Goal: Information Seeking & Learning: Learn about a topic

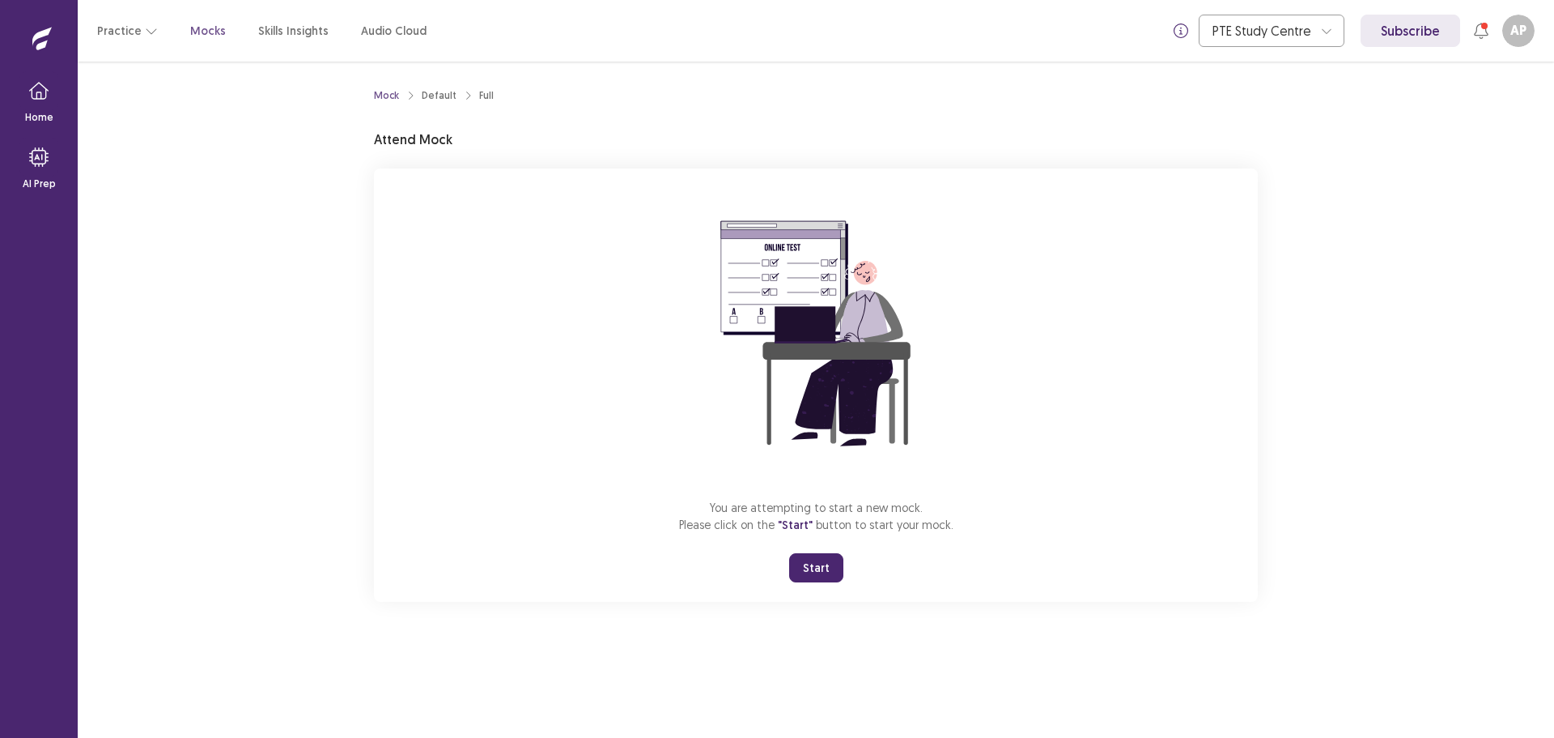
click at [819, 571] on button "Start" at bounding box center [816, 567] width 54 height 29
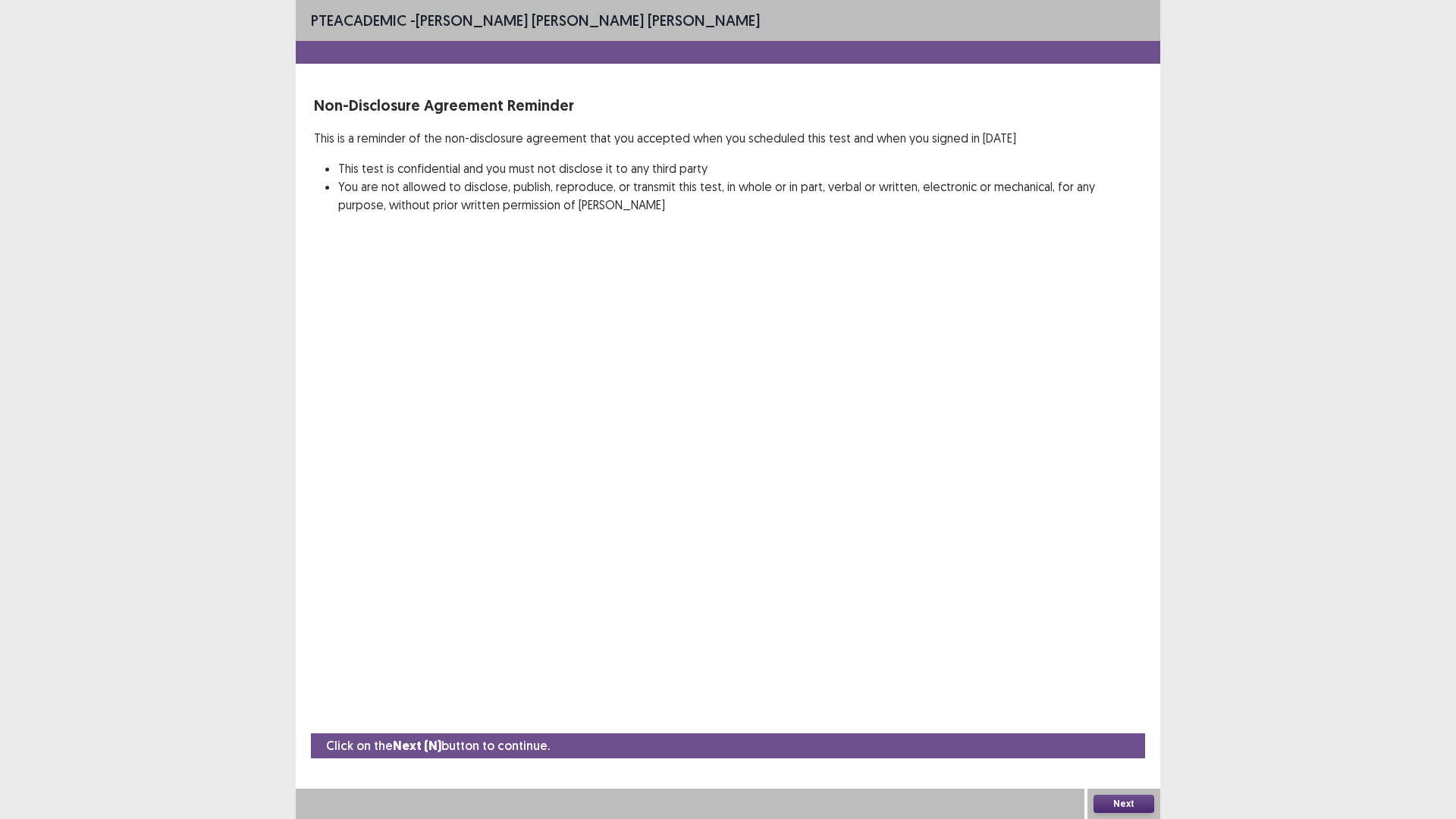
click at [1119, 691] on button "Next" at bounding box center [1123, 803] width 61 height 18
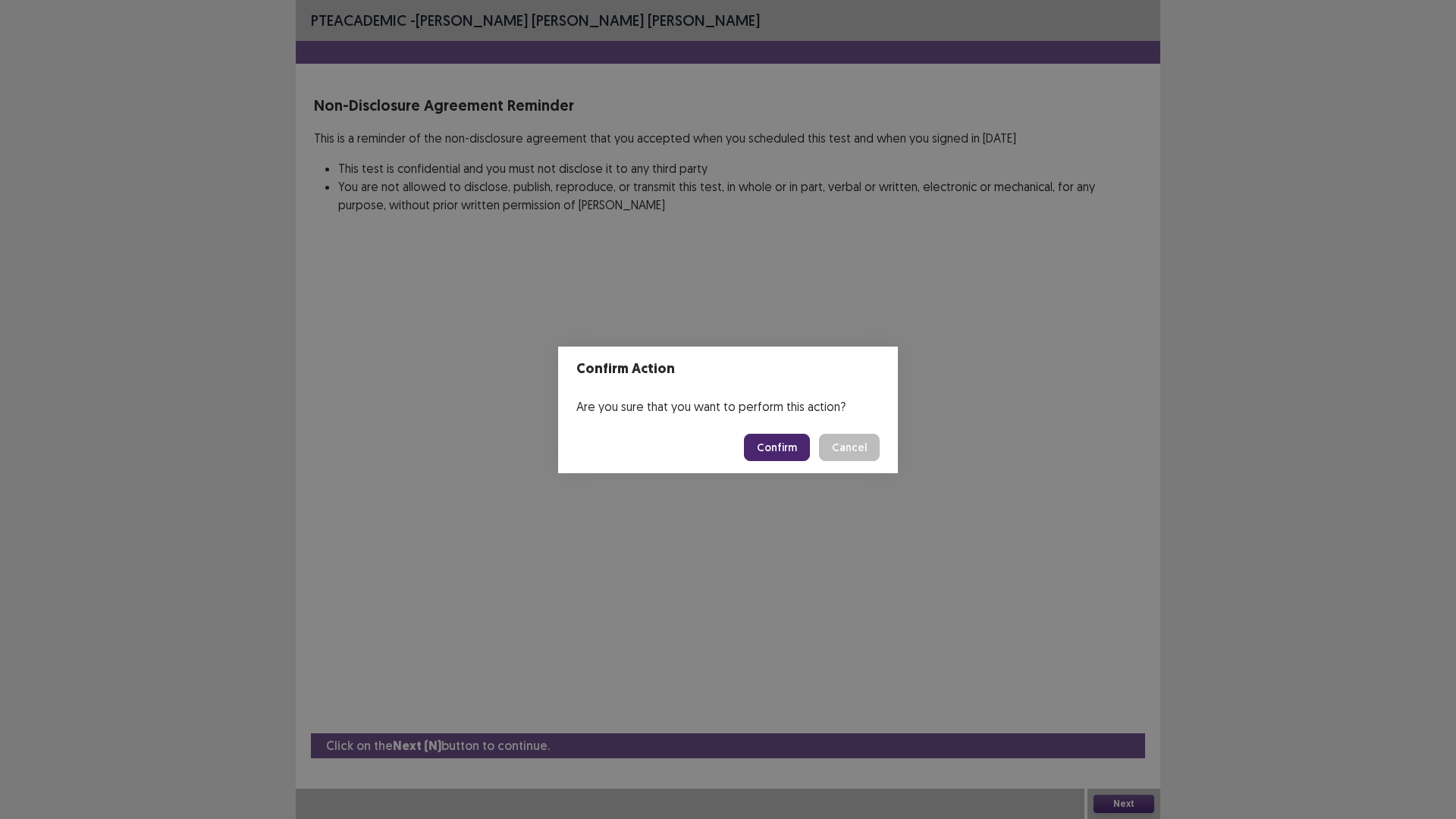
click at [791, 450] on button "Confirm" at bounding box center [777, 447] width 66 height 27
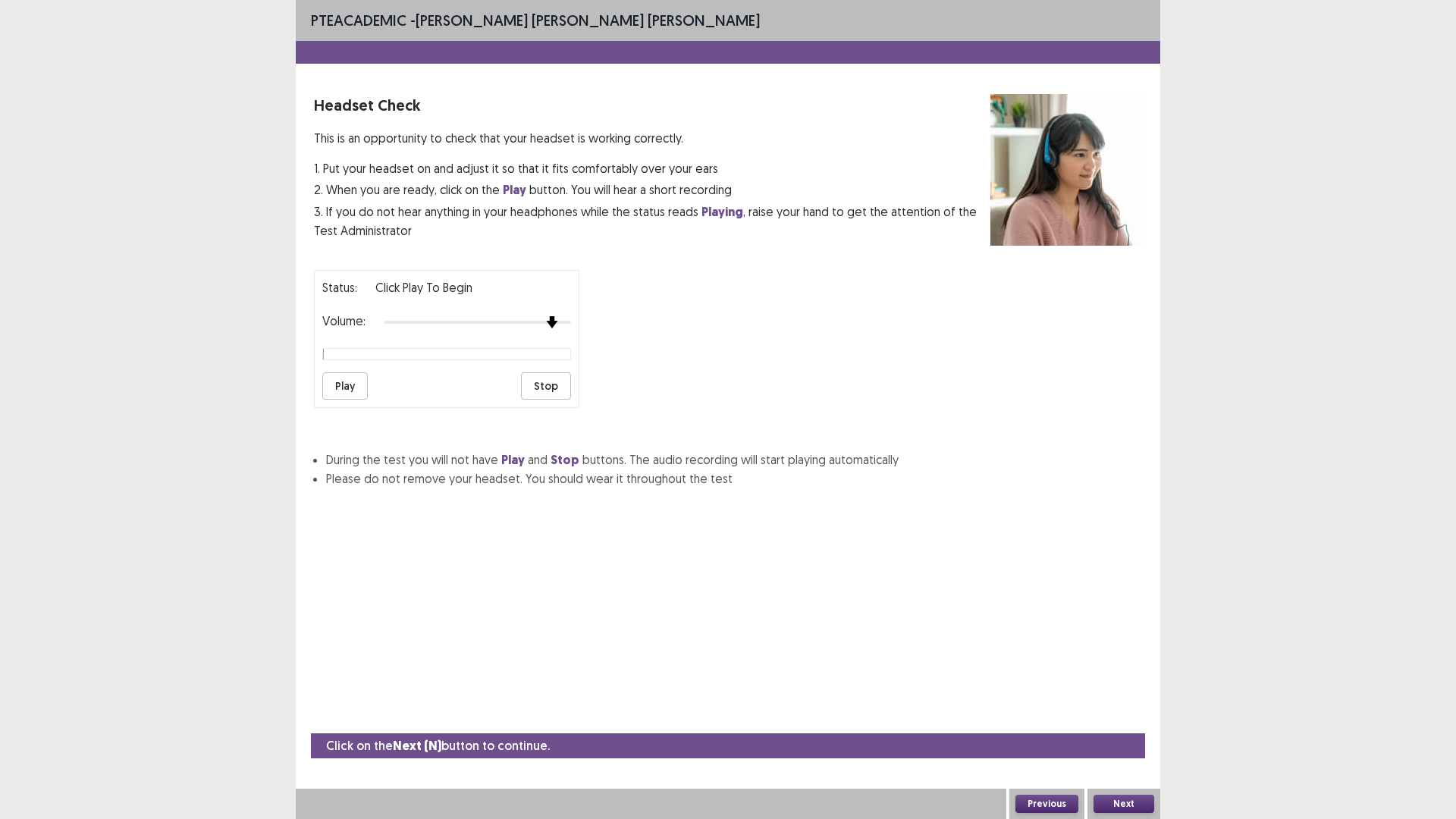
click at [560, 320] on div at bounding box center [478, 321] width 187 height 3
click at [572, 320] on div "Status: Click Play to Begin Volume: Play Stop" at bounding box center [446, 338] width 265 height 138
click at [569, 320] on div at bounding box center [478, 322] width 187 height 12
click at [569, 320] on img at bounding box center [571, 321] width 10 height 10
click at [358, 382] on button "Play" at bounding box center [345, 386] width 46 height 27
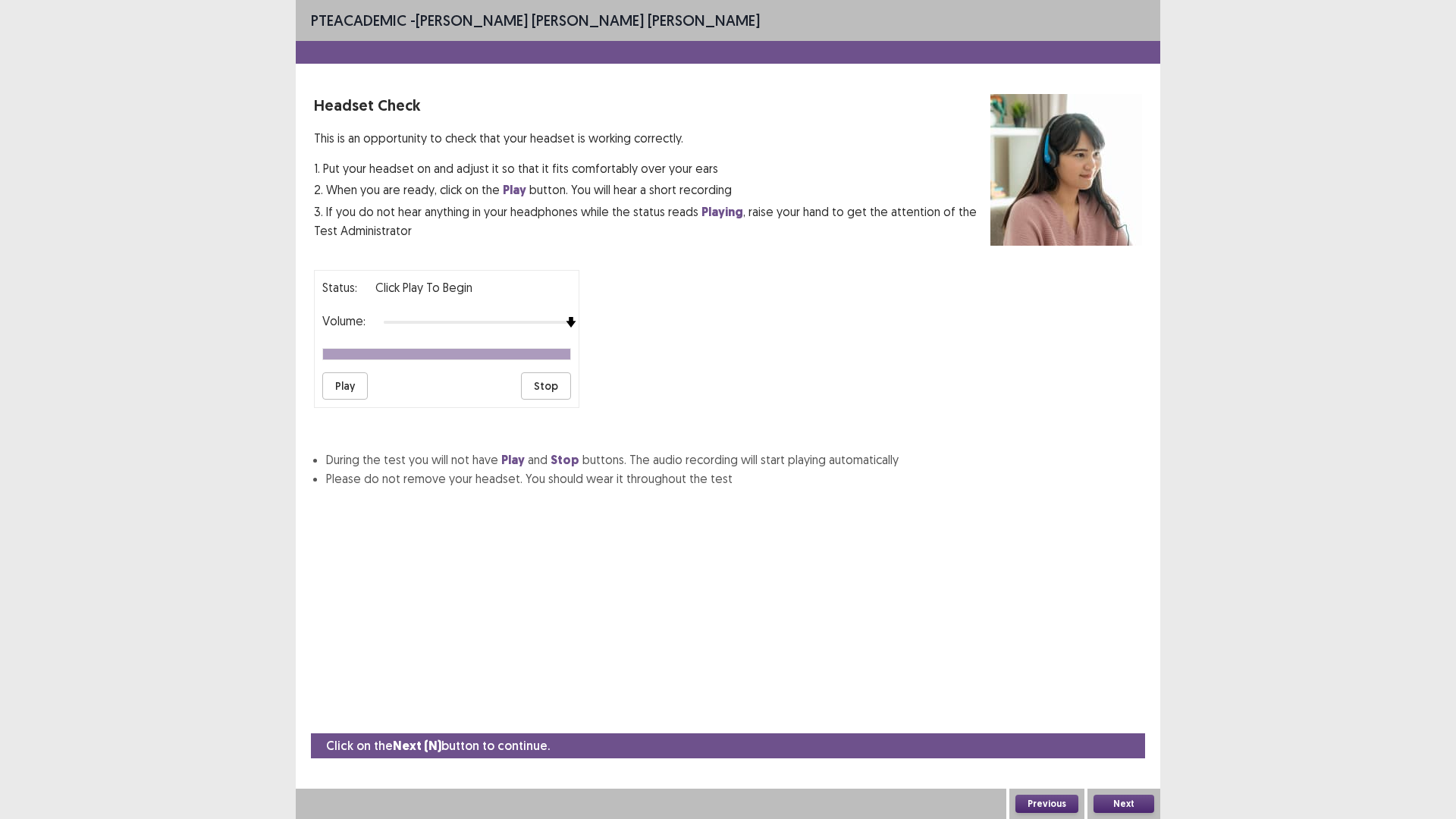
click at [365, 383] on button "Play" at bounding box center [345, 386] width 46 height 27
click at [341, 388] on button "Play" at bounding box center [345, 386] width 46 height 27
click at [1149, 691] on button "Next" at bounding box center [1123, 803] width 61 height 18
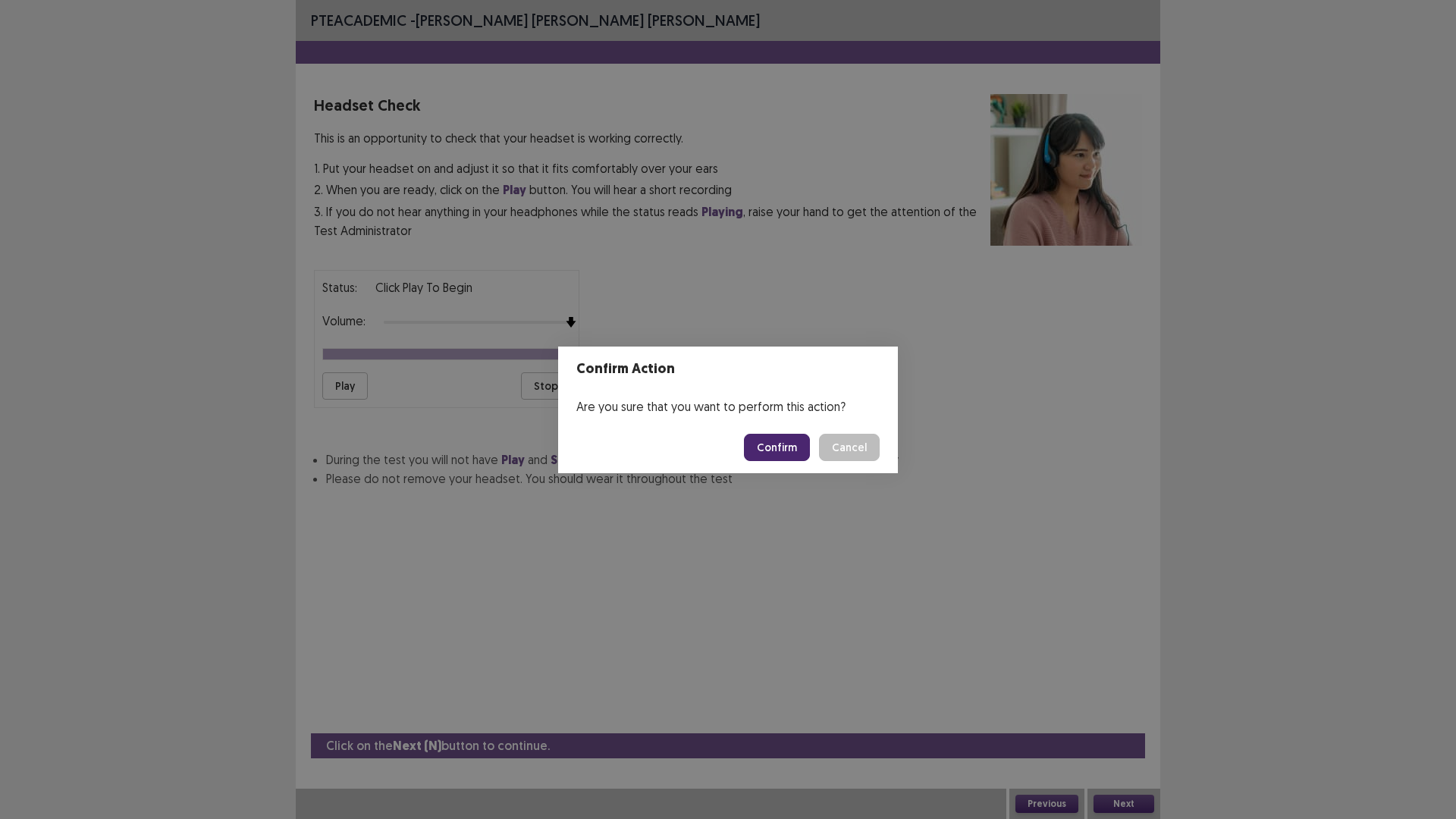
click at [777, 454] on button "Confirm" at bounding box center [777, 447] width 66 height 27
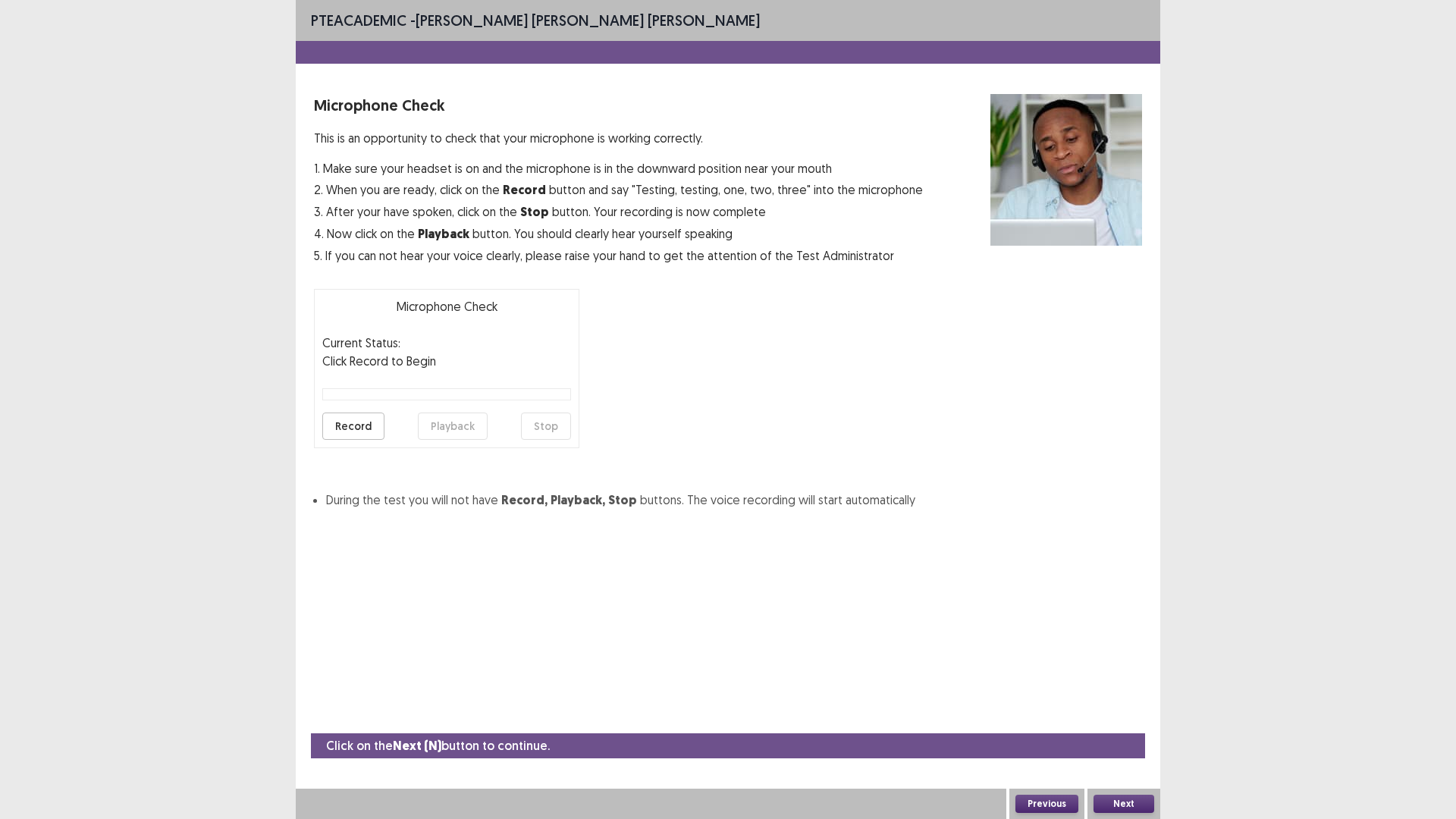
click at [364, 429] on button "Record" at bounding box center [353, 425] width 62 height 27
click at [568, 422] on button "Stop" at bounding box center [545, 425] width 50 height 27
click at [368, 428] on button "Record" at bounding box center [353, 425] width 62 height 27
click at [488, 422] on div "Record Playback Stop" at bounding box center [447, 425] width 249 height 27
drag, startPoint x: 468, startPoint y: 439, endPoint x: 473, endPoint y: 430, distance: 10.3
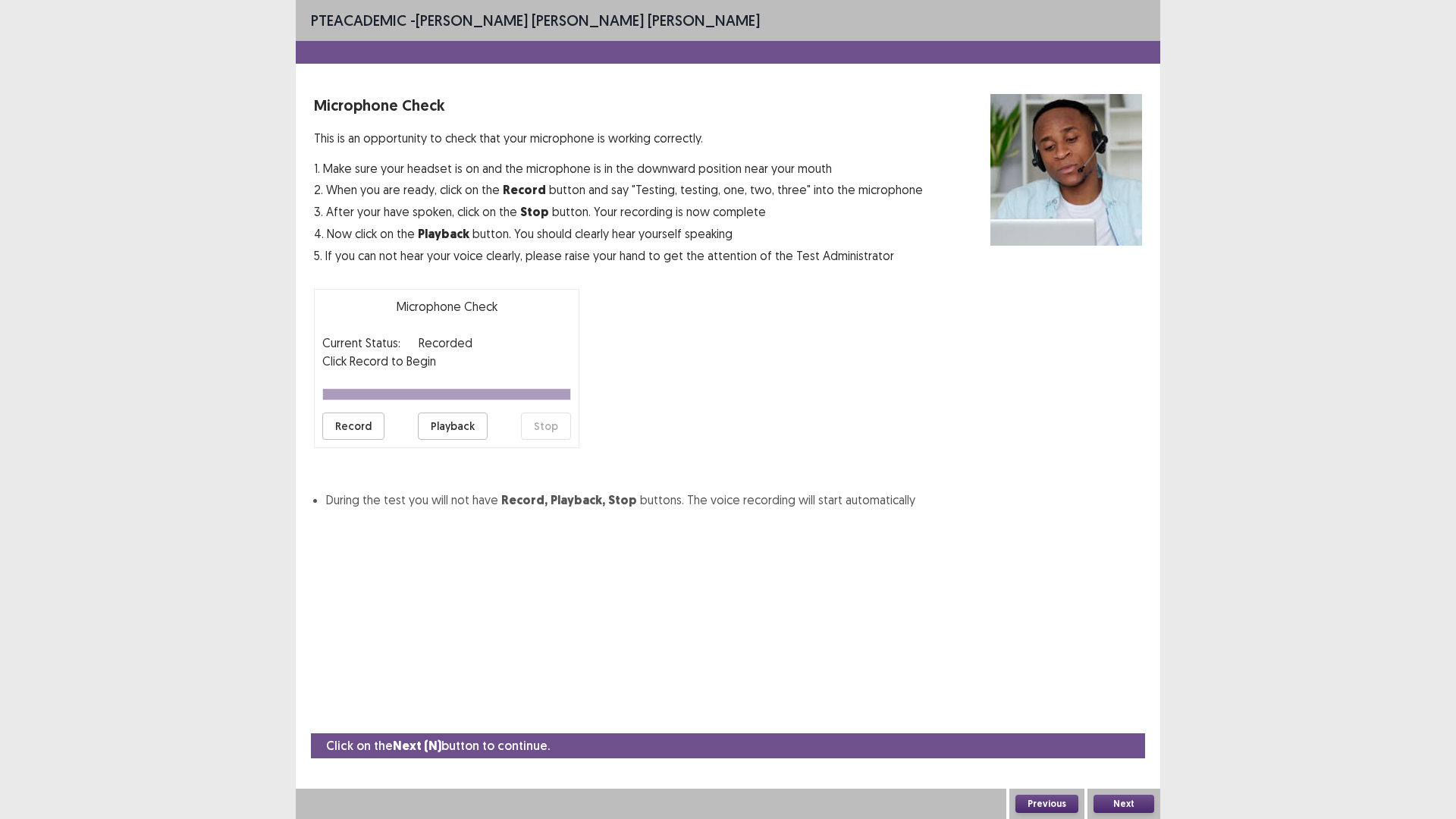
click at [468, 437] on button "Playback" at bounding box center [453, 425] width 69 height 27
click at [473, 424] on button "Playback" at bounding box center [453, 425] width 69 height 27
click at [377, 424] on button "Record" at bounding box center [353, 425] width 62 height 27
click at [417, 415] on div "Record Playback Stop" at bounding box center [447, 425] width 249 height 27
click at [581, 420] on div "Microphone Check This is an opportunity to check that your microphone is workin…" at bounding box center [728, 302] width 828 height 416
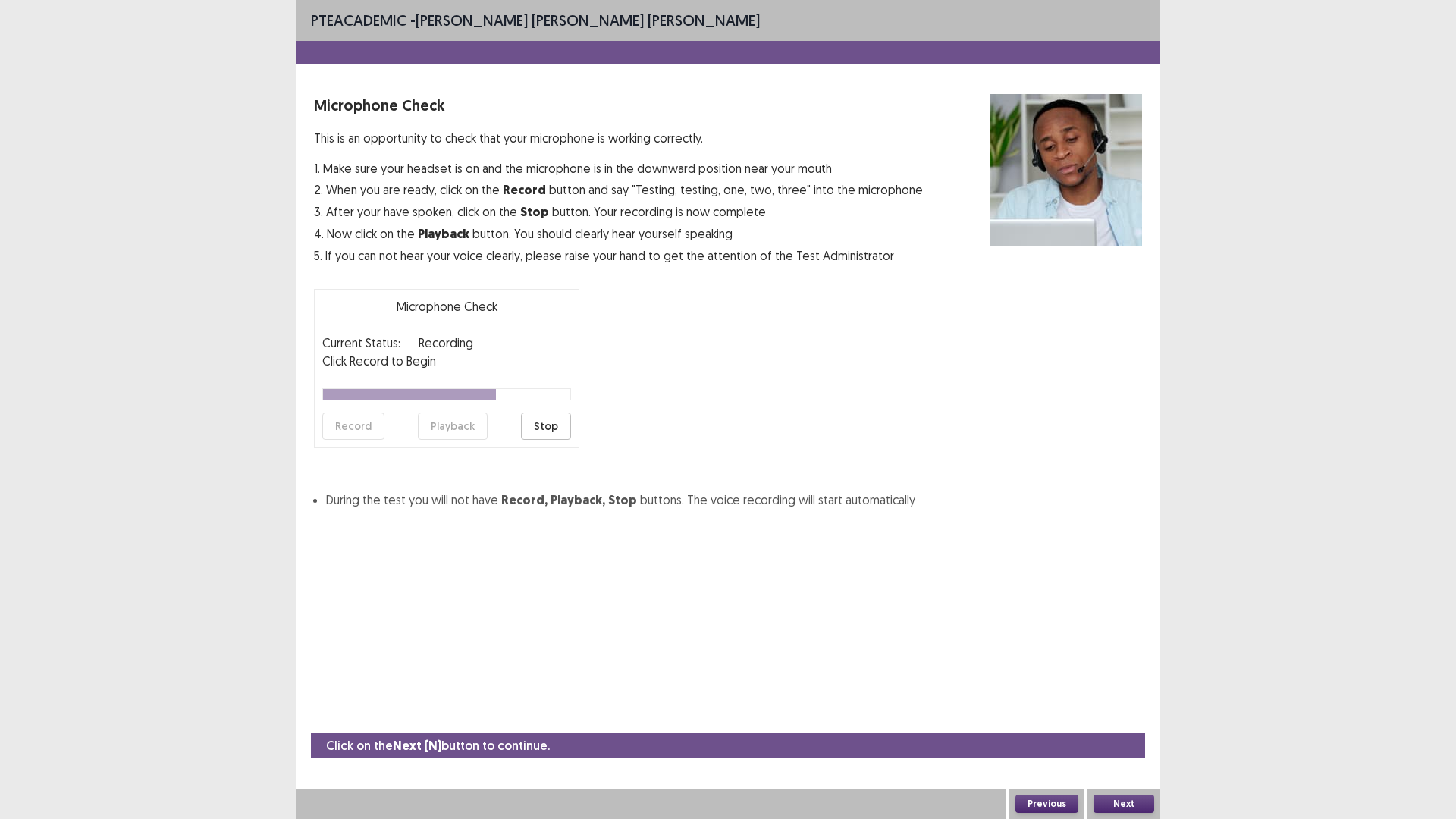
click at [562, 426] on button "Stop" at bounding box center [545, 425] width 50 height 27
click at [488, 430] on div "Record Playback Stop" at bounding box center [447, 425] width 249 height 27
click at [474, 427] on button "Playback" at bounding box center [453, 425] width 69 height 27
click at [457, 430] on button "Playback" at bounding box center [453, 425] width 69 height 27
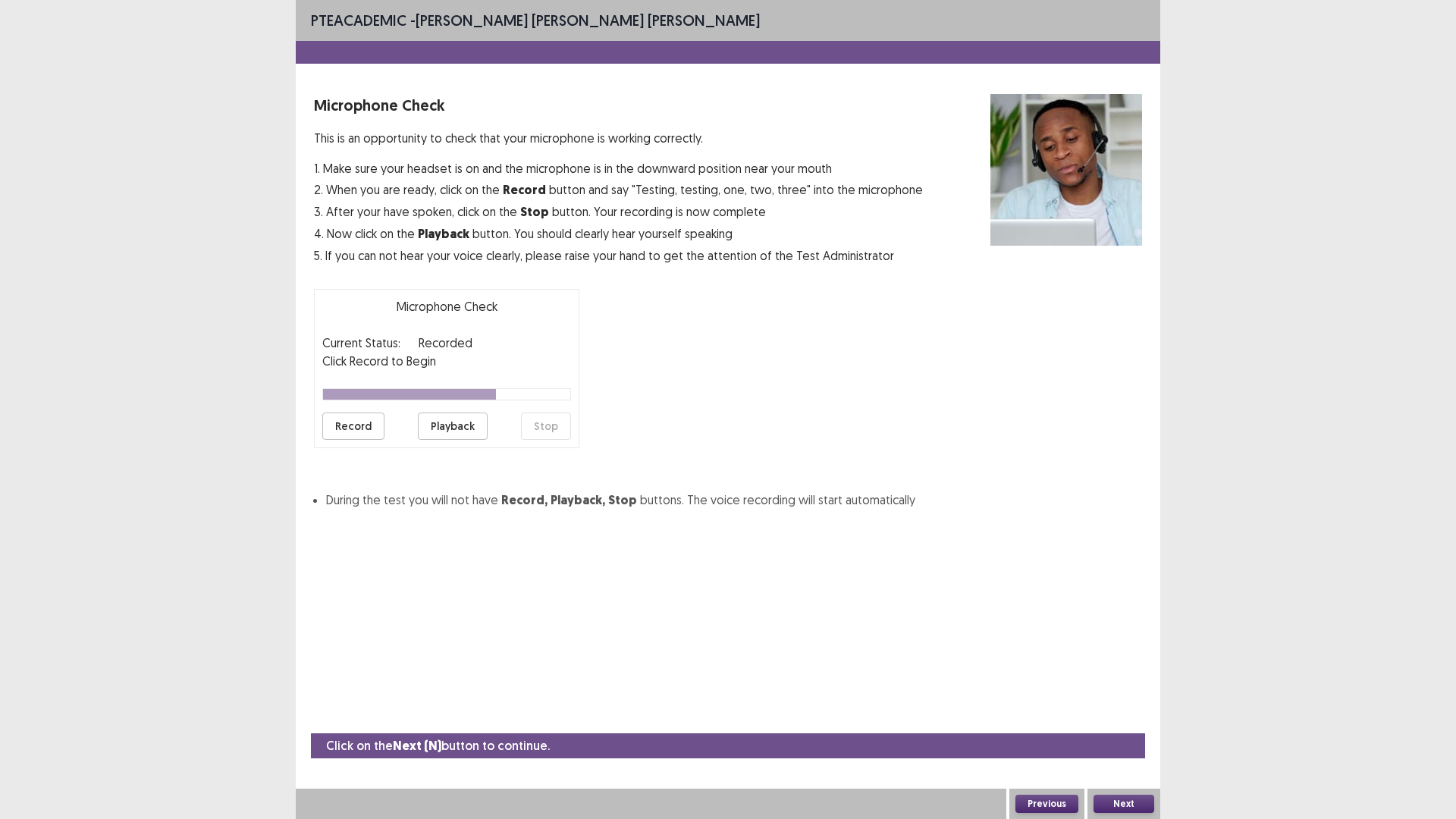
click at [351, 433] on button "Record" at bounding box center [353, 425] width 62 height 27
click at [542, 426] on button "Stop" at bounding box center [545, 425] width 50 height 27
click at [364, 427] on button "Record" at bounding box center [353, 425] width 62 height 27
click at [564, 421] on button "Stop" at bounding box center [545, 425] width 50 height 27
click at [375, 433] on button "Record" at bounding box center [353, 425] width 62 height 27
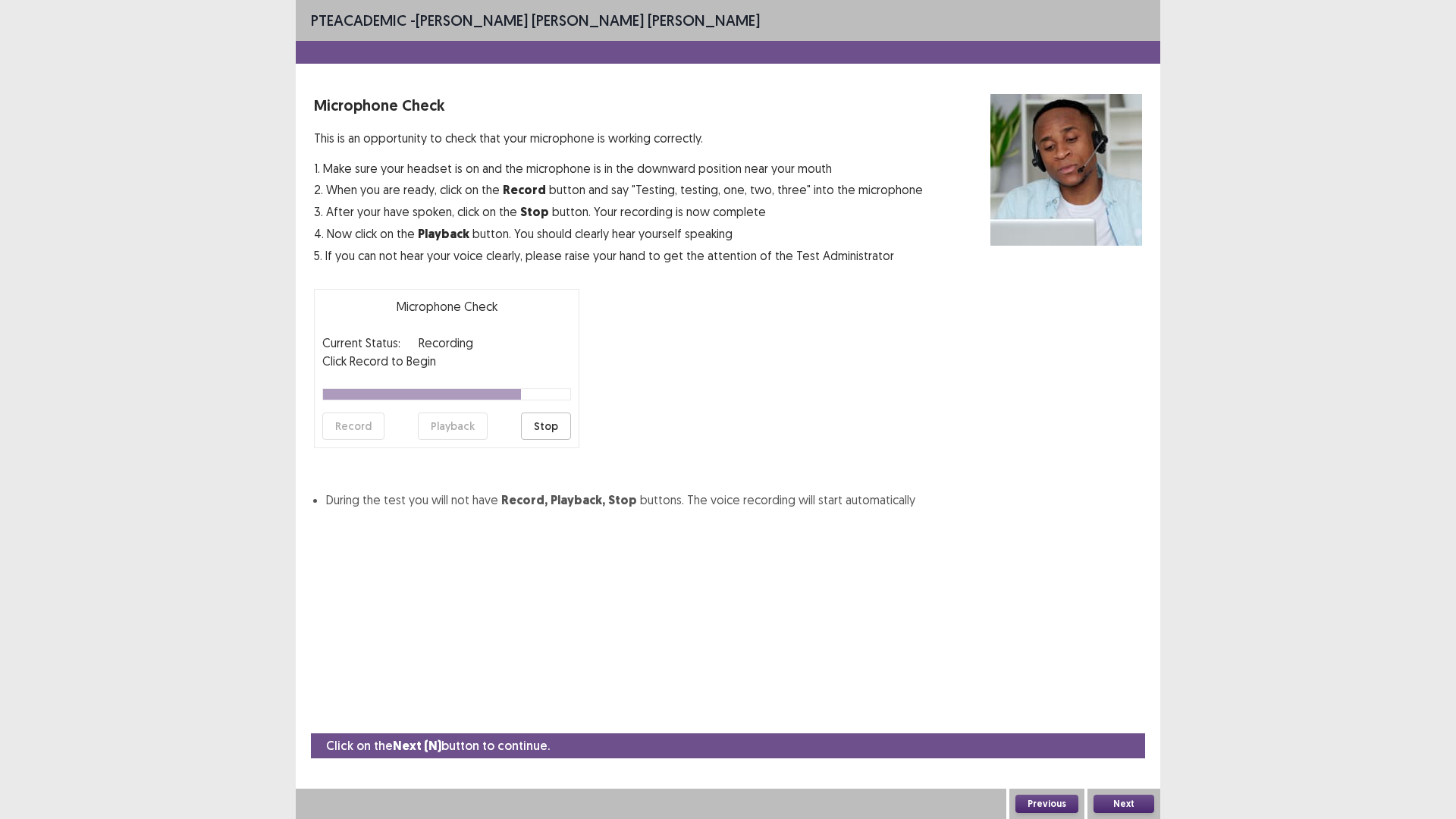
click at [543, 429] on button "Stop" at bounding box center [545, 425] width 50 height 27
click at [463, 421] on button "Playback" at bounding box center [453, 425] width 69 height 27
click at [1111, 691] on button "Next" at bounding box center [1123, 803] width 61 height 18
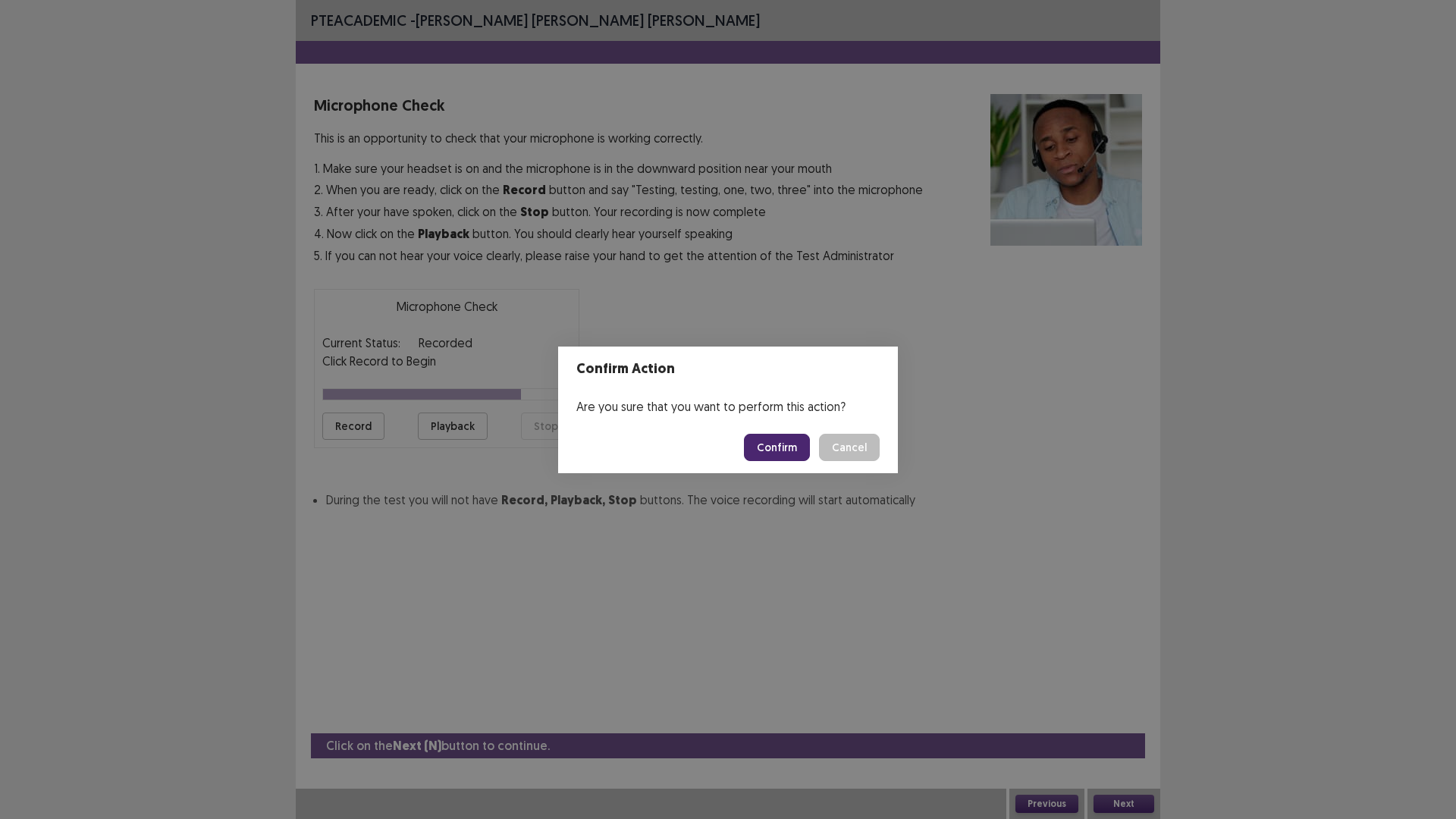
click at [794, 444] on button "Confirm" at bounding box center [777, 447] width 66 height 27
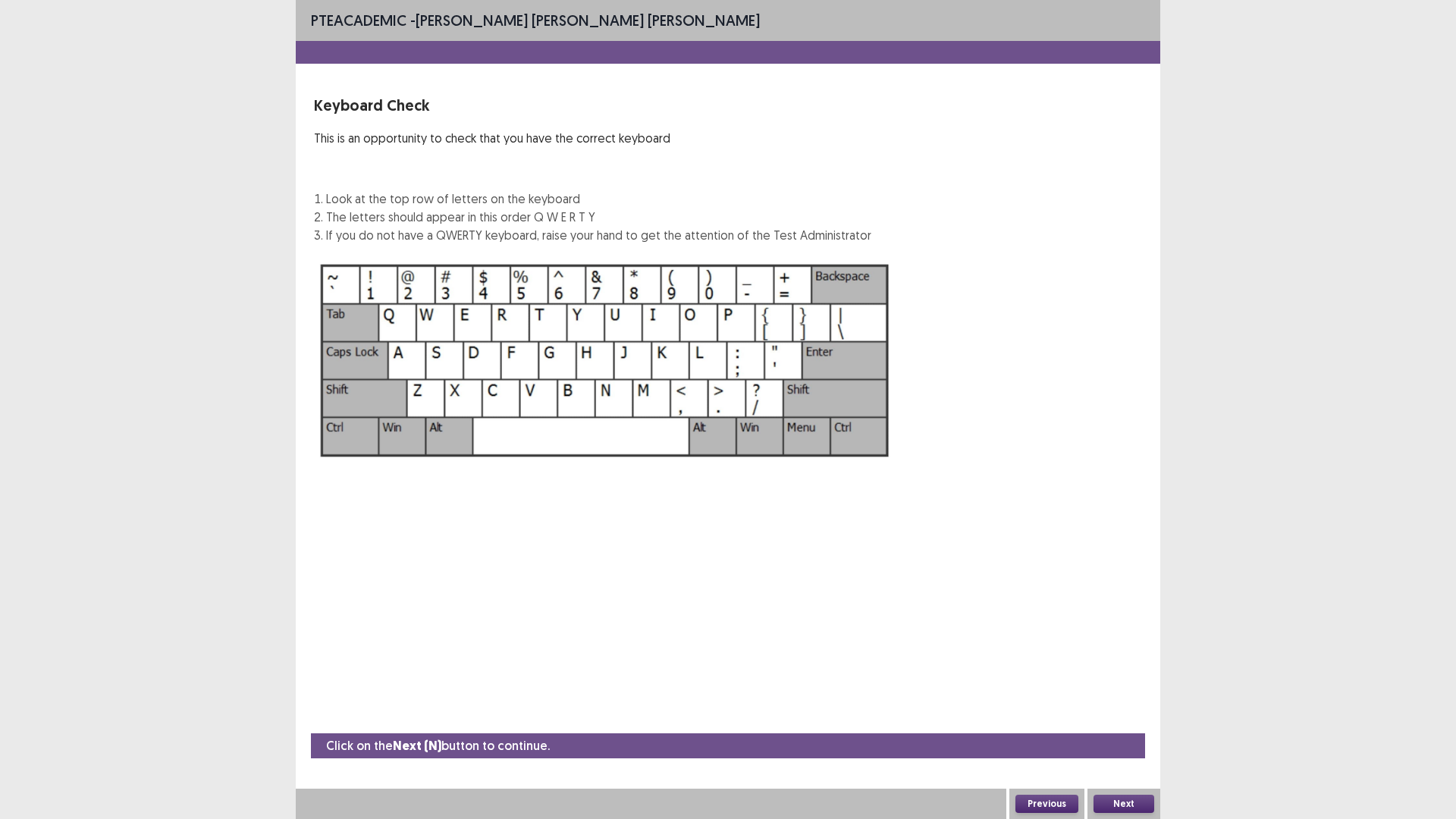
click at [1137, 691] on button "Next" at bounding box center [1123, 803] width 61 height 18
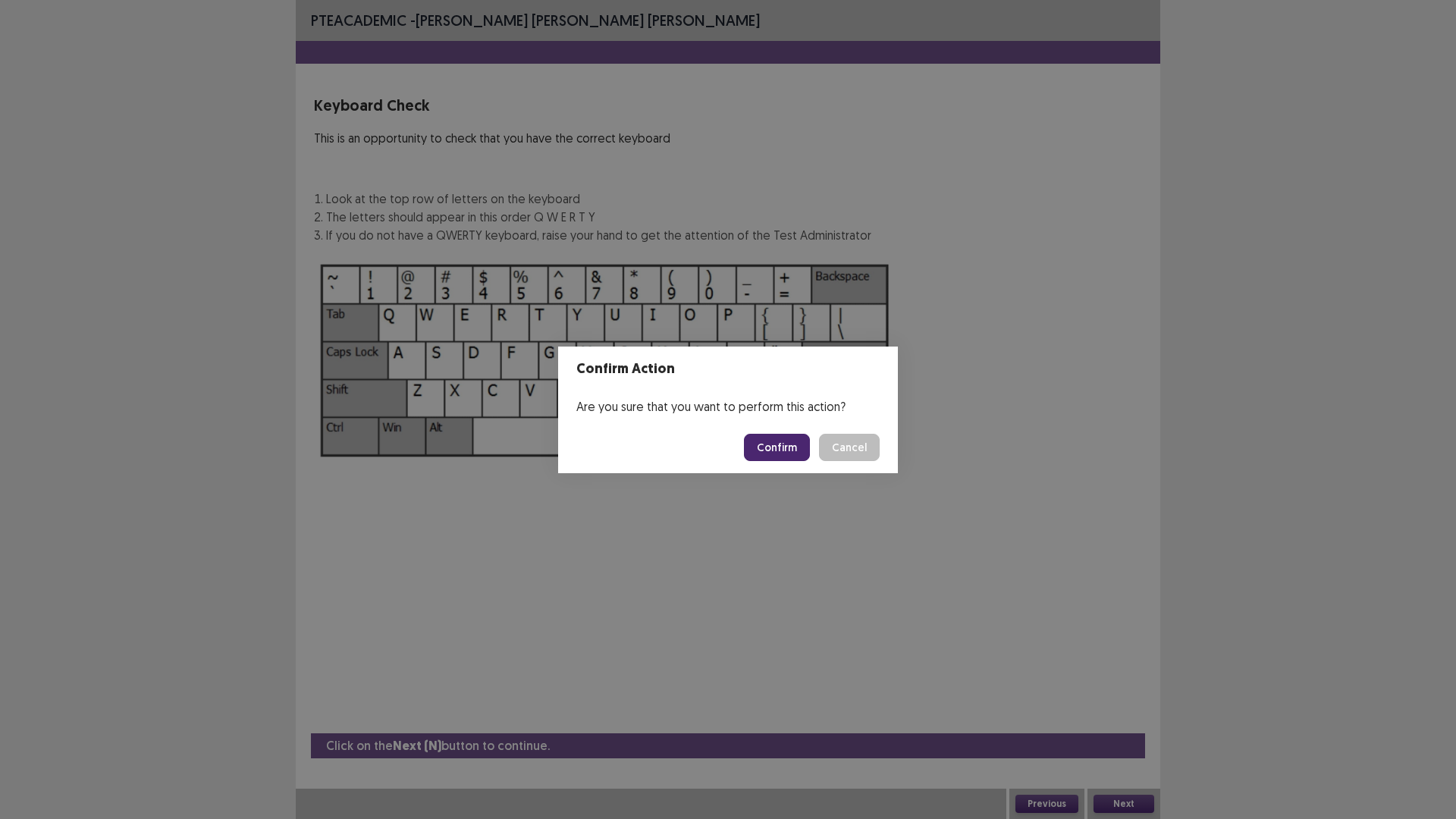
click at [768, 451] on button "Confirm" at bounding box center [777, 447] width 66 height 27
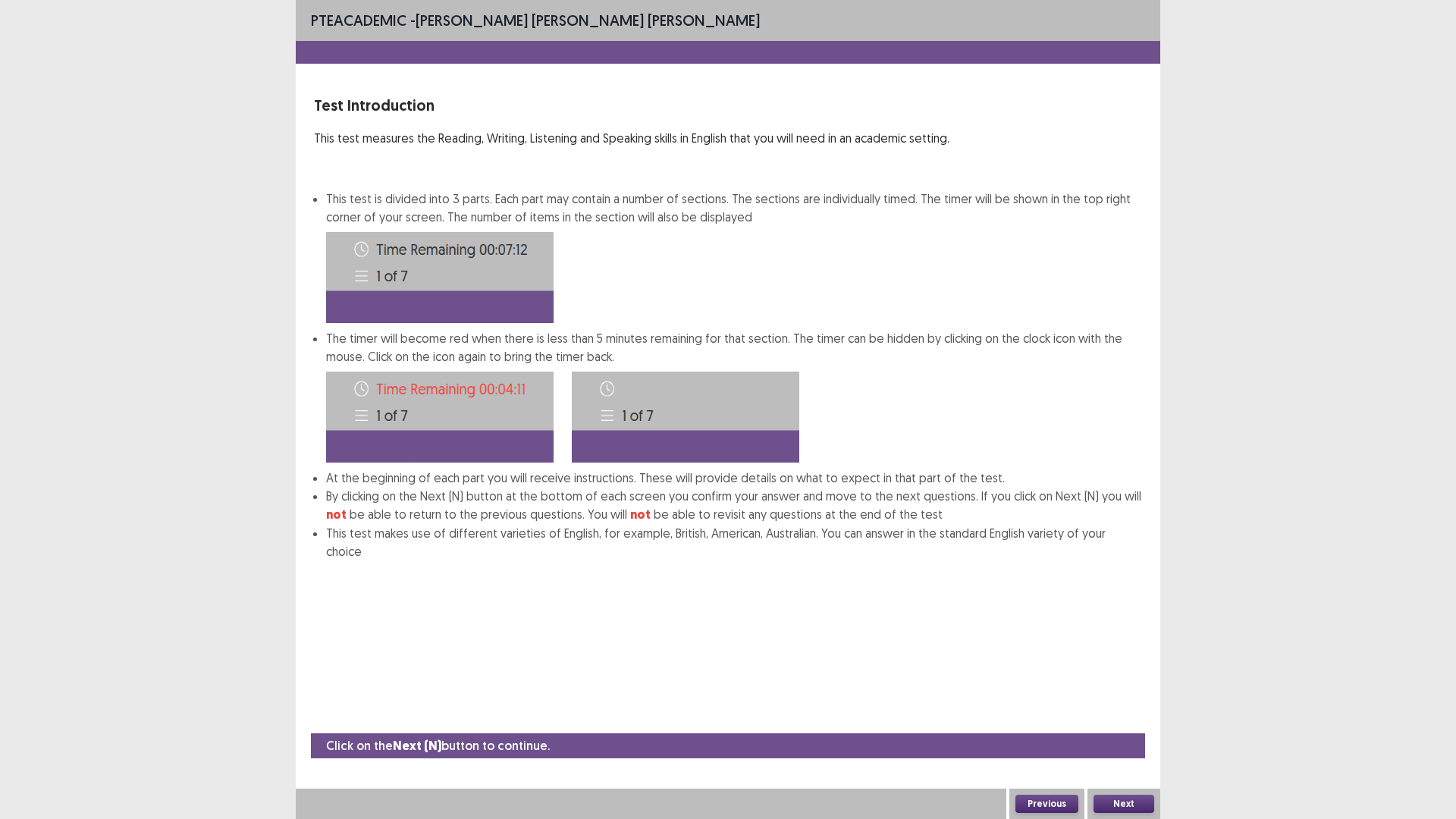
click at [1124, 691] on button "Next" at bounding box center [1123, 803] width 61 height 18
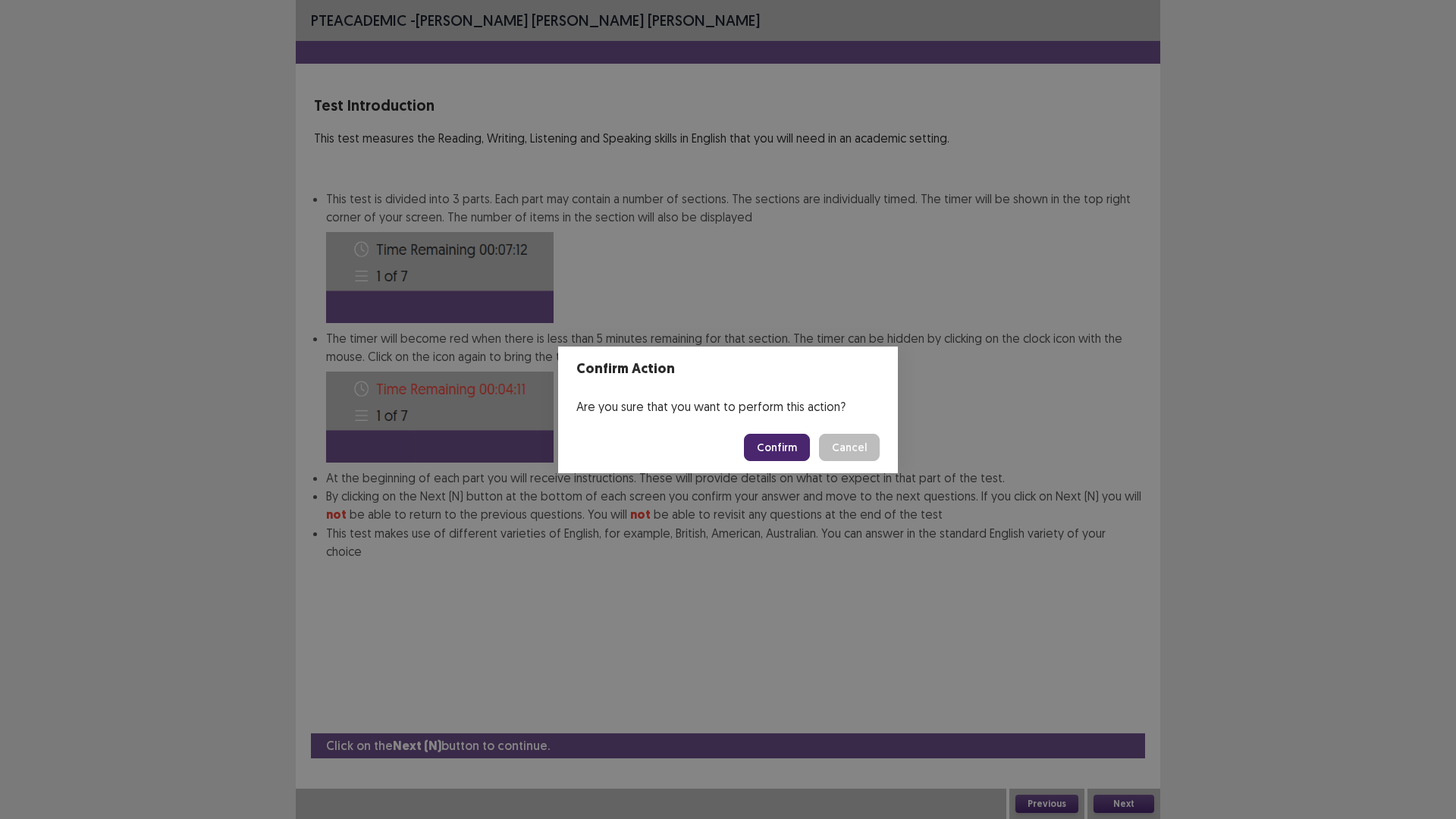
click at [788, 448] on button "Confirm" at bounding box center [777, 447] width 66 height 27
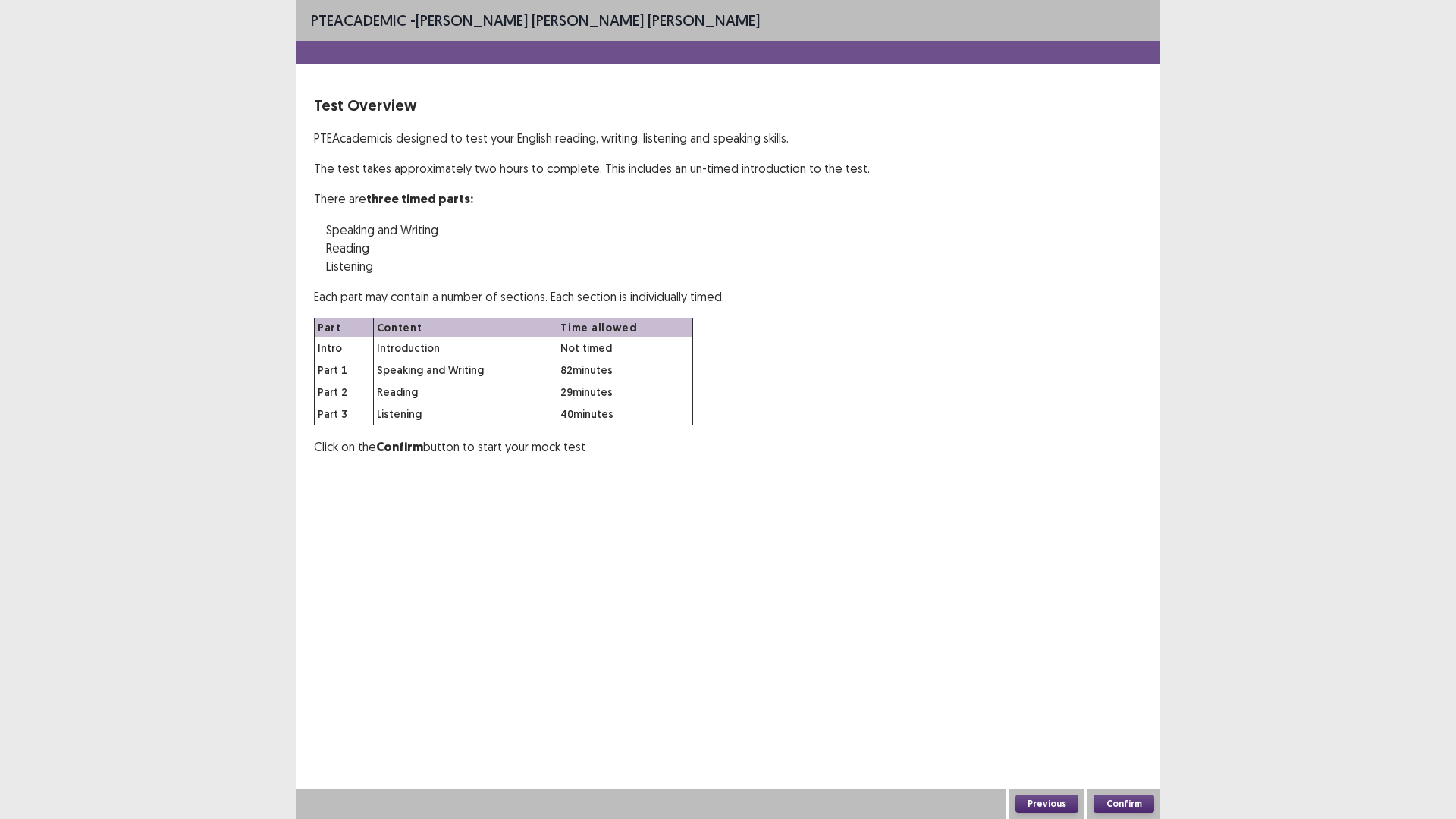
click at [1118, 691] on button "Confirm" at bounding box center [1123, 803] width 61 height 18
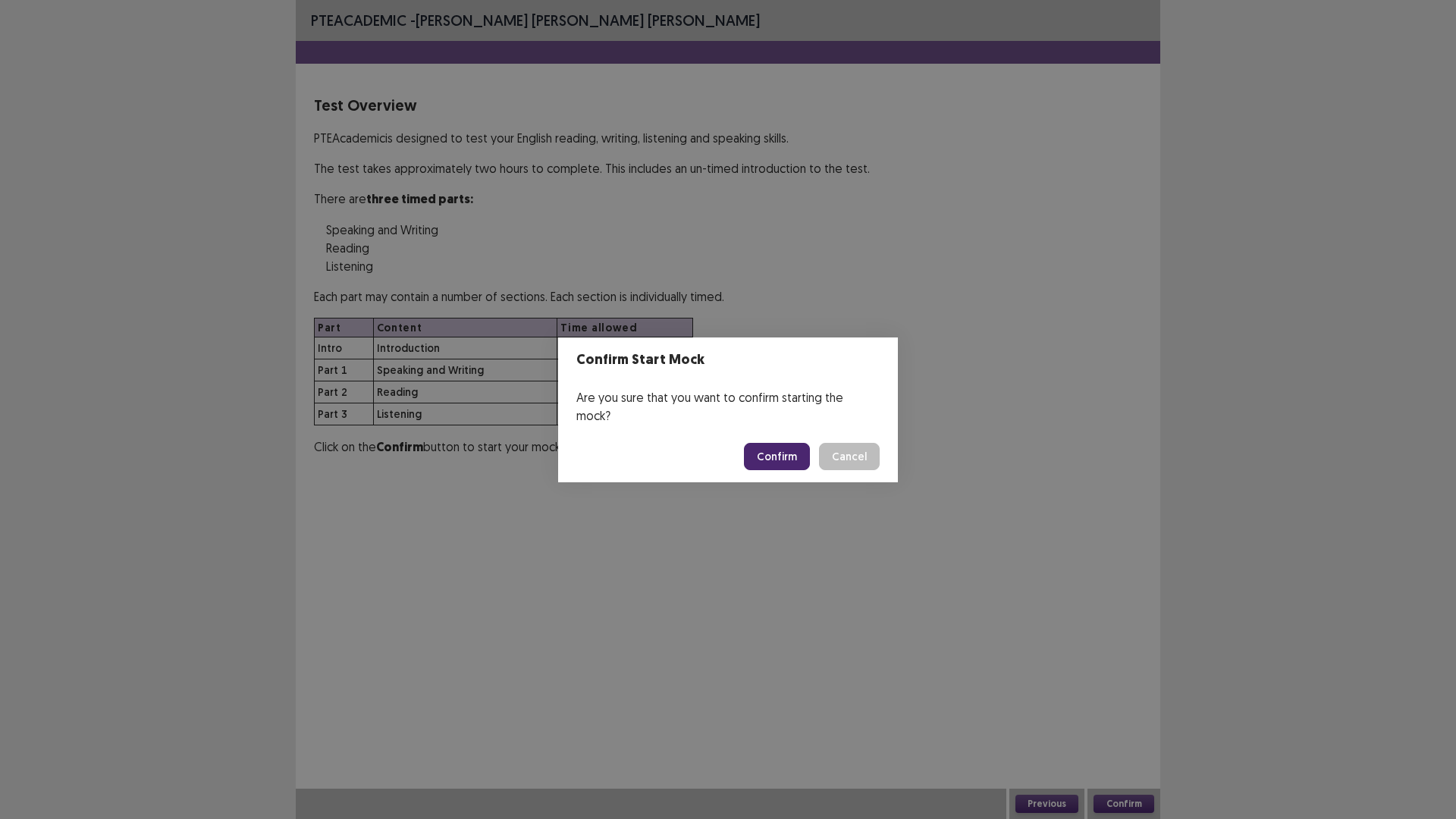
click at [793, 443] on button "Confirm" at bounding box center [777, 456] width 66 height 27
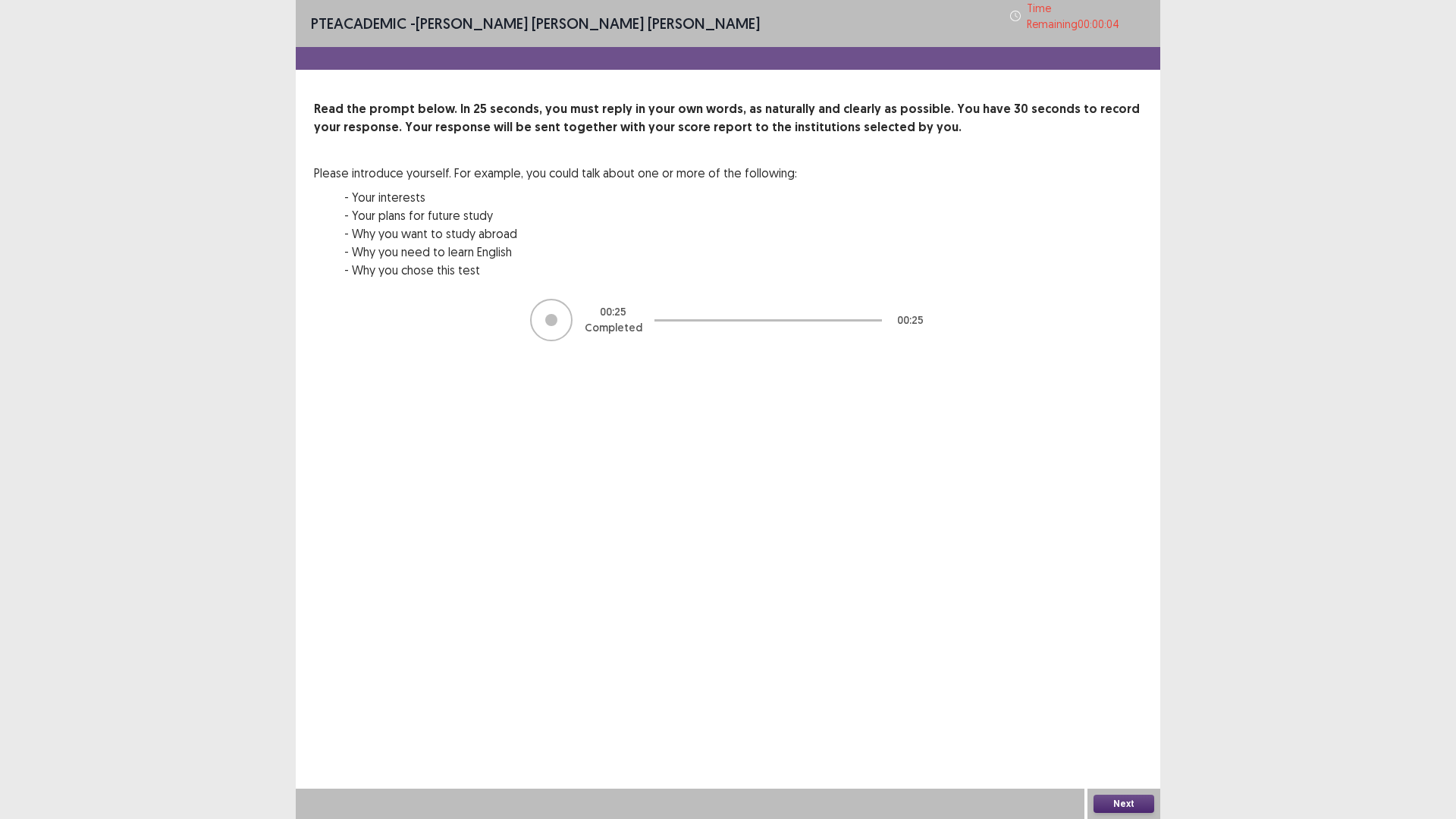
click at [1137, 691] on div "Next" at bounding box center [1124, 804] width 73 height 30
click at [1143, 691] on button "Next" at bounding box center [1123, 803] width 61 height 18
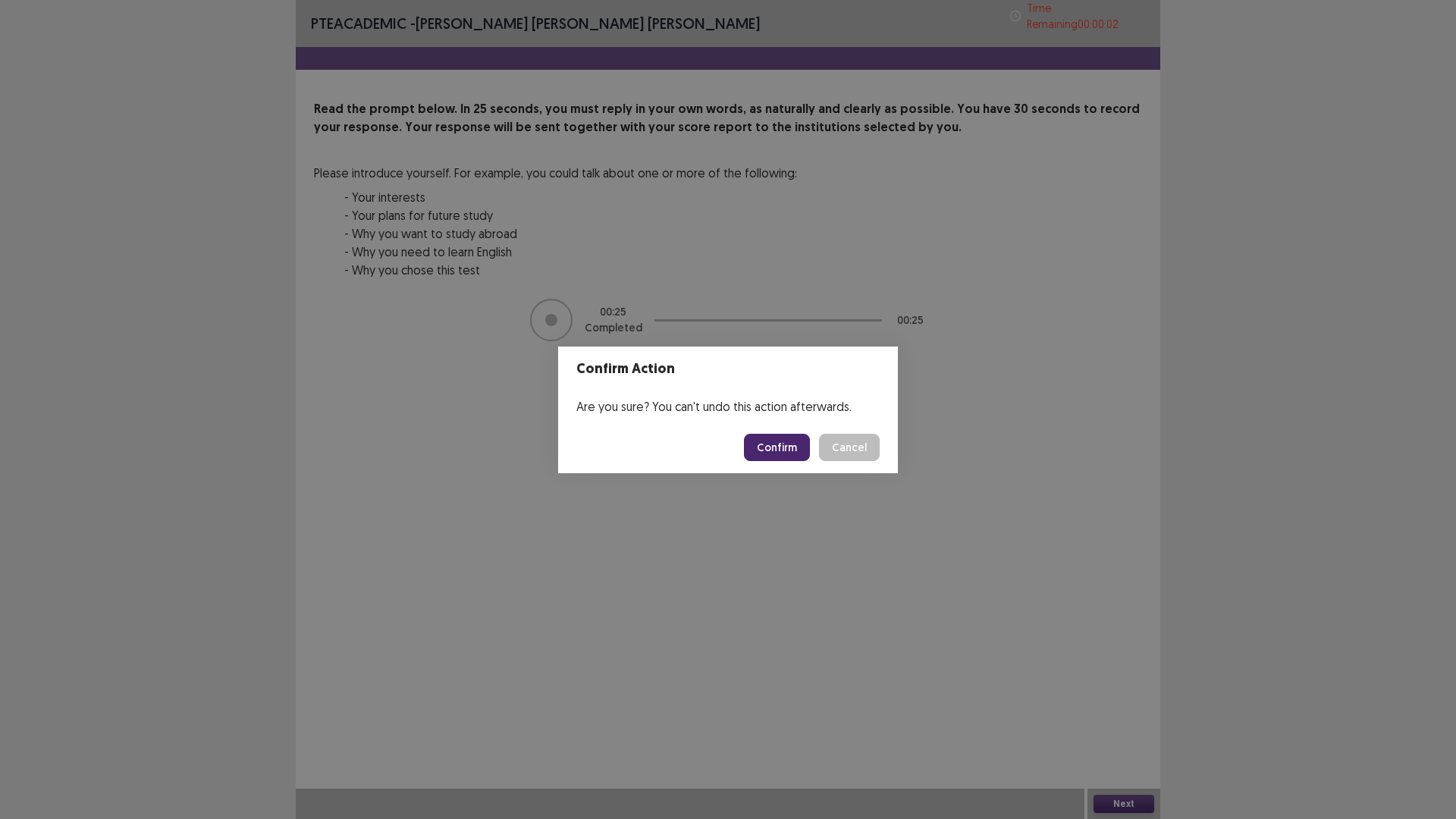
click at [783, 451] on button "Confirm" at bounding box center [777, 447] width 66 height 27
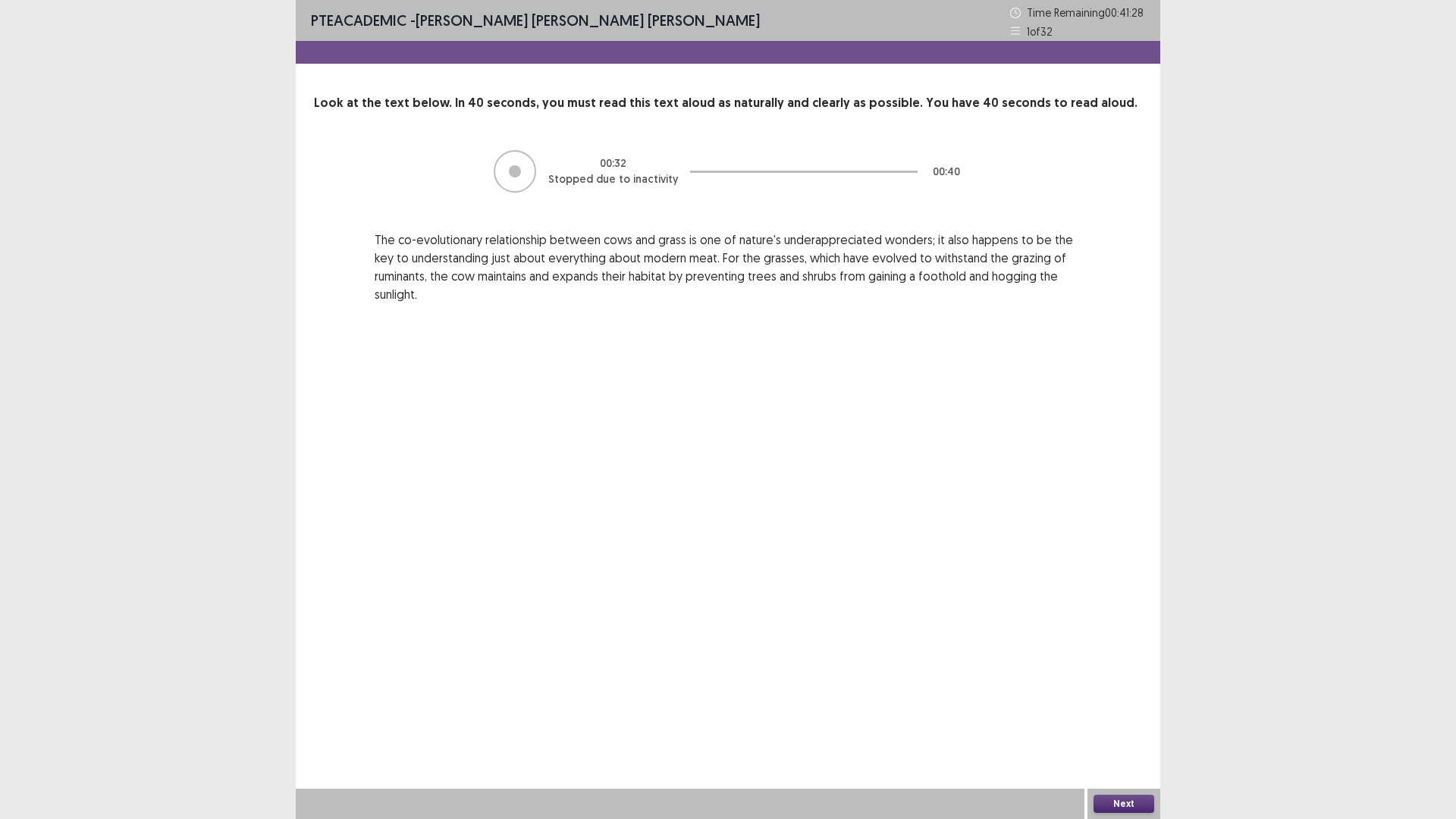
click at [1122, 691] on button "Next" at bounding box center [1123, 803] width 61 height 18
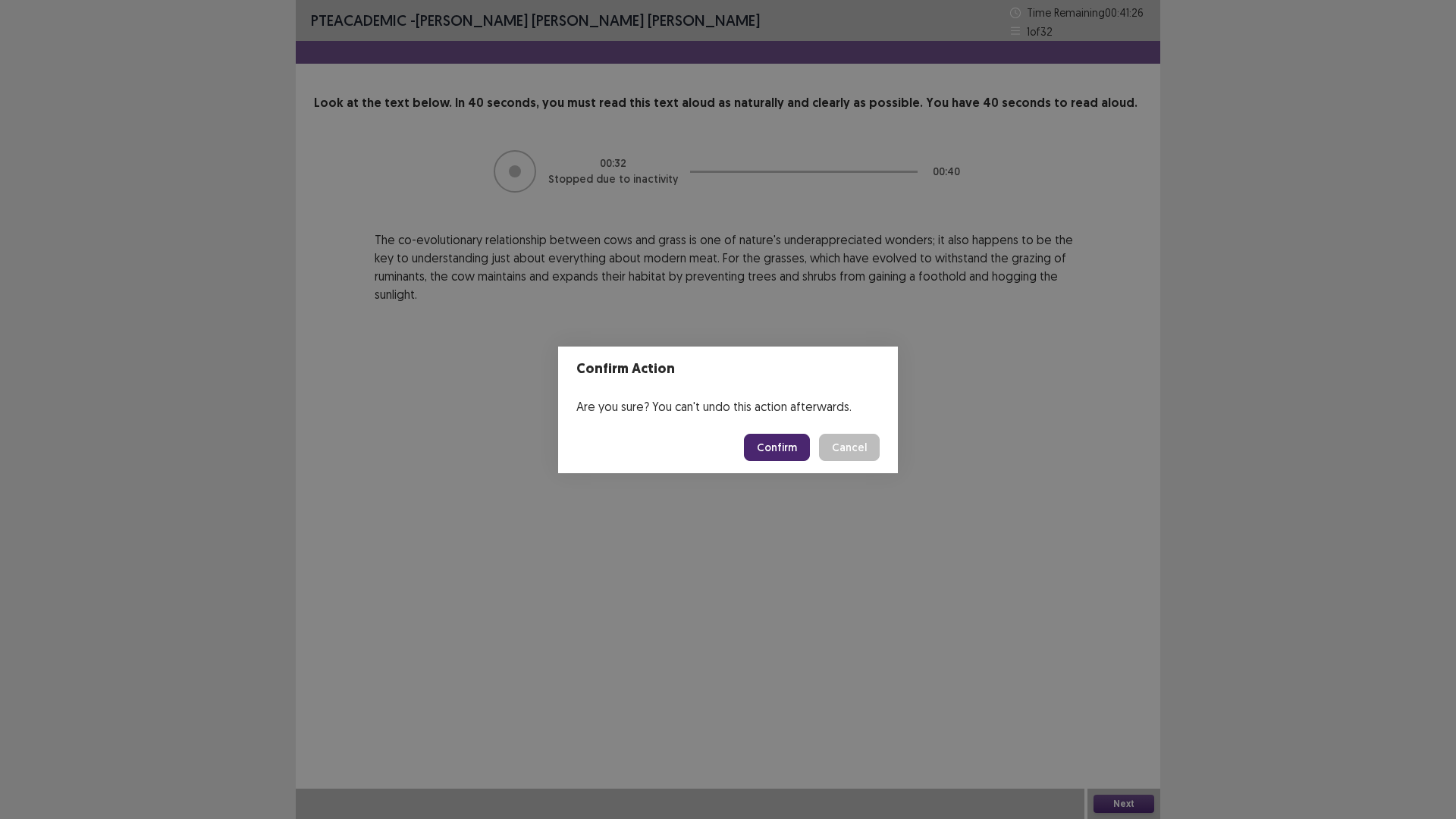
click at [778, 447] on button "Confirm" at bounding box center [777, 447] width 66 height 27
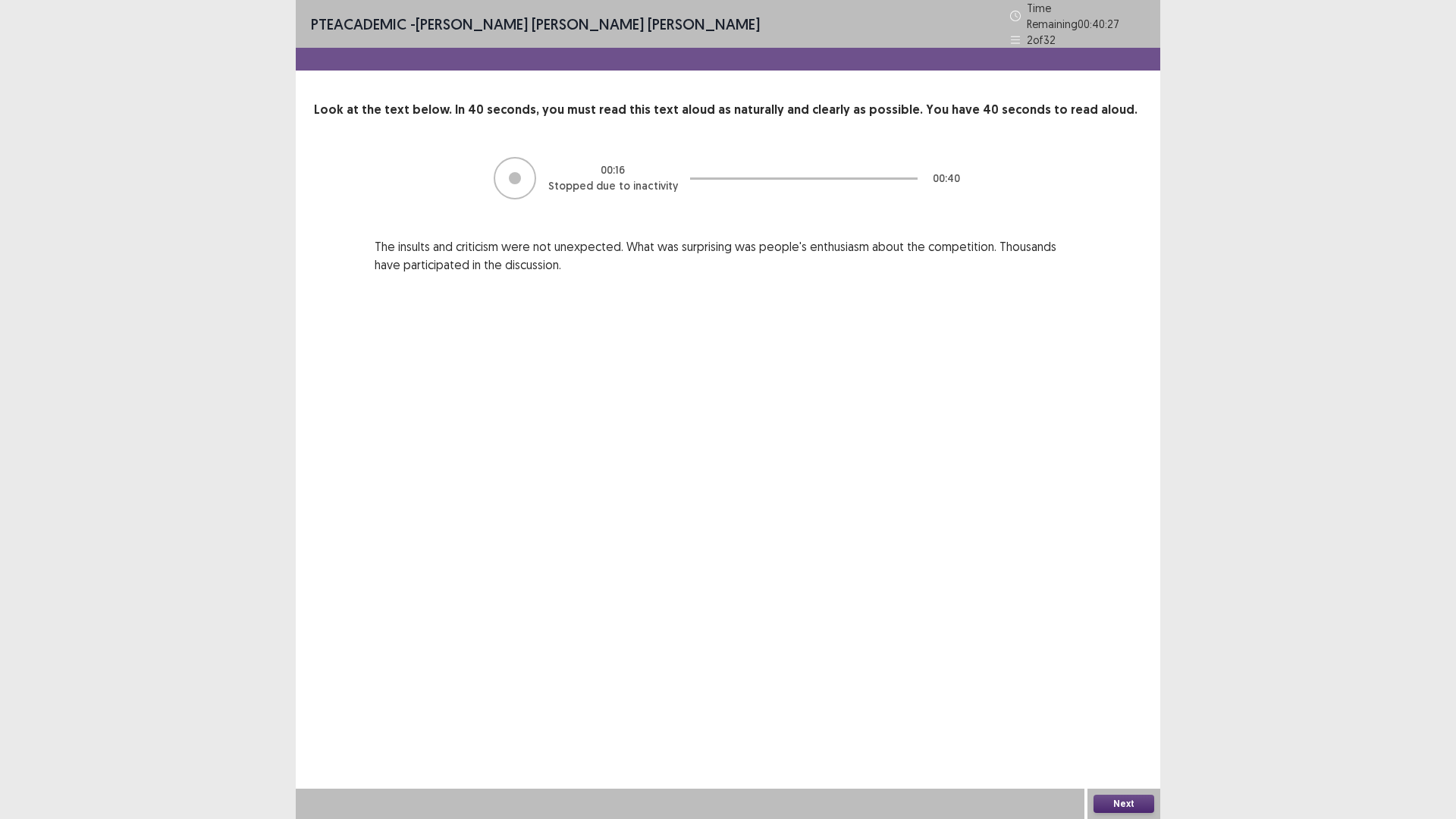
click at [1134, 691] on button "Next" at bounding box center [1123, 803] width 61 height 18
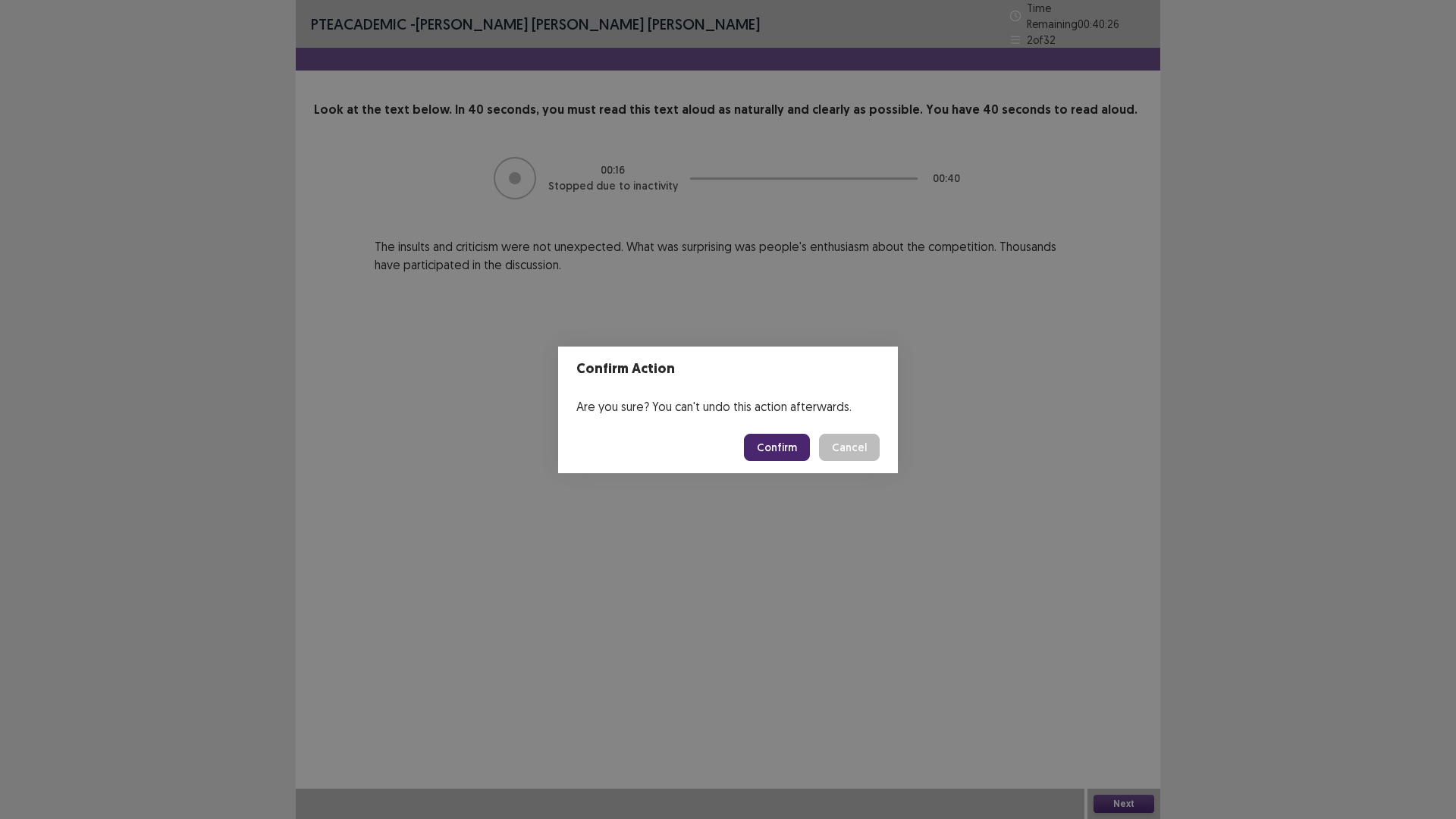
click at [781, 447] on button "Confirm" at bounding box center [777, 447] width 66 height 27
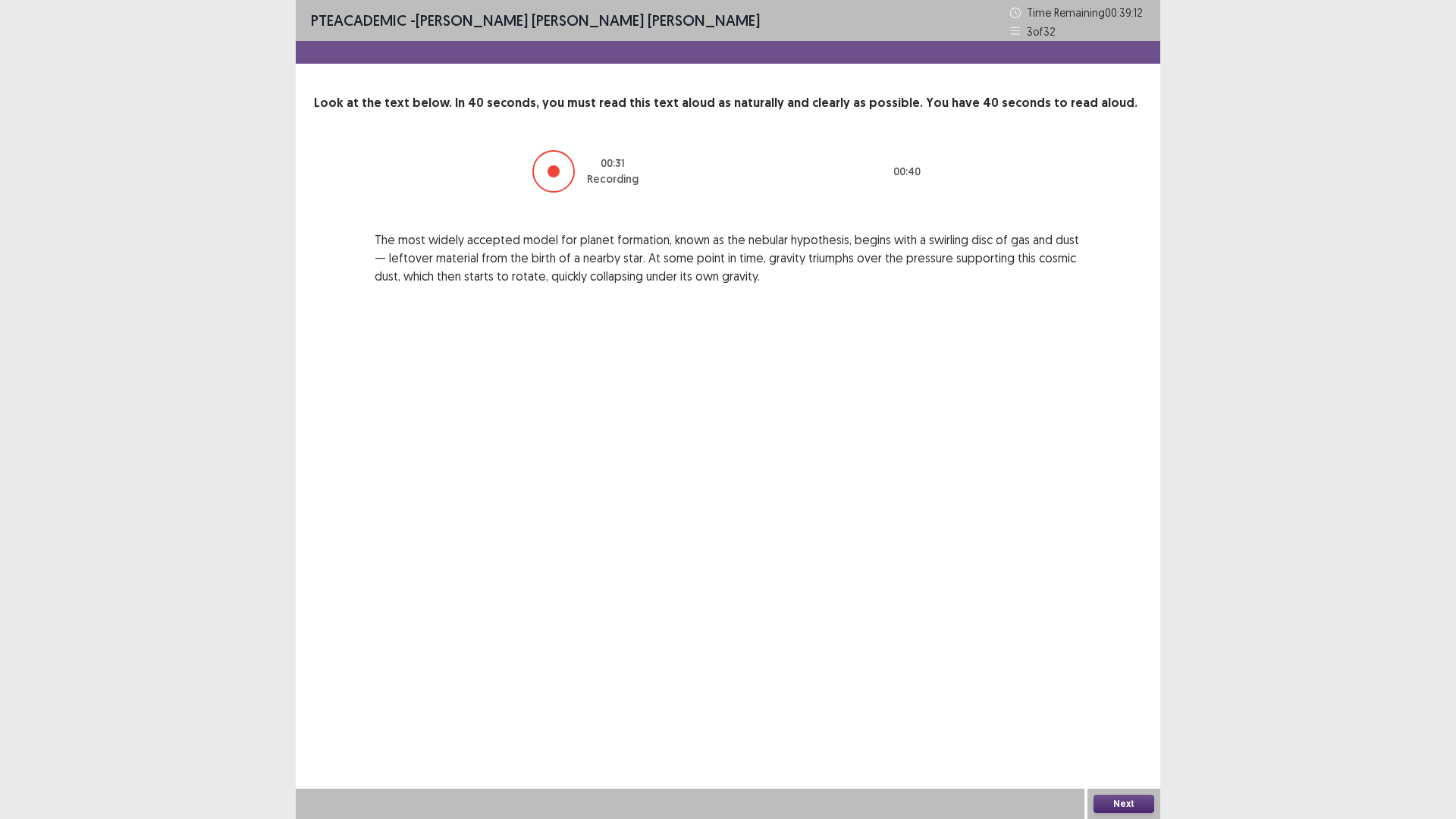
click at [1118, 691] on button "Next" at bounding box center [1123, 803] width 61 height 18
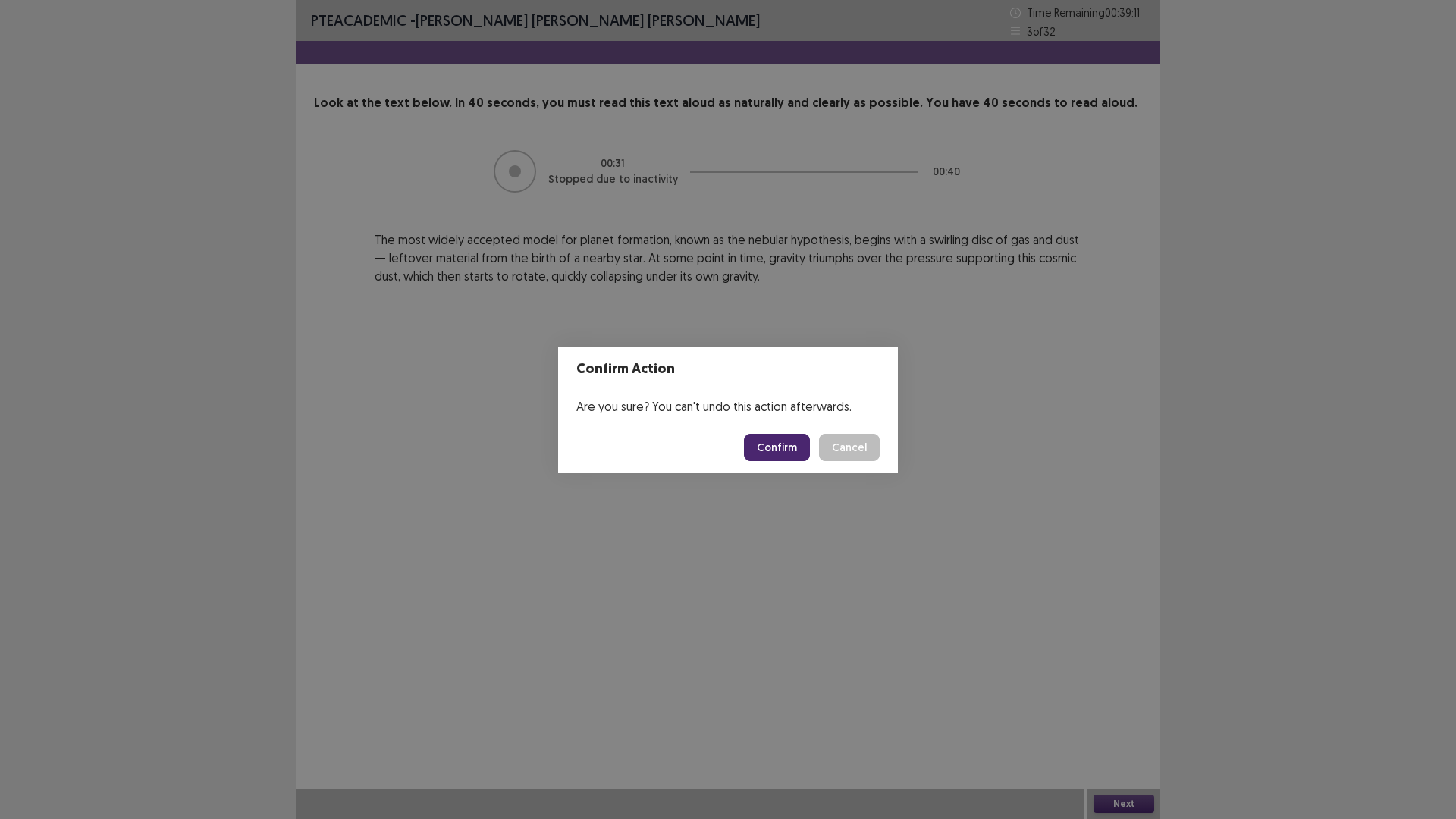
click at [786, 458] on button "Confirm" at bounding box center [777, 447] width 66 height 27
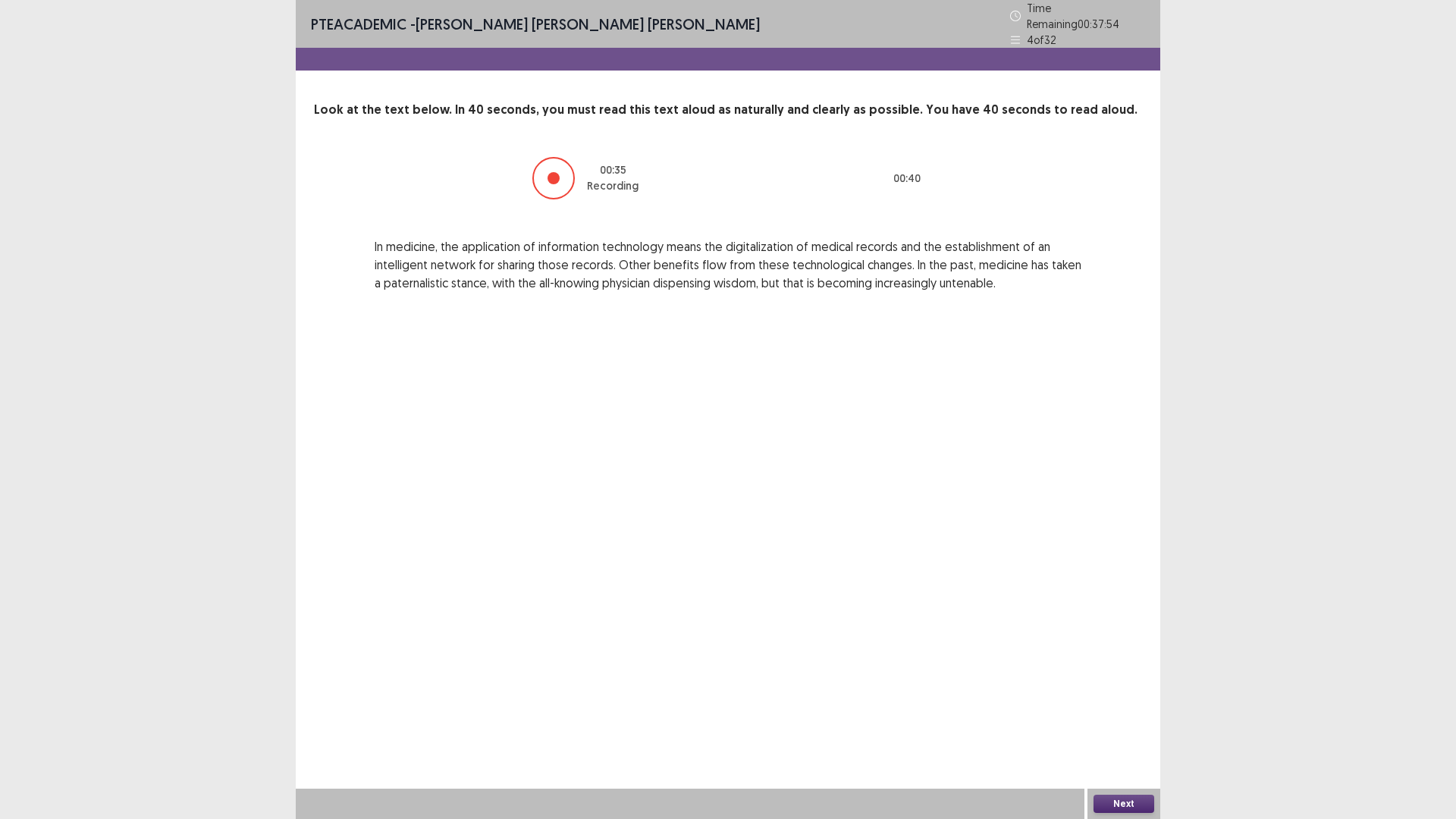
click at [1118, 691] on button "Next" at bounding box center [1123, 803] width 61 height 18
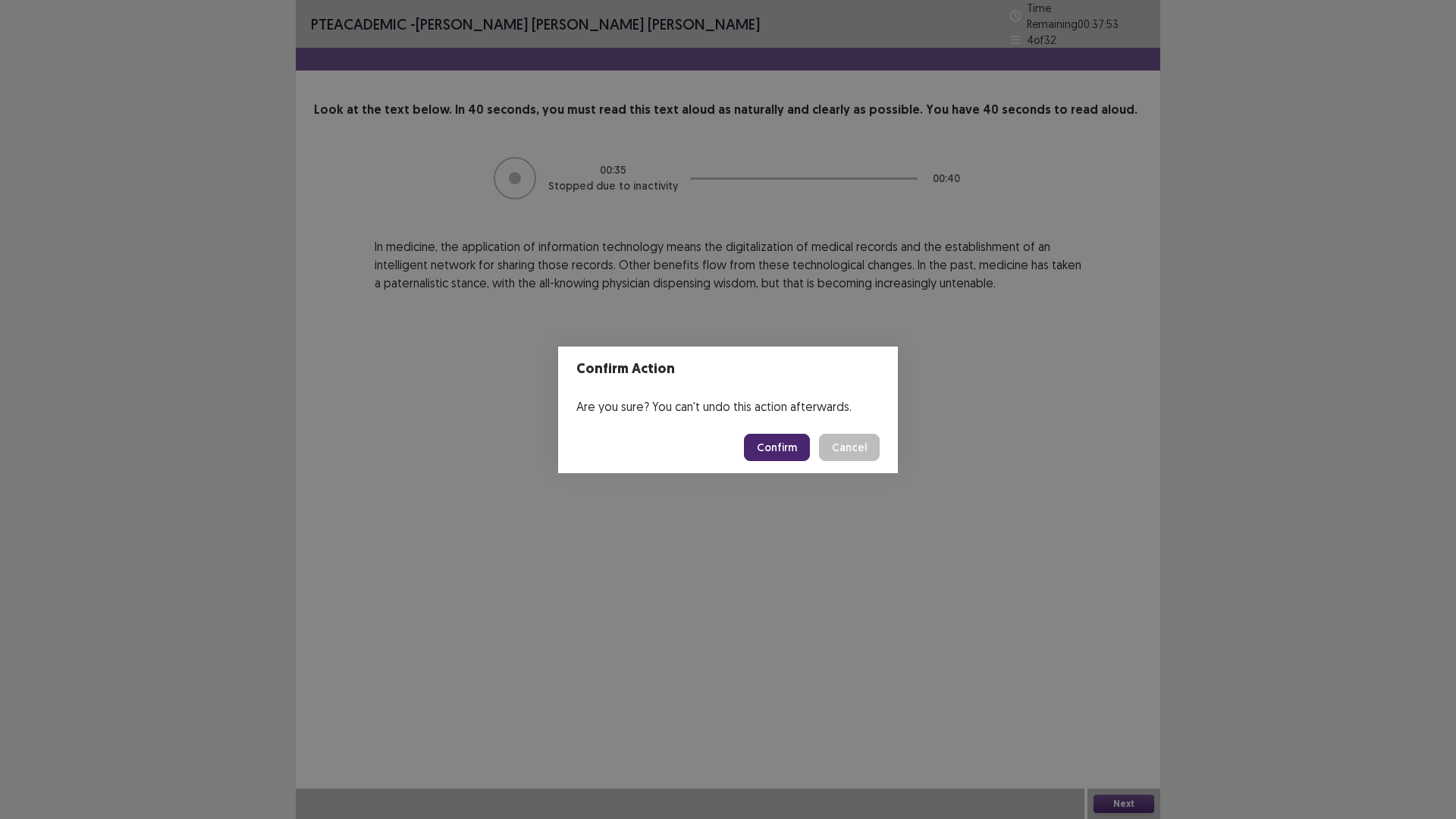
click at [765, 451] on button "Confirm" at bounding box center [777, 447] width 66 height 27
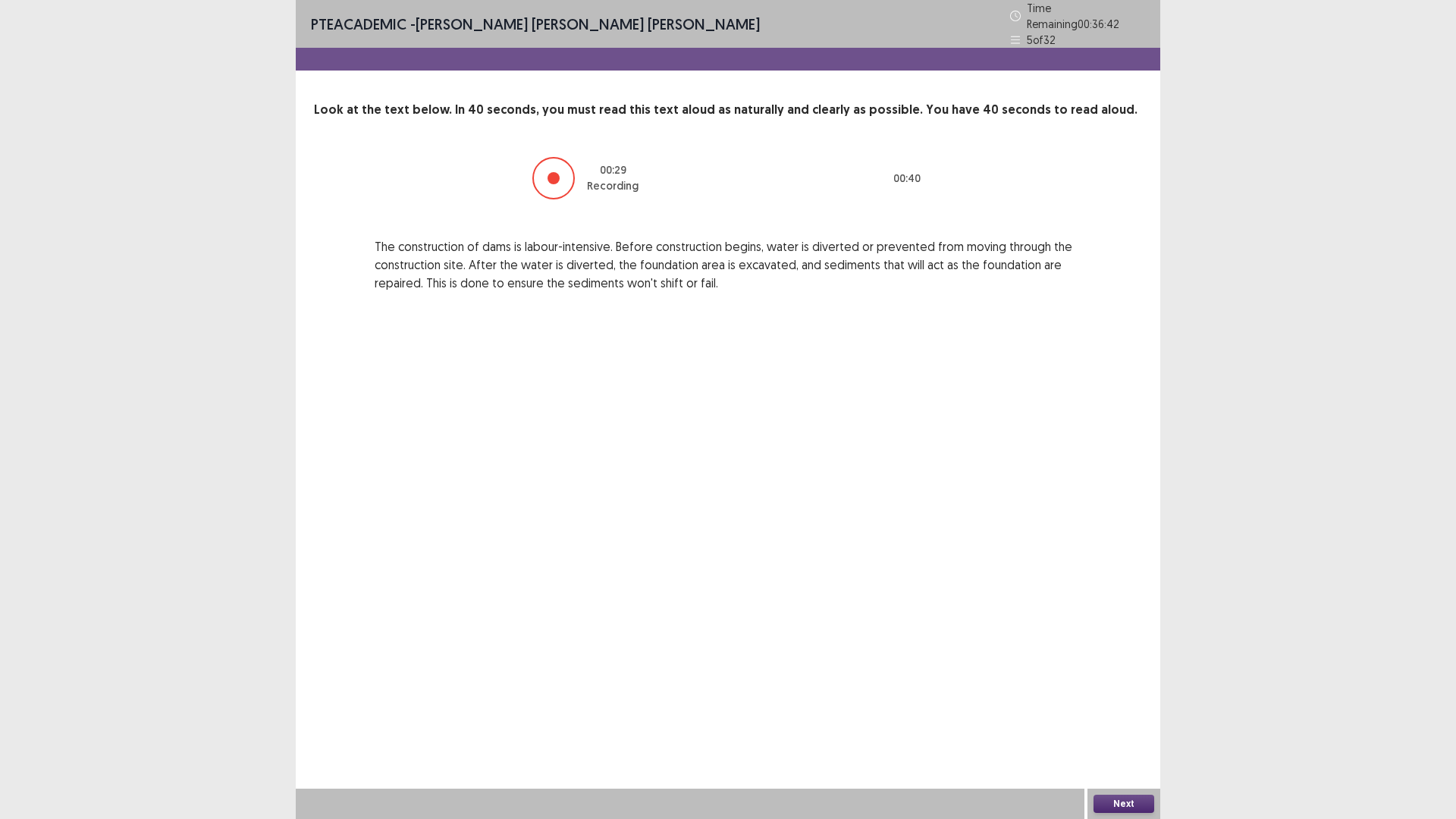
click at [1129, 691] on button "Next" at bounding box center [1123, 803] width 61 height 18
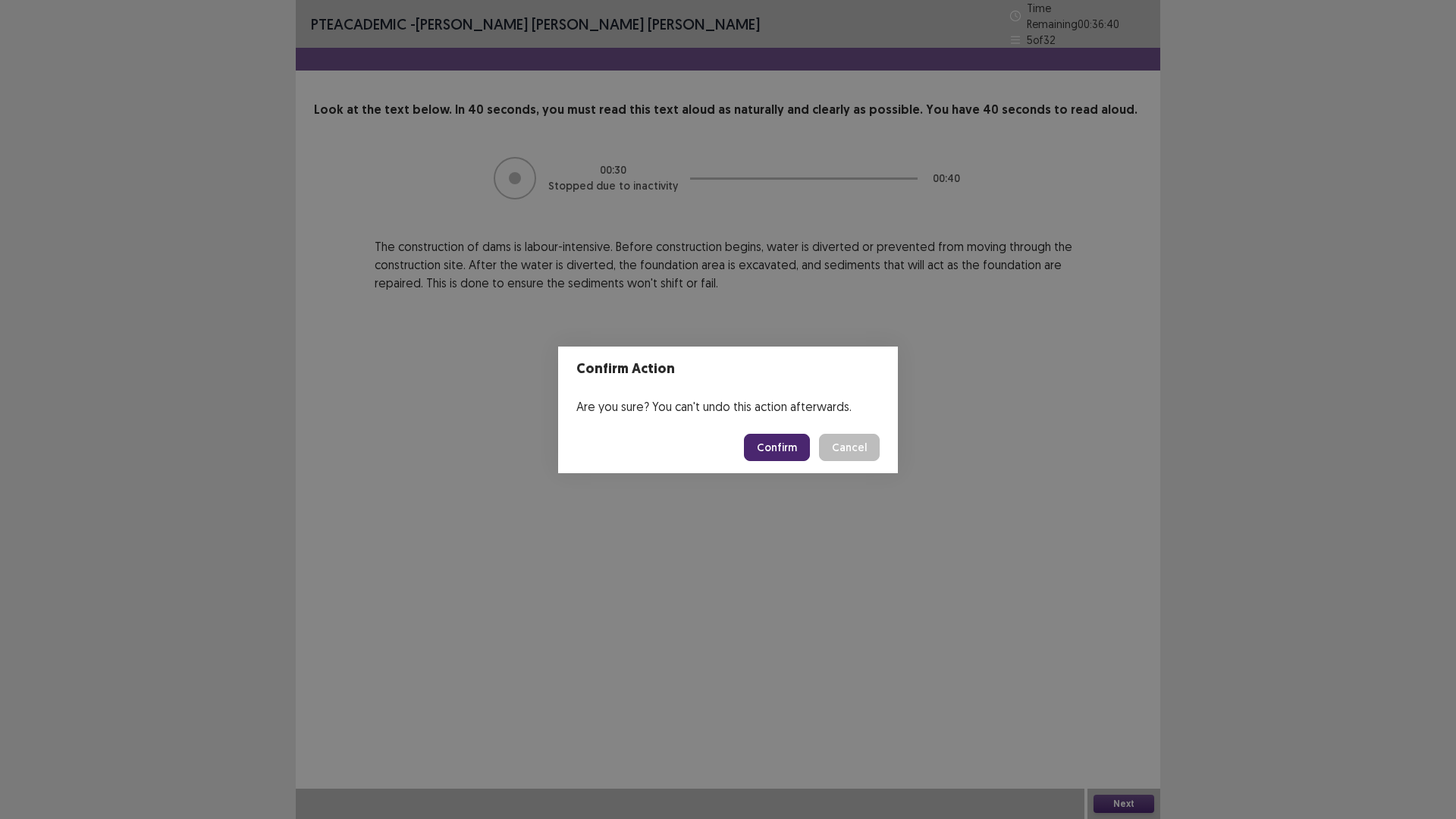
click at [787, 439] on button "Confirm" at bounding box center [777, 447] width 66 height 27
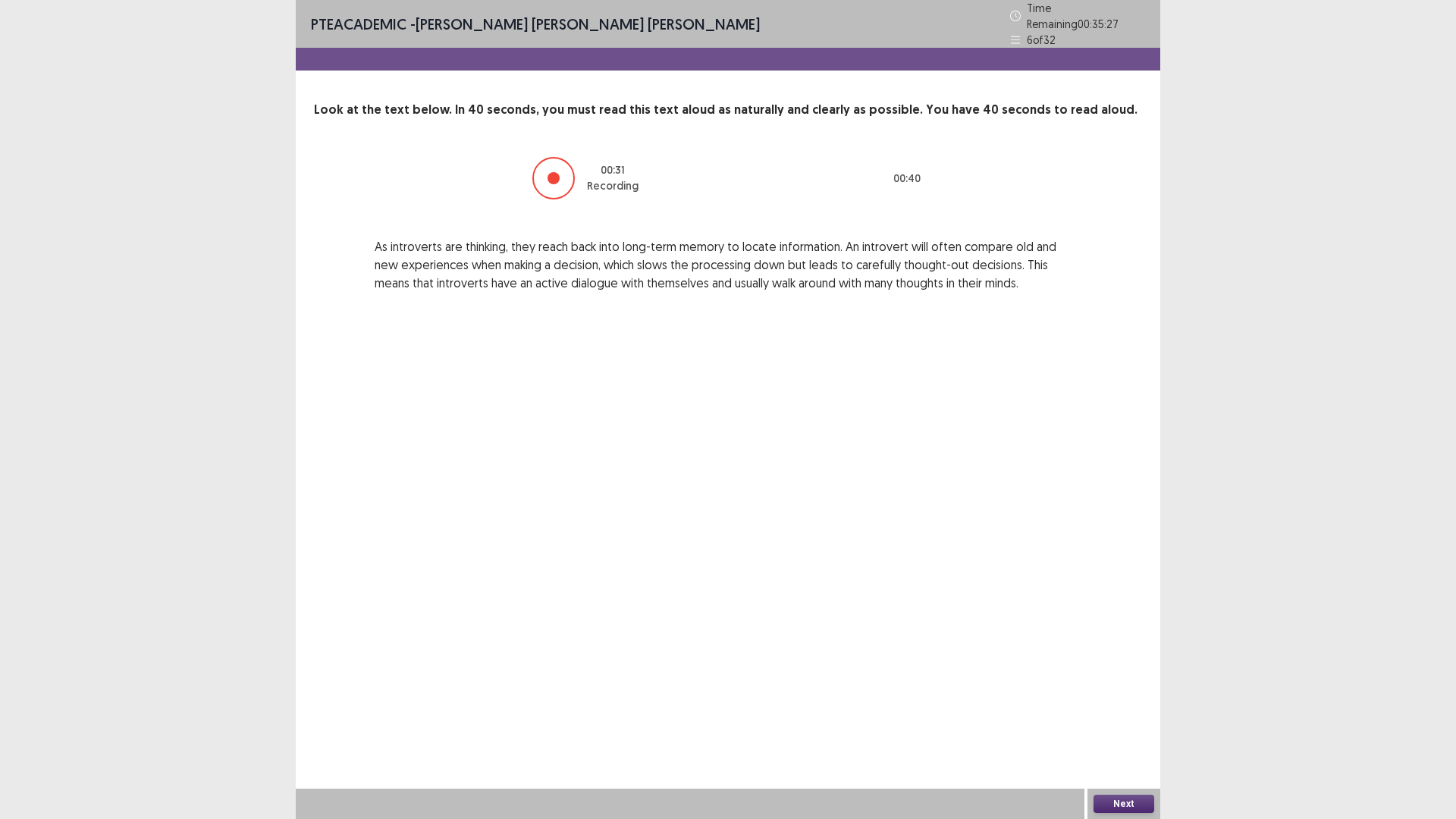
click at [1135, 691] on div "Next" at bounding box center [1124, 804] width 73 height 30
click at [1136, 691] on button "Next" at bounding box center [1123, 803] width 61 height 18
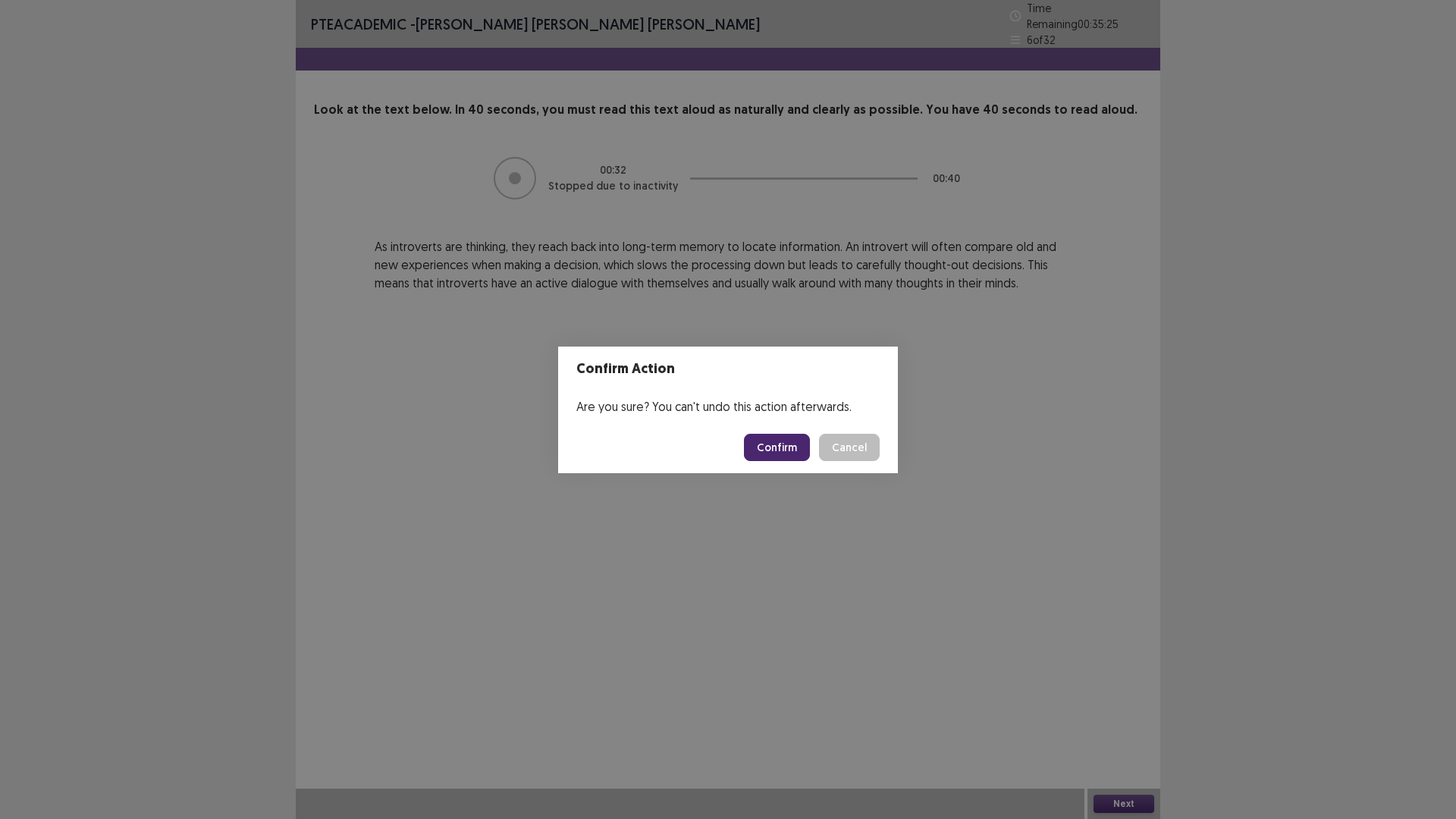
click at [819, 434] on button "Cancel" at bounding box center [849, 447] width 61 height 27
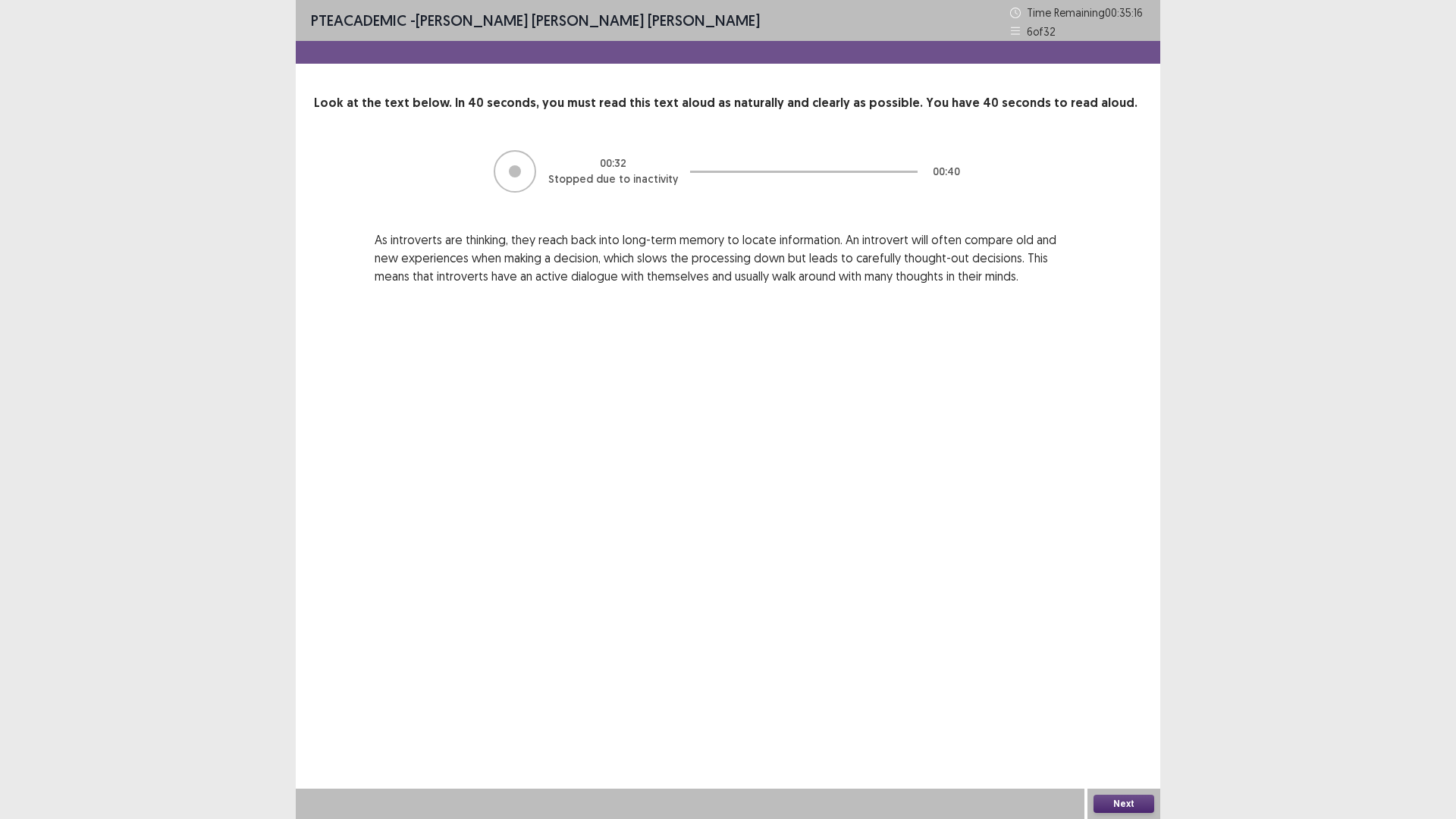
click at [1139, 691] on button "Next" at bounding box center [1123, 803] width 61 height 18
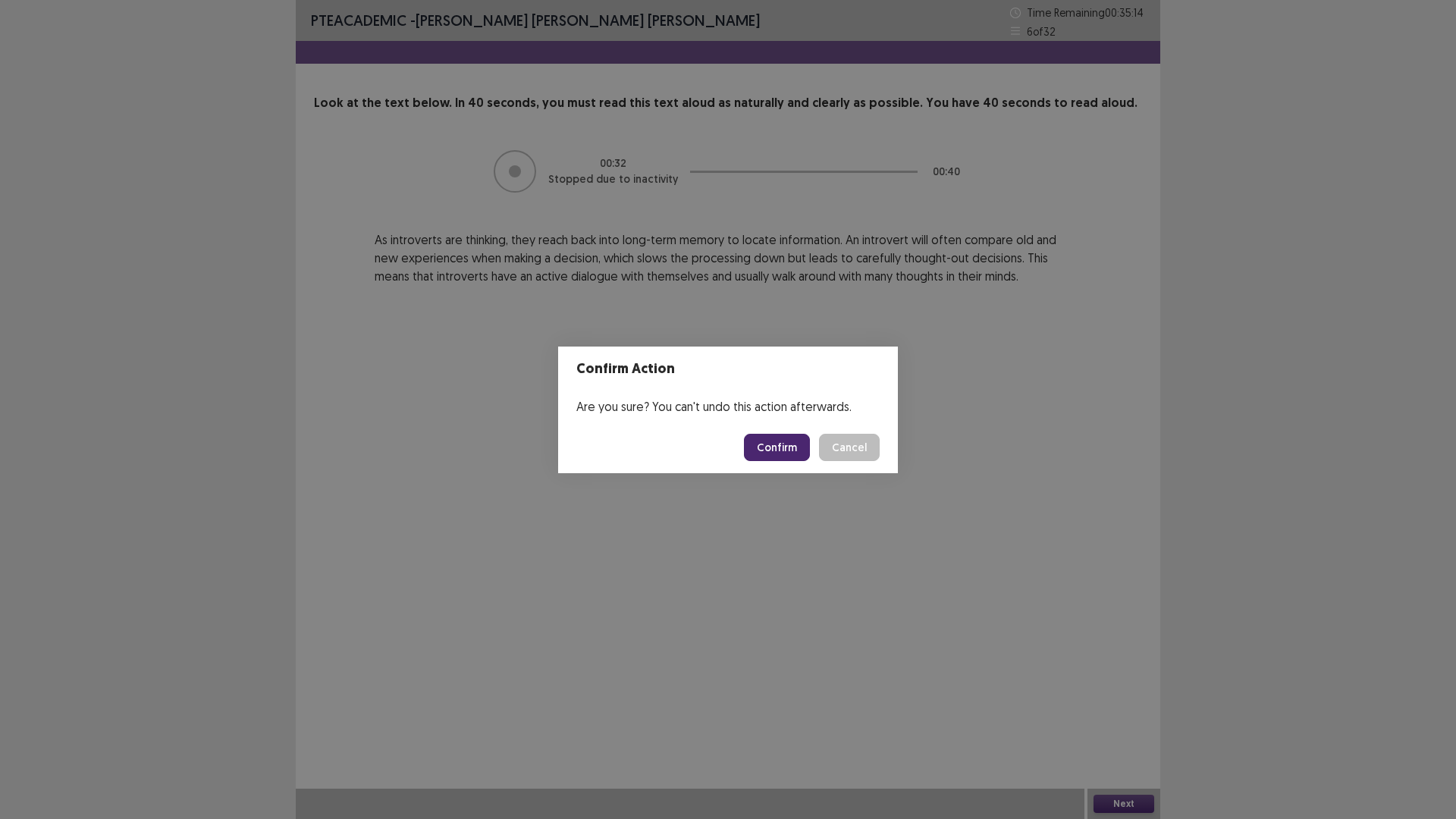
click at [772, 439] on button "Confirm" at bounding box center [777, 447] width 66 height 27
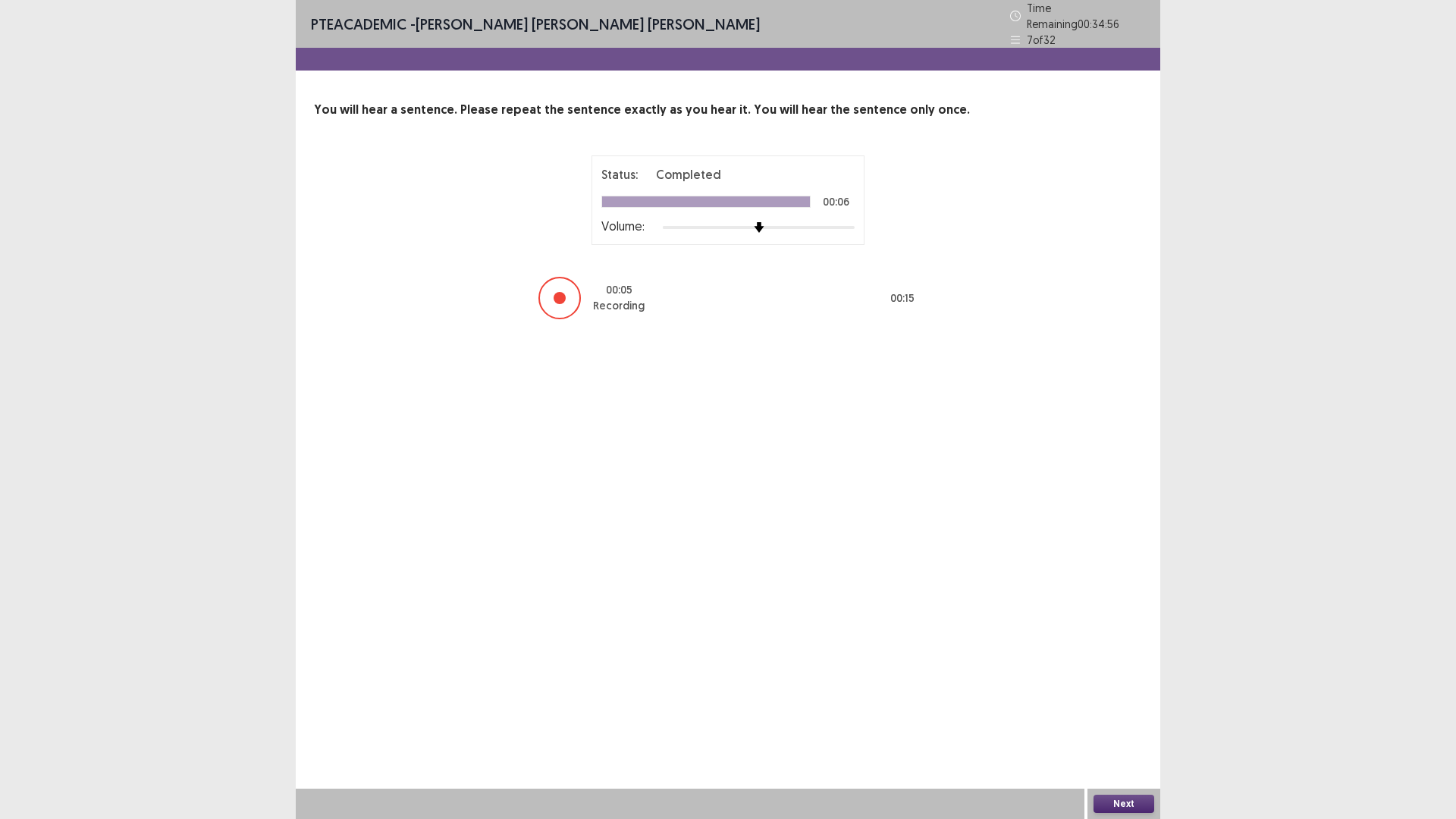
click at [1106, 691] on button "Next" at bounding box center [1123, 803] width 61 height 18
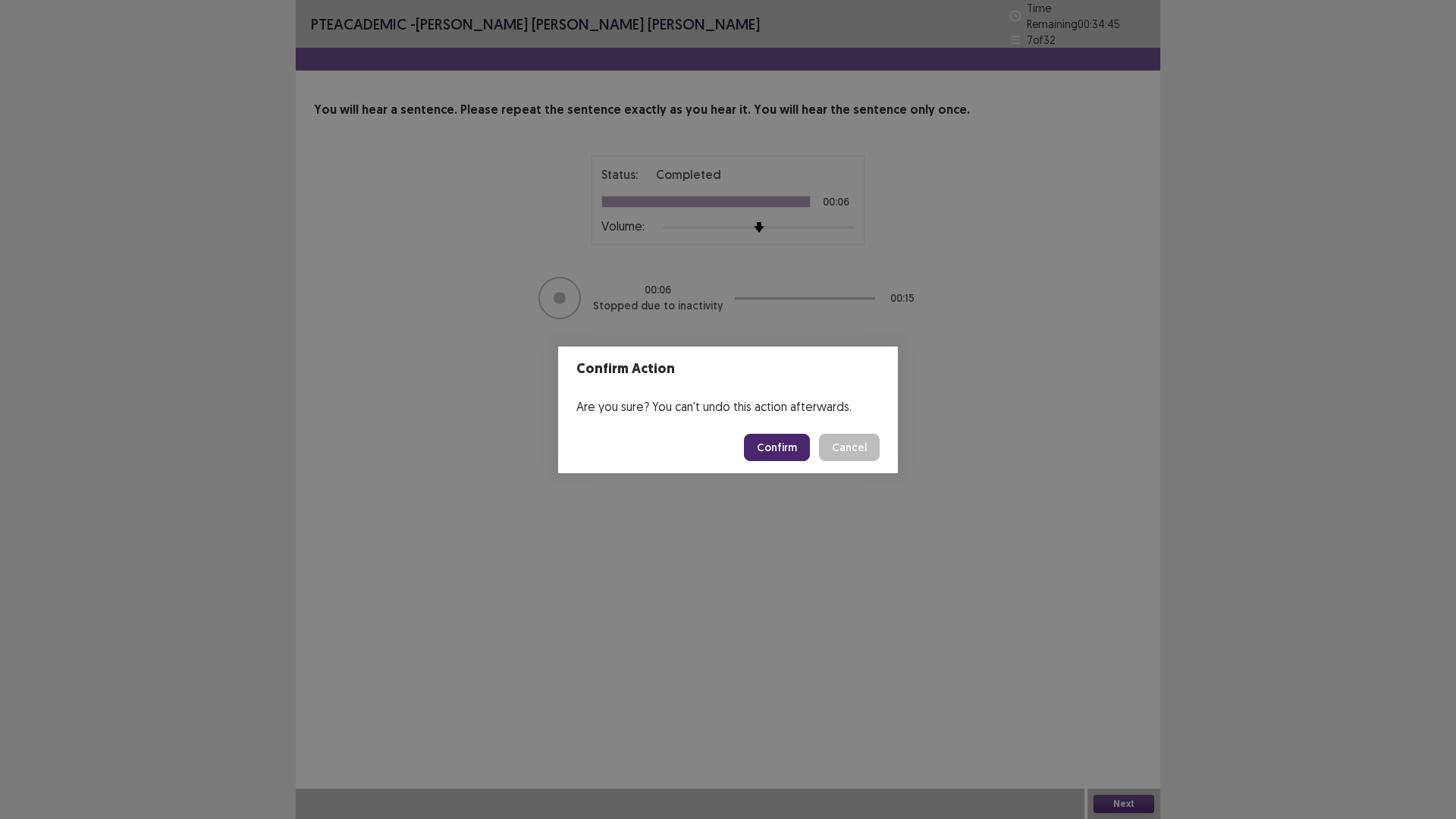
click at [766, 437] on button "Confirm" at bounding box center [777, 447] width 66 height 27
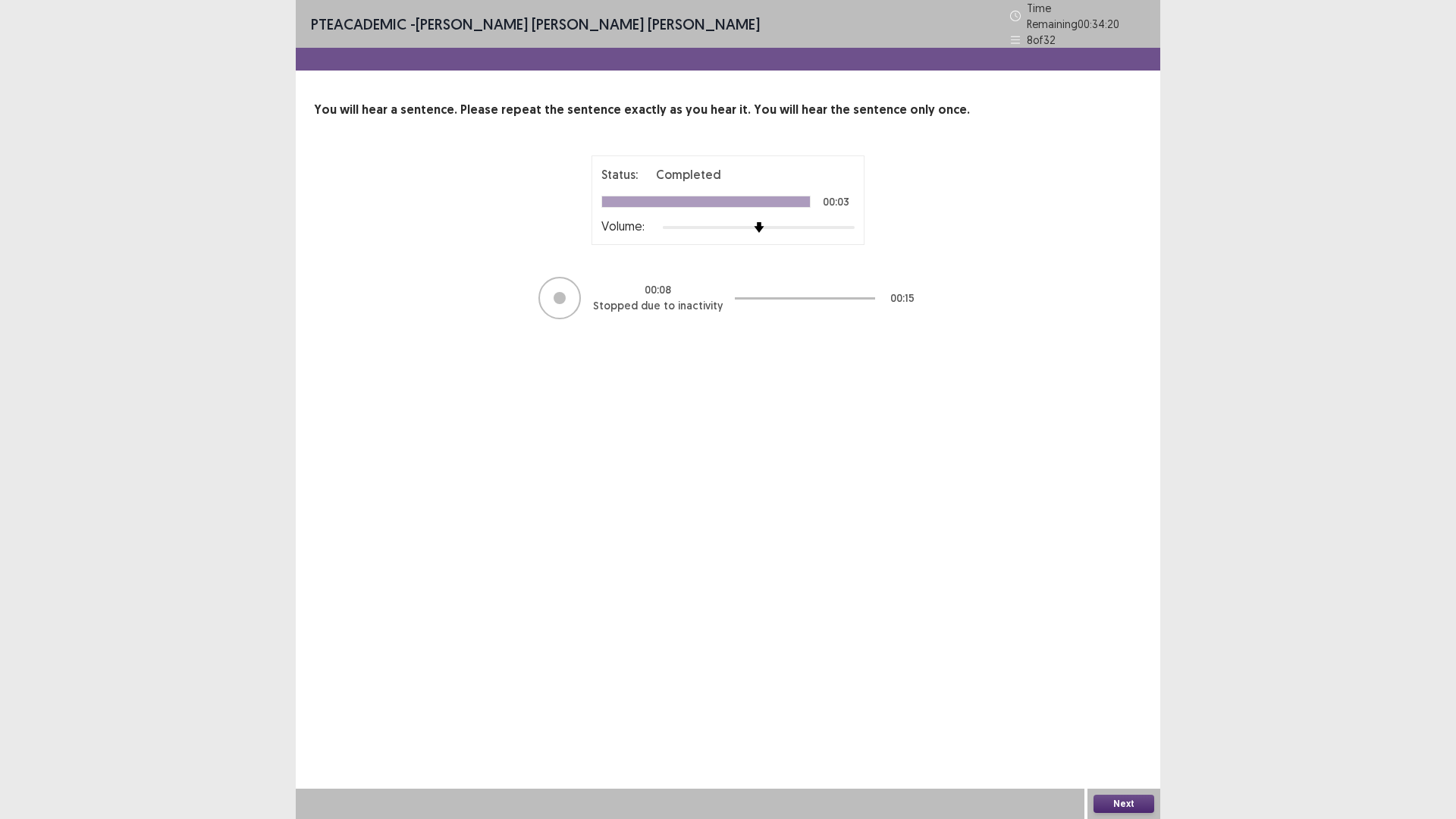
click at [1125, 691] on button "Next" at bounding box center [1123, 803] width 61 height 18
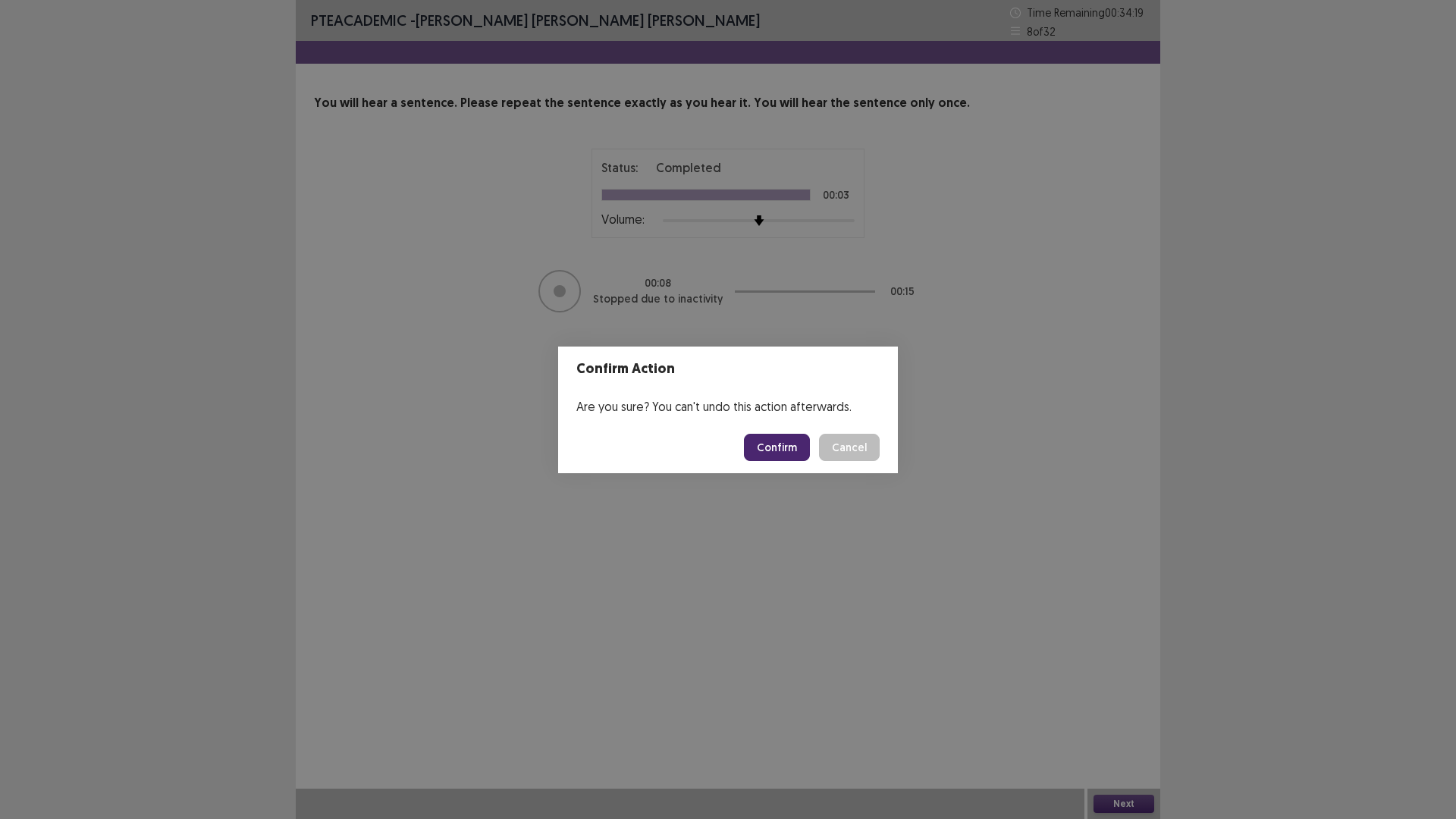
click at [806, 460] on button "Confirm" at bounding box center [777, 447] width 66 height 27
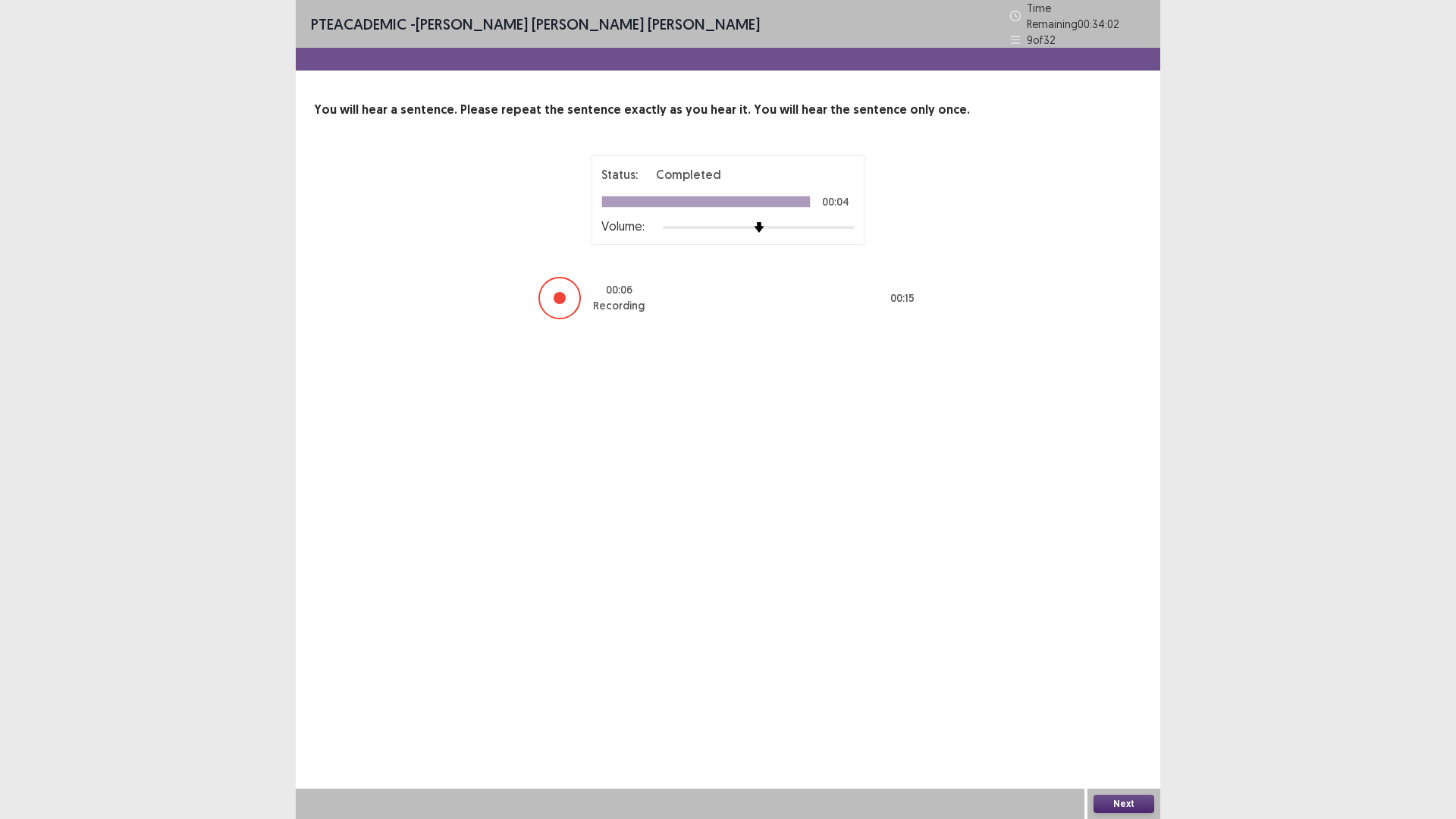
click at [1138, 691] on button "Next" at bounding box center [1123, 803] width 61 height 18
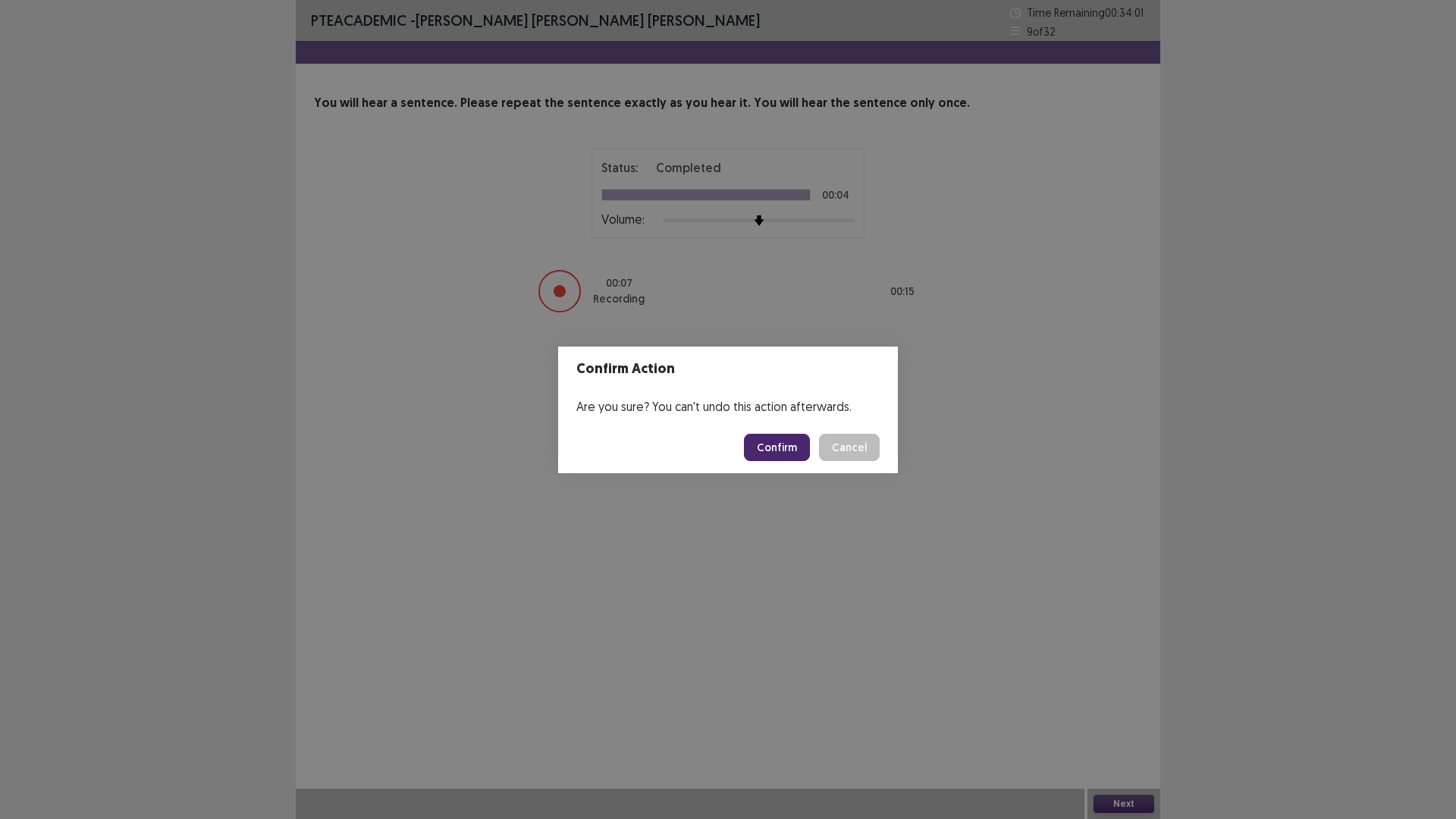
click at [766, 452] on button "Confirm" at bounding box center [777, 447] width 66 height 27
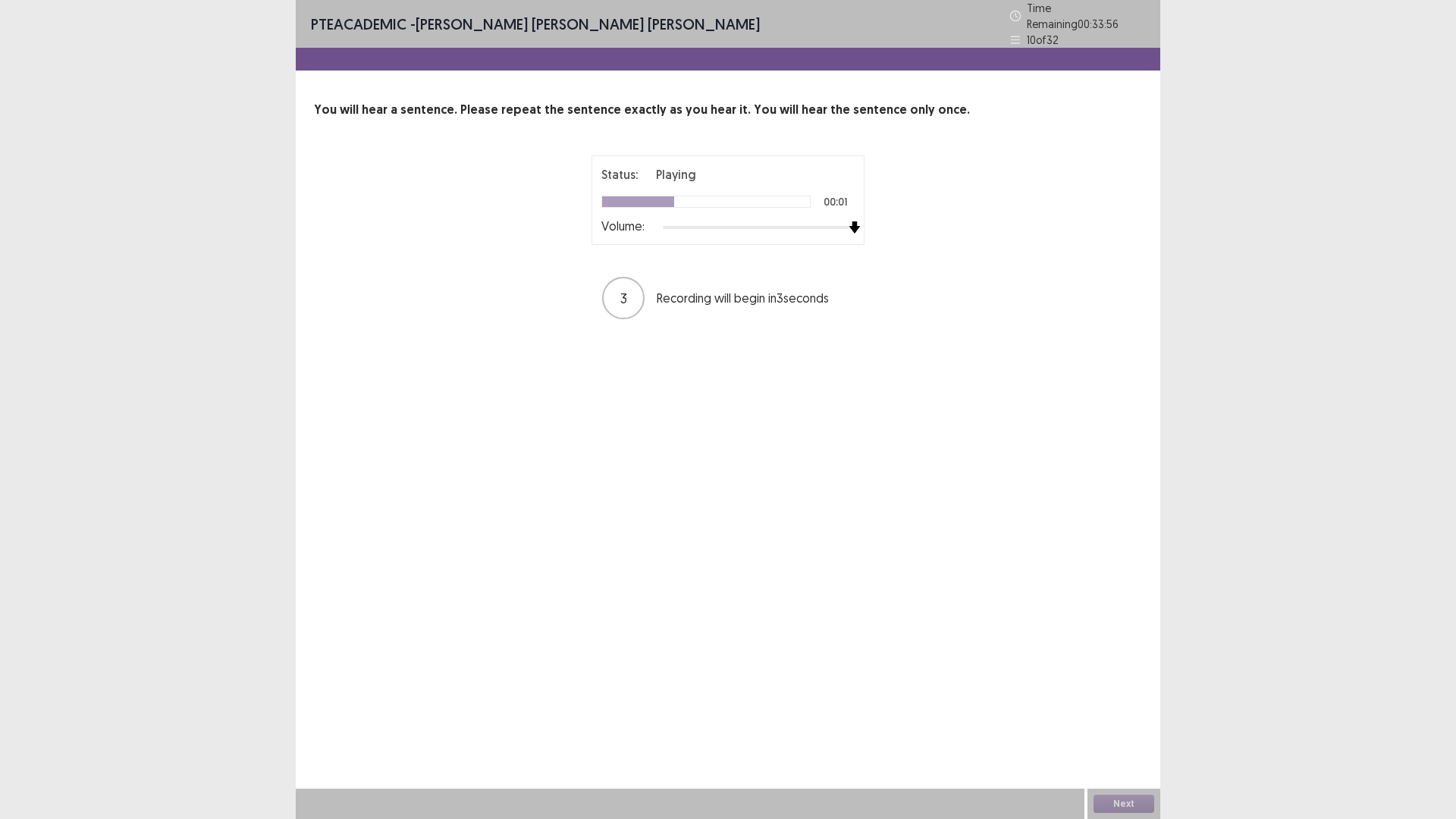
click at [852, 221] on div at bounding box center [759, 227] width 192 height 12
click at [1100, 691] on button "Next" at bounding box center [1123, 803] width 61 height 18
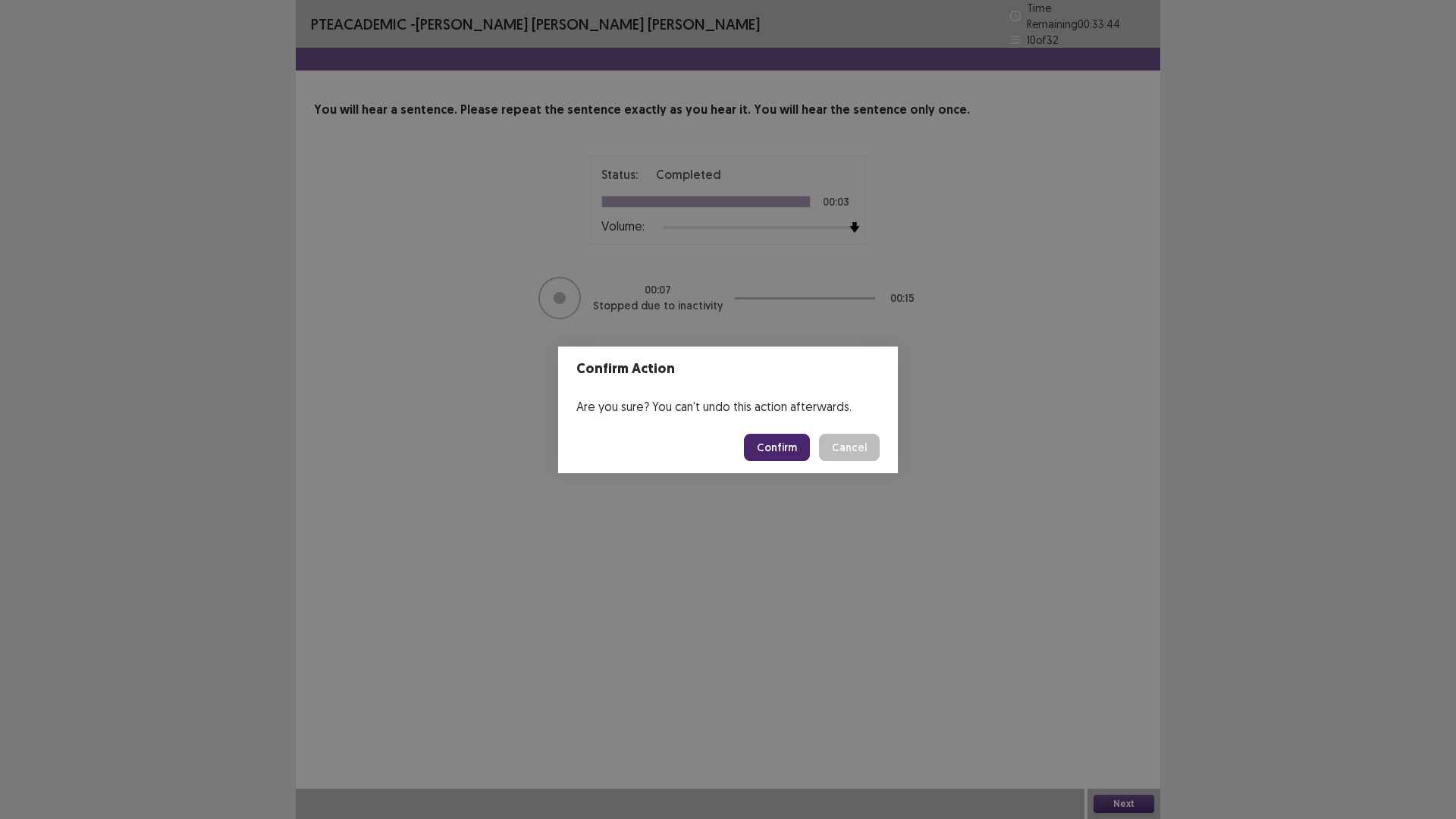
click at [783, 454] on button "Confirm" at bounding box center [777, 447] width 66 height 27
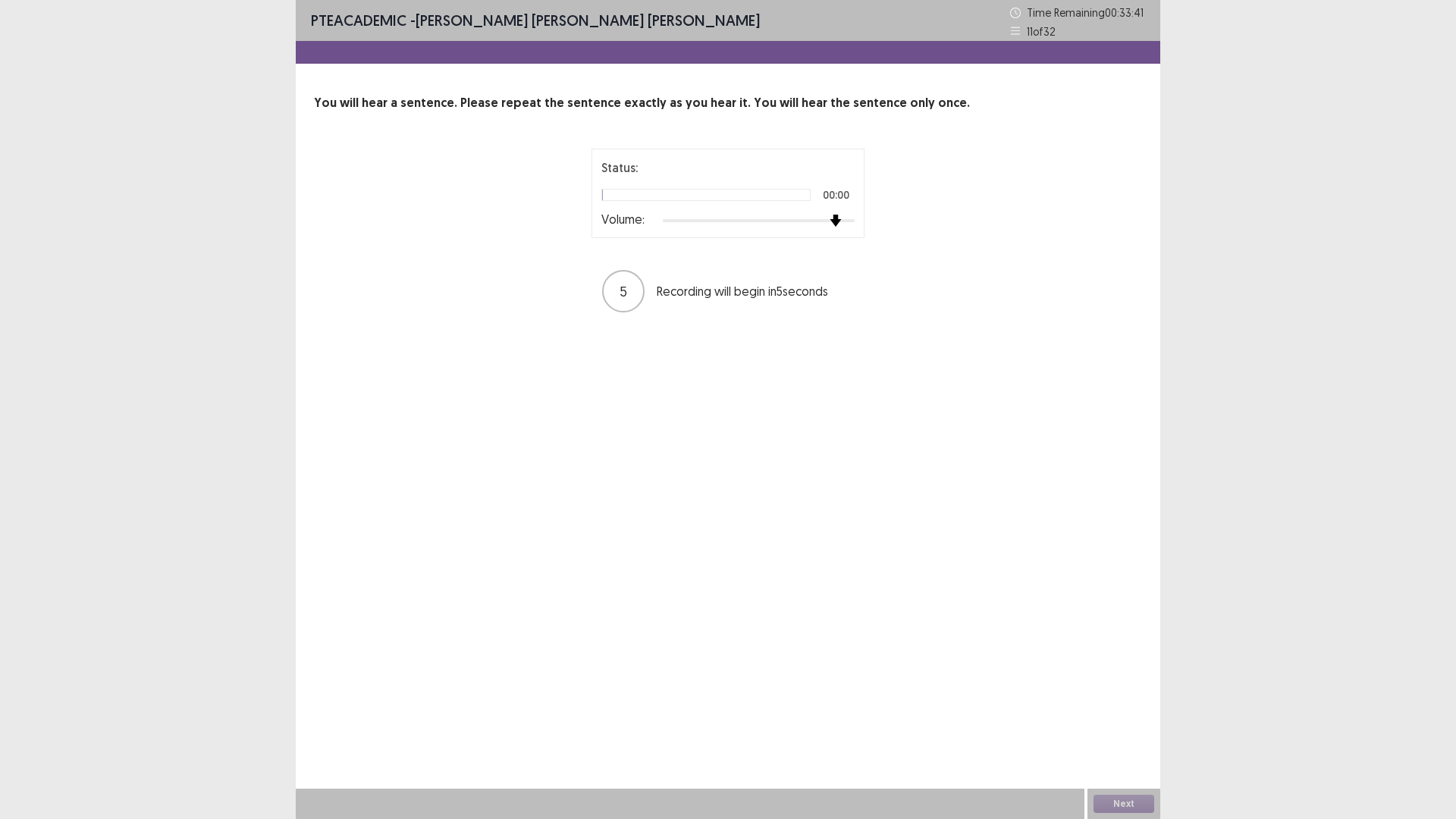
click at [843, 221] on div at bounding box center [759, 220] width 192 height 3
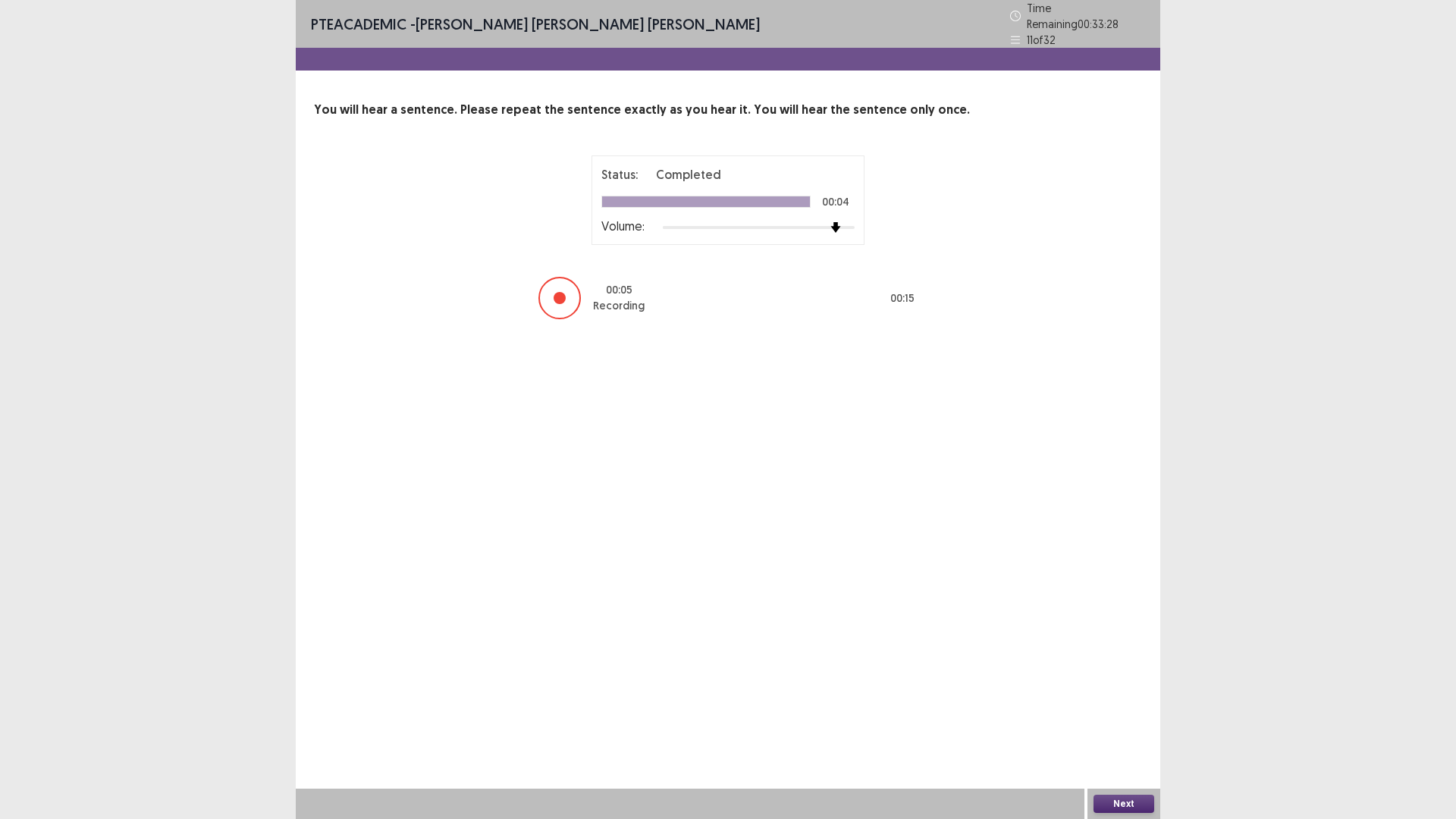
click at [1134, 691] on button "Next" at bounding box center [1123, 803] width 61 height 18
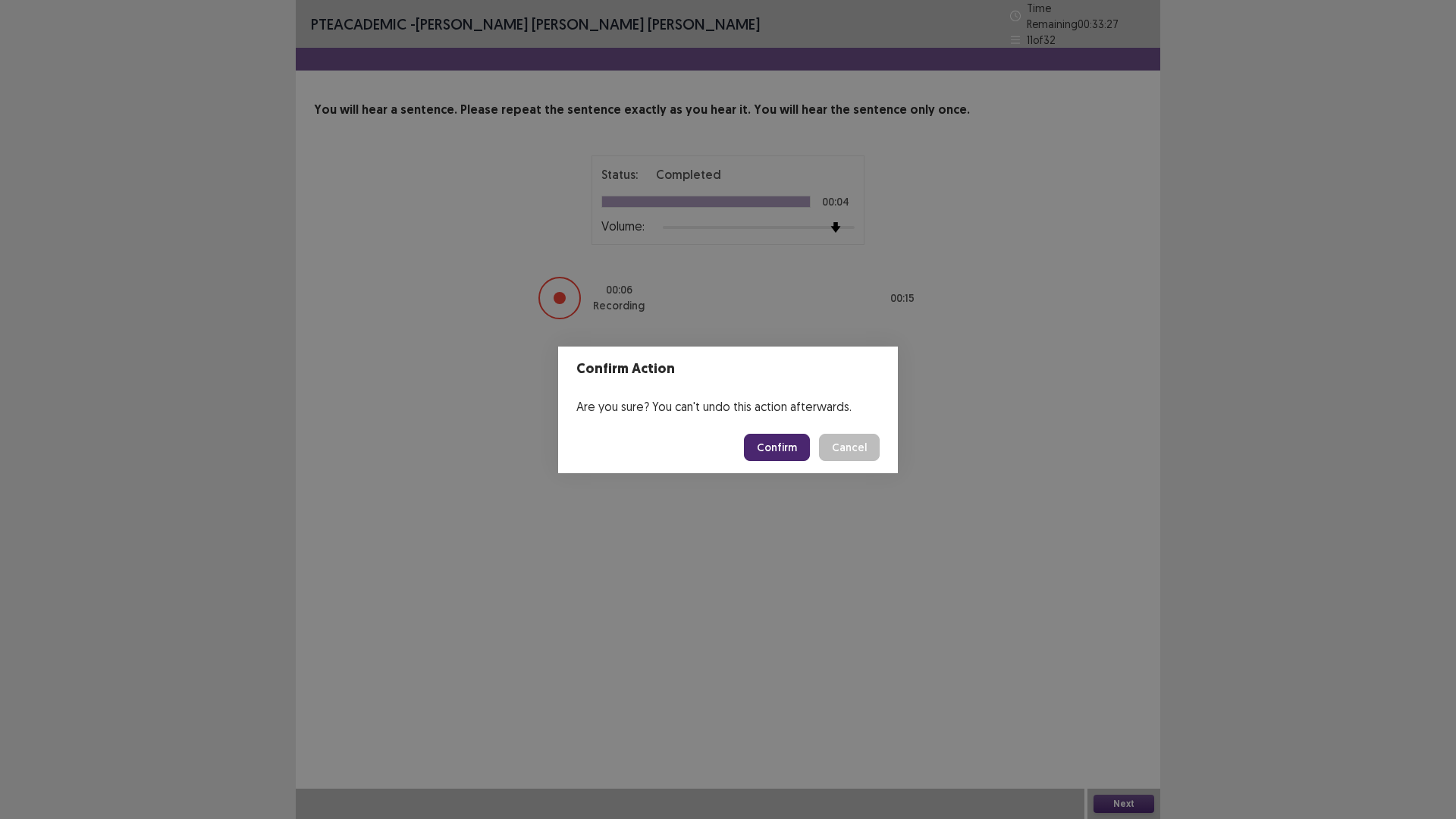
click at [780, 451] on button "Confirm" at bounding box center [777, 447] width 66 height 27
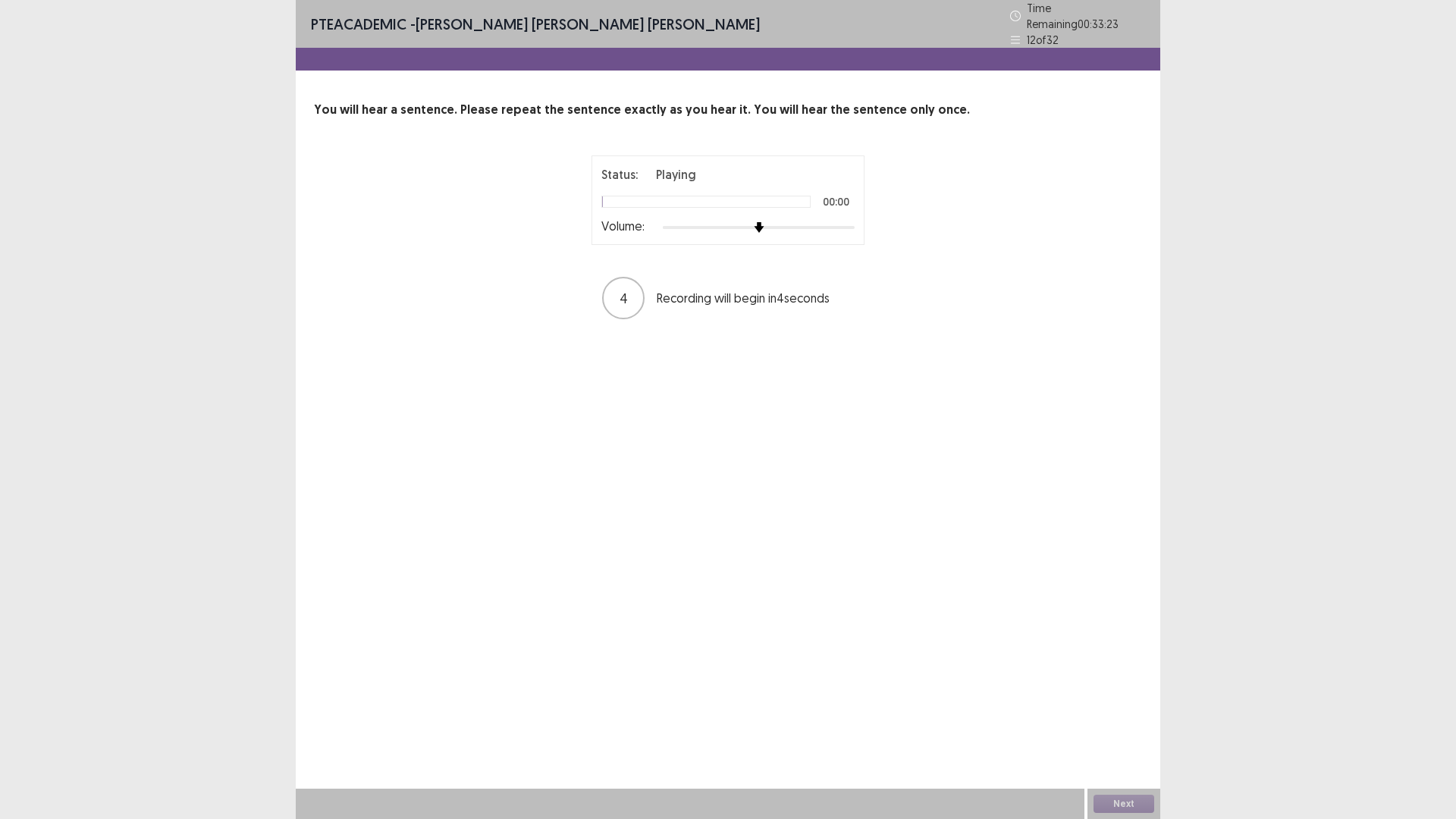
click at [858, 219] on div "Status: Playing 00:00 Volume:" at bounding box center [728, 201] width 273 height 90
click at [852, 221] on div at bounding box center [759, 227] width 192 height 12
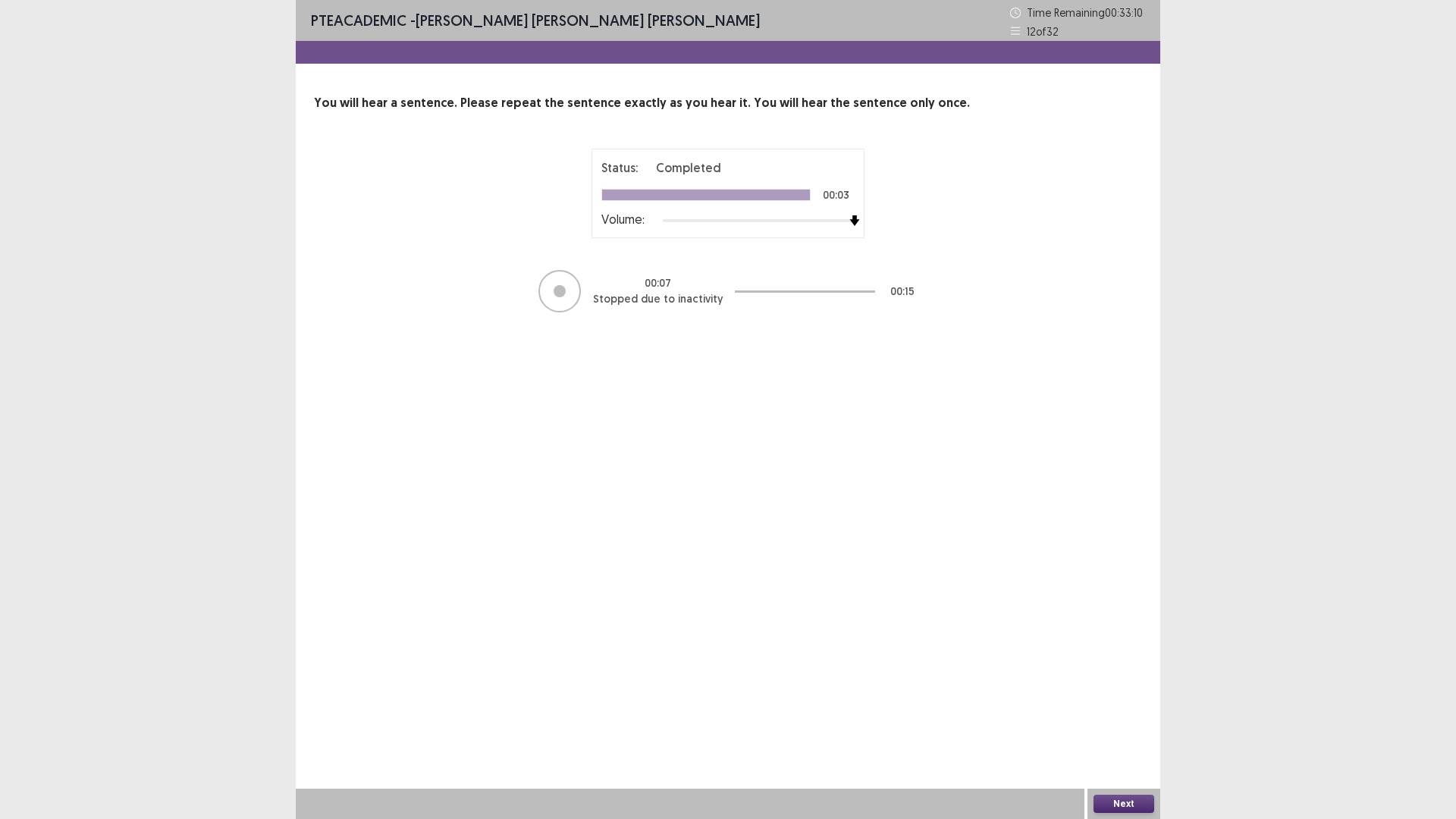
click at [1129, 691] on button "Next" at bounding box center [1123, 803] width 61 height 18
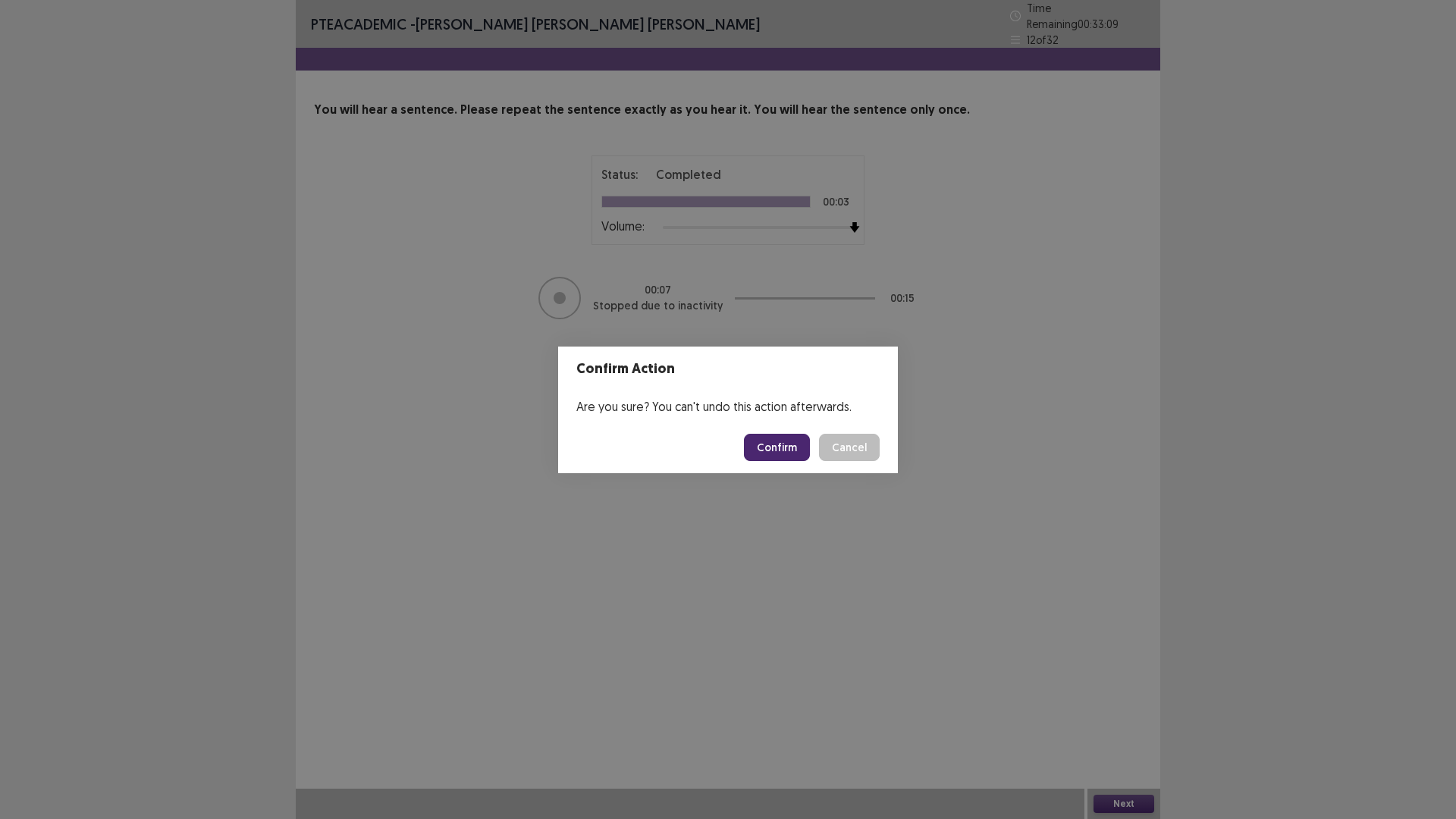
click at [785, 444] on button "Confirm" at bounding box center [777, 447] width 66 height 27
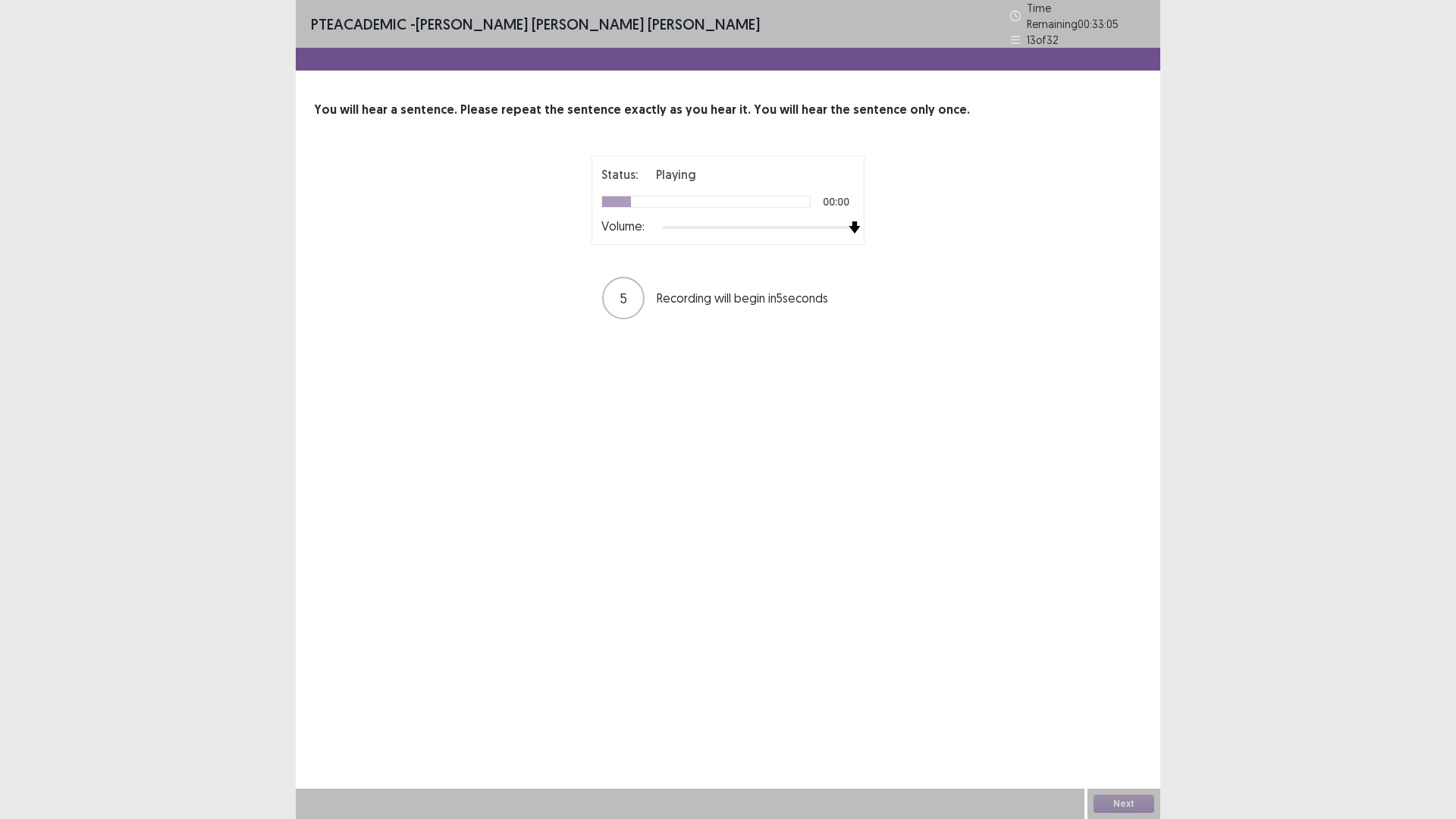
click at [854, 221] on div at bounding box center [759, 227] width 192 height 12
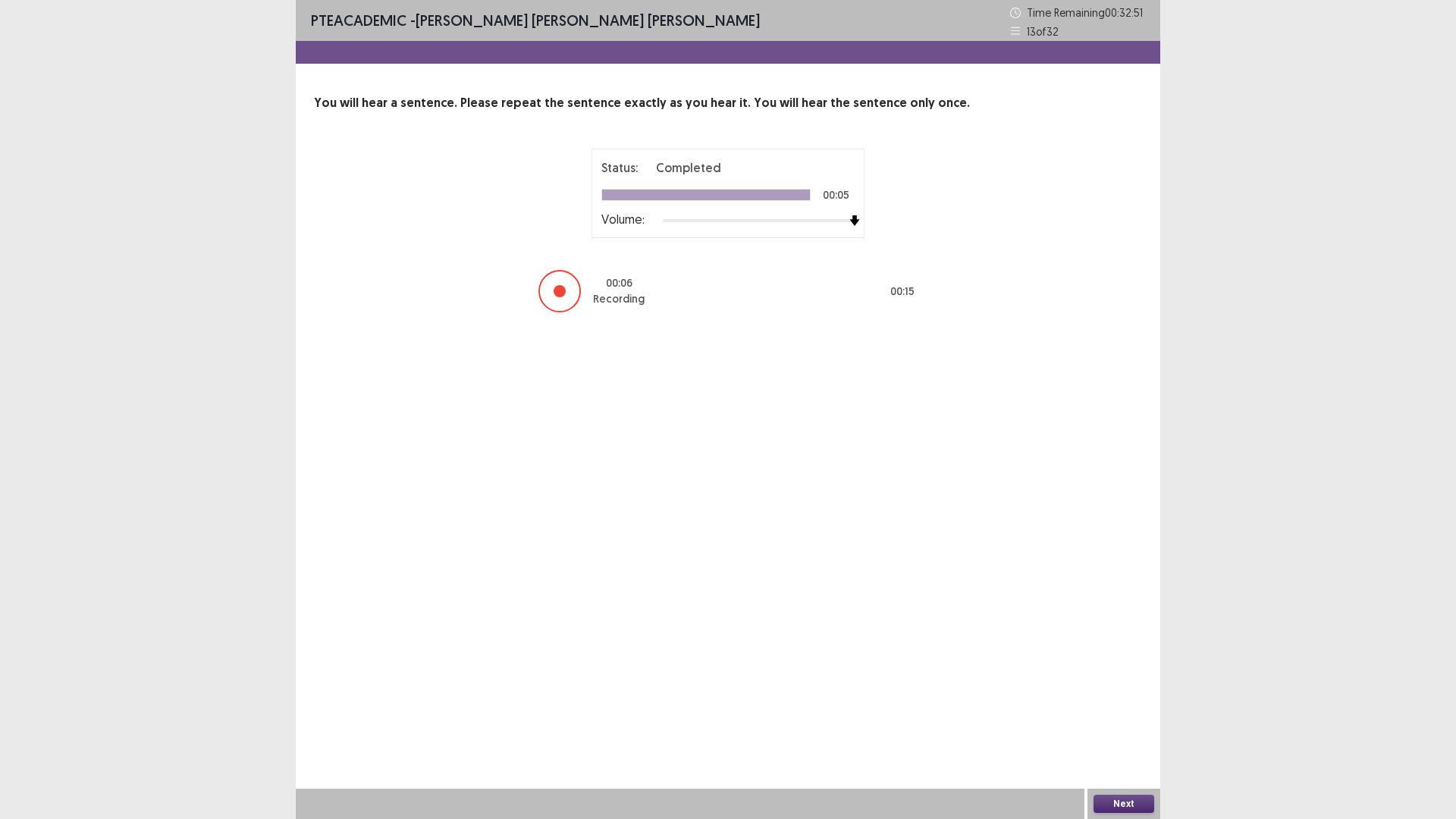
click at [1102, 691] on button "Next" at bounding box center [1123, 803] width 61 height 18
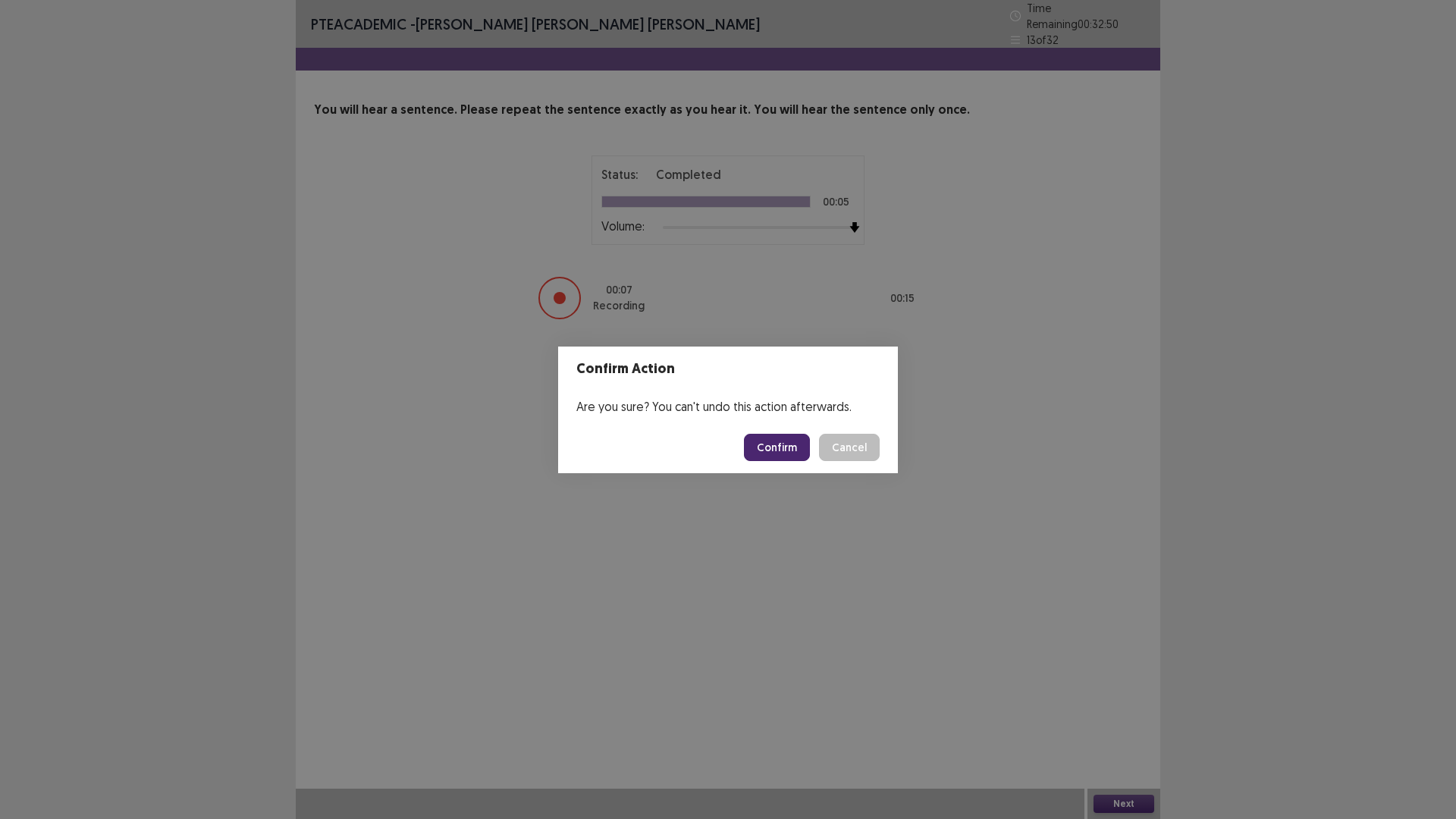
click at [797, 456] on button "Confirm" at bounding box center [777, 447] width 66 height 27
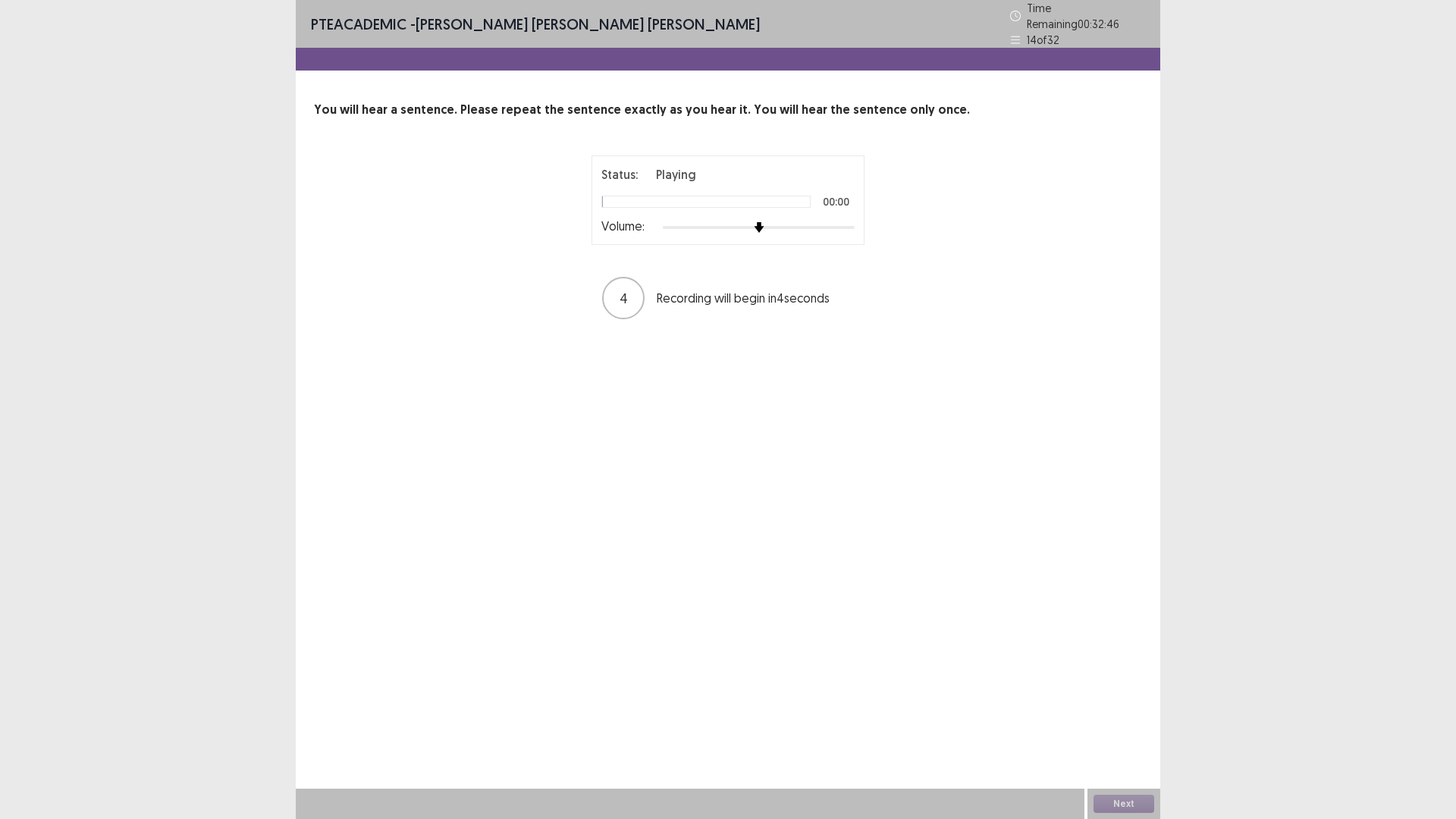
click at [849, 221] on div at bounding box center [759, 227] width 192 height 12
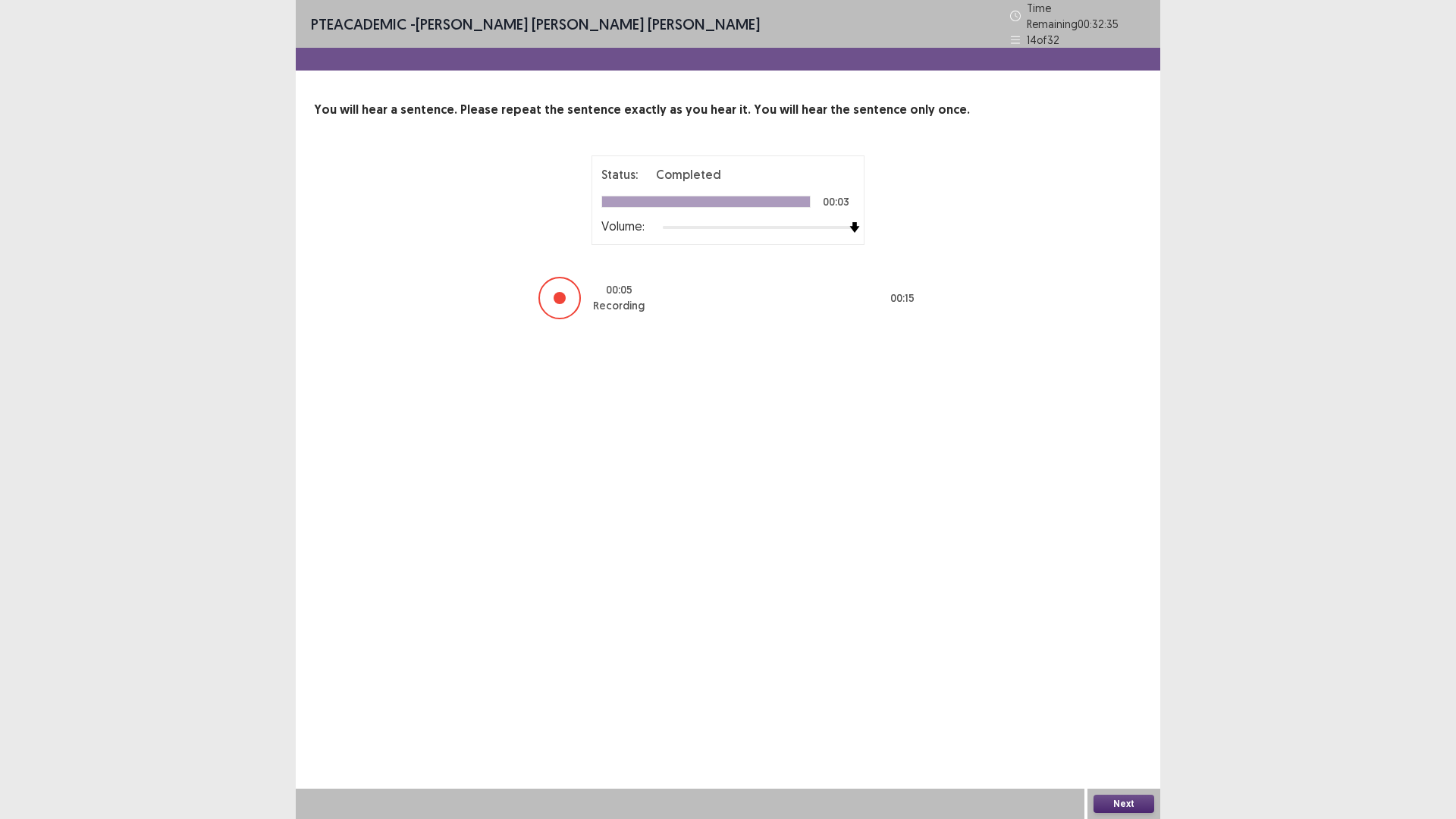
click at [1130, 691] on button "Next" at bounding box center [1123, 803] width 61 height 18
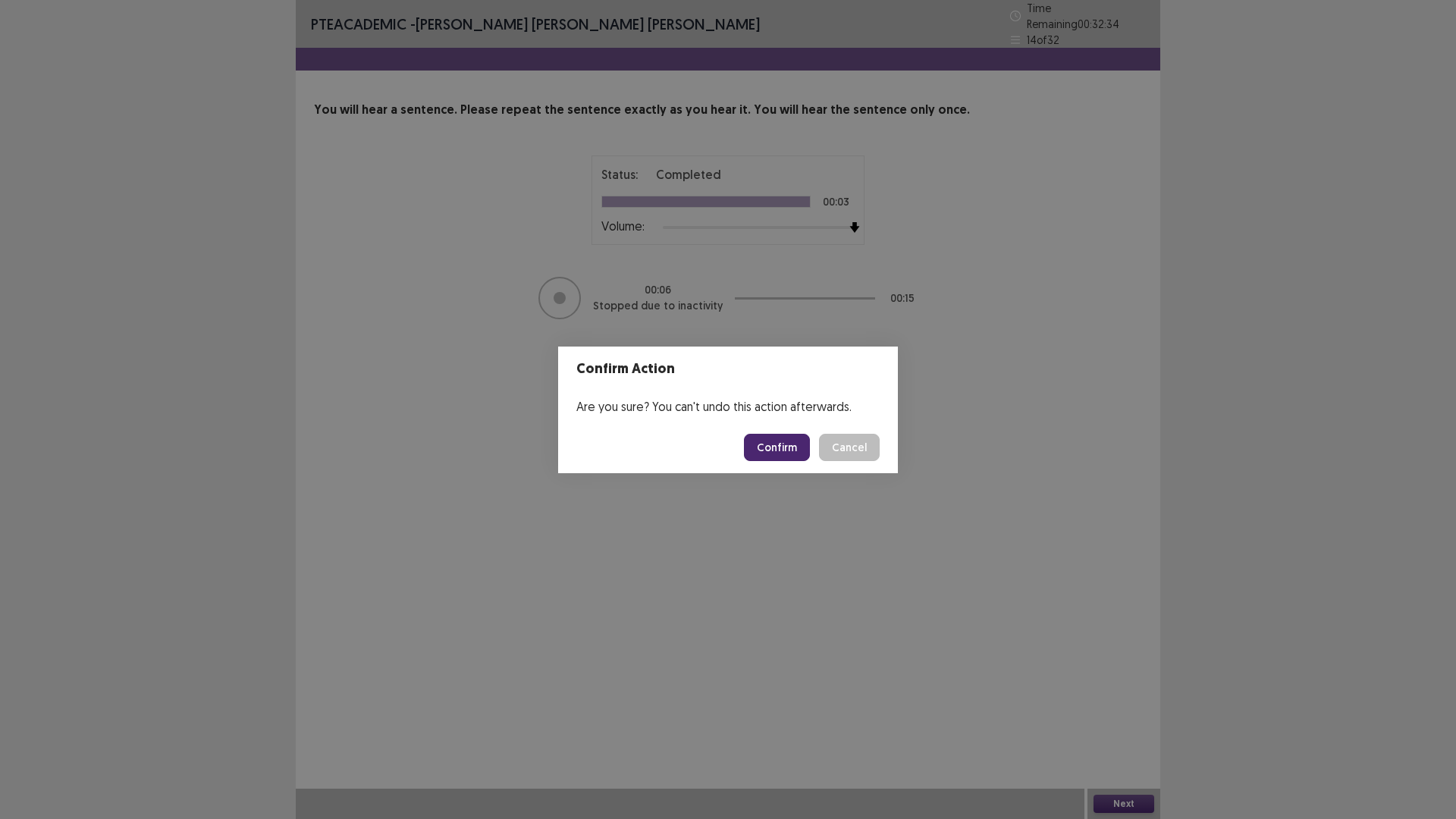
click at [770, 432] on footer "Confirm Cancel" at bounding box center [728, 447] width 340 height 52
click at [771, 440] on button "Confirm" at bounding box center [777, 447] width 66 height 27
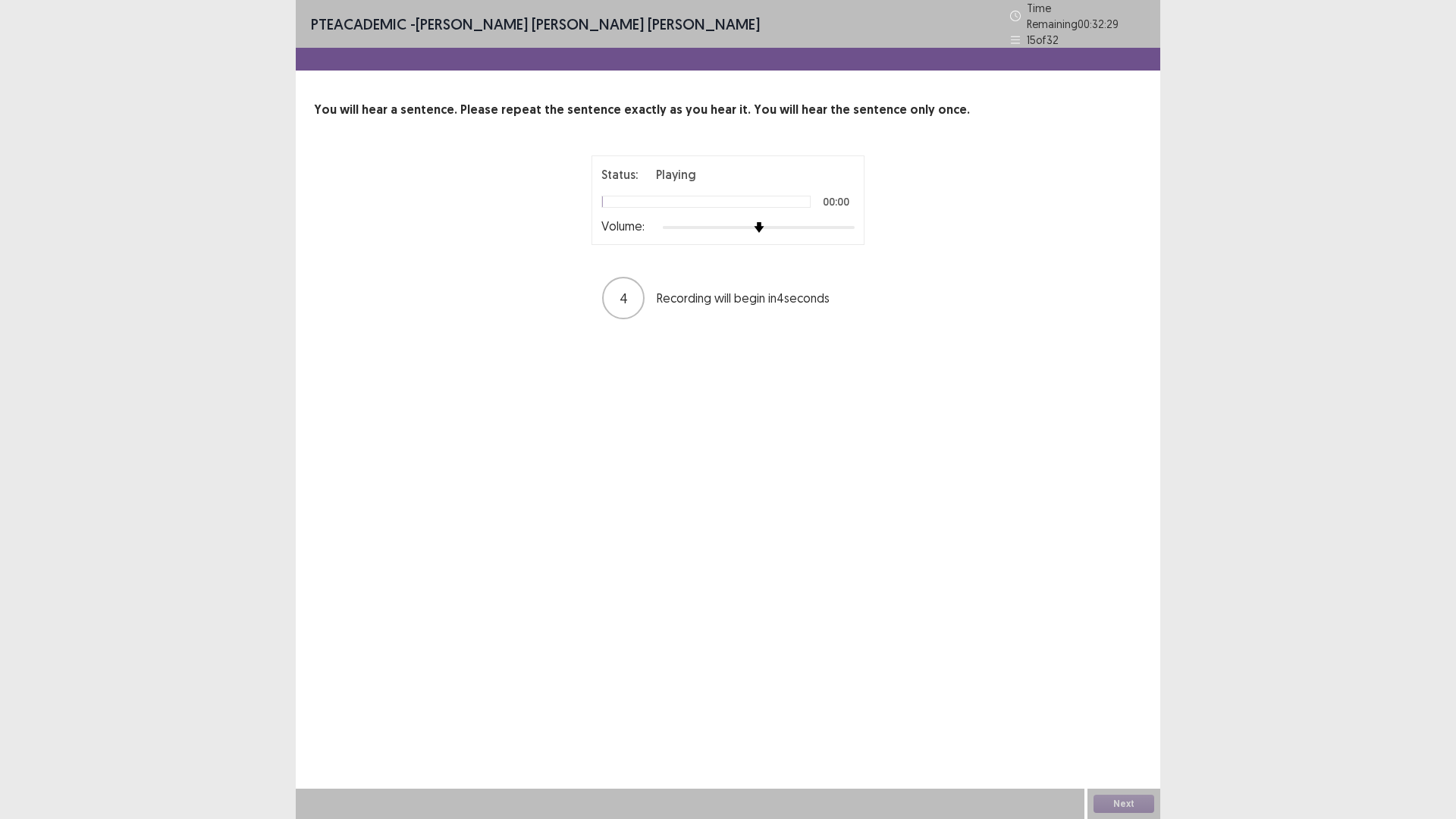
click at [849, 221] on div at bounding box center [759, 227] width 192 height 12
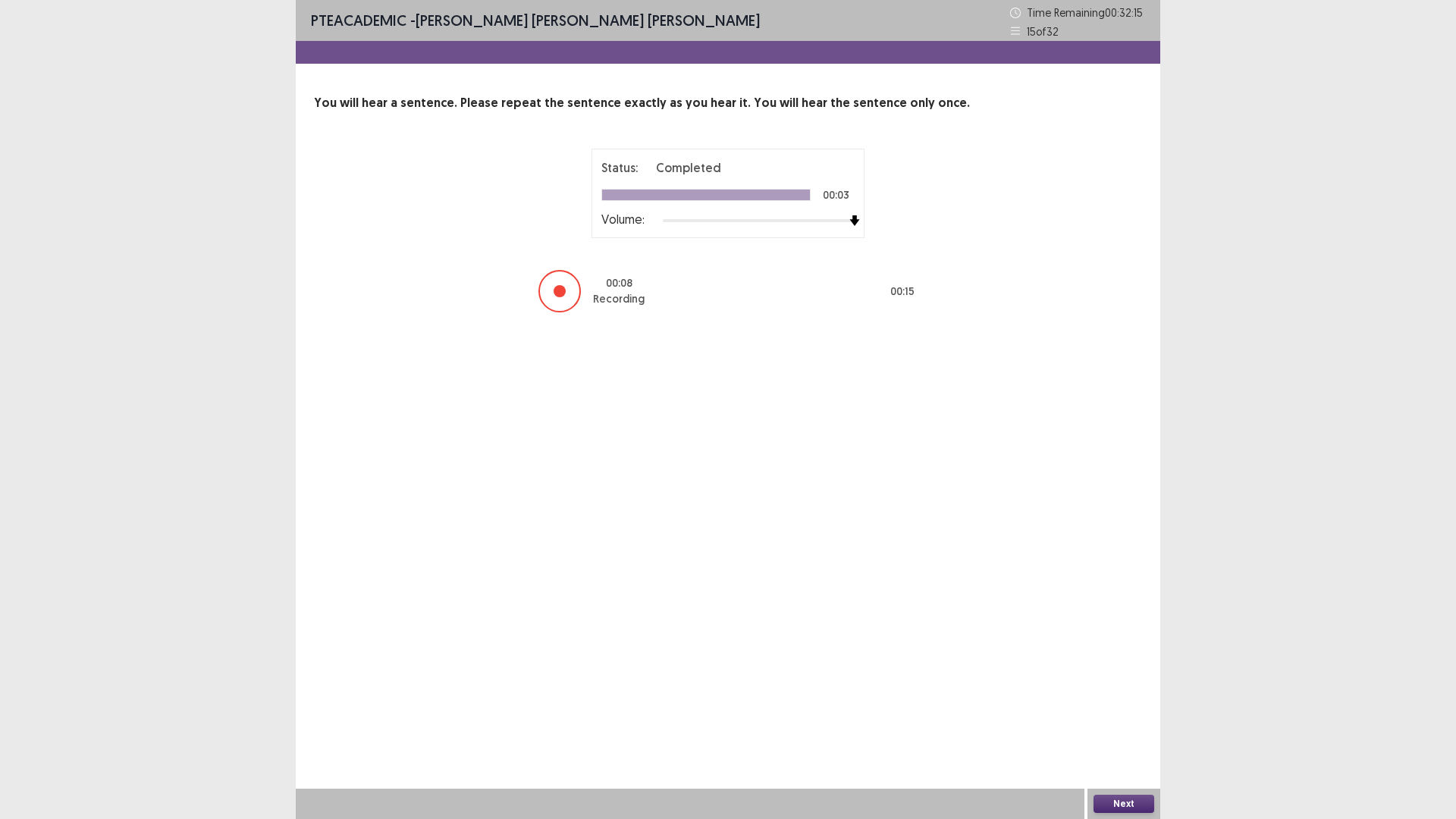
click at [1122, 691] on button "Next" at bounding box center [1123, 803] width 61 height 18
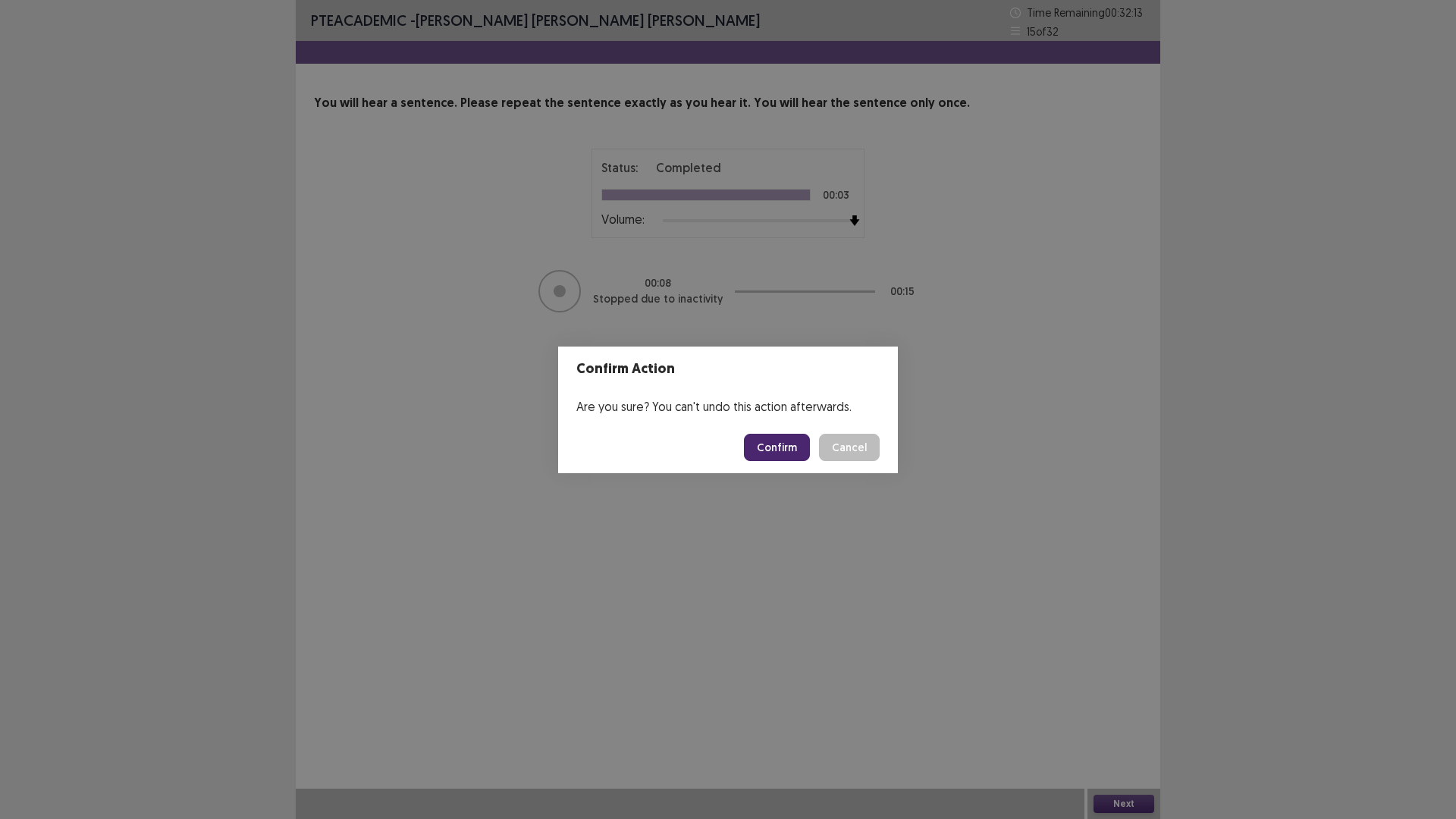
click at [791, 438] on button "Confirm" at bounding box center [777, 447] width 66 height 27
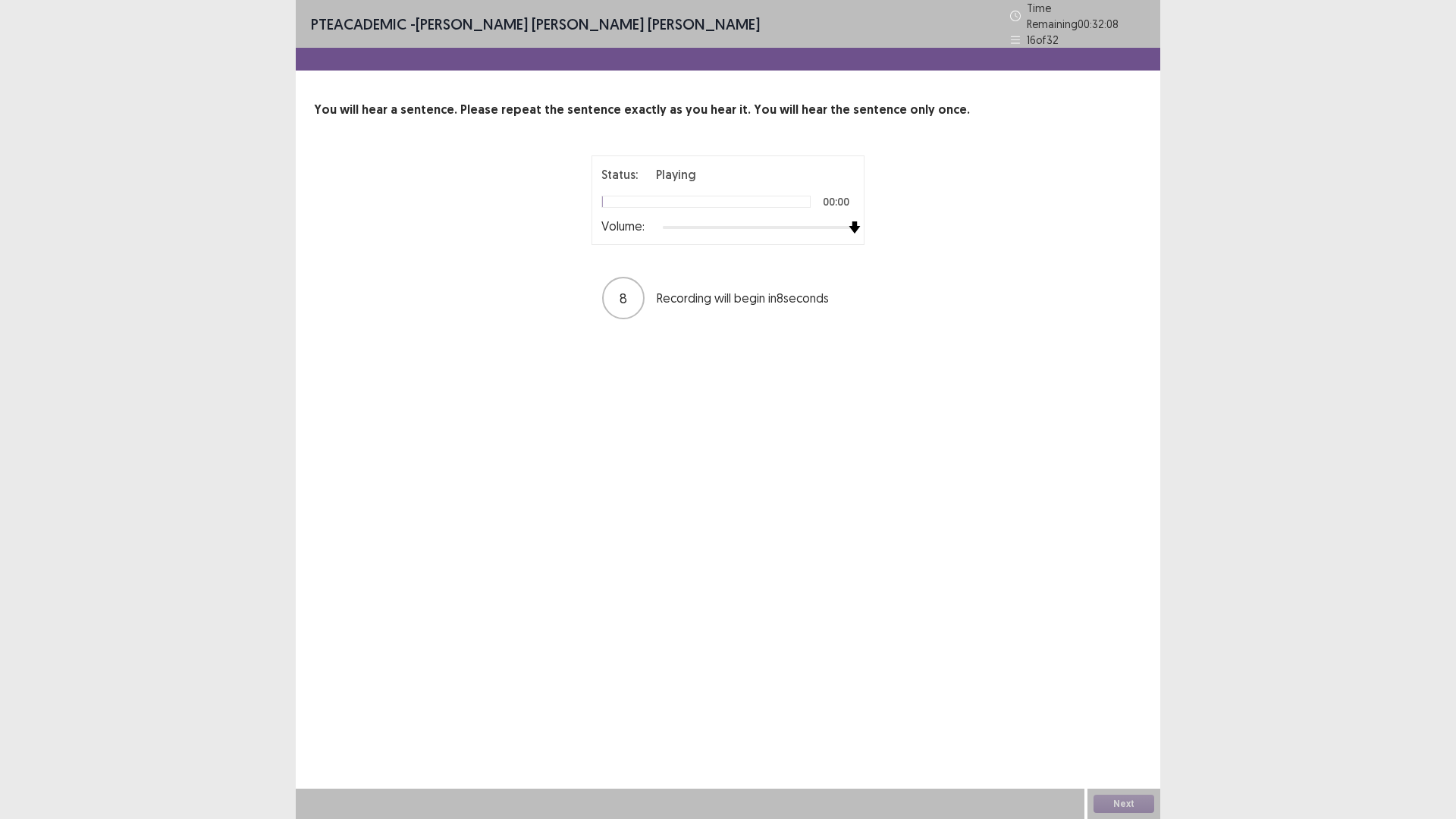
click at [852, 221] on div at bounding box center [759, 227] width 192 height 12
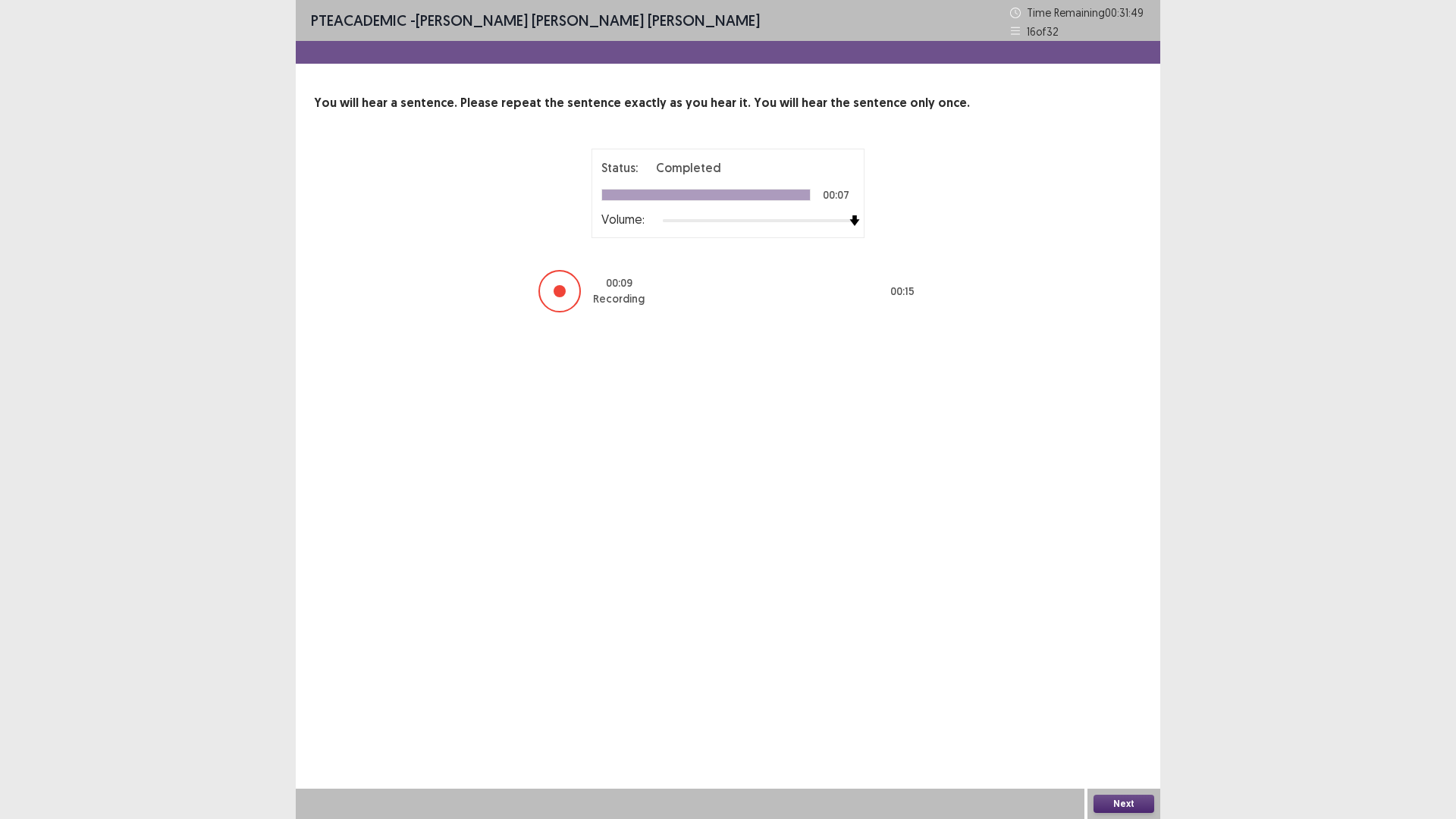
click at [1129, 691] on button "Next" at bounding box center [1123, 803] width 61 height 18
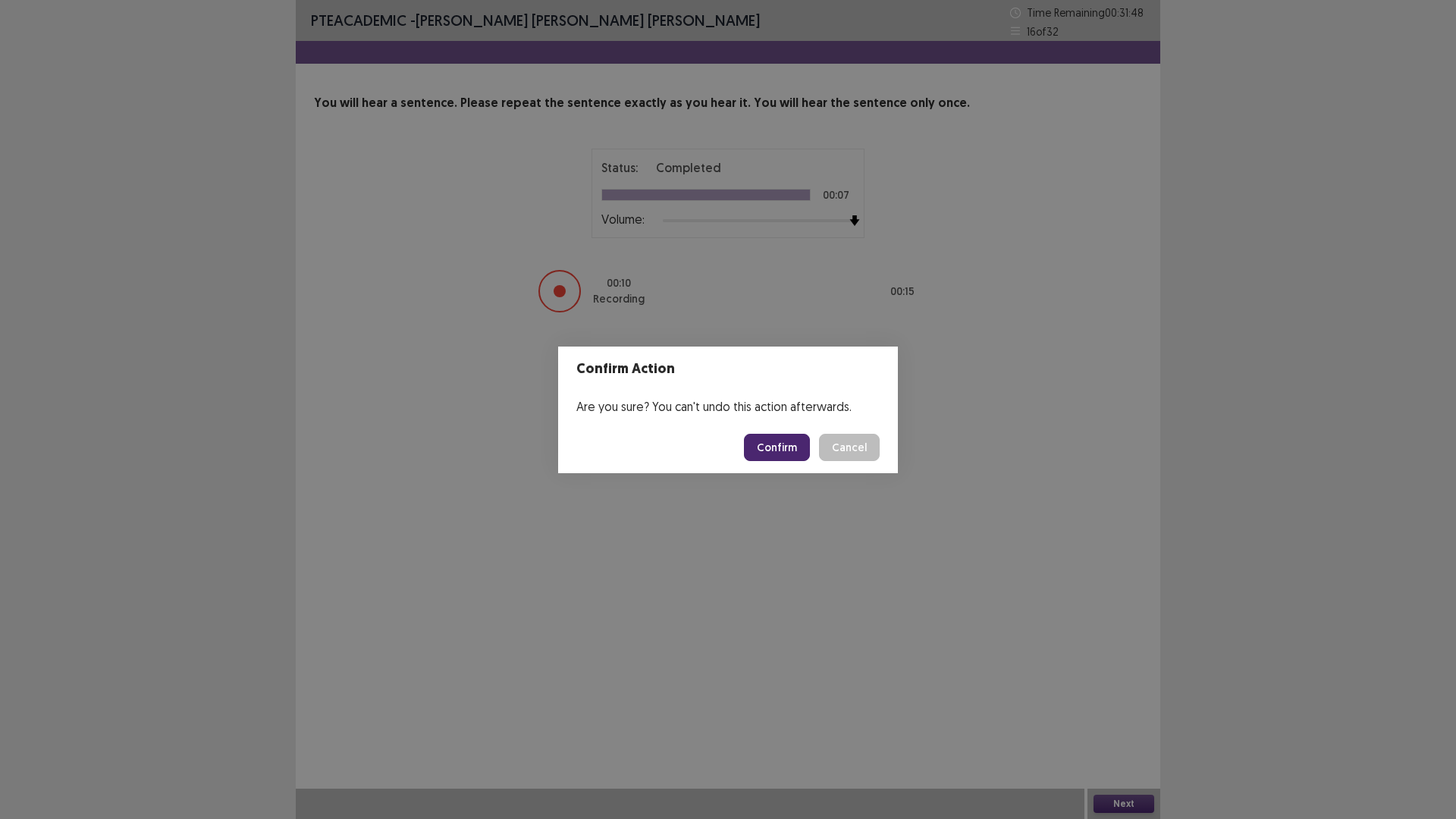
drag, startPoint x: 805, startPoint y: 464, endPoint x: 795, endPoint y: 454, distance: 14.1
click at [803, 464] on footer "Confirm Cancel" at bounding box center [728, 447] width 340 height 52
click at [795, 452] on button "Confirm" at bounding box center [777, 447] width 66 height 27
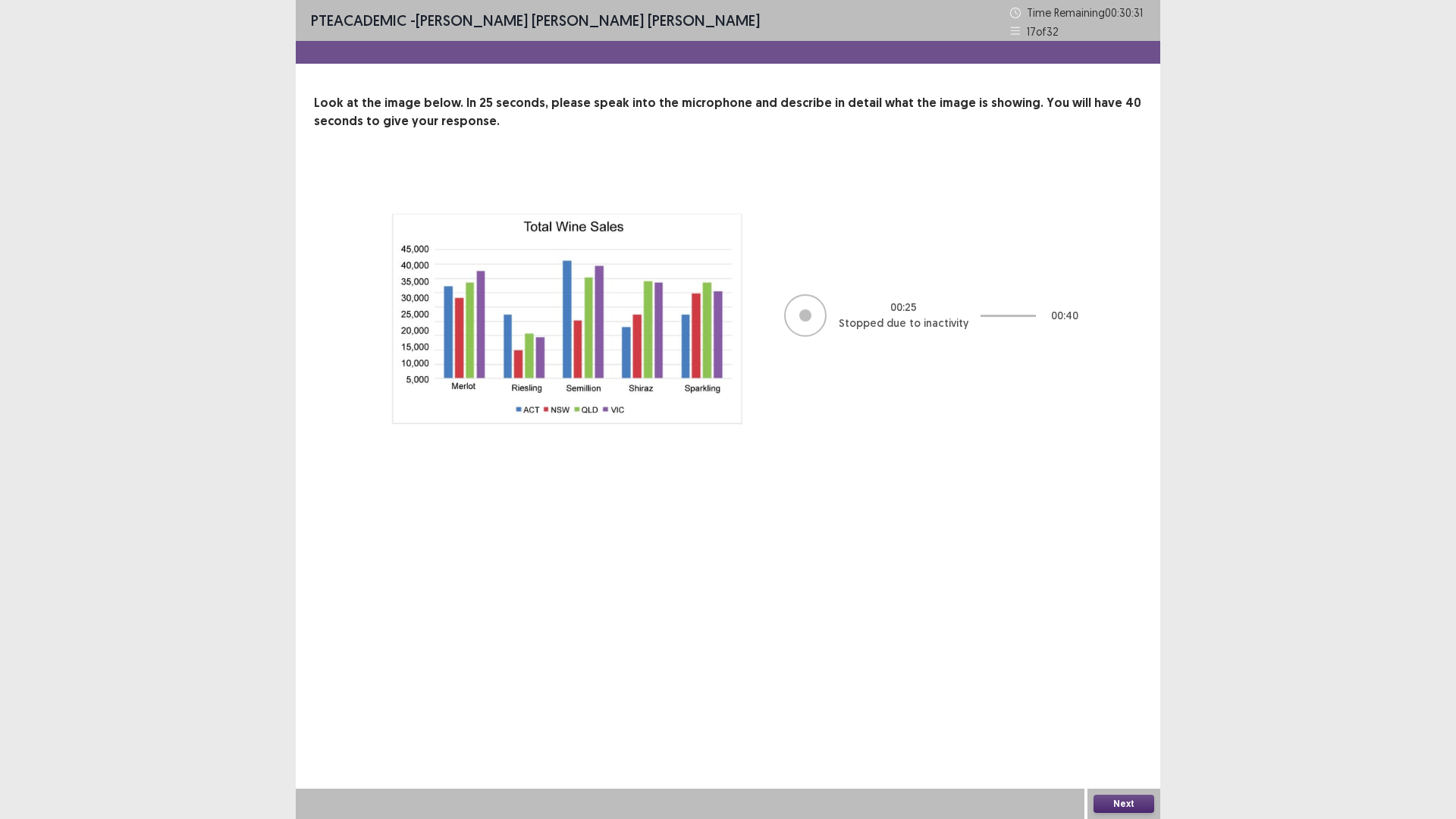
click at [1134, 691] on button "Next" at bounding box center [1123, 803] width 61 height 18
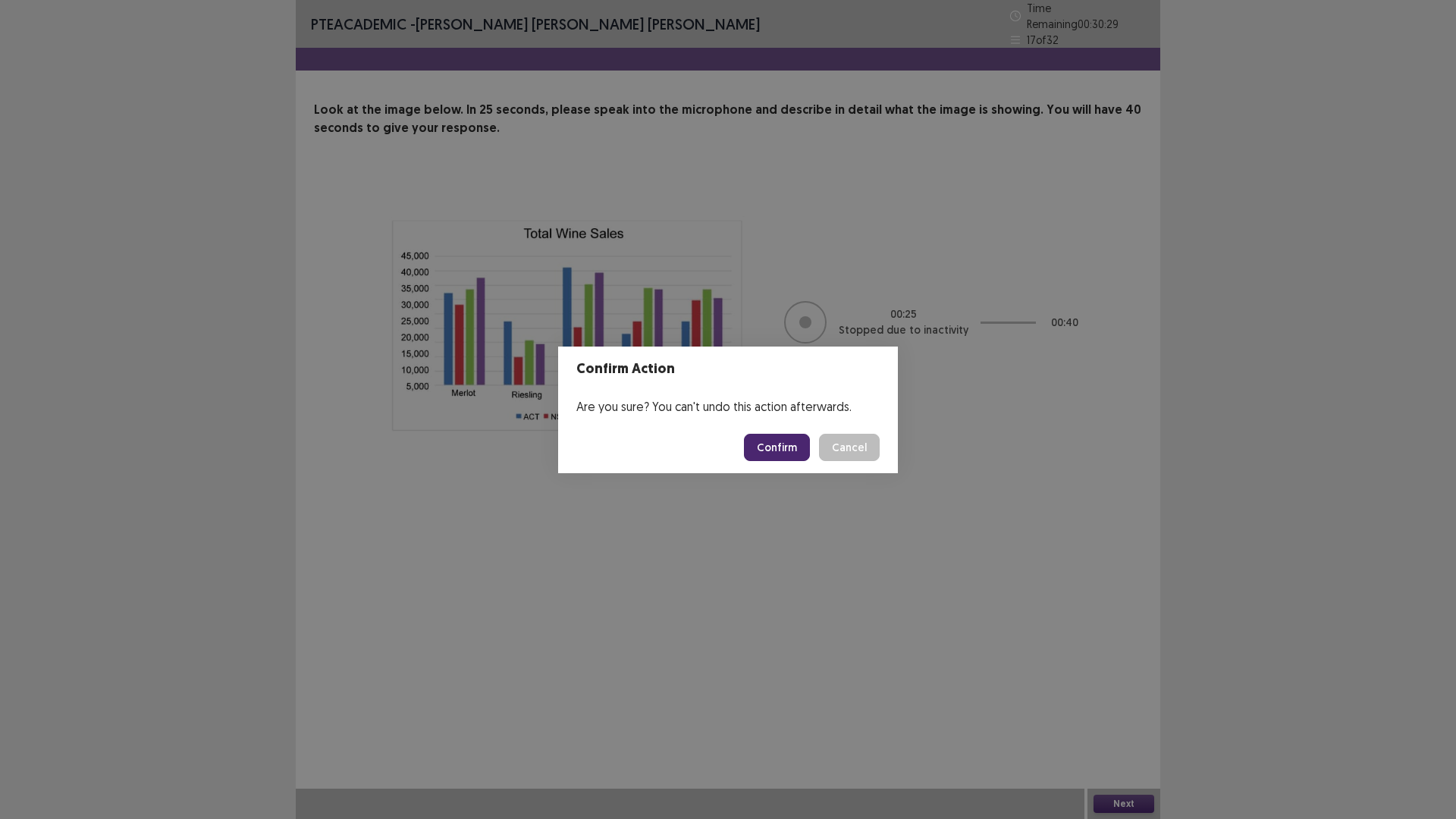
click at [795, 448] on button "Confirm" at bounding box center [777, 447] width 66 height 27
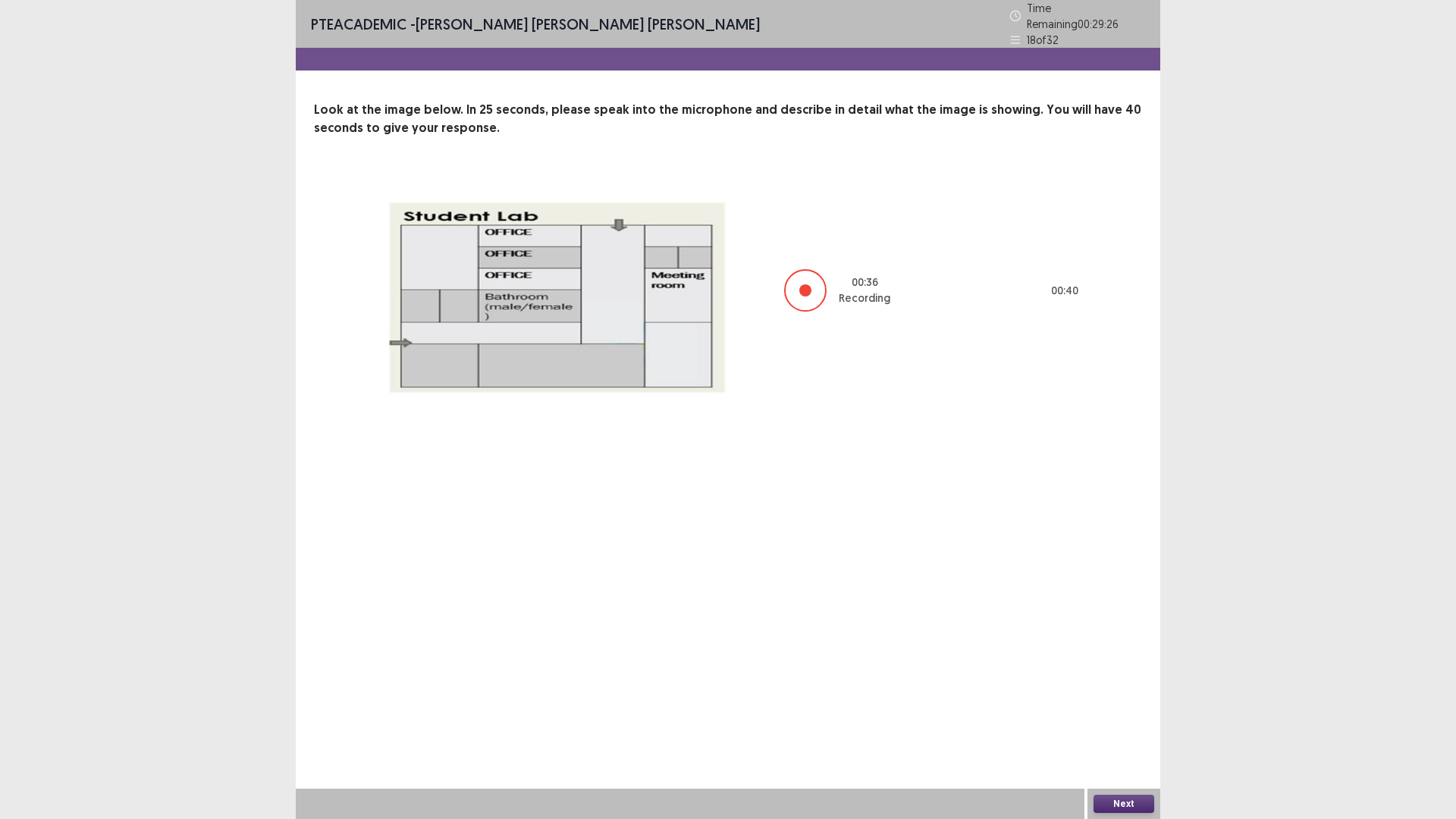
click at [1112, 691] on button "Next" at bounding box center [1123, 803] width 61 height 18
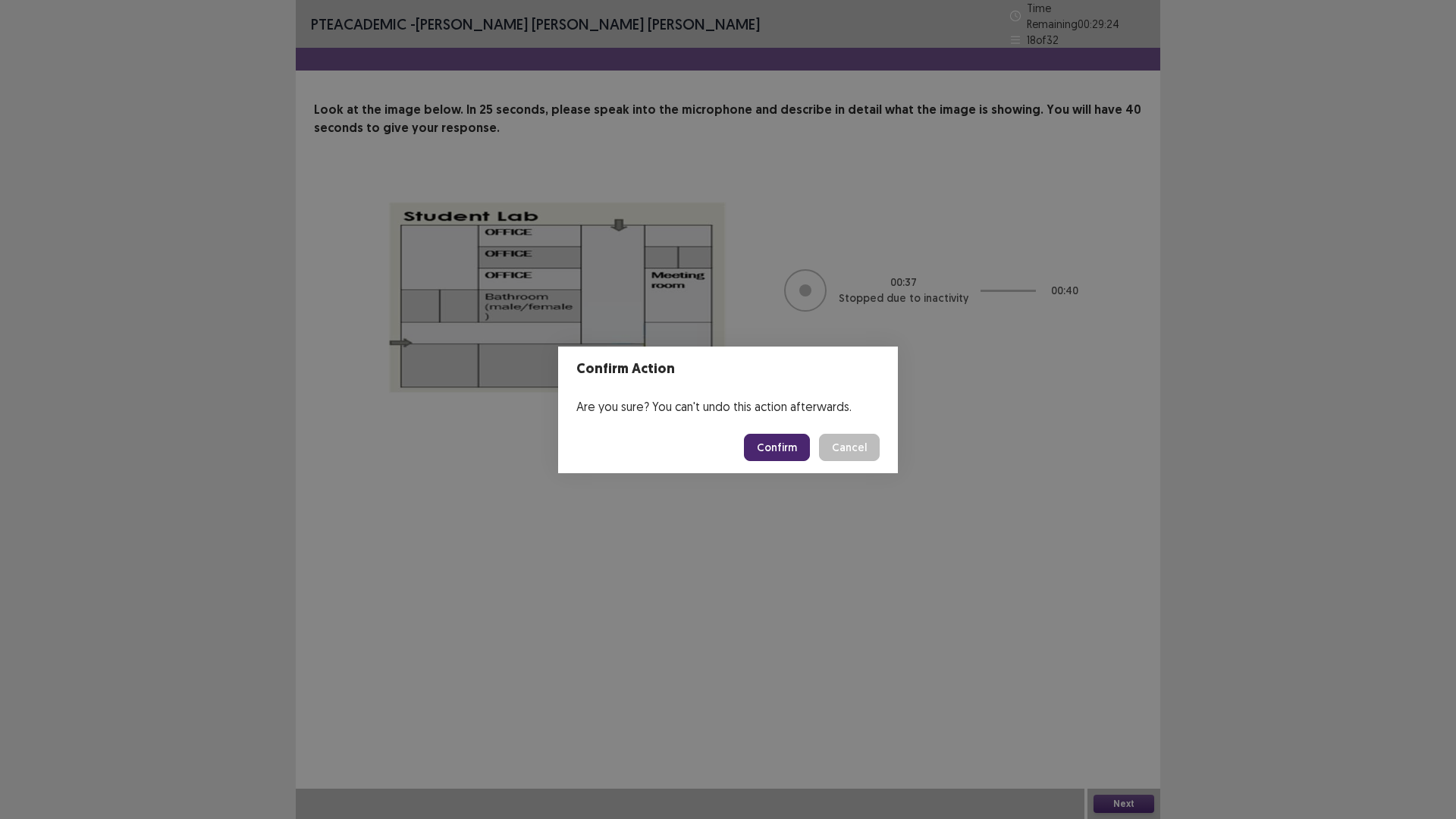
click at [779, 440] on button "Confirm" at bounding box center [777, 447] width 66 height 27
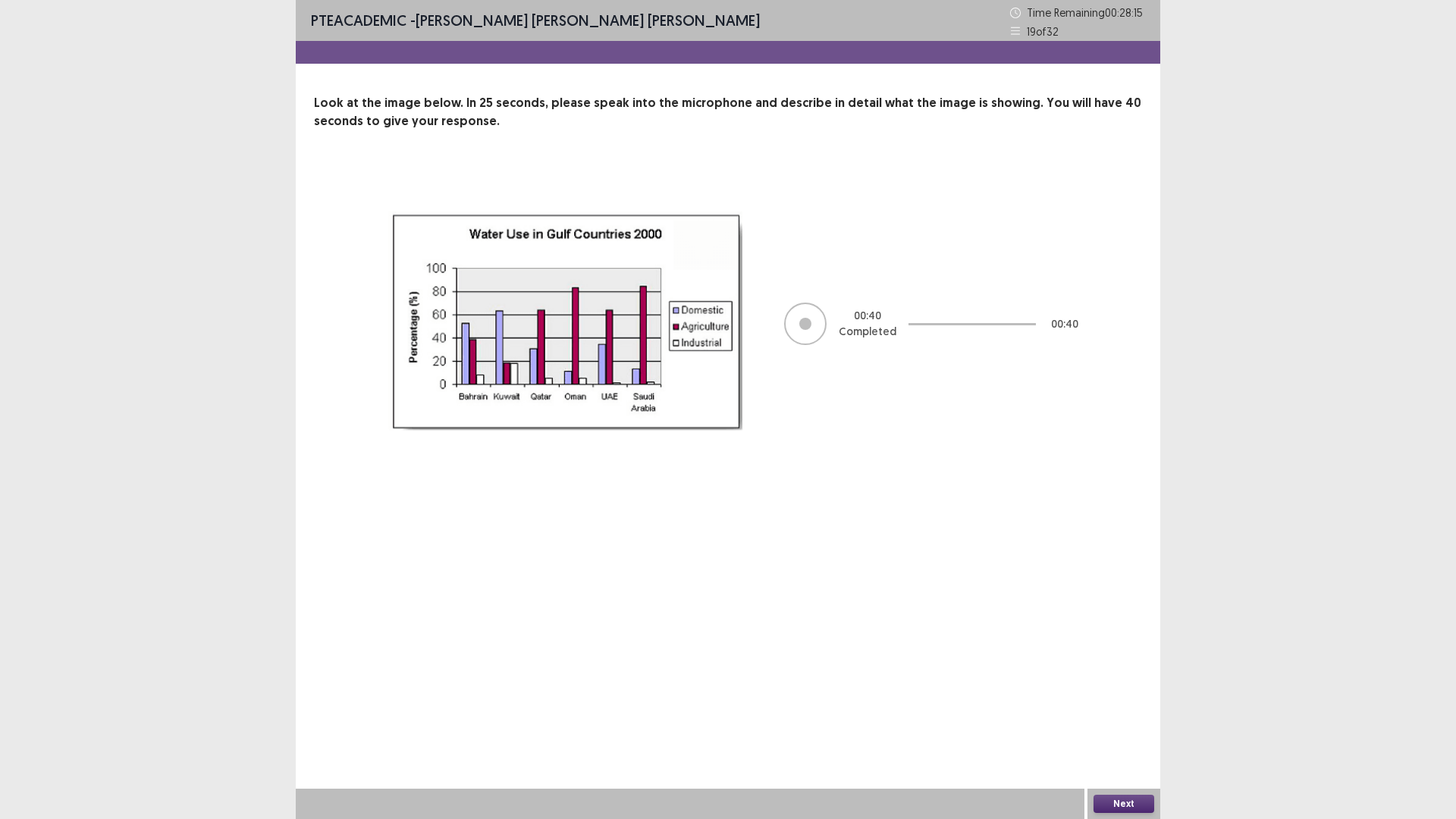
click at [1137, 691] on button "Next" at bounding box center [1123, 803] width 61 height 18
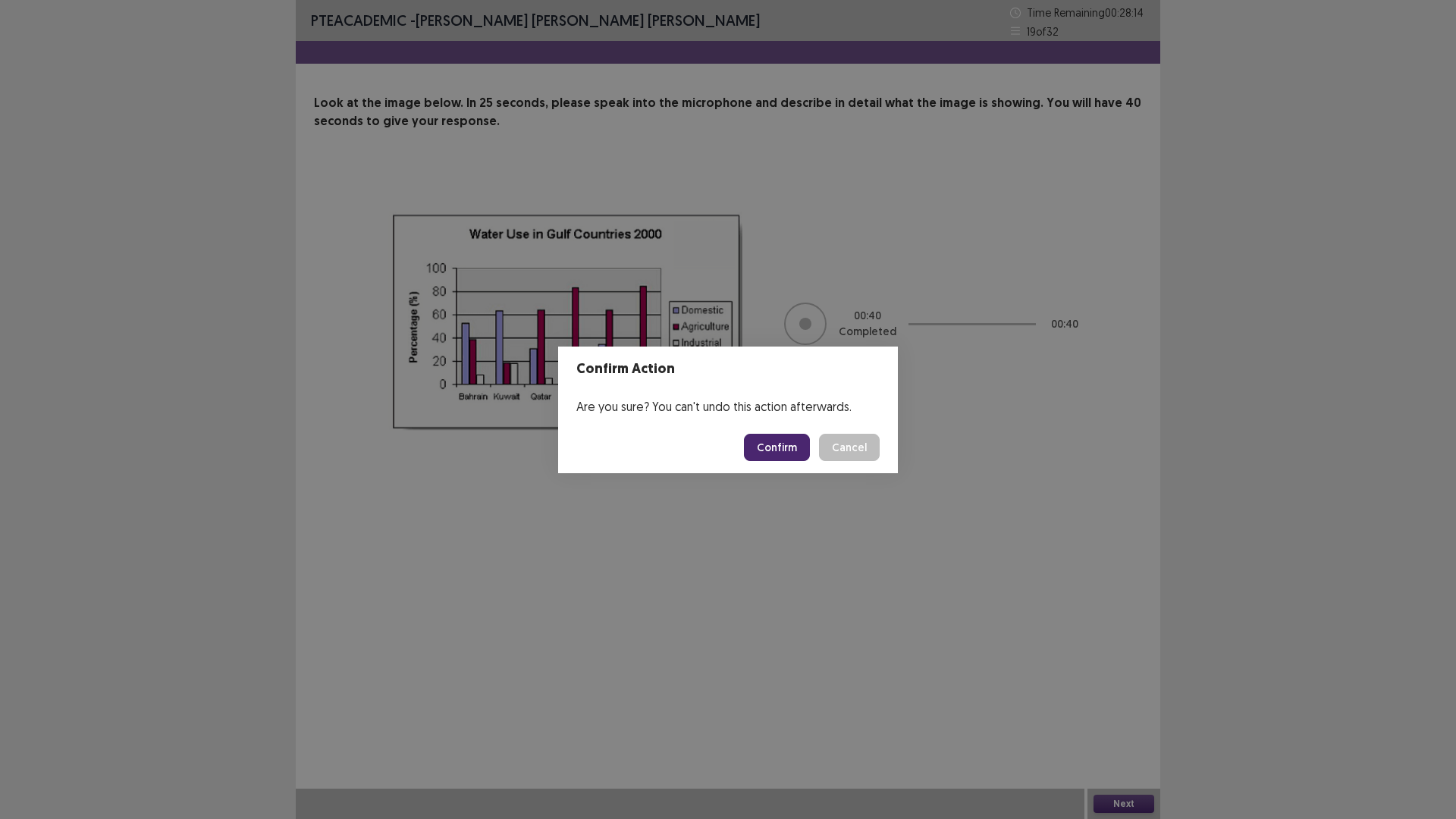
click at [776, 441] on button "Confirm" at bounding box center [777, 447] width 66 height 27
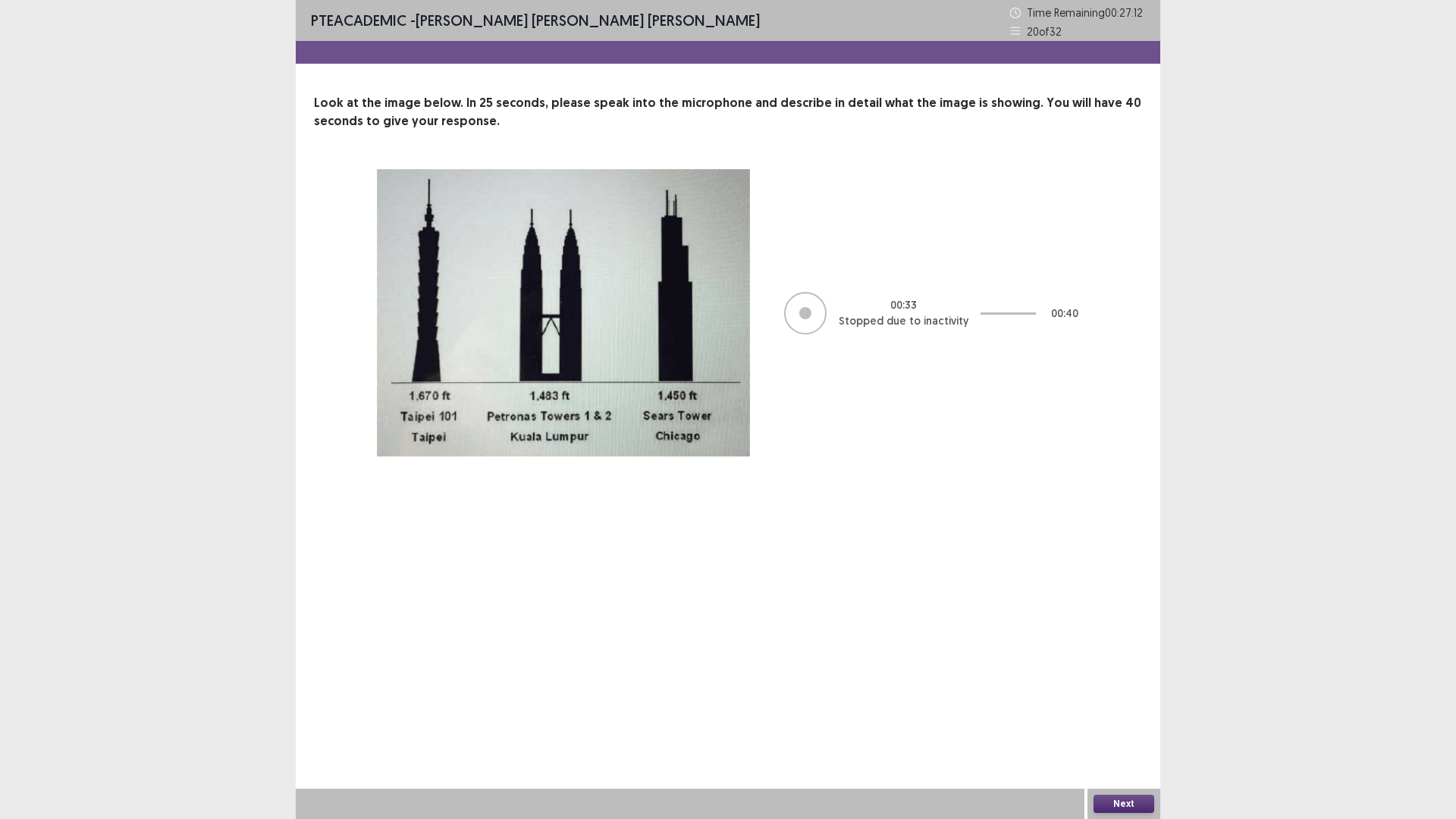
click at [1133, 691] on button "Next" at bounding box center [1123, 803] width 61 height 18
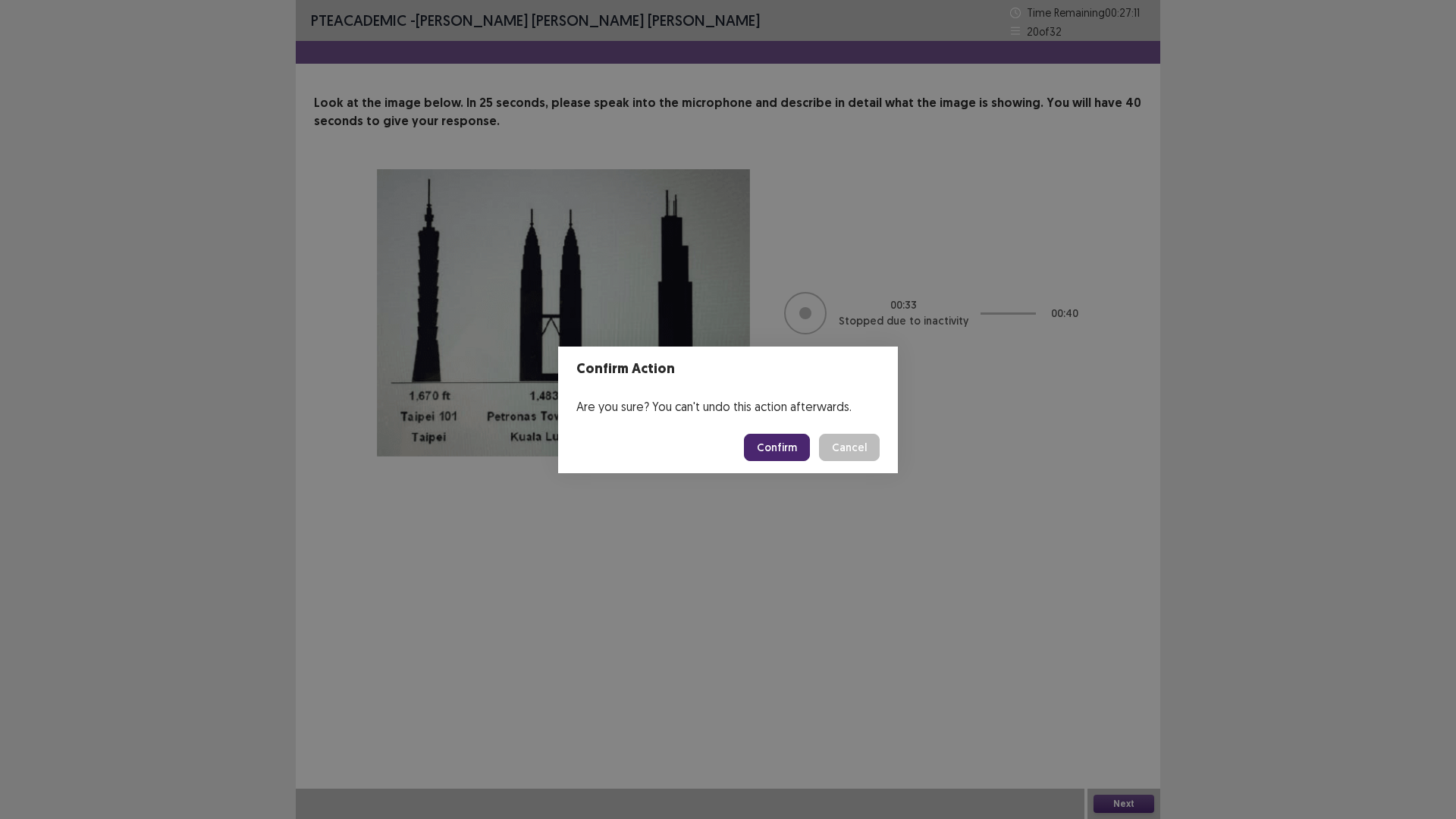
click at [780, 456] on button "Confirm" at bounding box center [777, 447] width 66 height 27
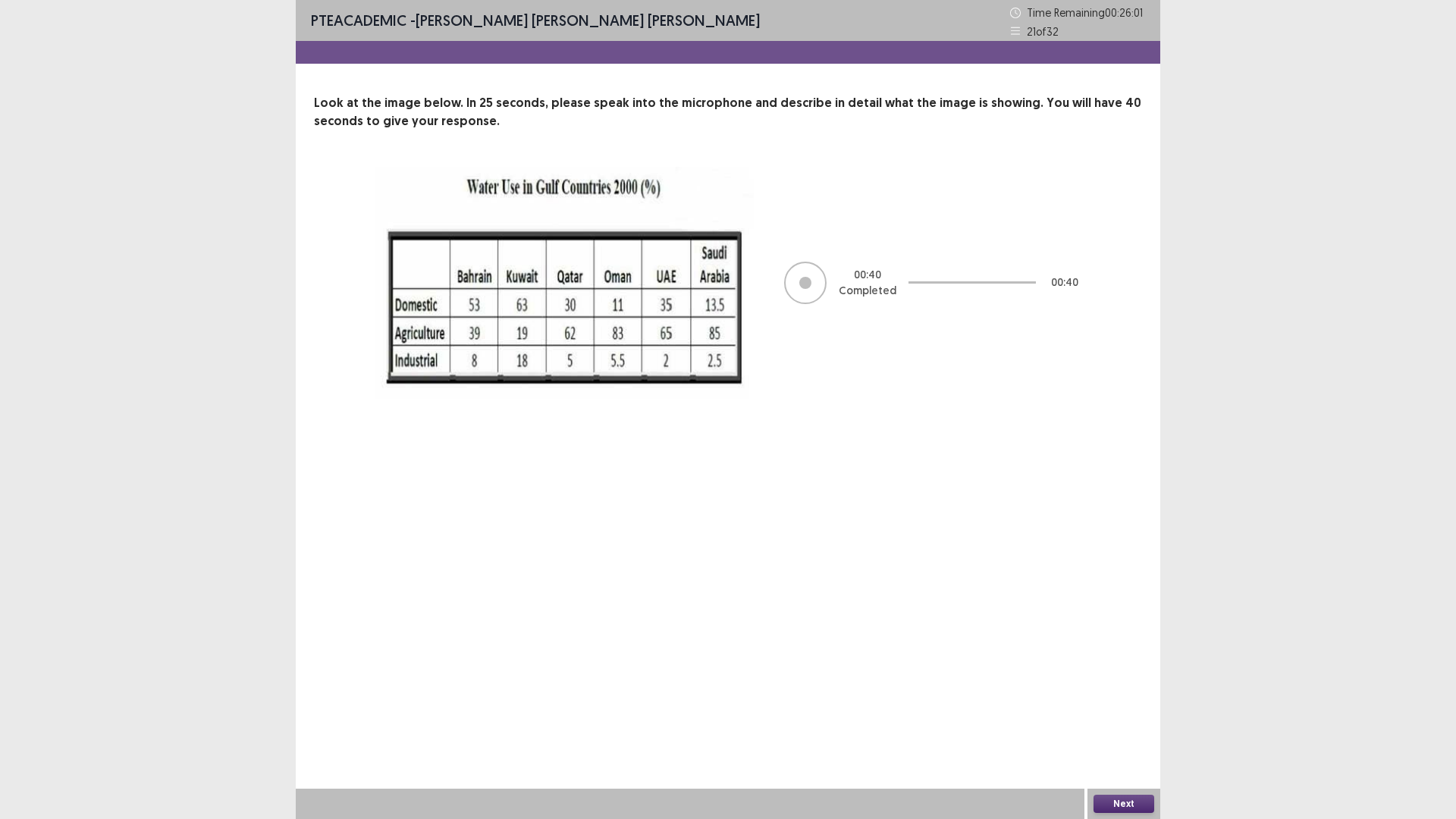
click at [1124, 691] on div "Next" at bounding box center [1124, 804] width 73 height 30
click at [1125, 691] on button "Next" at bounding box center [1123, 803] width 61 height 18
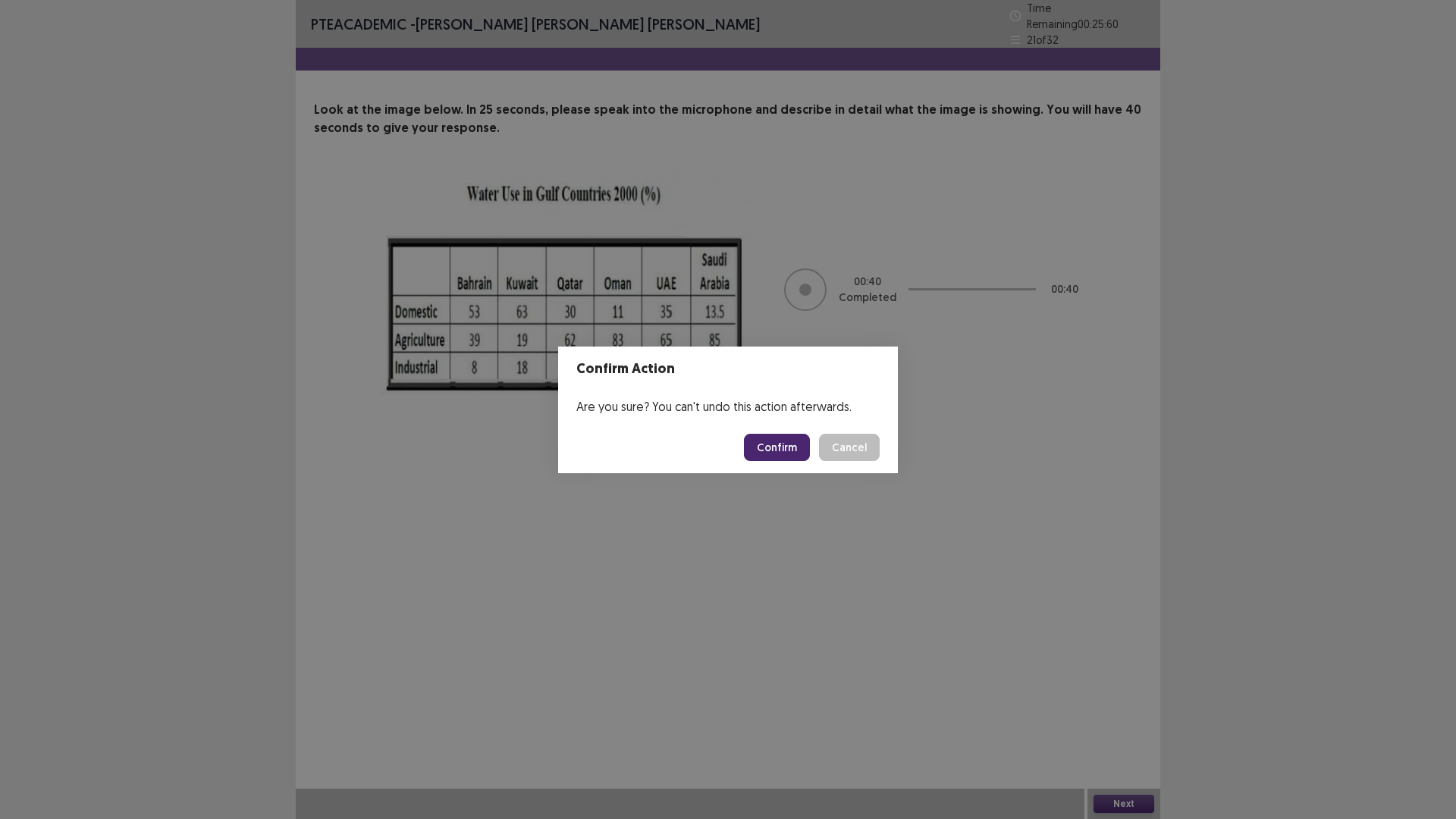
click at [779, 434] on button "Confirm" at bounding box center [777, 447] width 66 height 27
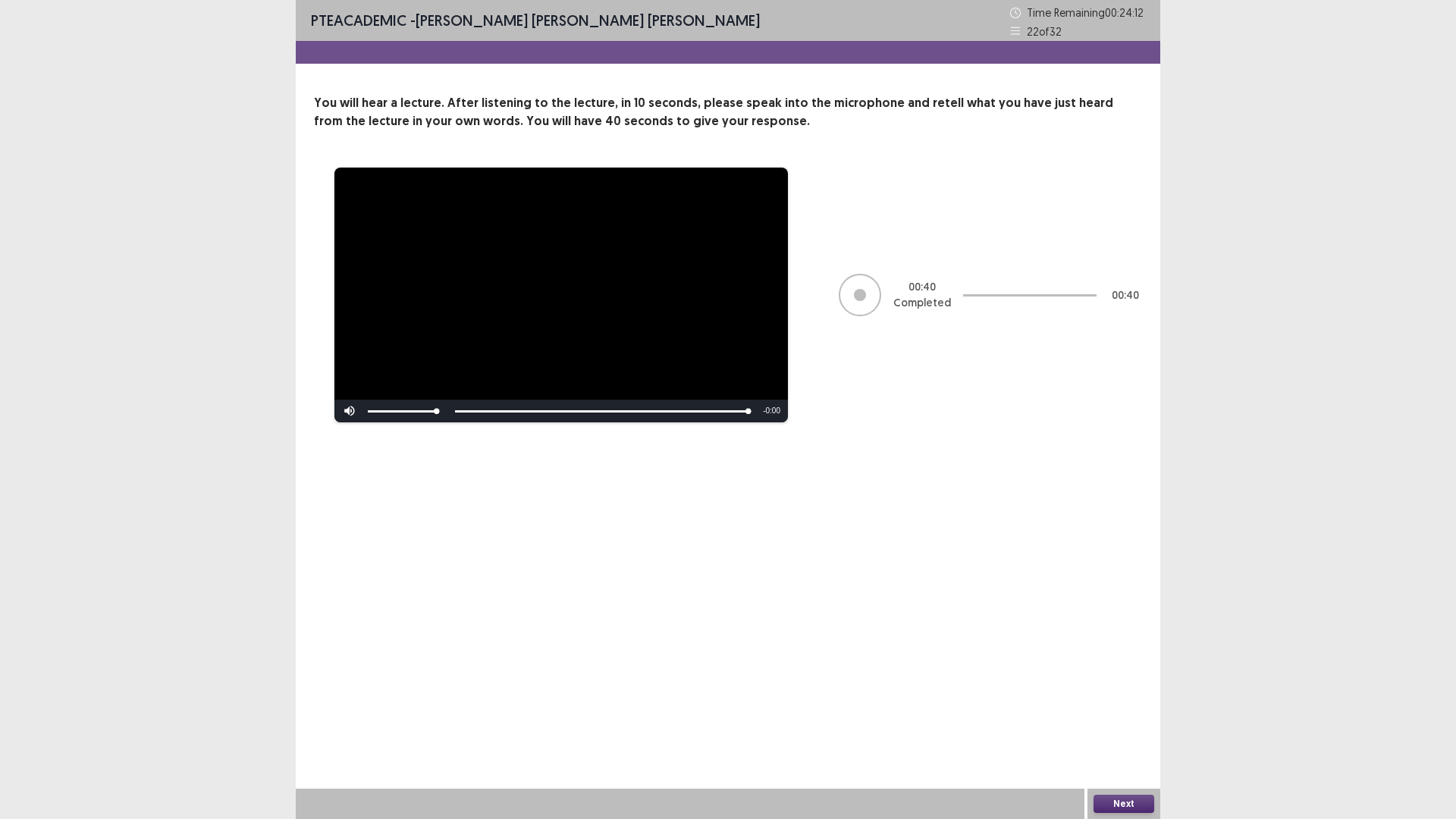
click at [1100, 691] on button "Next" at bounding box center [1123, 803] width 61 height 18
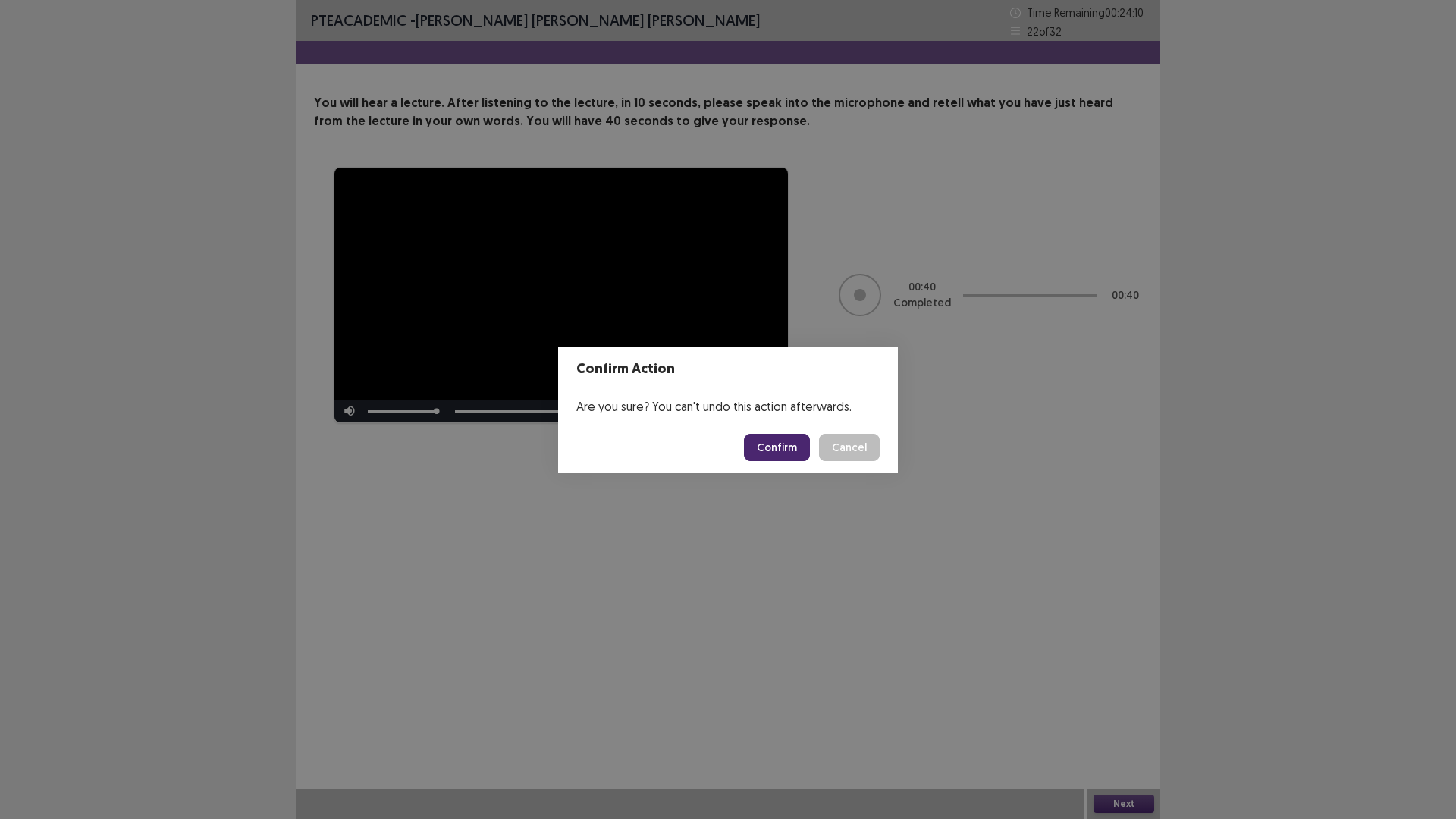
click at [783, 439] on button "Confirm" at bounding box center [777, 447] width 66 height 27
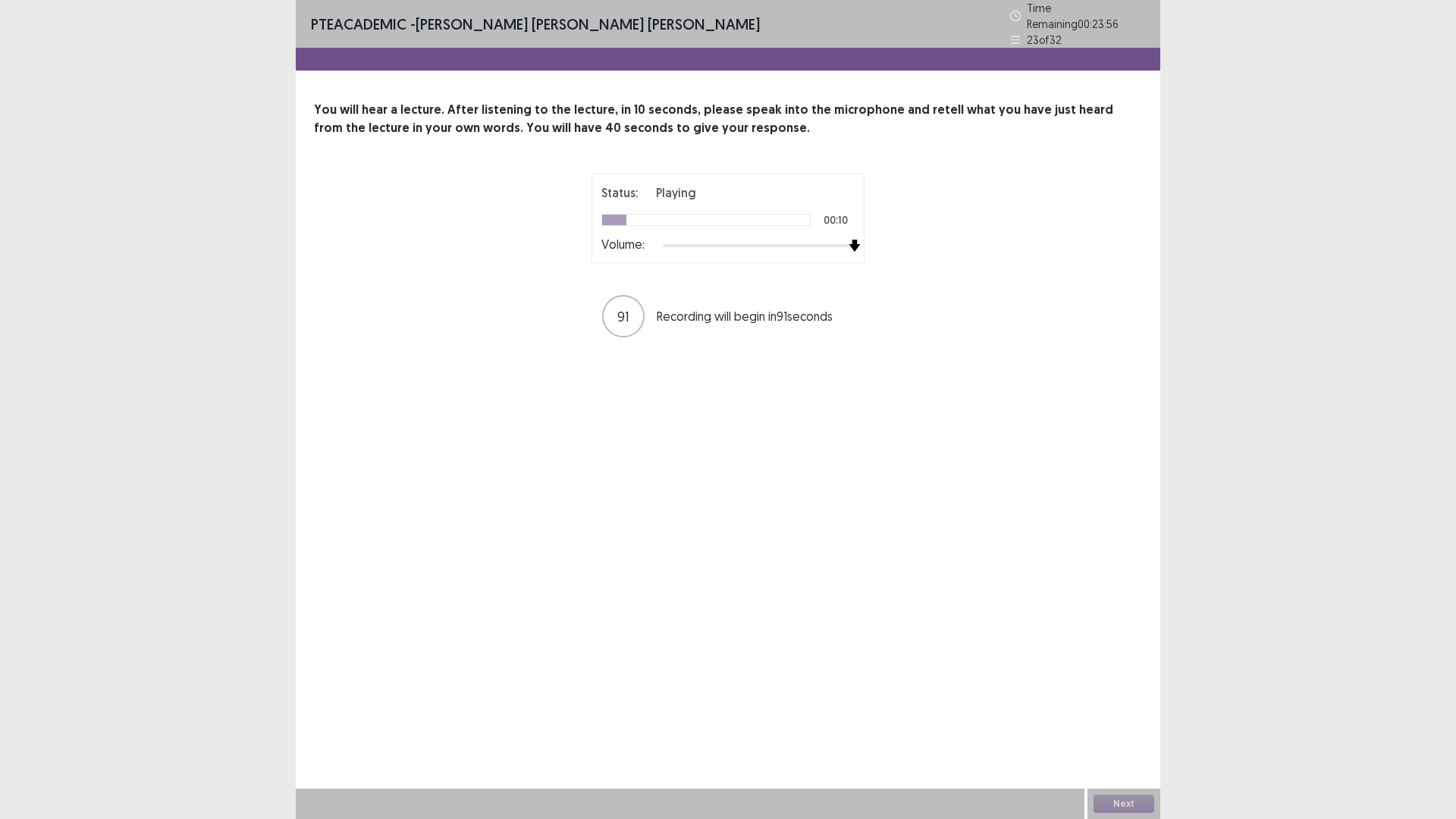
click at [854, 240] on div at bounding box center [759, 246] width 192 height 12
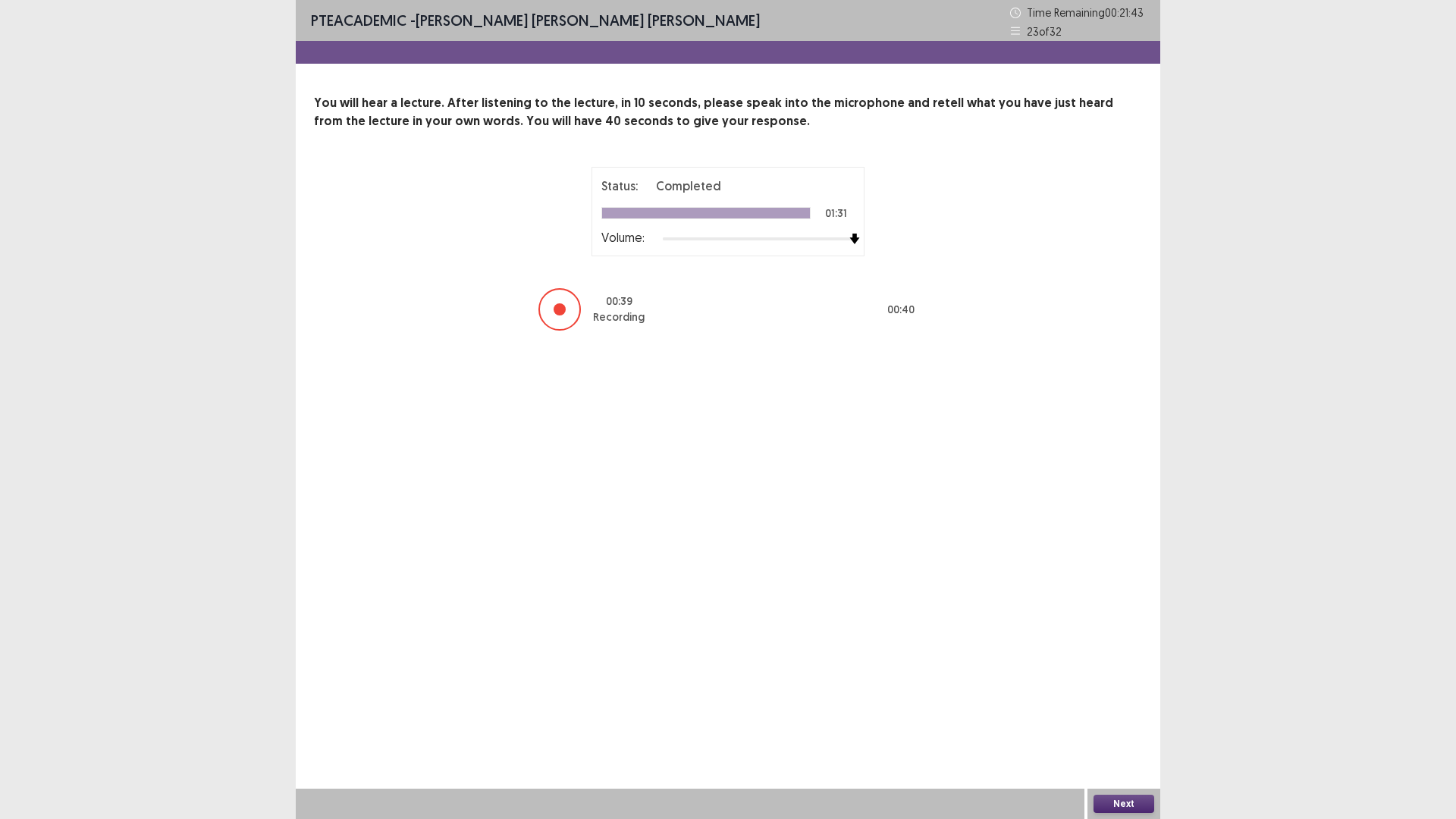
drag, startPoint x: 1213, startPoint y: 819, endPoint x: 1201, endPoint y: 819, distance: 12.0
click at [1214, 691] on div "PTE academic - [PERSON_NAME] [PERSON_NAME] [PERSON_NAME] Time Remaining 00 : 21…" at bounding box center [728, 410] width 1456 height 819
click at [1134, 691] on button "Next" at bounding box center [1123, 803] width 61 height 18
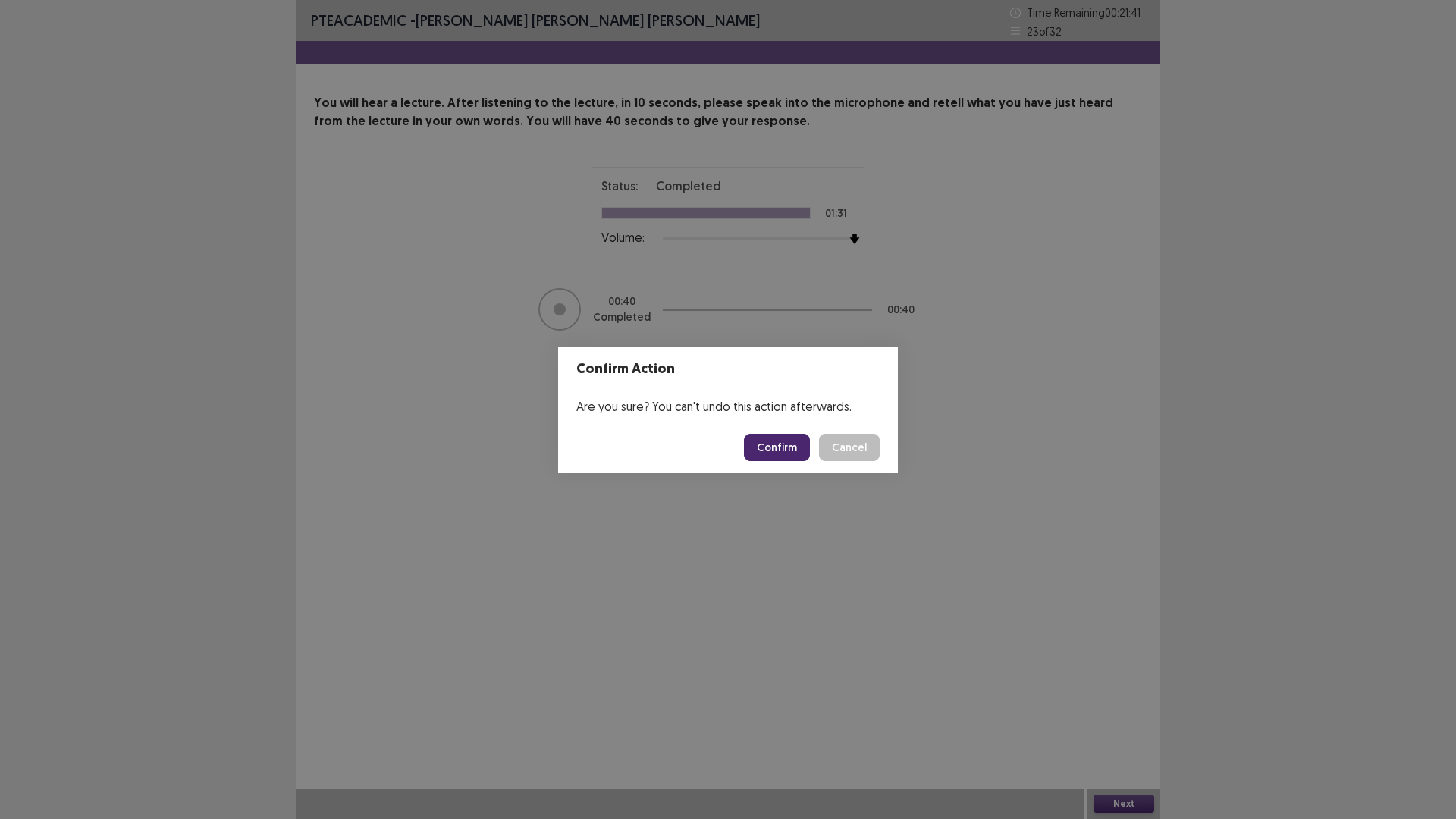
click at [775, 448] on button "Confirm" at bounding box center [777, 447] width 66 height 27
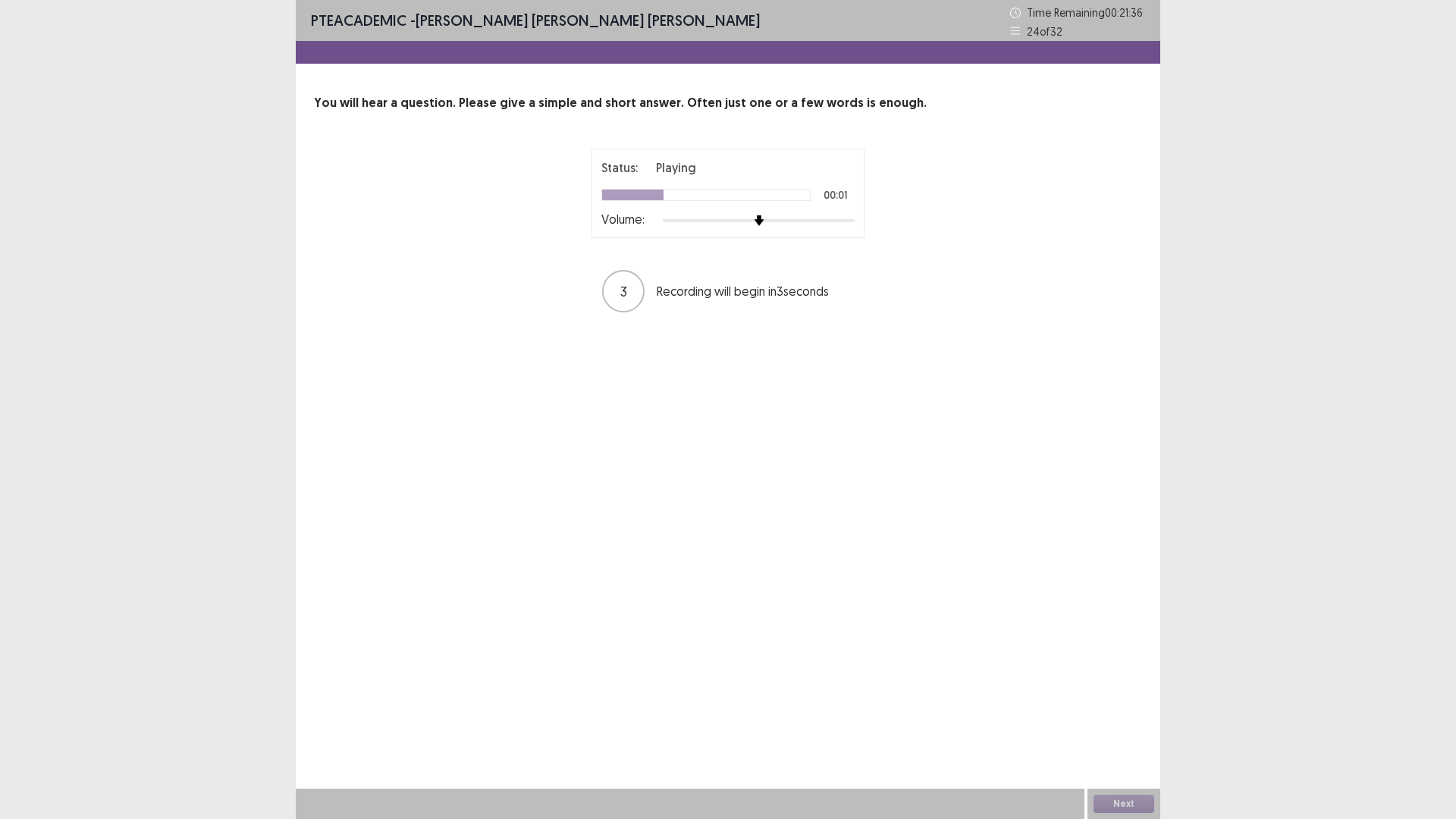
click at [850, 217] on div at bounding box center [759, 220] width 192 height 12
click at [1118, 691] on button "Next" at bounding box center [1123, 803] width 61 height 18
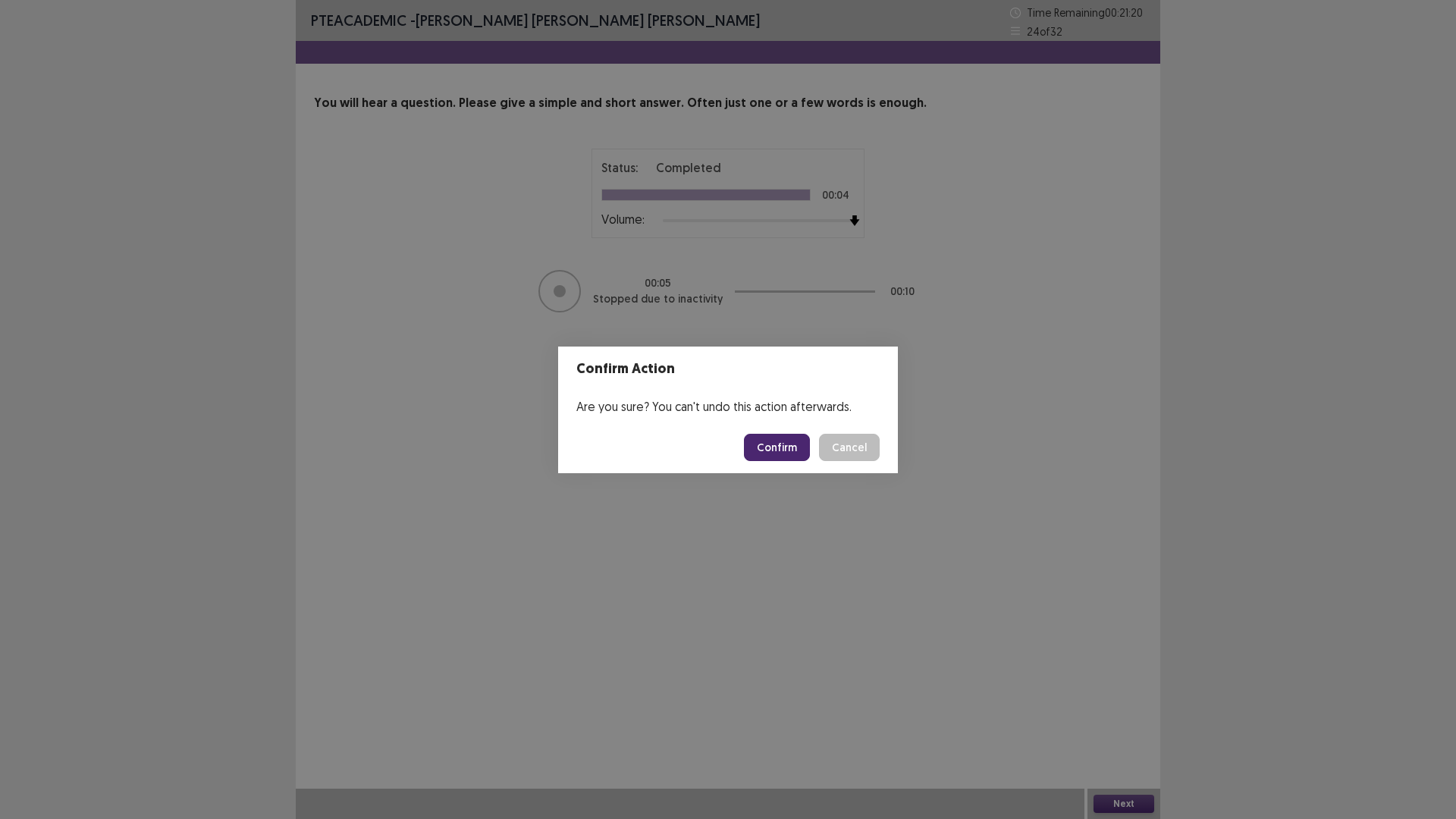
click at [783, 443] on button "Confirm" at bounding box center [777, 447] width 66 height 27
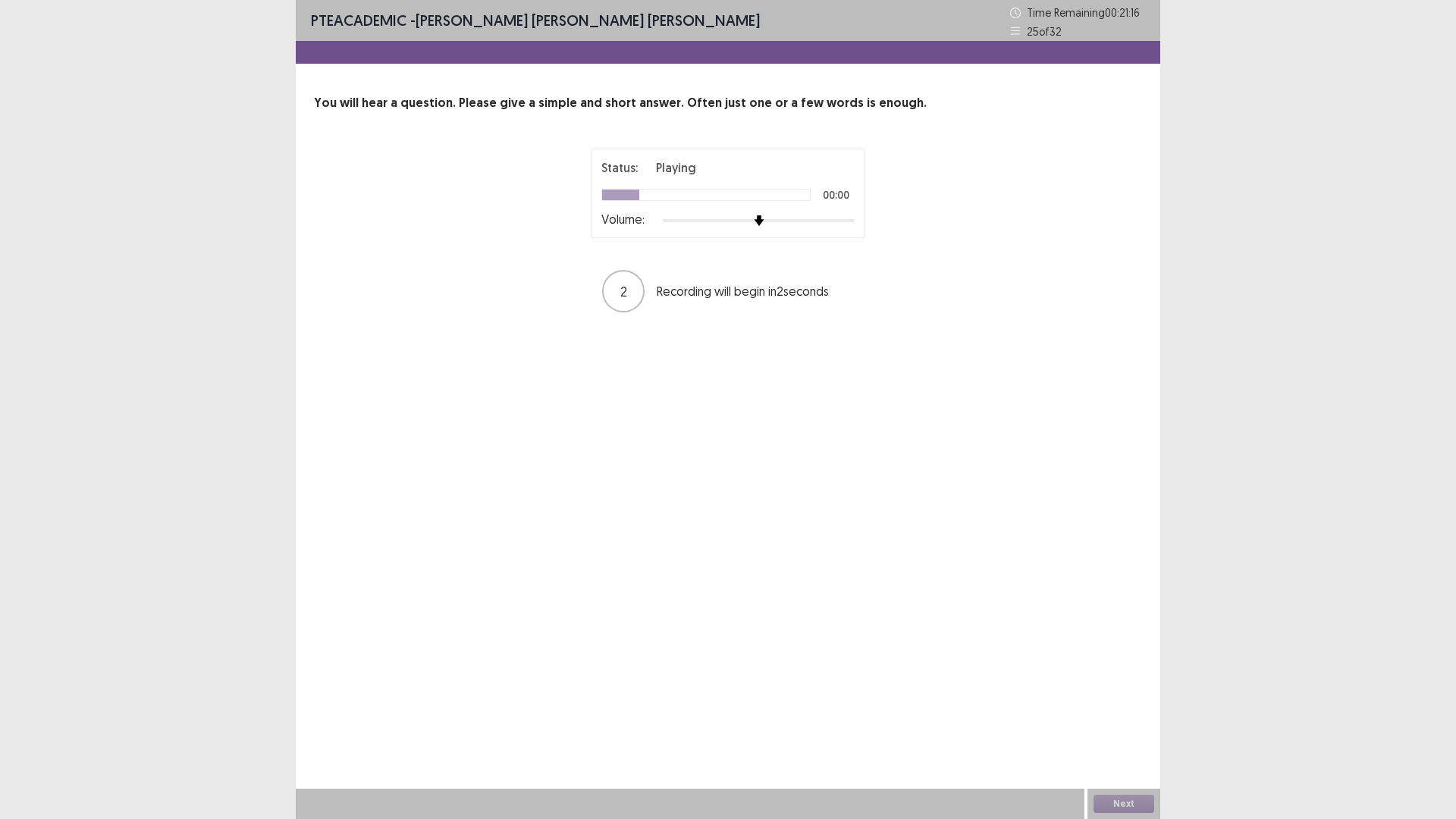
click at [852, 221] on div at bounding box center [759, 220] width 192 height 12
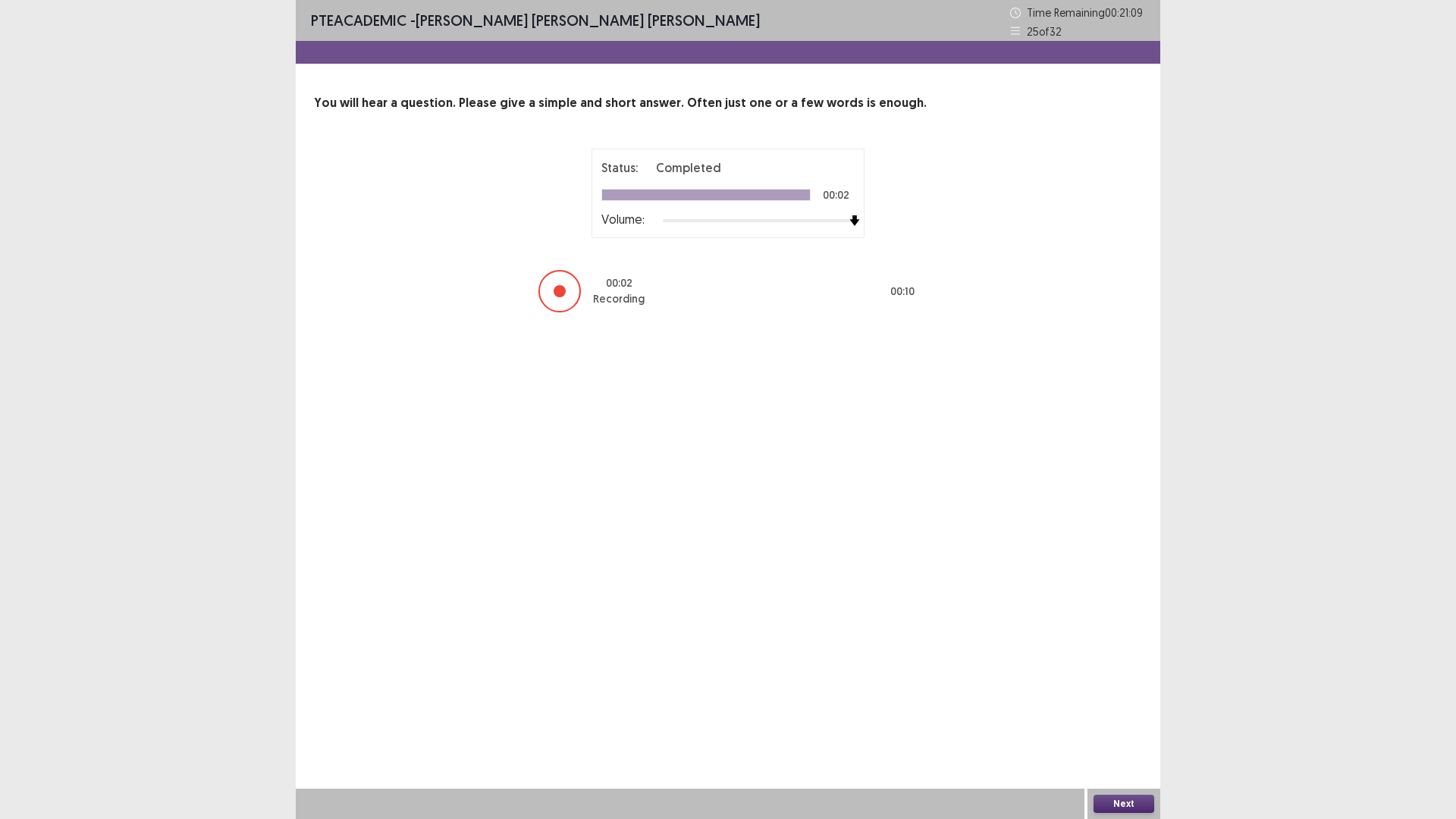
click at [1101, 691] on button "Next" at bounding box center [1123, 803] width 61 height 18
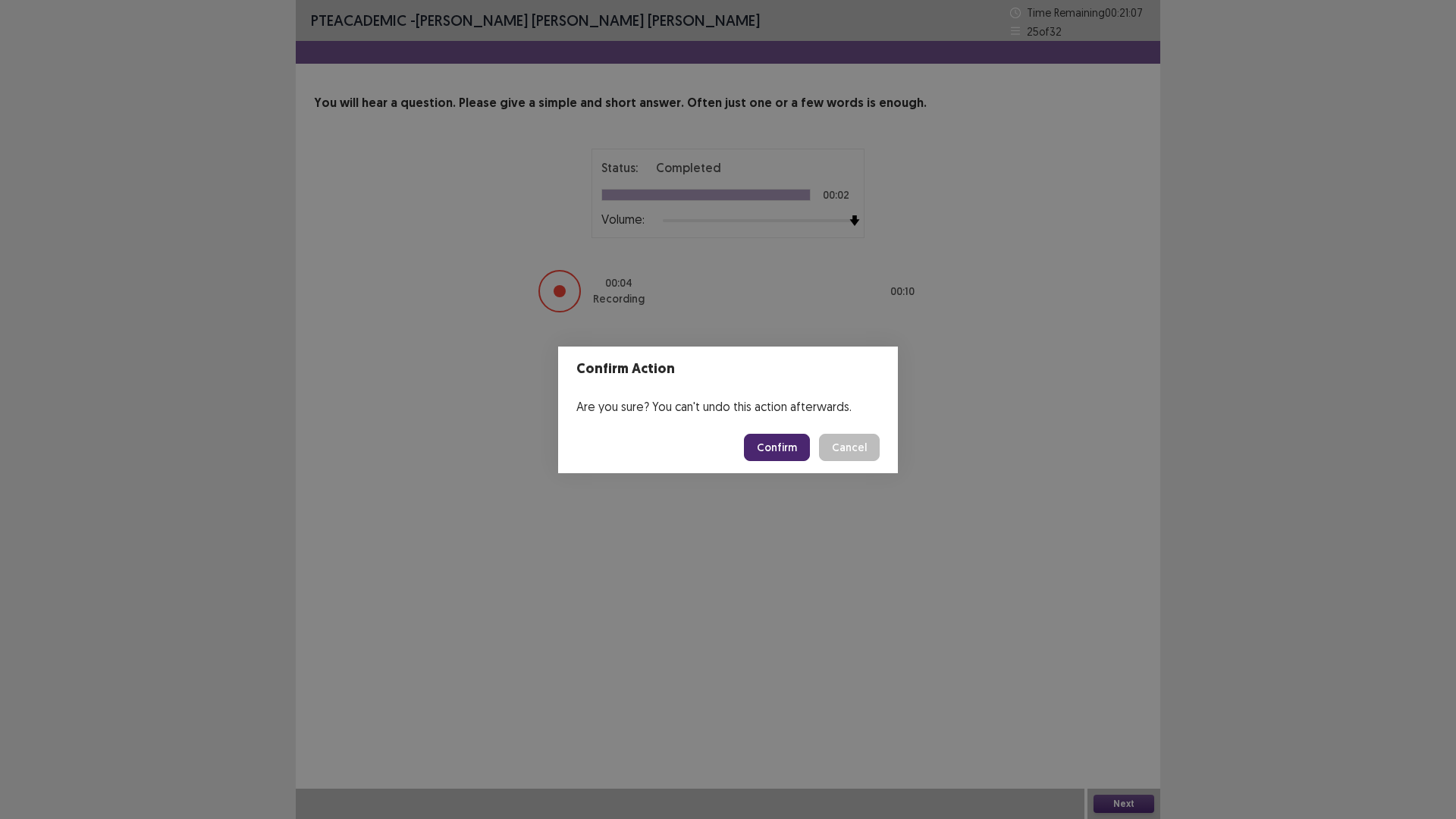
click at [777, 440] on button "Confirm" at bounding box center [777, 447] width 66 height 27
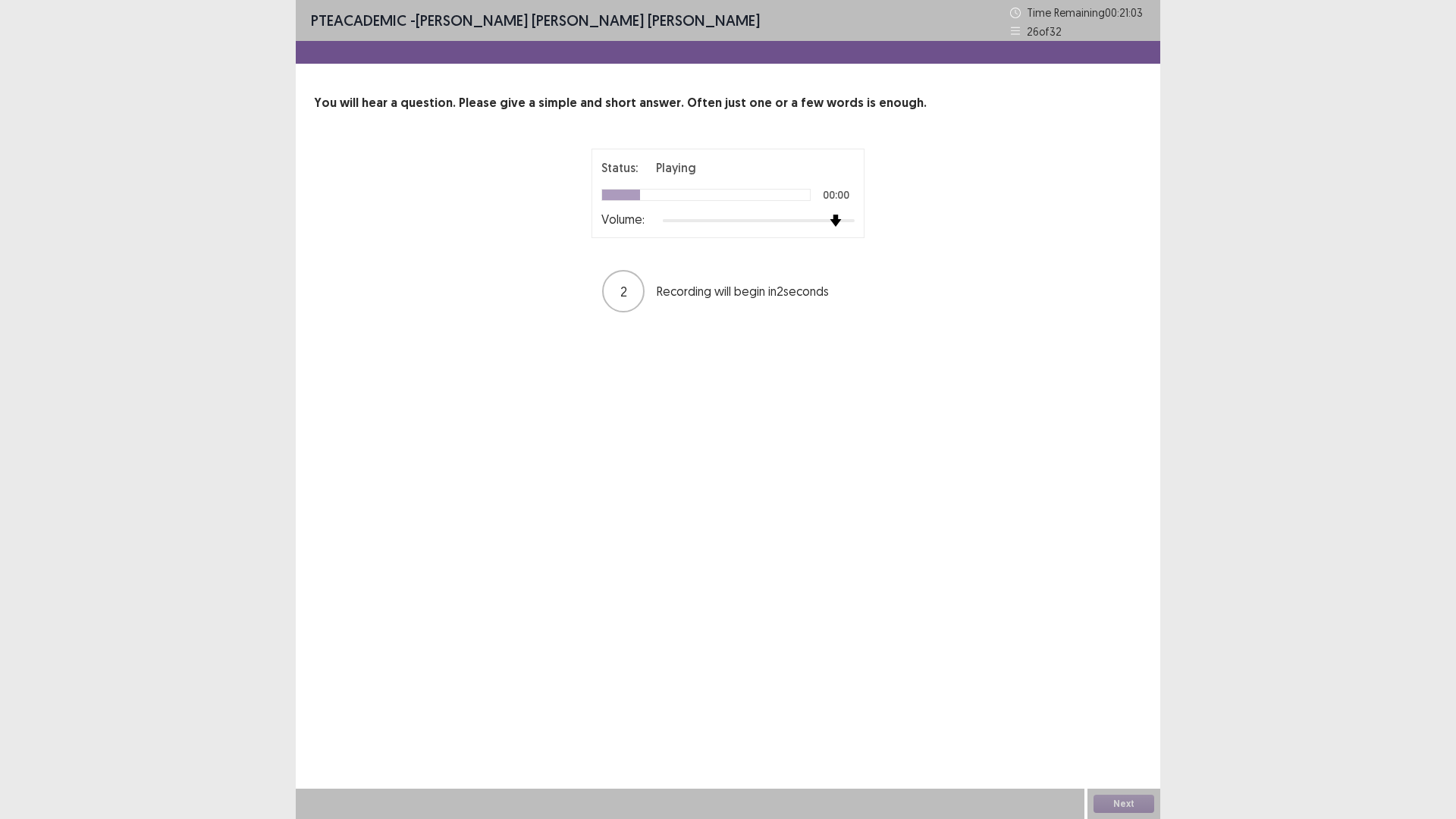
click at [835, 219] on div at bounding box center [759, 220] width 192 height 12
click at [858, 216] on div "Status: Playing 00:01 Volume:" at bounding box center [728, 194] width 273 height 90
click at [849, 222] on div at bounding box center [759, 220] width 192 height 12
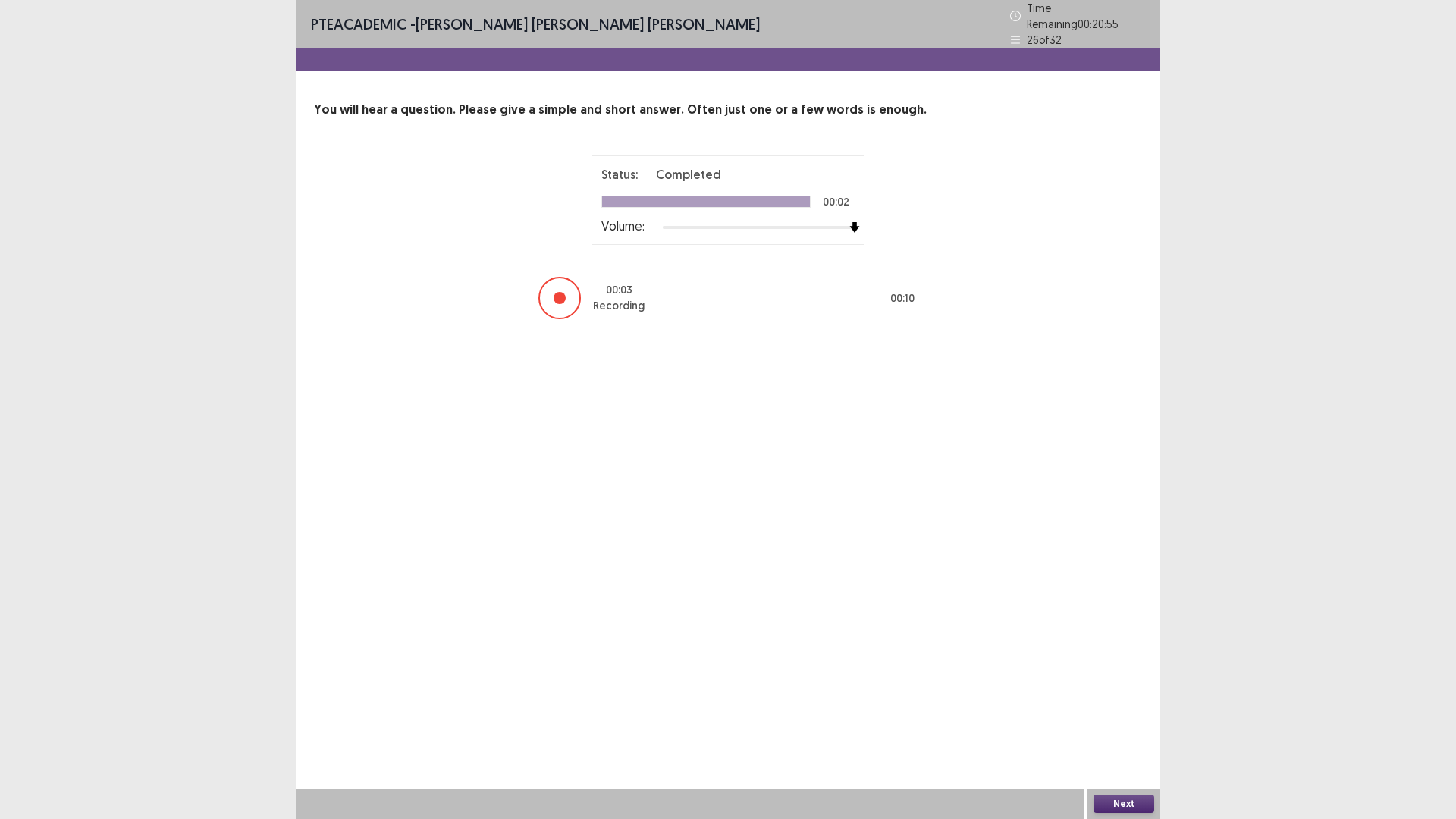
click at [1116, 691] on button "Next" at bounding box center [1123, 803] width 61 height 18
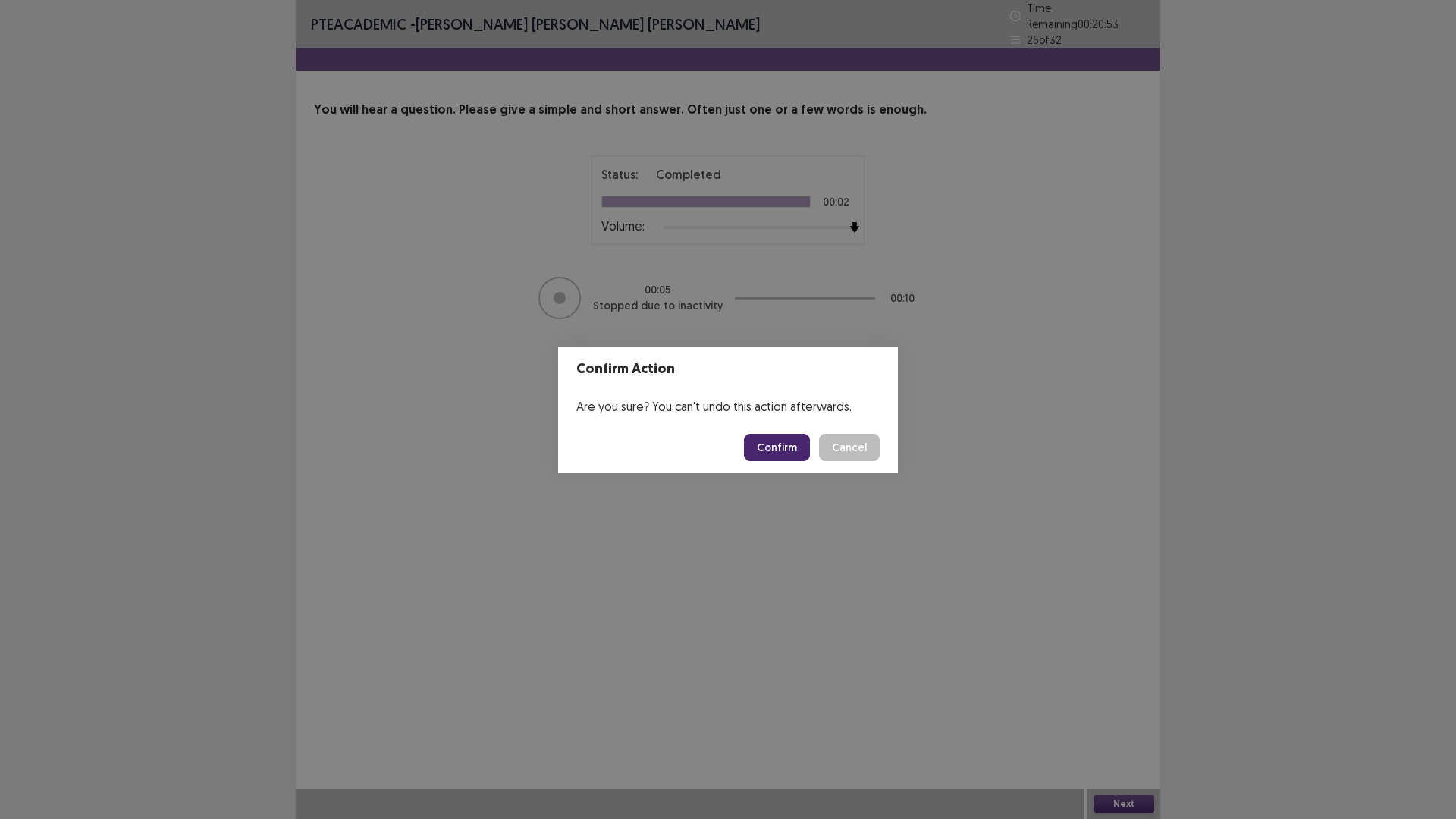
click at [791, 444] on button "Confirm" at bounding box center [777, 447] width 66 height 27
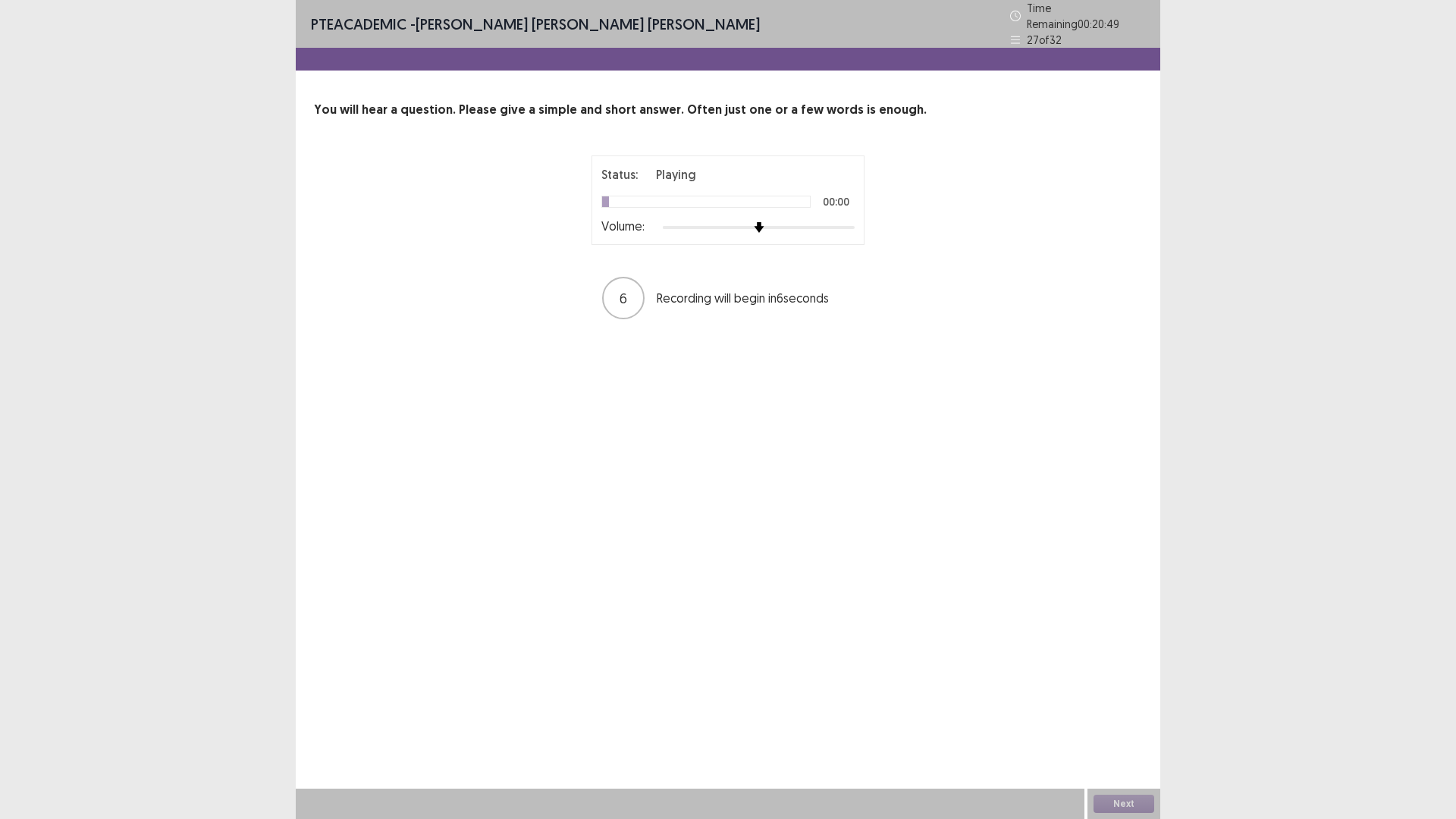
click at [850, 221] on div at bounding box center [759, 227] width 192 height 12
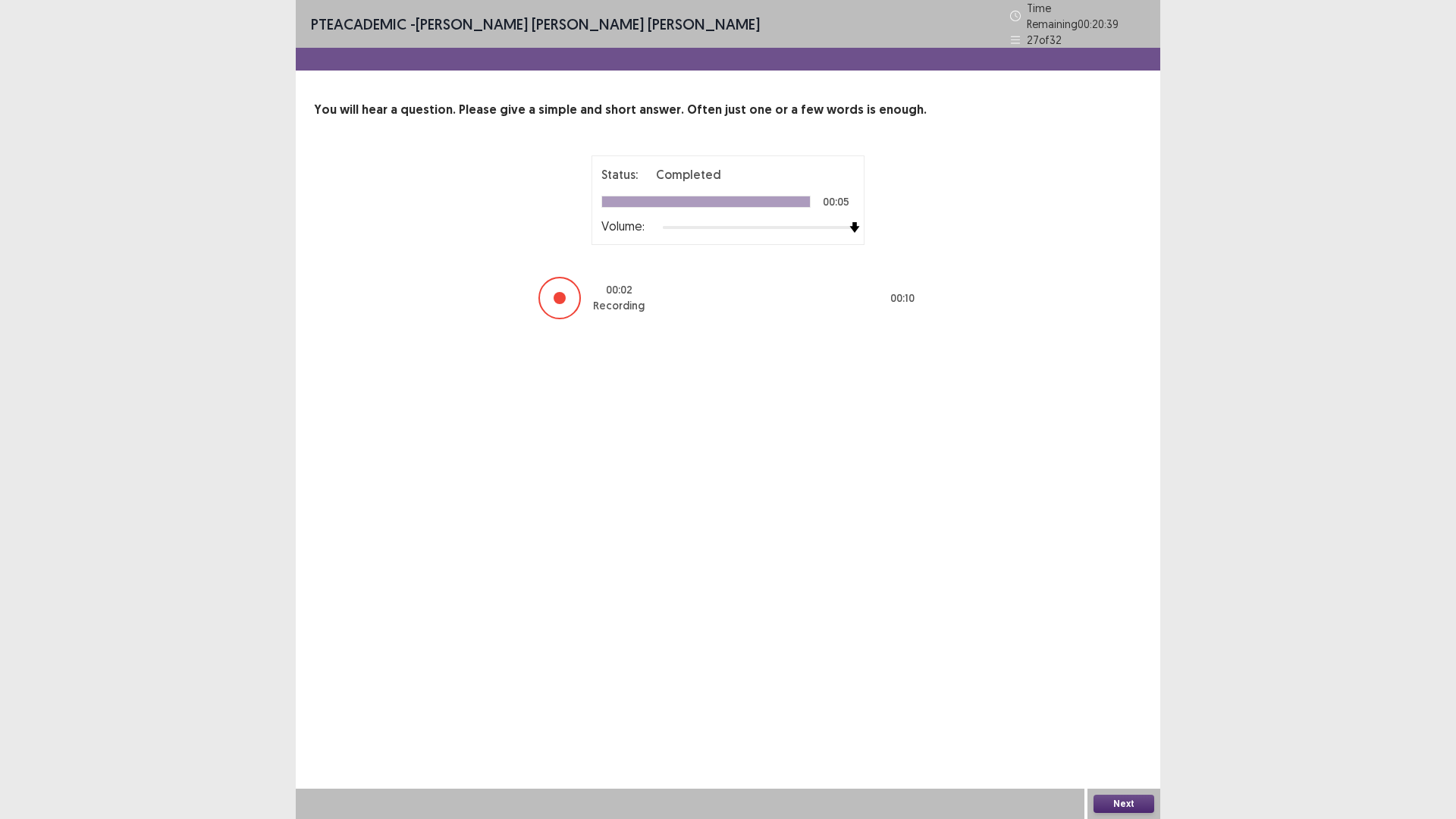
click at [1123, 691] on button "Next" at bounding box center [1123, 803] width 61 height 18
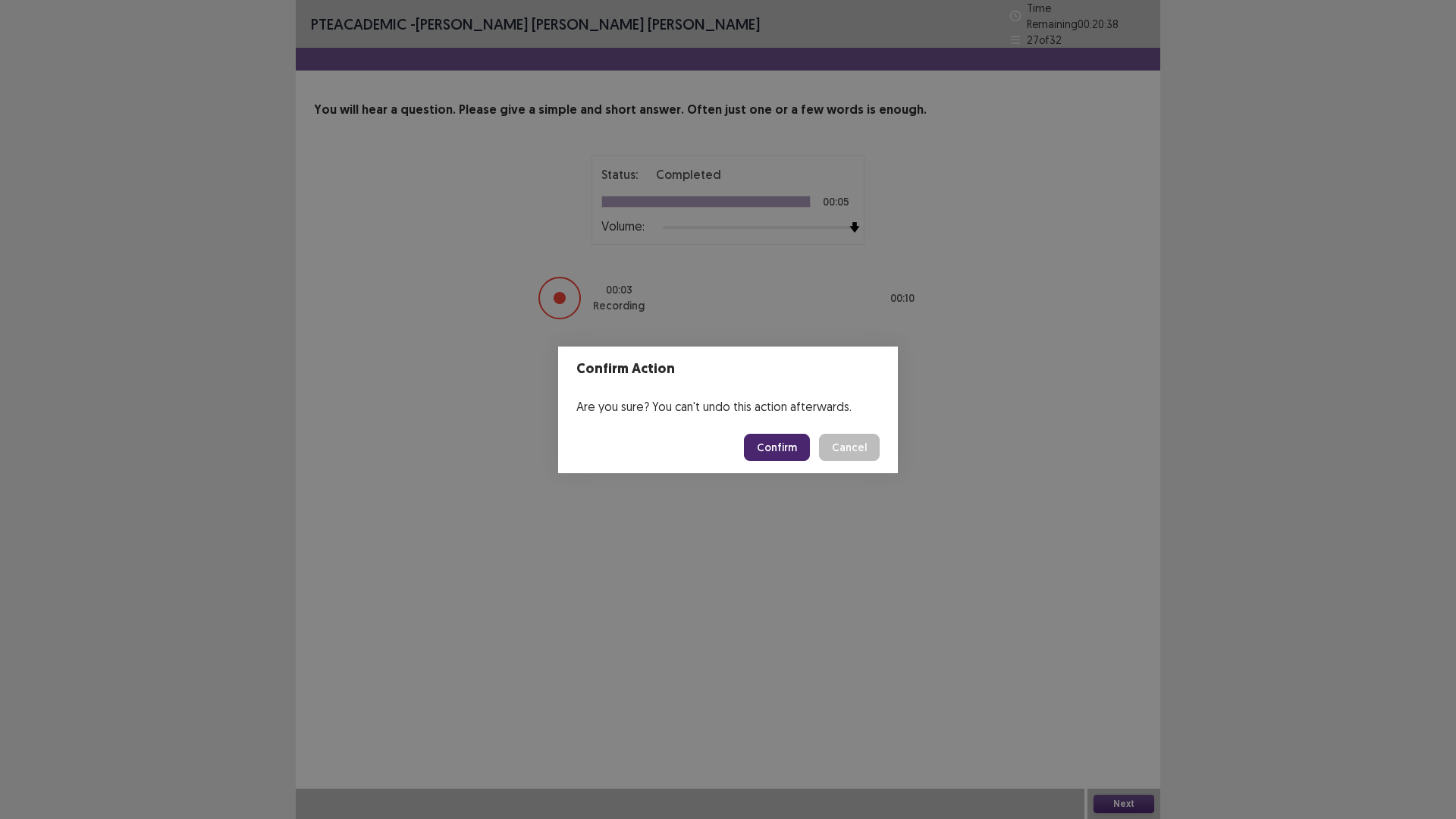
click at [796, 456] on button "Confirm" at bounding box center [777, 447] width 66 height 27
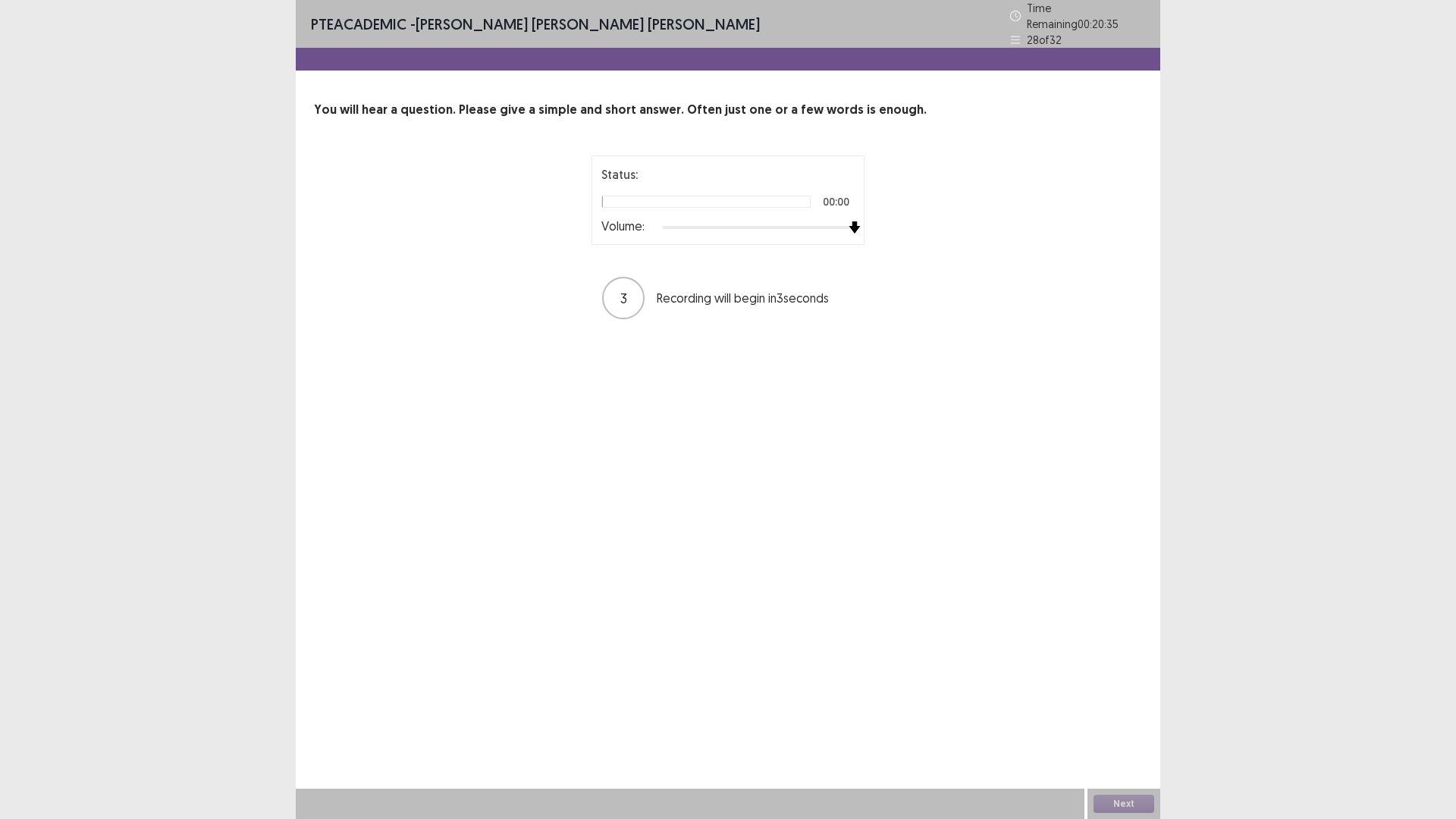
click at [846, 221] on div at bounding box center [759, 227] width 192 height 12
click at [1108, 691] on button "Next" at bounding box center [1123, 803] width 61 height 18
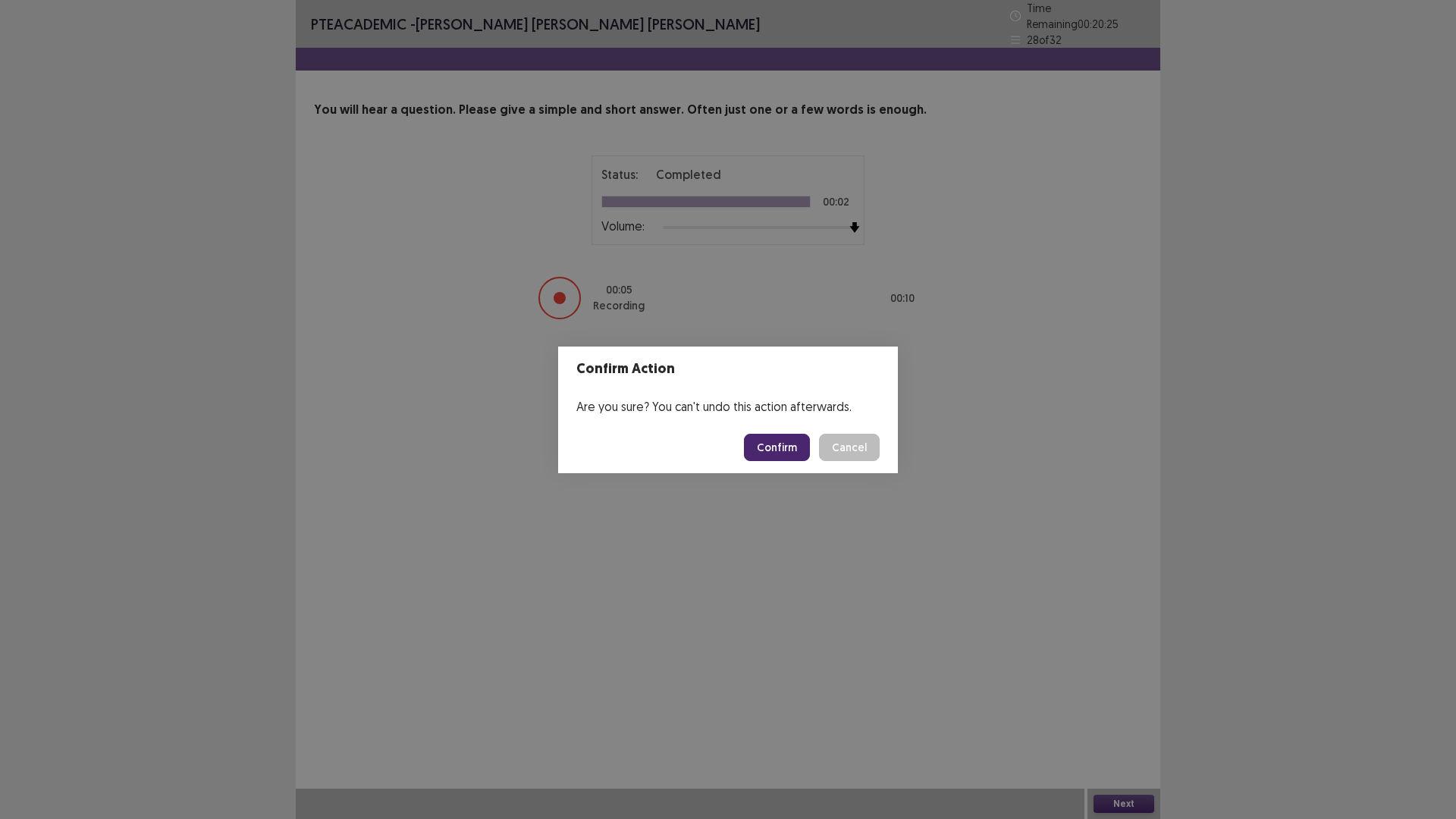
click at [783, 454] on button "Confirm" at bounding box center [777, 447] width 66 height 27
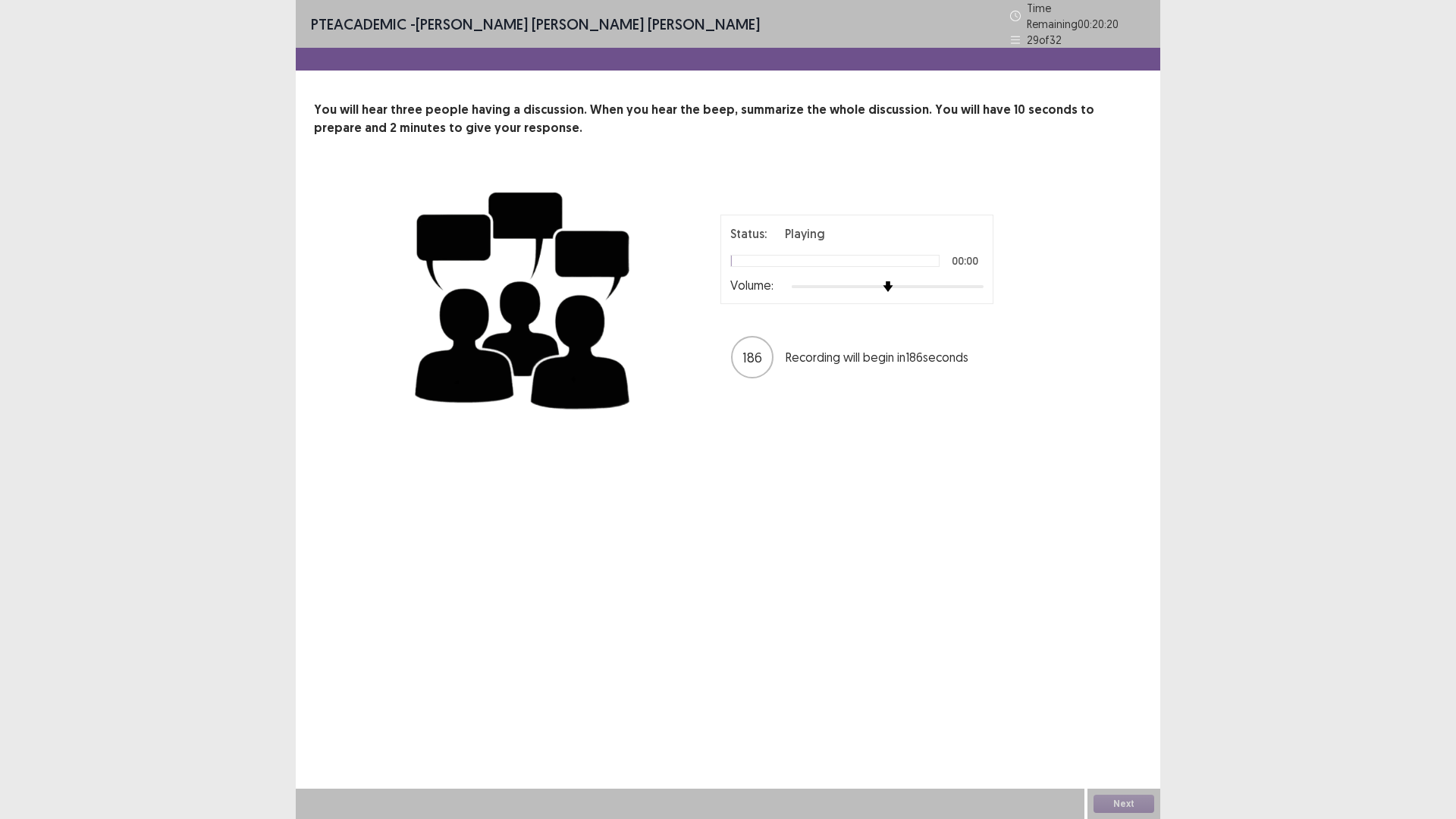
click at [978, 281] on div at bounding box center [887, 287] width 192 height 12
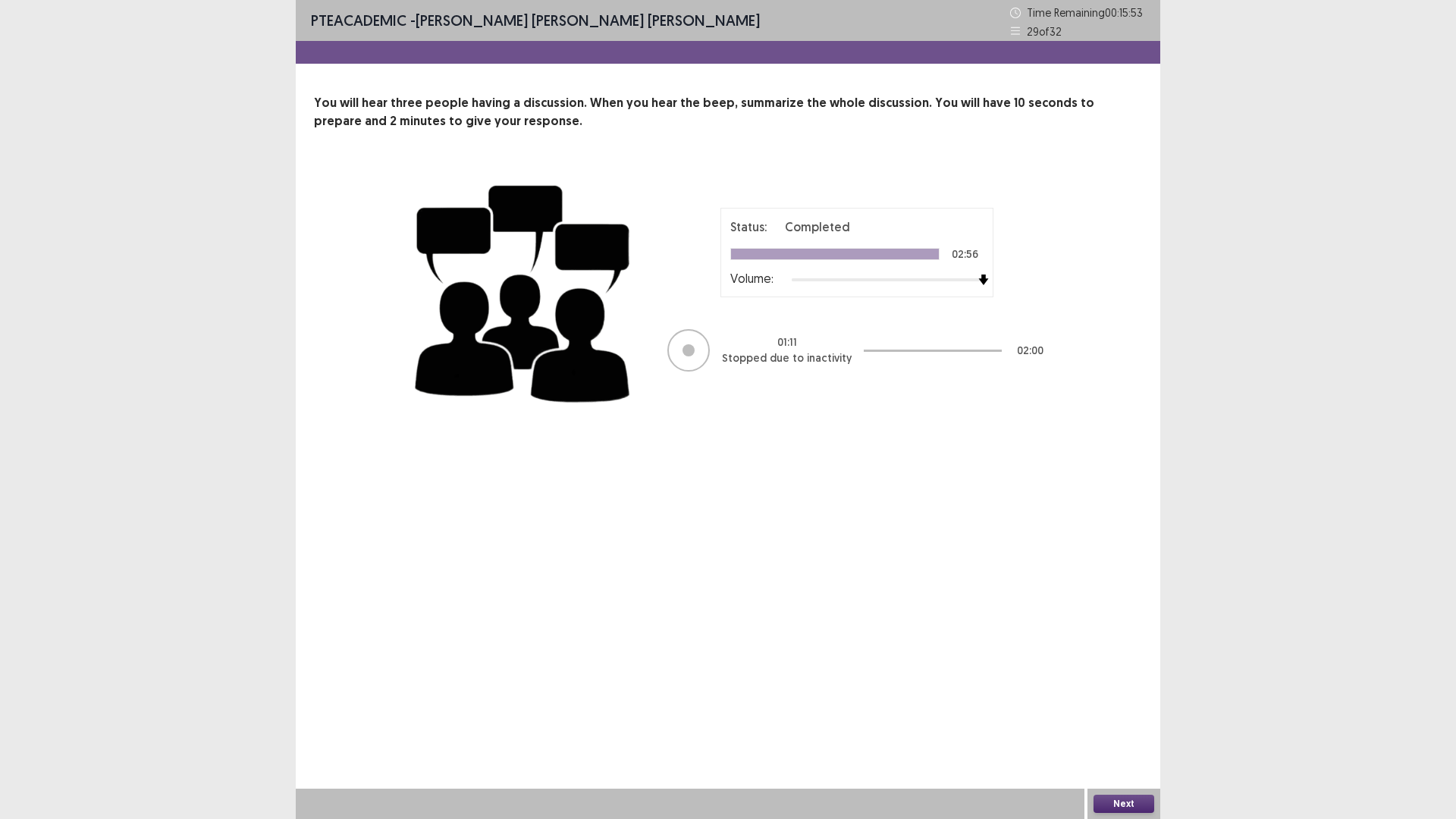
click at [791, 691] on div at bounding box center [691, 804] width 789 height 30
click at [1101, 691] on div "Next" at bounding box center [1124, 804] width 73 height 30
click at [1134, 691] on button "Next" at bounding box center [1123, 803] width 61 height 18
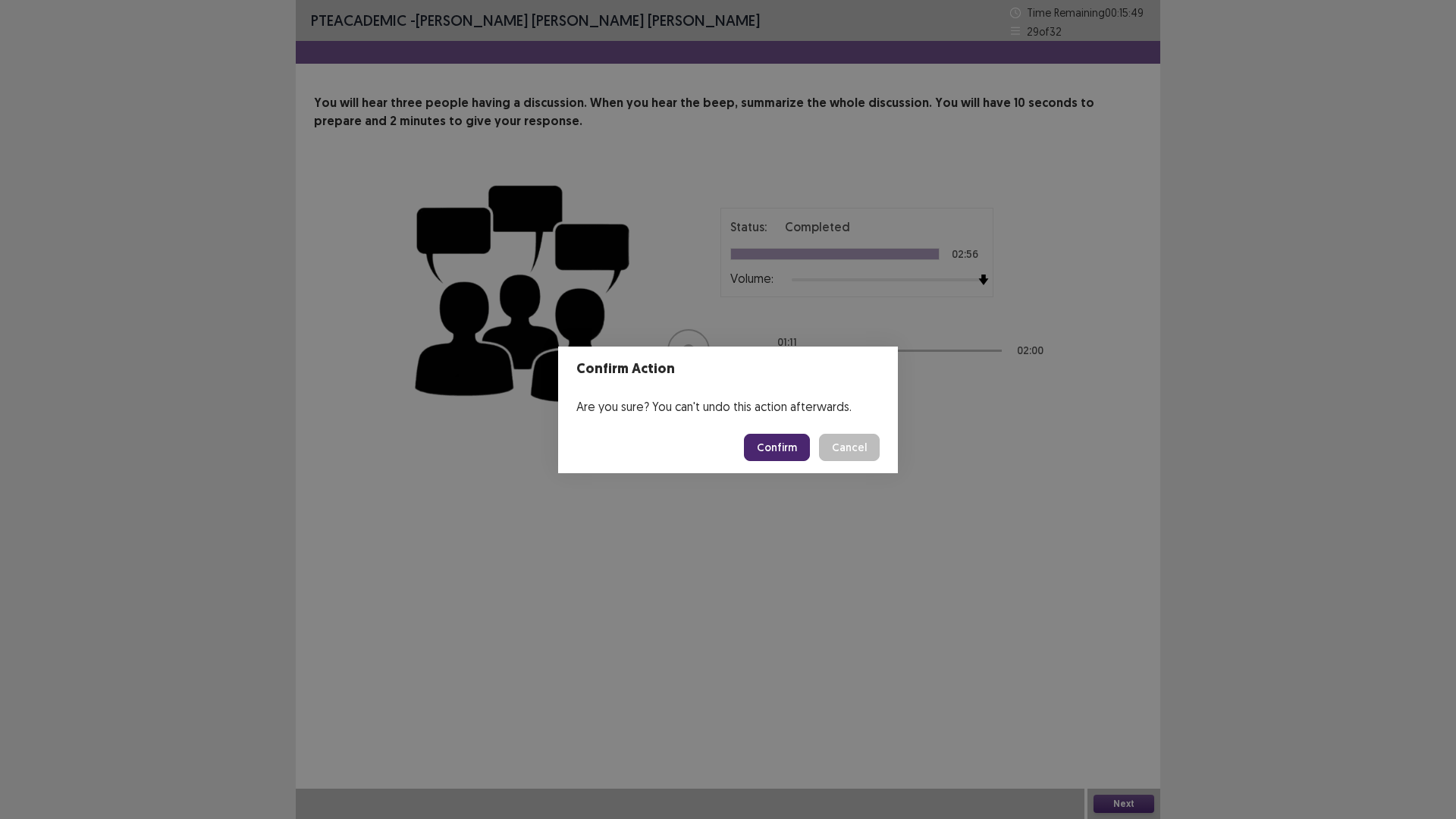
click at [810, 445] on button "Confirm" at bounding box center [777, 447] width 66 height 27
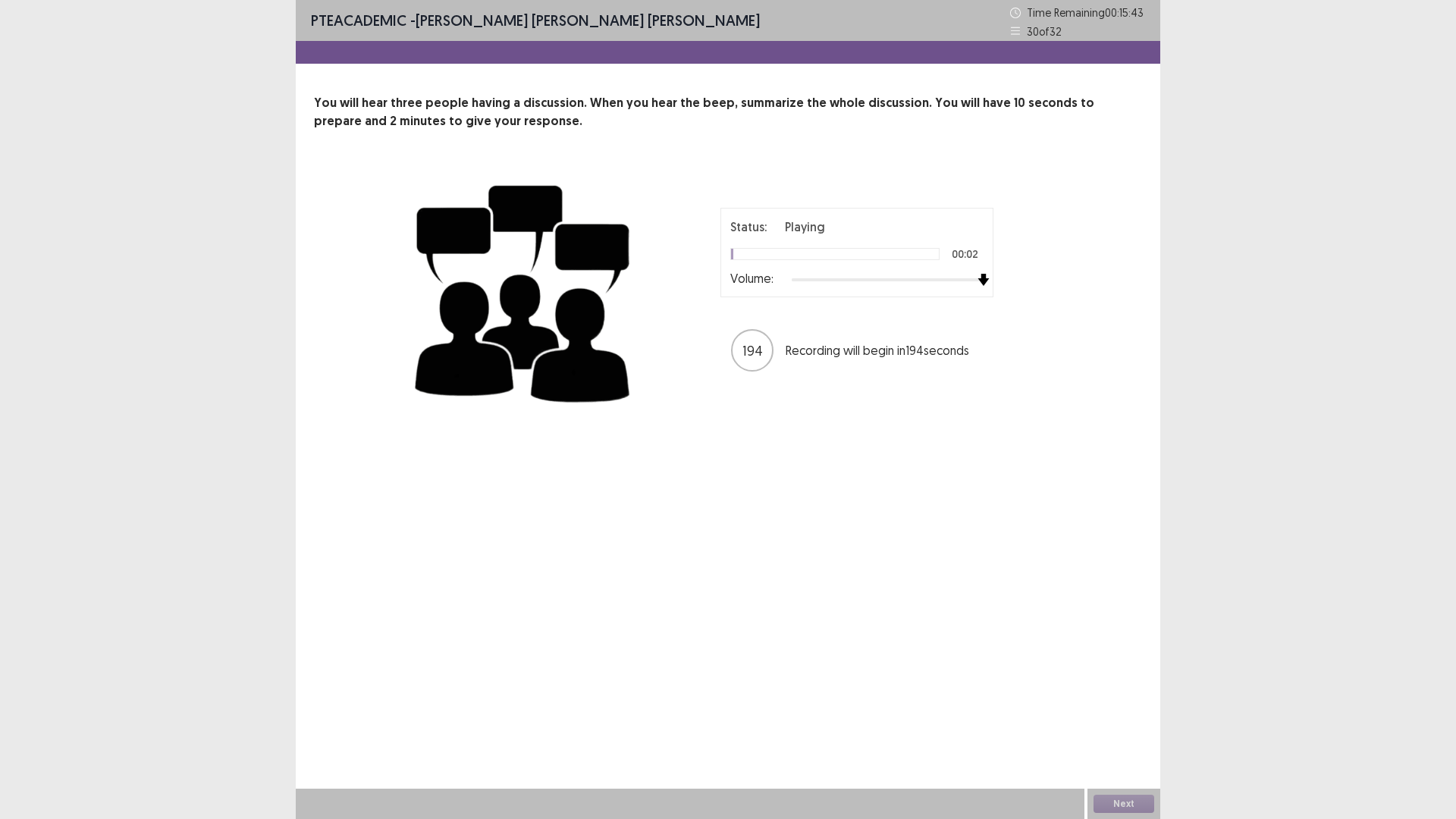
click at [982, 278] on div at bounding box center [887, 279] width 192 height 12
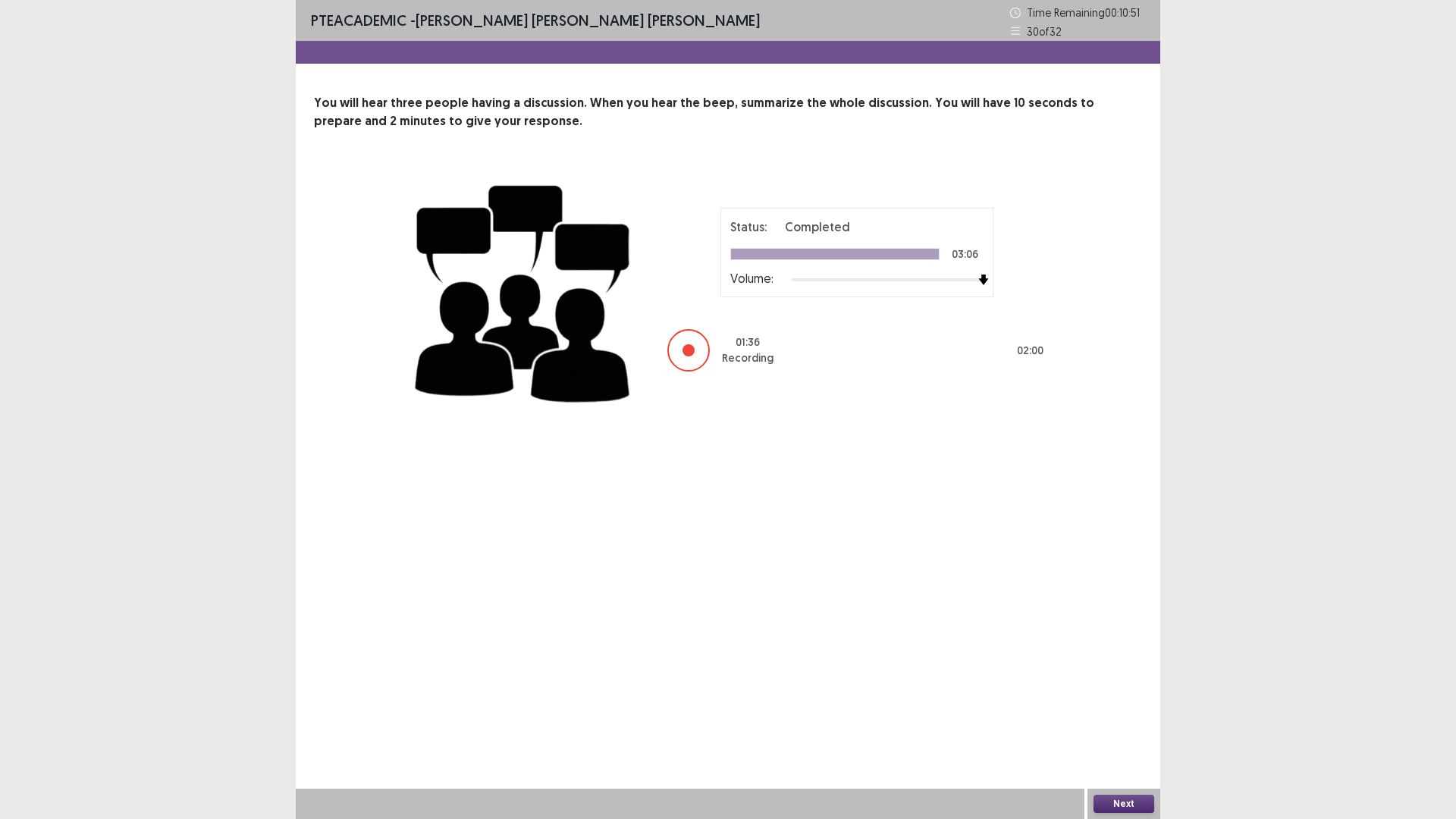
click at [1118, 691] on button "Next" at bounding box center [1123, 803] width 61 height 18
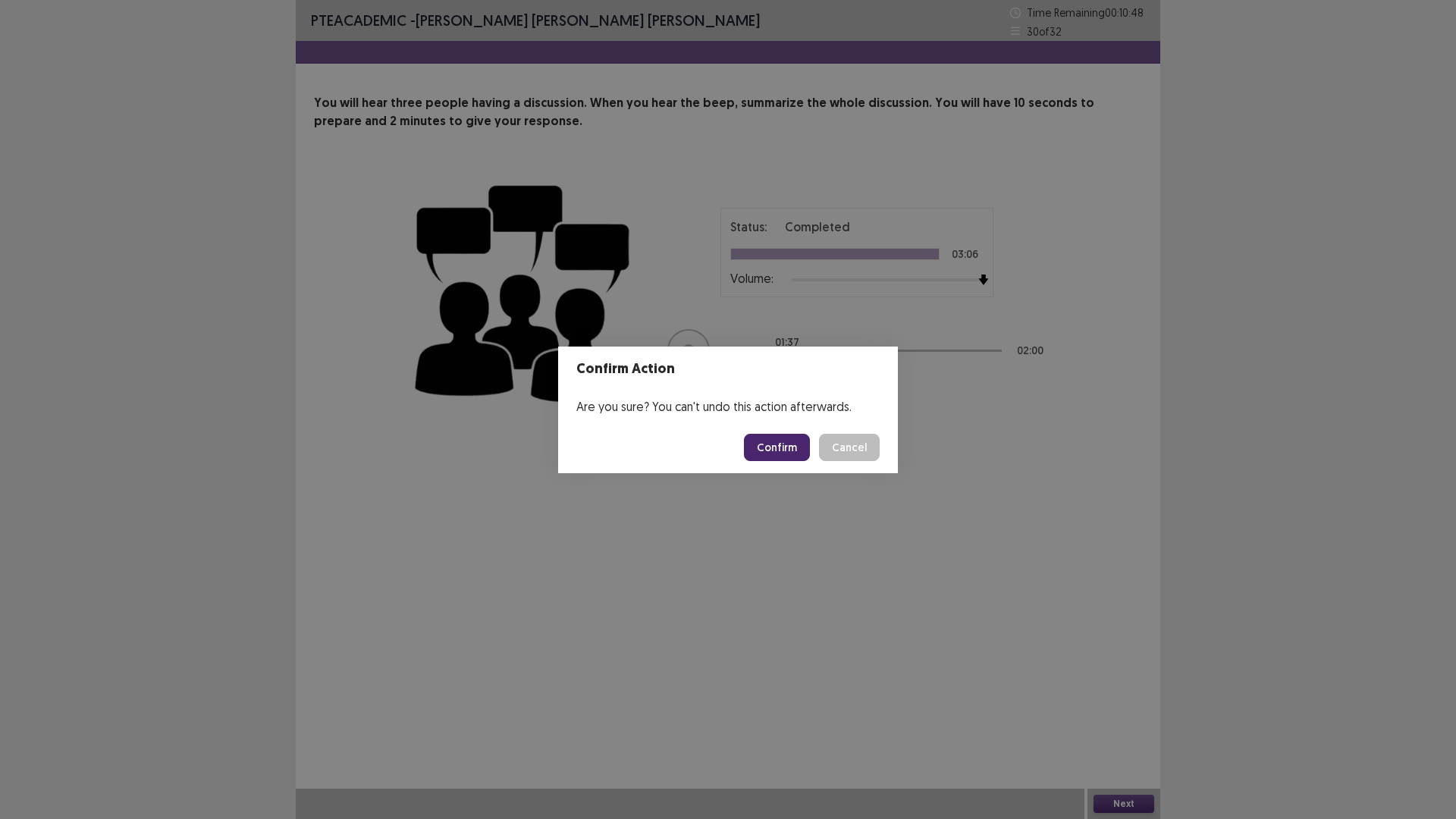
click at [767, 457] on button "Confirm" at bounding box center [777, 447] width 66 height 27
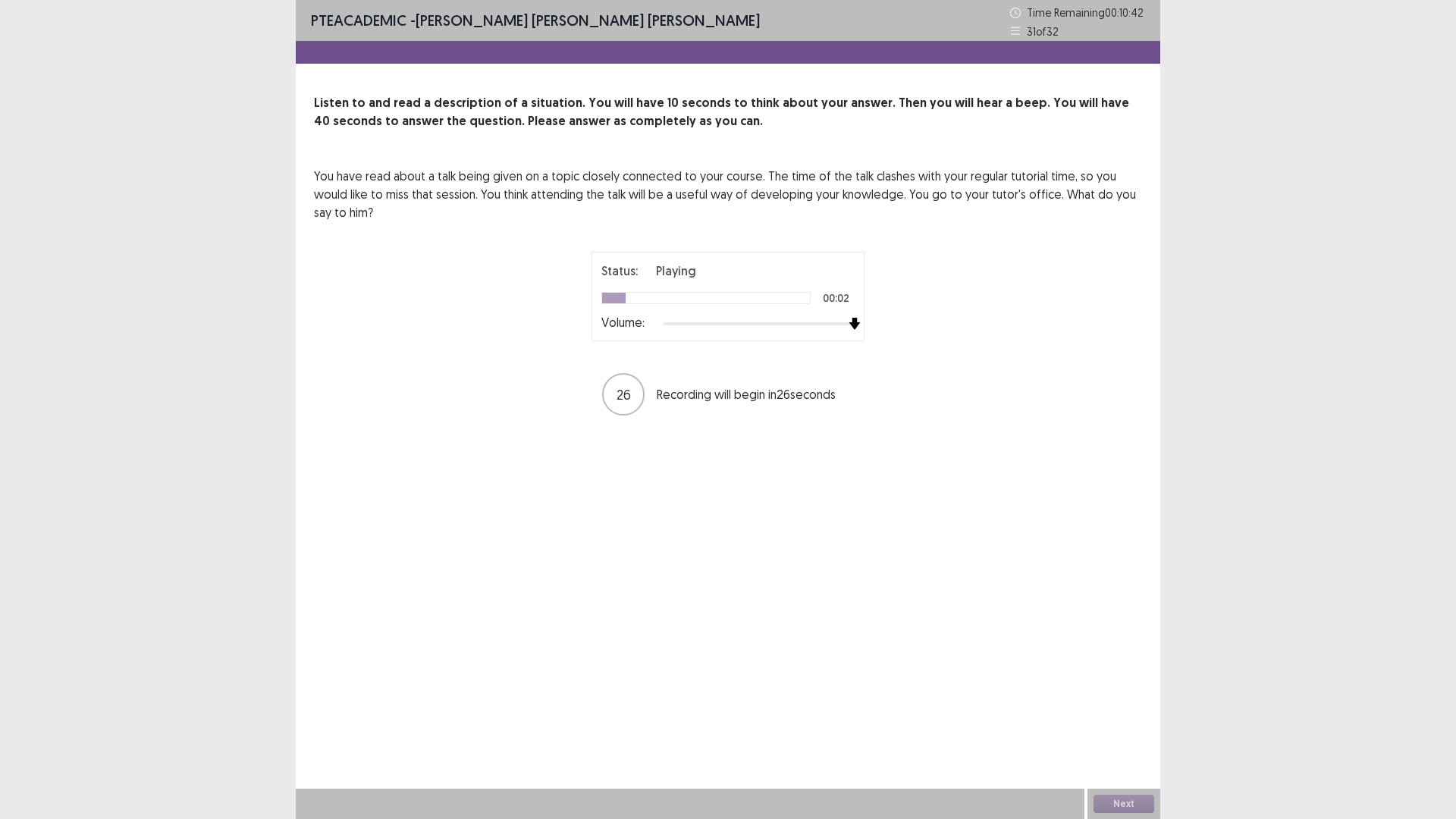
click at [851, 325] on div at bounding box center [759, 323] width 192 height 12
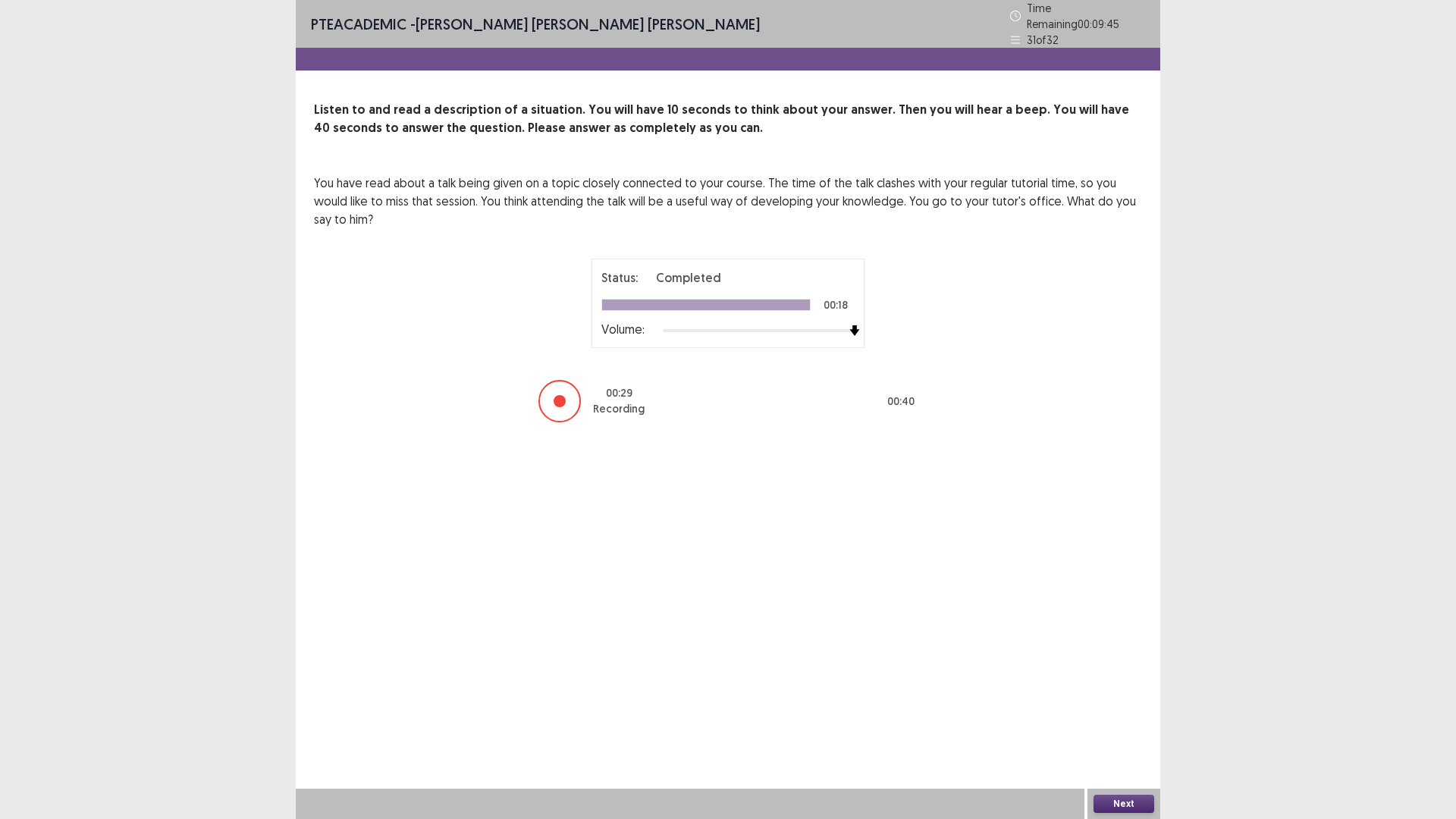
click at [1124, 691] on button "Next" at bounding box center [1123, 803] width 61 height 18
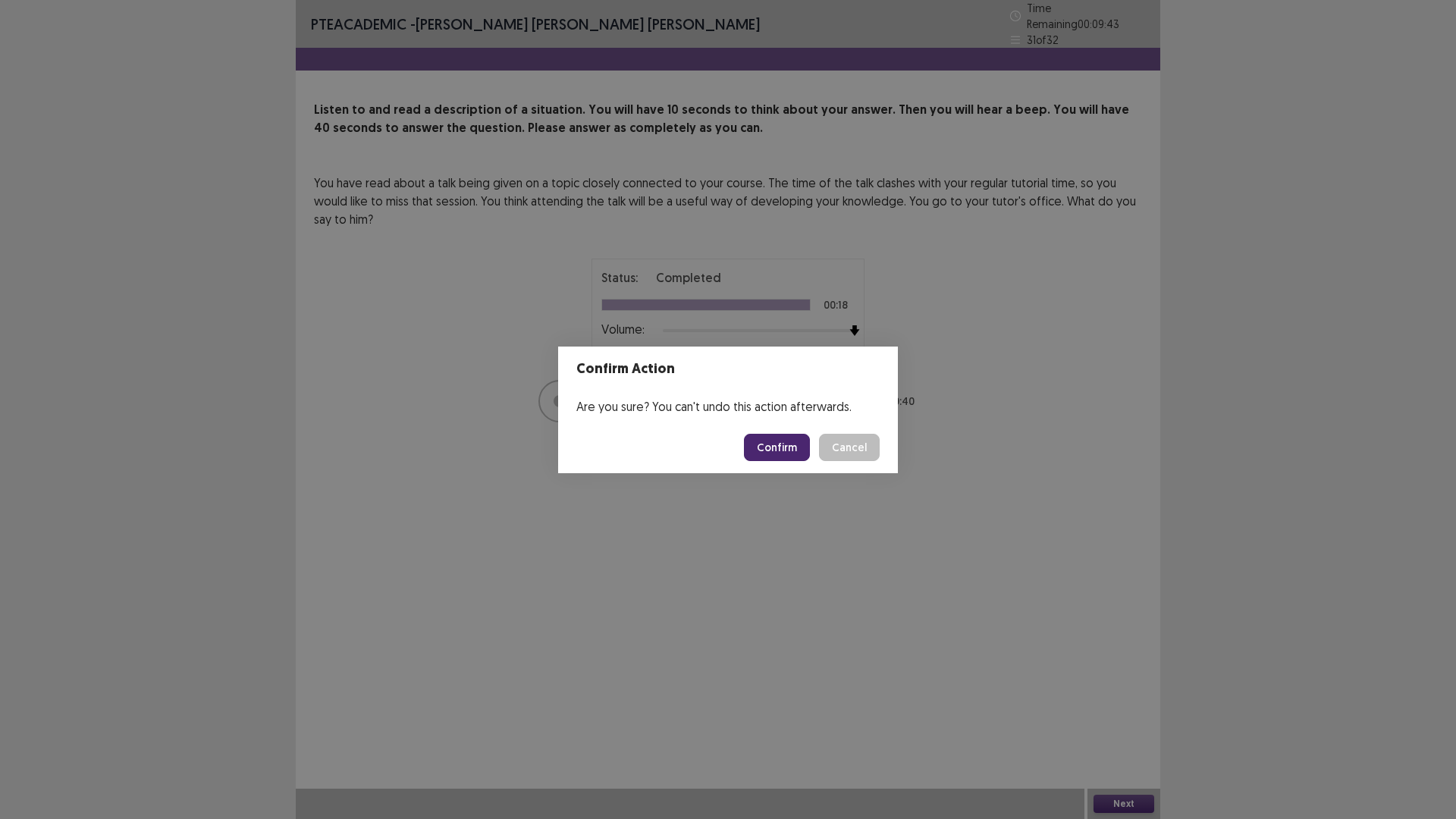
click at [767, 451] on button "Confirm" at bounding box center [777, 447] width 66 height 27
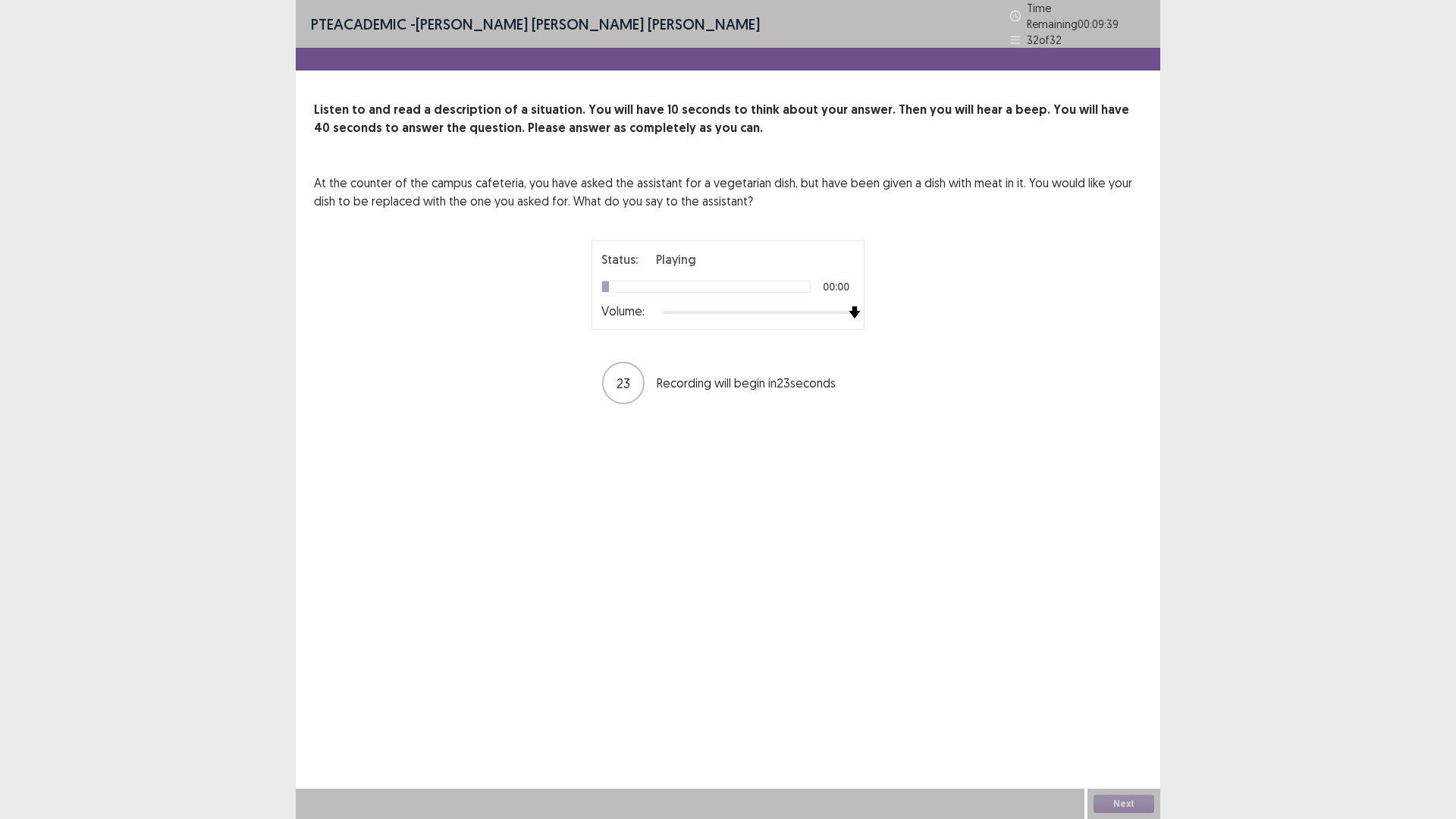
click at [851, 306] on div at bounding box center [759, 312] width 192 height 12
click at [1124, 691] on button "Next" at bounding box center [1123, 803] width 61 height 18
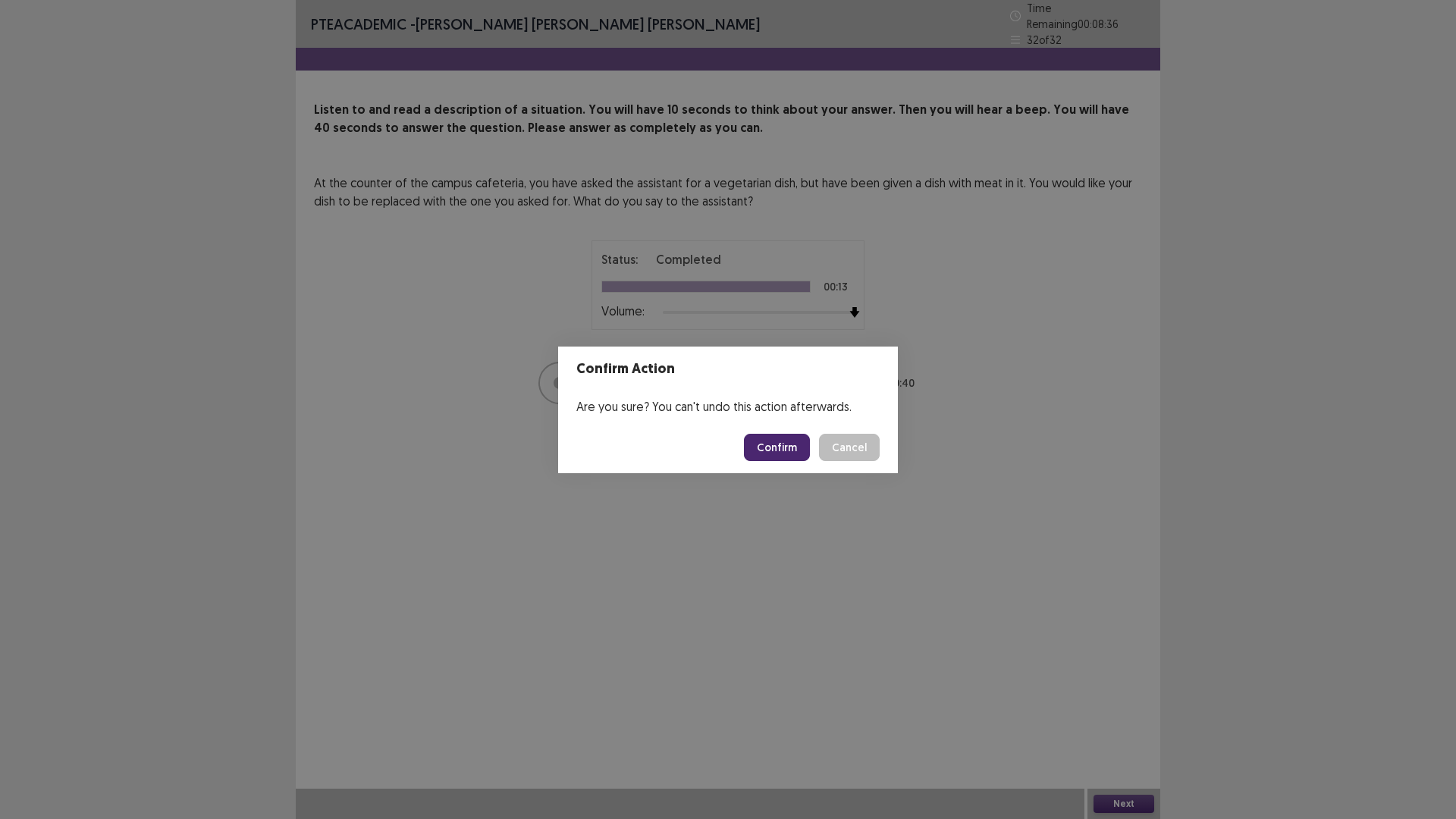
click at [771, 440] on button "Confirm" at bounding box center [777, 447] width 66 height 27
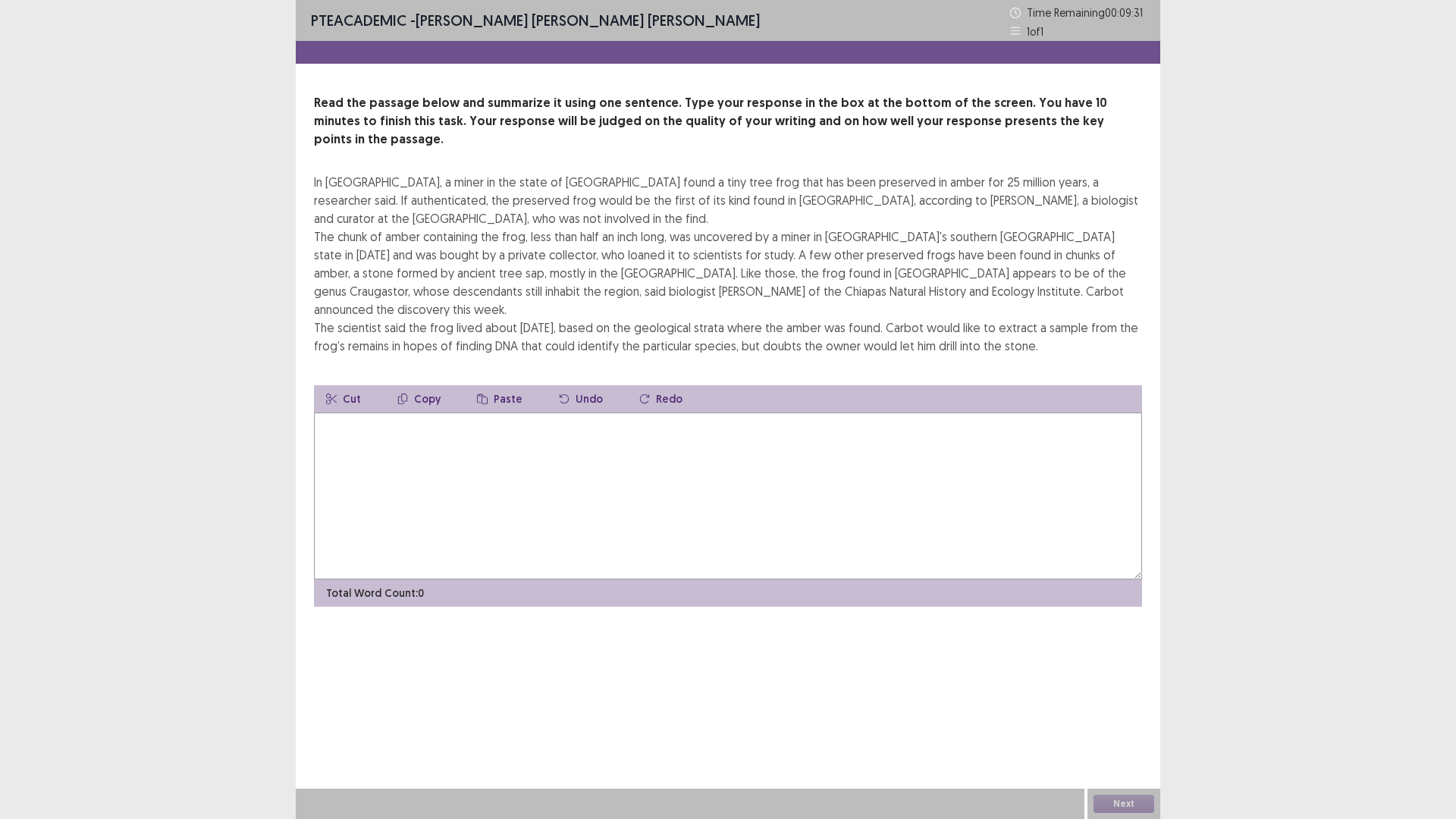
drag, startPoint x: 316, startPoint y: 159, endPoint x: 453, endPoint y: 162, distance: 137.0
click at [453, 173] on div "In [GEOGRAPHIC_DATA], a miner in the state of [GEOGRAPHIC_DATA] found a tiny tr…" at bounding box center [728, 264] width 828 height 182
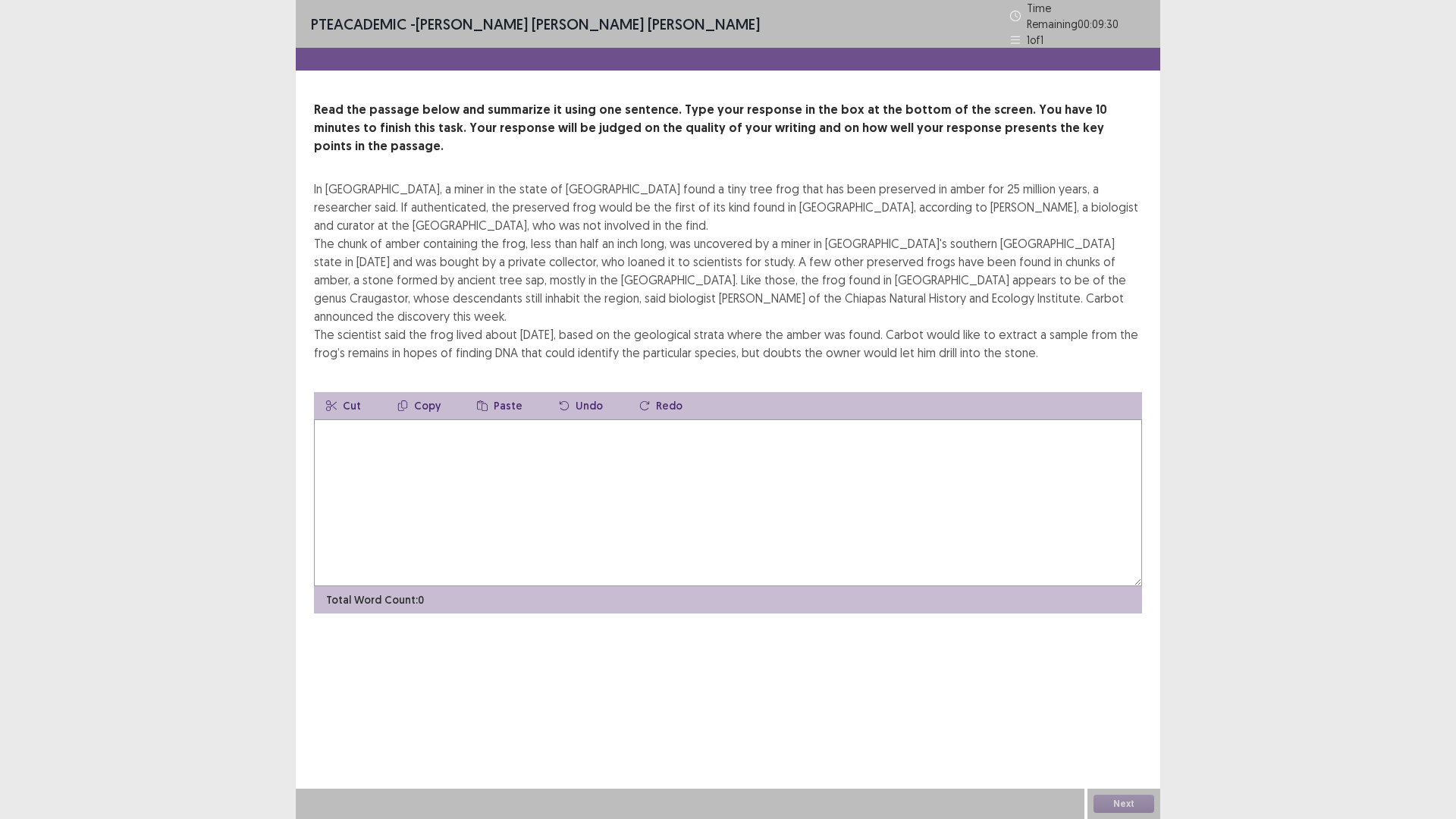
drag, startPoint x: 300, startPoint y: 166, endPoint x: 505, endPoint y: 165, distance: 205.0
click at [505, 166] on div "Read the passage below and summarize it using one sentence. Type your response …" at bounding box center [728, 357] width 865 height 513
click at [477, 442] on textarea at bounding box center [728, 503] width 828 height 167
drag, startPoint x: 253, startPoint y: 588, endPoint x: 891, endPoint y: 500, distance: 644.0
click at [891, 500] on textarea at bounding box center [728, 503] width 828 height 167
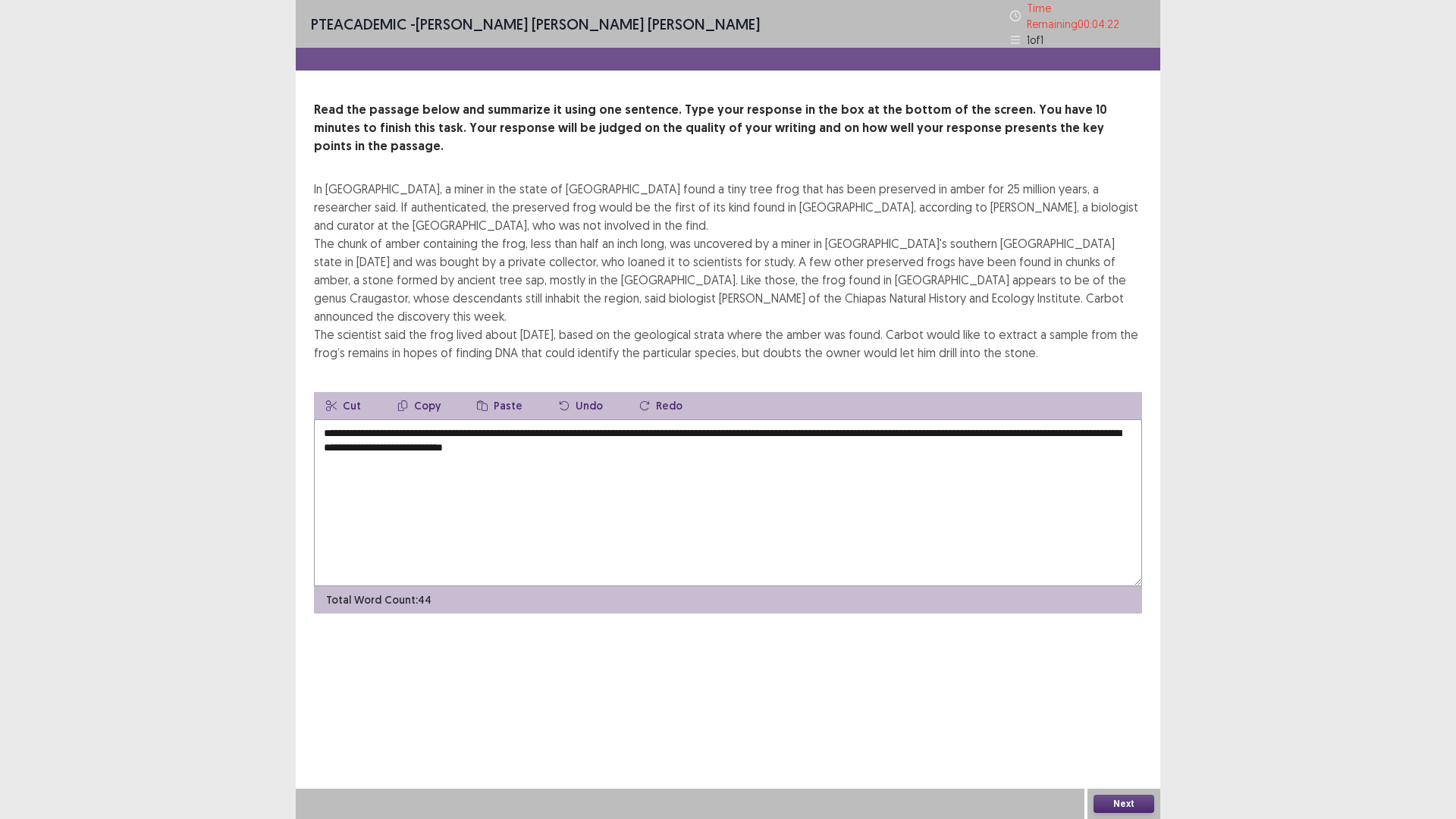
click at [880, 420] on textarea "**********" at bounding box center [728, 503] width 828 height 167
click at [882, 420] on textarea "**********" at bounding box center [728, 503] width 828 height 167
click at [443, 420] on textarea "**********" at bounding box center [728, 503] width 828 height 167
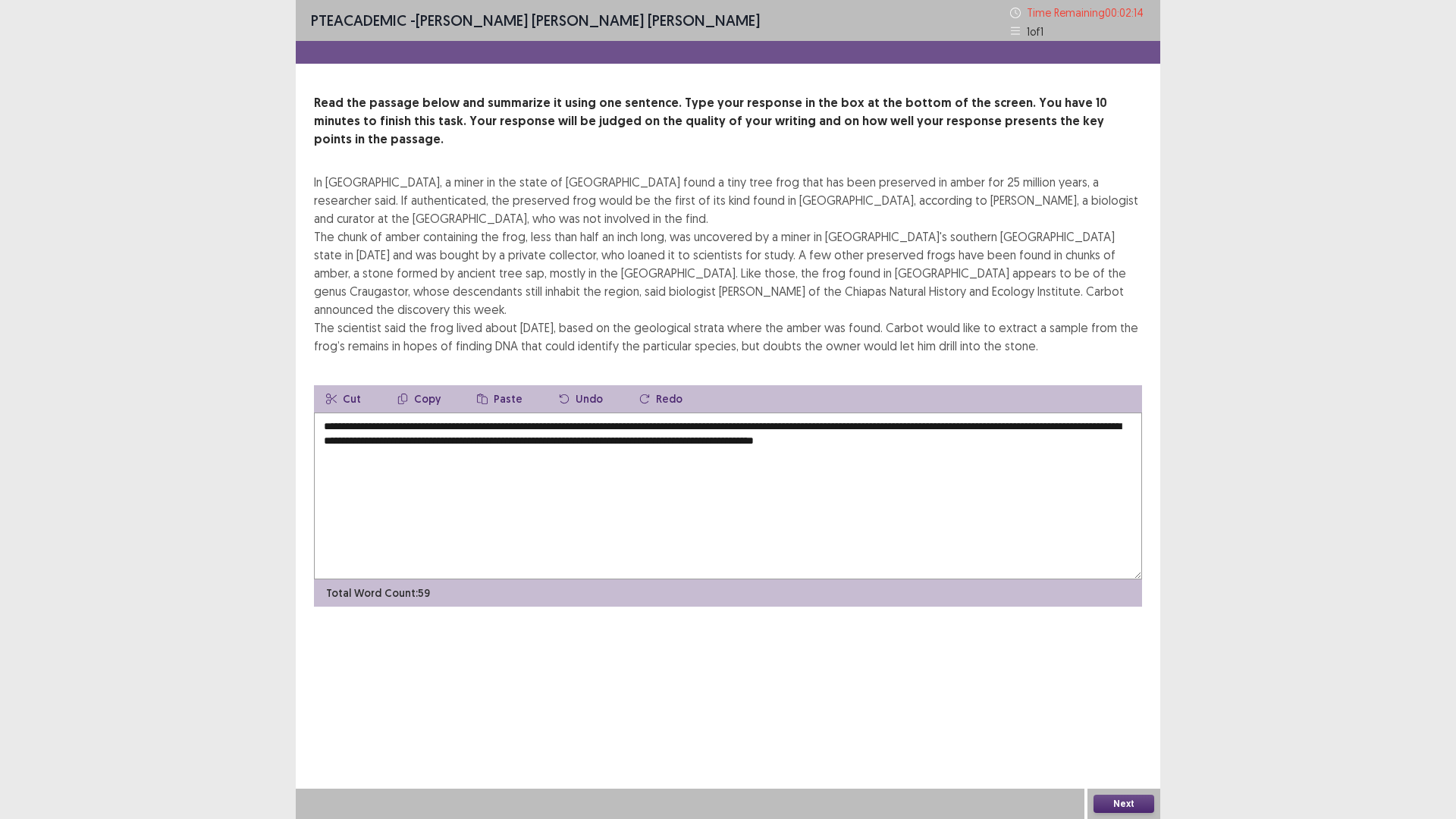
click at [989, 412] on textarea "**********" at bounding box center [728, 496] width 828 height 167
type textarea "**********"
click at [1140, 691] on button "Next" at bounding box center [1123, 803] width 61 height 18
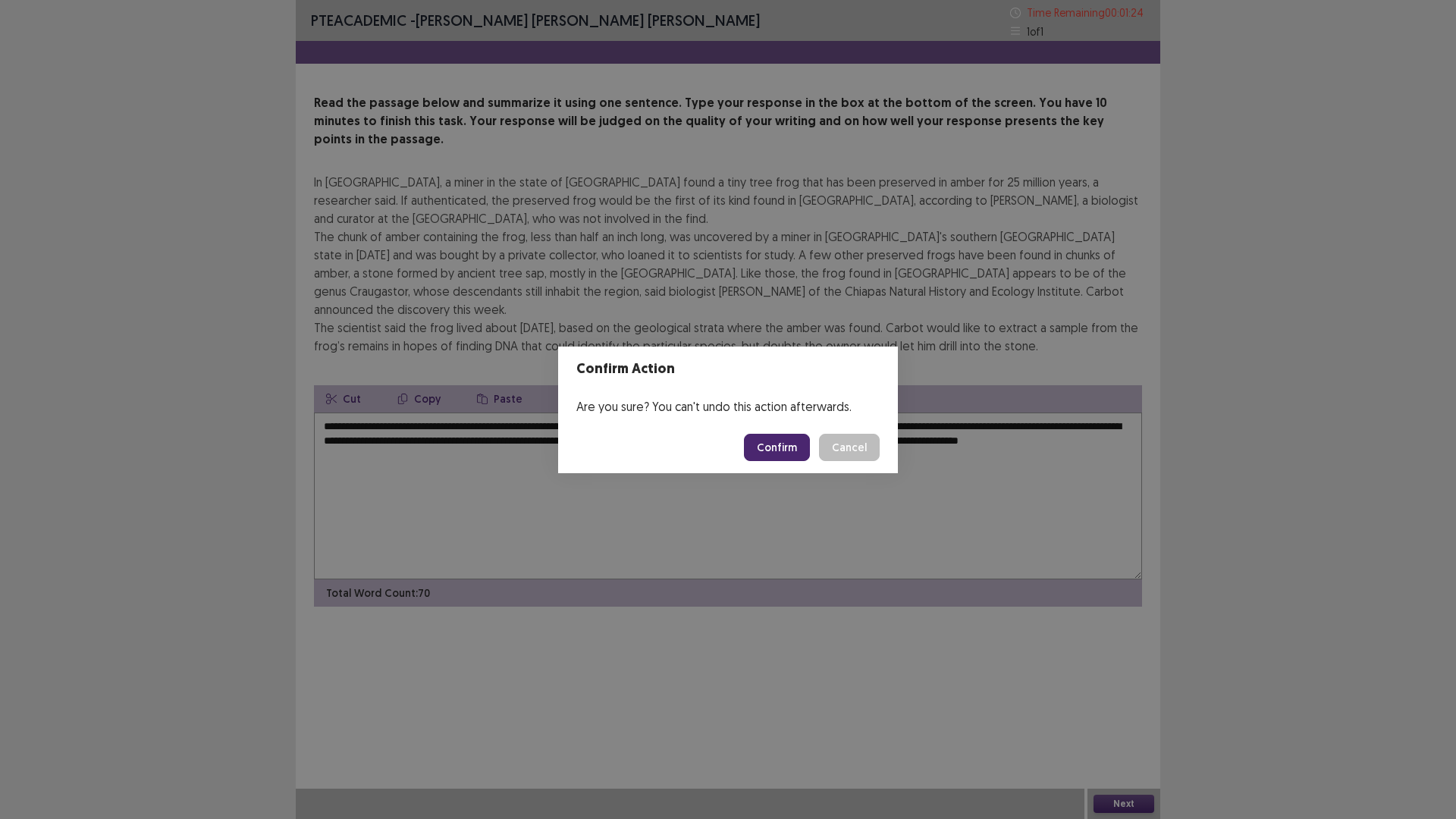
click at [780, 454] on button "Confirm" at bounding box center [777, 447] width 66 height 27
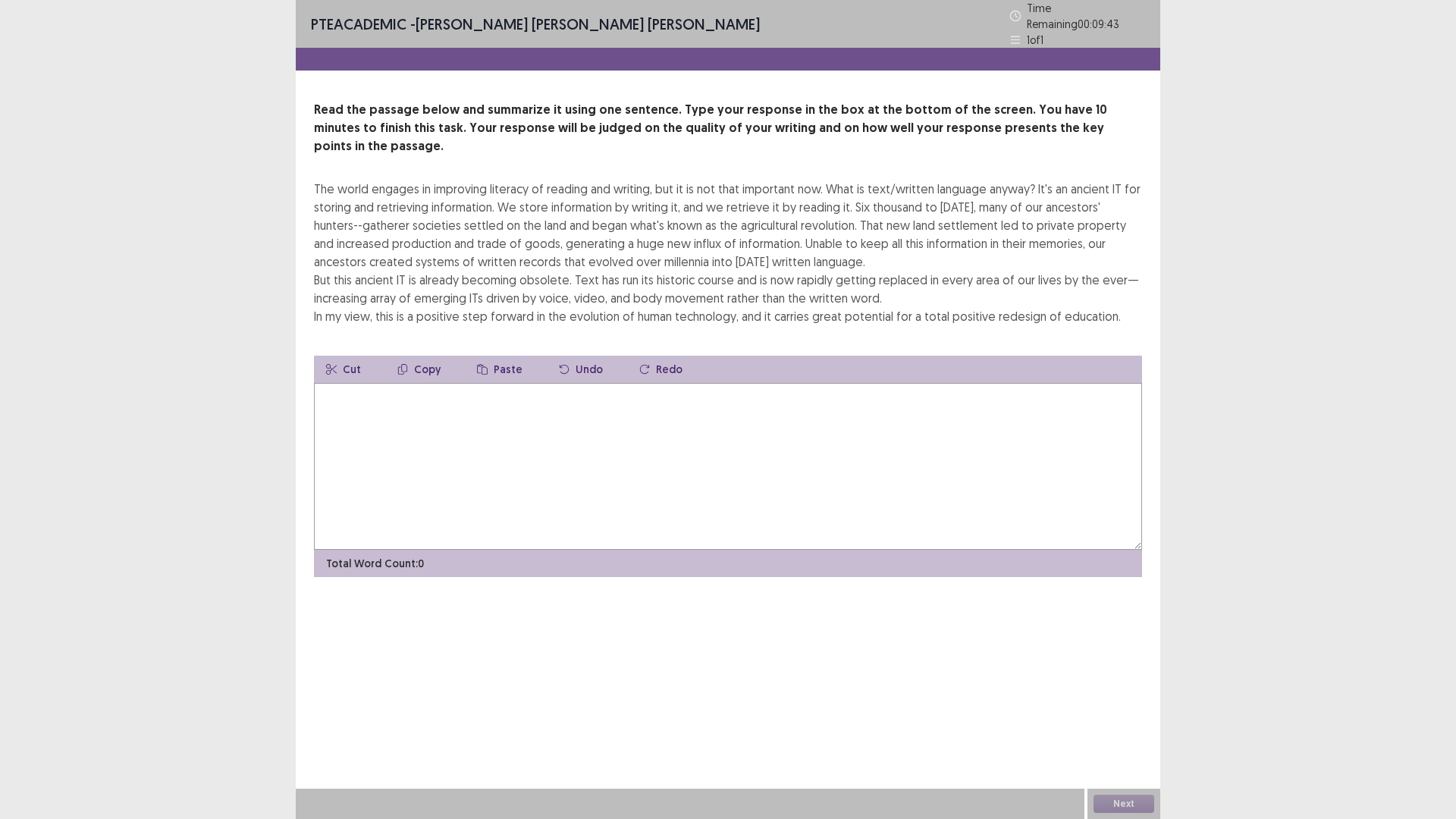
click at [380, 407] on textarea at bounding box center [728, 467] width 828 height 167
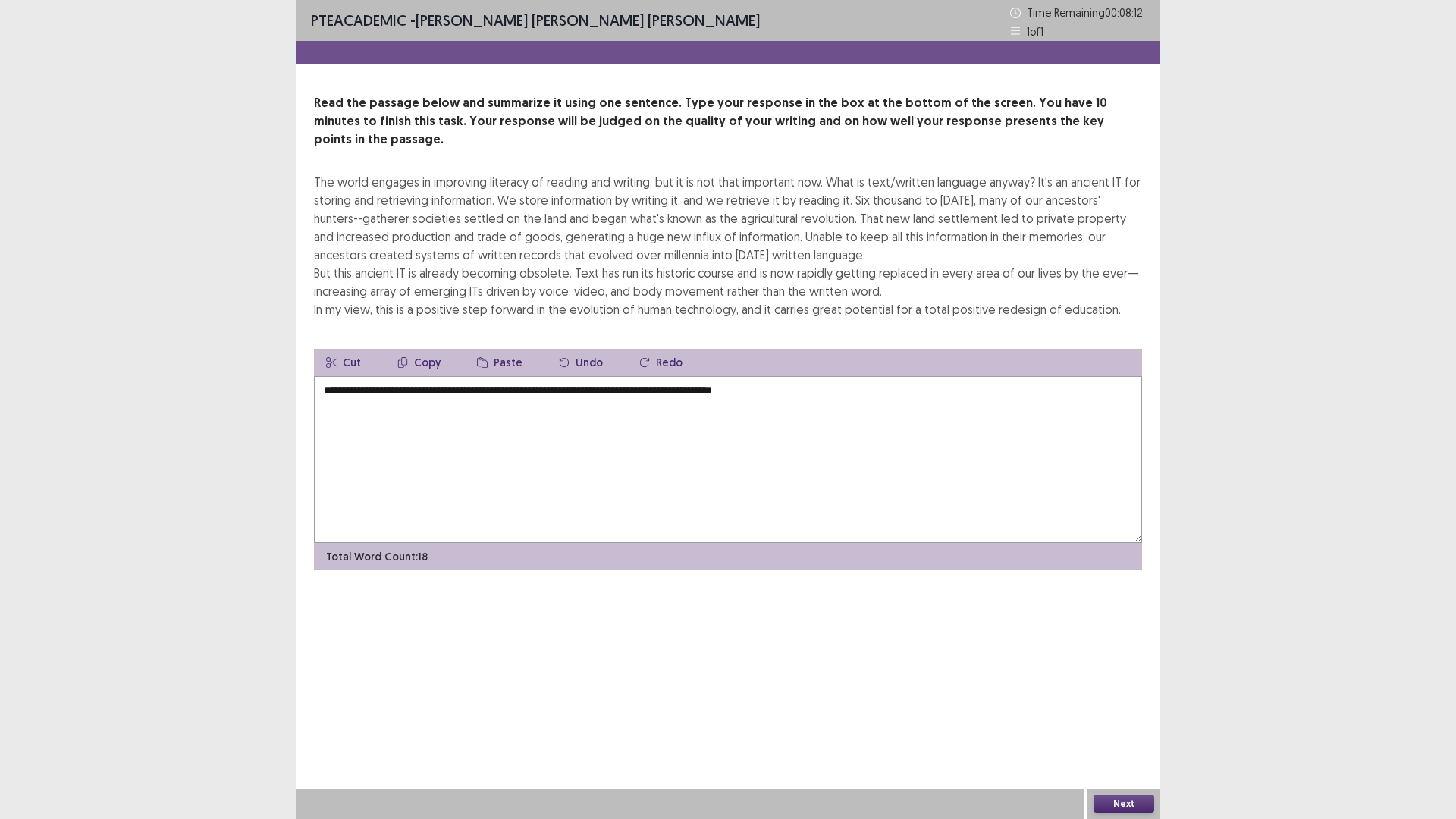
click at [665, 377] on textarea "**********" at bounding box center [728, 460] width 828 height 167
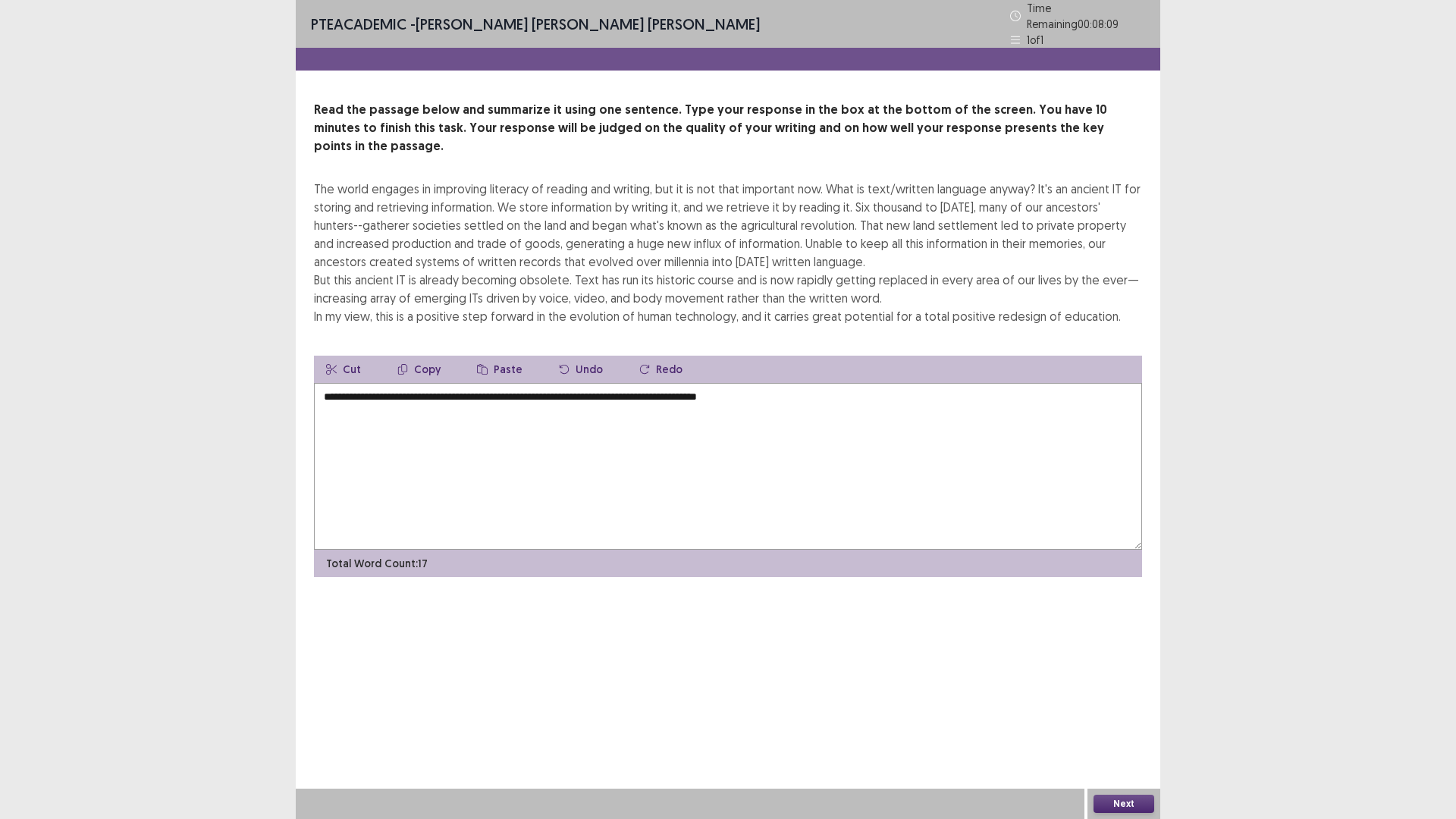
click at [811, 383] on textarea "**********" at bounding box center [728, 467] width 828 height 167
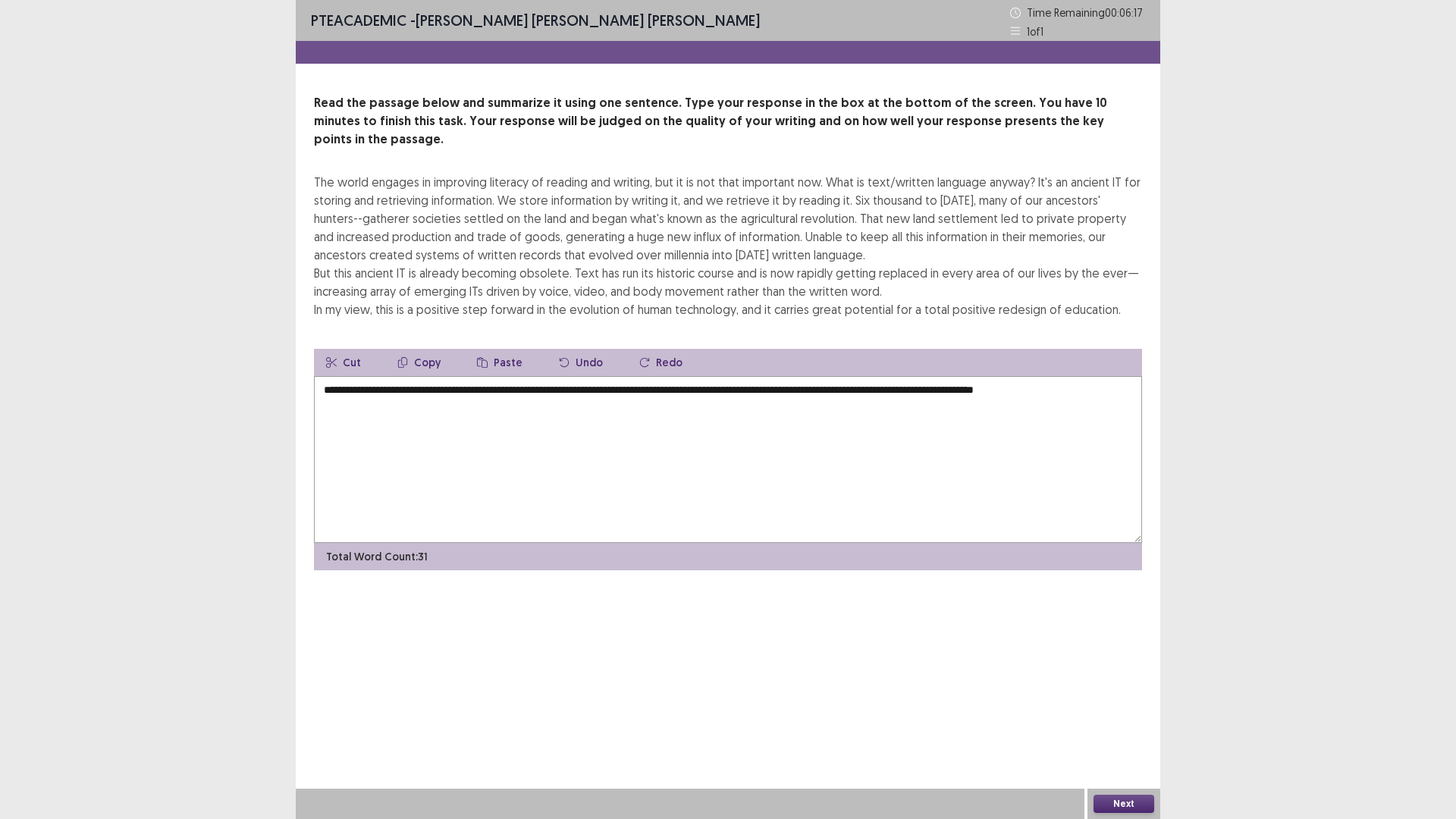
click at [1018, 380] on textarea "**********" at bounding box center [728, 460] width 828 height 167
click at [1112, 377] on textarea "**********" at bounding box center [728, 460] width 828 height 167
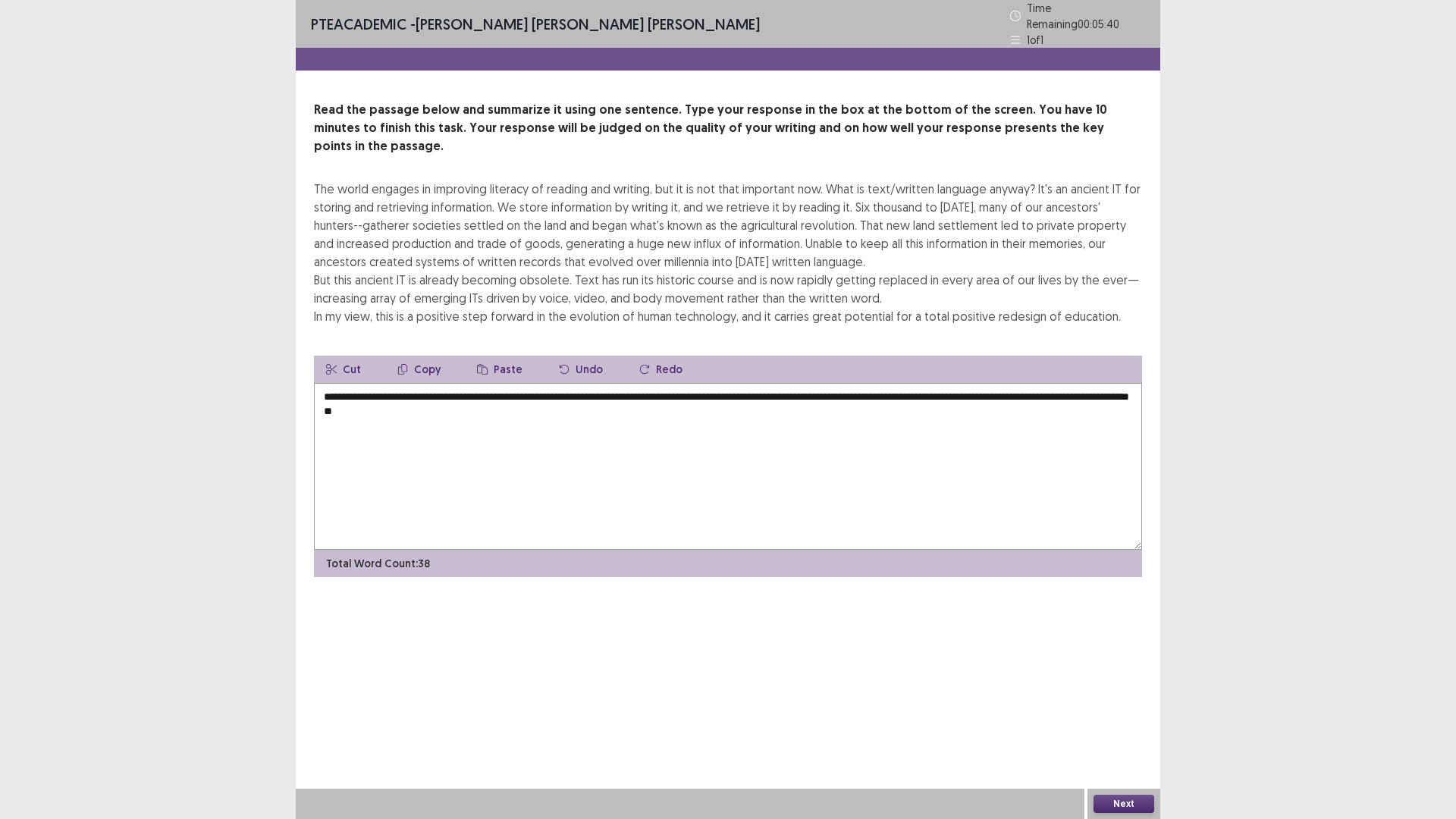
click at [1012, 383] on textarea "**********" at bounding box center [728, 467] width 828 height 167
click at [1017, 383] on textarea "**********" at bounding box center [728, 467] width 828 height 167
click at [1036, 383] on textarea "**********" at bounding box center [728, 467] width 828 height 167
click at [321, 400] on textarea "**********" at bounding box center [728, 467] width 828 height 167
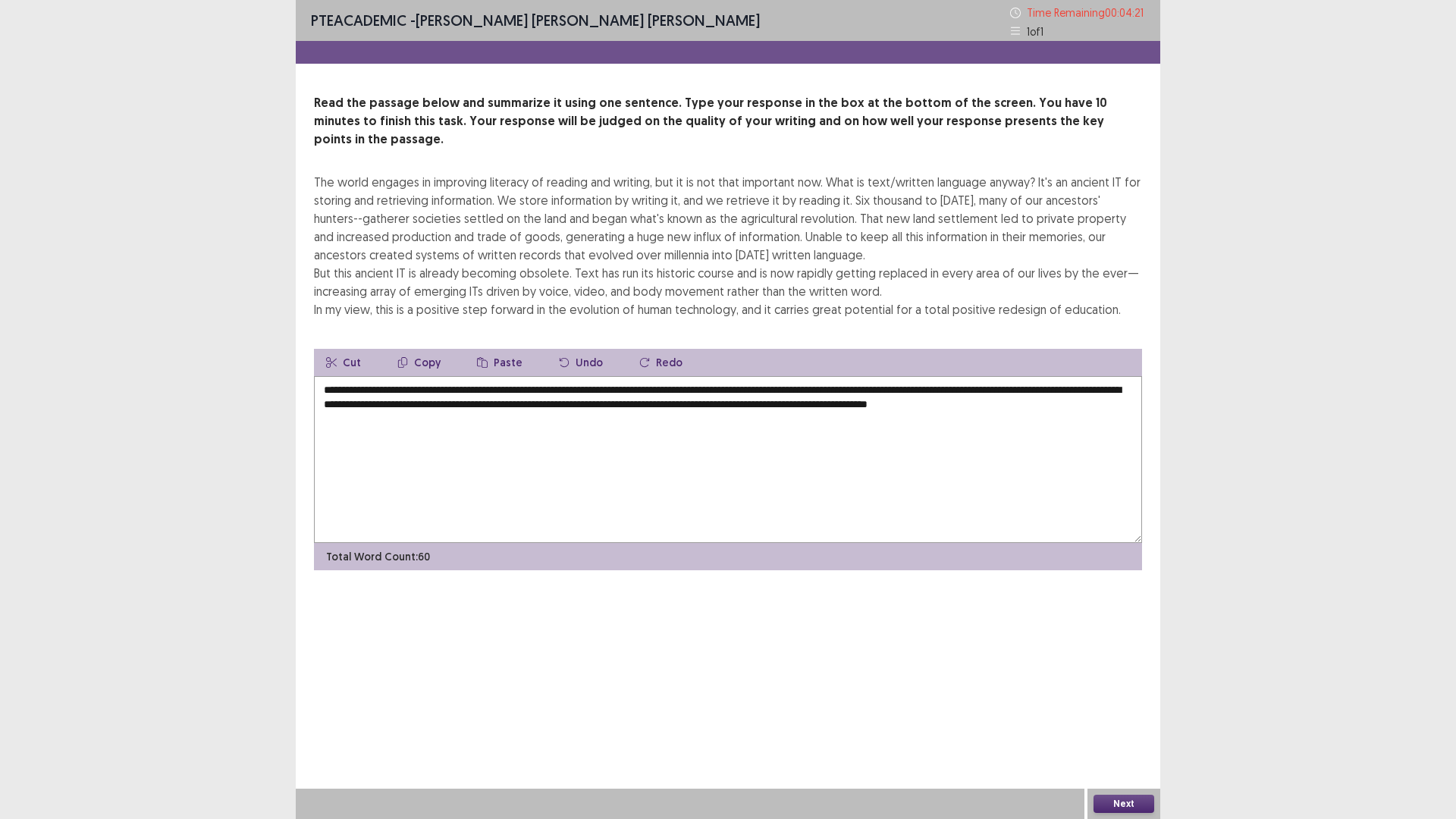
click at [379, 406] on textarea "**********" at bounding box center [728, 460] width 828 height 167
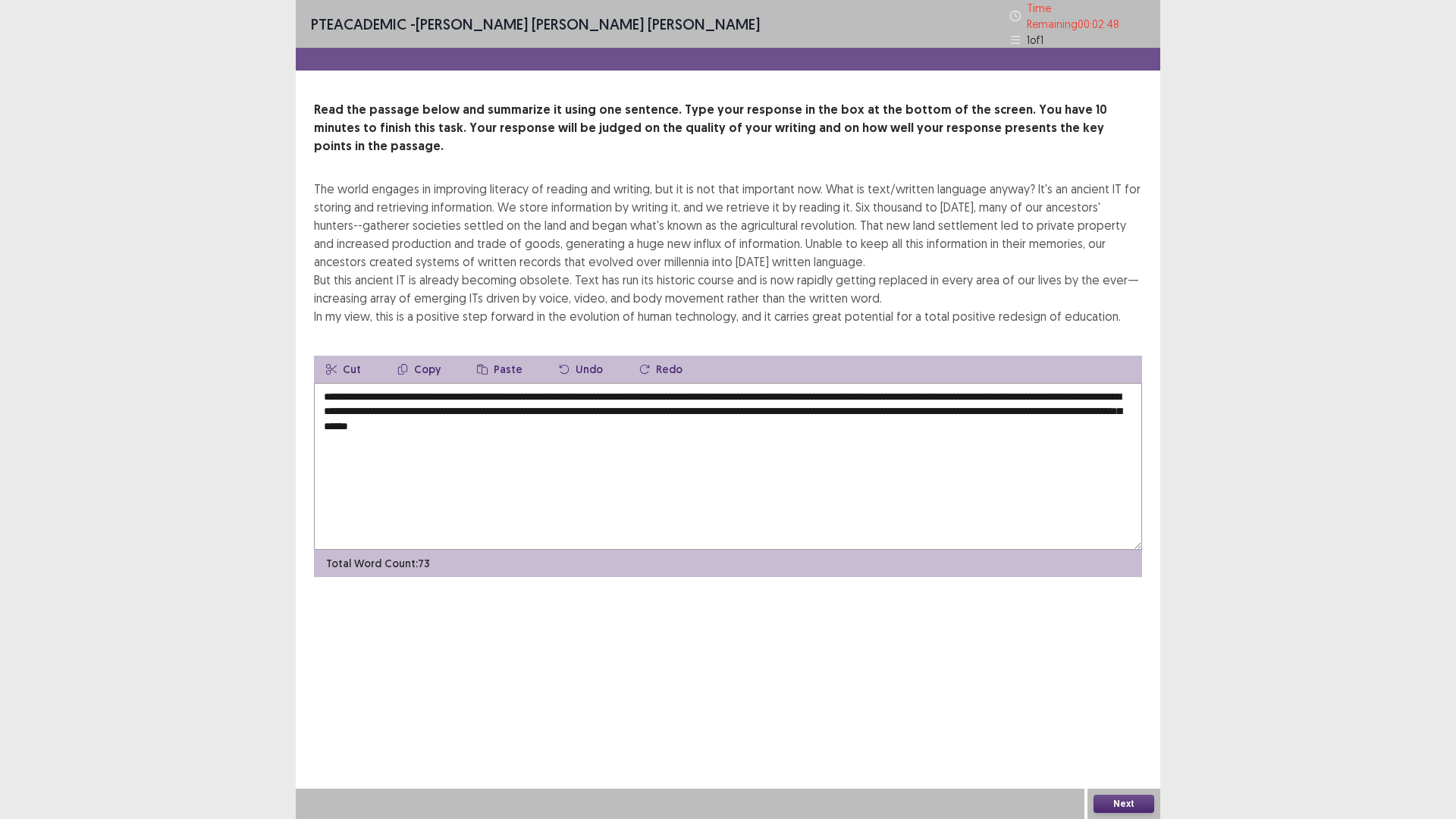
drag, startPoint x: 767, startPoint y: 371, endPoint x: 625, endPoint y: 372, distance: 142.0
click at [625, 383] on textarea "**********" at bounding box center [728, 467] width 828 height 167
click at [548, 405] on textarea "**********" at bounding box center [728, 467] width 828 height 167
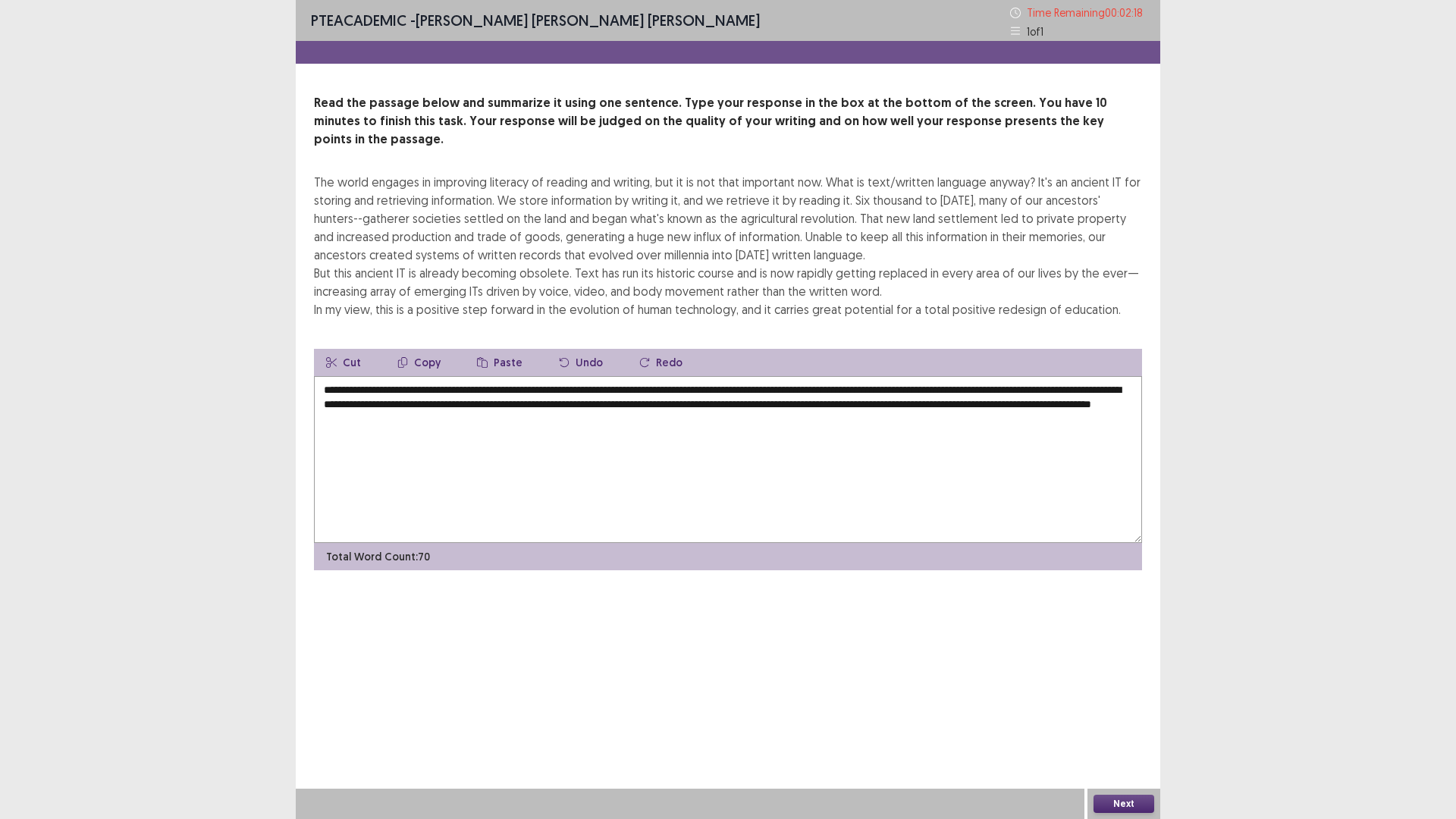
type textarea "**********"
click at [1102, 691] on button "Next" at bounding box center [1123, 803] width 61 height 18
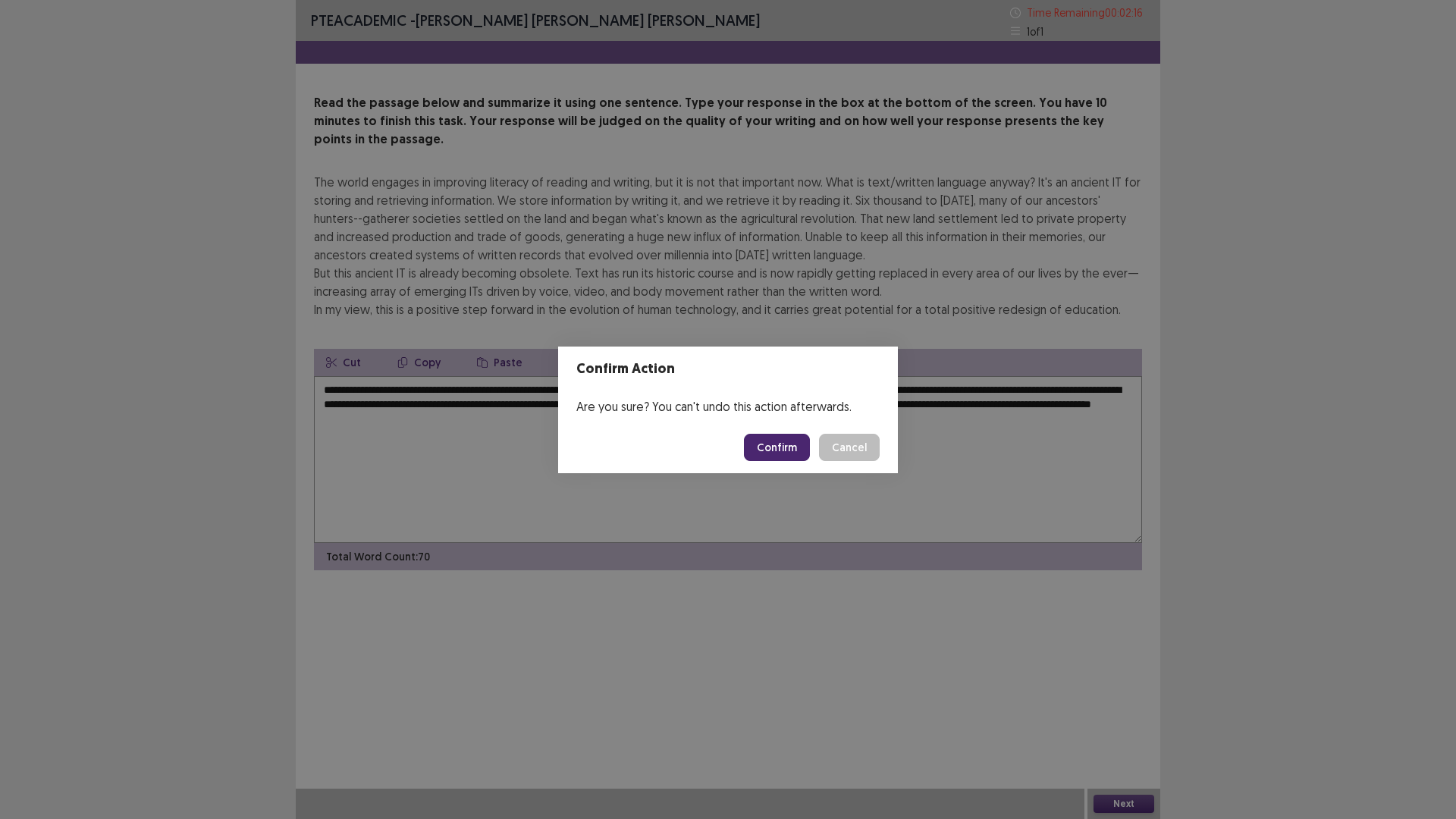
click at [879, 446] on button "Cancel" at bounding box center [849, 447] width 61 height 27
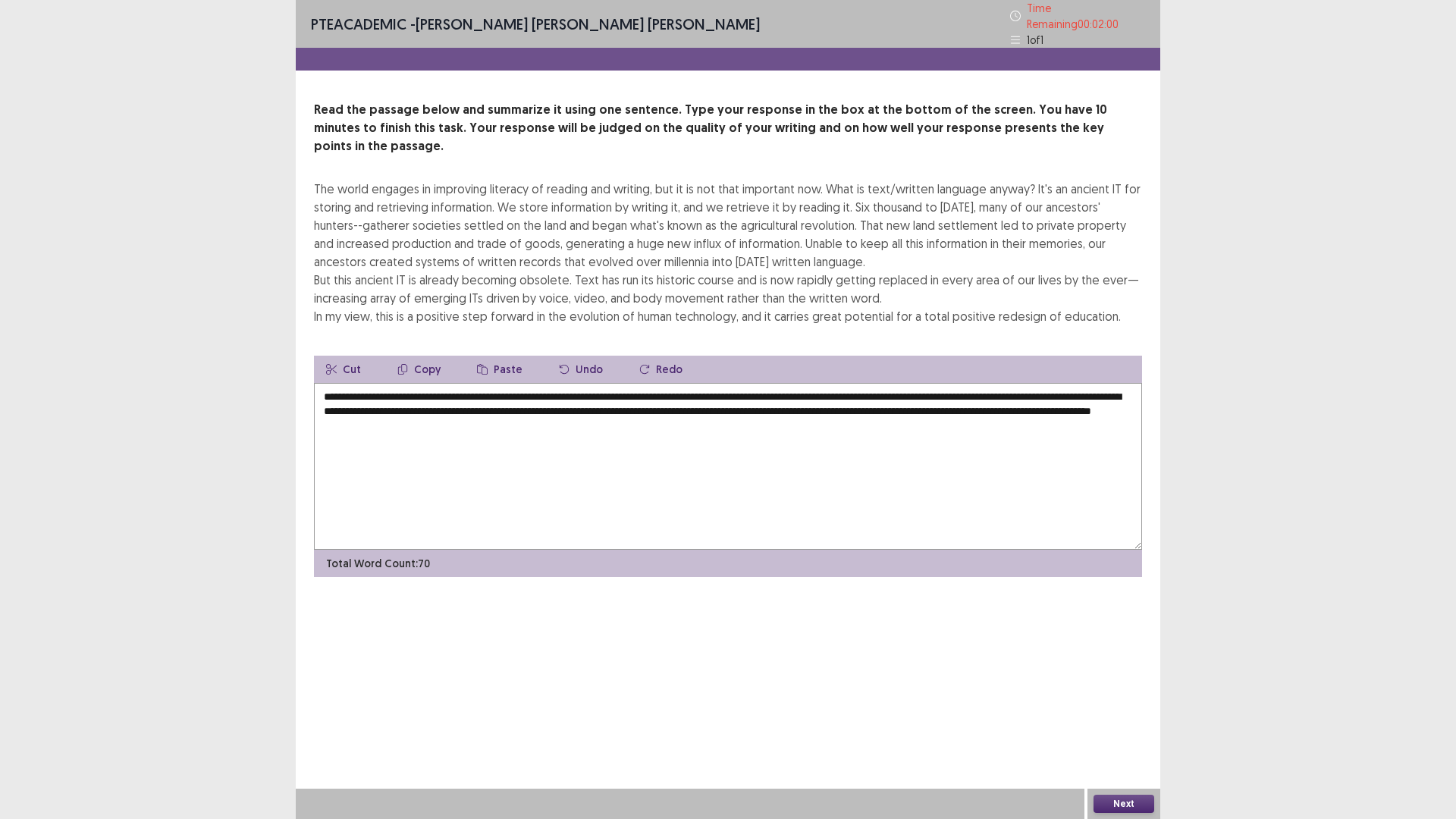
click at [1156, 691] on div "Next" at bounding box center [1124, 804] width 73 height 30
click at [1123, 691] on button "Next" at bounding box center [1123, 803] width 61 height 18
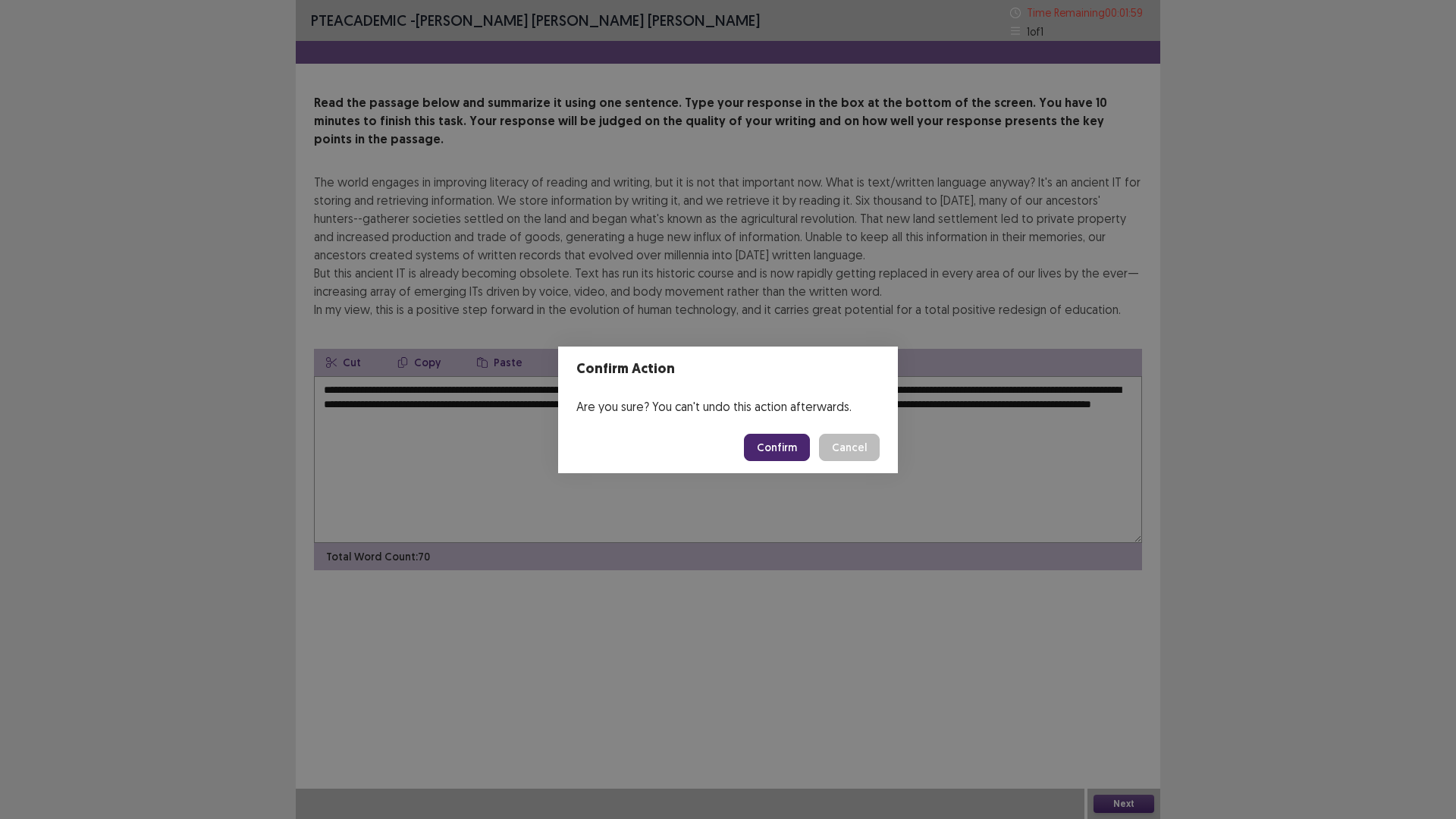
click at [761, 437] on button "Confirm" at bounding box center [777, 447] width 66 height 27
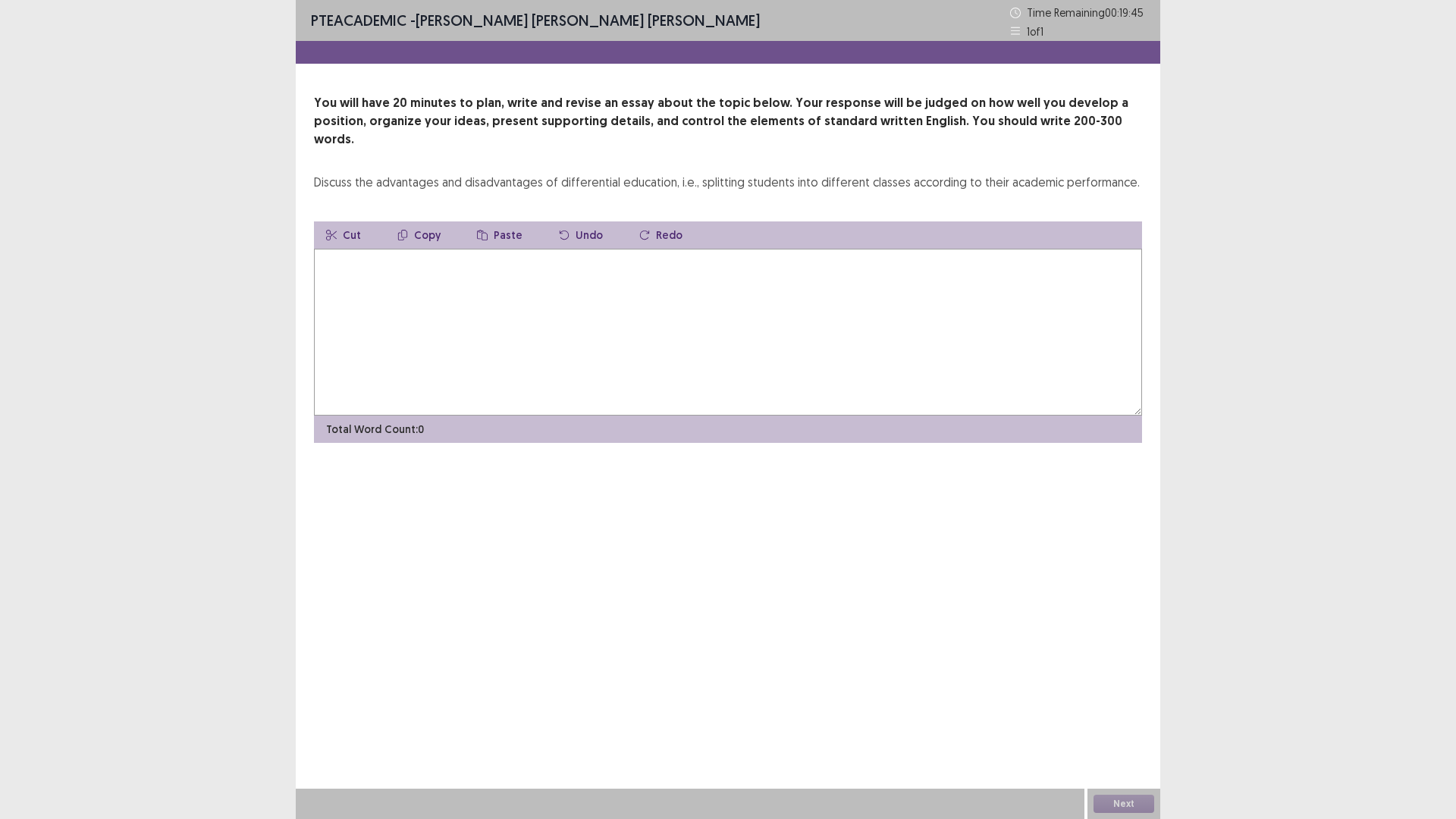
click at [1093, 267] on textarea at bounding box center [728, 333] width 828 height 167
drag, startPoint x: 793, startPoint y: 246, endPoint x: 640, endPoint y: 253, distance: 153.2
click at [640, 253] on textarea "**********" at bounding box center [728, 333] width 828 height 167
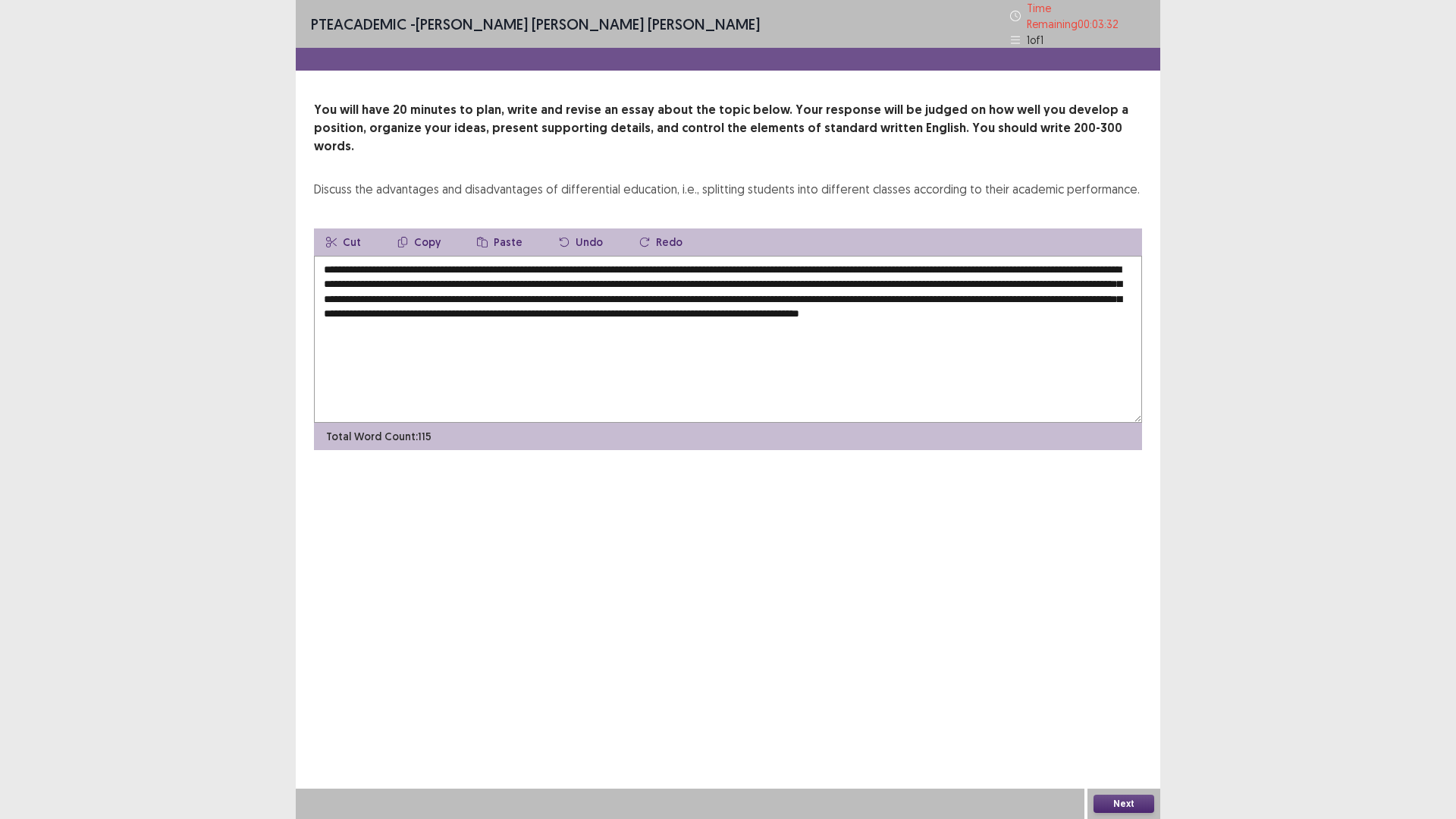
click at [396, 535] on div "PTE academic - [PERSON_NAME] [PERSON_NAME] [PERSON_NAME] Time Remaining 00 : 03…" at bounding box center [728, 410] width 865 height 819
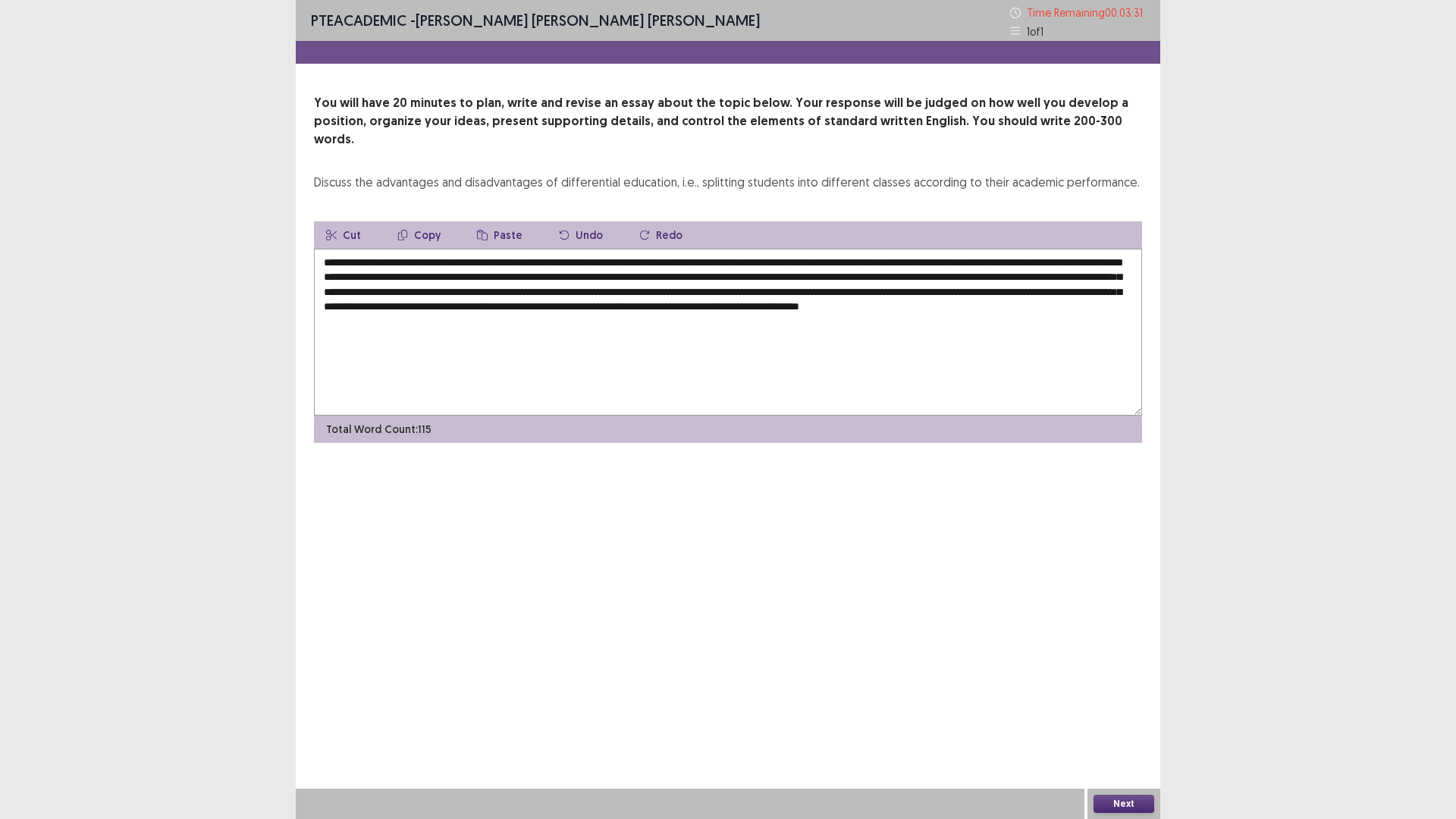
click at [555, 290] on textarea "**********" at bounding box center [728, 333] width 828 height 167
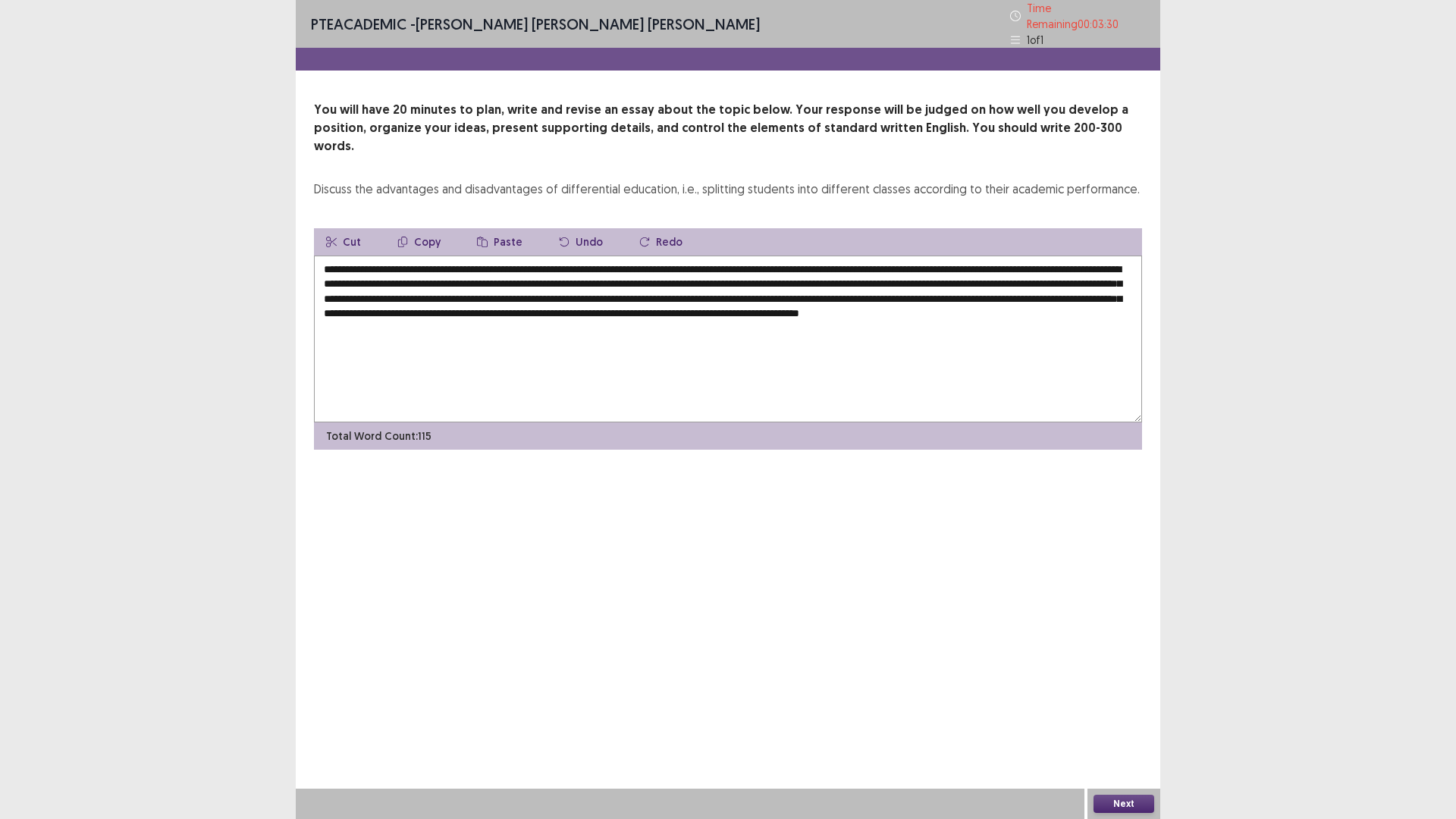
click at [555, 290] on textarea "**********" at bounding box center [728, 339] width 828 height 167
click at [557, 316] on textarea "**********" at bounding box center [728, 339] width 828 height 167
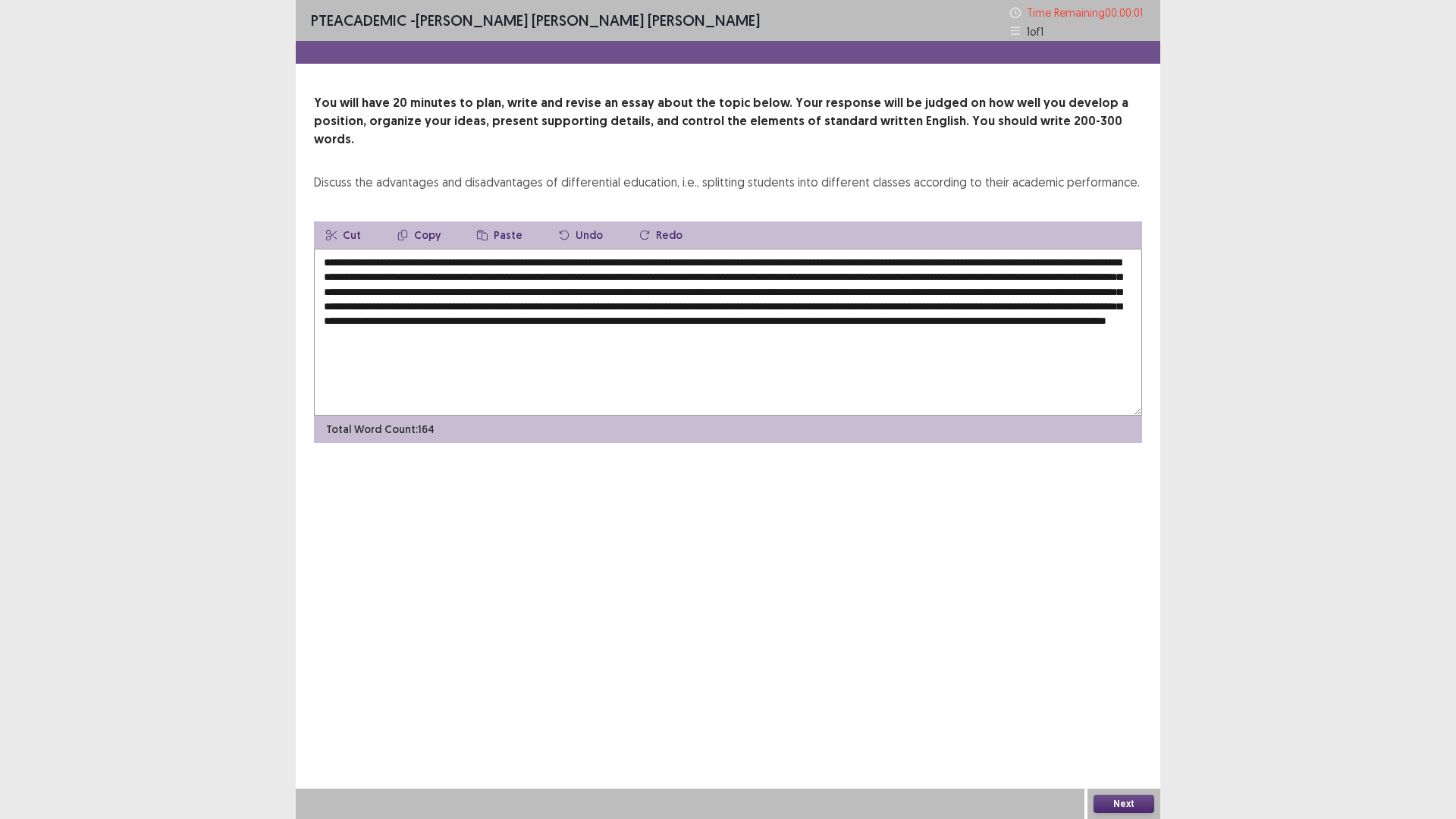
type textarea "**********"
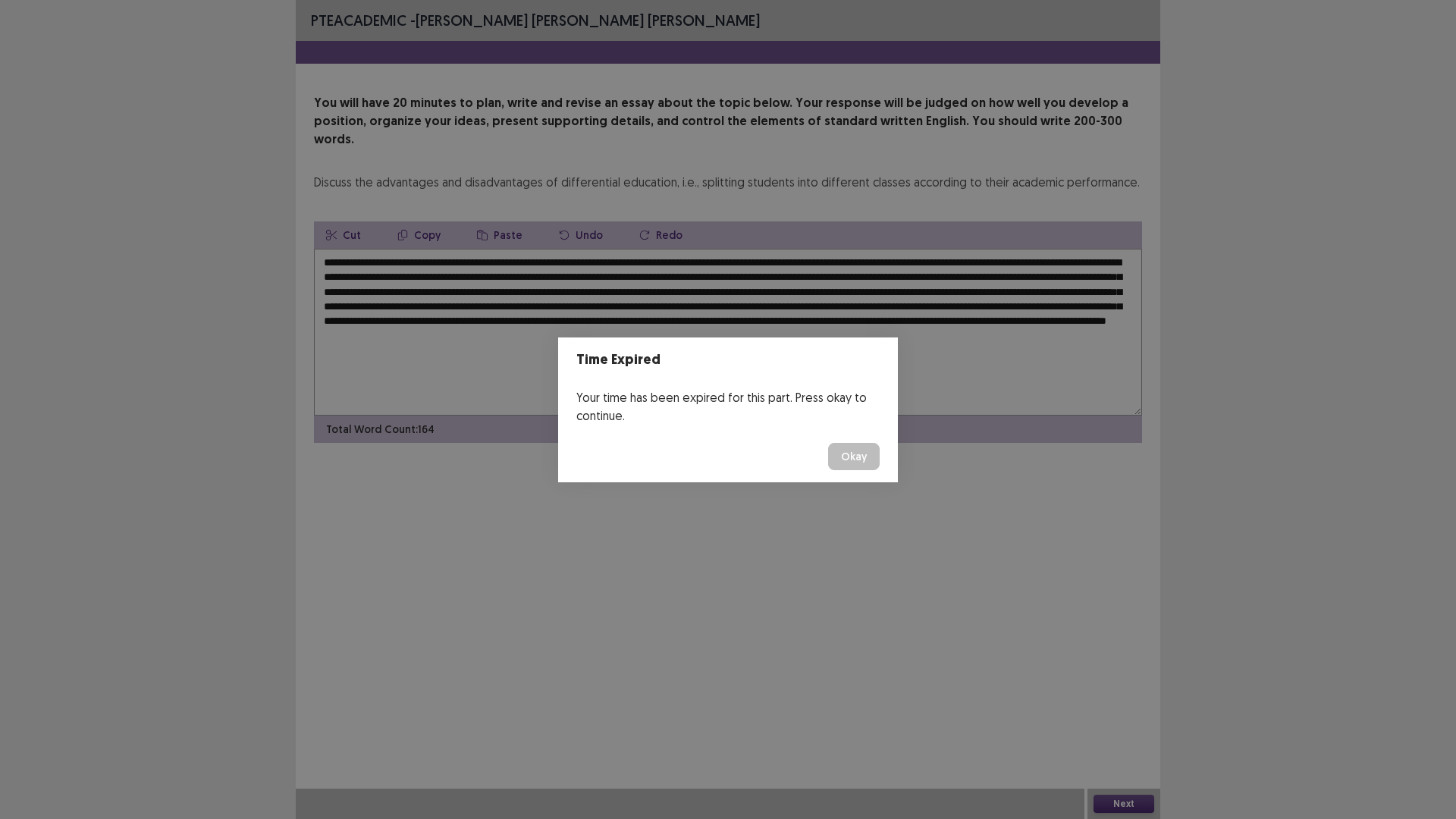
click at [858, 466] on button "Okay" at bounding box center [854, 456] width 52 height 27
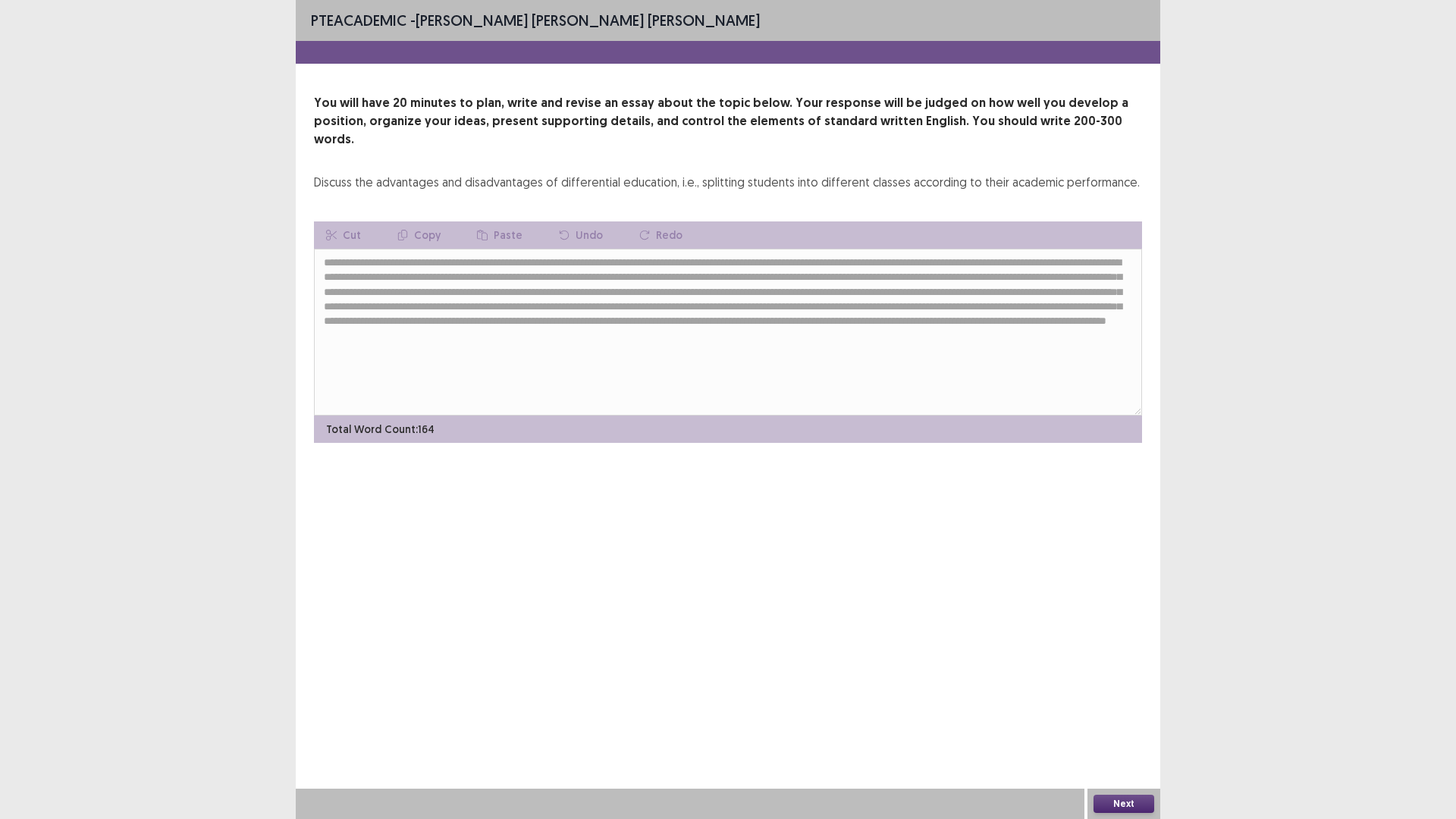
click at [1139, 691] on button "Next" at bounding box center [1123, 803] width 61 height 18
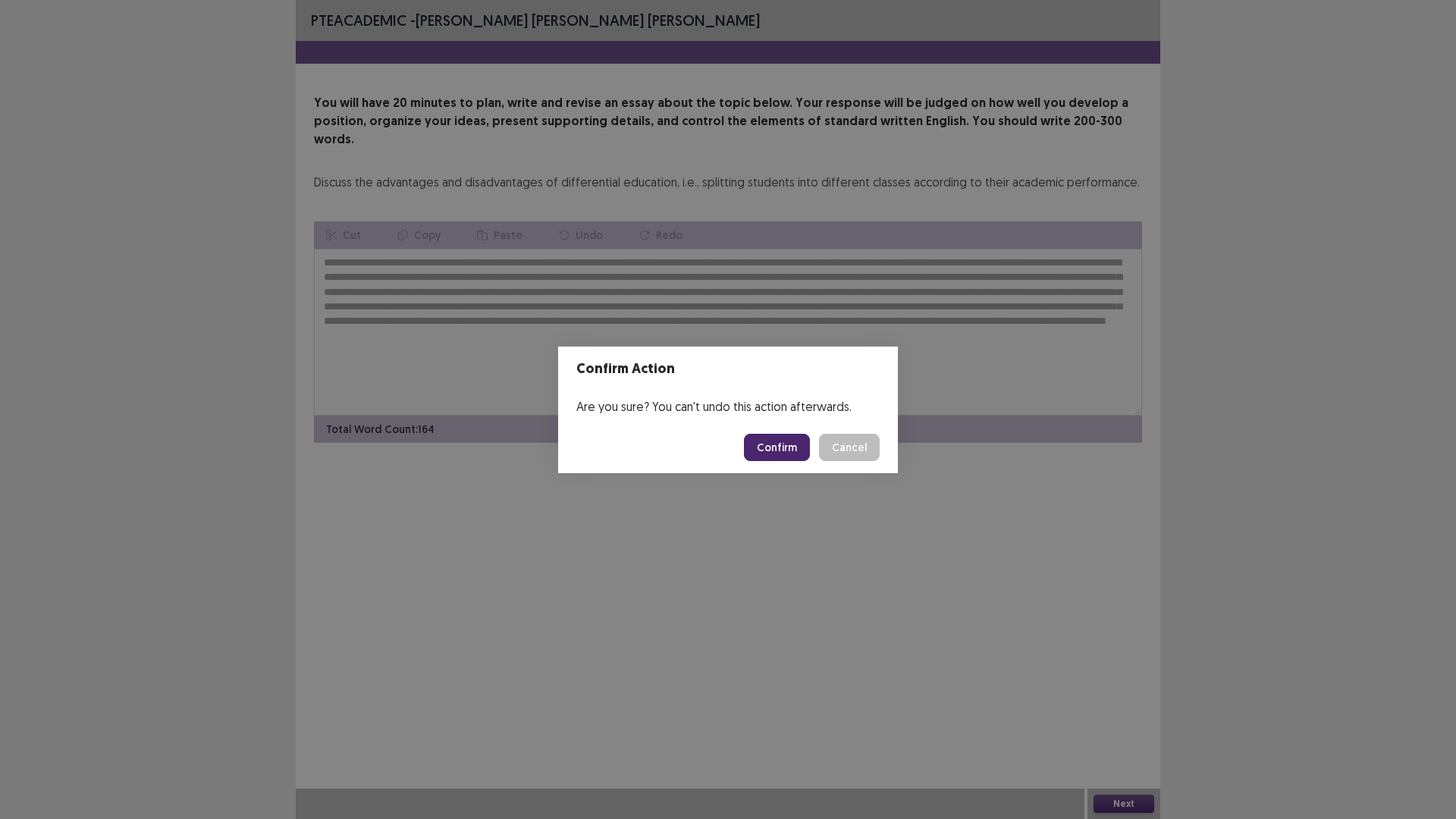
click at [790, 440] on button "Confirm" at bounding box center [777, 447] width 66 height 27
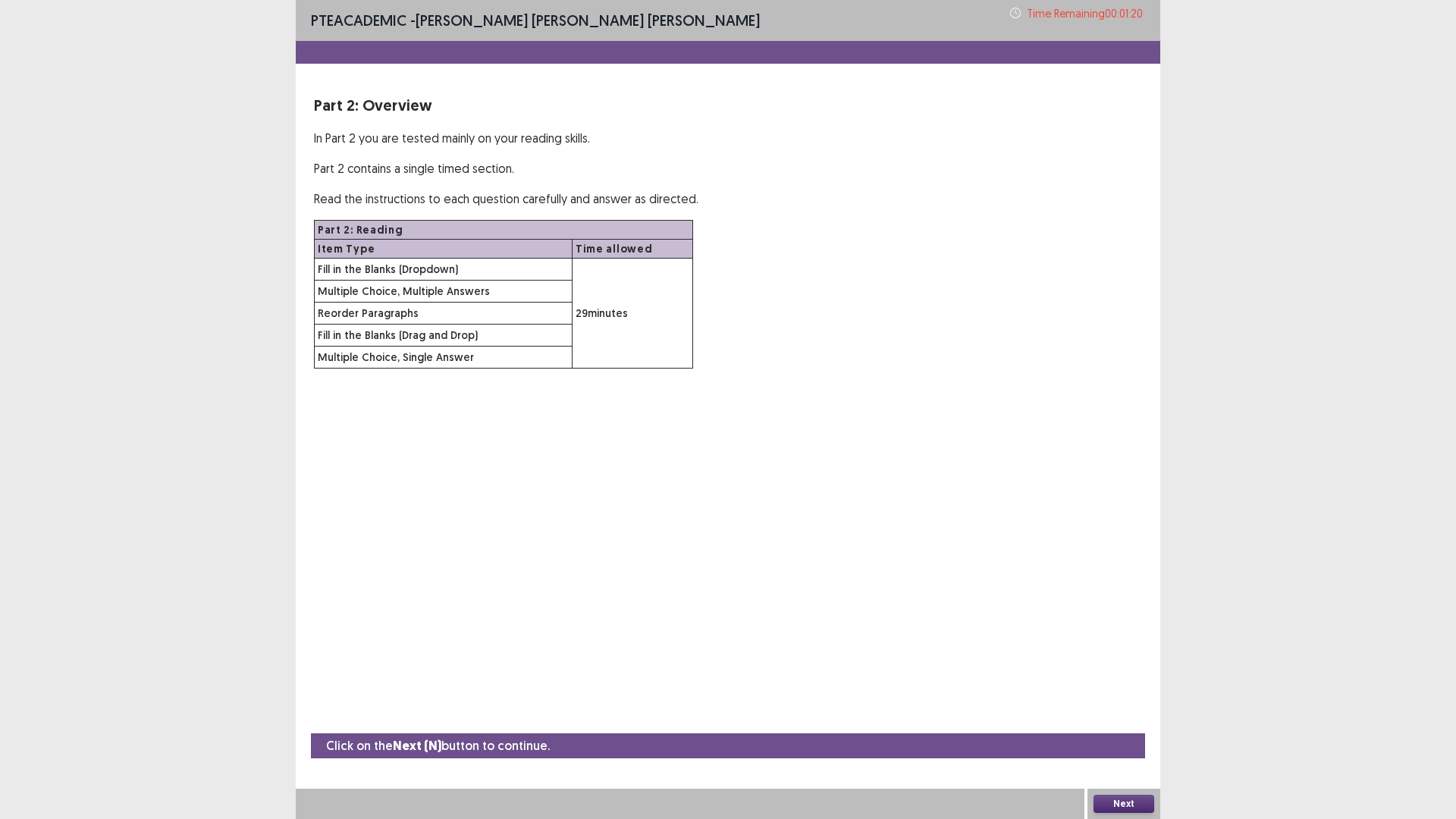
click at [1135, 691] on button "Next" at bounding box center [1123, 803] width 61 height 18
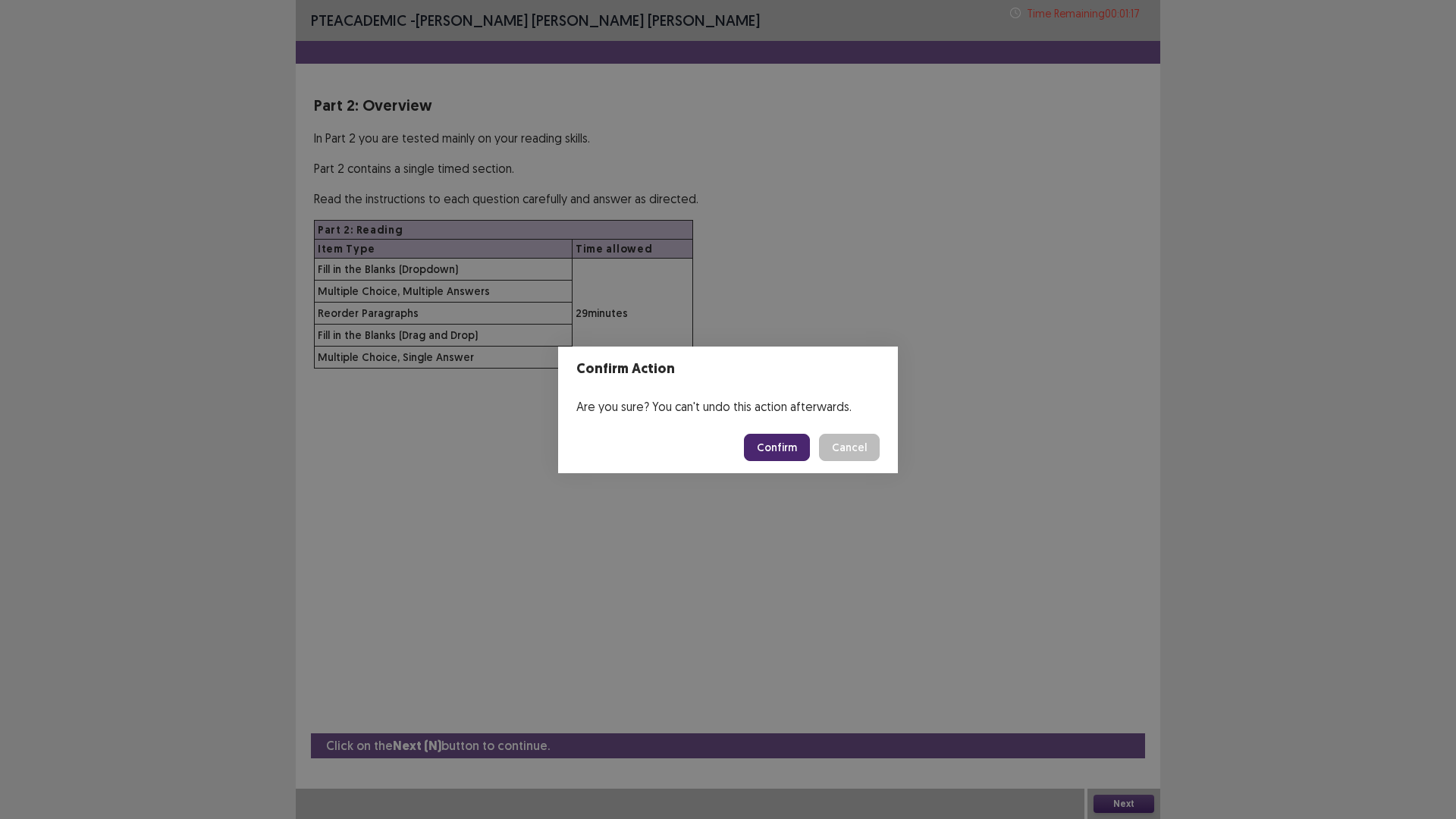
click at [767, 439] on button "Confirm" at bounding box center [777, 447] width 66 height 27
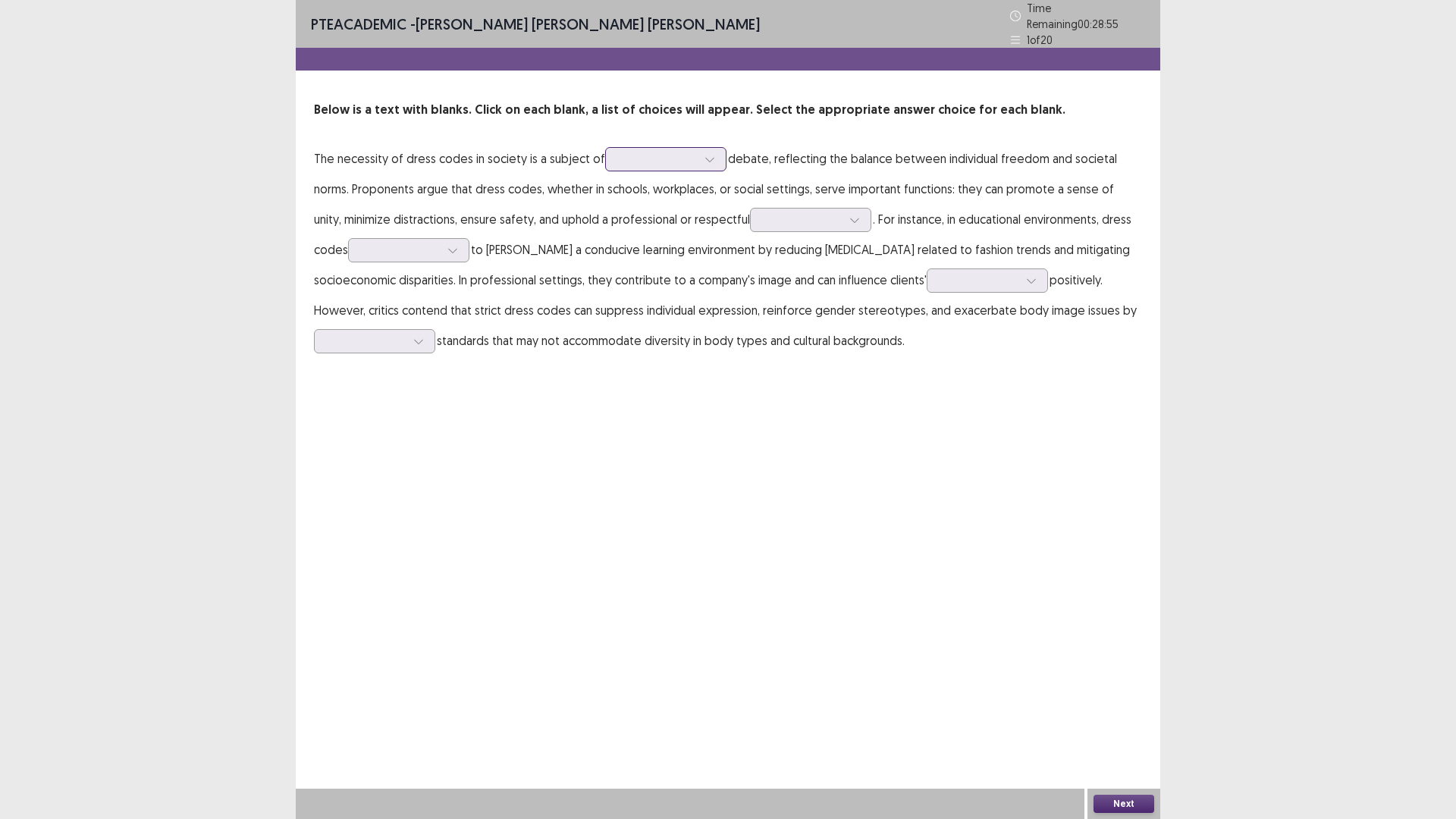
click at [653, 158] on div at bounding box center [658, 158] width 79 height 14
click at [611, 282] on div "historic" at bounding box center [666, 286] width 122 height 42
click at [680, 161] on div "historic" at bounding box center [658, 159] width 79 height 22
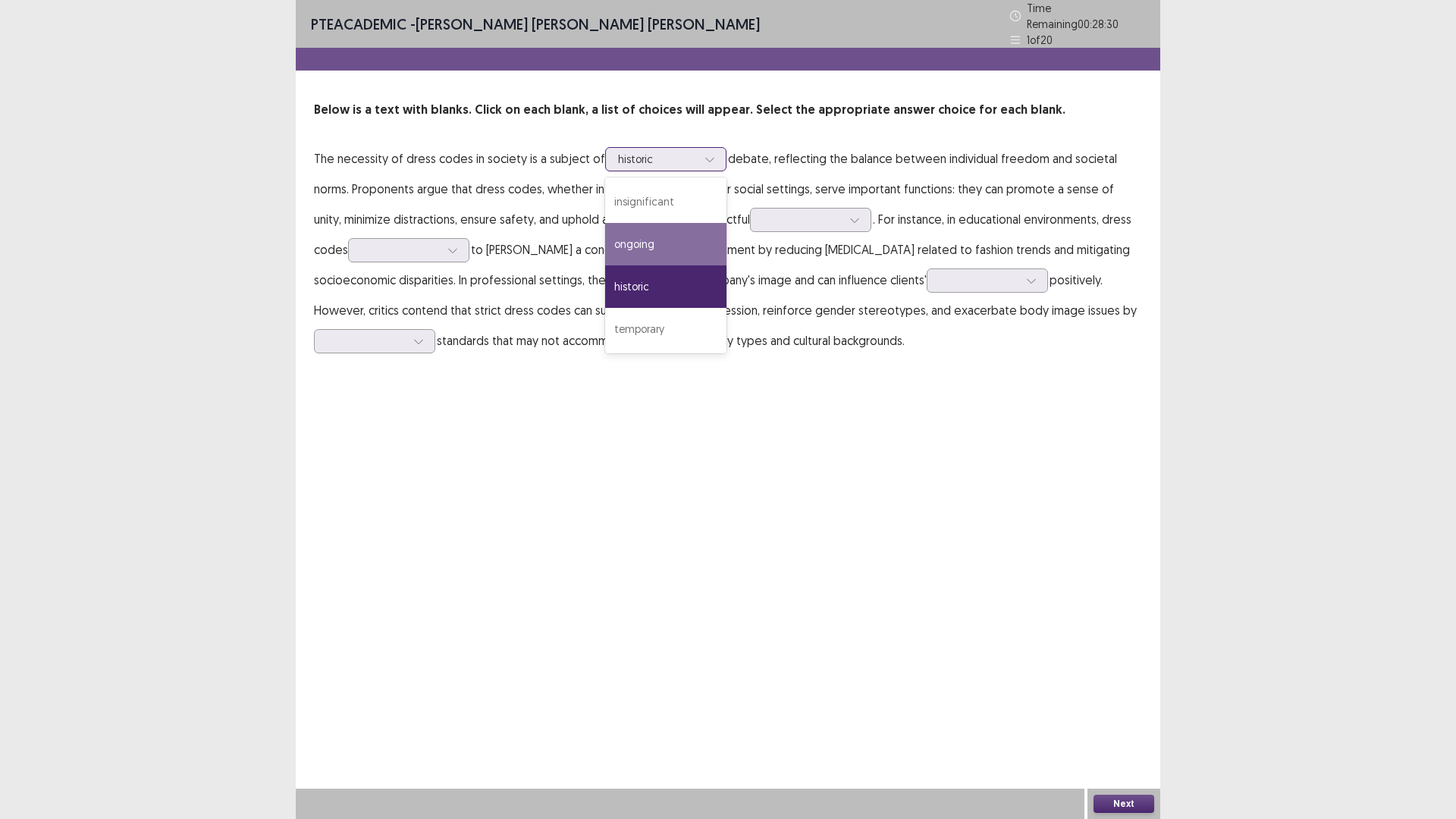
click at [659, 227] on div "ongoing" at bounding box center [666, 244] width 122 height 42
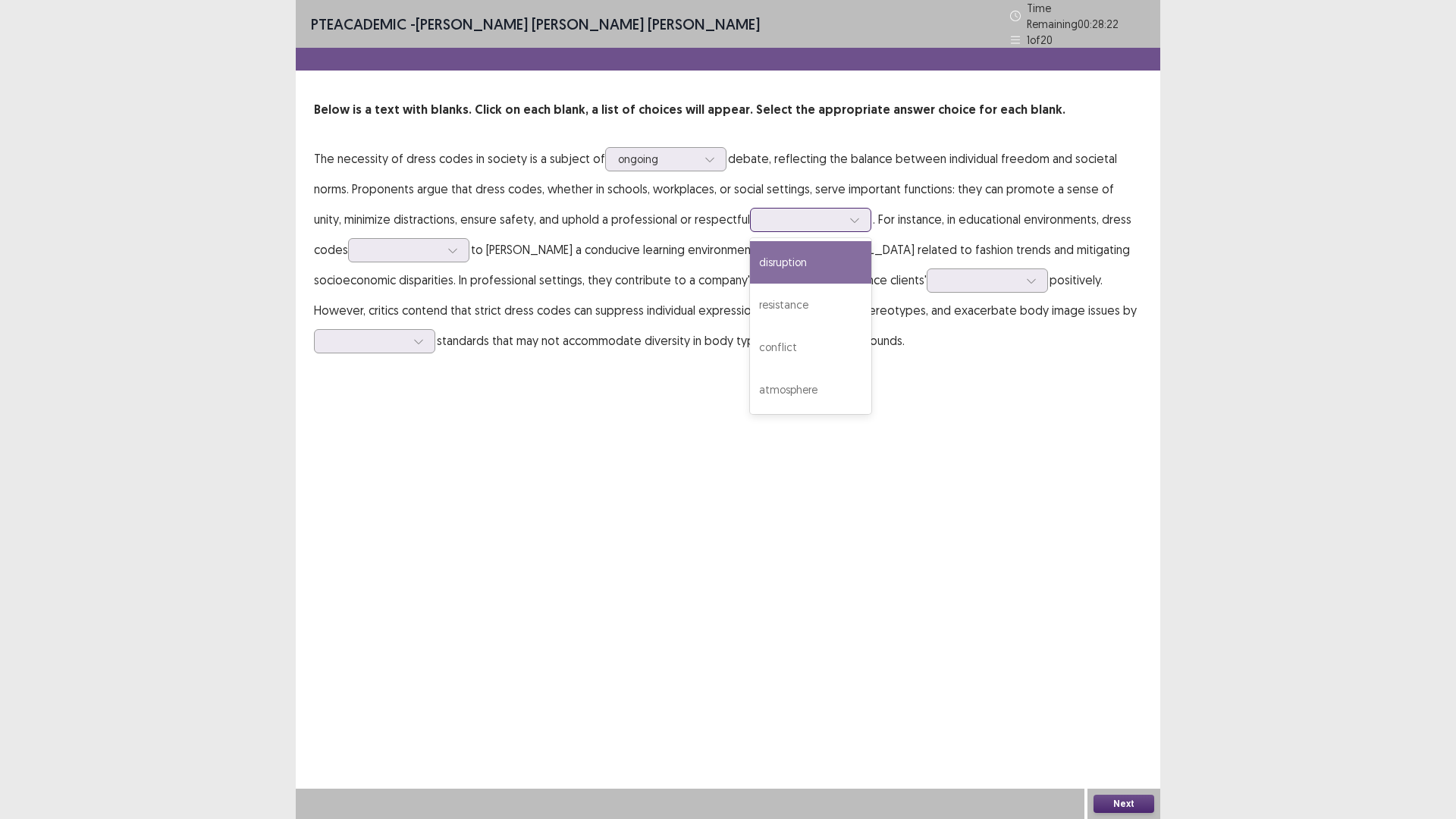
click at [752, 224] on div at bounding box center [811, 220] width 122 height 24
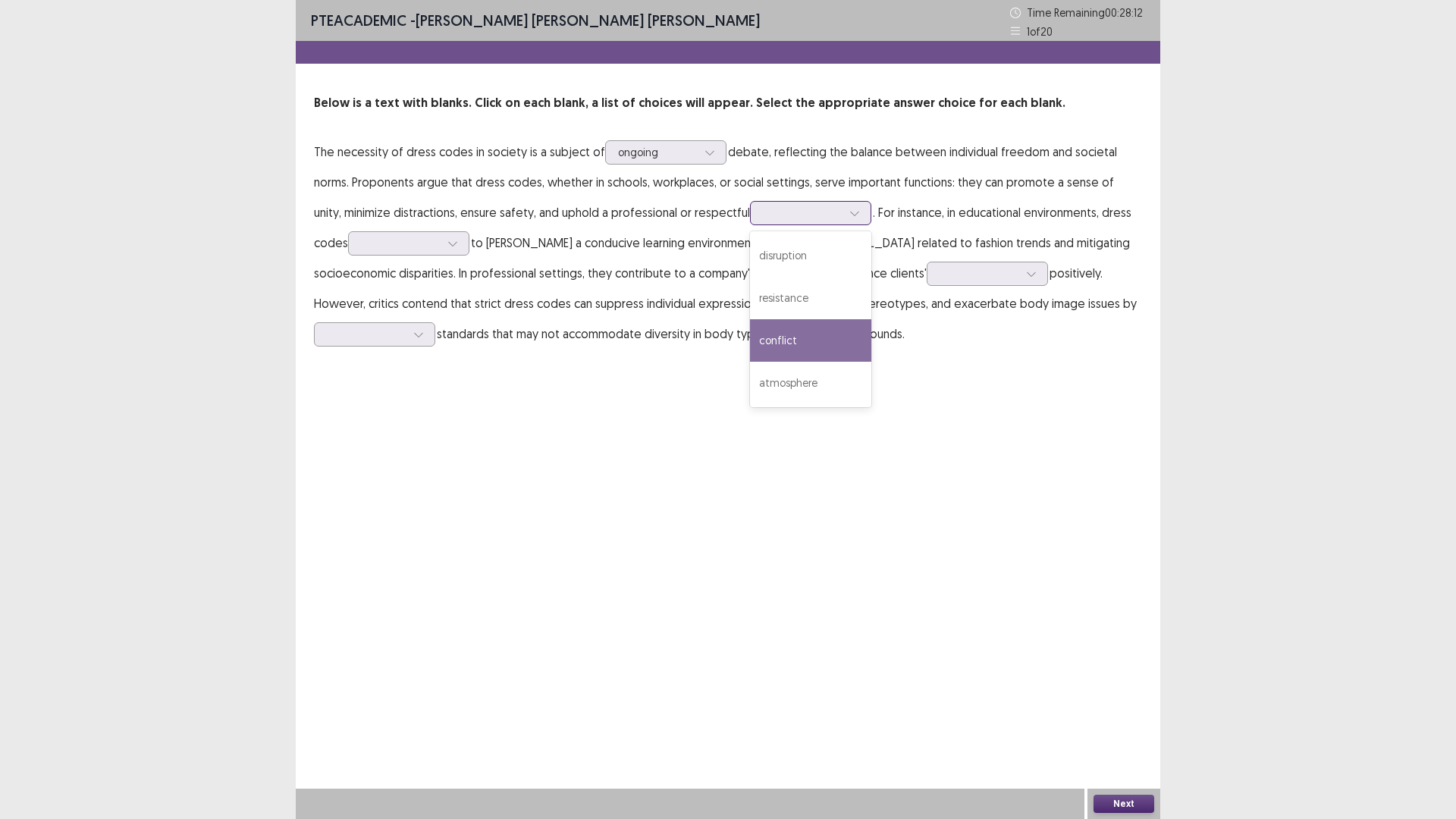
click at [762, 344] on div "conflict" at bounding box center [811, 340] width 122 height 42
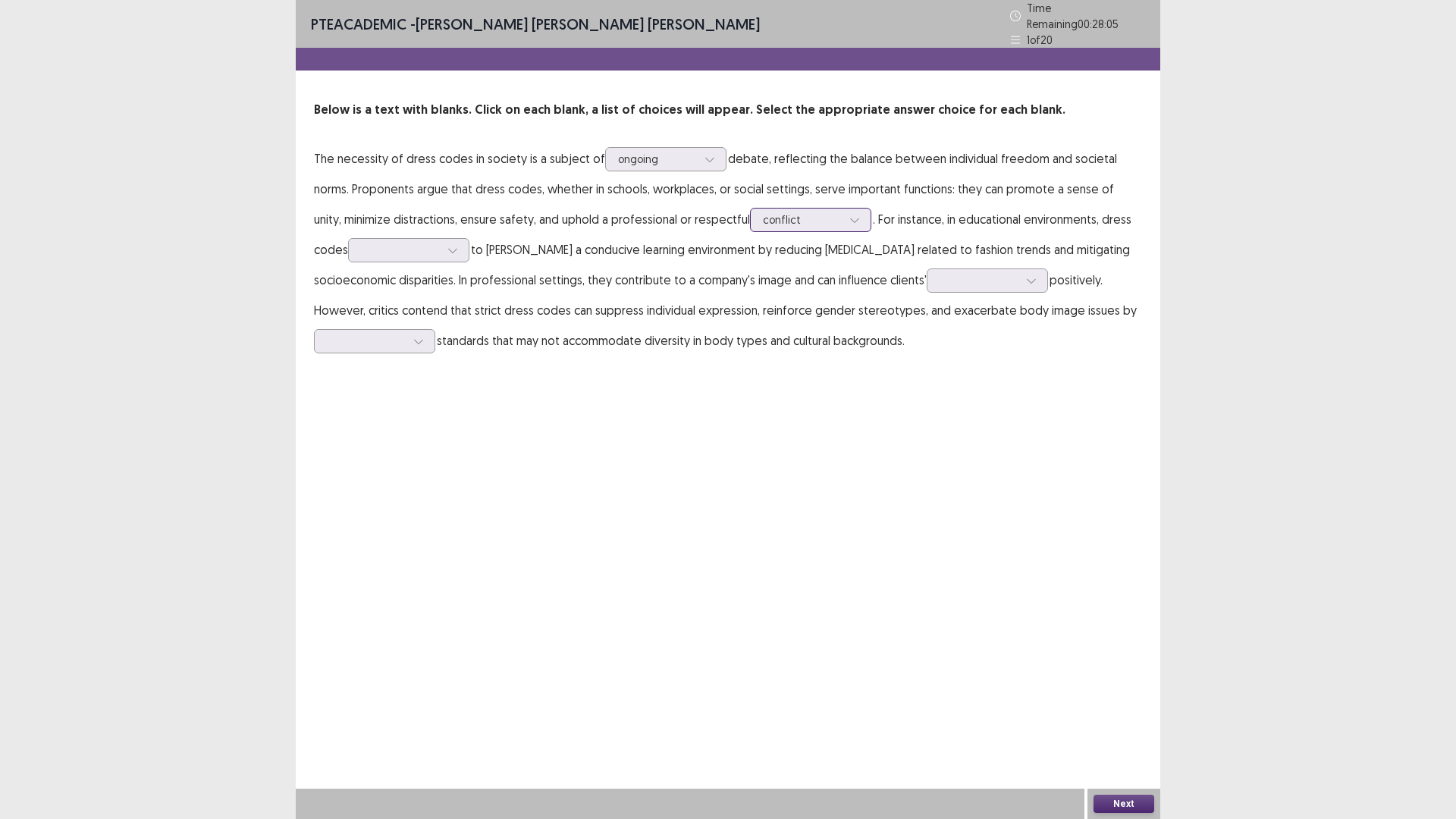
click at [763, 220] on div at bounding box center [802, 219] width 79 height 14
click at [769, 339] on div "conflict" at bounding box center [811, 347] width 122 height 42
click at [370, 243] on div at bounding box center [400, 249] width 79 height 14
click at [385, 279] on div "are required" at bounding box center [409, 292] width 122 height 42
click at [940, 278] on div at bounding box center [979, 279] width 79 height 14
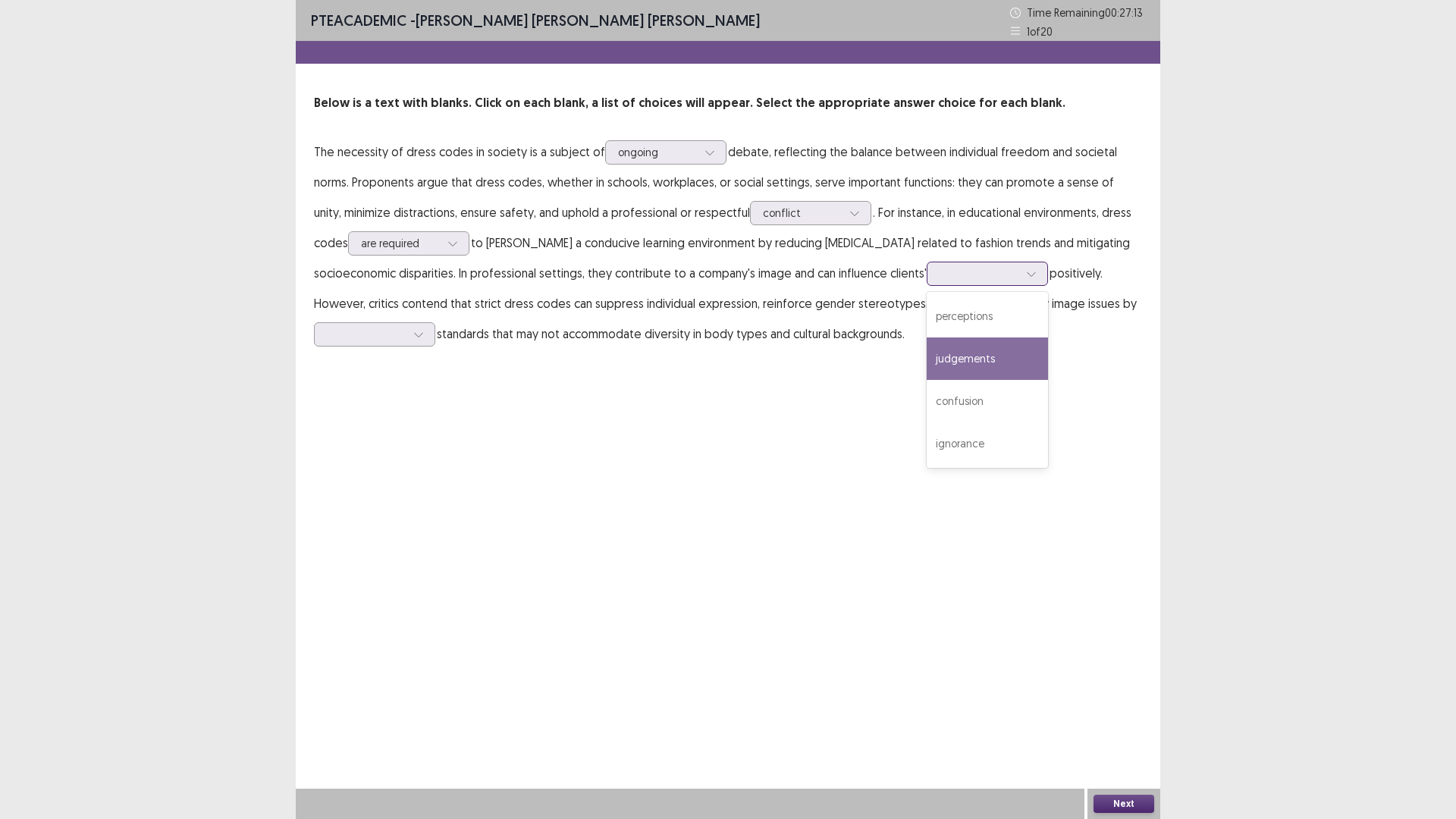
click at [927, 352] on div "judgements" at bounding box center [988, 358] width 122 height 42
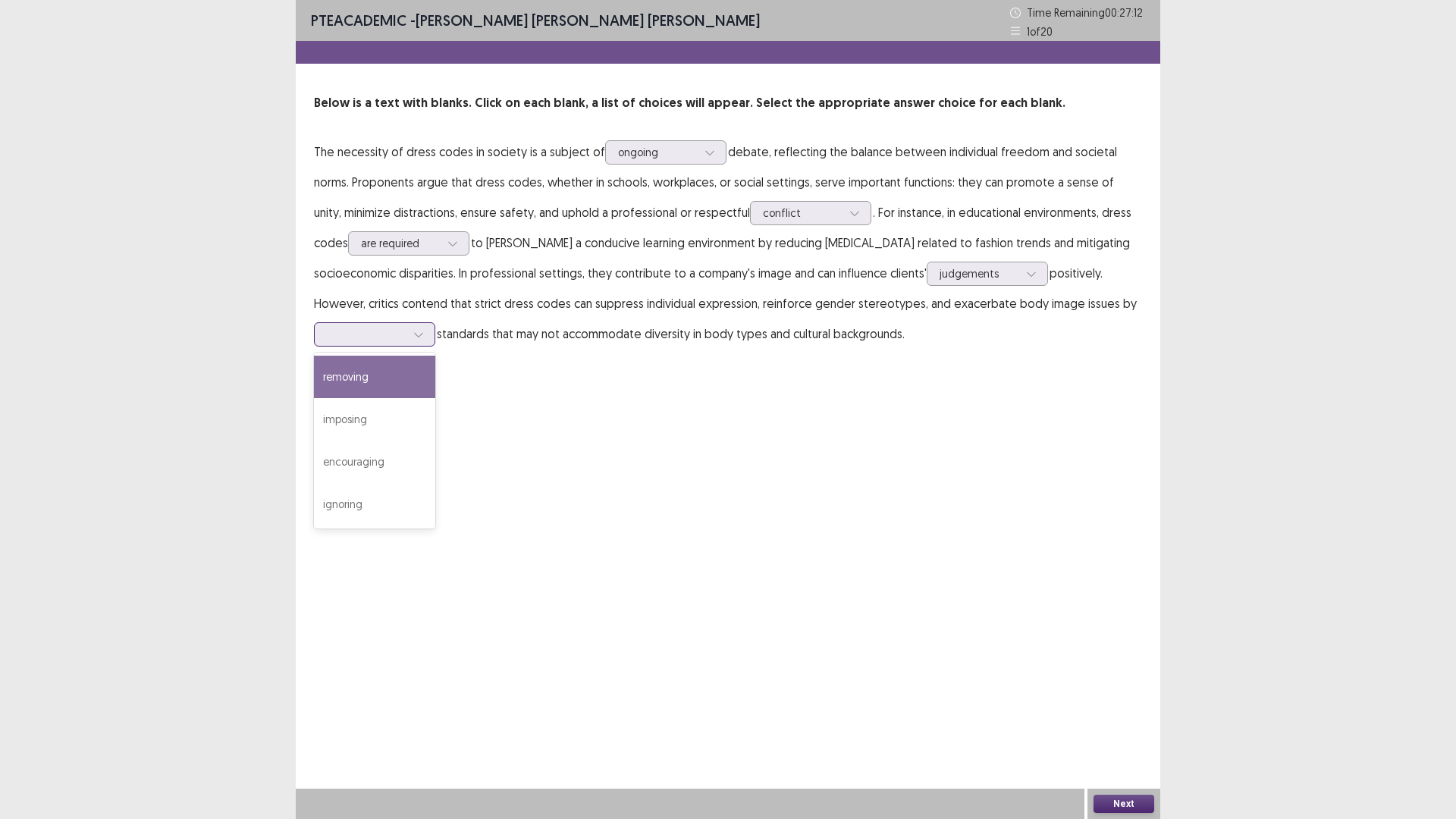
click at [428, 330] on div at bounding box center [419, 335] width 22 height 22
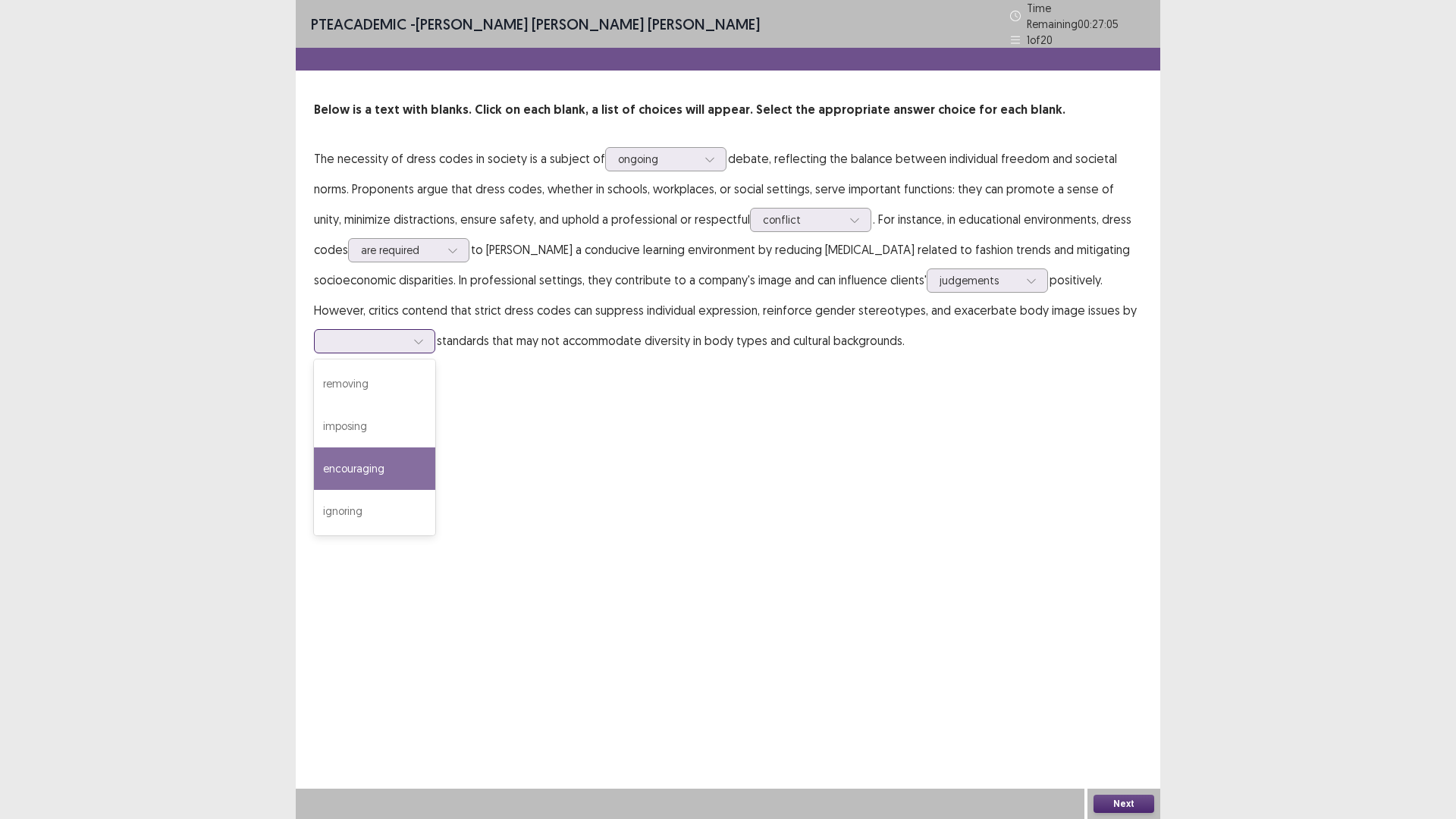
click at [384, 467] on div "encouraging" at bounding box center [375, 469] width 122 height 42
click at [1140, 691] on button "Next" at bounding box center [1123, 803] width 61 height 18
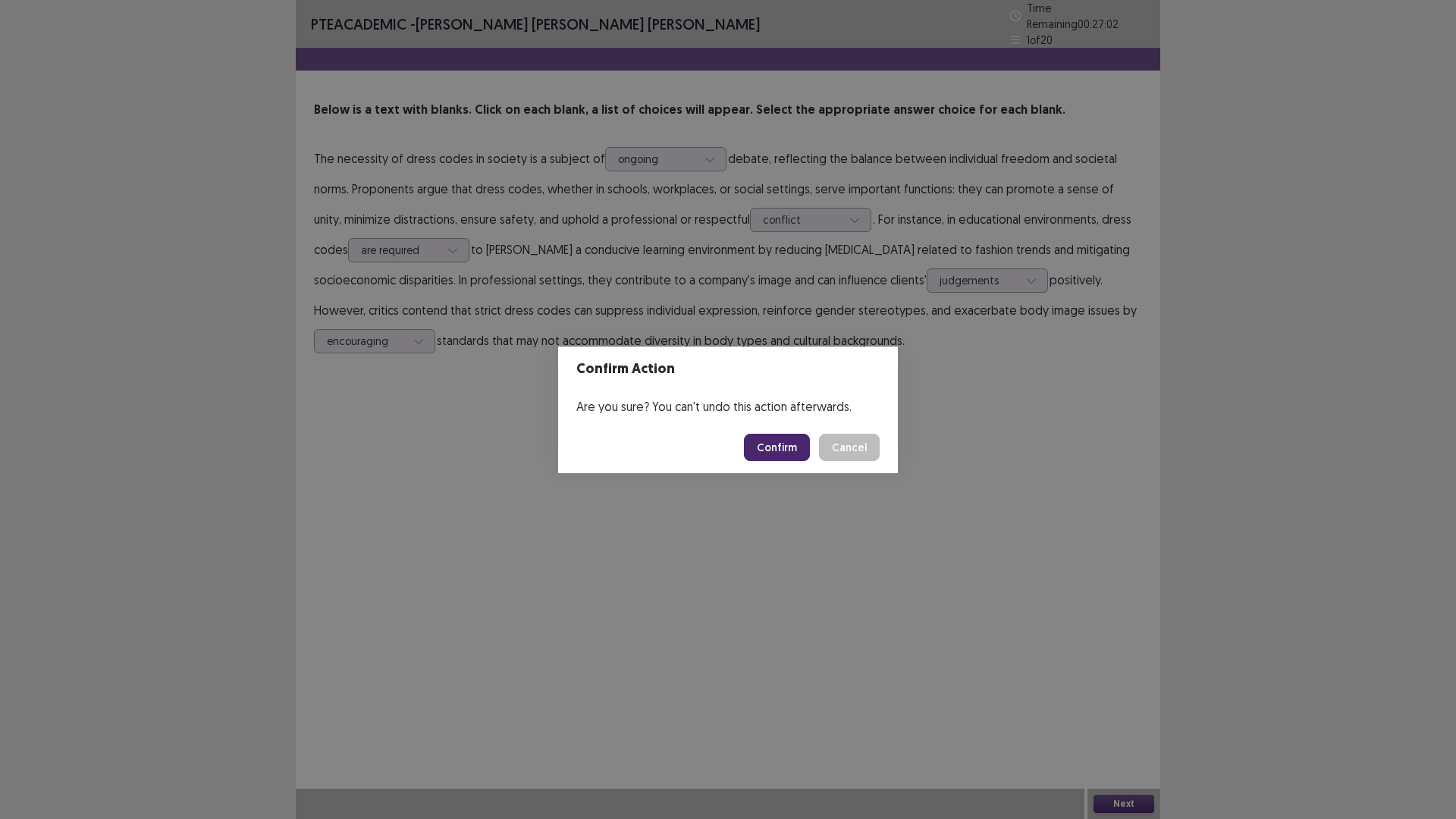
click at [775, 439] on button "Confirm" at bounding box center [777, 447] width 66 height 27
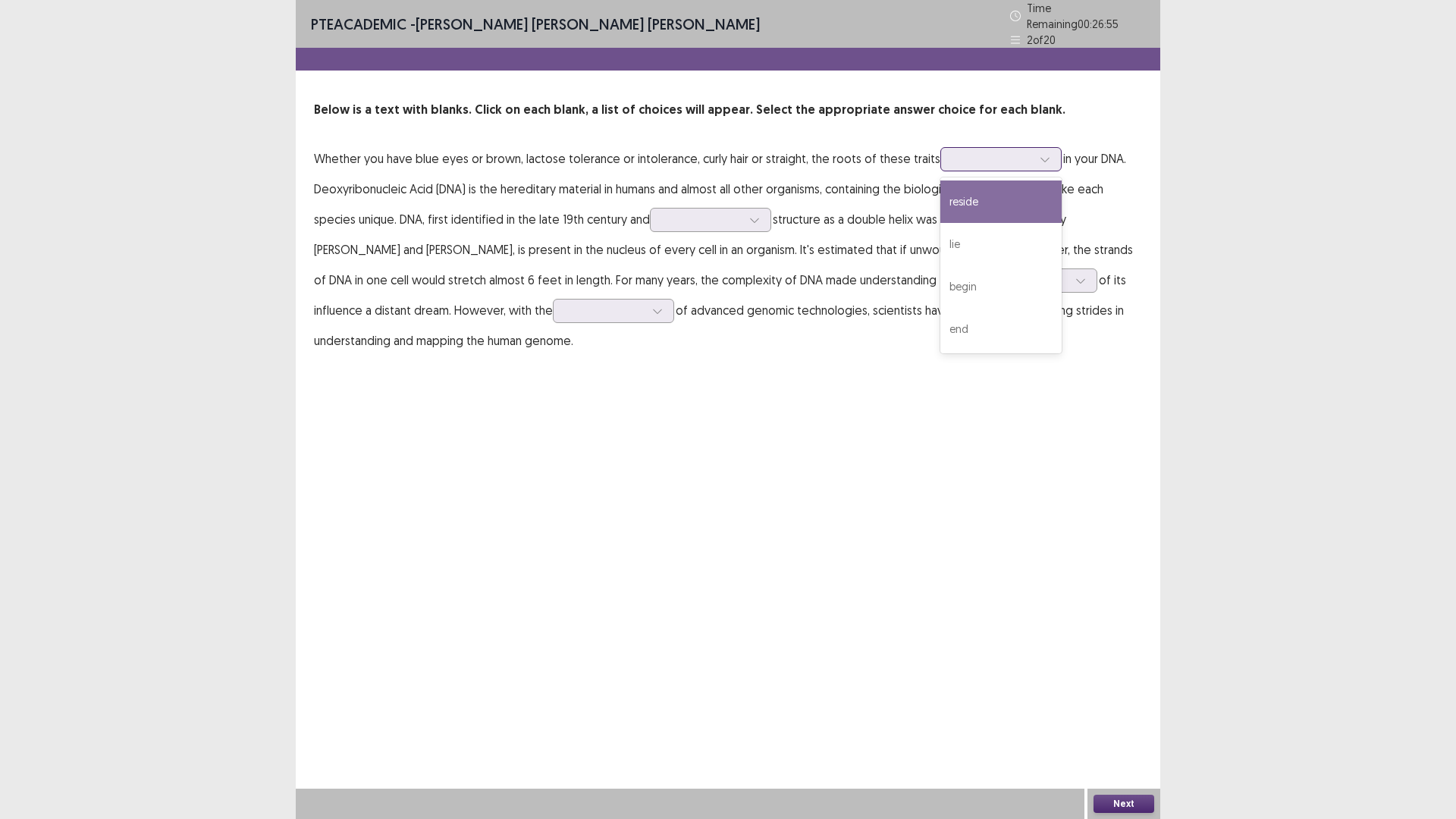
click at [974, 152] on div at bounding box center [993, 158] width 79 height 14
click at [982, 286] on div "begin" at bounding box center [1002, 286] width 122 height 42
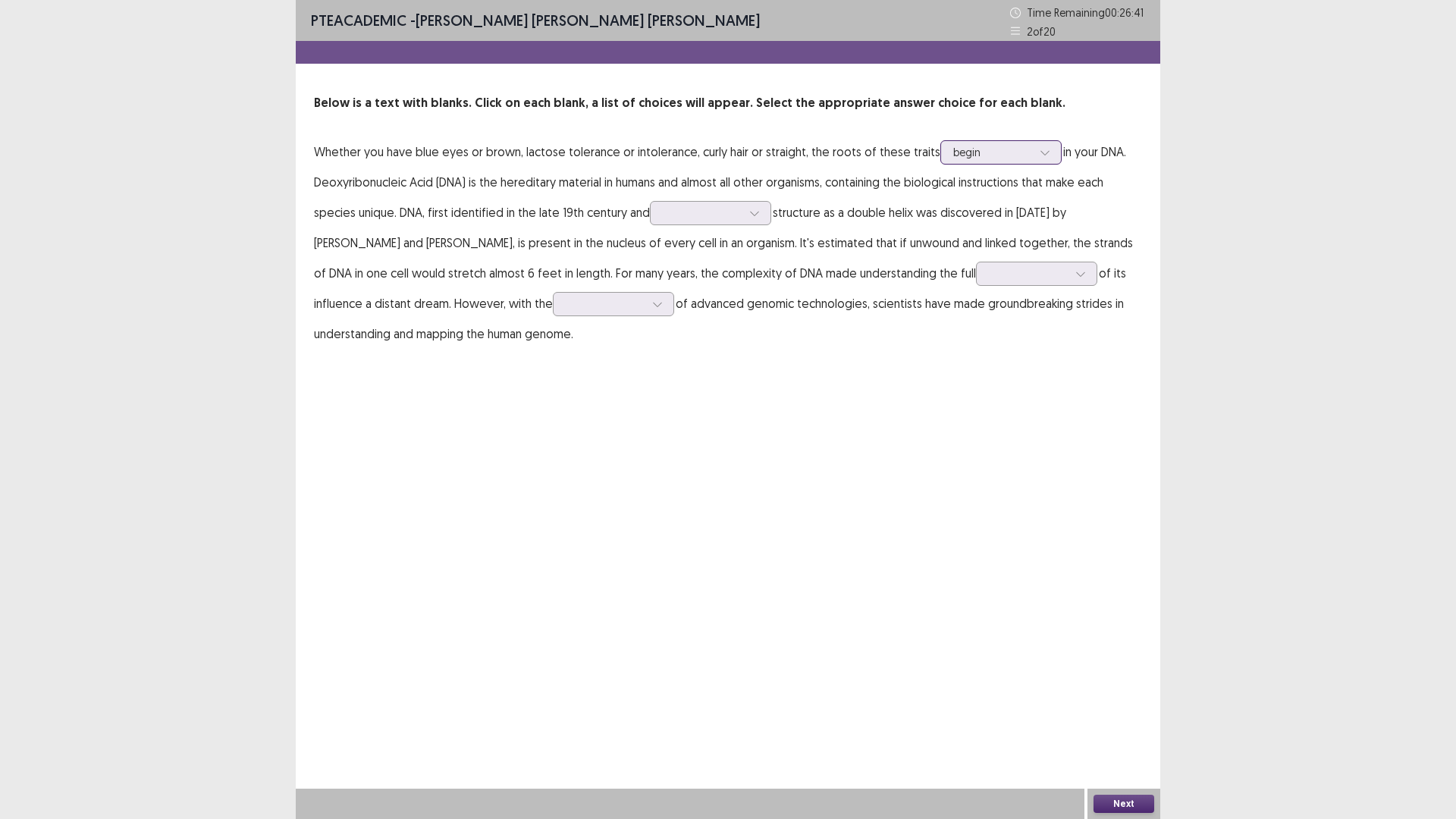
click at [972, 159] on div at bounding box center [993, 152] width 79 height 14
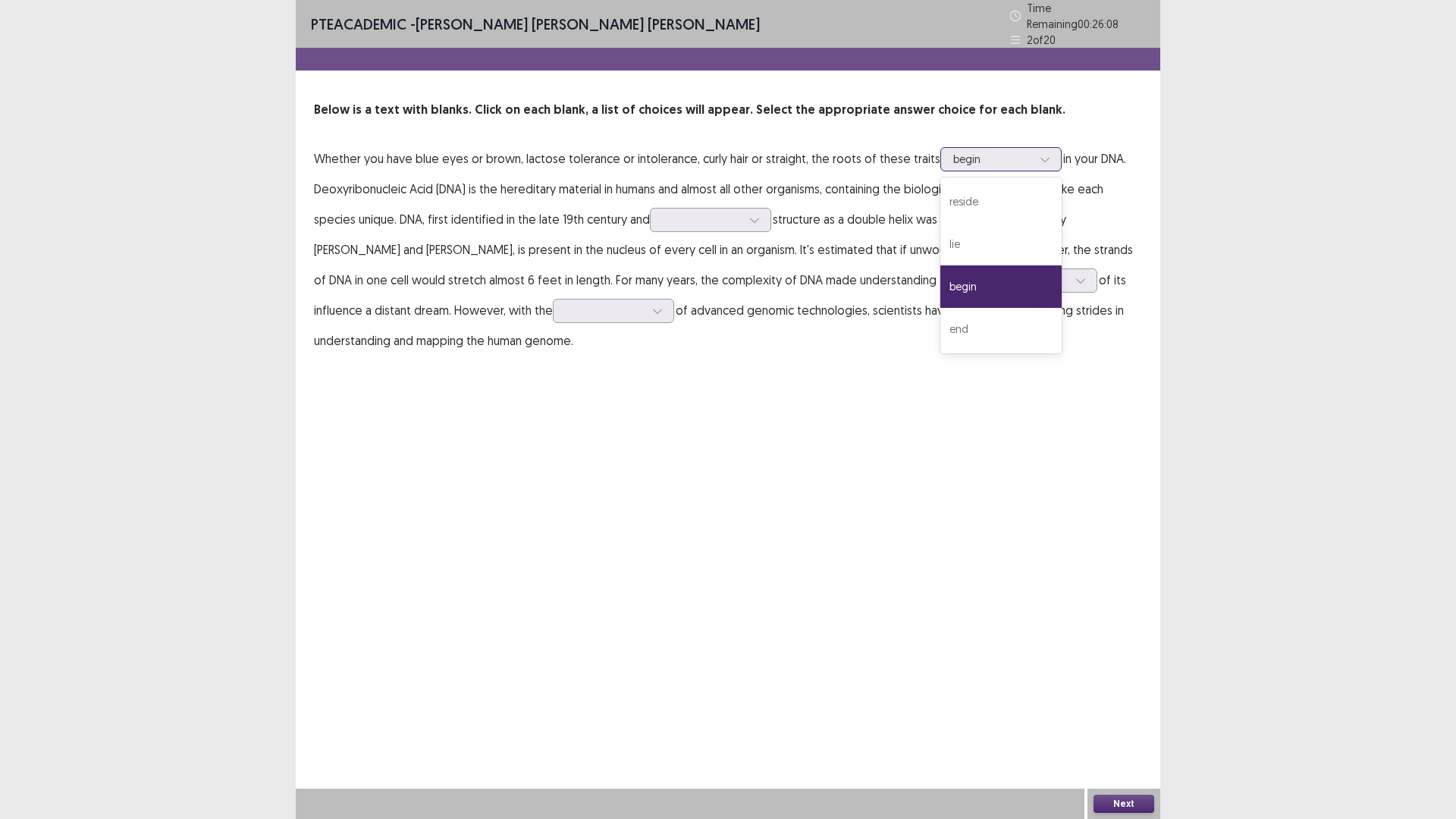
click at [962, 289] on div "begin" at bounding box center [1002, 286] width 122 height 42
click at [705, 217] on div at bounding box center [703, 219] width 79 height 14
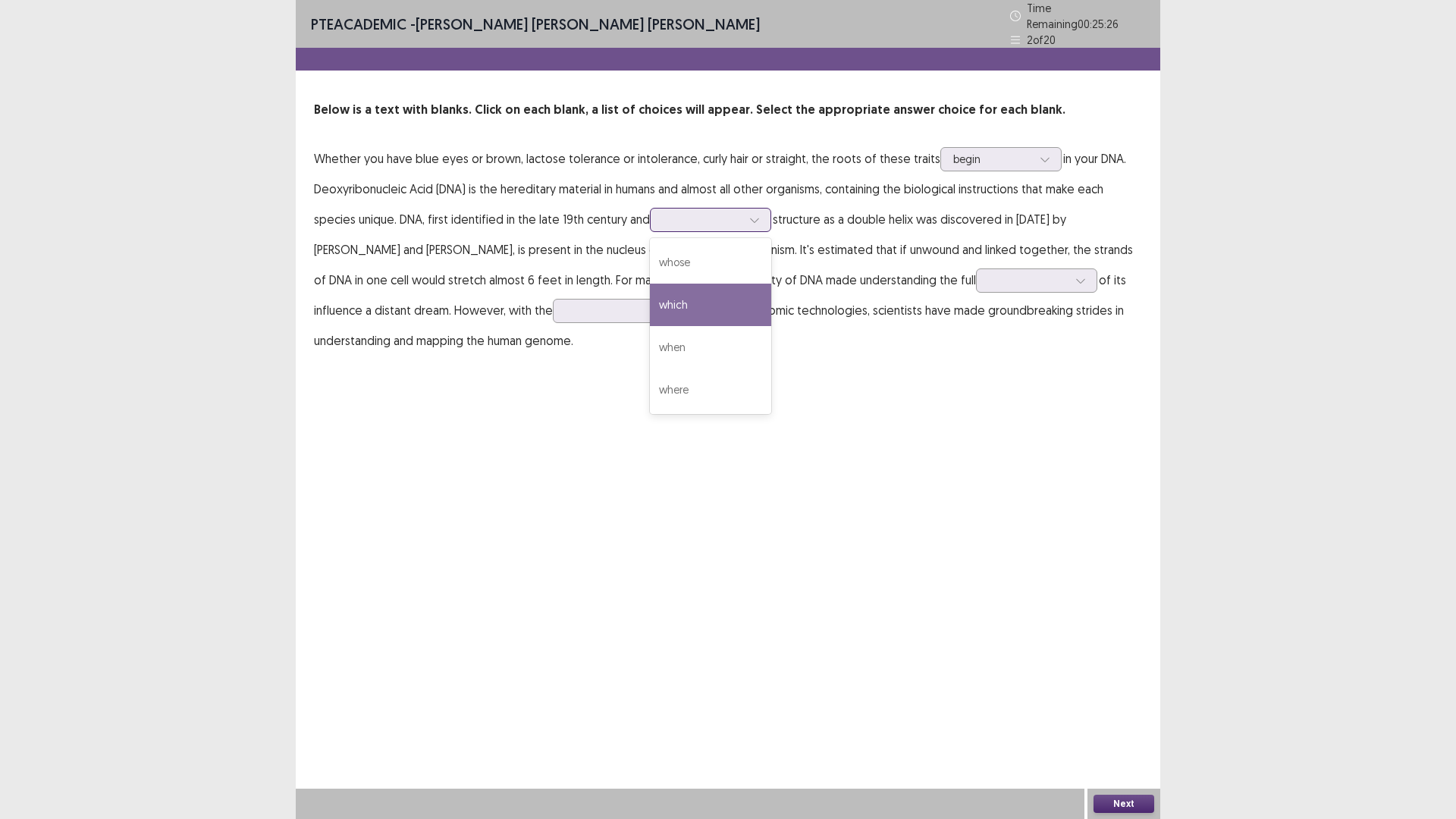
click at [738, 305] on div "which" at bounding box center [711, 305] width 122 height 42
click at [711, 199] on p "Whether you have blue eyes or brown, lactose tolerance or intolerance, curly ha…" at bounding box center [728, 249] width 828 height 213
click at [711, 213] on div at bounding box center [703, 219] width 79 height 14
click at [682, 258] on div "whose" at bounding box center [711, 261] width 122 height 42
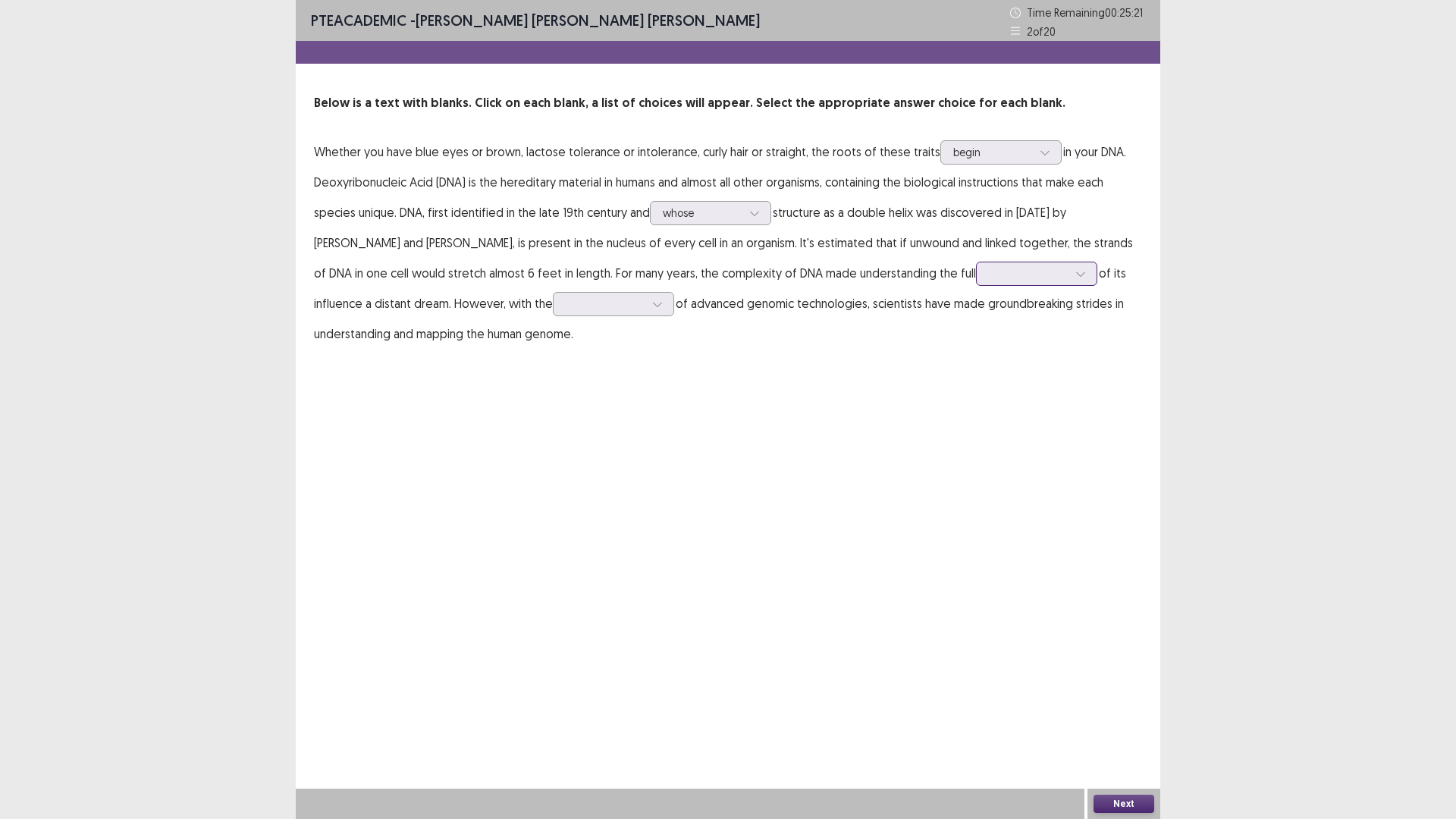
click at [989, 278] on div at bounding box center [1029, 273] width 79 height 14
click at [976, 311] on div "extent" at bounding box center [1037, 316] width 122 height 42
click at [566, 305] on div at bounding box center [605, 304] width 79 height 14
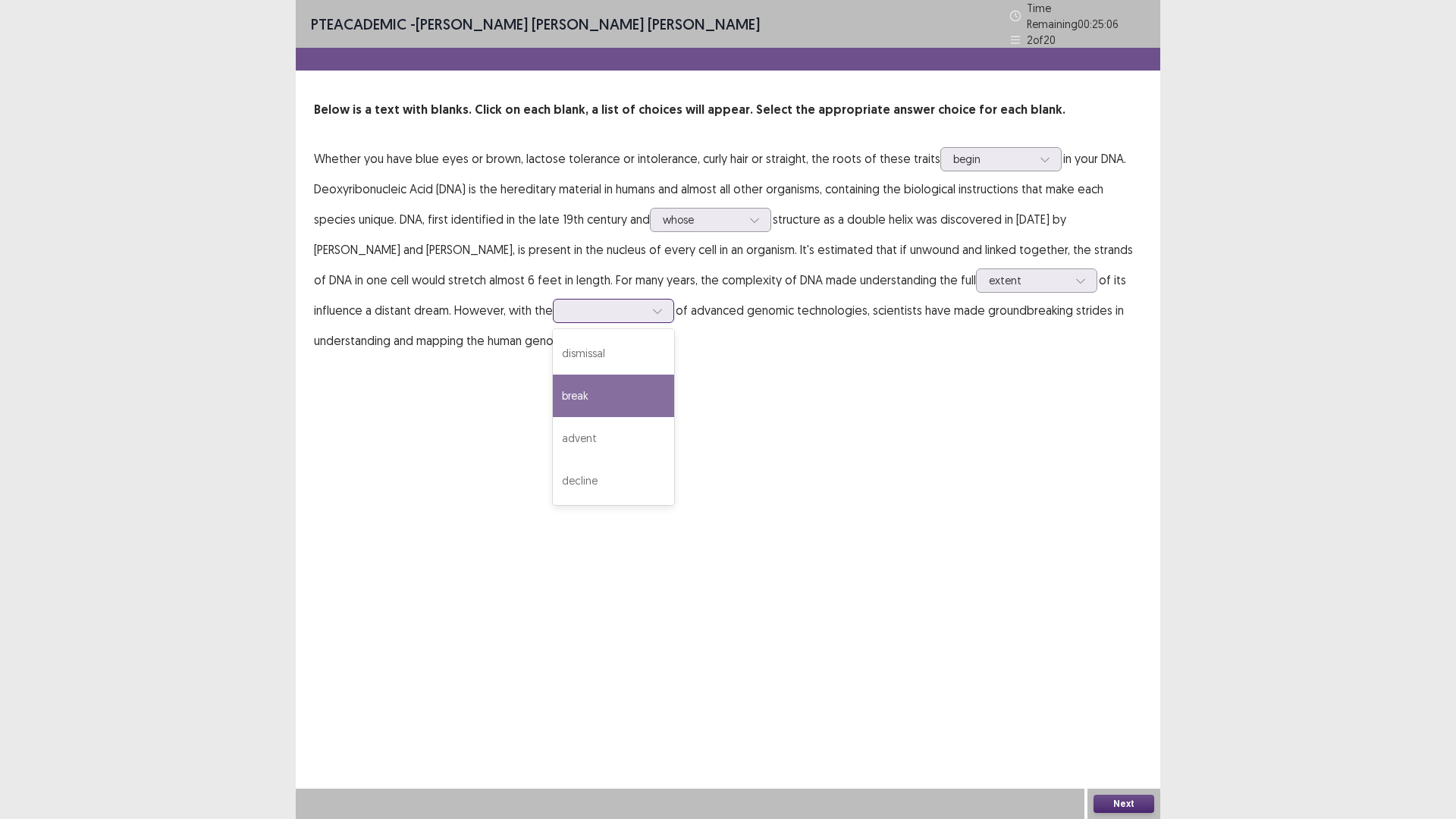
click at [553, 397] on div "break" at bounding box center [614, 395] width 122 height 42
click at [1122, 691] on button "Next" at bounding box center [1123, 803] width 61 height 18
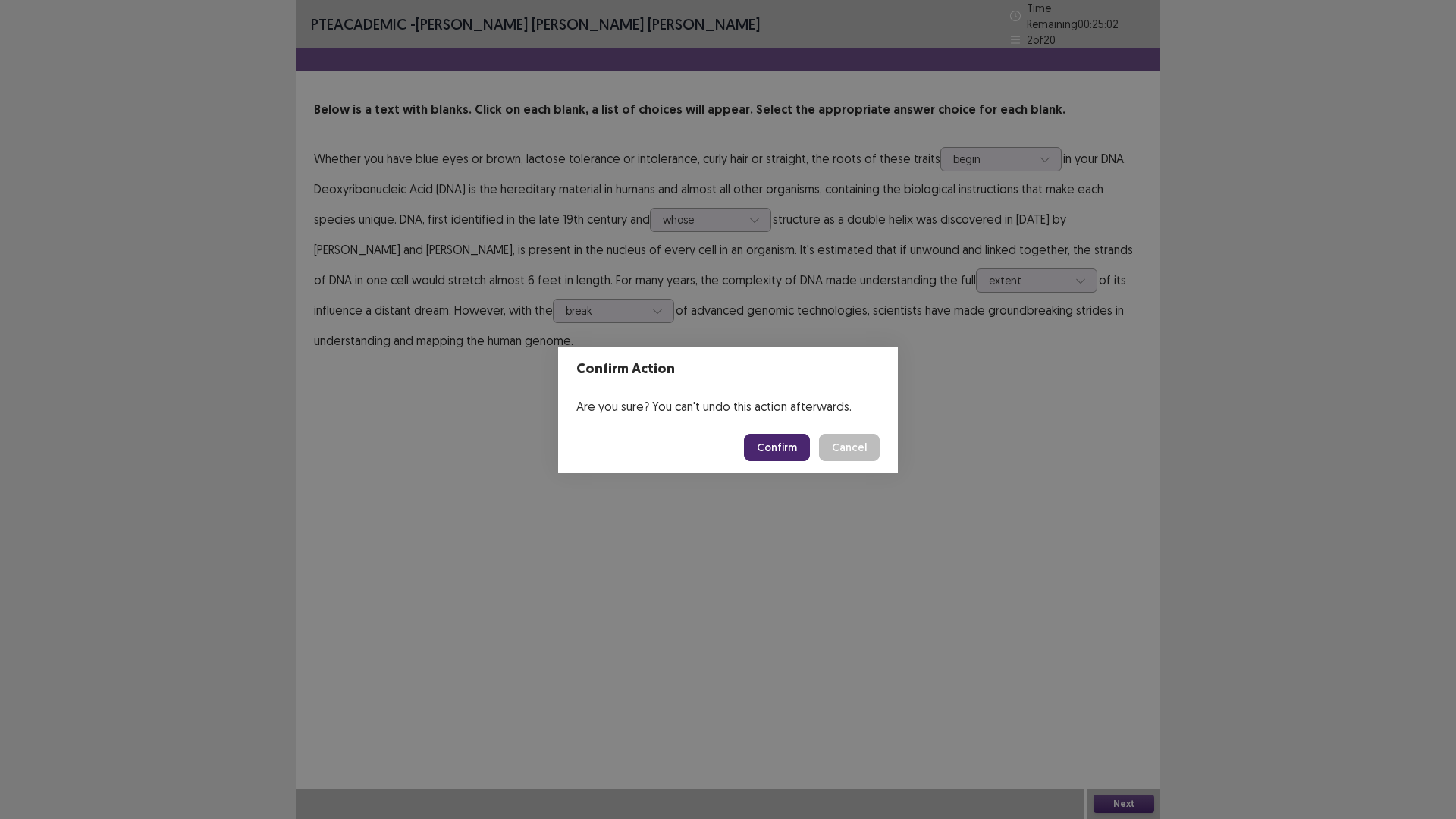
click at [780, 452] on button "Confirm" at bounding box center [777, 447] width 66 height 27
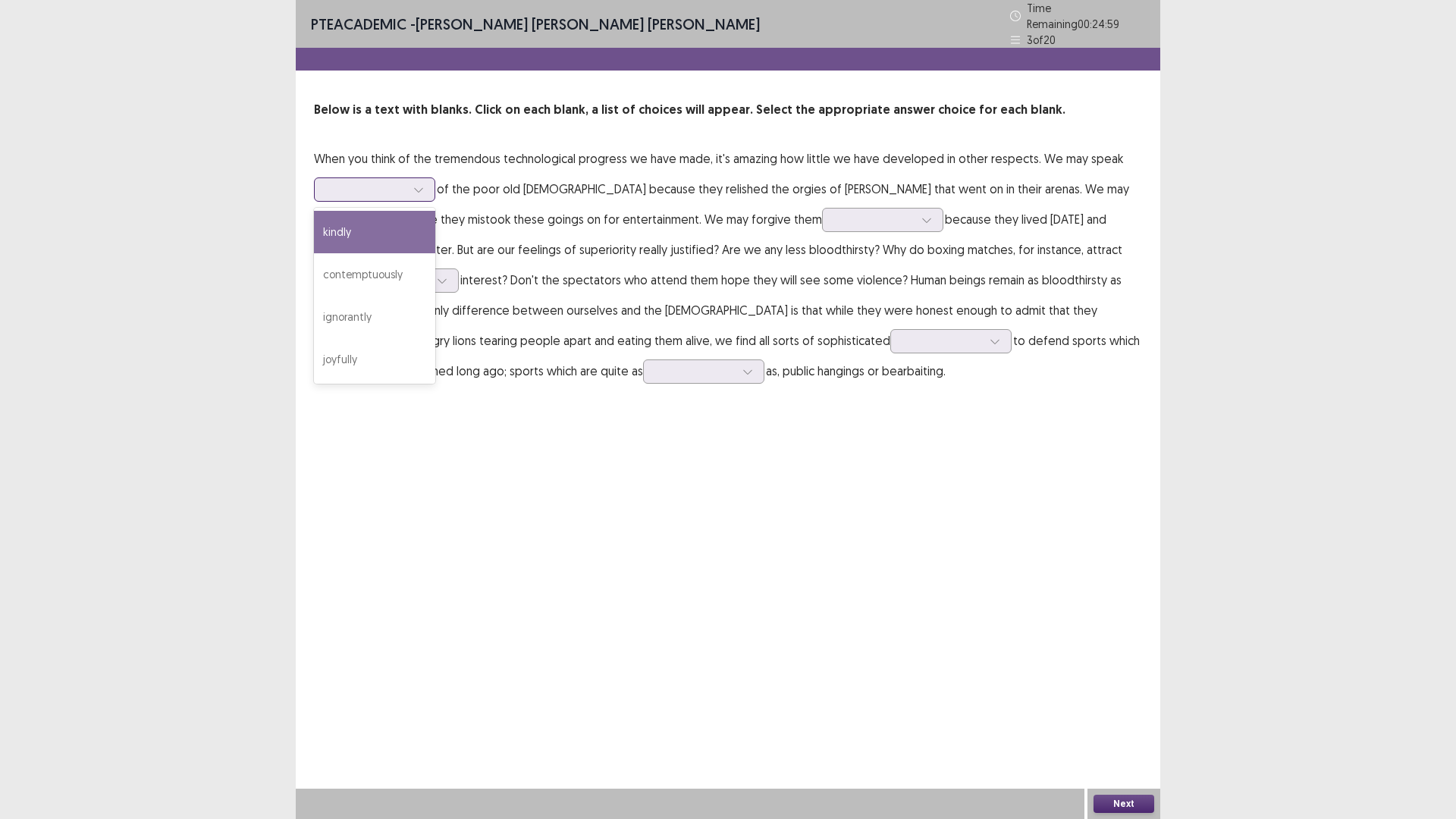
click at [423, 185] on icon at bounding box center [418, 189] width 10 height 10
click at [377, 239] on div "kindly" at bounding box center [375, 231] width 122 height 42
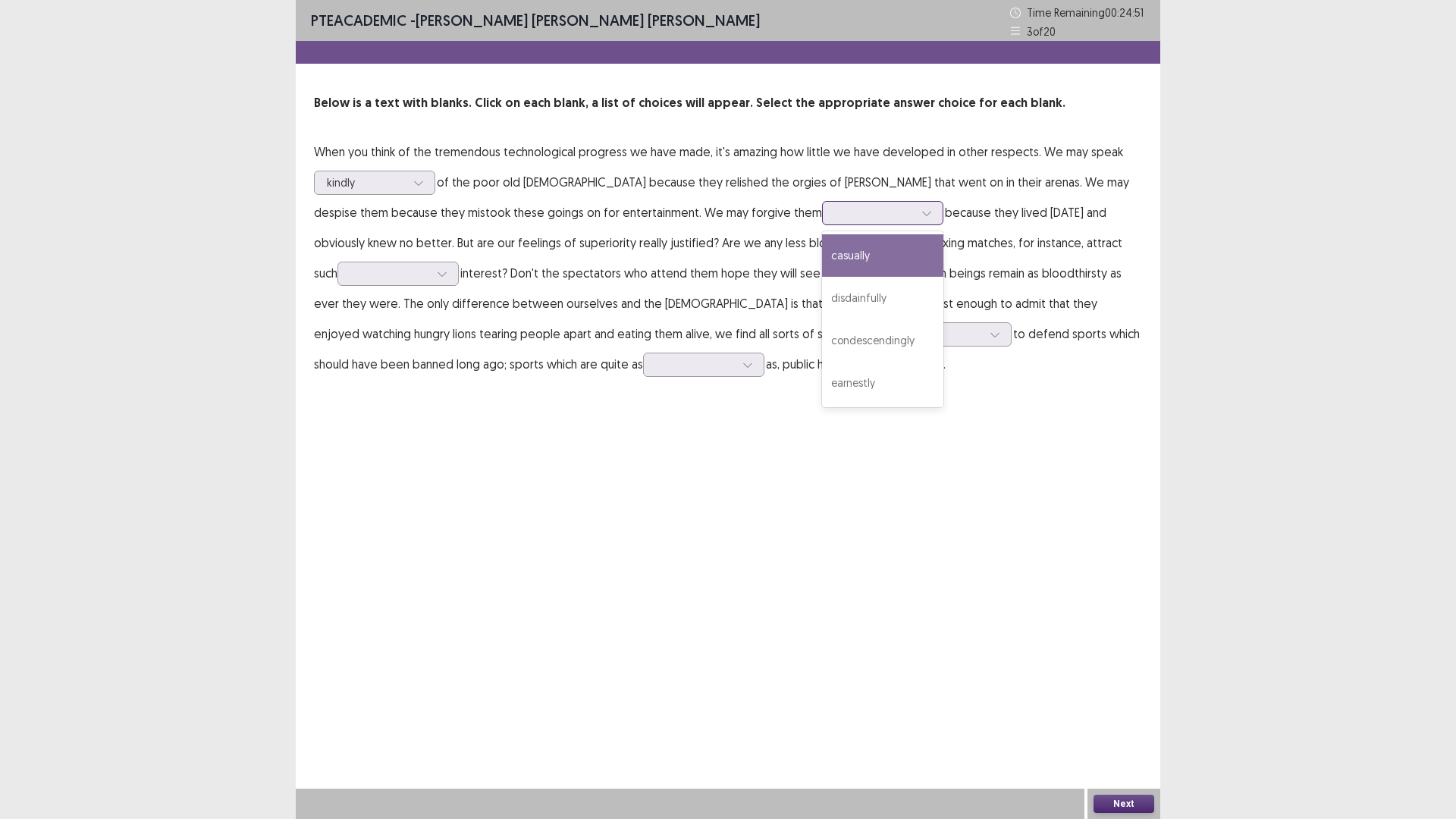
click at [835, 214] on div at bounding box center [874, 212] width 79 height 14
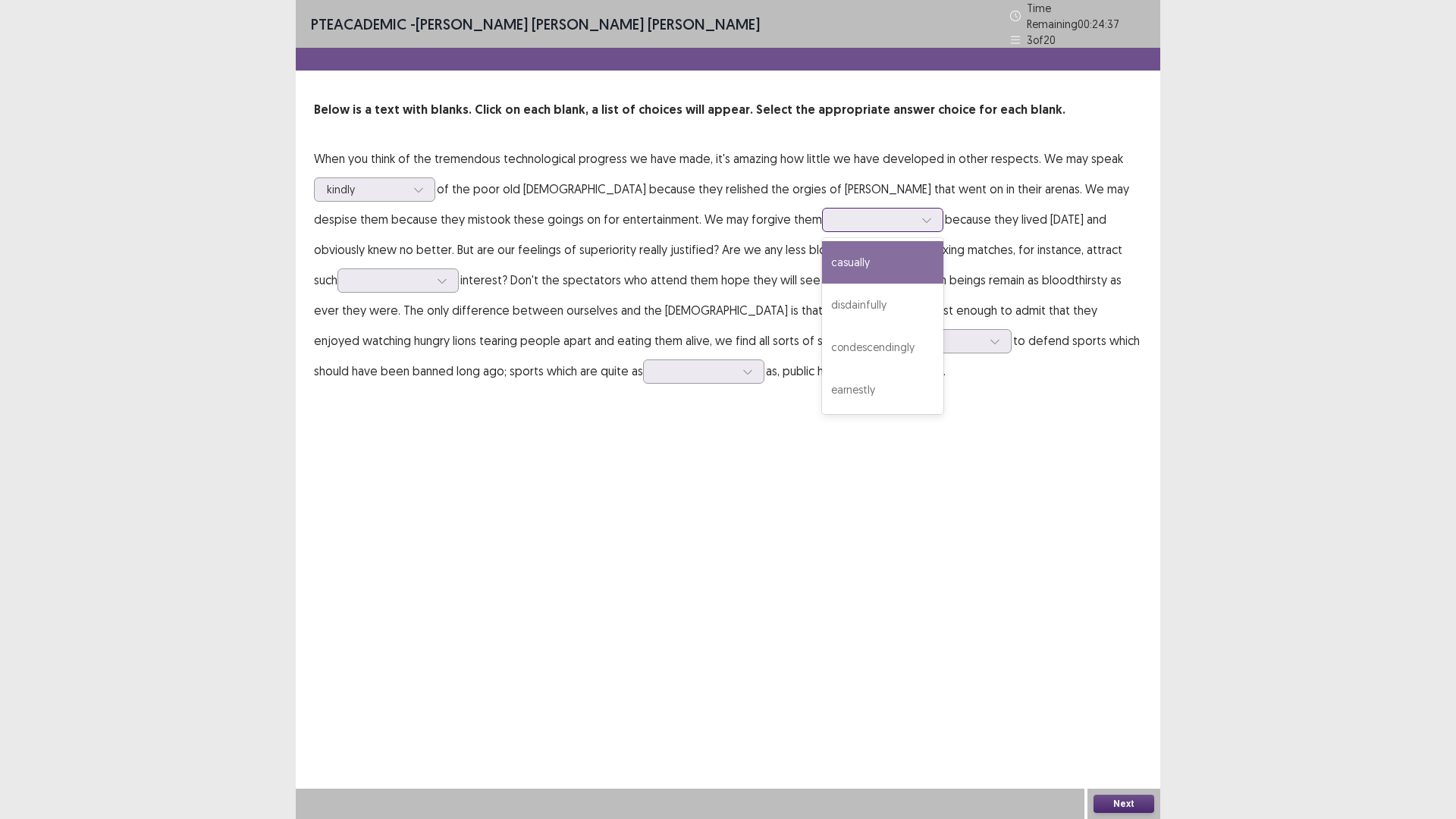
click at [823, 263] on div "casually" at bounding box center [884, 261] width 122 height 42
click at [915, 214] on div at bounding box center [927, 220] width 22 height 22
click at [823, 341] on div "condescendingly" at bounding box center [884, 347] width 122 height 42
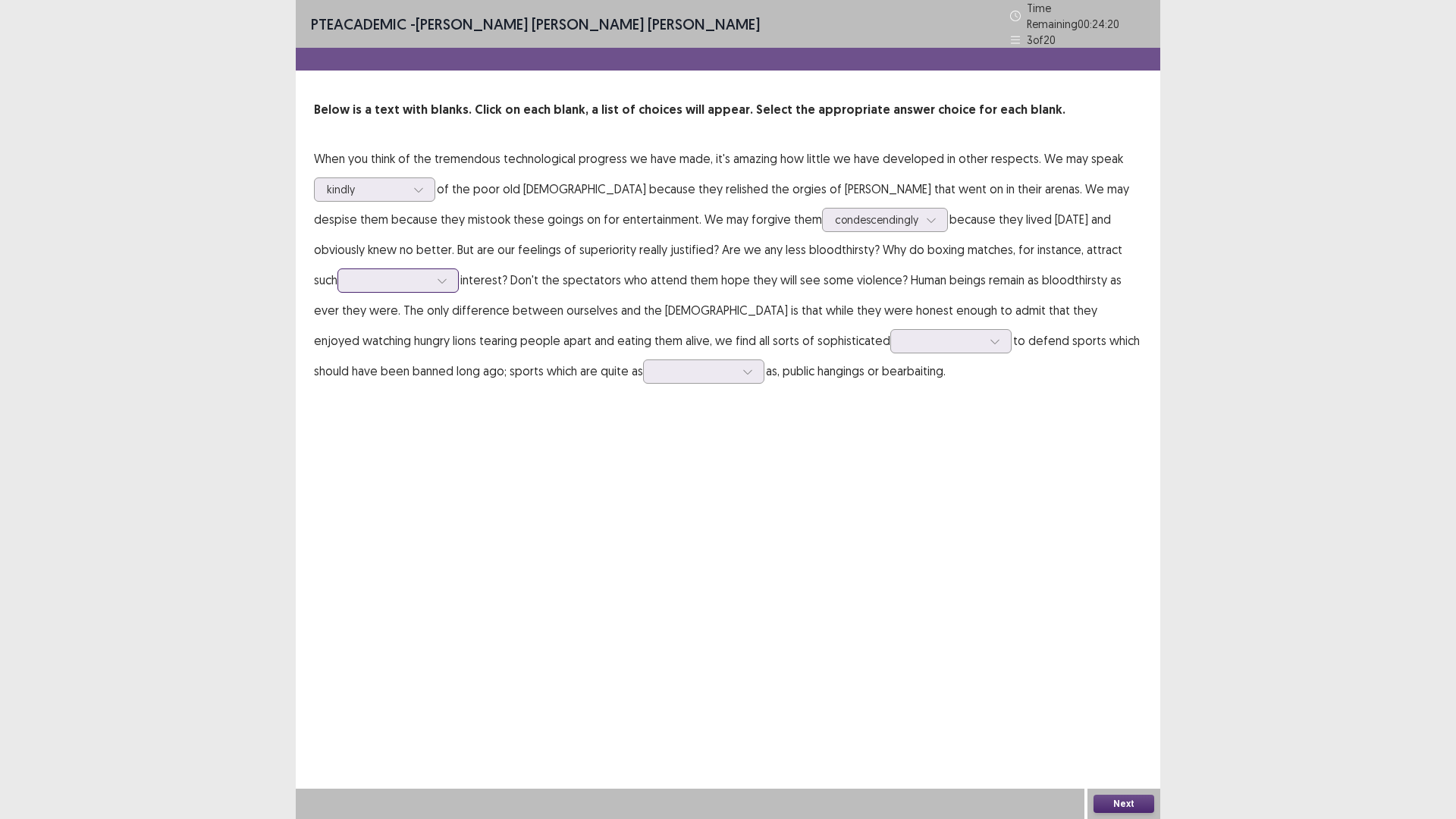
click at [437, 275] on icon at bounding box center [441, 280] width 10 height 10
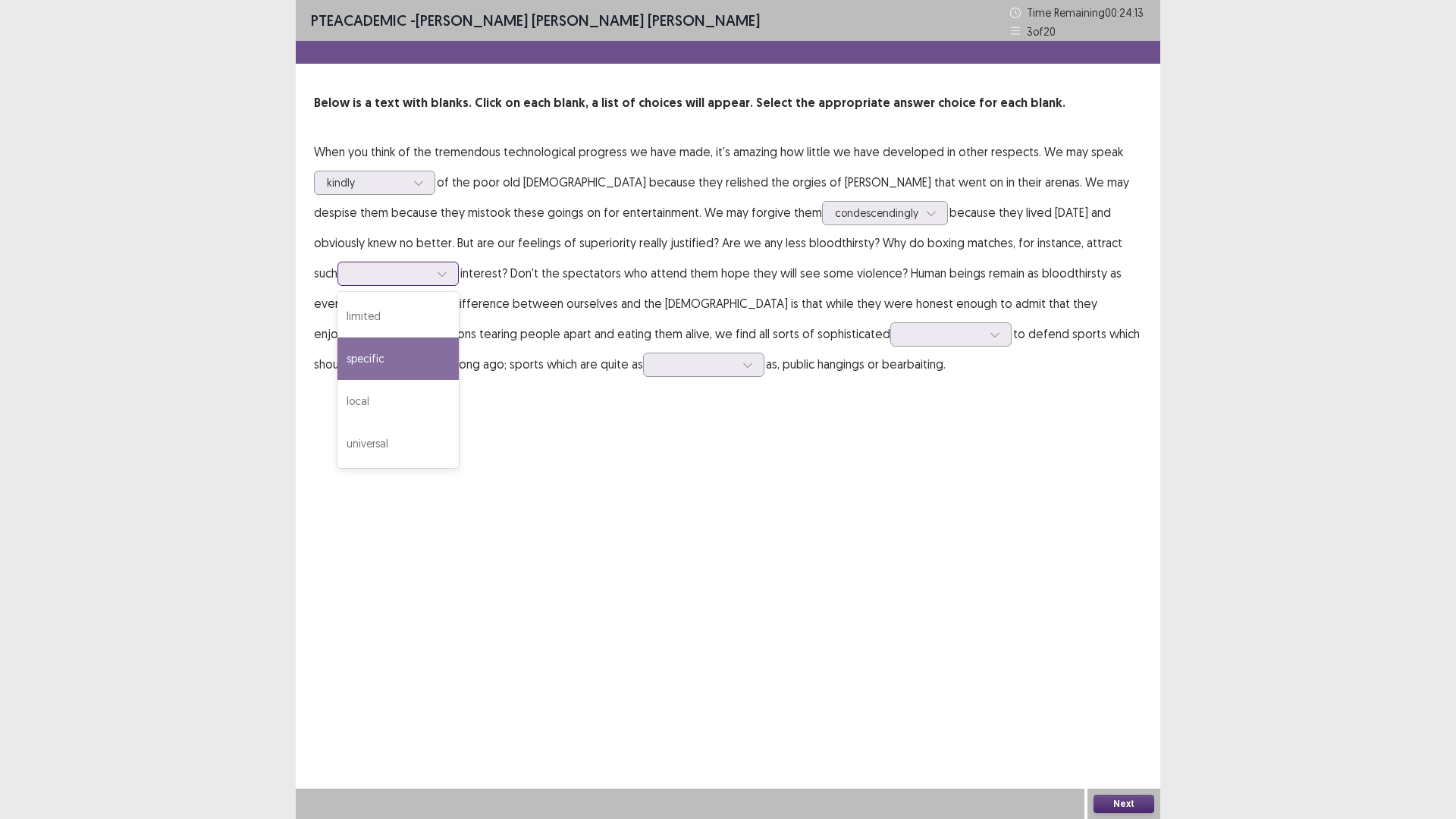
click at [373, 359] on div "specific" at bounding box center [398, 358] width 122 height 42
click at [431, 273] on div at bounding box center [442, 274] width 22 height 22
click at [381, 362] on div "specific" at bounding box center [398, 358] width 122 height 42
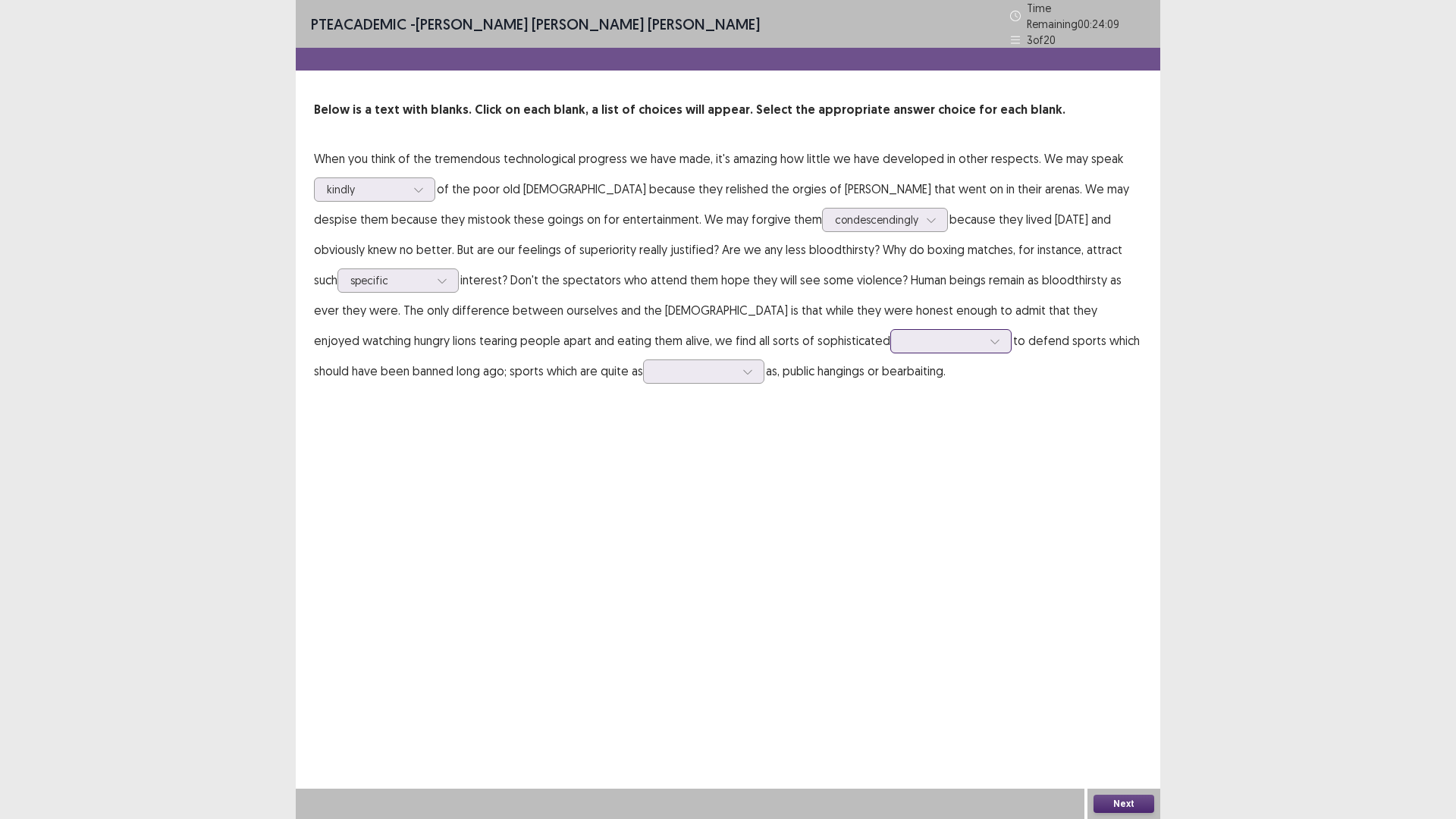
click at [903, 334] on div at bounding box center [943, 340] width 79 height 14
click at [890, 380] on div "arguments" at bounding box center [951, 383] width 122 height 42
click at [656, 373] on div at bounding box center [695, 371] width 79 height 14
click at [644, 524] on div "civilized" at bounding box center [705, 541] width 122 height 42
click at [1124, 691] on button "Next" at bounding box center [1123, 803] width 61 height 18
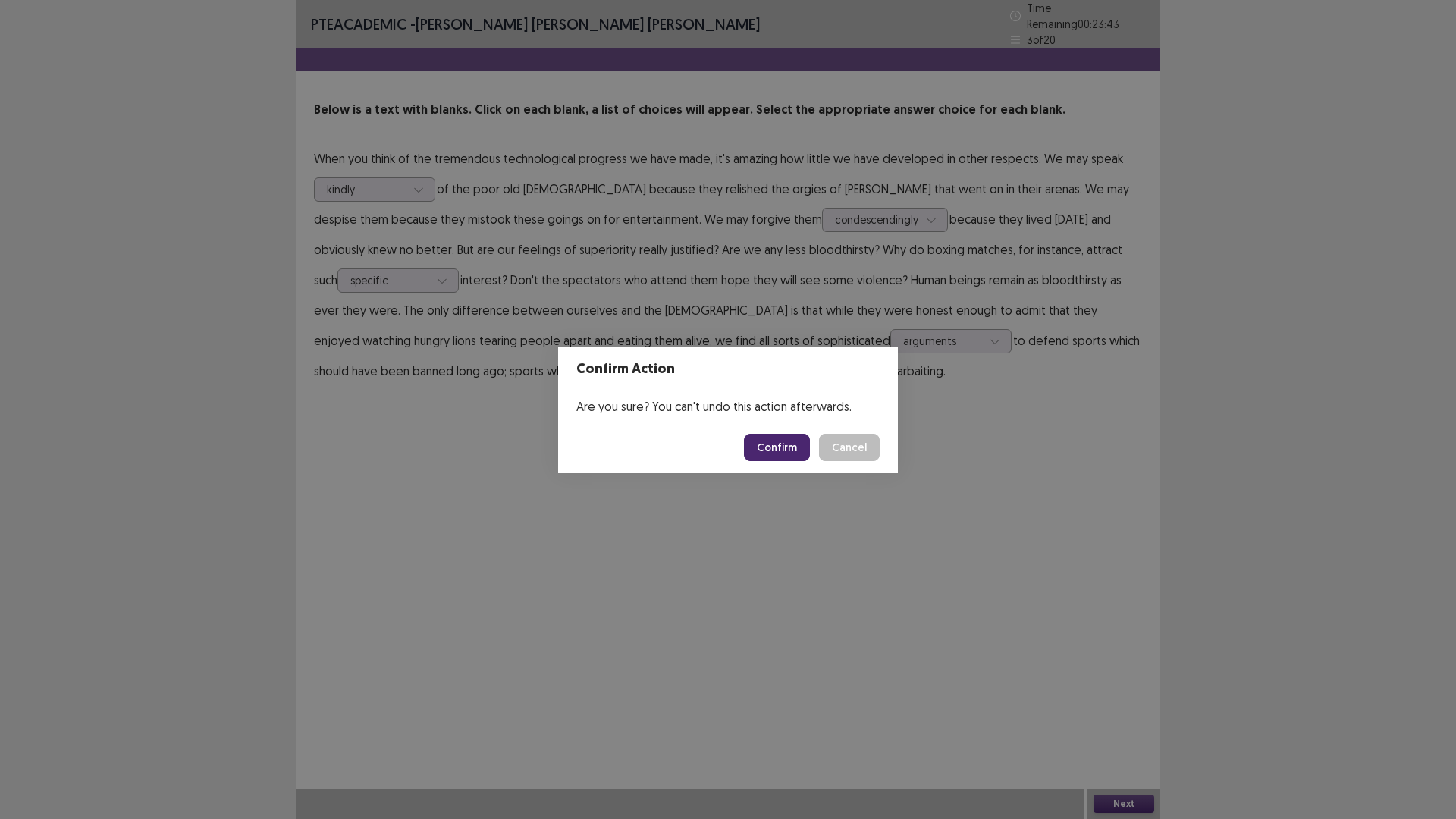
click at [756, 449] on button "Confirm" at bounding box center [777, 447] width 66 height 27
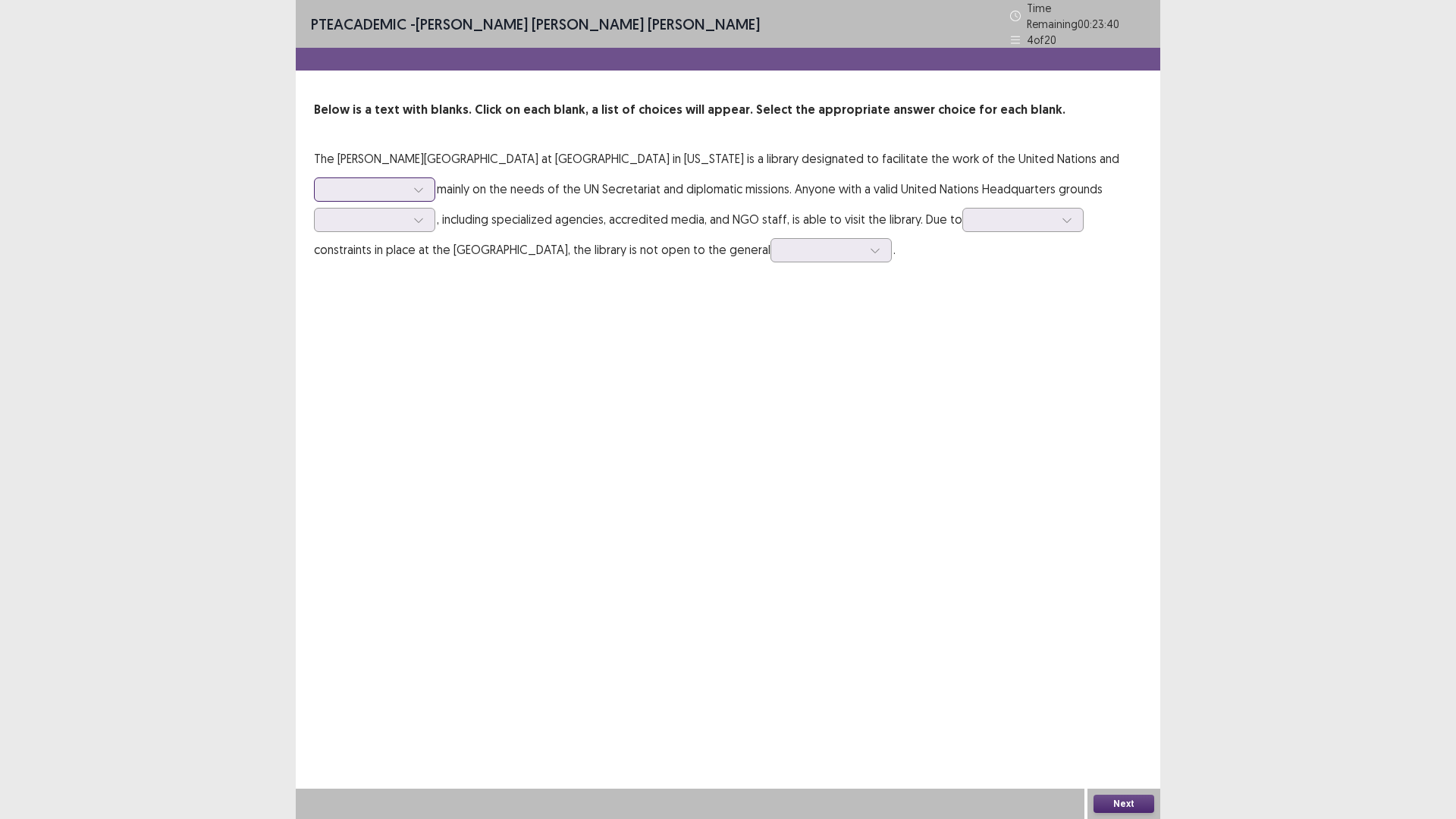
click at [393, 186] on div at bounding box center [366, 188] width 79 height 14
click at [363, 306] on div "priority" at bounding box center [375, 317] width 122 height 42
click at [985, 219] on div at bounding box center [1015, 219] width 79 height 14
click at [401, 213] on div at bounding box center [366, 219] width 79 height 14
click at [384, 386] on div "part" at bounding box center [375, 389] width 122 height 42
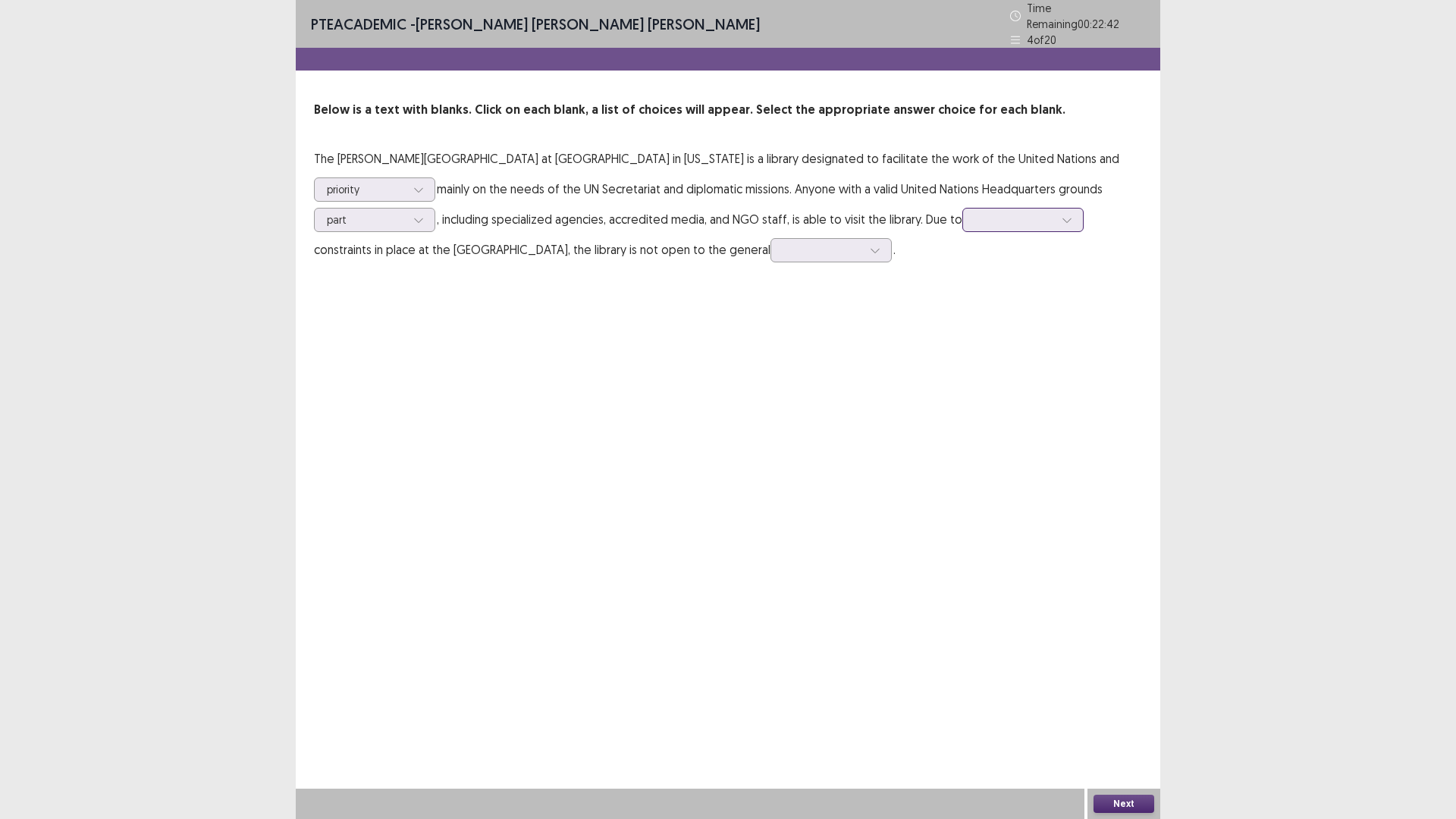
click at [1021, 213] on div at bounding box center [1015, 219] width 79 height 14
click at [987, 391] on div "save" at bounding box center [1023, 389] width 122 height 42
click at [892, 255] on div at bounding box center [832, 250] width 122 height 24
click at [889, 374] on div "public" at bounding box center [832, 378] width 122 height 42
click at [1143, 691] on div "Next" at bounding box center [1124, 804] width 73 height 30
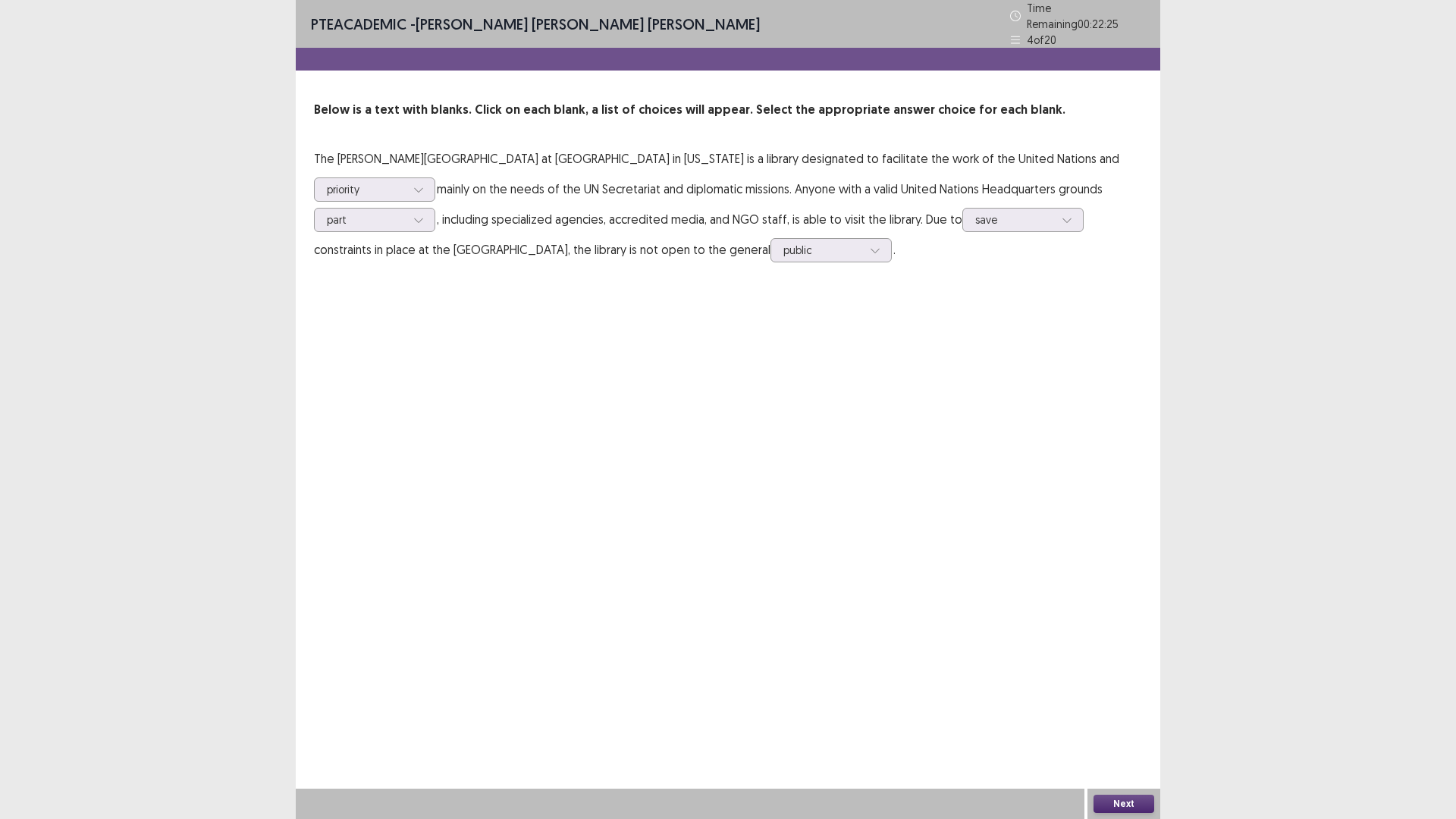
click at [1140, 691] on button "Next" at bounding box center [1123, 803] width 61 height 18
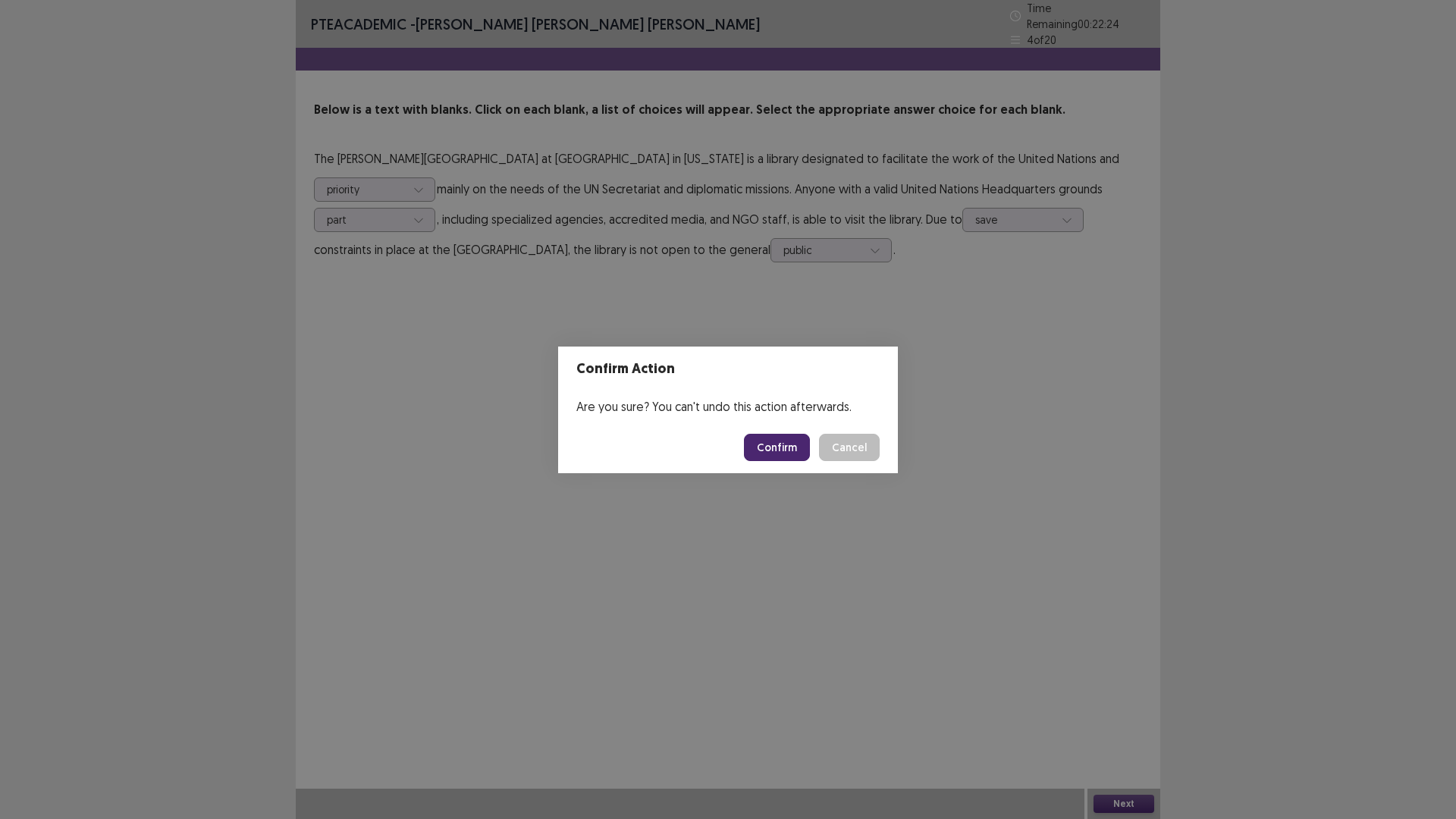
click at [775, 439] on button "Confirm" at bounding box center [777, 447] width 66 height 27
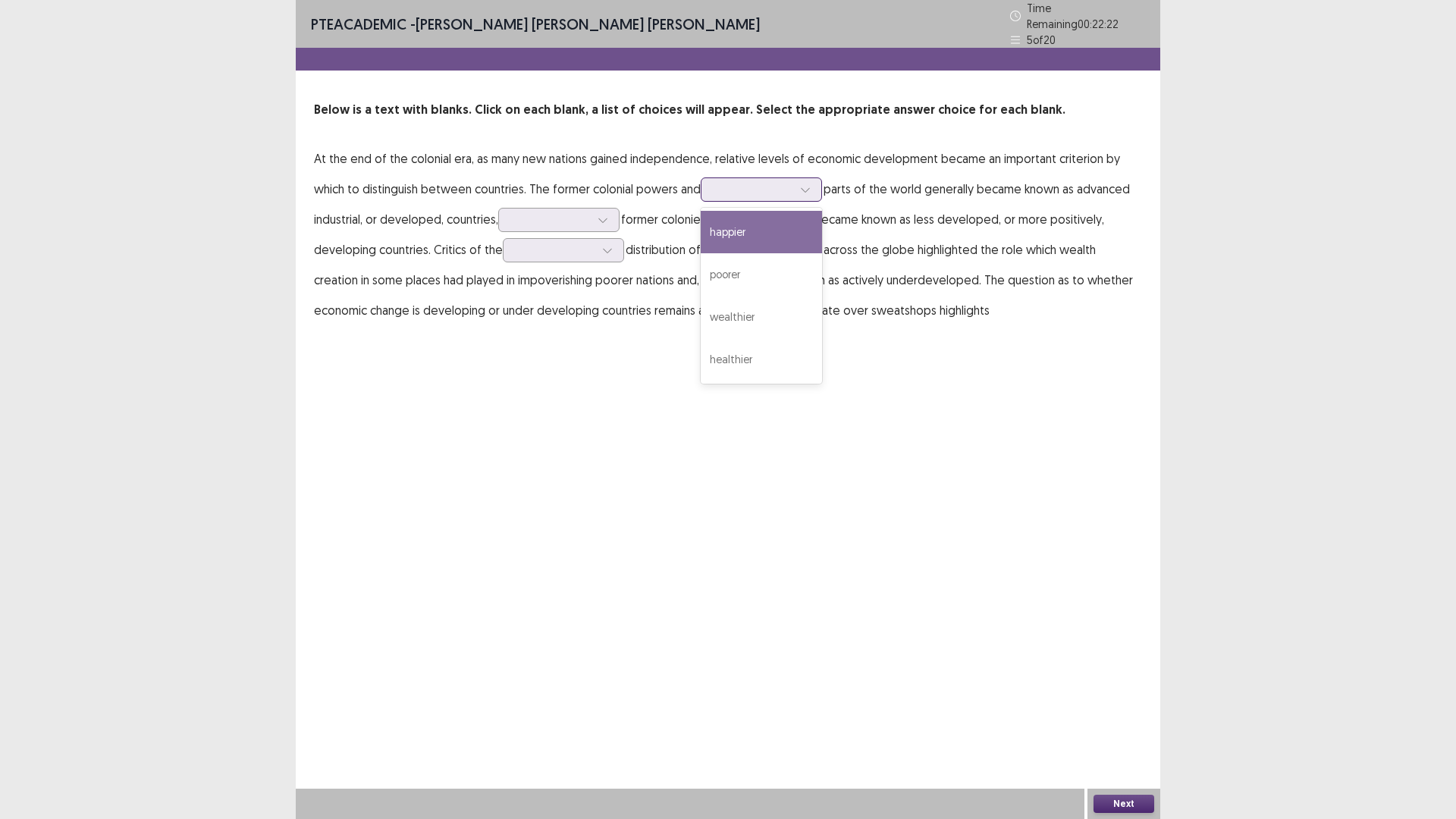
click at [719, 186] on div at bounding box center [753, 188] width 79 height 14
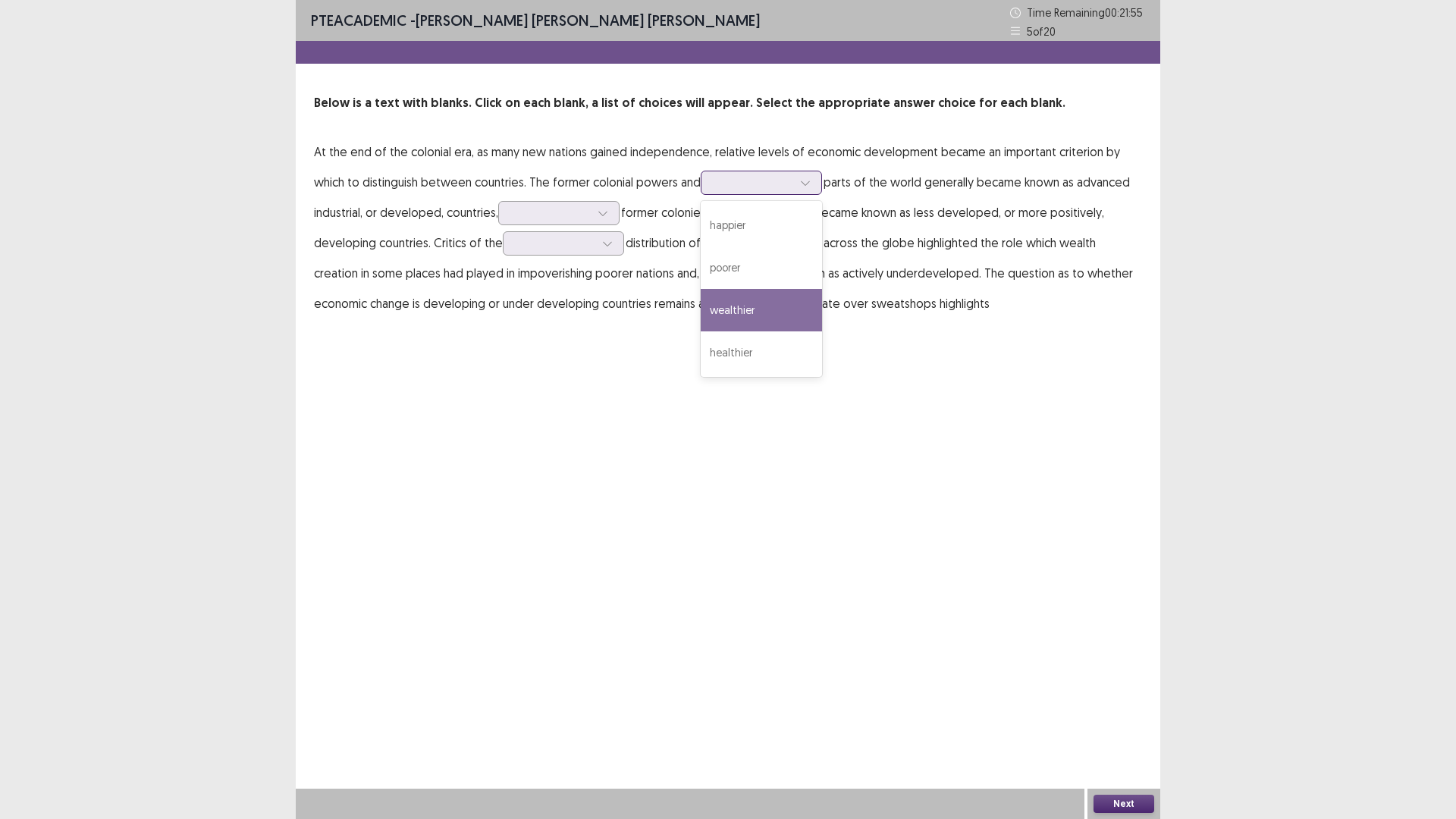
click at [751, 308] on div "wealthier" at bounding box center [762, 309] width 122 height 42
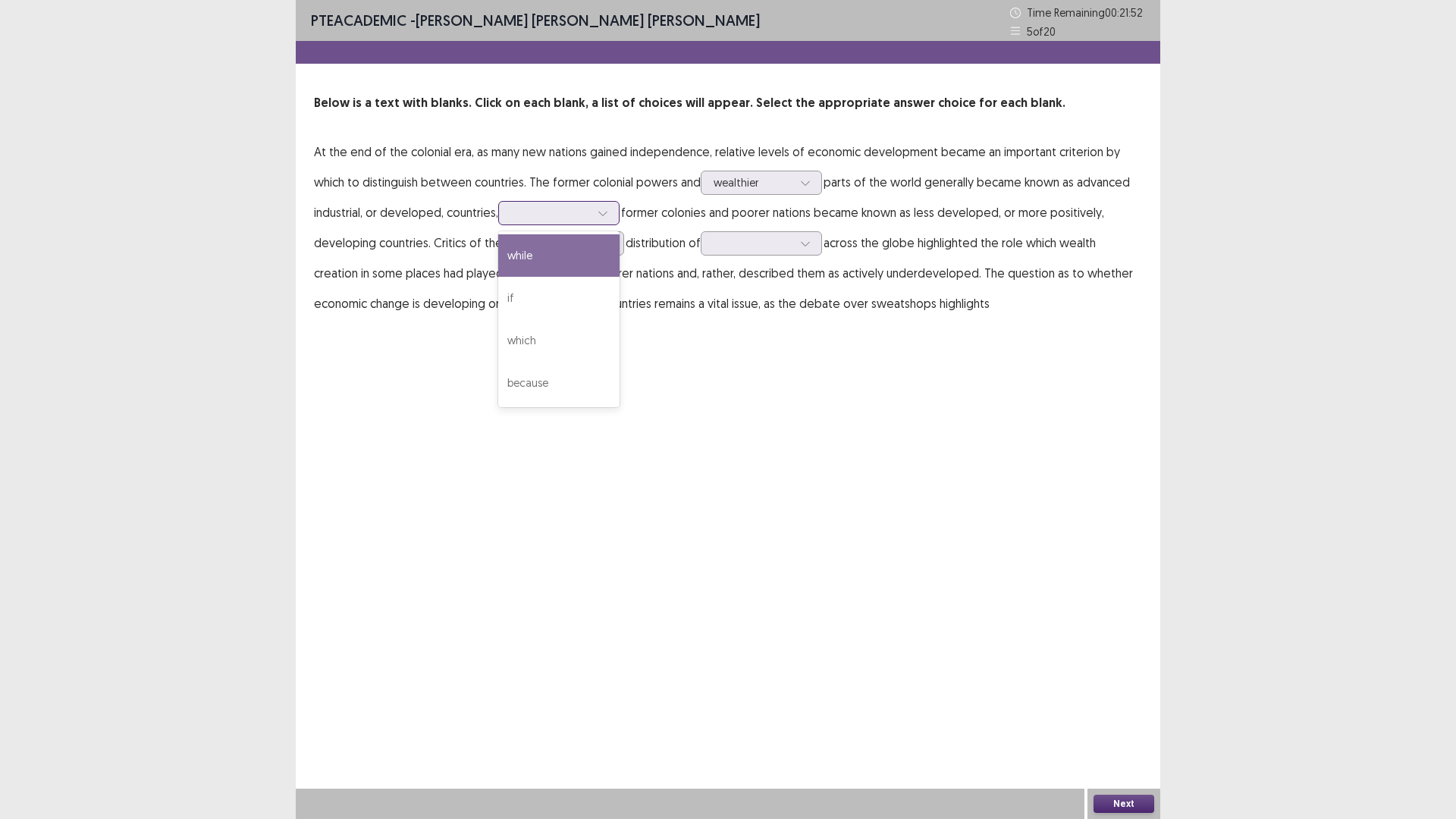
click at [524, 209] on div at bounding box center [551, 212] width 79 height 14
click at [524, 373] on div "because" at bounding box center [559, 382] width 122 height 42
click at [557, 215] on div at bounding box center [551, 212] width 79 height 14
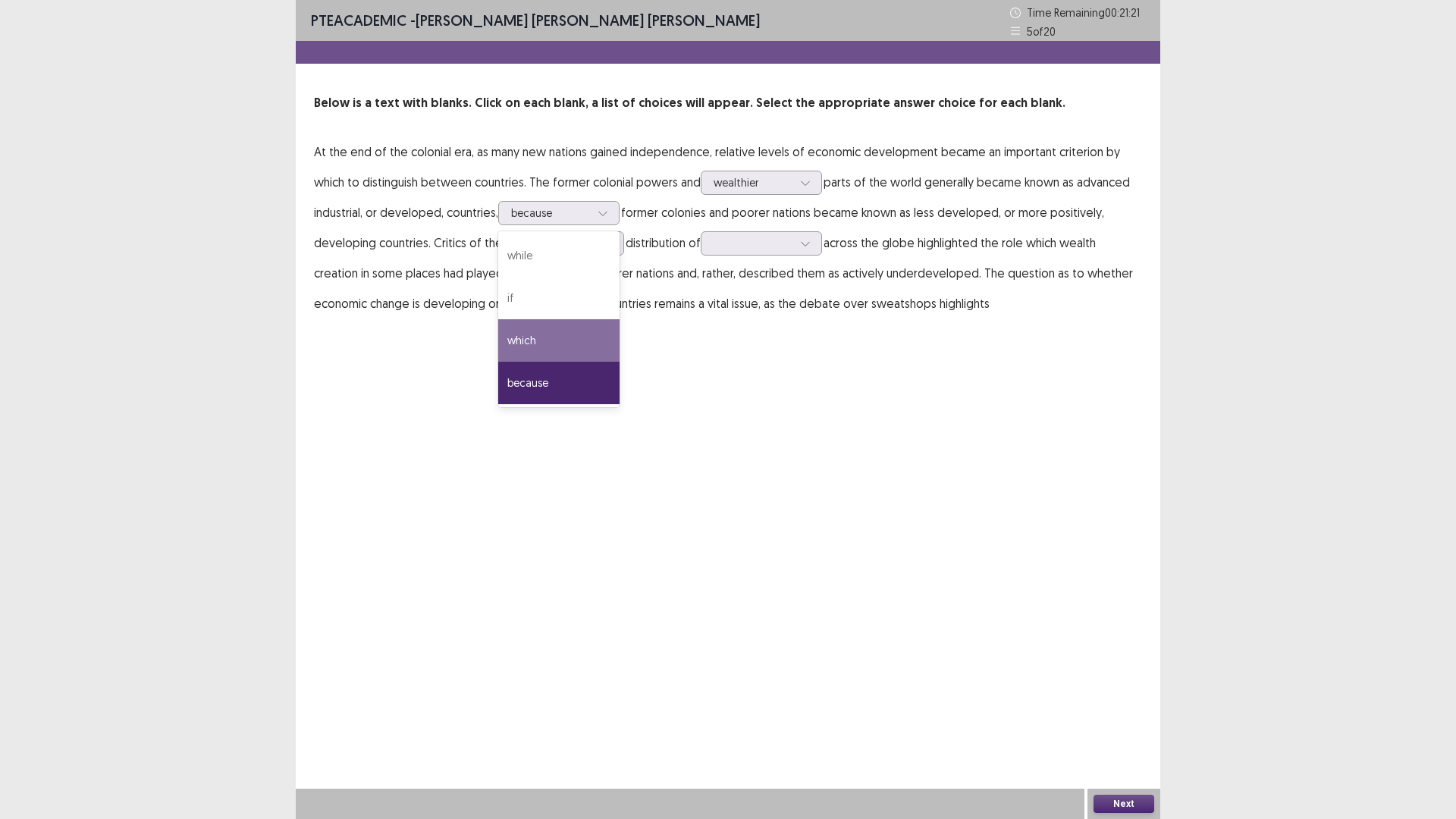
click at [643, 353] on div "PTE academic - [PERSON_NAME] [PERSON_NAME] [PERSON_NAME] Time Remaining 00 : 21…" at bounding box center [728, 410] width 865 height 819
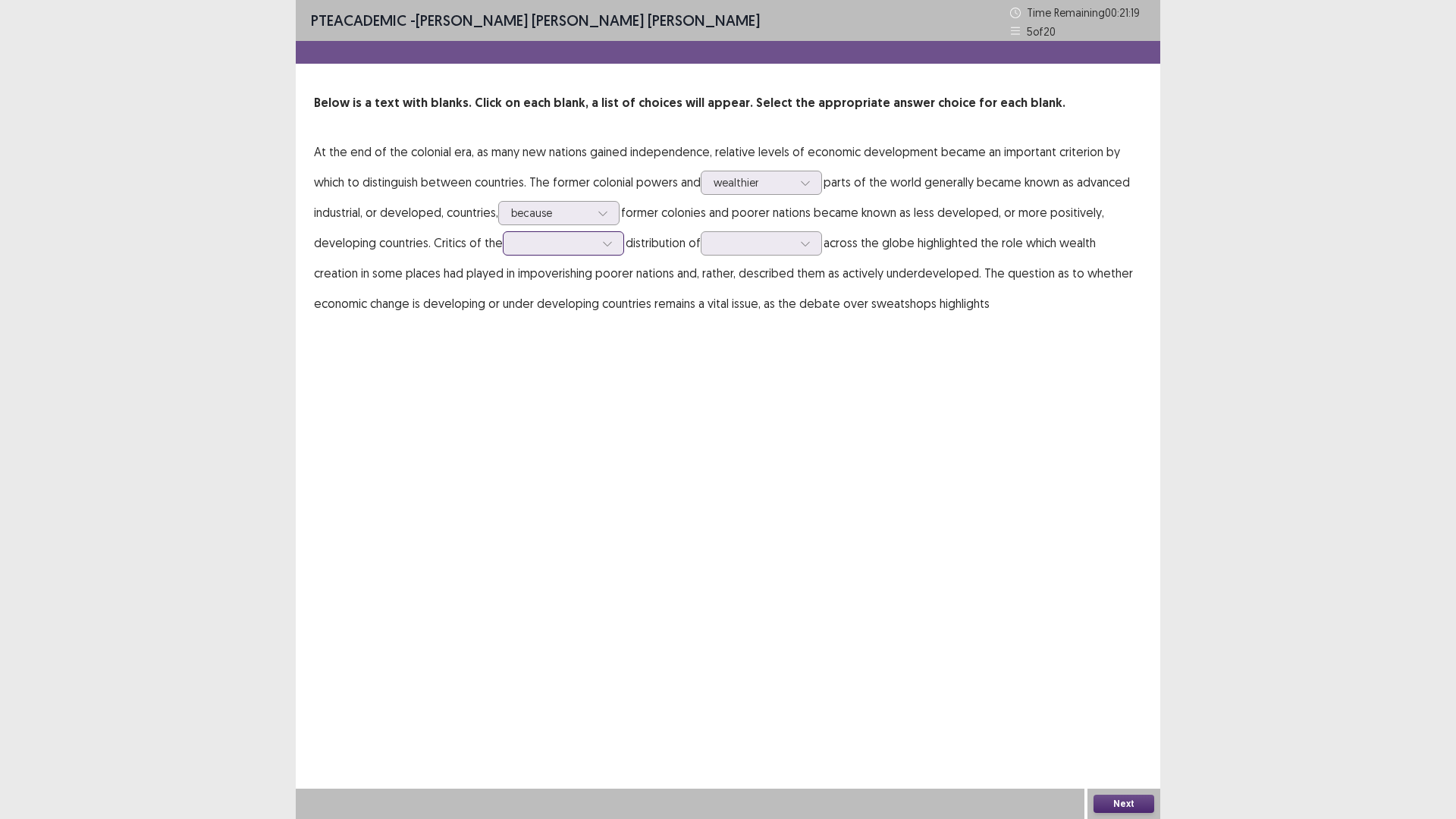
click at [545, 247] on div at bounding box center [556, 243] width 79 height 14
click at [550, 425] on div "balanced" at bounding box center [564, 413] width 122 height 42
click at [752, 242] on div at bounding box center [753, 243] width 79 height 14
click at [739, 281] on div "water" at bounding box center [762, 286] width 122 height 42
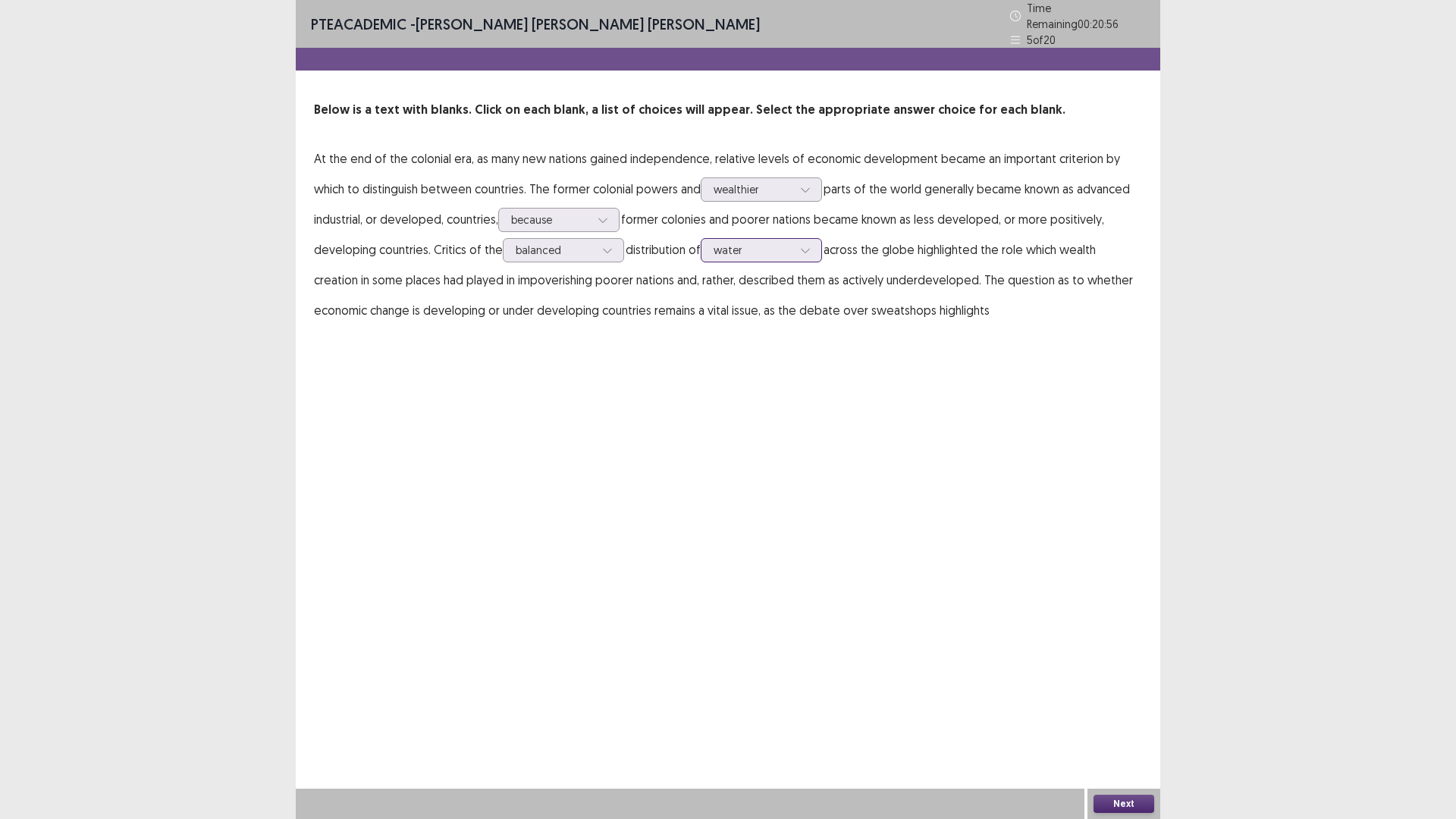
click at [752, 246] on div at bounding box center [753, 249] width 79 height 14
click at [738, 318] on div "right" at bounding box center [762, 335] width 122 height 42
click at [727, 243] on div at bounding box center [753, 249] width 79 height 14
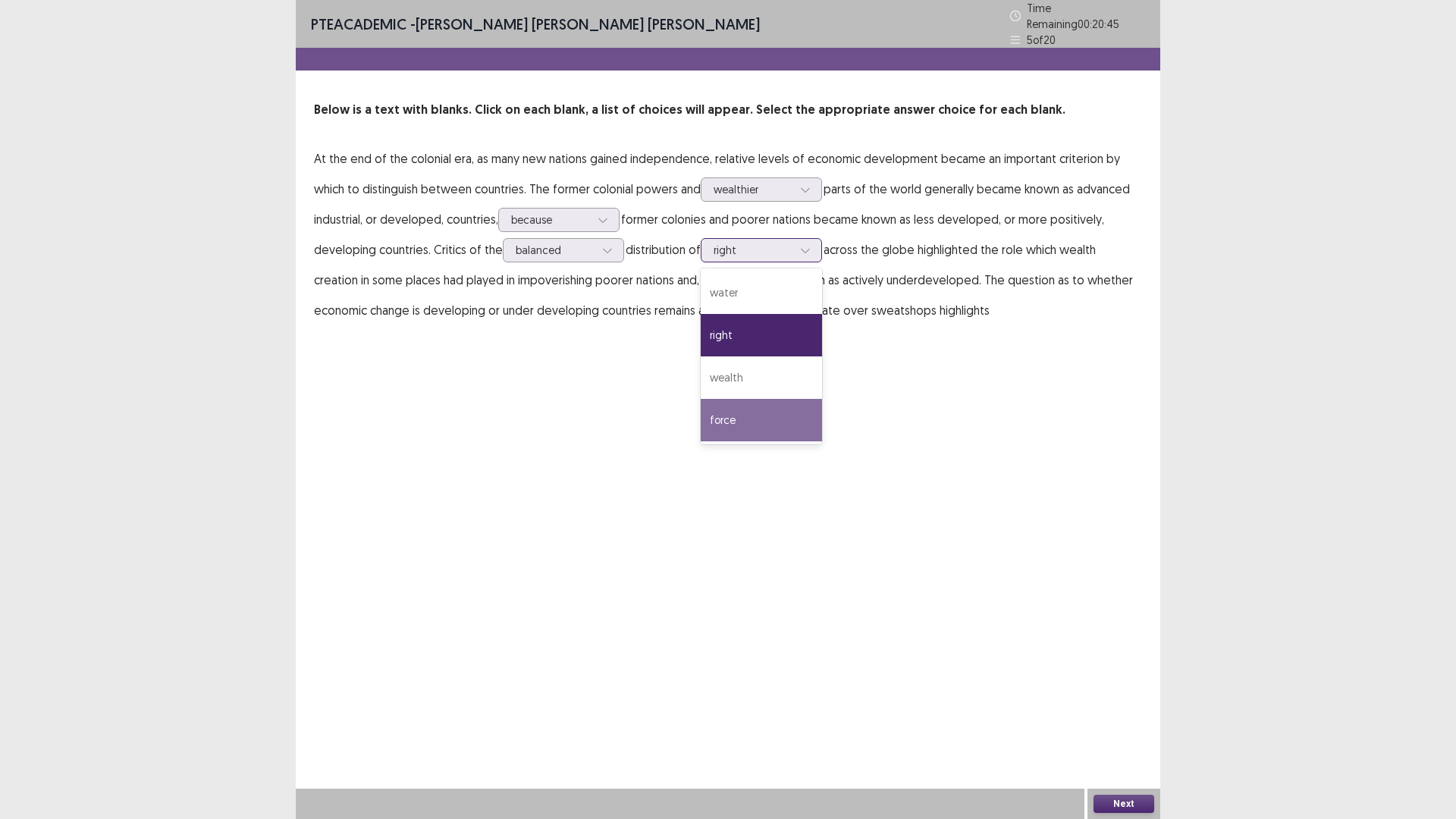
click at [739, 416] on div "force" at bounding box center [762, 420] width 122 height 42
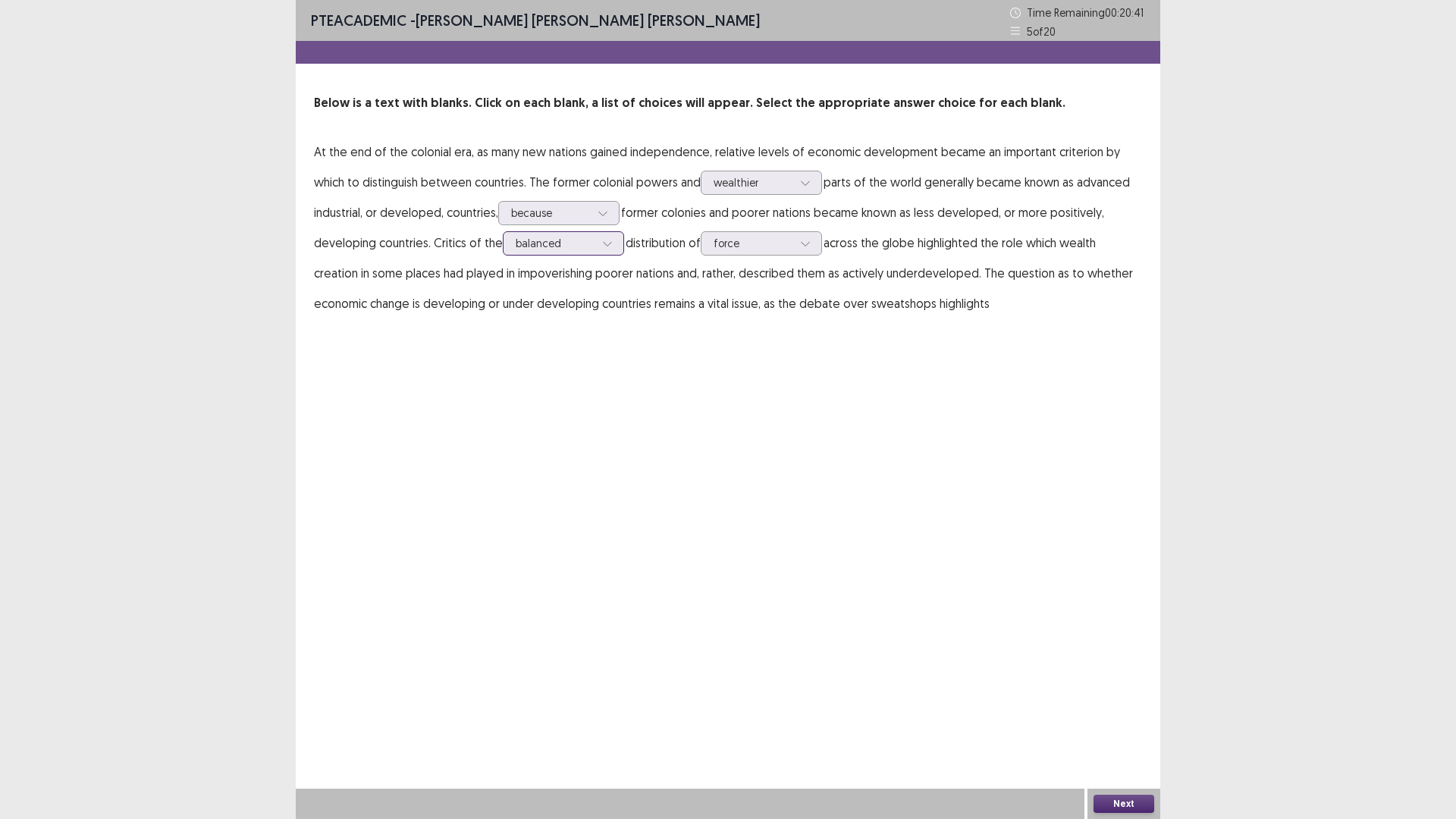
click at [539, 244] on div at bounding box center [556, 243] width 79 height 14
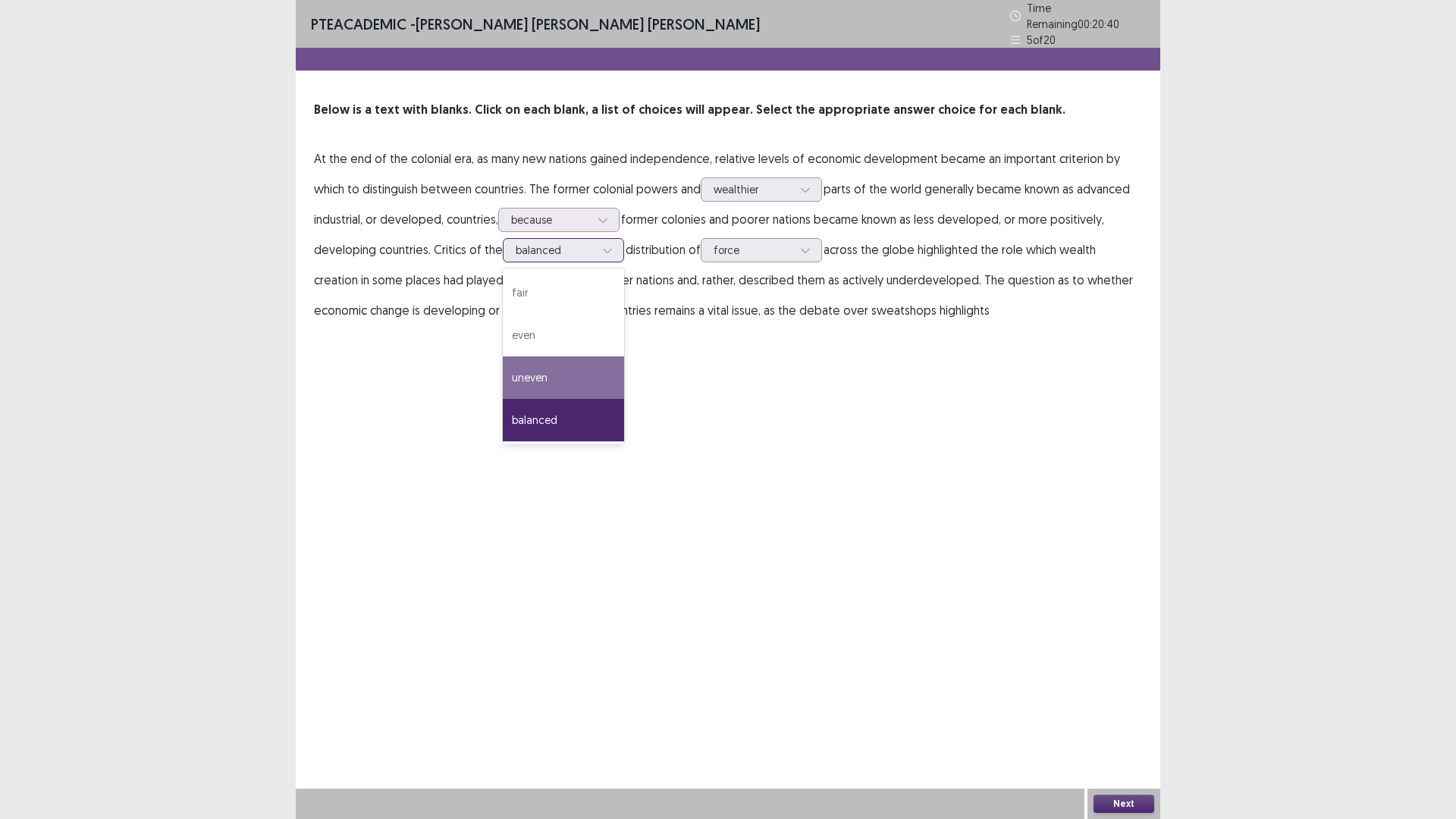
click at [552, 367] on div "uneven" at bounding box center [564, 378] width 122 height 42
click at [567, 238] on div "uneven" at bounding box center [564, 250] width 122 height 24
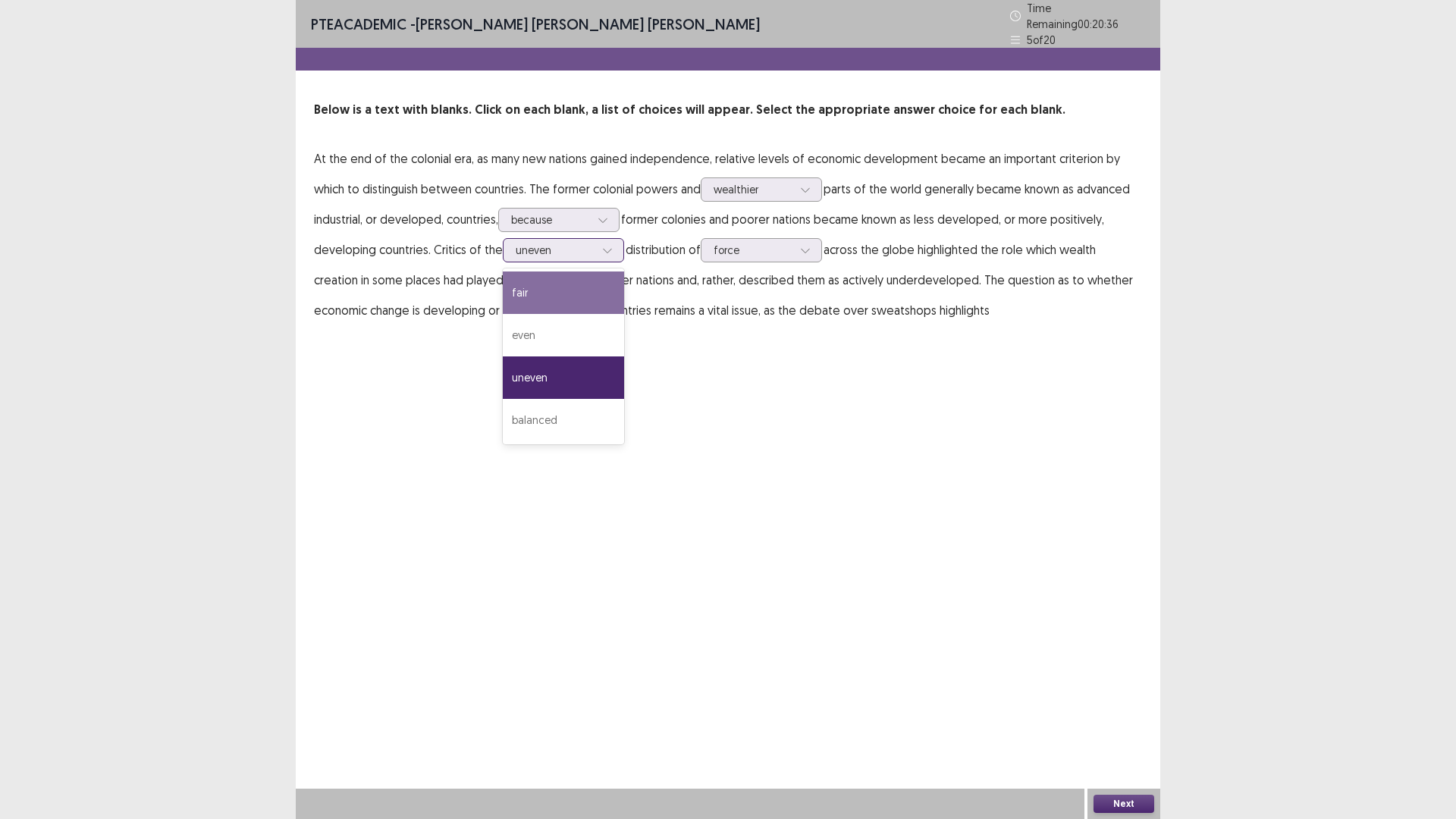
click at [550, 286] on div "fair" at bounding box center [564, 292] width 122 height 42
click at [552, 253] on div "fair" at bounding box center [556, 250] width 79 height 22
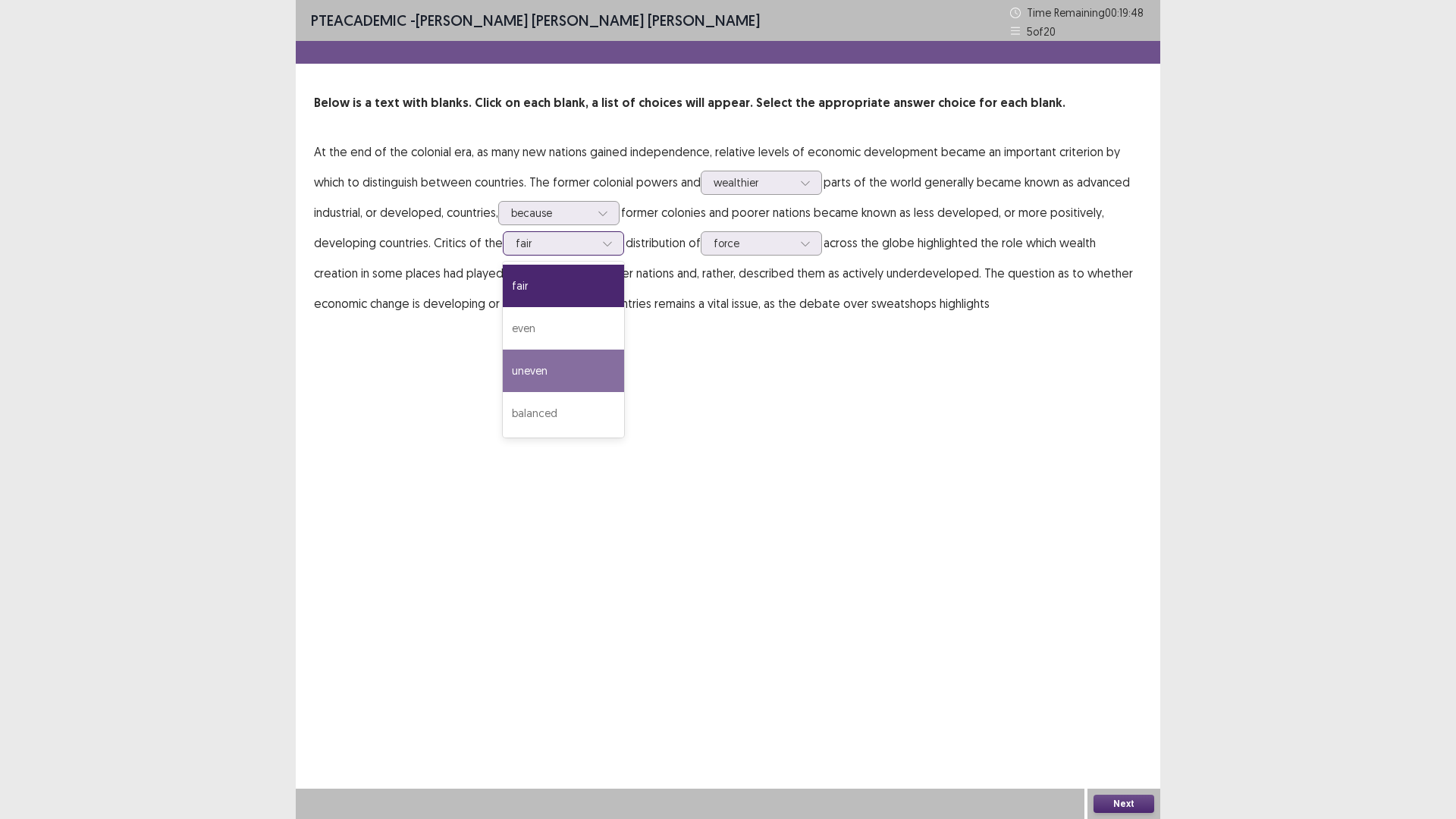
click at [552, 372] on div "uneven" at bounding box center [564, 370] width 122 height 42
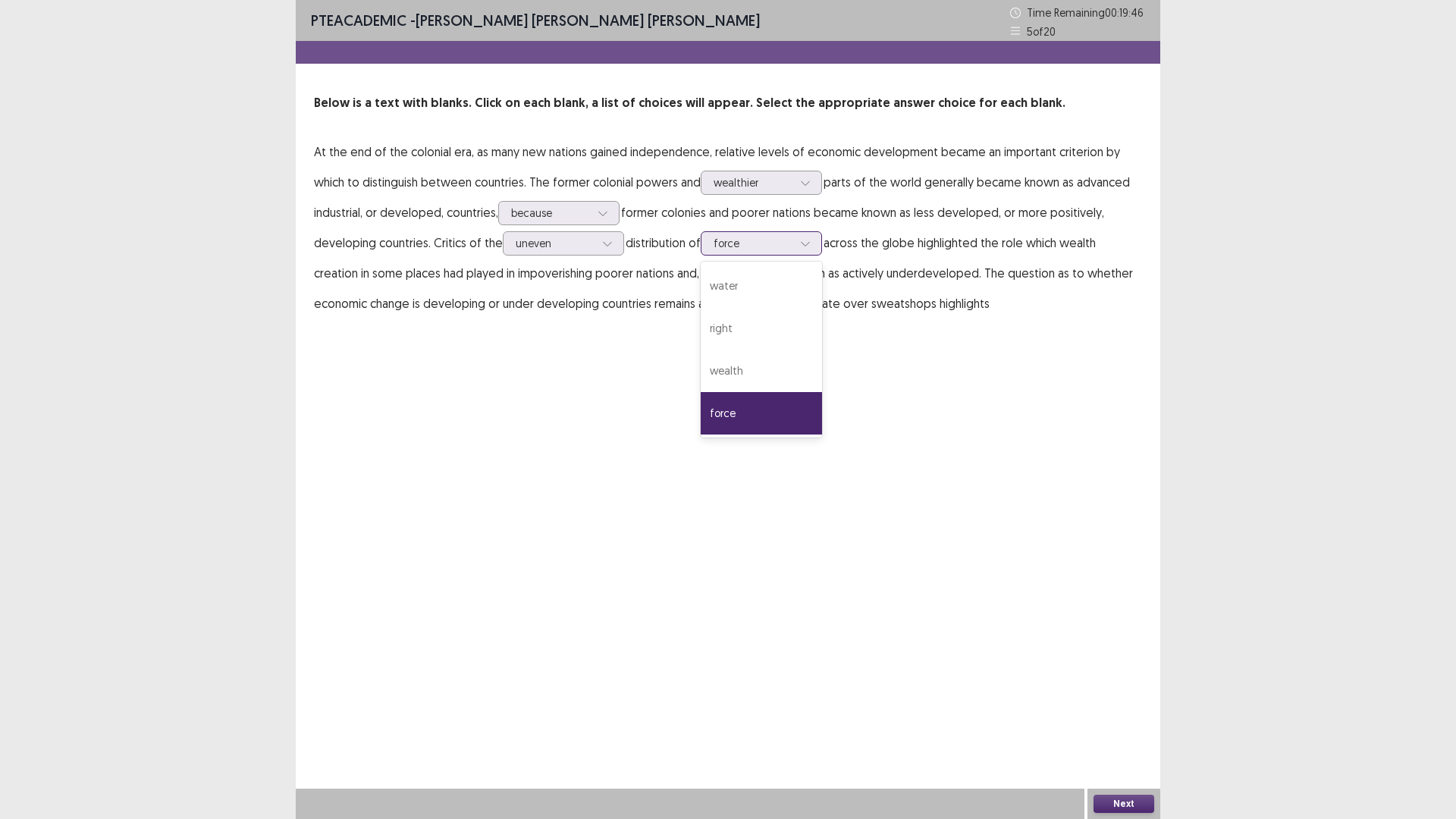
click at [739, 237] on div at bounding box center [753, 243] width 79 height 14
click at [1064, 381] on div "PTE academic - [PERSON_NAME] [PERSON_NAME] [PERSON_NAME] Time Remaining 00 : 19…" at bounding box center [728, 410] width 865 height 819
click at [1137, 691] on button "Next" at bounding box center [1123, 803] width 61 height 18
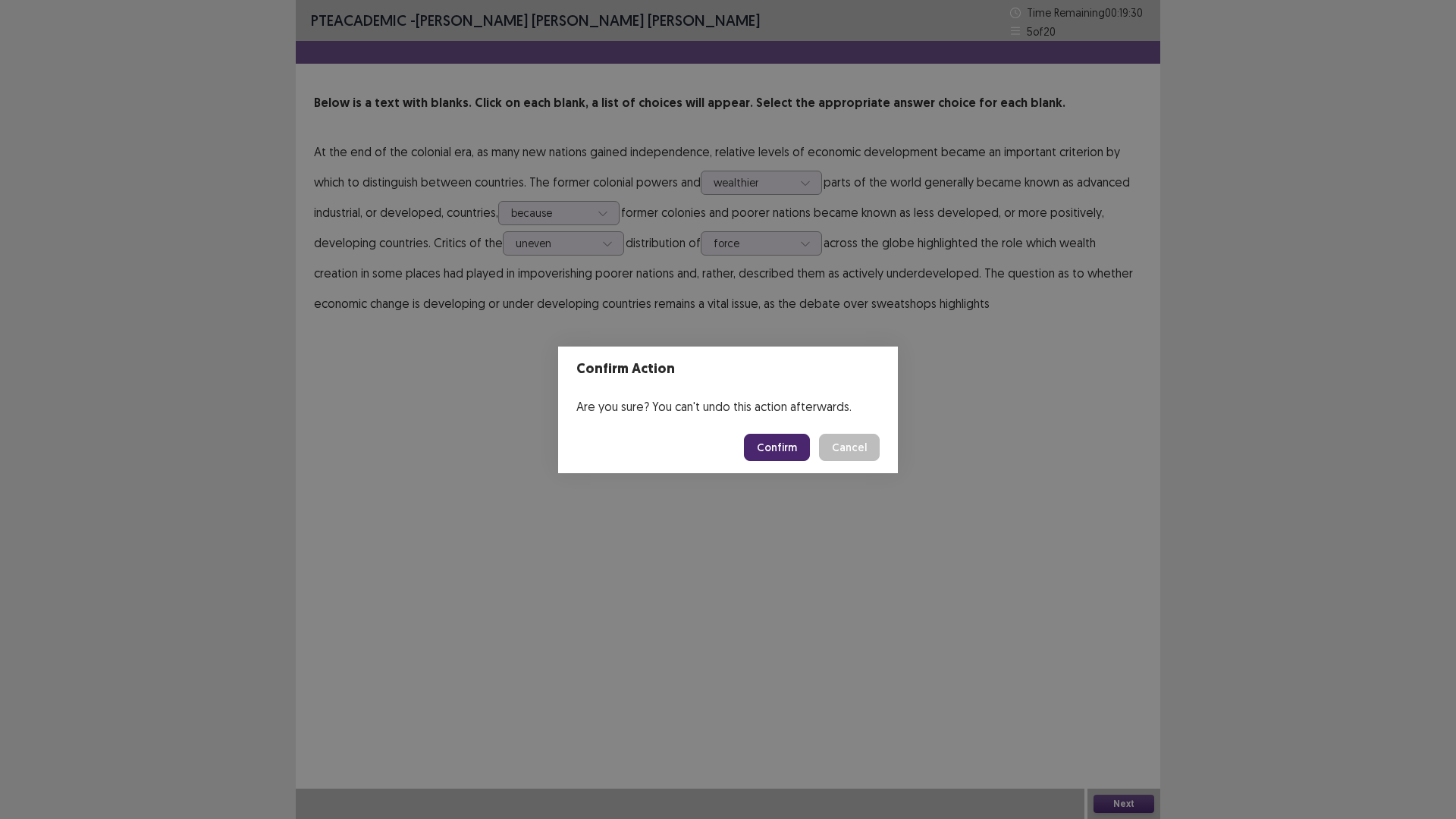
click at [795, 400] on div "Are you sure? You can't undo this action afterwards." at bounding box center [728, 407] width 340 height 30
click at [795, 457] on button "Confirm" at bounding box center [777, 447] width 66 height 27
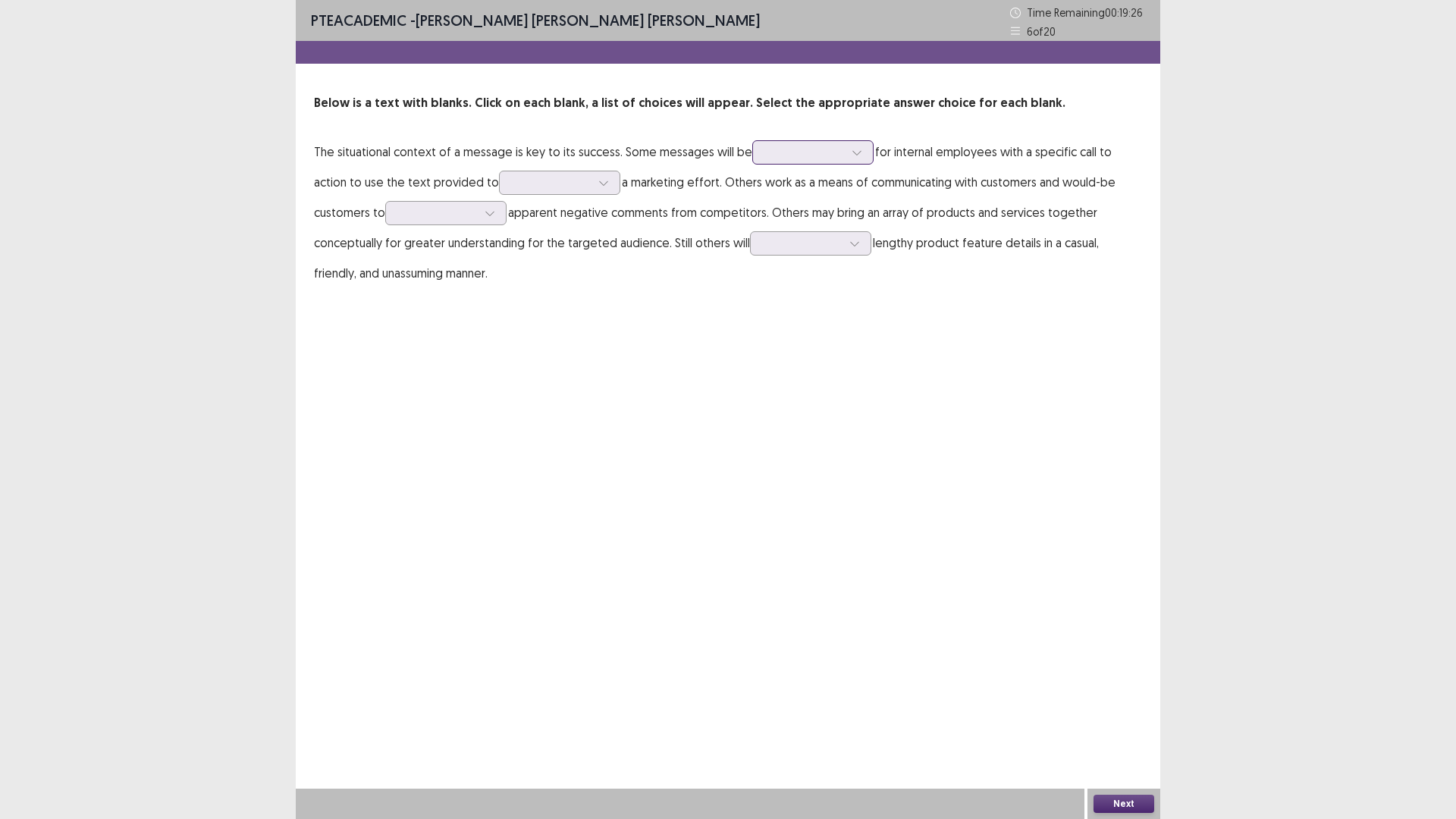
click at [787, 153] on div at bounding box center [805, 152] width 79 height 14
click at [817, 206] on div "overlooked" at bounding box center [813, 194] width 122 height 42
click at [814, 129] on div "Below is a text with blanks. Click on each blank, a list of choices will appear…" at bounding box center [728, 190] width 865 height 194
click at [815, 141] on div "overlooked" at bounding box center [805, 153] width 79 height 22
click at [801, 187] on div "overlooked" at bounding box center [813, 194] width 122 height 42
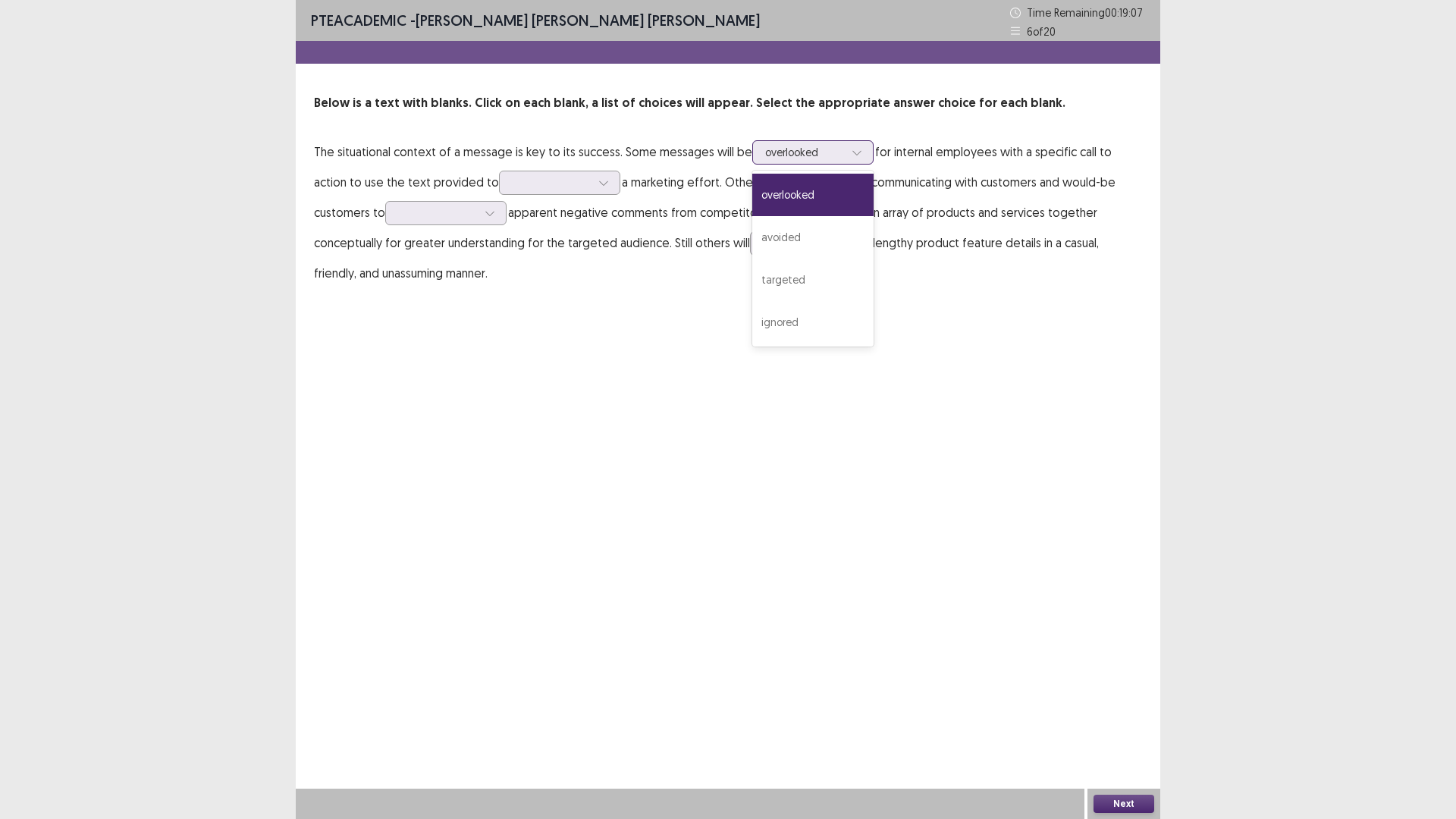
click at [772, 155] on div at bounding box center [805, 152] width 79 height 14
click at [786, 328] on div "ignored" at bounding box center [813, 321] width 122 height 42
click at [799, 154] on div at bounding box center [805, 152] width 79 height 14
click at [776, 196] on div "overlooked" at bounding box center [813, 194] width 122 height 42
click at [515, 179] on div at bounding box center [551, 182] width 79 height 14
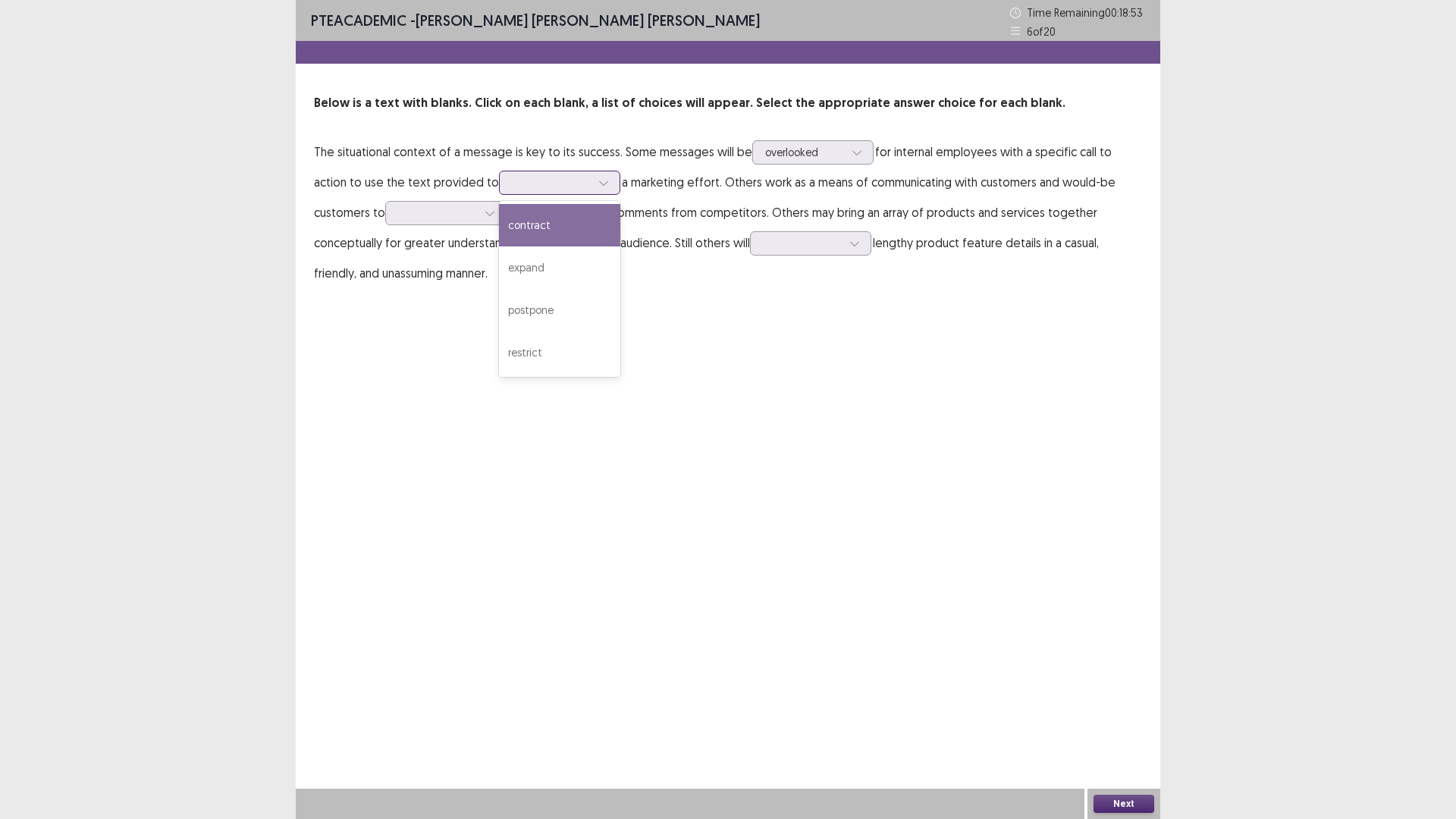
click at [499, 231] on div "contract" at bounding box center [560, 225] width 122 height 42
click at [545, 189] on div at bounding box center [551, 182] width 79 height 14
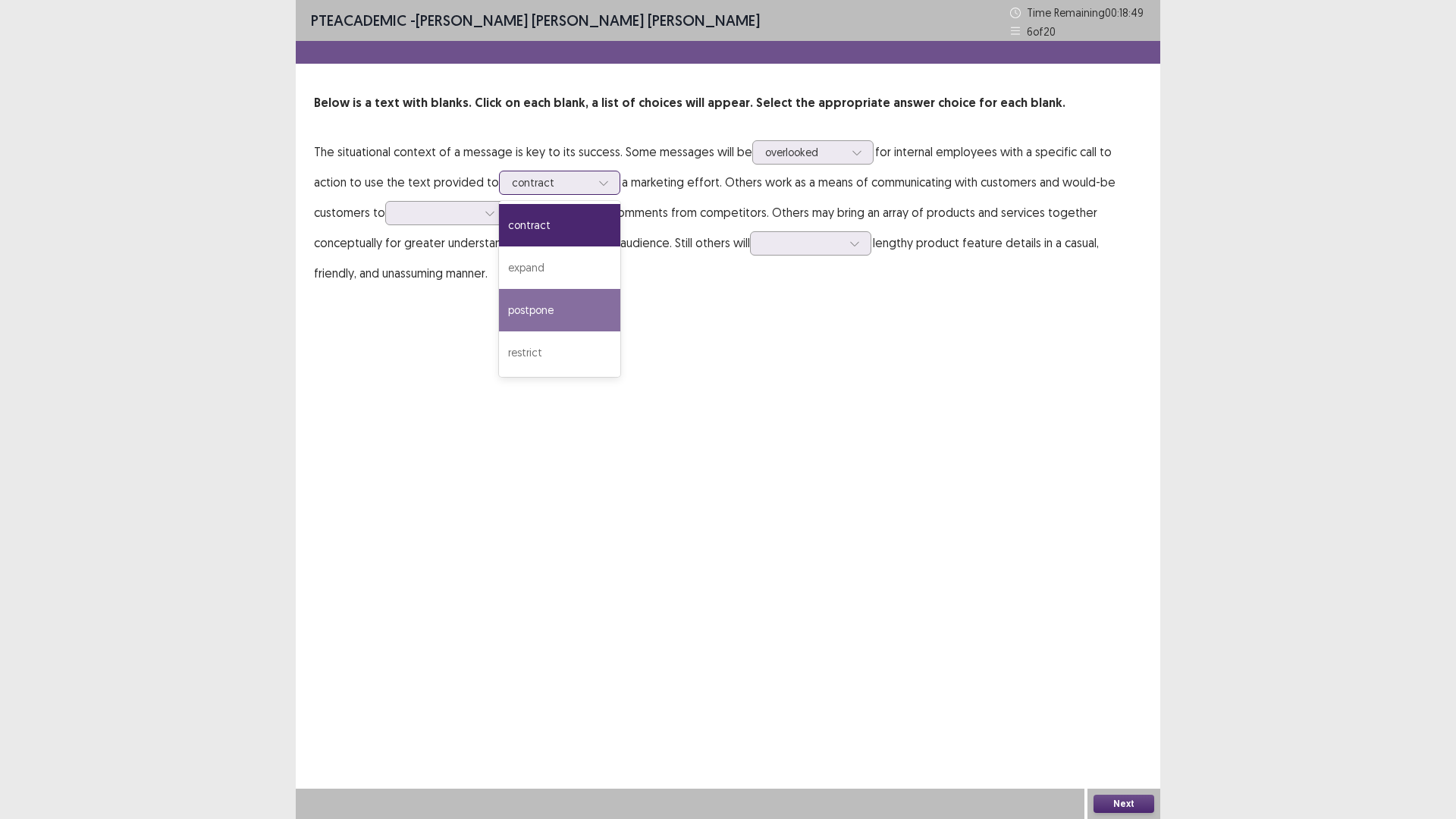
click at [513, 306] on div "postpone" at bounding box center [560, 309] width 122 height 42
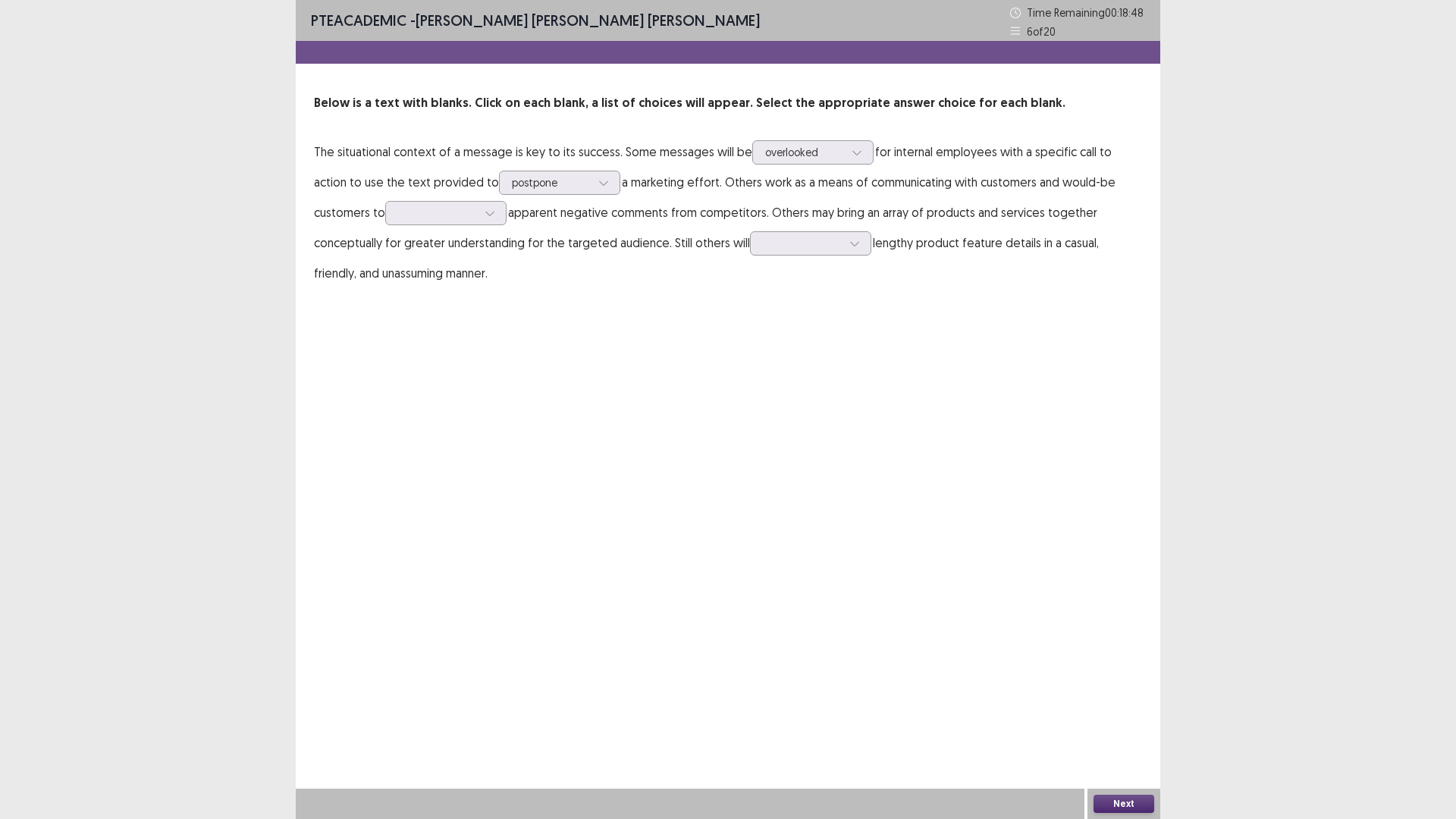
click at [526, 196] on p "The situational context of a message is key to its success. Some messages will …" at bounding box center [728, 213] width 828 height 152
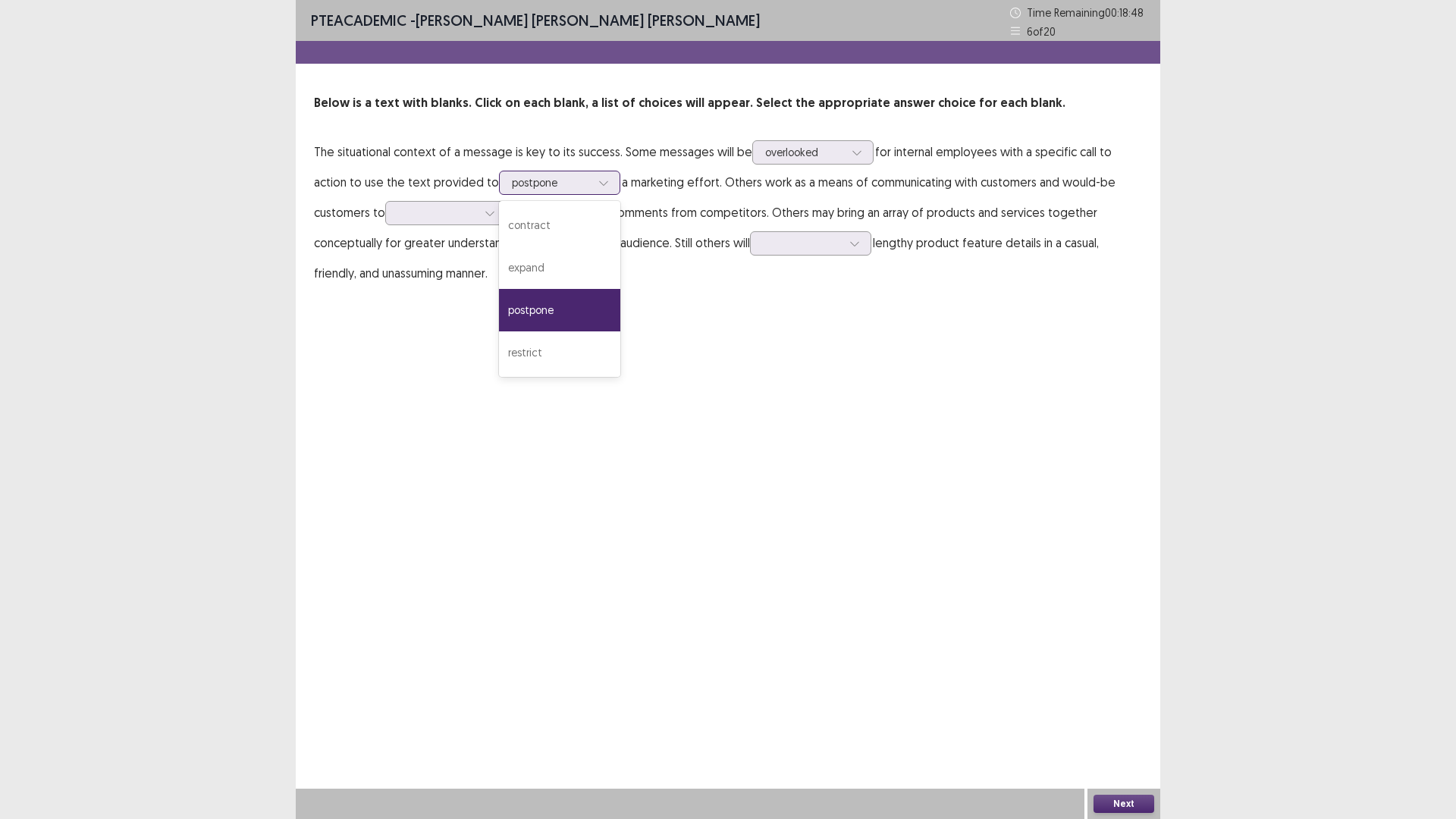
click at [527, 186] on div at bounding box center [551, 182] width 79 height 14
click at [515, 226] on div "contract" at bounding box center [560, 225] width 122 height 42
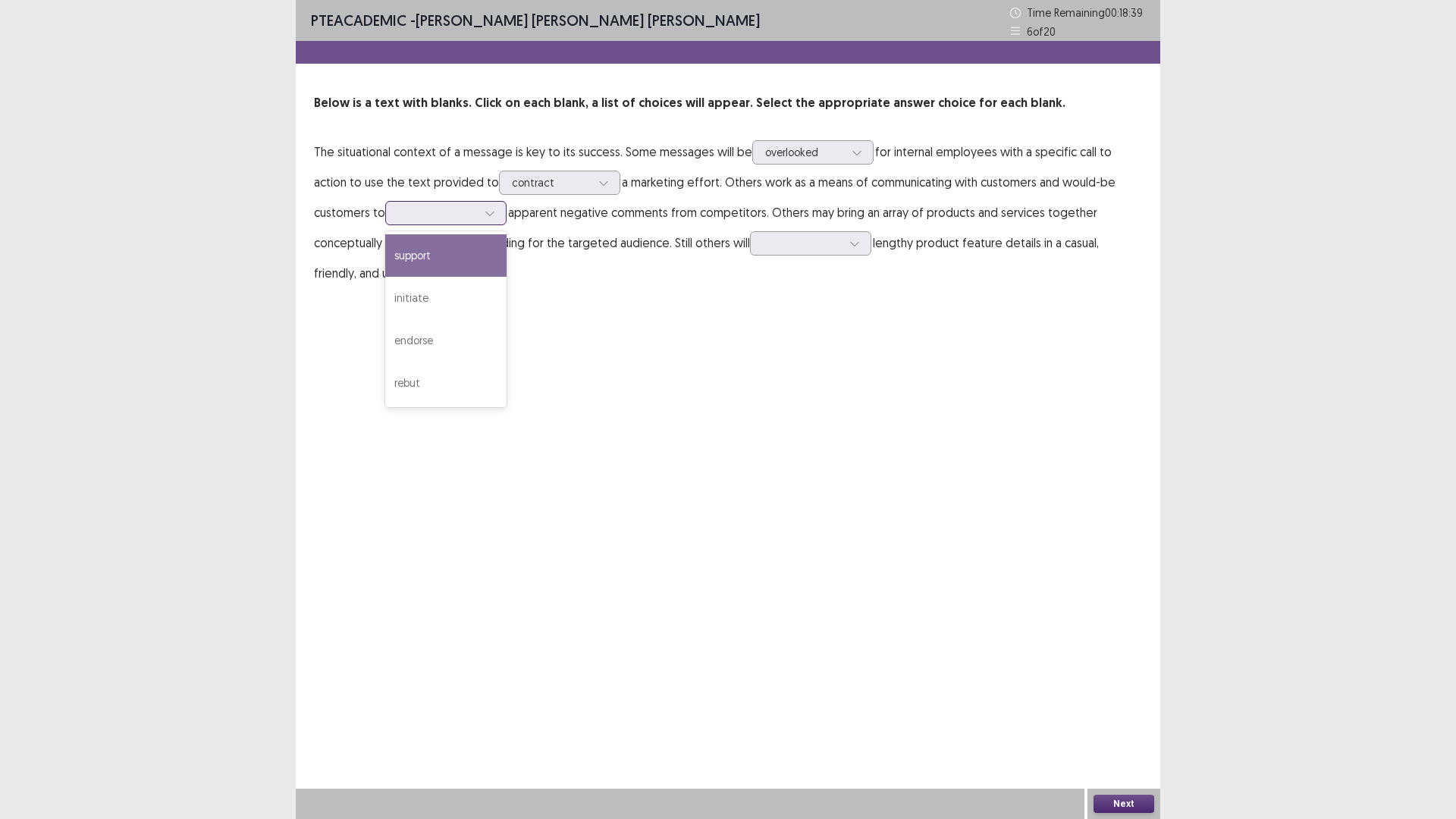
click at [385, 211] on div at bounding box center [446, 214] width 122 height 24
click at [385, 261] on div "support" at bounding box center [446, 255] width 122 height 42
click at [416, 217] on div at bounding box center [438, 212] width 79 height 14
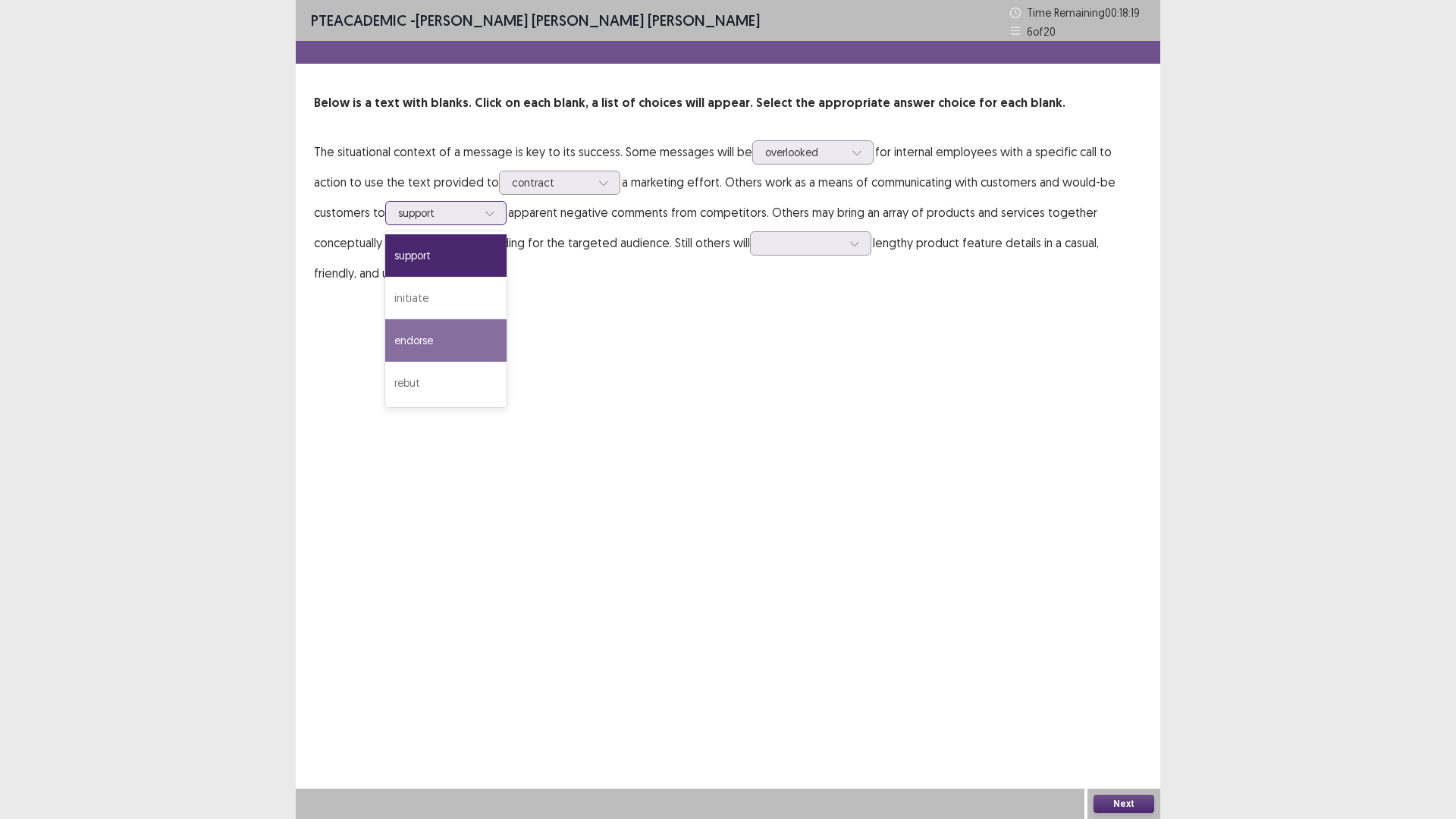
click at [389, 345] on div "endorse" at bounding box center [446, 340] width 122 height 42
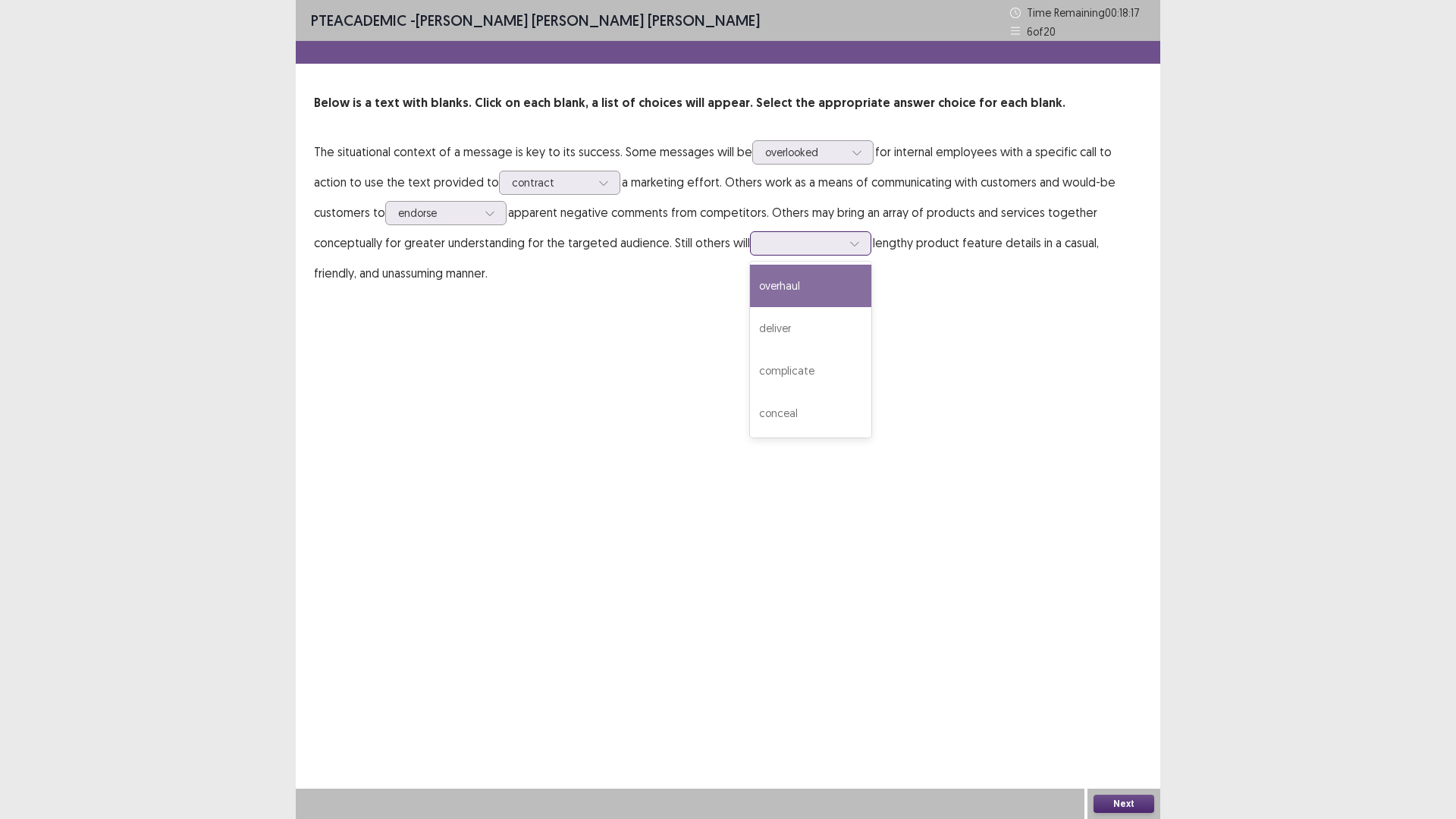
click at [763, 245] on div at bounding box center [802, 243] width 79 height 14
click at [750, 283] on div "overhaul" at bounding box center [811, 286] width 122 height 42
click at [1139, 691] on button "Next" at bounding box center [1123, 803] width 61 height 18
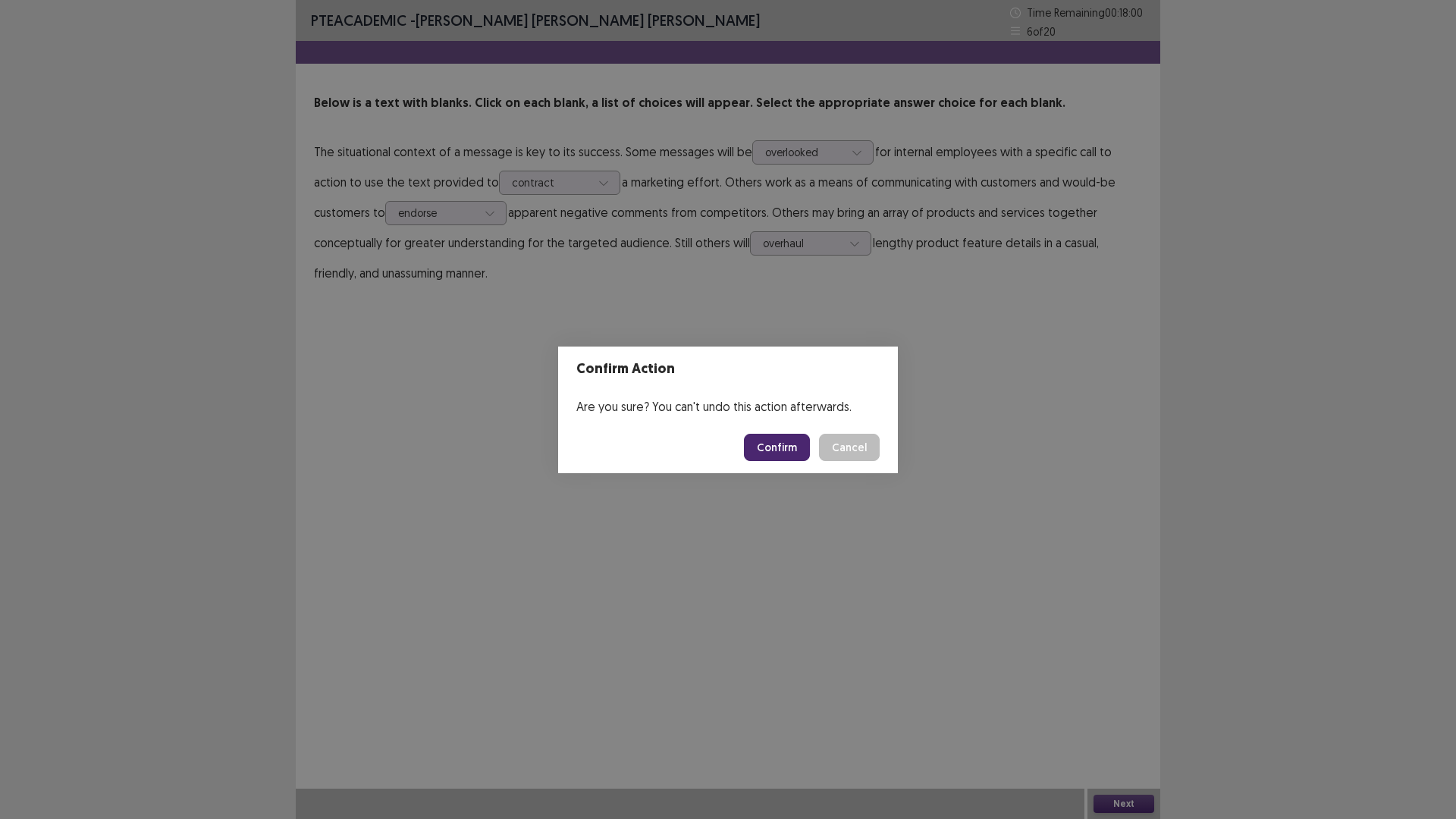
click at [765, 439] on button "Confirm" at bounding box center [777, 447] width 66 height 27
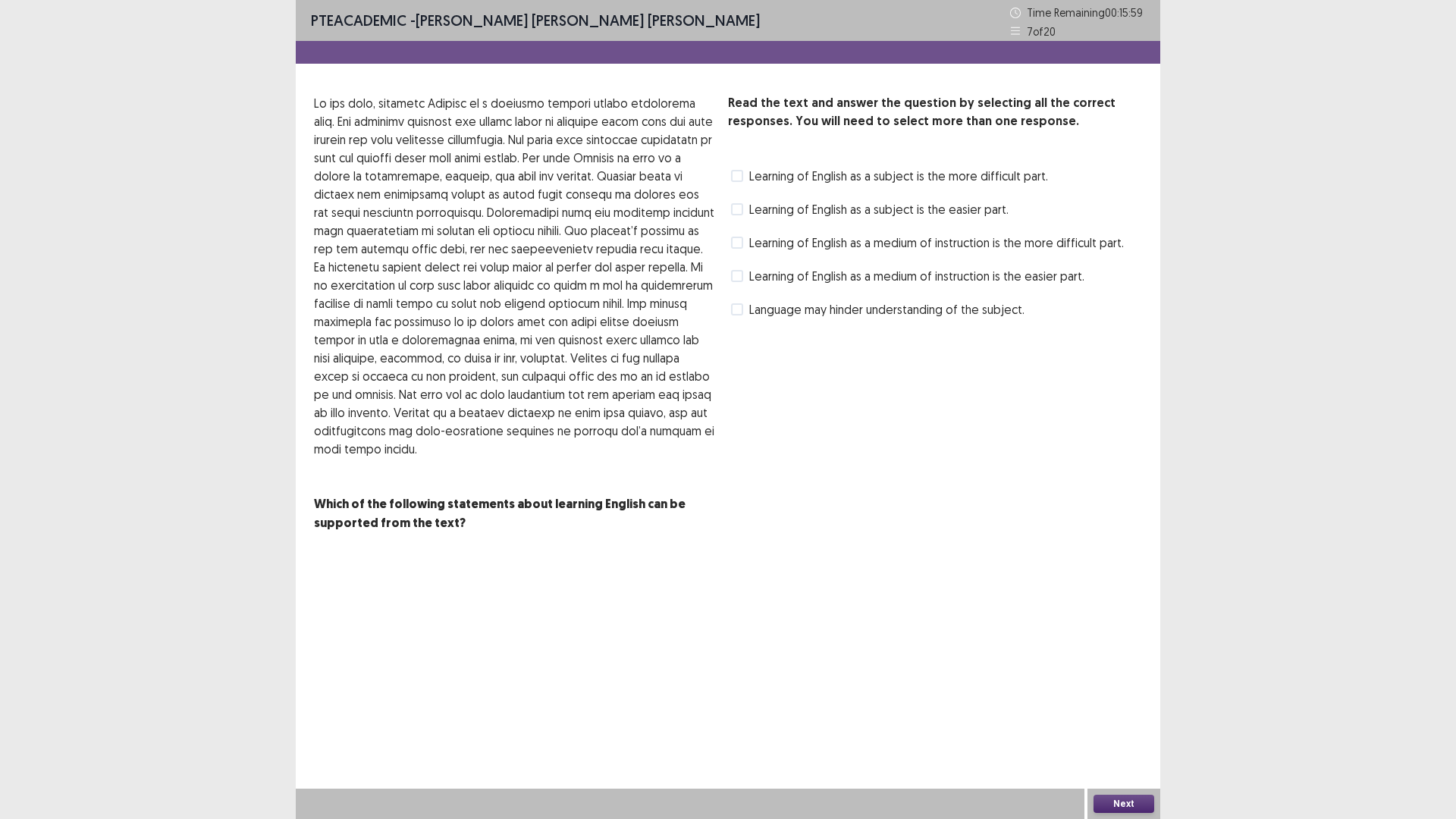
click at [735, 306] on span at bounding box center [736, 309] width 12 height 12
click at [1146, 691] on button "Next" at bounding box center [1123, 803] width 61 height 18
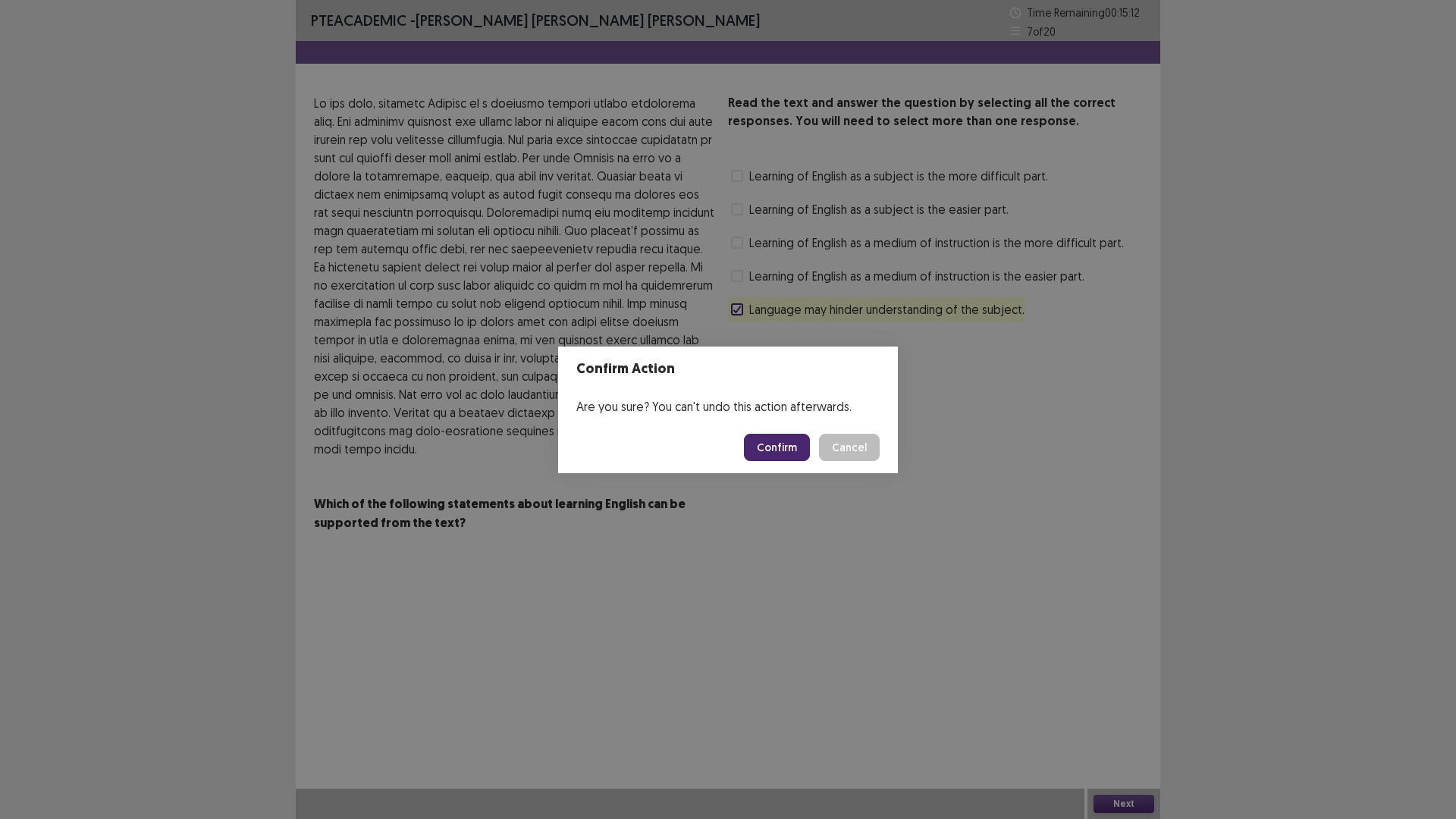
click at [788, 454] on button "Confirm" at bounding box center [777, 447] width 66 height 27
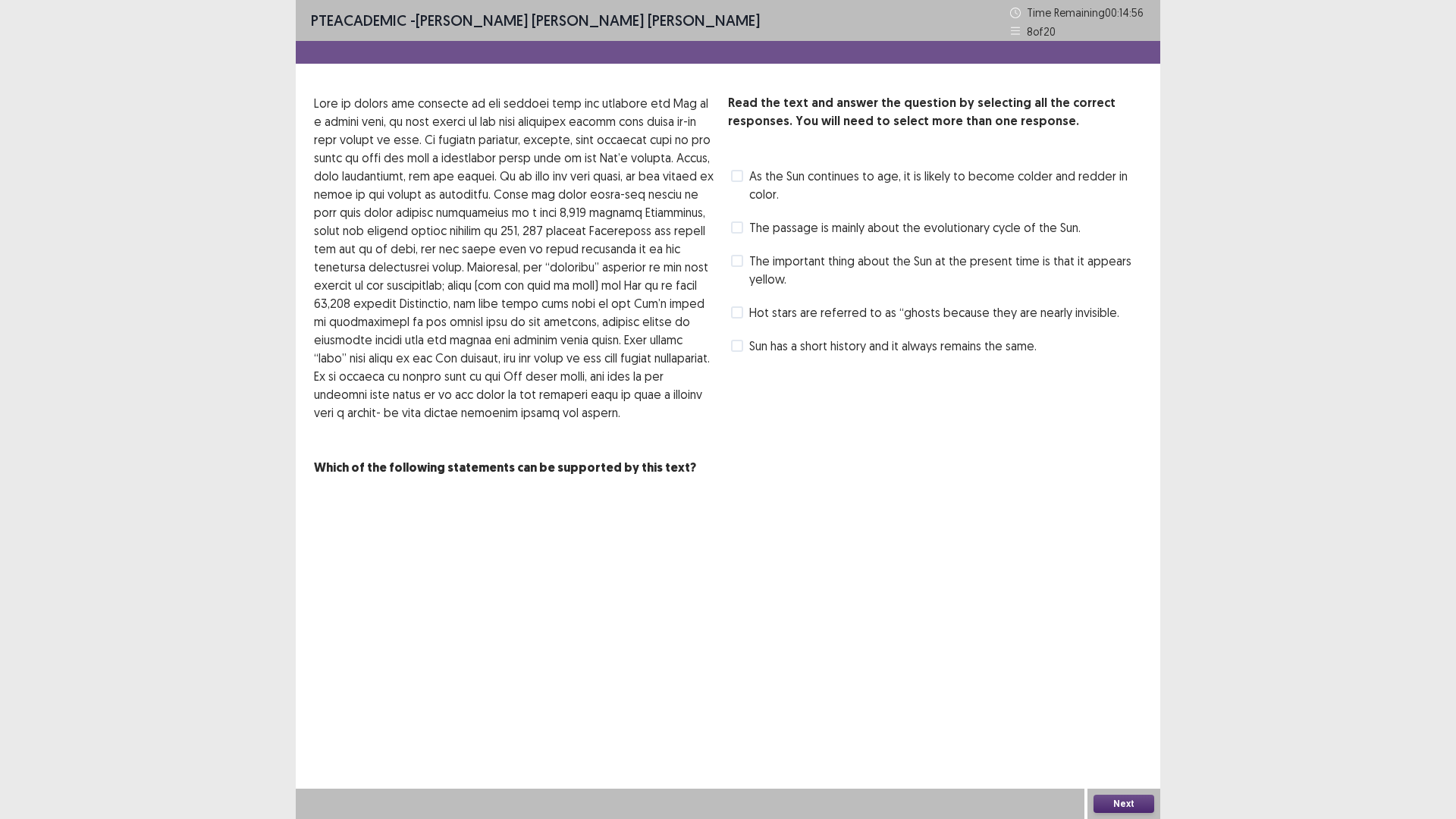
click at [739, 262] on span at bounding box center [736, 261] width 12 height 12
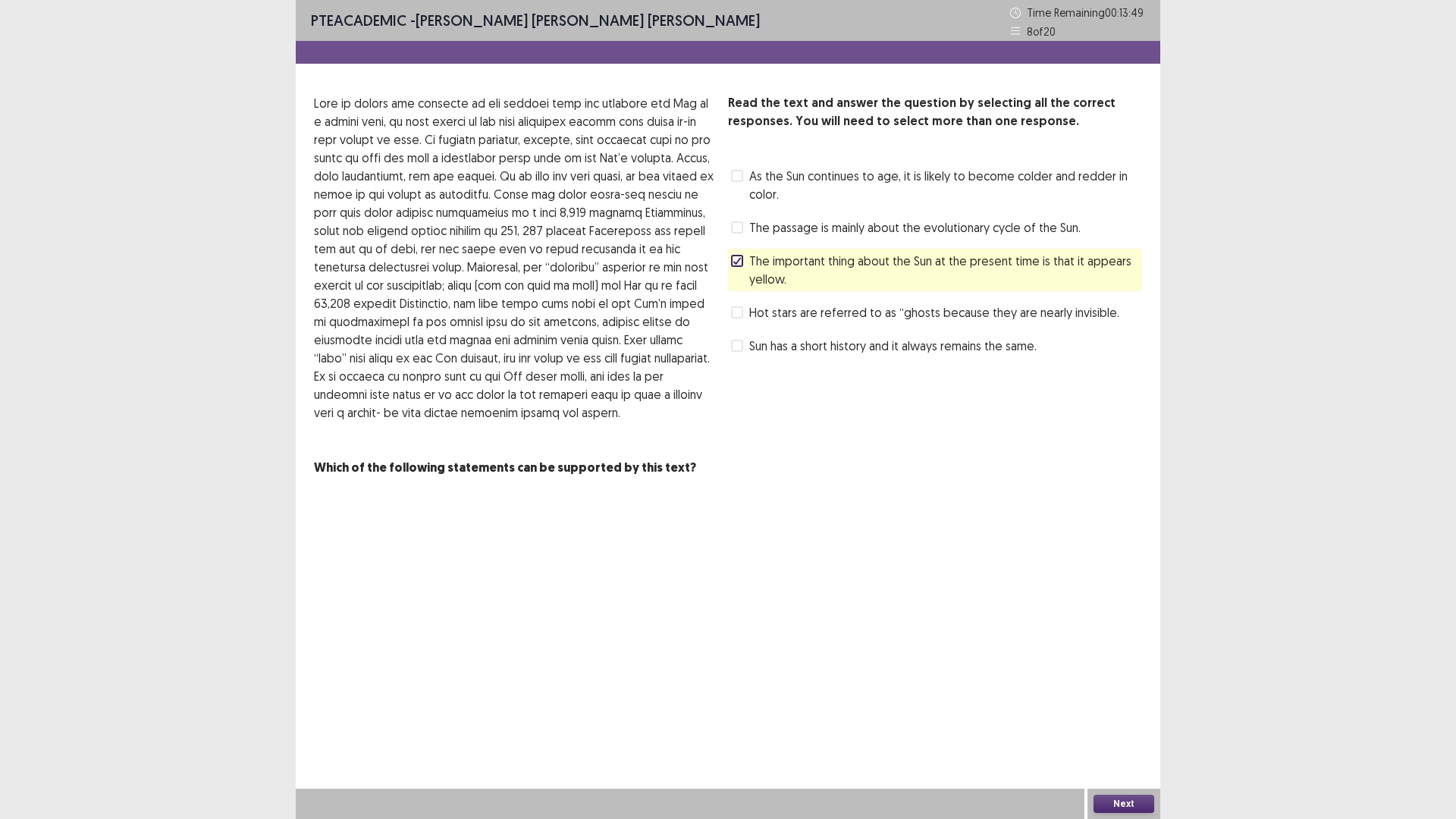
click at [742, 261] on span at bounding box center [736, 261] width 12 height 12
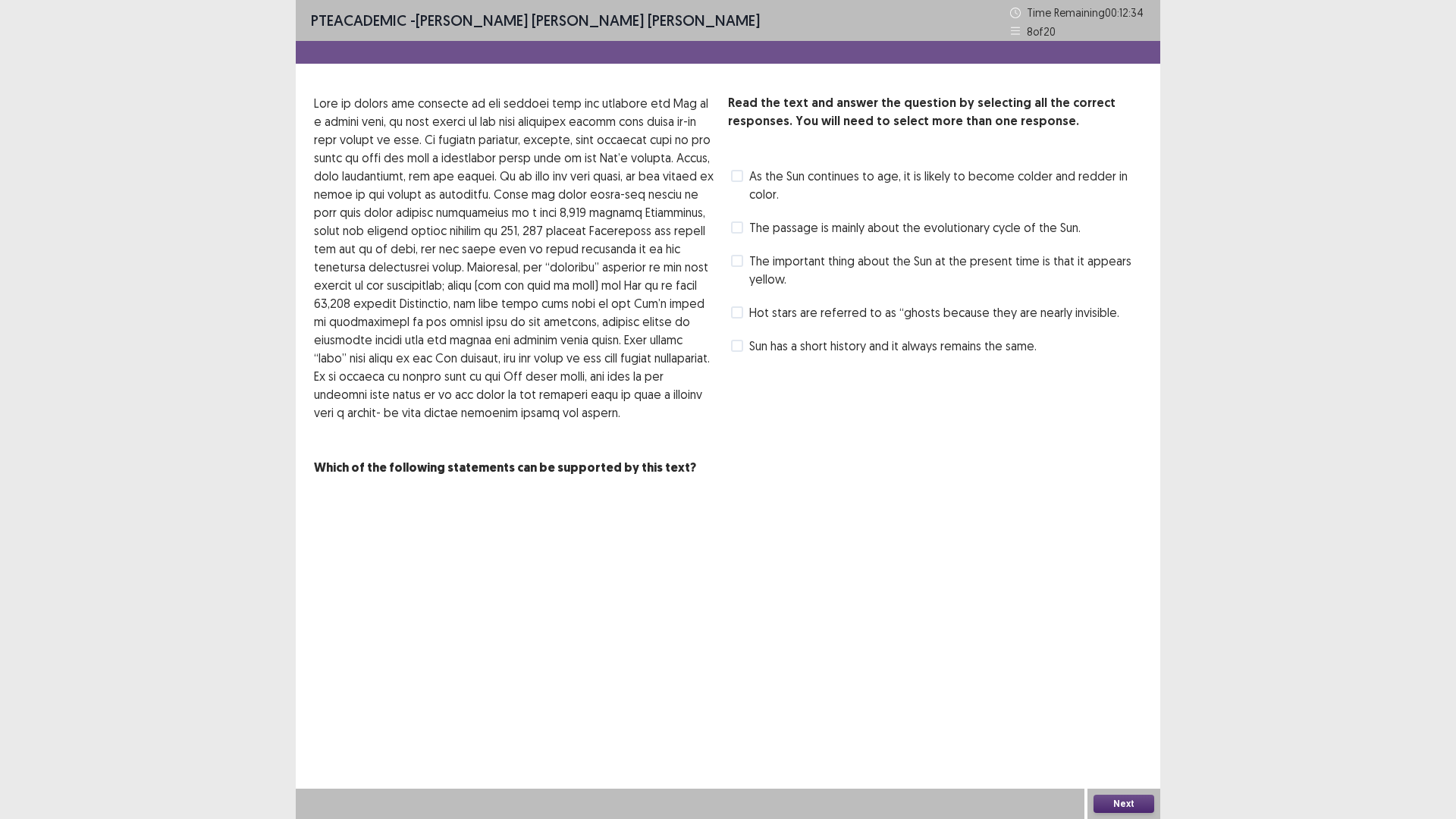
click at [776, 271] on span "The important thing about the Sun at the present time is that it appears yellow." at bounding box center [945, 270] width 393 height 37
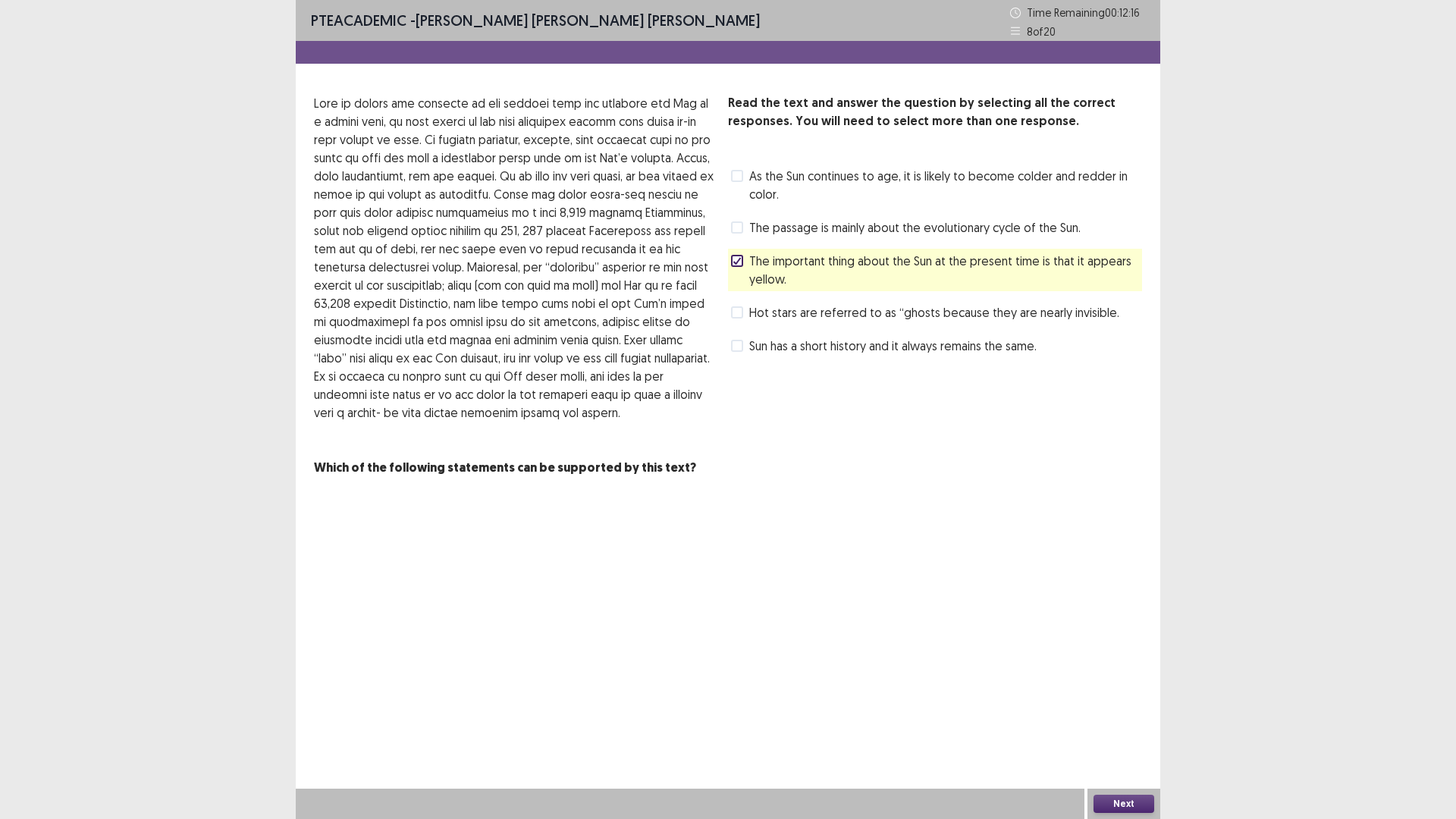
click at [970, 342] on span "Sun has a short history and it always remains the same." at bounding box center [893, 345] width 288 height 18
click at [1134, 691] on button "Next" at bounding box center [1123, 803] width 61 height 18
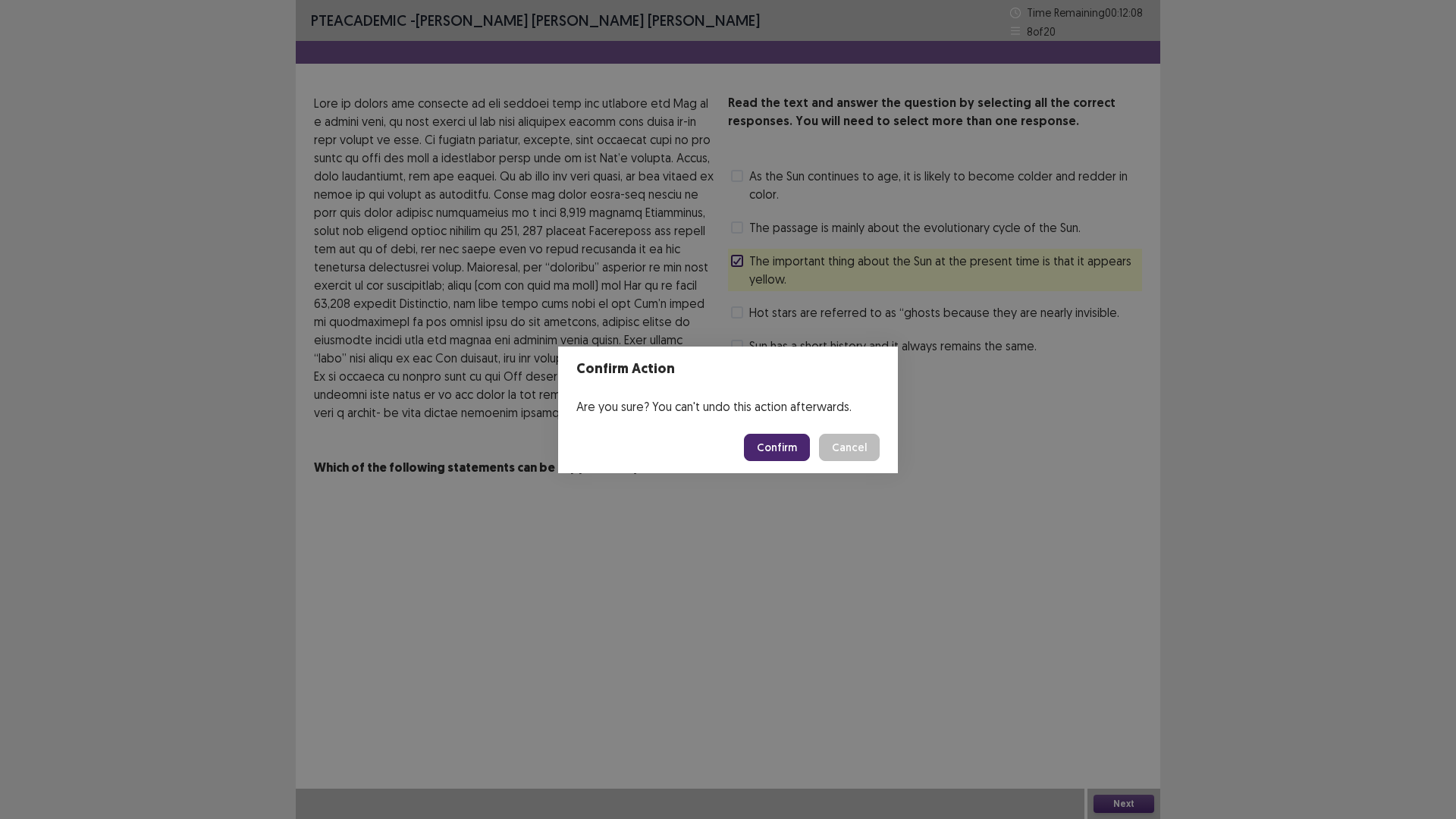
click at [775, 447] on button "Confirm" at bounding box center [777, 447] width 66 height 27
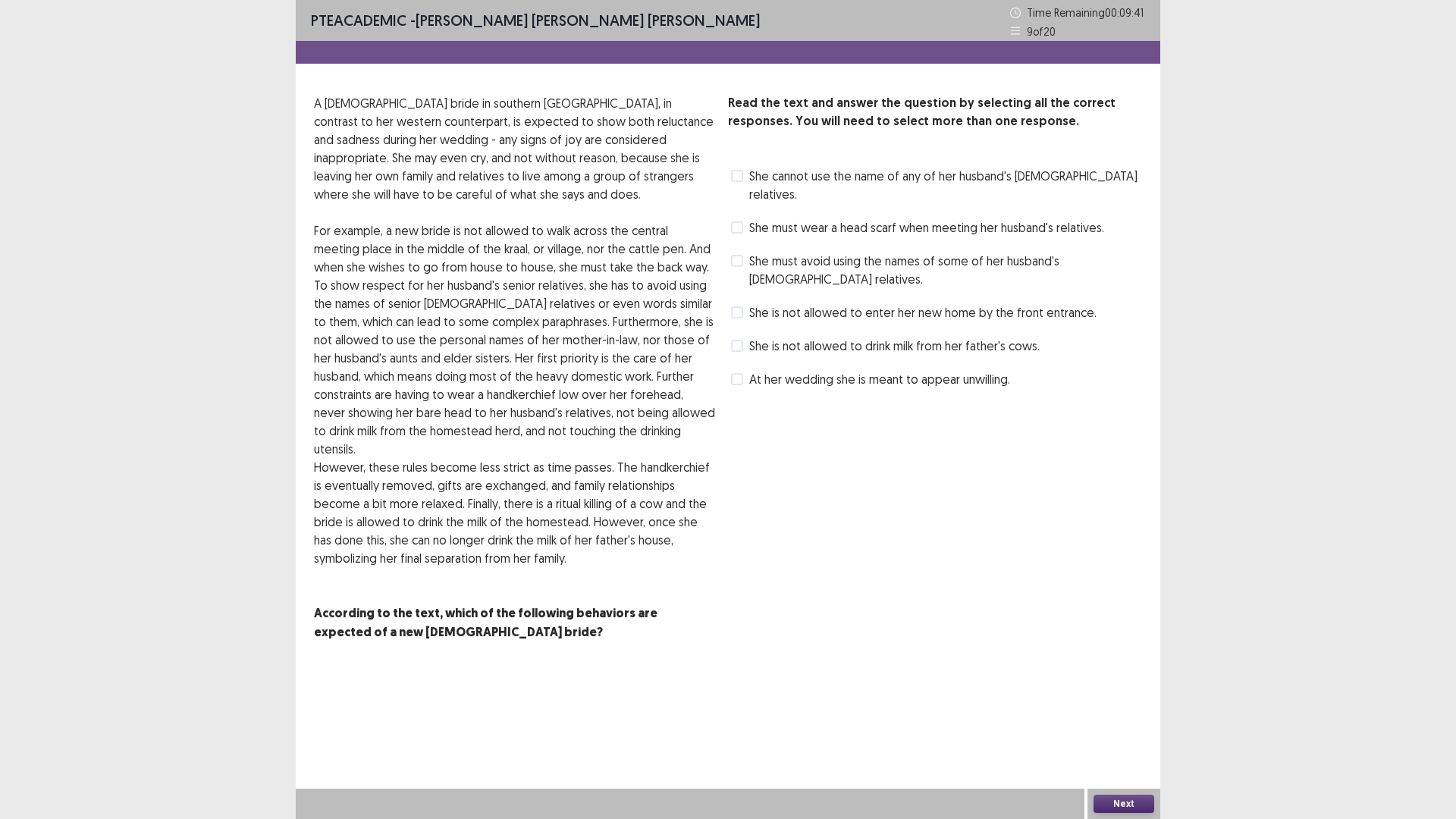
click at [737, 340] on span at bounding box center [736, 346] width 12 height 12
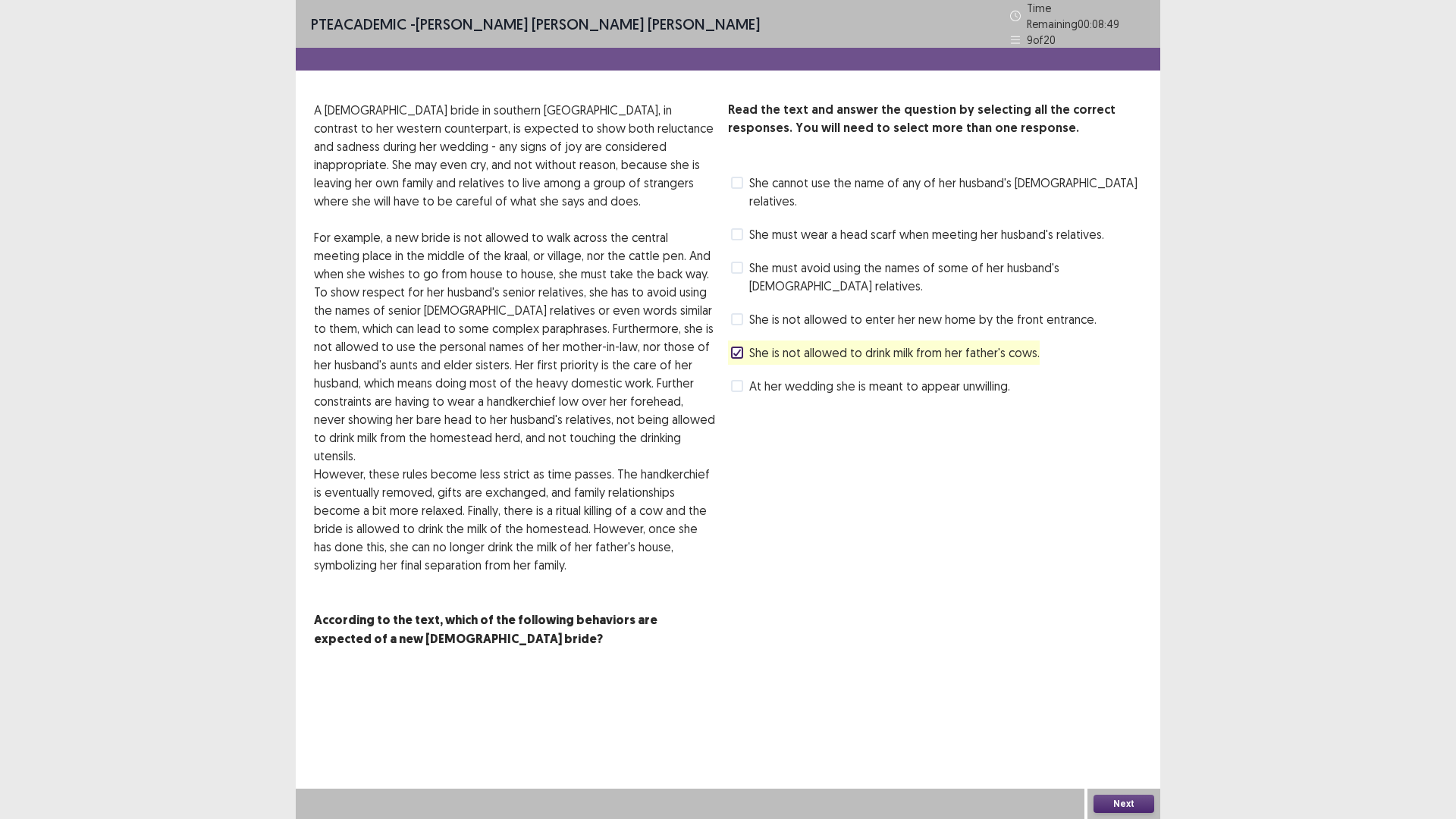
click at [770, 173] on span "She cannot use the name of any of her husband's [DEMOGRAPHIC_DATA] relatives." at bounding box center [945, 191] width 393 height 37
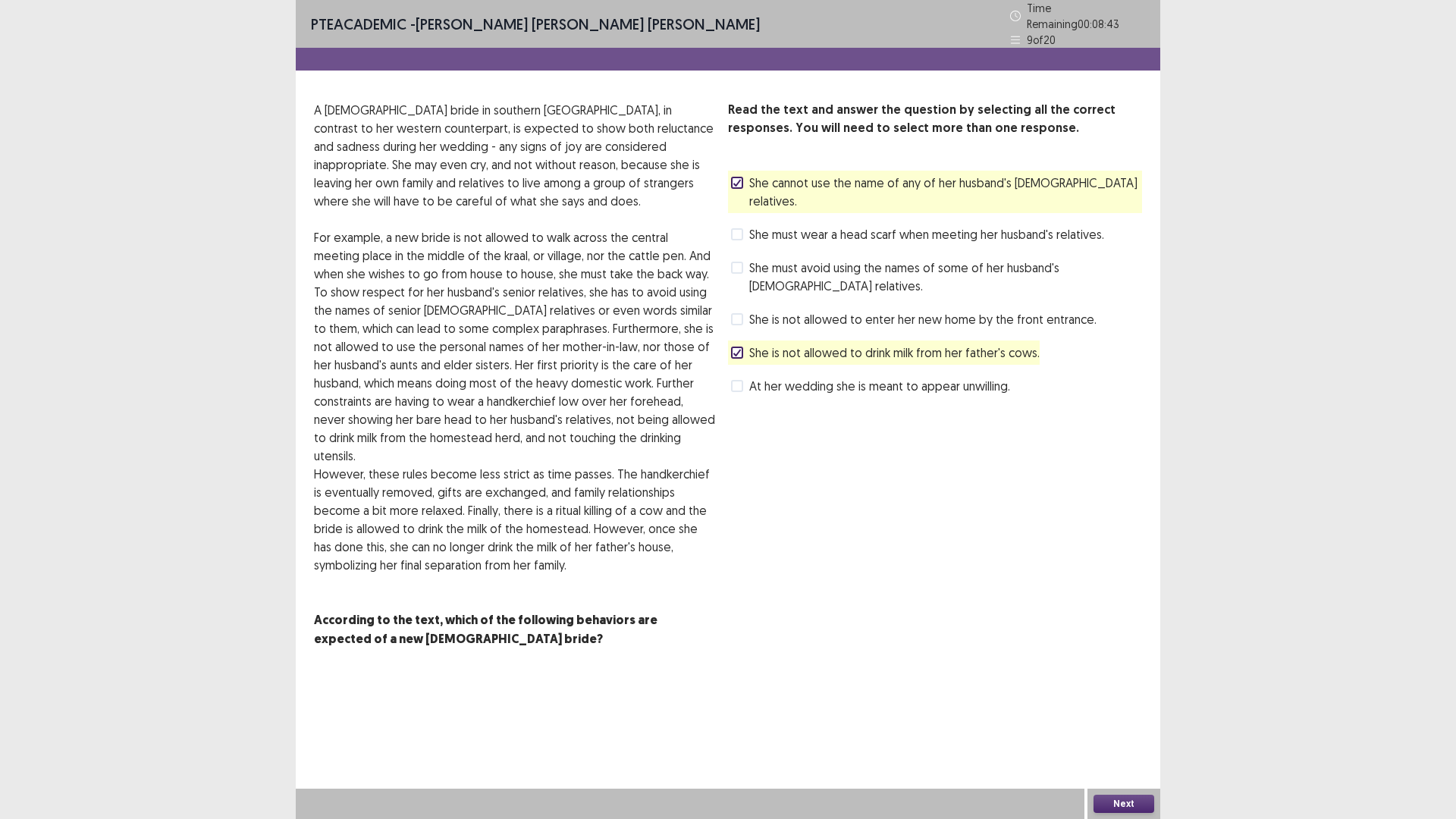
click at [787, 225] on span "She must wear a head scarf when meeting her husband's relatives." at bounding box center [927, 233] width 355 height 18
click at [787, 163] on div "Read the text and answer the question by selecting all the correct responses. Y…" at bounding box center [935, 249] width 414 height 297
click at [788, 175] on span "She cannot use the name of any of her husband's [DEMOGRAPHIC_DATA] relatives." at bounding box center [945, 191] width 393 height 37
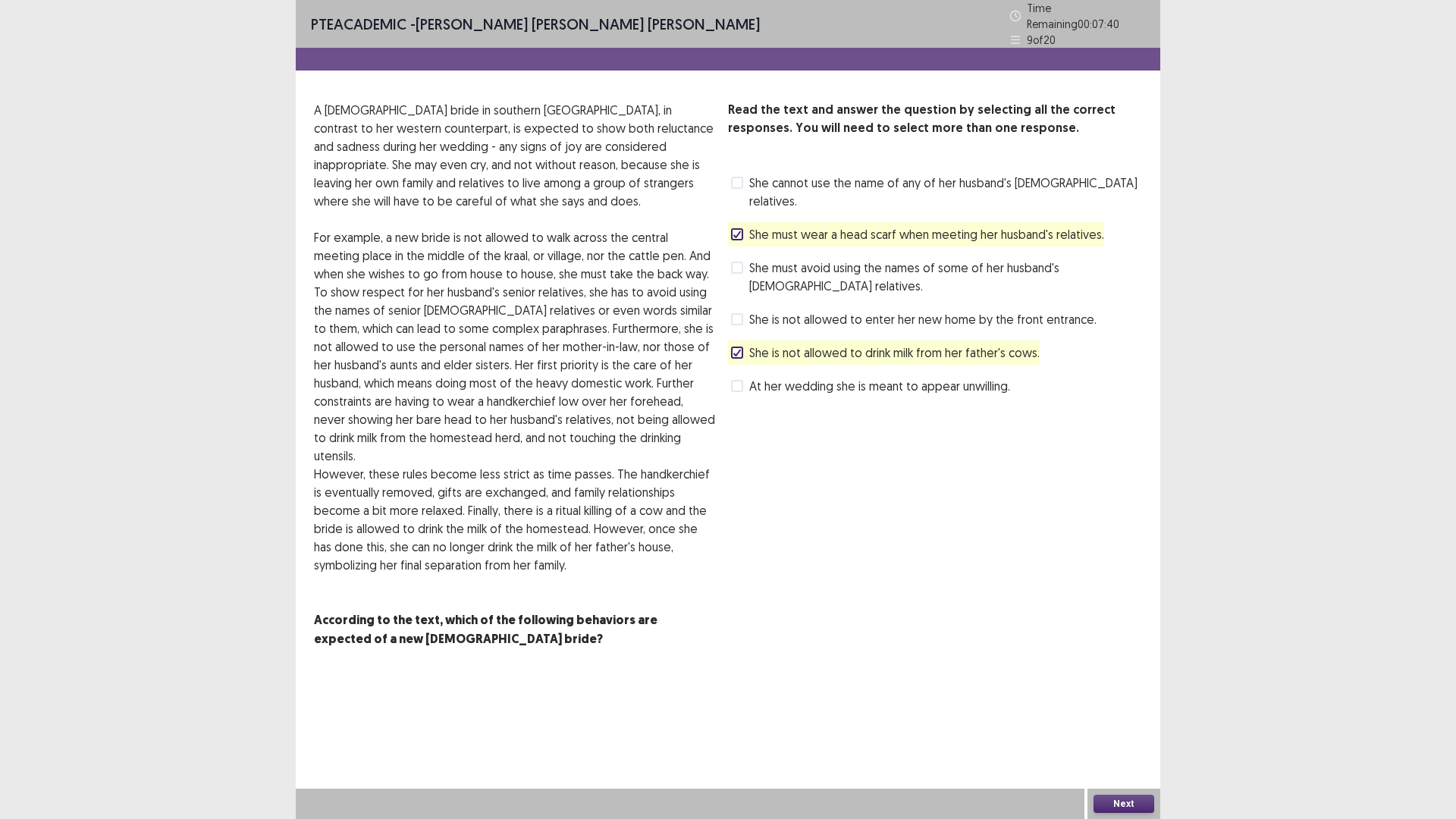
click at [899, 225] on span "She must wear a head scarf when meeting her husband's relatives." at bounding box center [927, 233] width 355 height 18
click at [1134, 691] on button "Next" at bounding box center [1123, 803] width 61 height 18
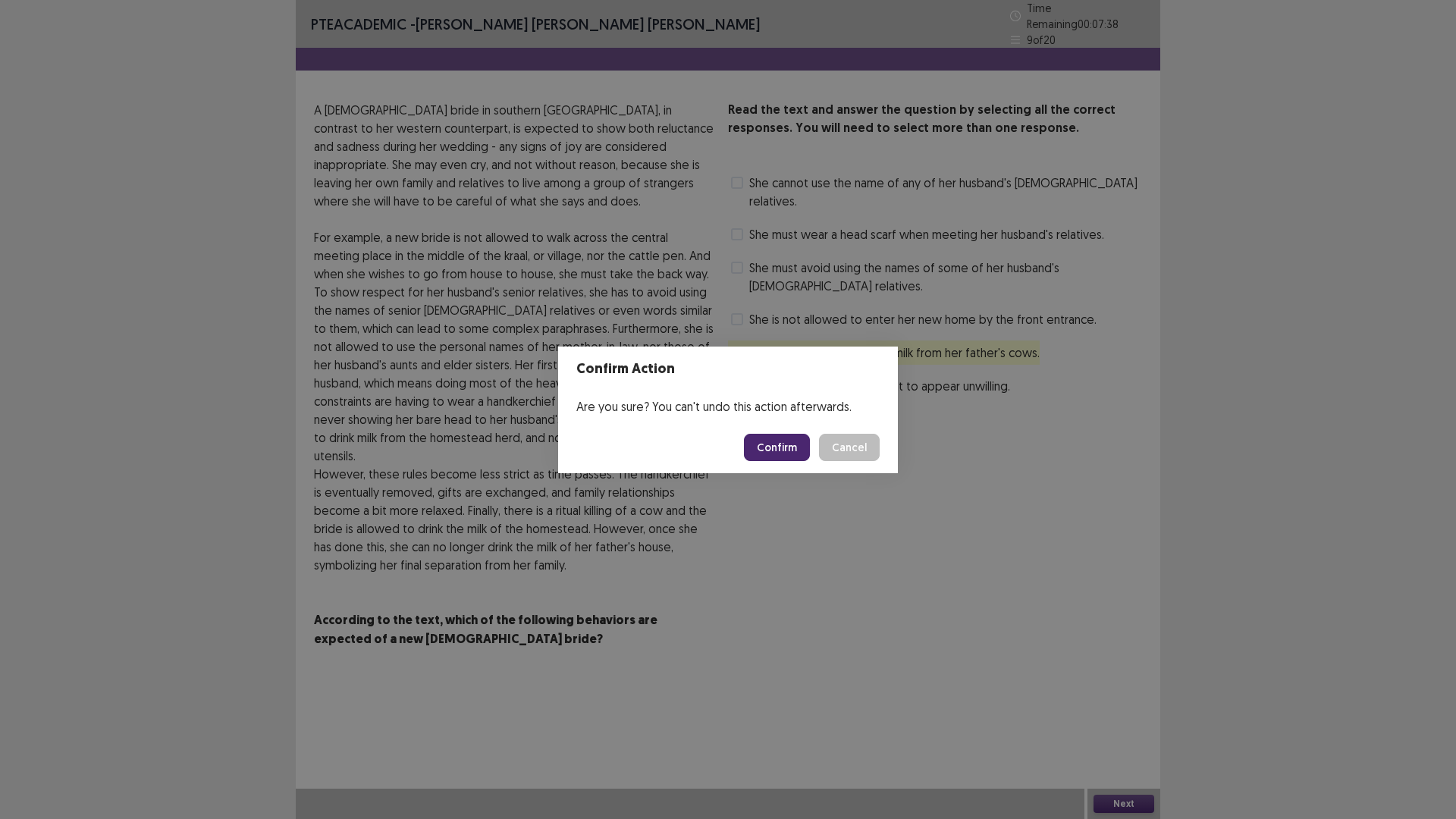
click at [766, 451] on button "Confirm" at bounding box center [777, 447] width 66 height 27
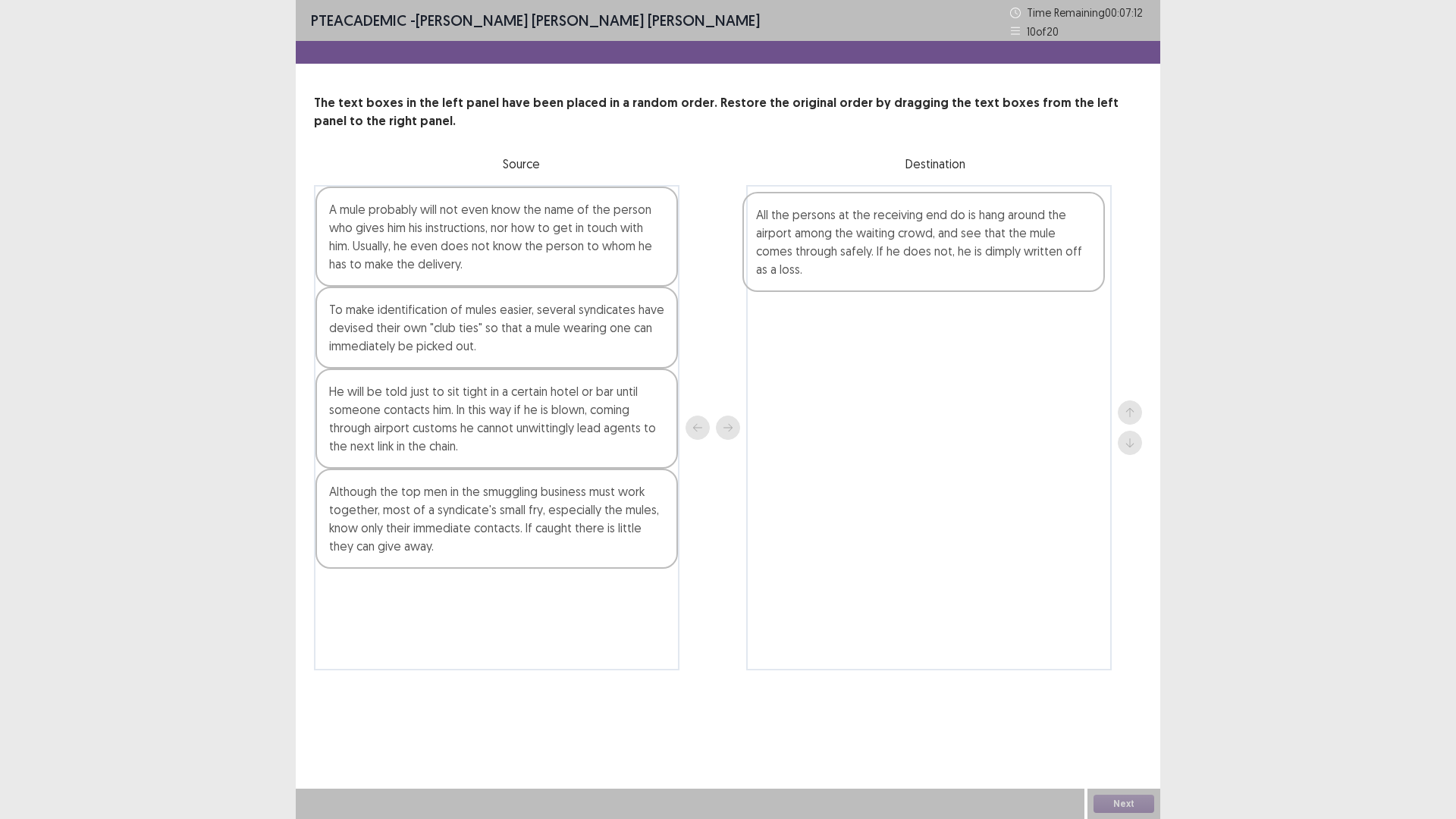
drag, startPoint x: 392, startPoint y: 431, endPoint x: 841, endPoint y: 258, distance: 481.2
click at [841, 258] on div "A mule probably will not even know the name of the person who gives him his ins…" at bounding box center [728, 428] width 828 height 485
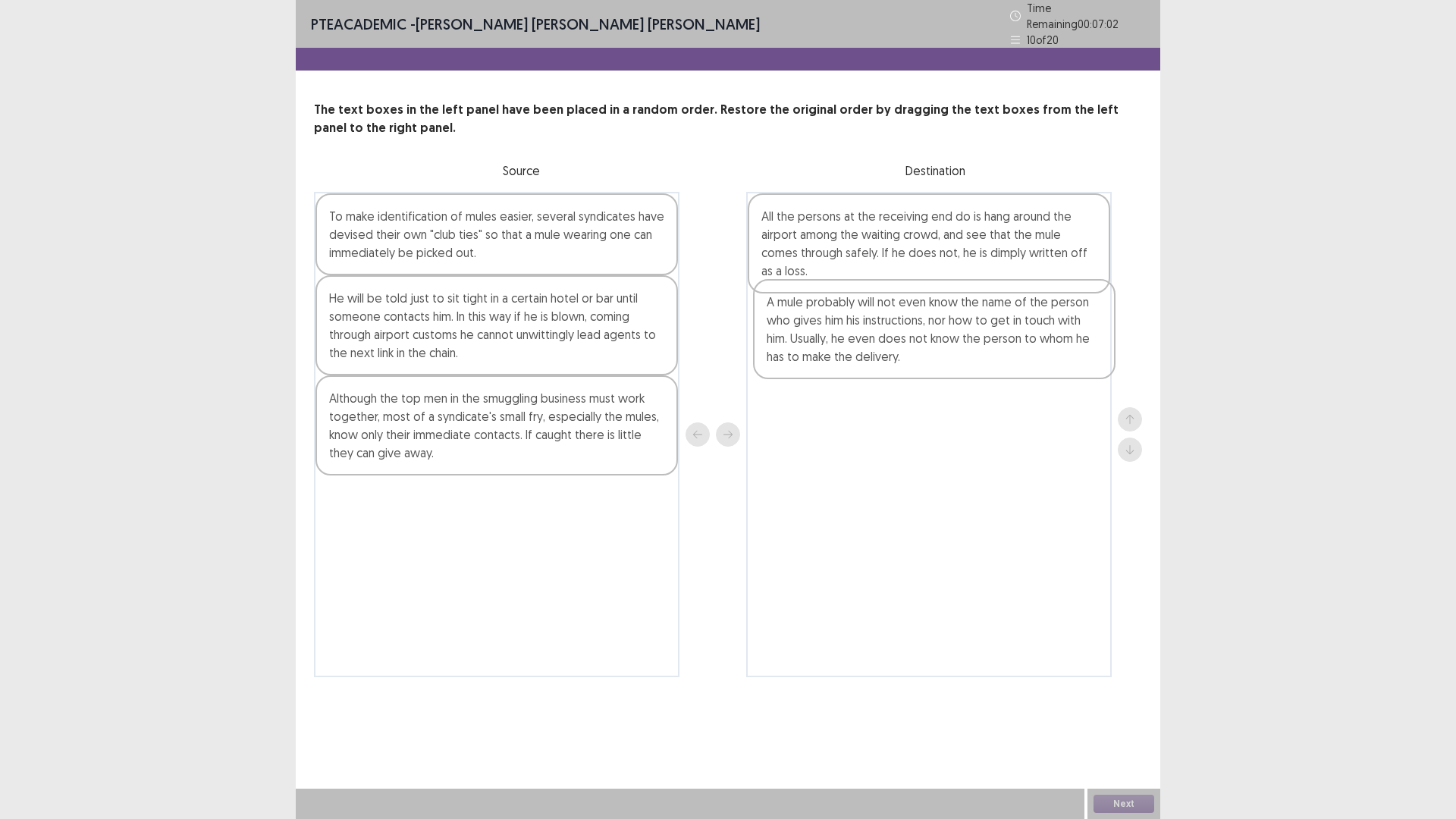
drag, startPoint x: 364, startPoint y: 224, endPoint x: 806, endPoint y: 319, distance: 452.1
click at [806, 319] on div "A mule probably will not even know the name of the person who gives him his ins…" at bounding box center [728, 435] width 828 height 485
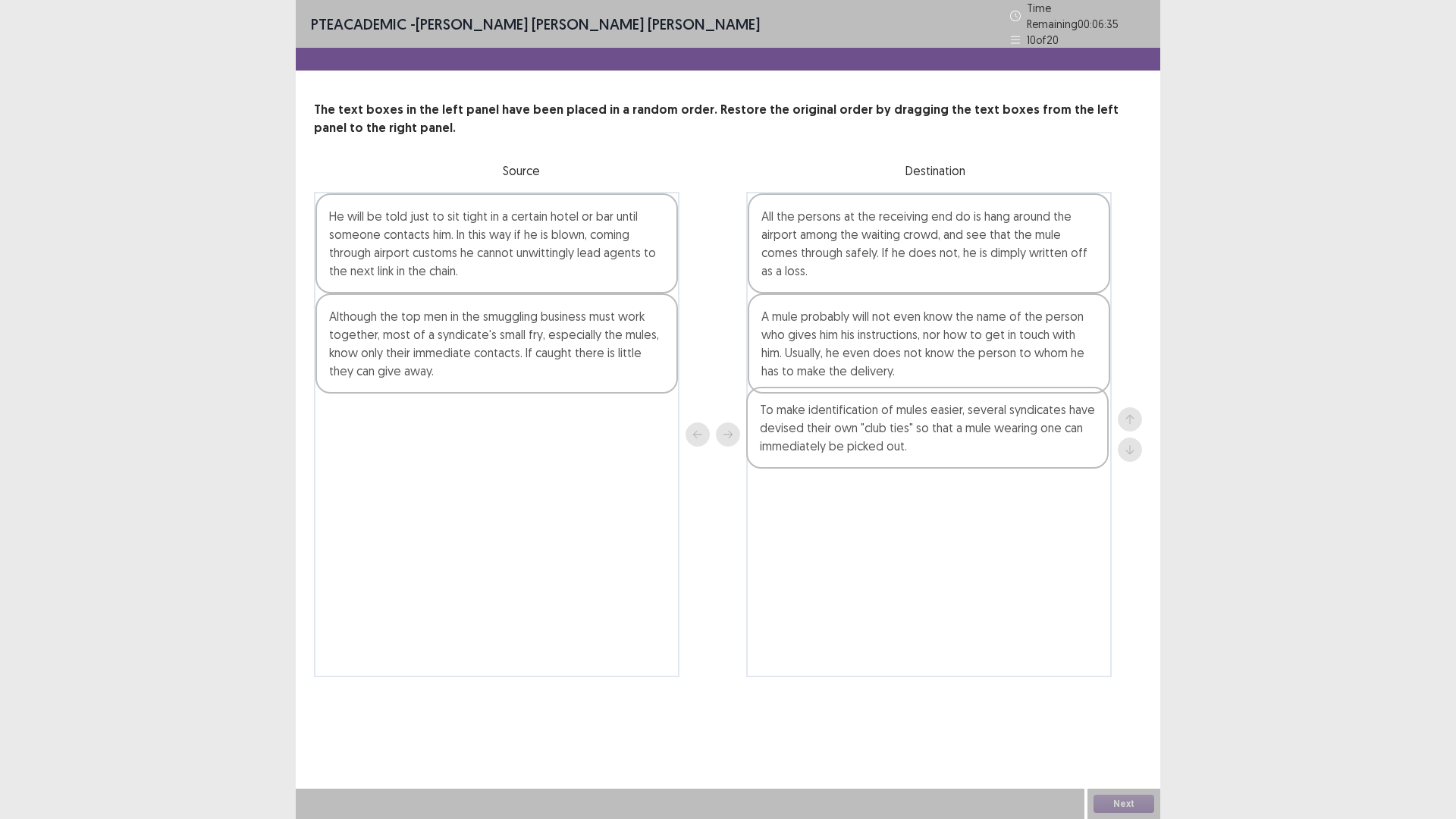
drag, startPoint x: 491, startPoint y: 256, endPoint x: 929, endPoint y: 452, distance: 479.9
click at [929, 456] on div "To make identification of mules easier, several syndicates have devised their o…" at bounding box center [728, 435] width 828 height 485
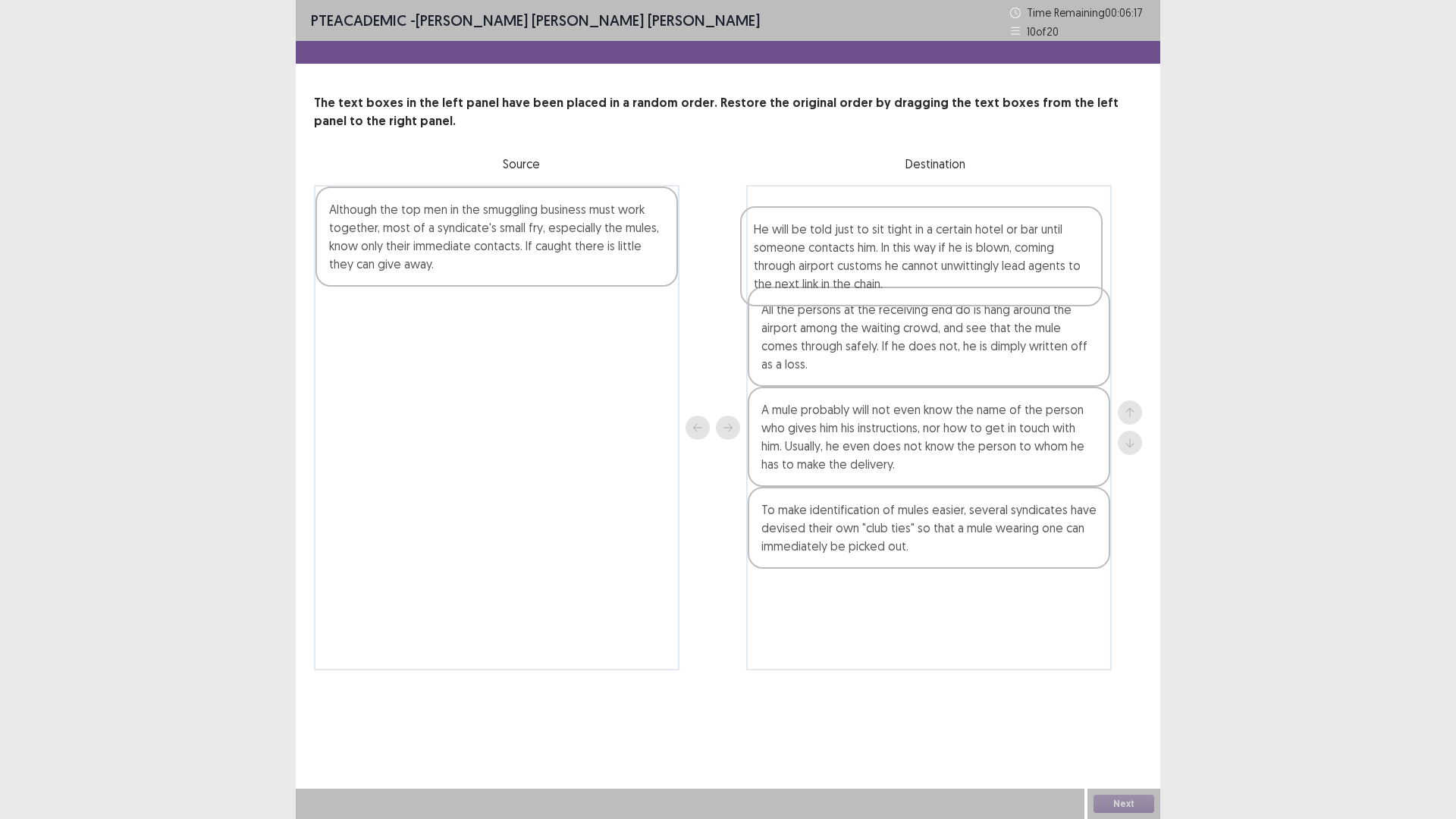
drag, startPoint x: 432, startPoint y: 233, endPoint x: 837, endPoint y: 251, distance: 405.4
click at [837, 251] on div "He will be told just to sit tight in a certain hotel or bar until someone conta…" at bounding box center [728, 428] width 828 height 485
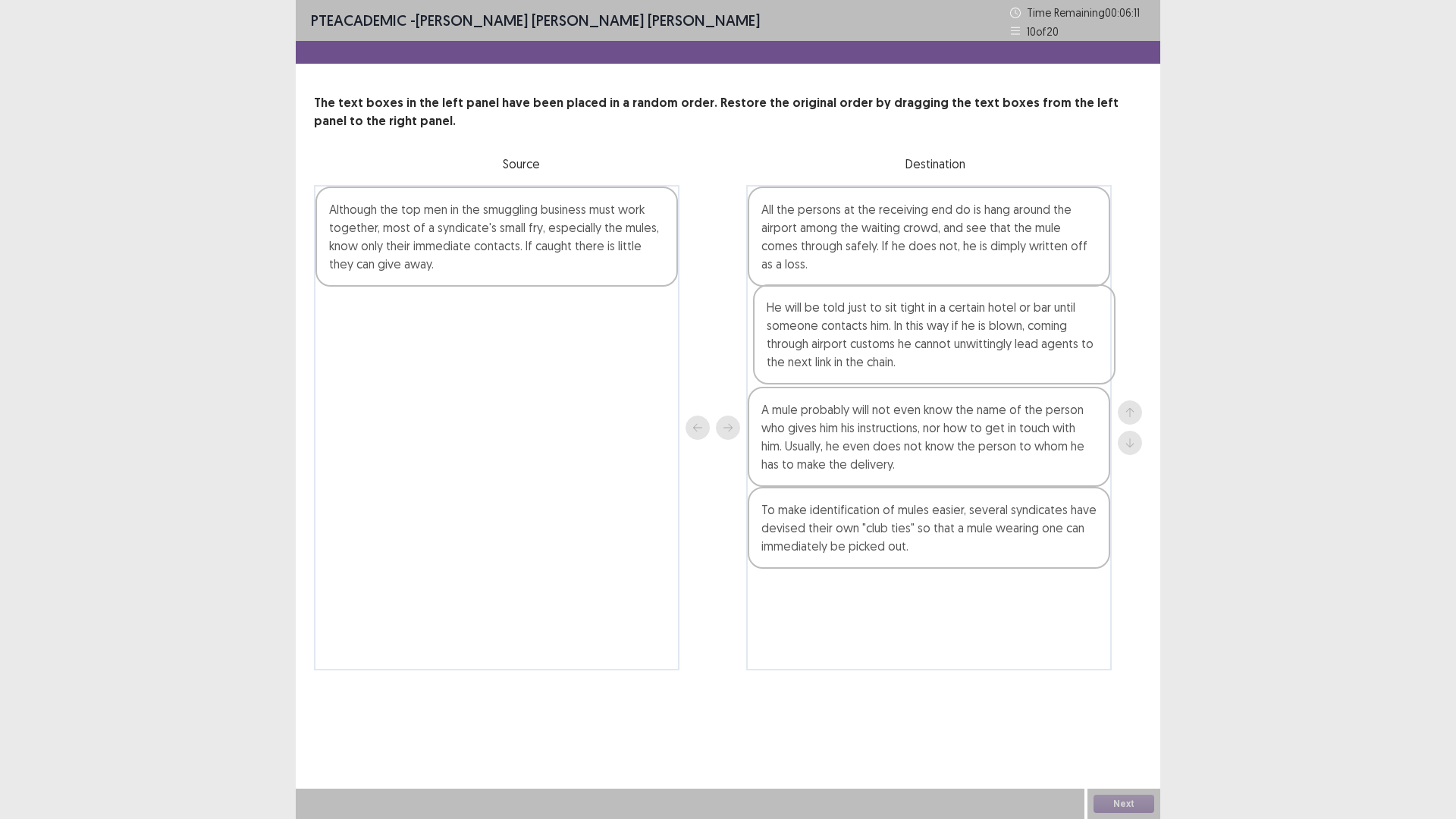
drag, startPoint x: 816, startPoint y: 216, endPoint x: 823, endPoint y: 319, distance: 103.2
click at [823, 319] on div "He will be told just to sit tight in a certain hotel or bar until someone conta…" at bounding box center [929, 428] width 365 height 485
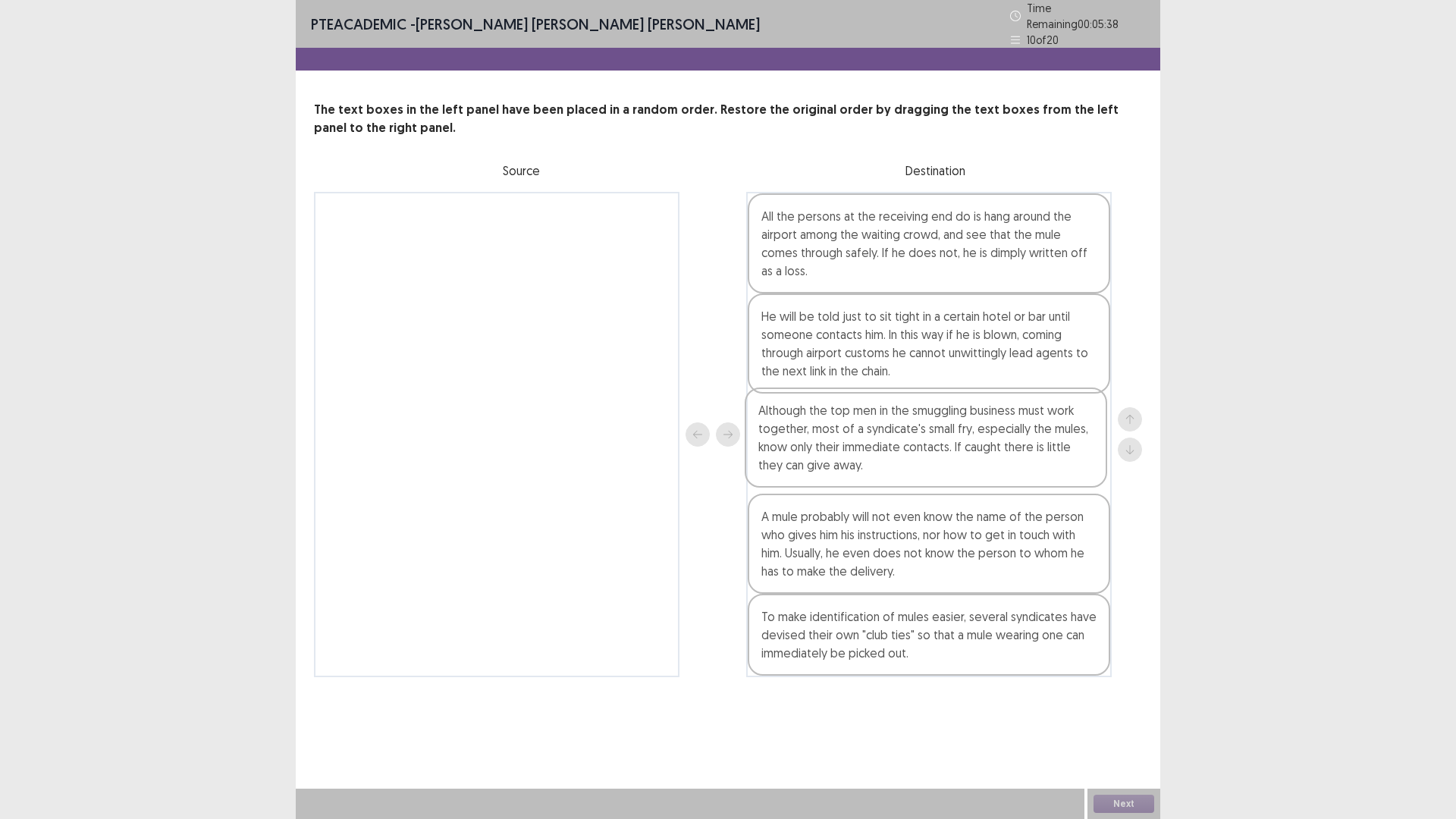
drag, startPoint x: 496, startPoint y: 231, endPoint x: 914, endPoint y: 423, distance: 460.0
click at [919, 427] on div "Although the top men in the smuggling business must work together, most of a sy…" at bounding box center [728, 435] width 828 height 485
drag, startPoint x: 876, startPoint y: 429, endPoint x: 877, endPoint y: 328, distance: 101.0
click at [877, 328] on div "All the persons at the receiving end do is hang around the airport among the wa…" at bounding box center [929, 435] width 365 height 485
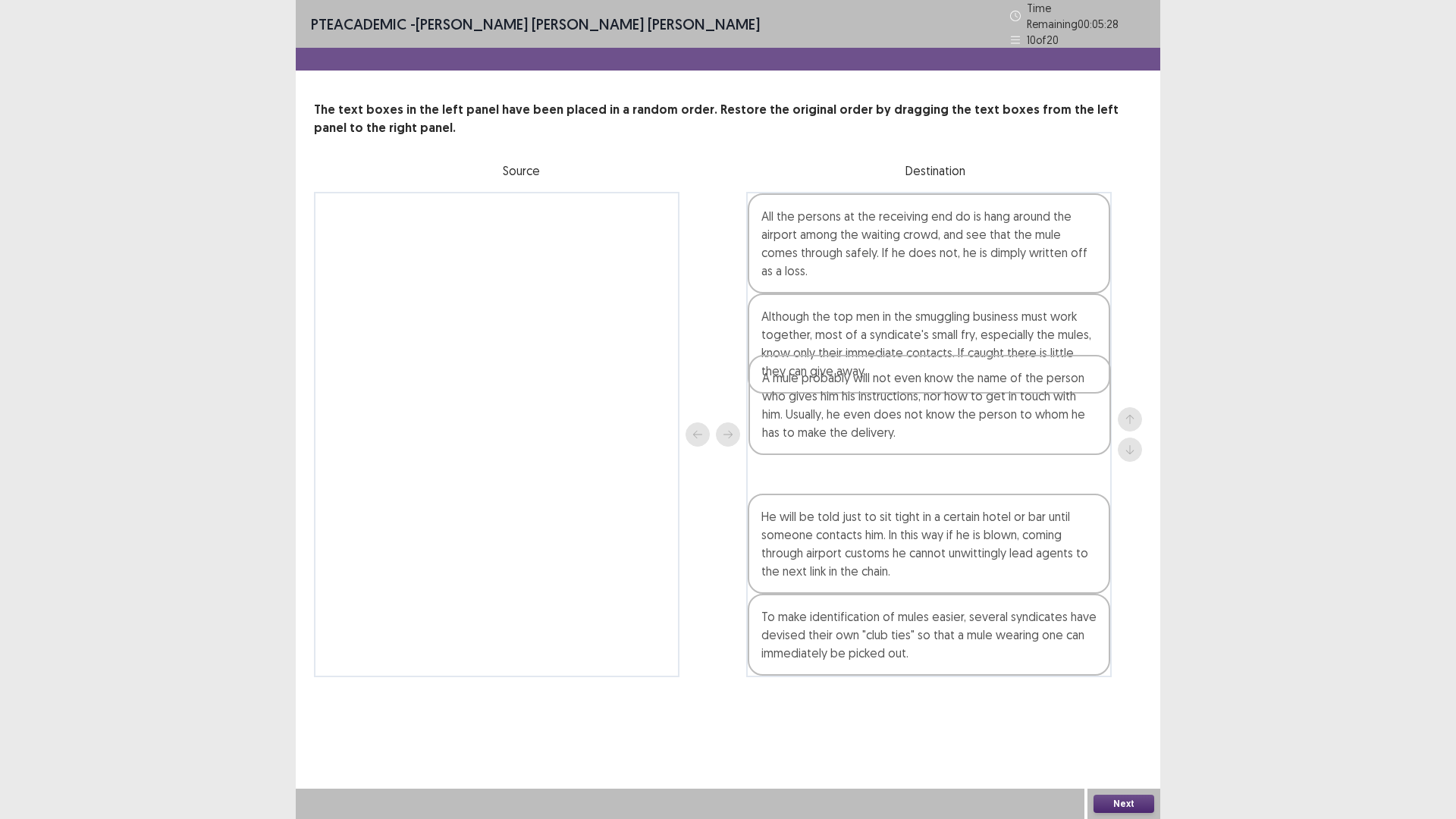
drag, startPoint x: 826, startPoint y: 527, endPoint x: 827, endPoint y: 387, distance: 140.0
click at [827, 387] on div "All the persons at the receiving end do is hang around the airport among the wa…" at bounding box center [929, 435] width 365 height 485
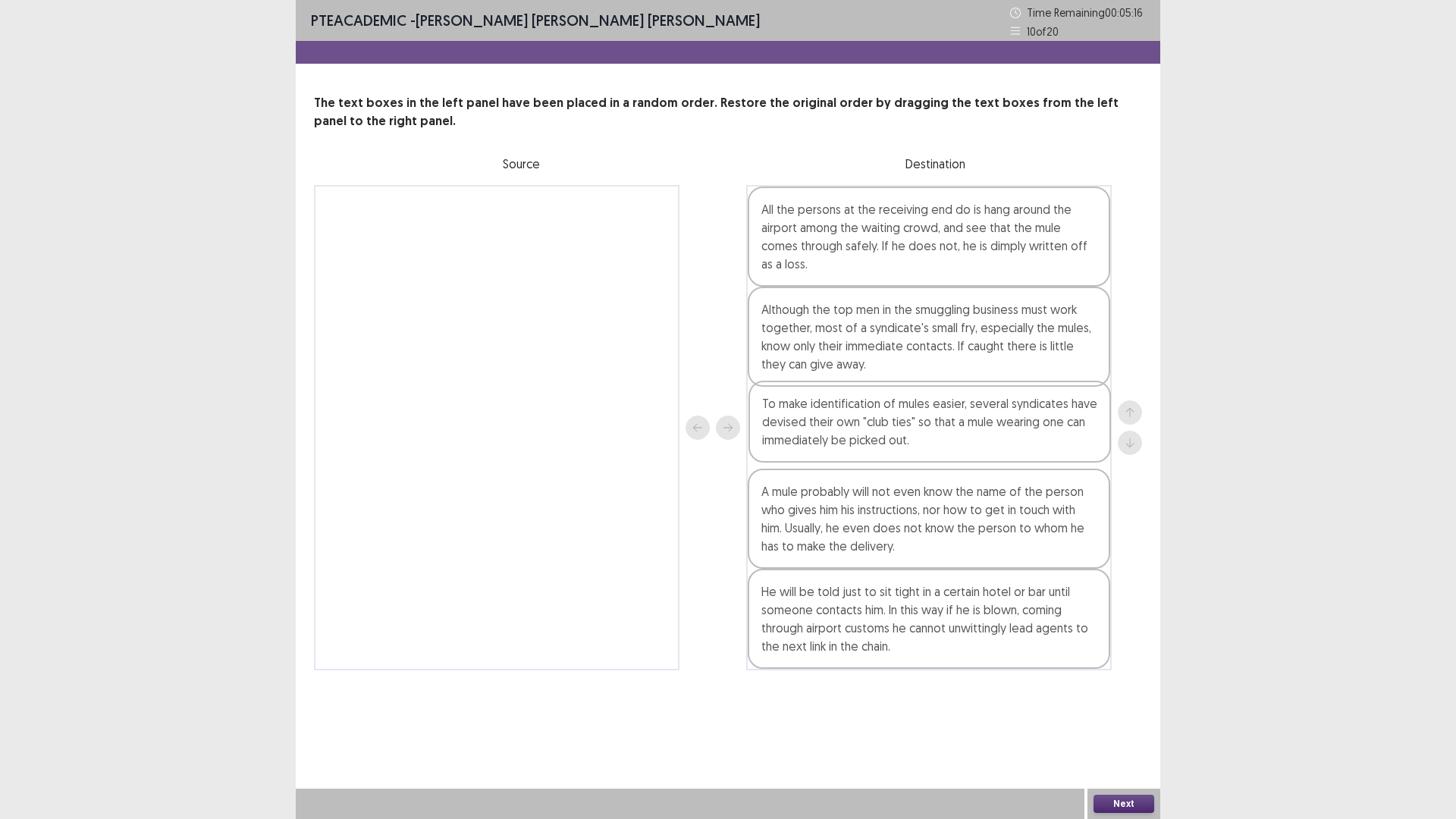
drag, startPoint x: 908, startPoint y: 648, endPoint x: 909, endPoint y: 439, distance: 209.0
click at [909, 439] on div "All the persons at the receiving end do is hang around the airport among the wa…" at bounding box center [929, 428] width 365 height 485
drag, startPoint x: 883, startPoint y: 511, endPoint x: 890, endPoint y: 416, distance: 95.3
click at [890, 416] on div "All the persons at the receiving end do is hang around the airport among the wa…" at bounding box center [929, 428] width 365 height 485
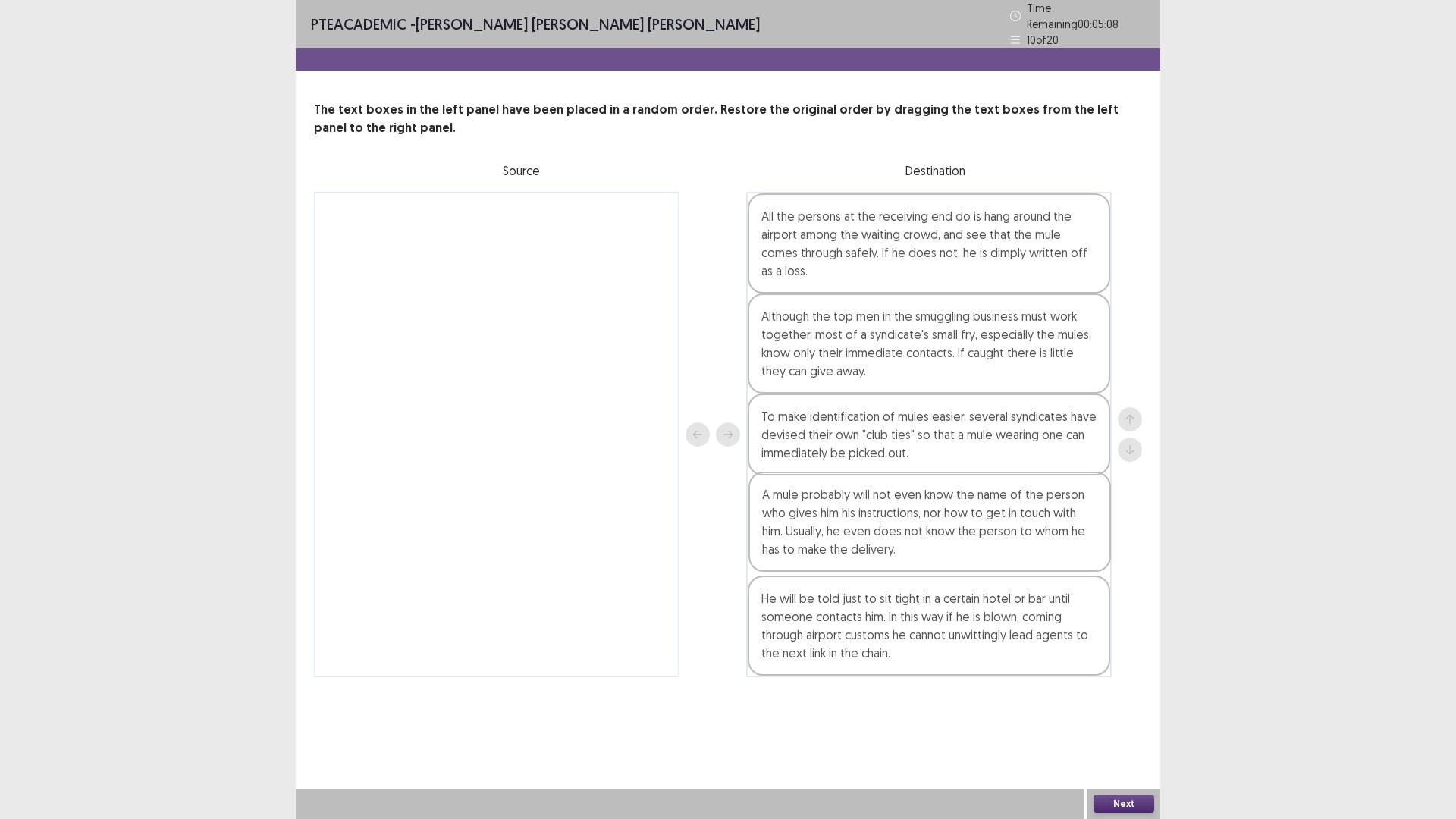
drag, startPoint x: 990, startPoint y: 432, endPoint x: 991, endPoint y: 522, distance: 90.0
click at [991, 522] on div "All the persons at the receiving end do is hang around the airport among the wa…" at bounding box center [929, 435] width 365 height 485
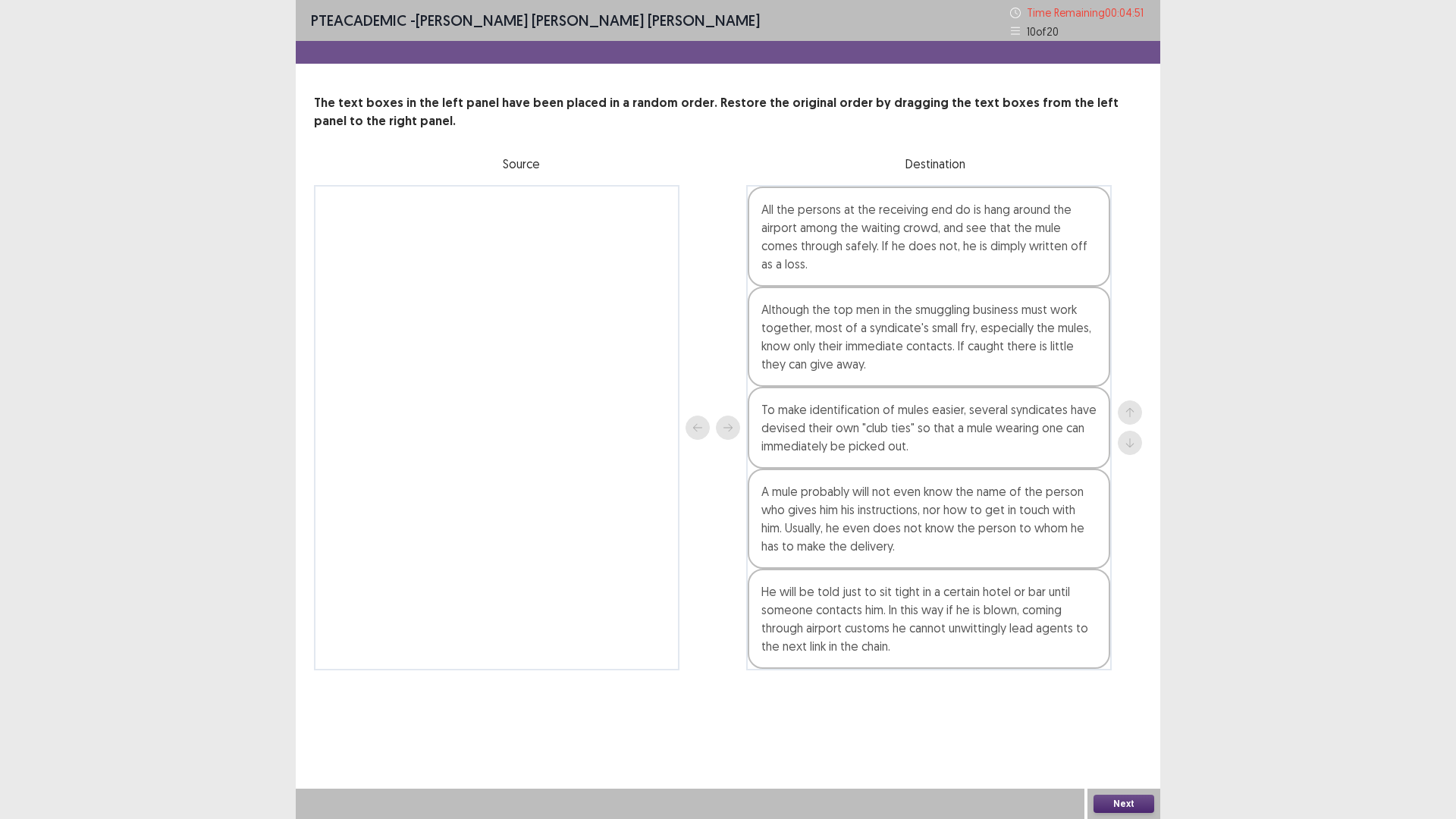
click at [1151, 691] on button "Next" at bounding box center [1123, 803] width 61 height 18
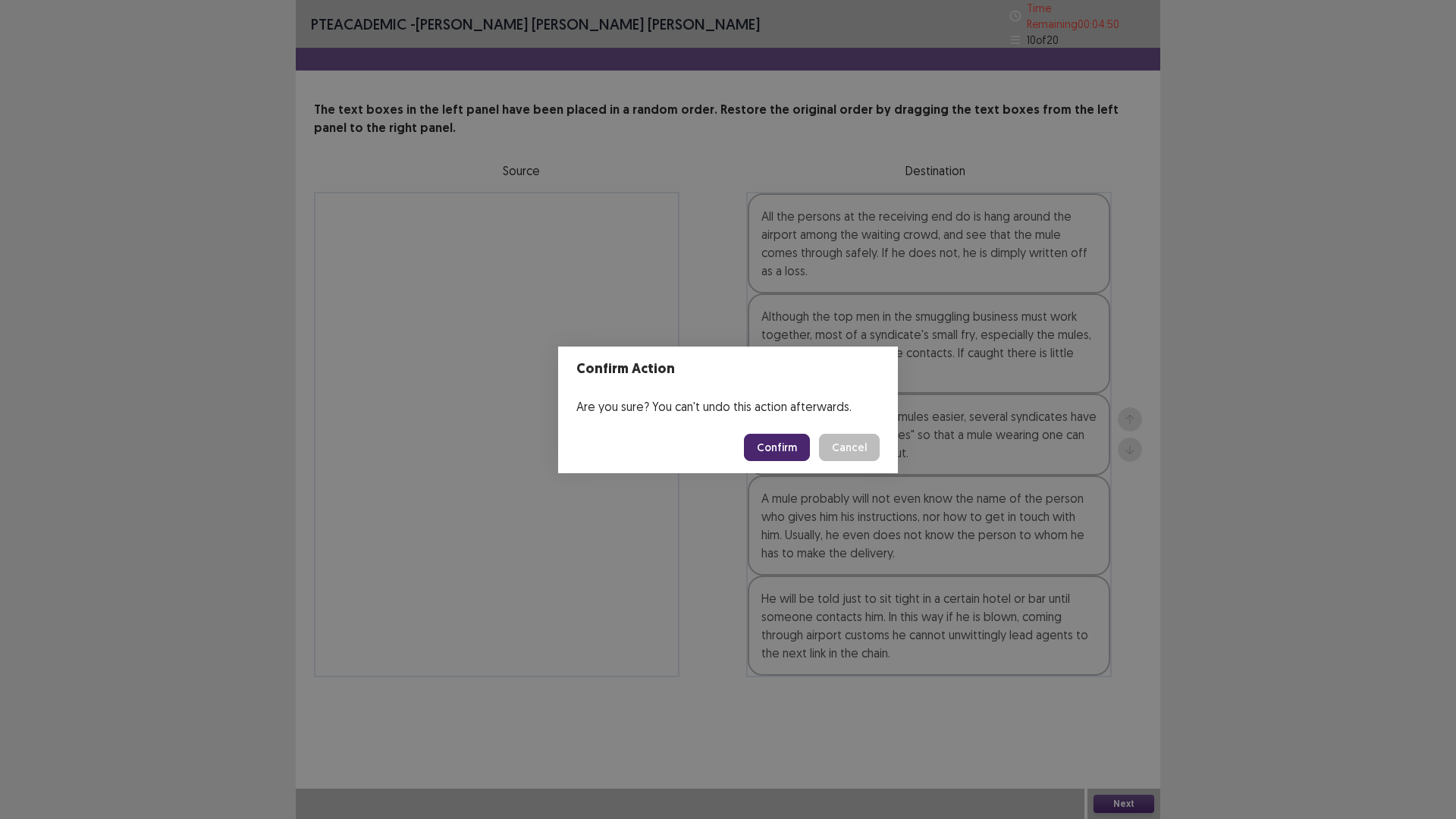
click at [810, 443] on button "Confirm" at bounding box center [777, 447] width 66 height 27
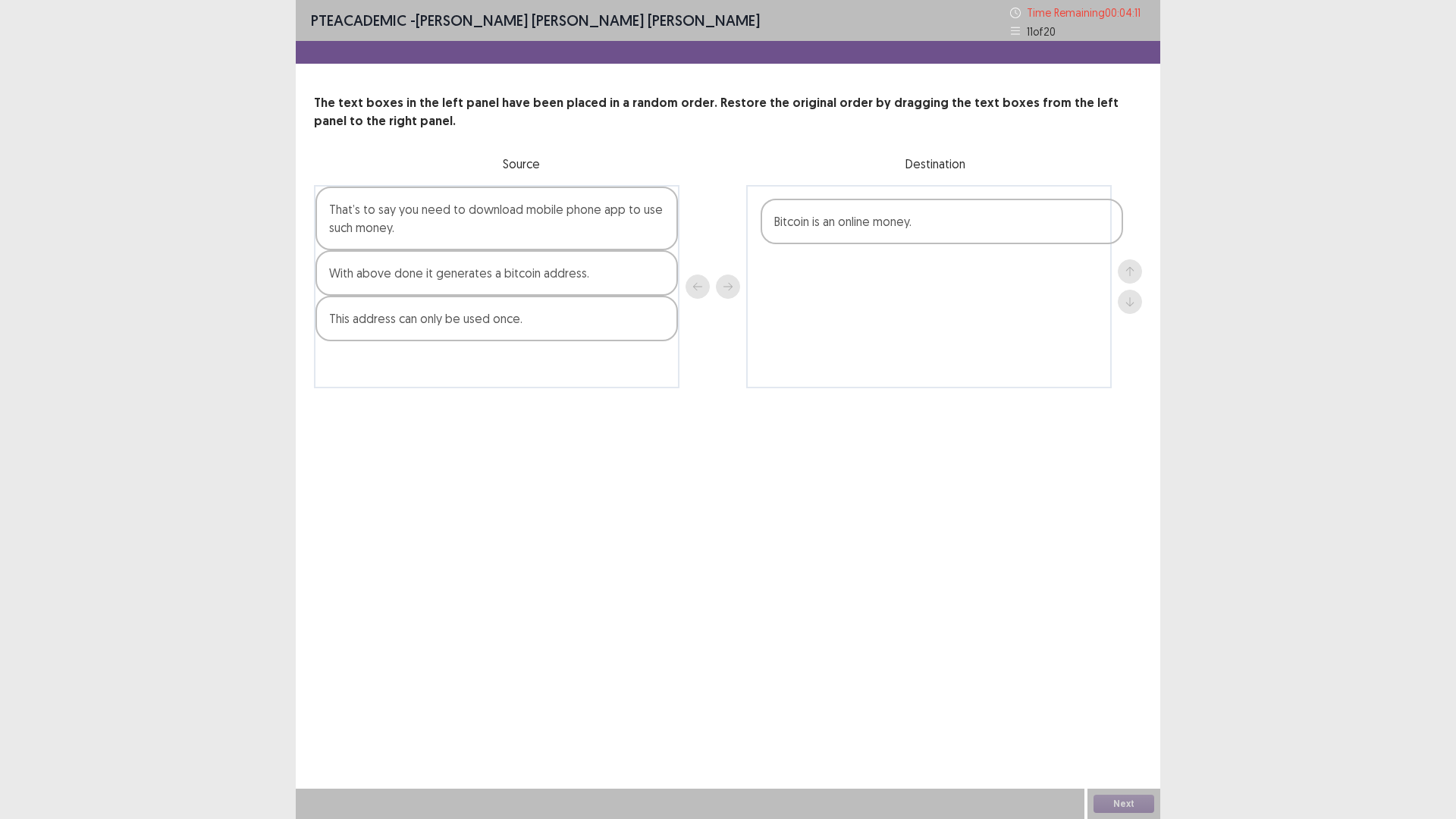
drag, startPoint x: 504, startPoint y: 289, endPoint x: 961, endPoint y: 232, distance: 460.5
click at [961, 232] on div "That’s to say you need to download mobile phone app to use such money. Bitcoin …" at bounding box center [728, 287] width 828 height 203
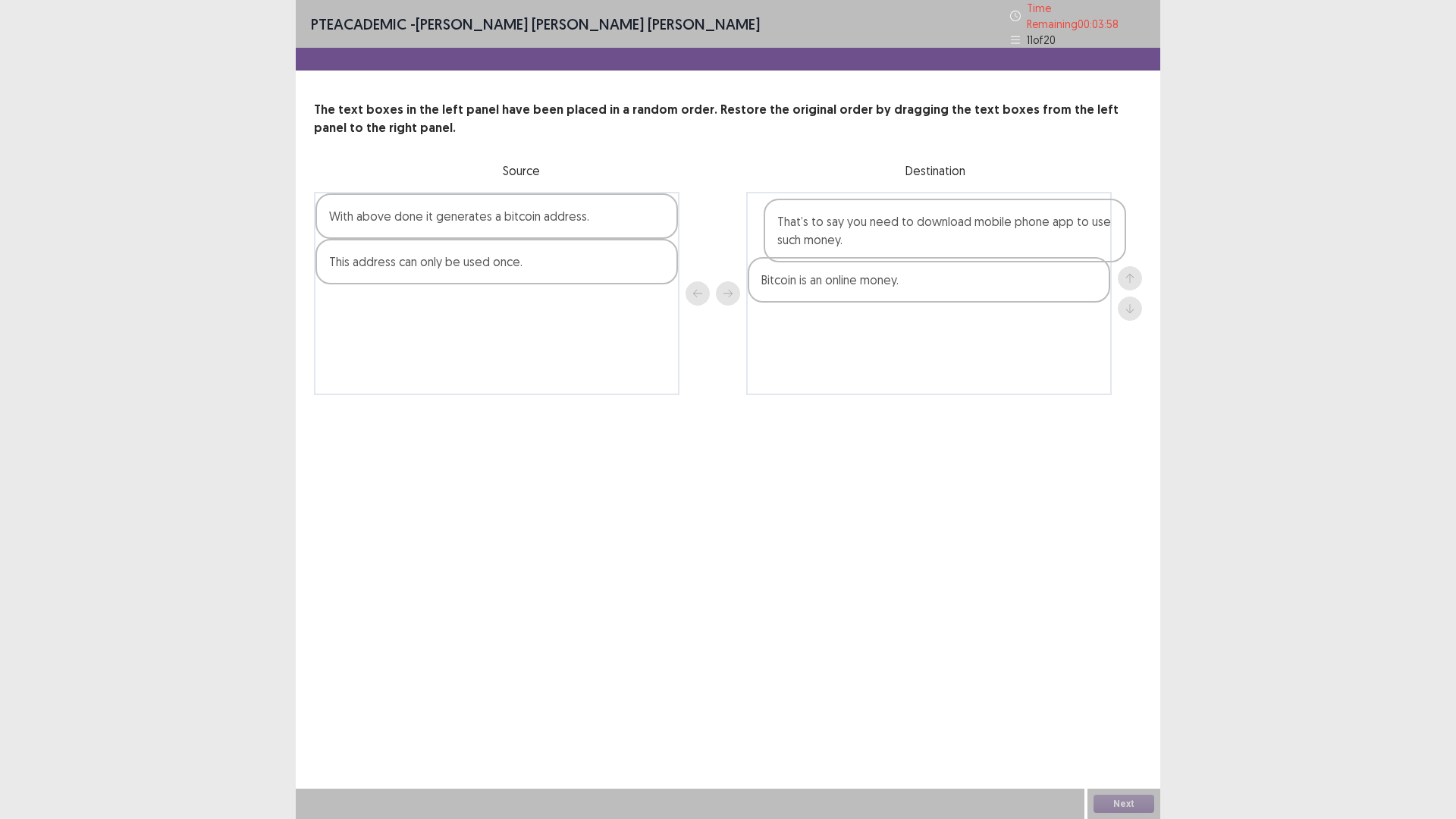
drag, startPoint x: 409, startPoint y: 238, endPoint x: 883, endPoint y: 249, distance: 474.1
click at [883, 249] on div "That’s to say you need to download mobile phone app to use such money. With abo…" at bounding box center [728, 293] width 828 height 203
drag, startPoint x: 792, startPoint y: 279, endPoint x: 801, endPoint y: 212, distance: 67.6
click at [801, 212] on div "That’s to say you need to download mobile phone app to use such money. Bitcoin …" at bounding box center [929, 293] width 365 height 203
drag, startPoint x: 494, startPoint y: 204, endPoint x: 934, endPoint y: 315, distance: 453.8
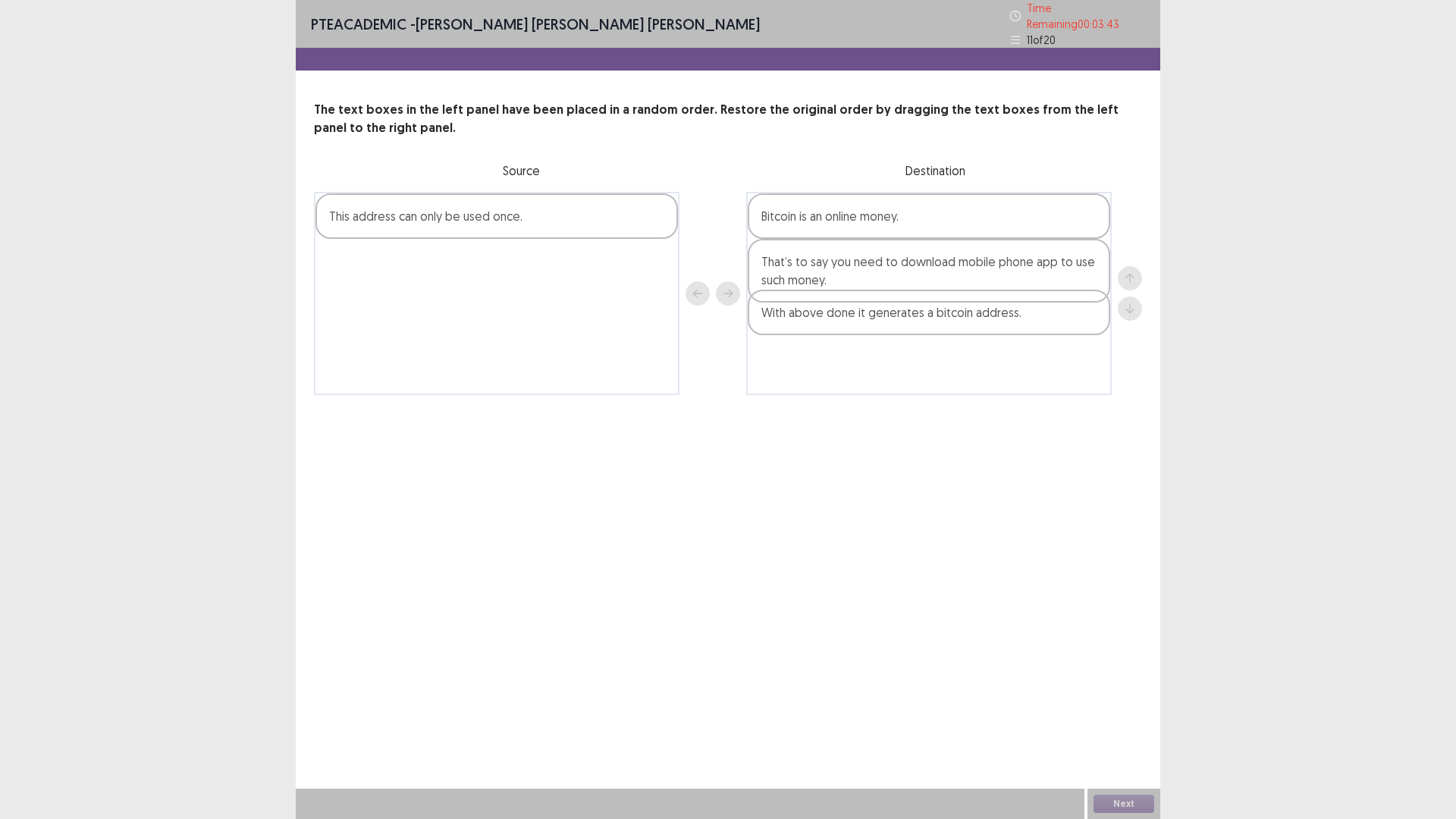
click at [934, 315] on div "With above done it generates a bitcoin address. This address can only be used o…" at bounding box center [728, 293] width 828 height 203
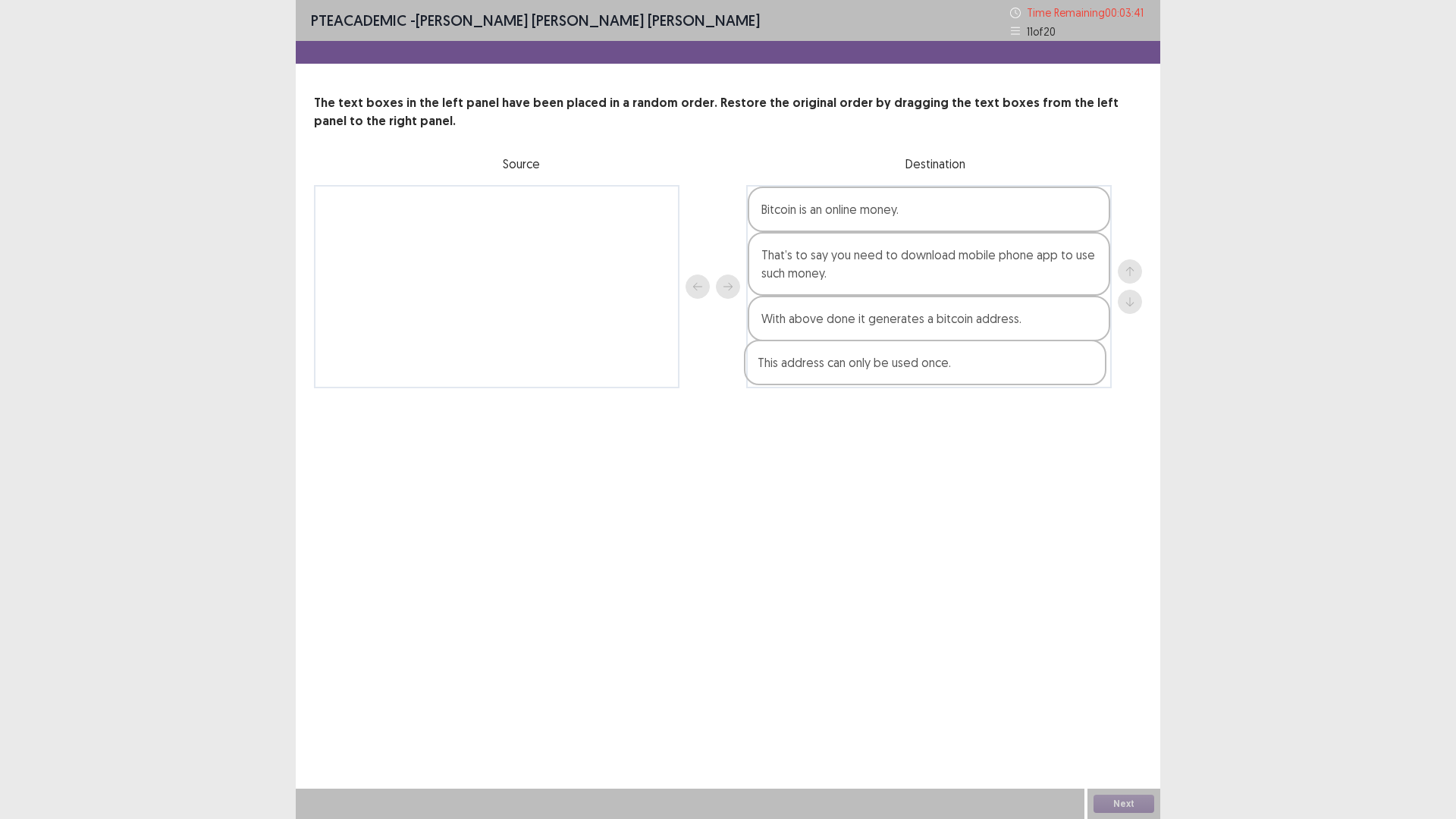
drag, startPoint x: 472, startPoint y: 203, endPoint x: 886, endPoint y: 361, distance: 443.1
click at [886, 361] on div "This address can only be used once. Bitcoin is an online money. That’s to say y…" at bounding box center [728, 287] width 828 height 203
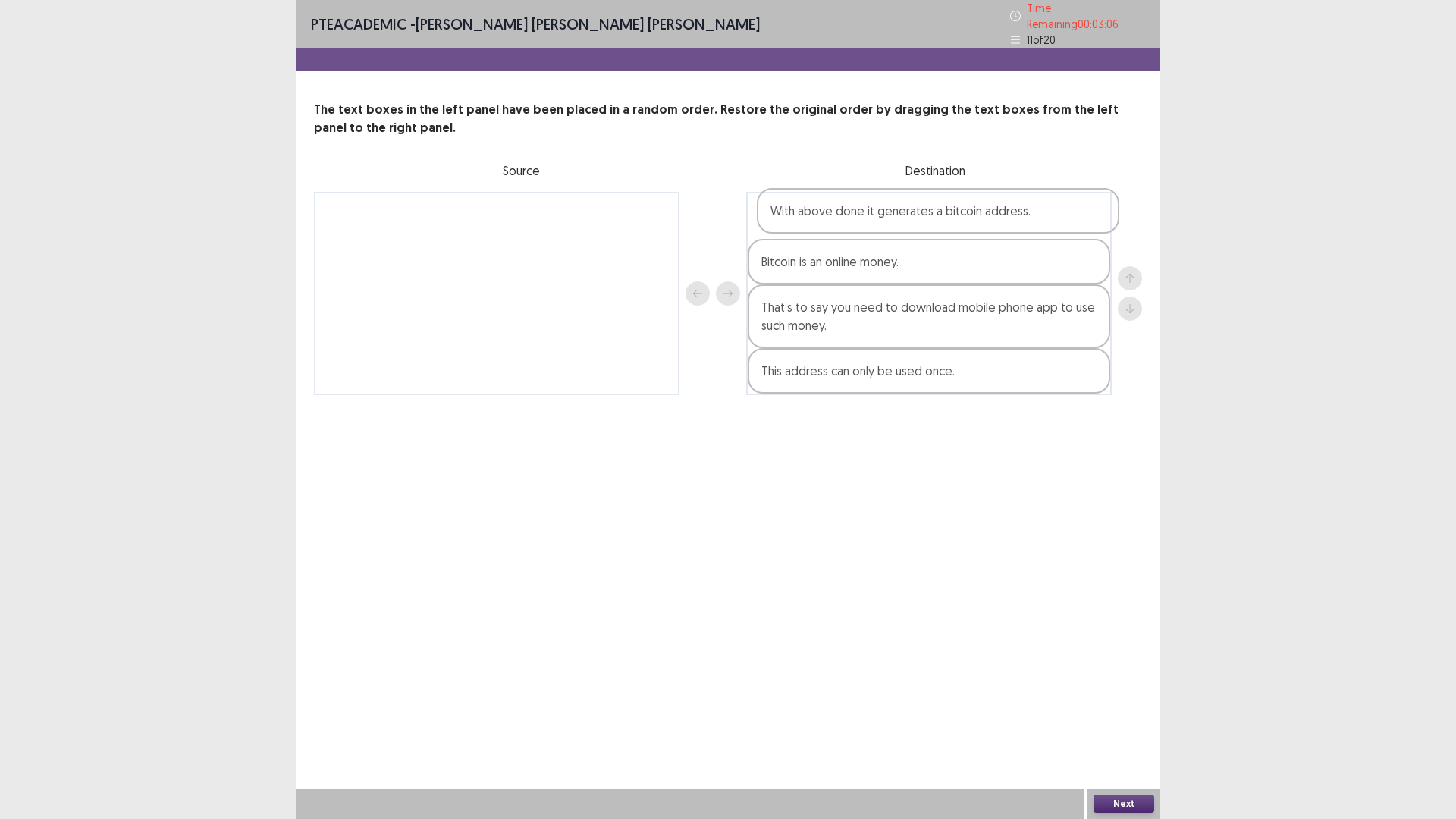
drag, startPoint x: 869, startPoint y: 307, endPoint x: 876, endPoint y: 212, distance: 95.3
click at [876, 212] on div "Bitcoin is an online money. That’s to say you need to download mobile phone app…" at bounding box center [929, 293] width 365 height 203
drag, startPoint x: 927, startPoint y: 376, endPoint x: 928, endPoint y: 365, distance: 11.0
click at [928, 365] on div "With above done it generates a bitcoin address. Bitcoin is an online money. Tha…" at bounding box center [929, 293] width 365 height 203
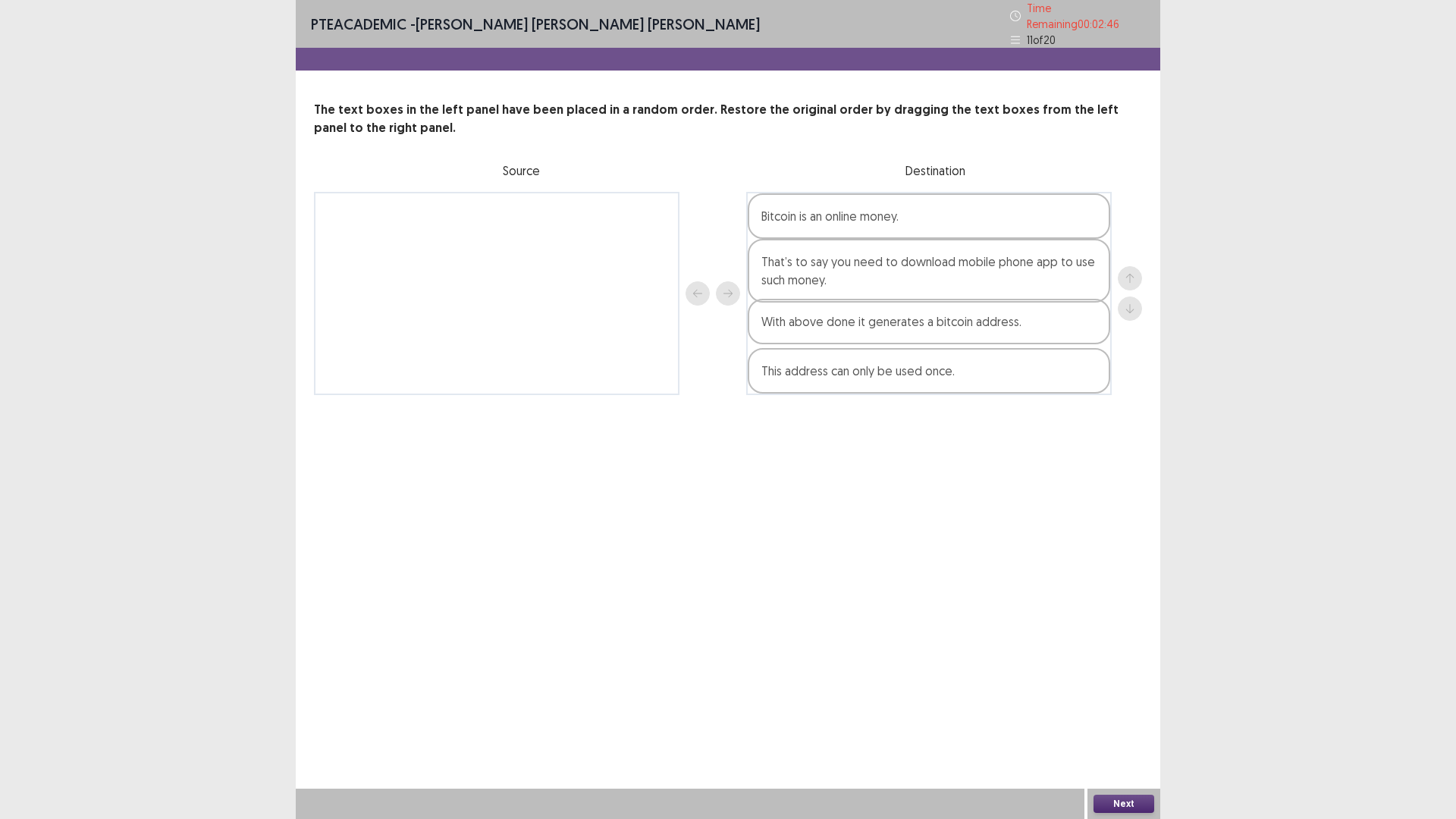
drag, startPoint x: 934, startPoint y: 221, endPoint x: 934, endPoint y: 340, distance: 119.0
click at [934, 340] on div "With above done it generates a bitcoin address. Bitcoin is an online money. Tha…" at bounding box center [929, 293] width 365 height 203
click at [1123, 691] on div "Next" at bounding box center [1124, 804] width 73 height 30
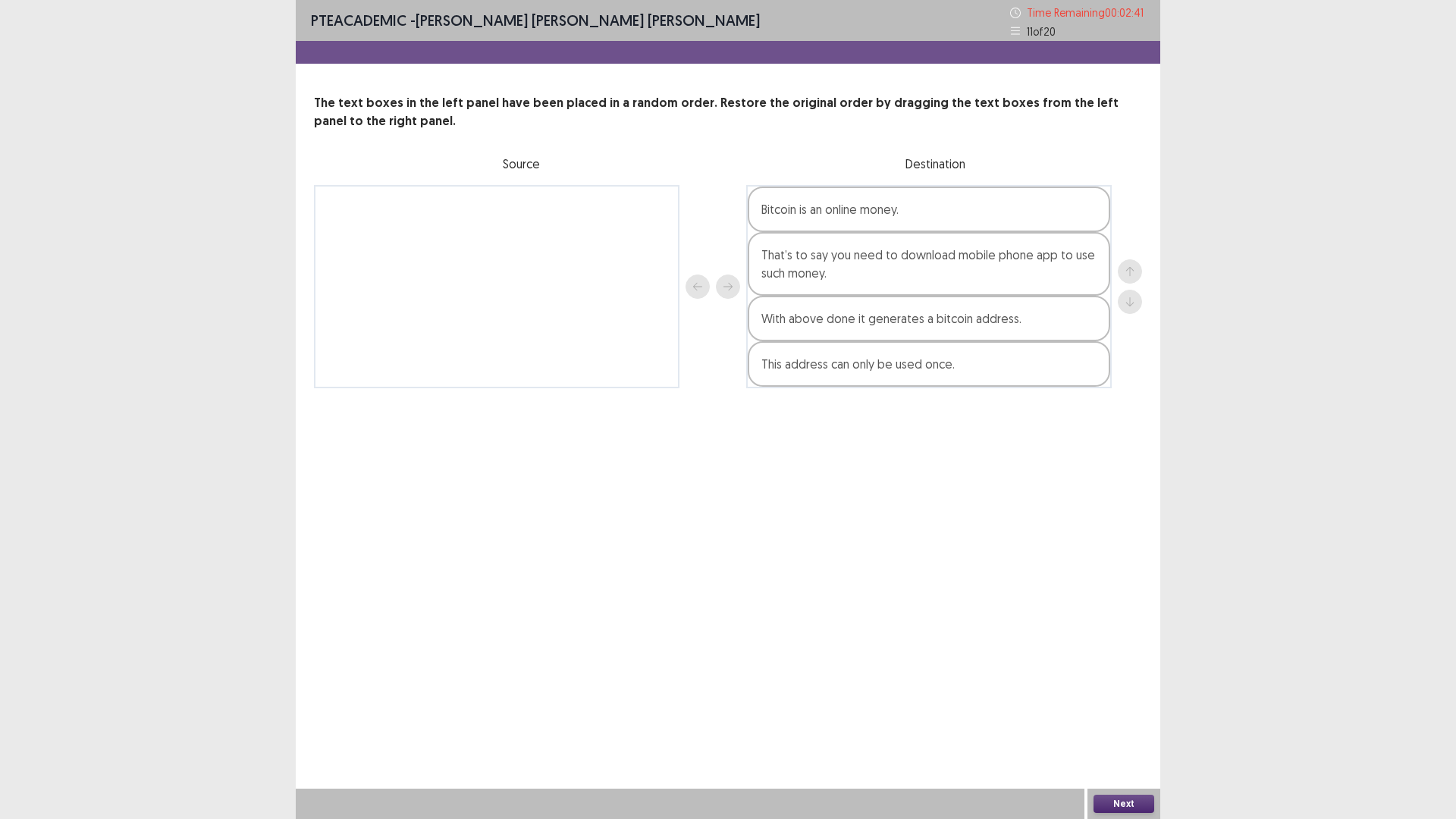
click at [1123, 691] on div "Next" at bounding box center [1124, 804] width 73 height 30
click at [1123, 691] on button "Next" at bounding box center [1123, 803] width 61 height 18
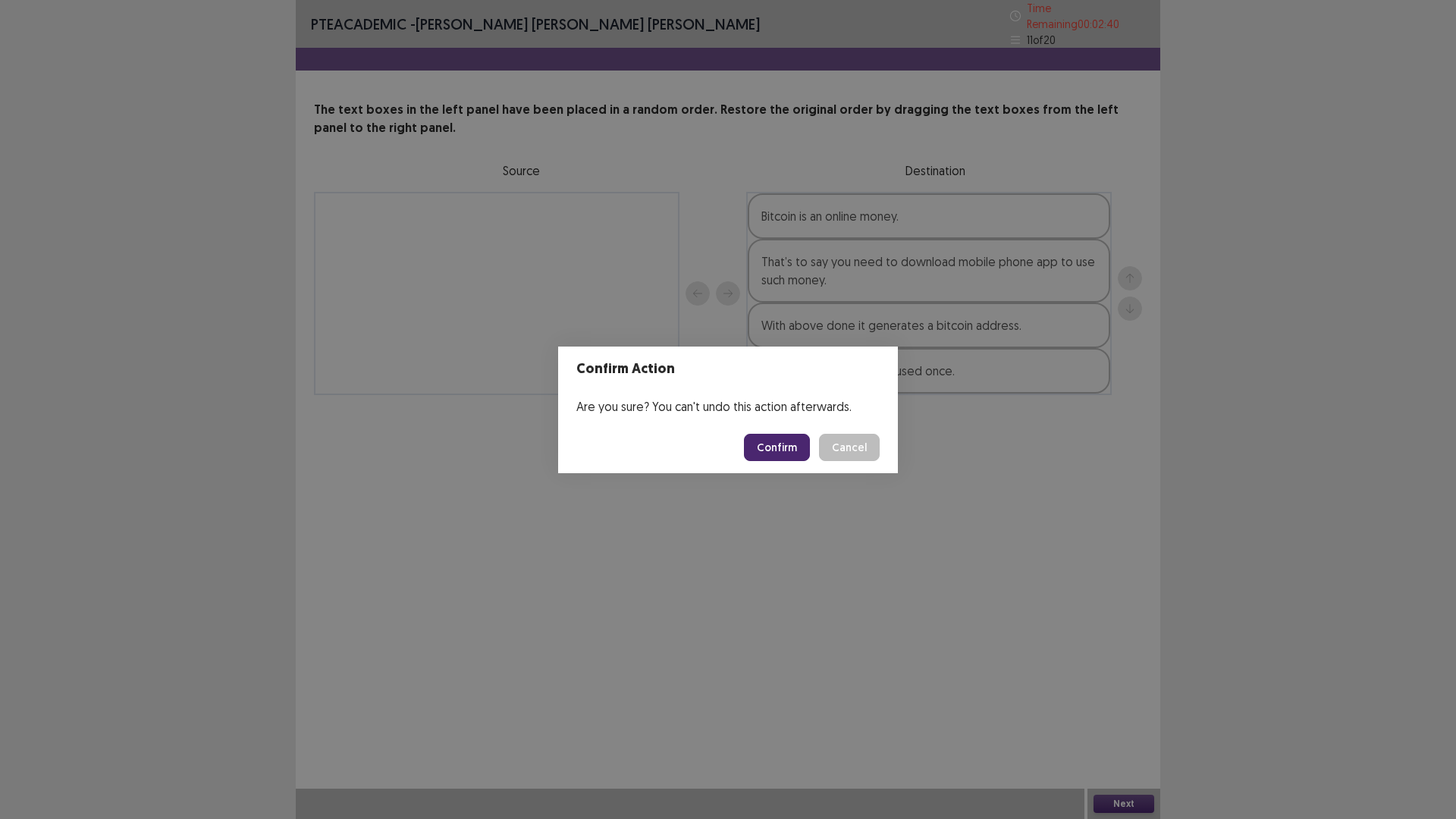
click at [757, 444] on button "Confirm" at bounding box center [777, 447] width 66 height 27
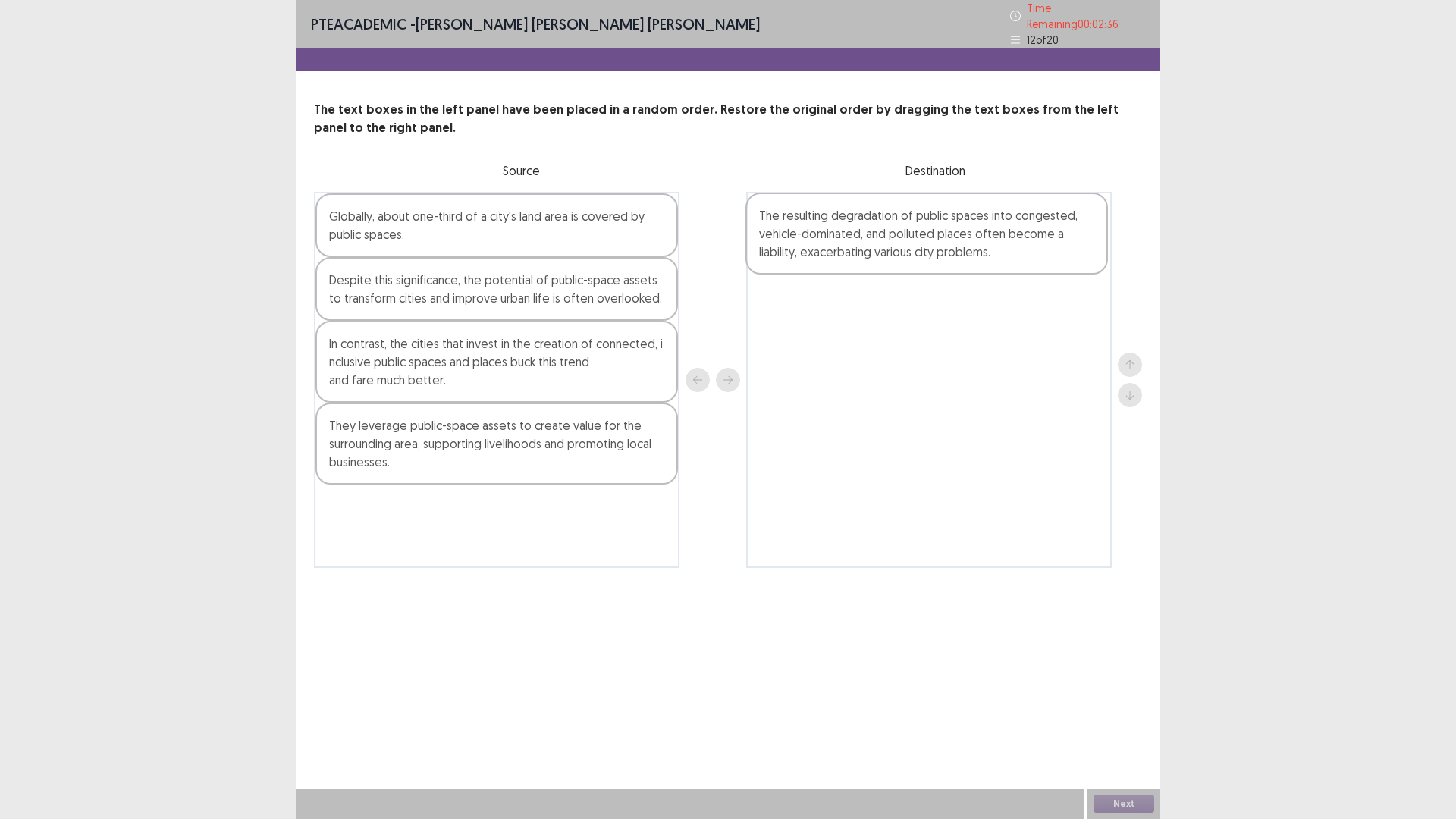
drag, startPoint x: 366, startPoint y: 216, endPoint x: 809, endPoint y: 224, distance: 443.1
click at [809, 224] on div "The resulting degradation of public spaces into congested, vehicle-dominated, a…" at bounding box center [728, 380] width 828 height 377
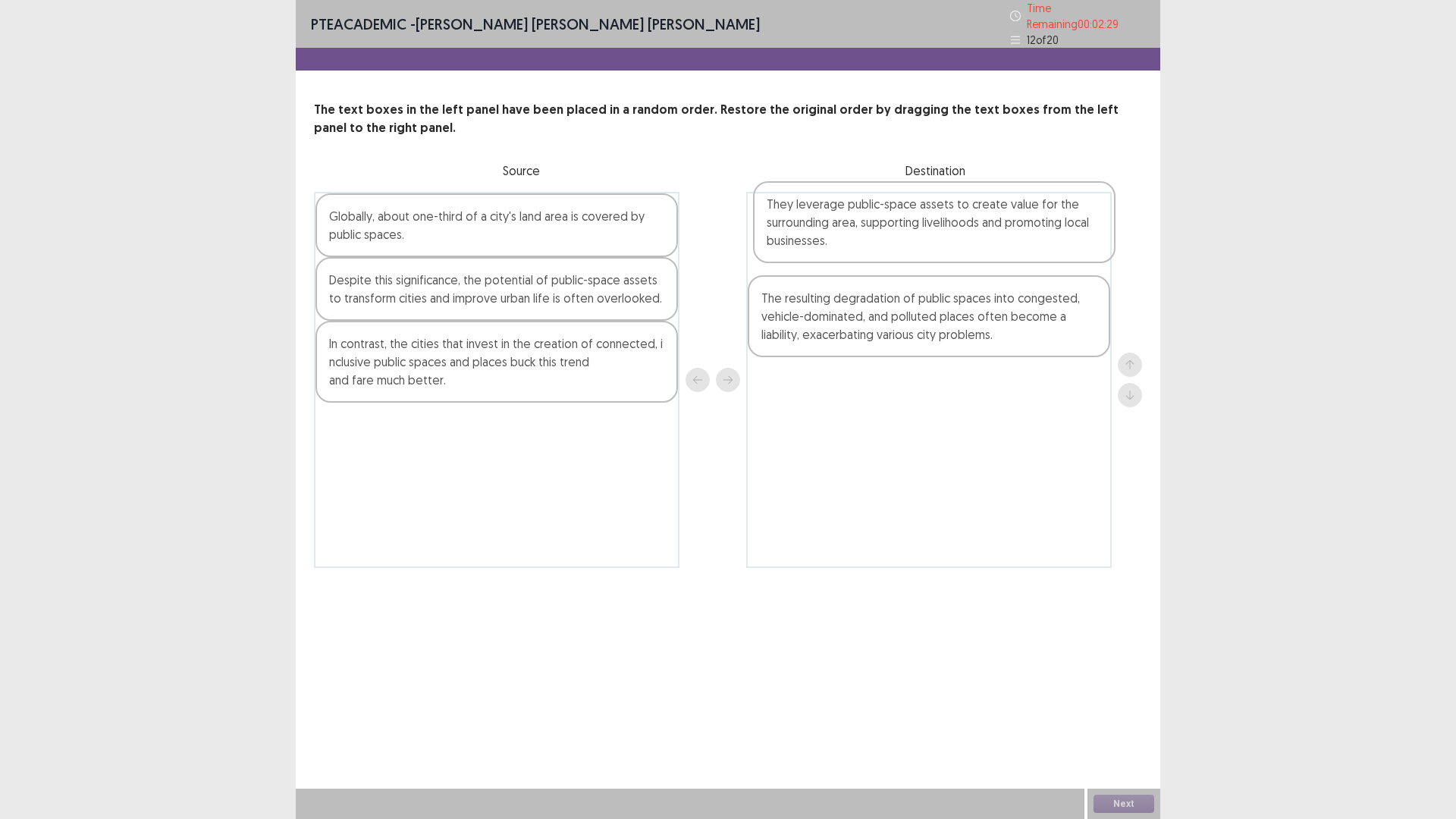
drag, startPoint x: 368, startPoint y: 431, endPoint x: 814, endPoint y: 223, distance: 492.1
click at [814, 223] on div "Globally, about one-third of a city's land area is covered by public spaces. De…" at bounding box center [728, 380] width 828 height 377
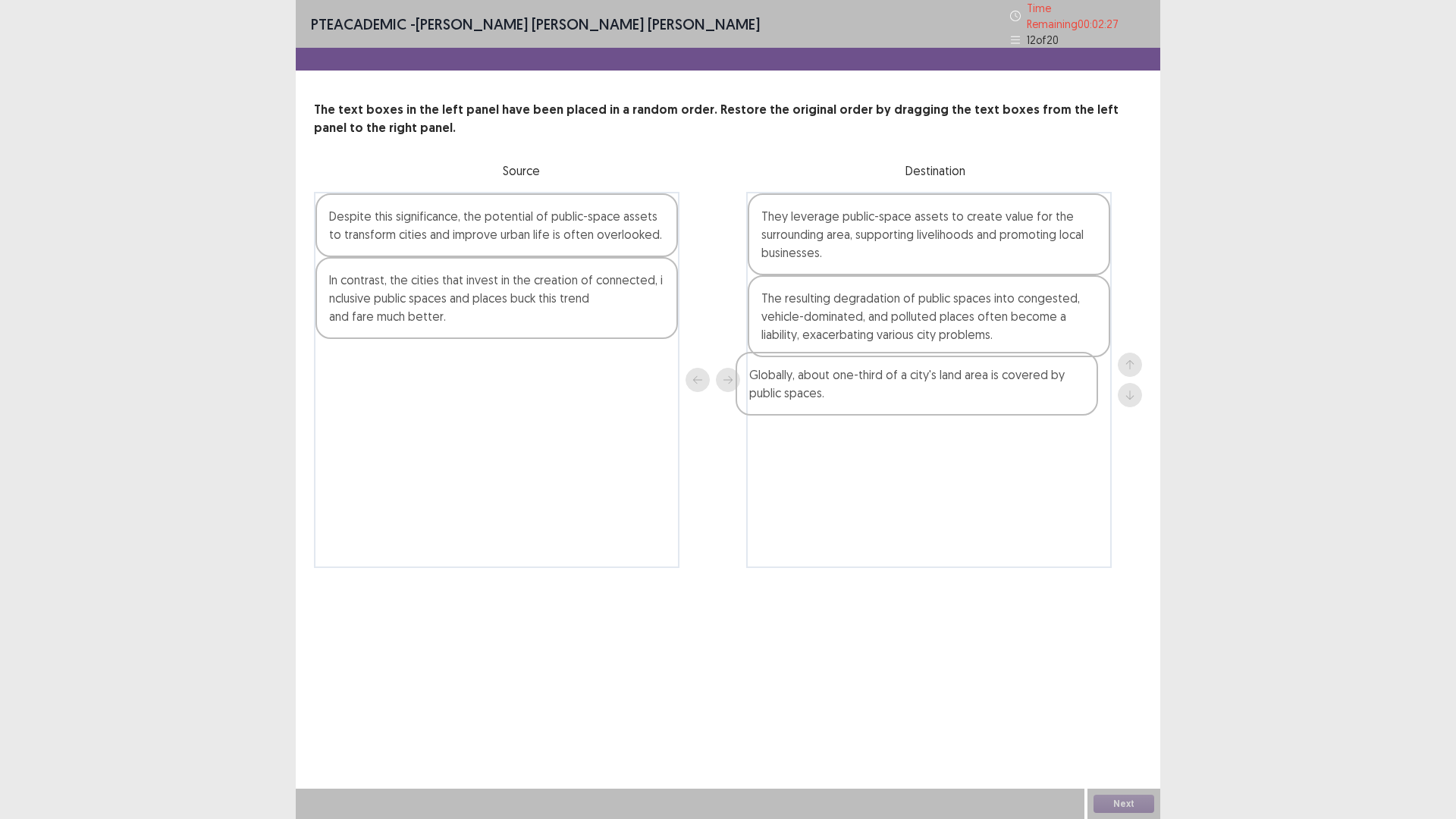
drag, startPoint x: 384, startPoint y: 223, endPoint x: 810, endPoint y: 389, distance: 457.2
click at [810, 389] on div "Globally, about one-third of a city's land area is covered by public spaces. De…" at bounding box center [728, 380] width 828 height 377
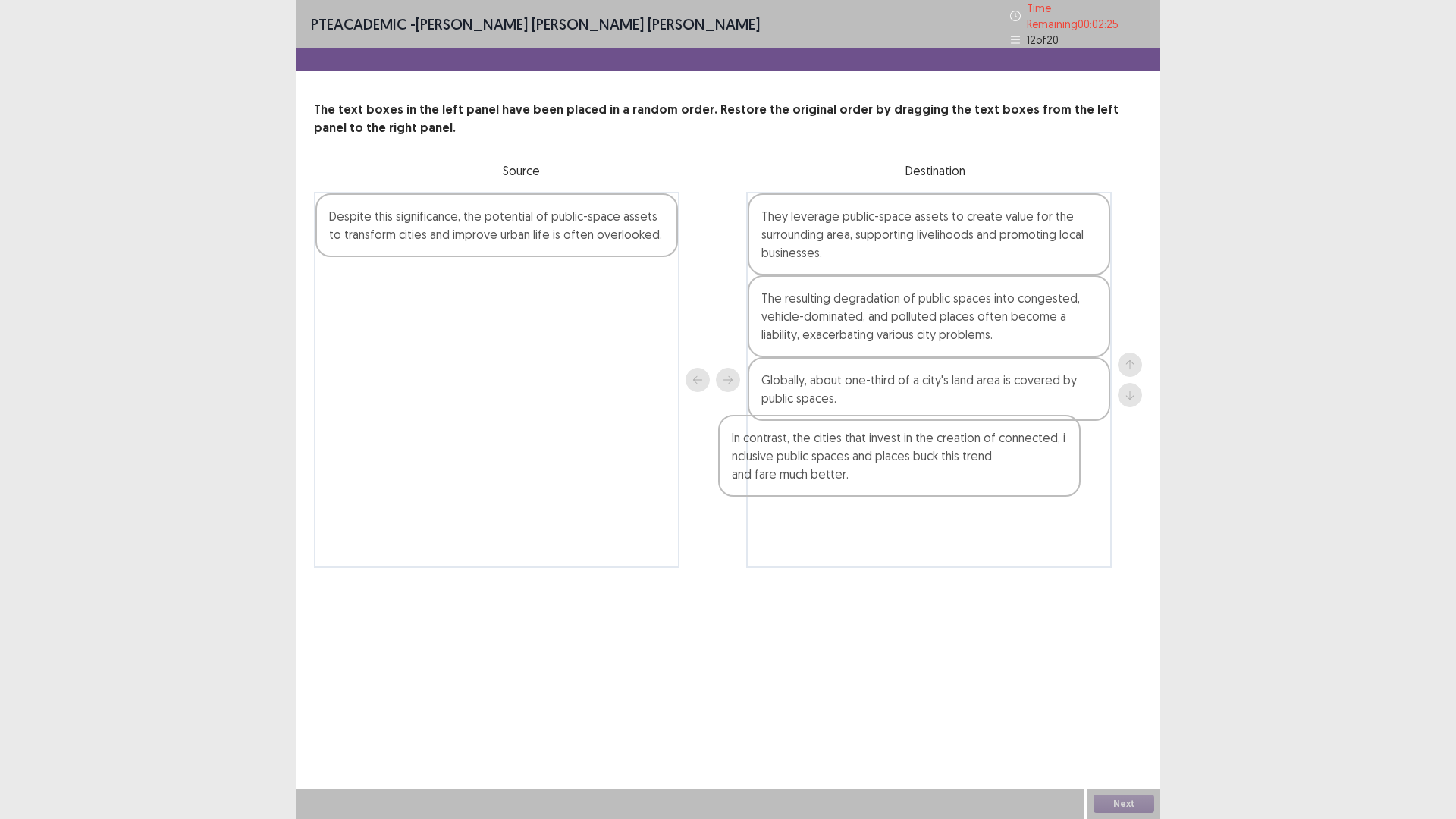
drag, startPoint x: 375, startPoint y: 279, endPoint x: 775, endPoint y: 437, distance: 430.1
click at [780, 439] on div "Despite this significance, the potential of public-space assets to transform ci…" at bounding box center [728, 380] width 828 height 377
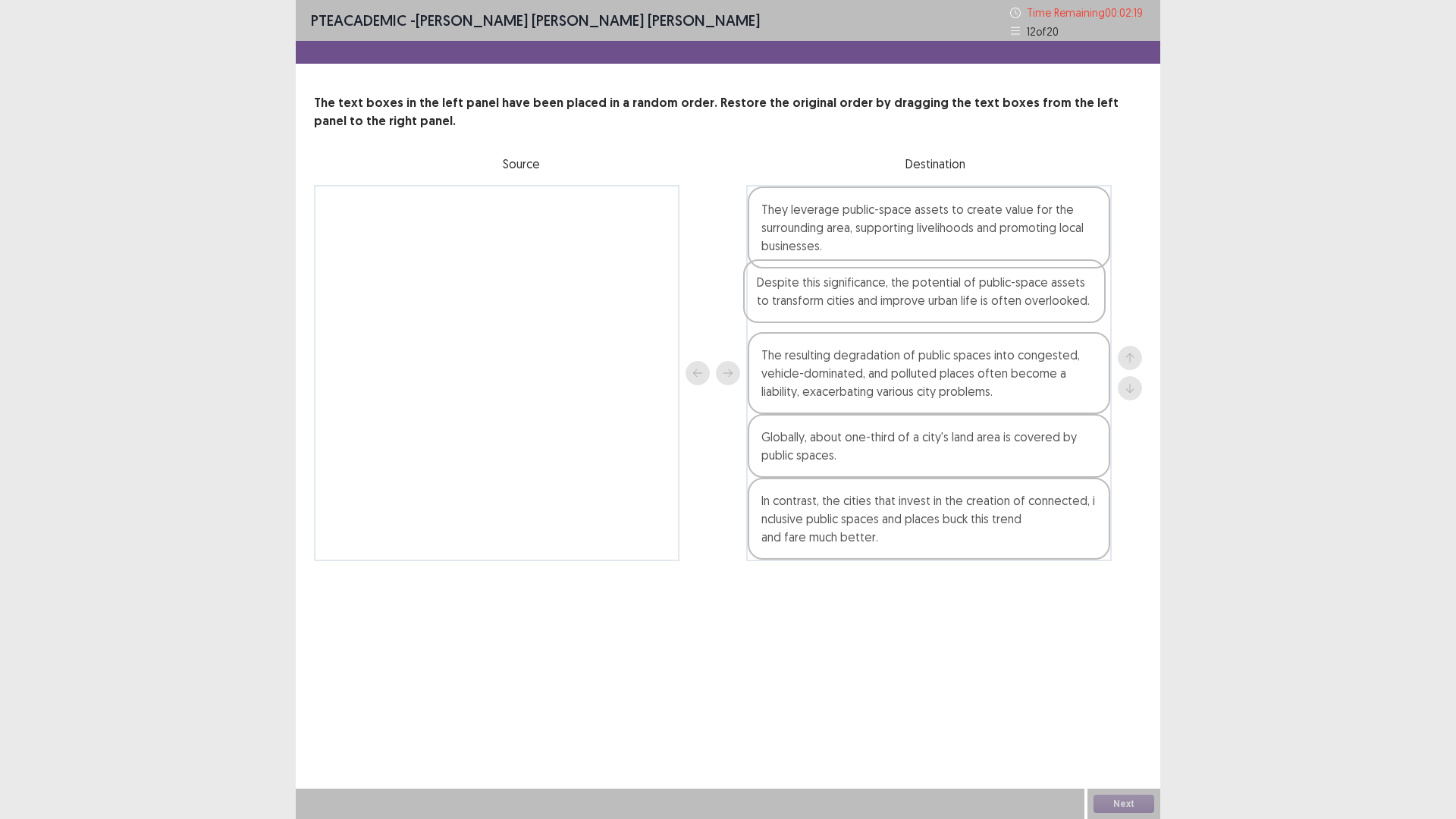
drag, startPoint x: 564, startPoint y: 219, endPoint x: 1008, endPoint y: 297, distance: 450.8
click at [1008, 297] on div "Despite this significance, the potential of public-space assets to transform ci…" at bounding box center [728, 374] width 828 height 377
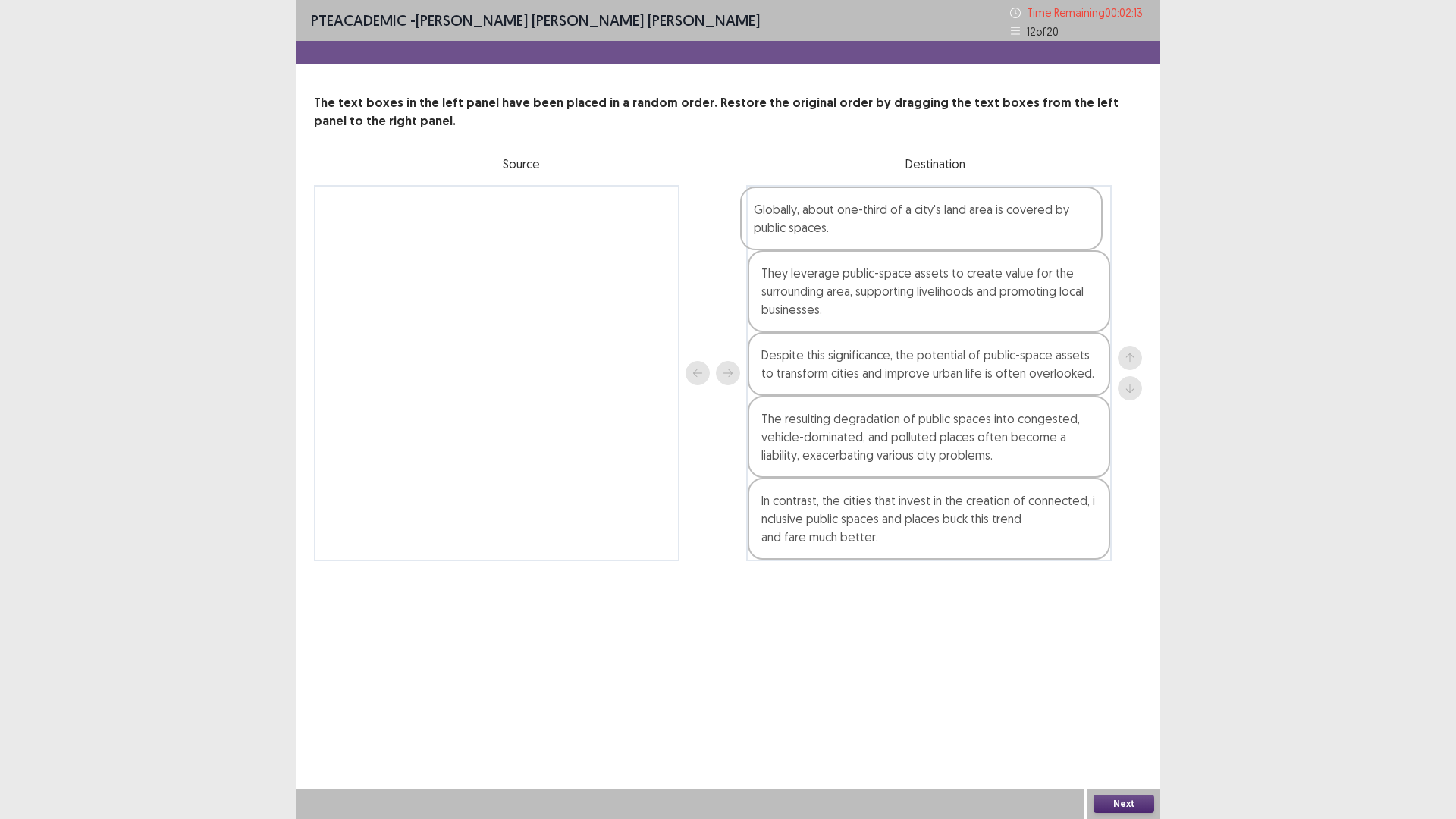
drag, startPoint x: 968, startPoint y: 464, endPoint x: 958, endPoint y: 224, distance: 240.2
click at [958, 224] on div "They leverage public-space assets to create value for the surrounding area, sup…" at bounding box center [929, 374] width 365 height 377
drag, startPoint x: 858, startPoint y: 448, endPoint x: 862, endPoint y: 367, distance: 81.1
click at [862, 367] on div "Globally, about one-third of a city's land area is covered by public spaces. Th…" at bounding box center [929, 374] width 365 height 377
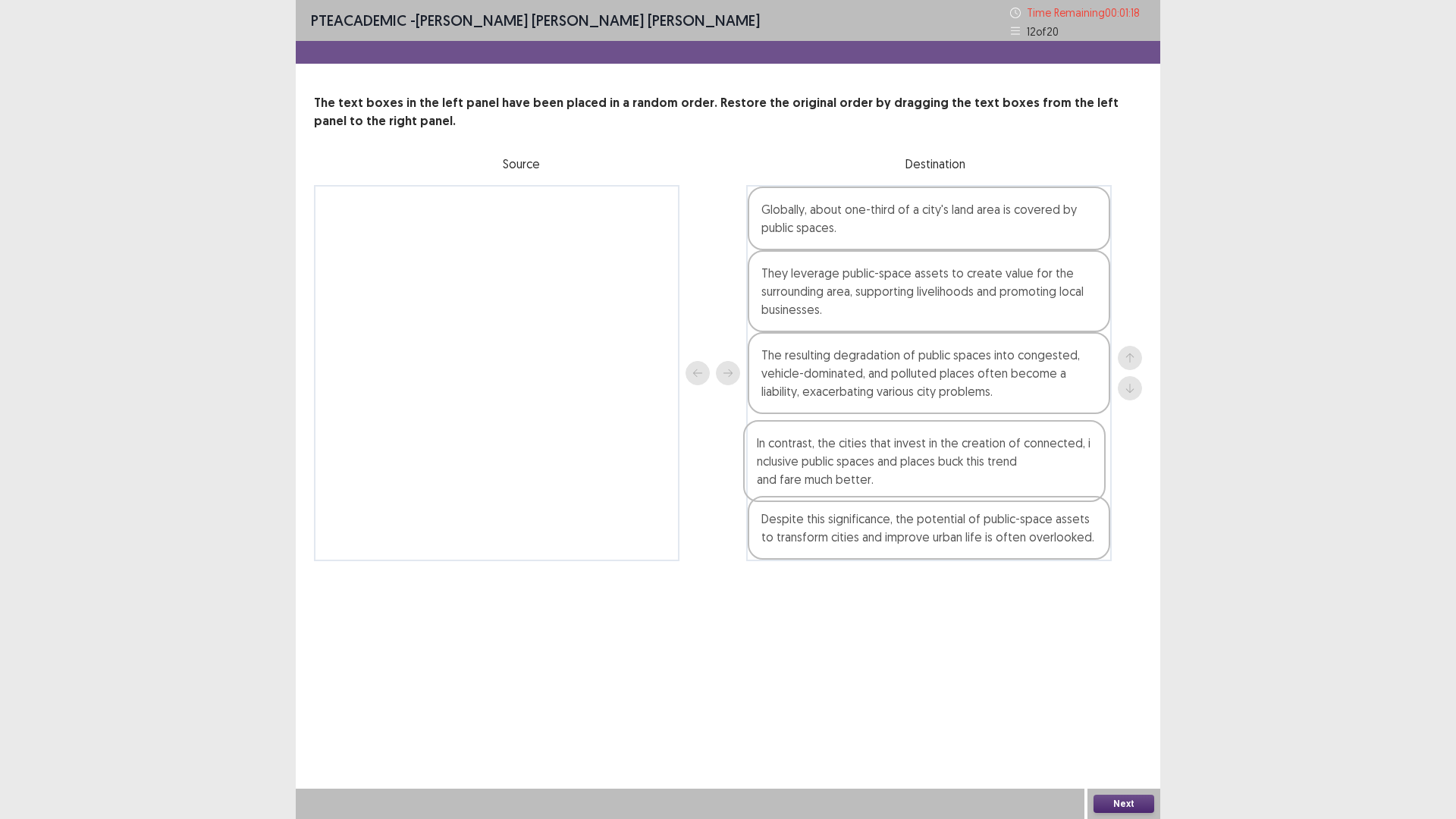
drag, startPoint x: 844, startPoint y: 528, endPoint x: 839, endPoint y: 460, distance: 68.2
click at [839, 460] on div "Globally, about one-third of a city's land area is covered by public spaces. Th…" at bounding box center [929, 374] width 365 height 377
drag, startPoint x: 965, startPoint y: 368, endPoint x: 962, endPoint y: 277, distance: 91.0
click at [962, 277] on div "Globally, about one-third of a city's land area is covered by public spaces. Th…" at bounding box center [929, 374] width 365 height 377
drag, startPoint x: 883, startPoint y: 276, endPoint x: 878, endPoint y: 445, distance: 169.1
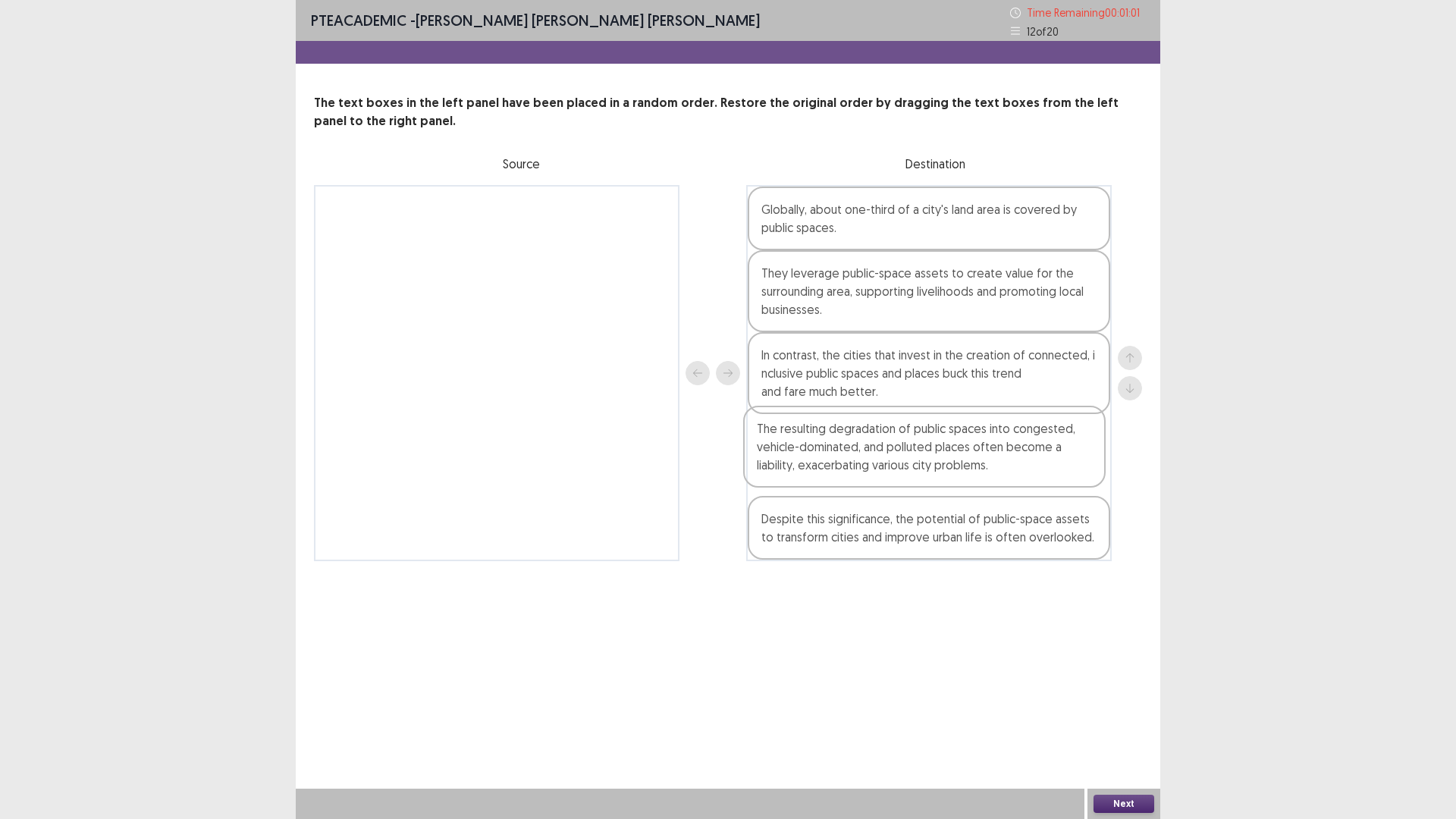
click at [878, 445] on div "Globally, about one-third of a city's land area is covered by public spaces. Th…" at bounding box center [929, 374] width 365 height 377
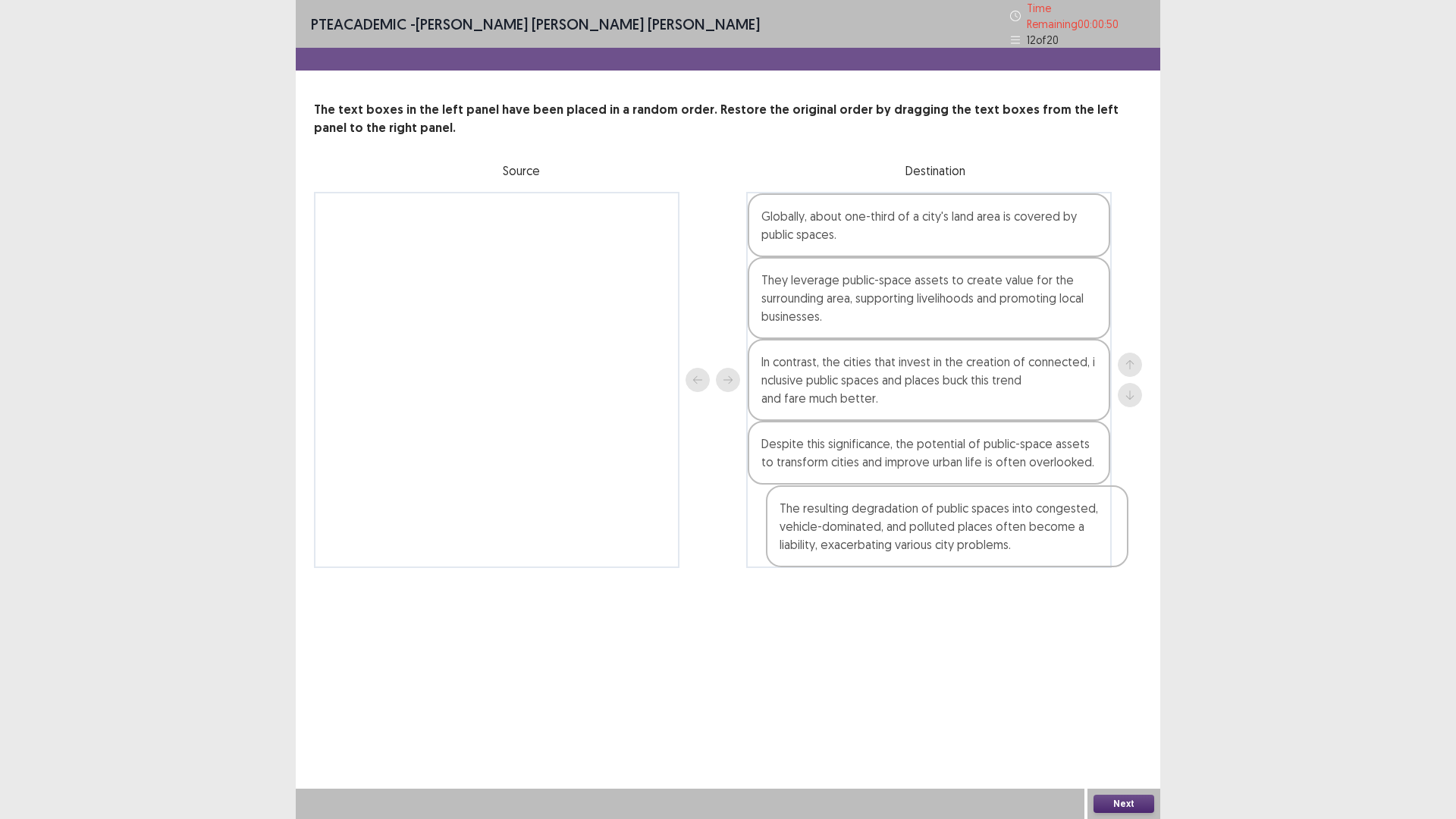
drag, startPoint x: 873, startPoint y: 454, endPoint x: 891, endPoint y: 525, distance: 73.2
click at [891, 525] on div "Globally, about one-third of a city's land area is covered by public spaces. Th…" at bounding box center [929, 380] width 365 height 377
click at [1105, 691] on button "Next" at bounding box center [1123, 803] width 61 height 18
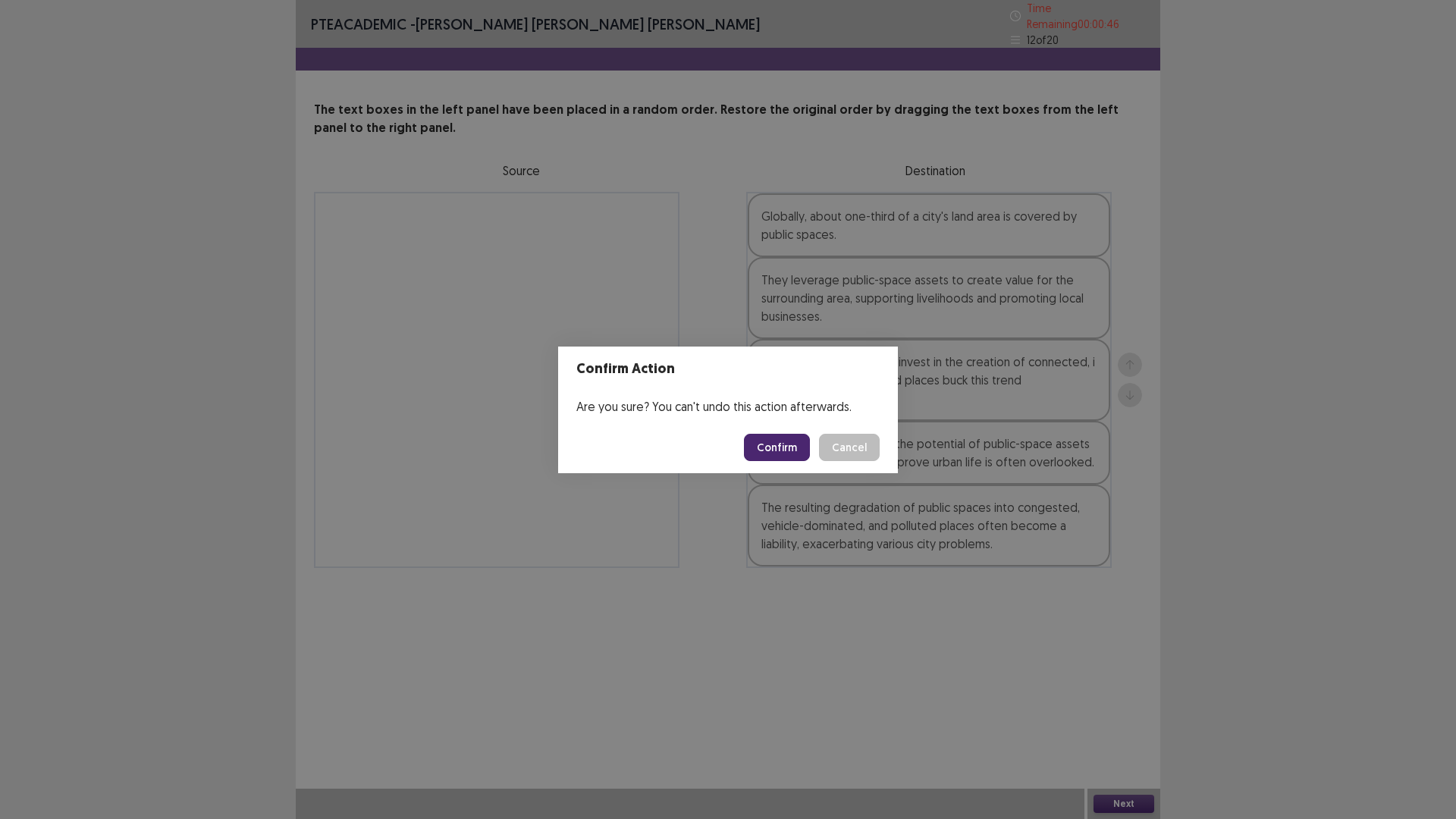
click at [796, 453] on button "Confirm" at bounding box center [777, 447] width 66 height 27
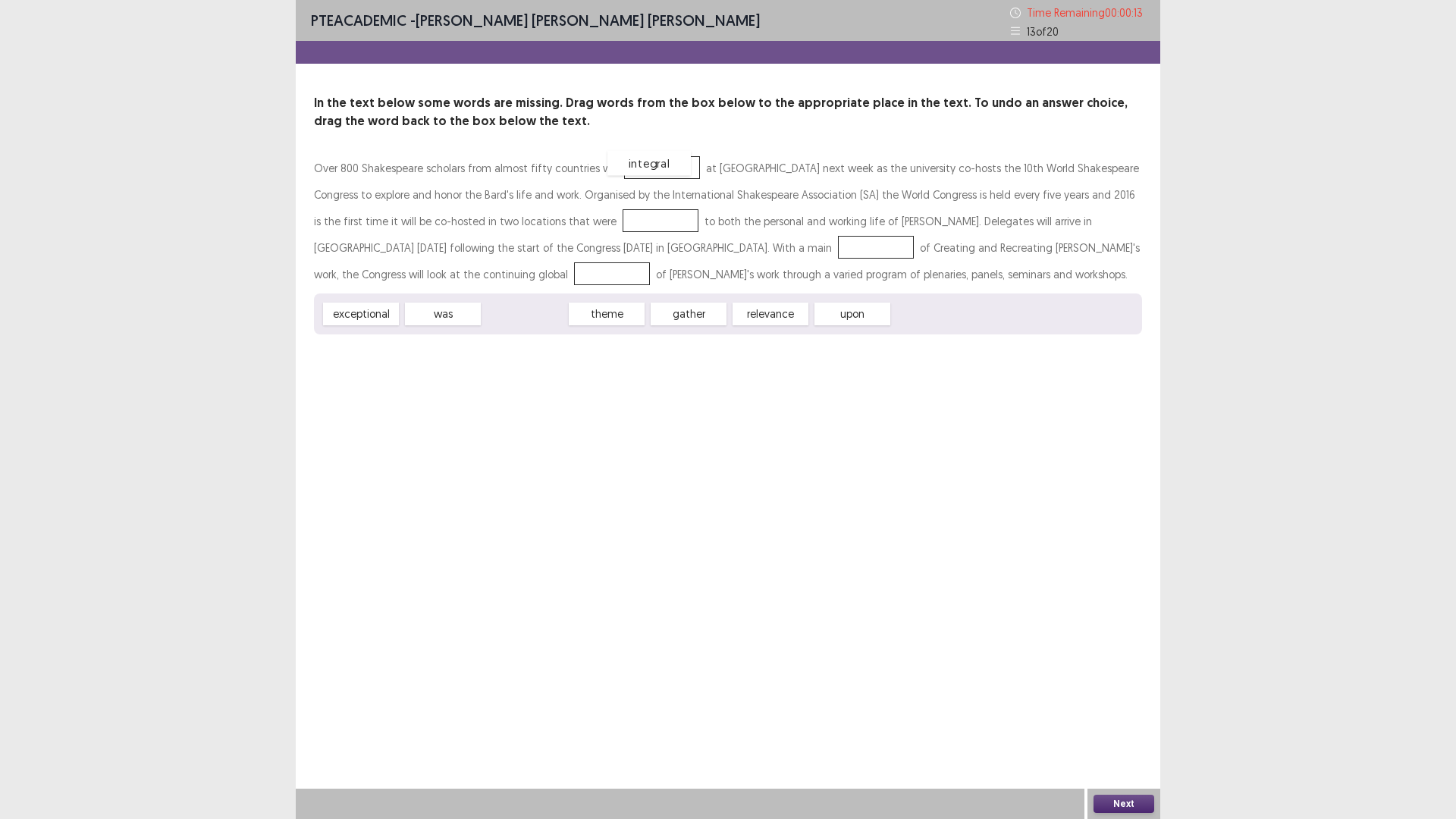
drag, startPoint x: 534, startPoint y: 319, endPoint x: 659, endPoint y: 168, distance: 196.0
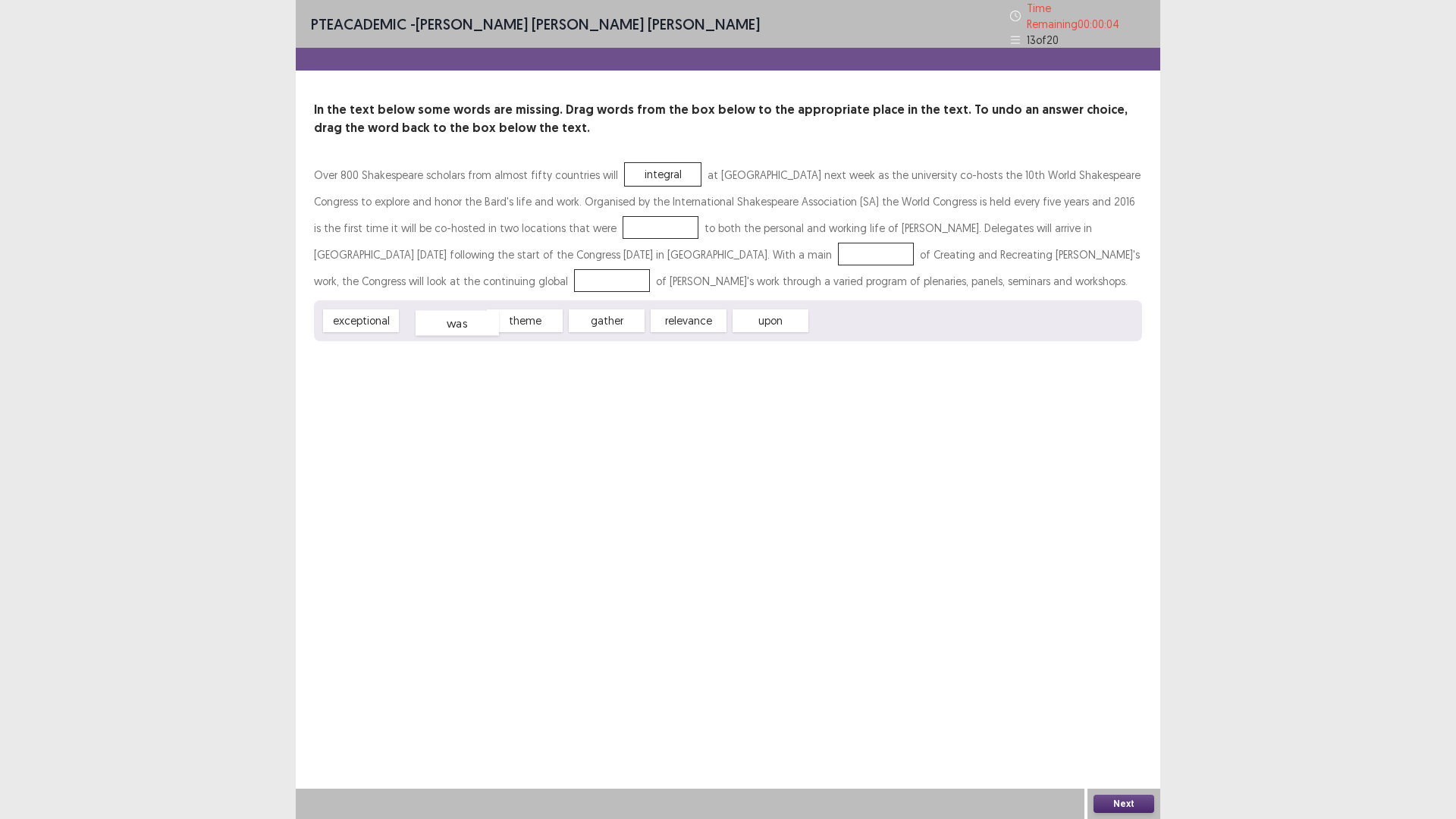
drag, startPoint x: 451, startPoint y: 320, endPoint x: 465, endPoint y: 322, distance: 14.1
click at [465, 322] on div "was" at bounding box center [457, 323] width 83 height 25
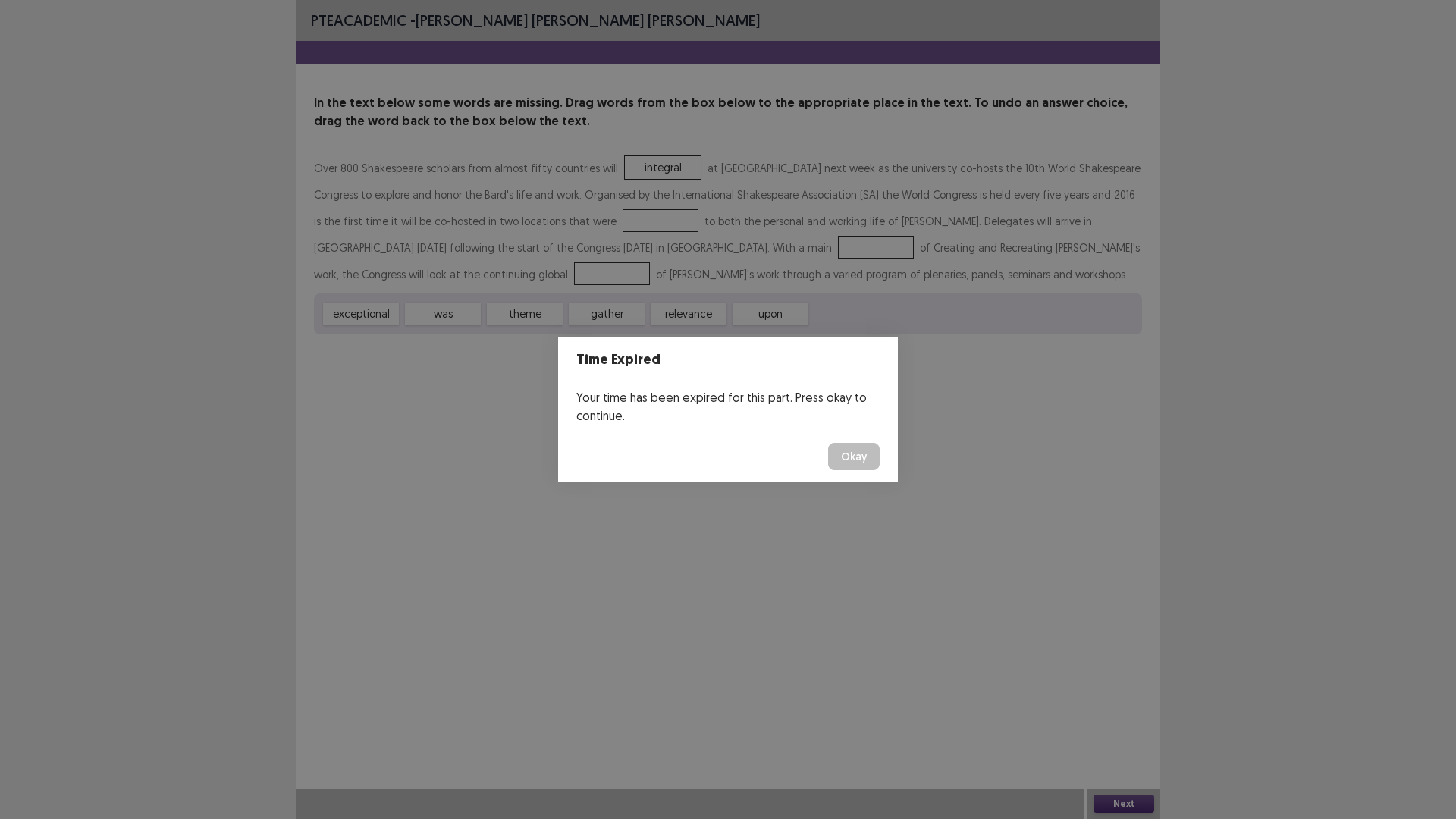
click at [864, 455] on button "Okay" at bounding box center [854, 456] width 52 height 27
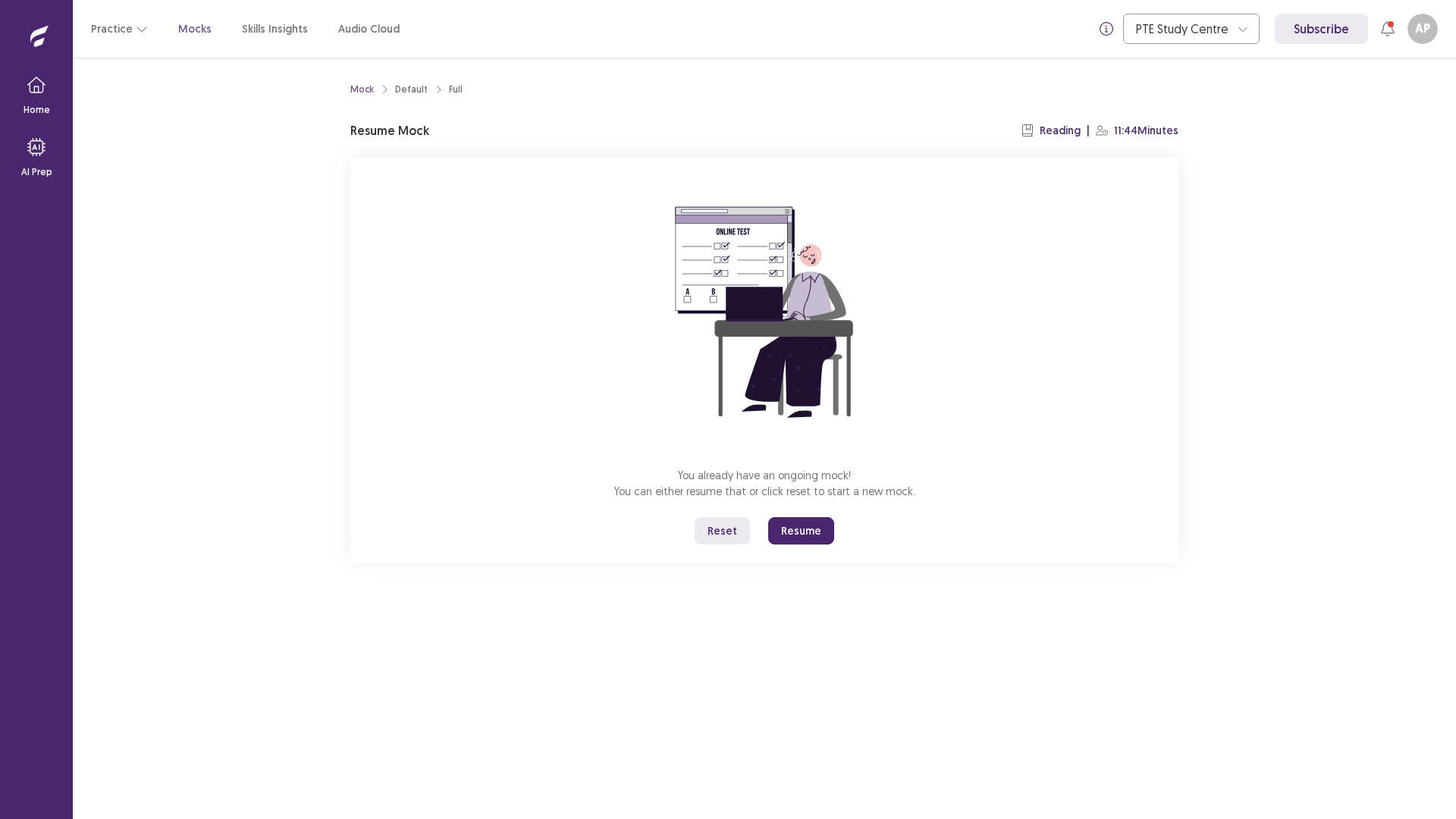
click at [809, 538] on button "Resume" at bounding box center [801, 530] width 66 height 27
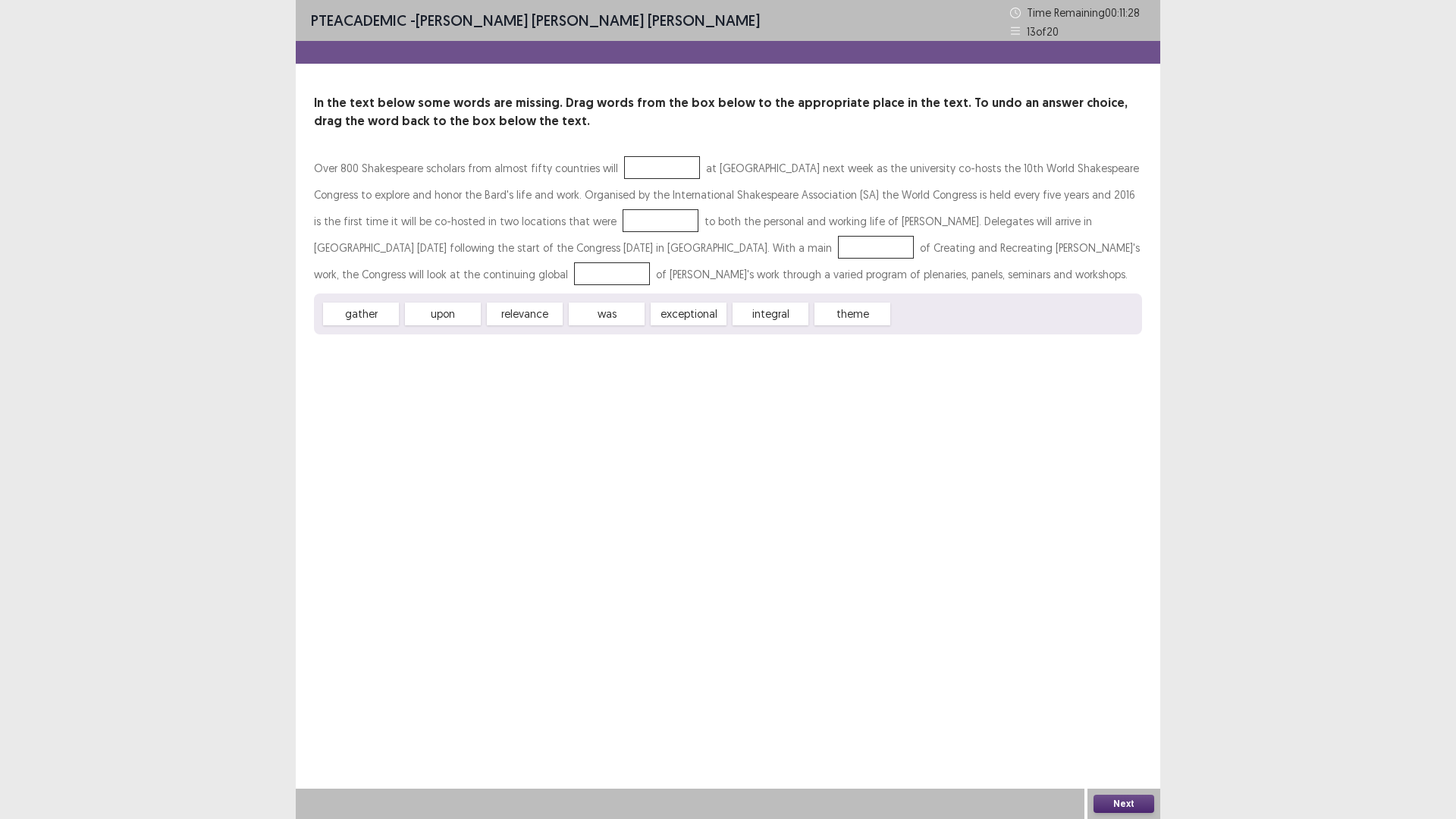
click at [1141, 691] on button "Next" at bounding box center [1123, 803] width 61 height 18
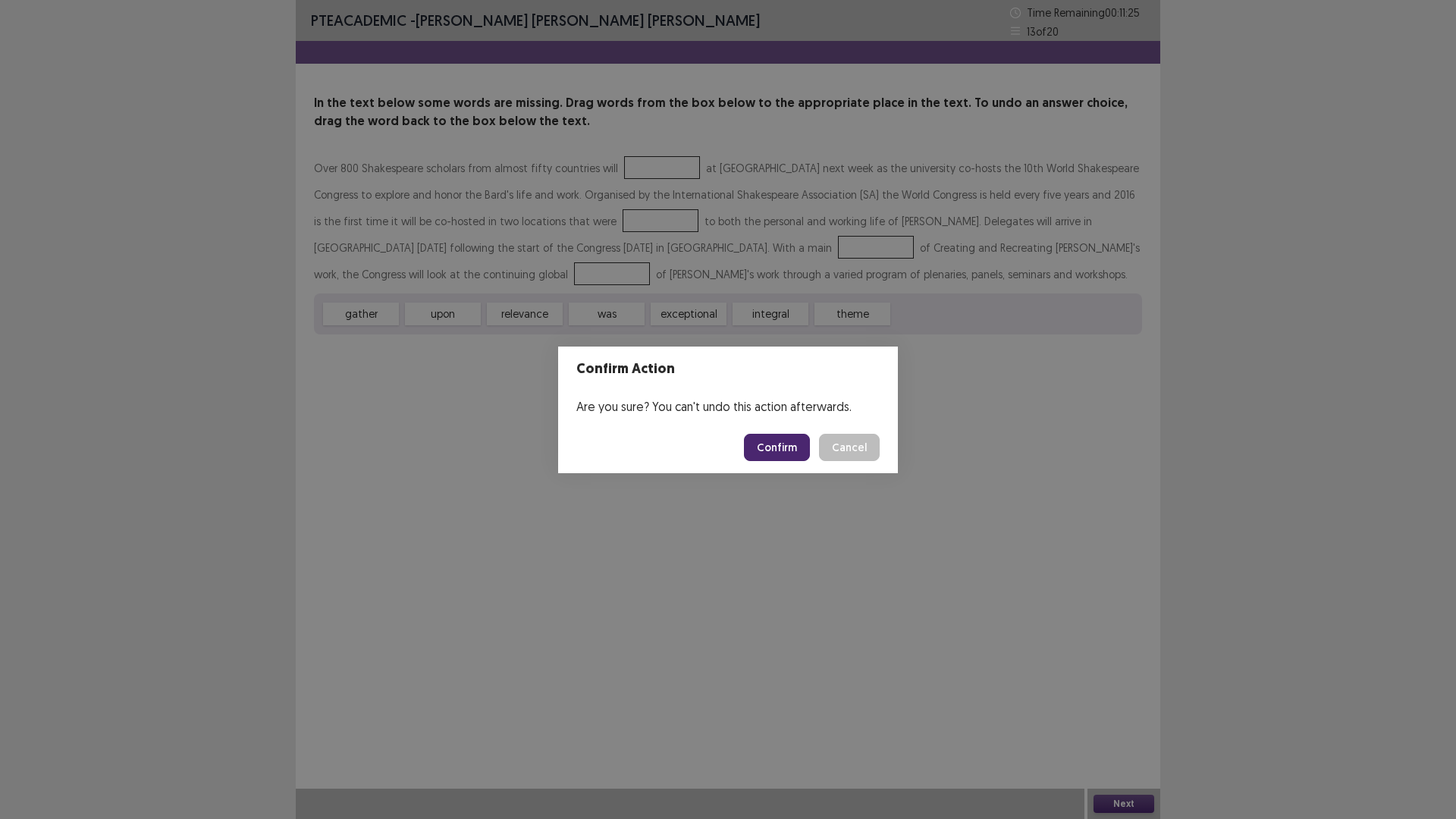
click at [848, 448] on button "Cancel" at bounding box center [849, 447] width 61 height 27
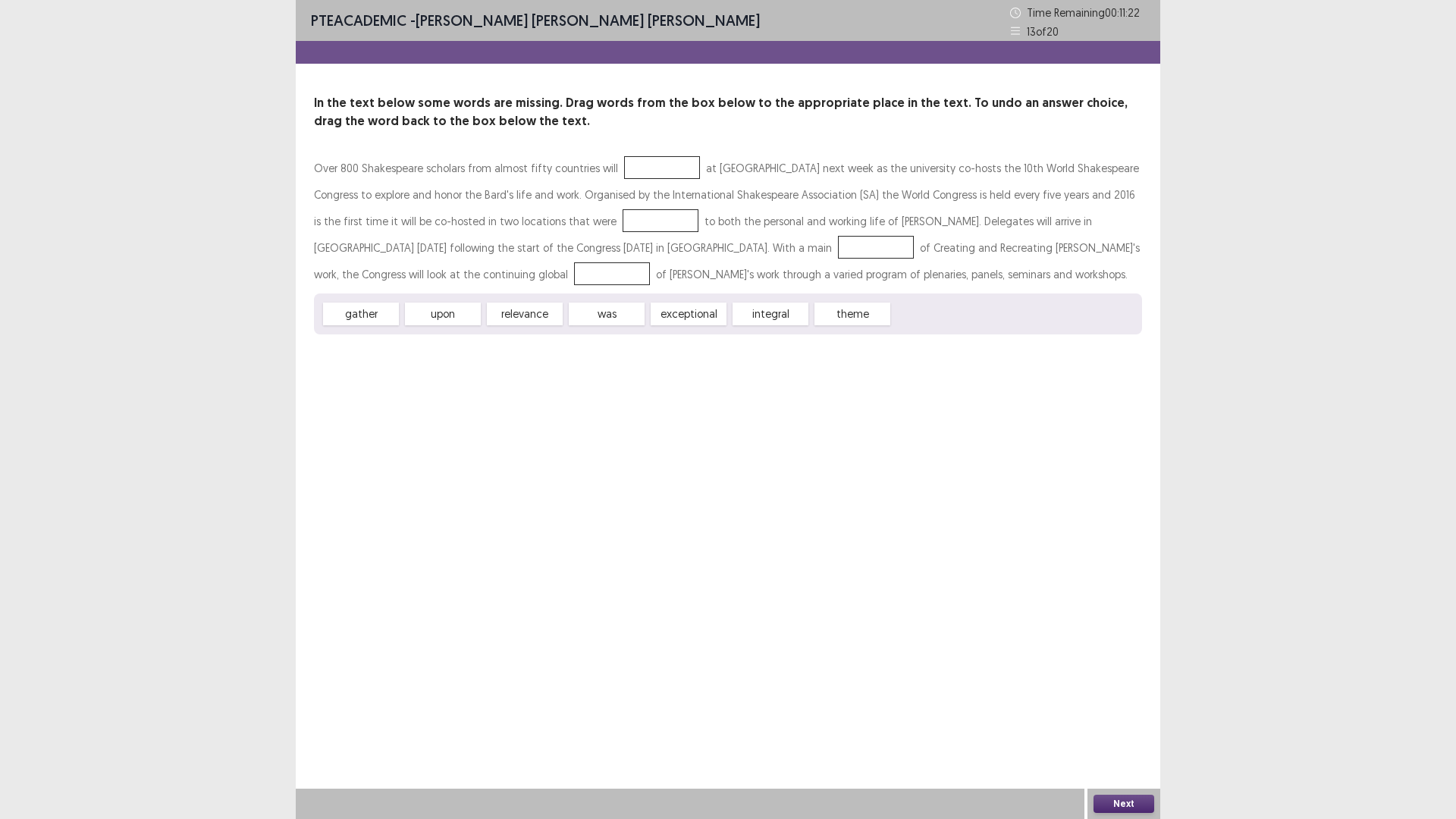
click at [624, 157] on div at bounding box center [661, 168] width 76 height 22
click at [627, 172] on div at bounding box center [661, 168] width 76 height 22
click at [629, 172] on div at bounding box center [661, 168] width 76 height 22
click at [542, 310] on div "relevance" at bounding box center [525, 314] width 76 height 22
drag, startPoint x: 708, startPoint y: 317, endPoint x: 672, endPoint y: 157, distance: 164.0
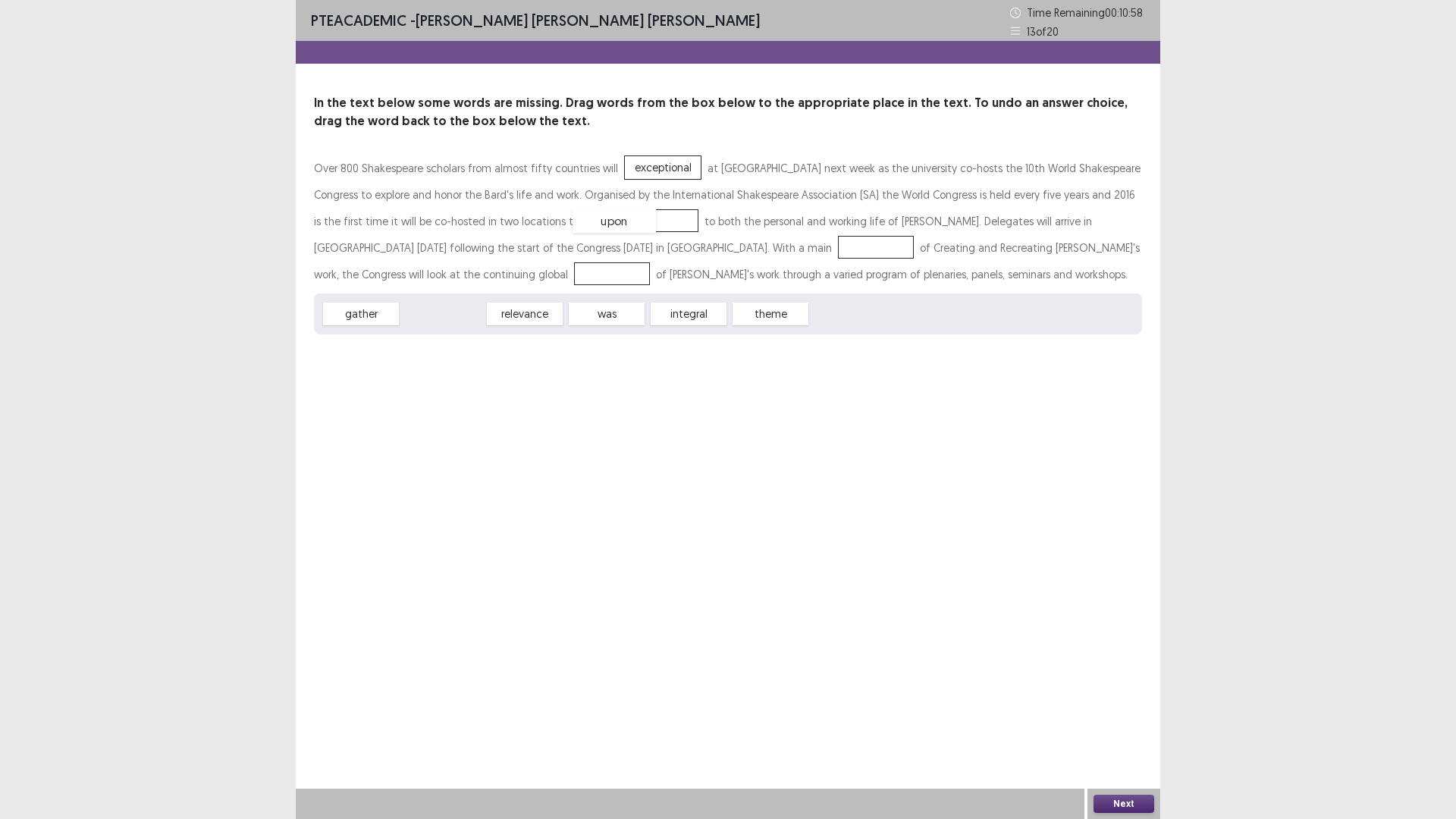
drag, startPoint x: 456, startPoint y: 315, endPoint x: 628, endPoint y: 218, distance: 197.5
drag, startPoint x: 620, startPoint y: 225, endPoint x: 835, endPoint y: 320, distance: 235.1
drag, startPoint x: 454, startPoint y: 305, endPoint x: 508, endPoint y: 265, distance: 67.2
drag, startPoint x: 609, startPoint y: 320, endPoint x: 762, endPoint y: 268, distance: 161.6
drag, startPoint x: 437, startPoint y: 319, endPoint x: 616, endPoint y: 222, distance: 203.6
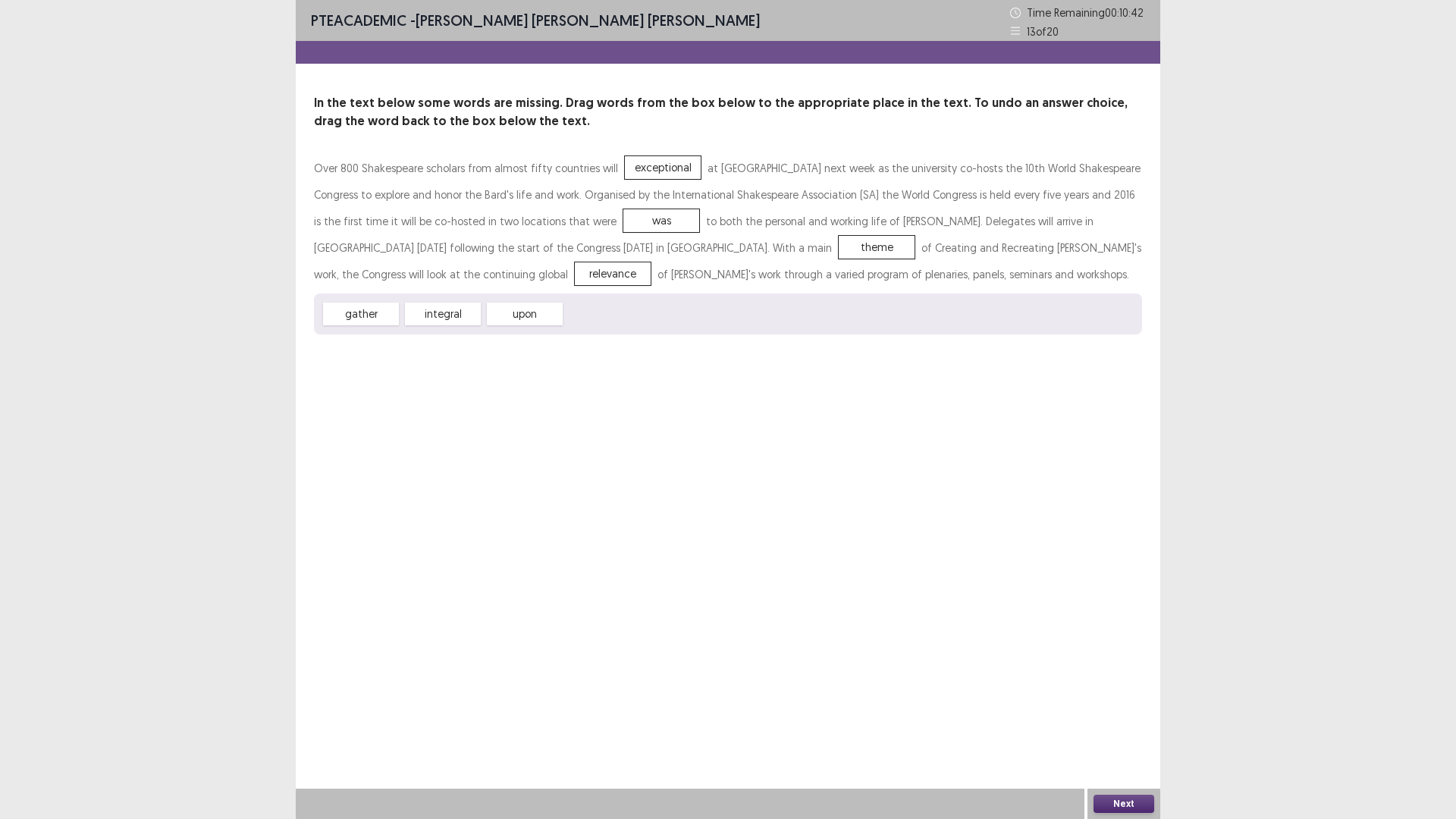
click at [1123, 691] on button "Next" at bounding box center [1123, 803] width 61 height 18
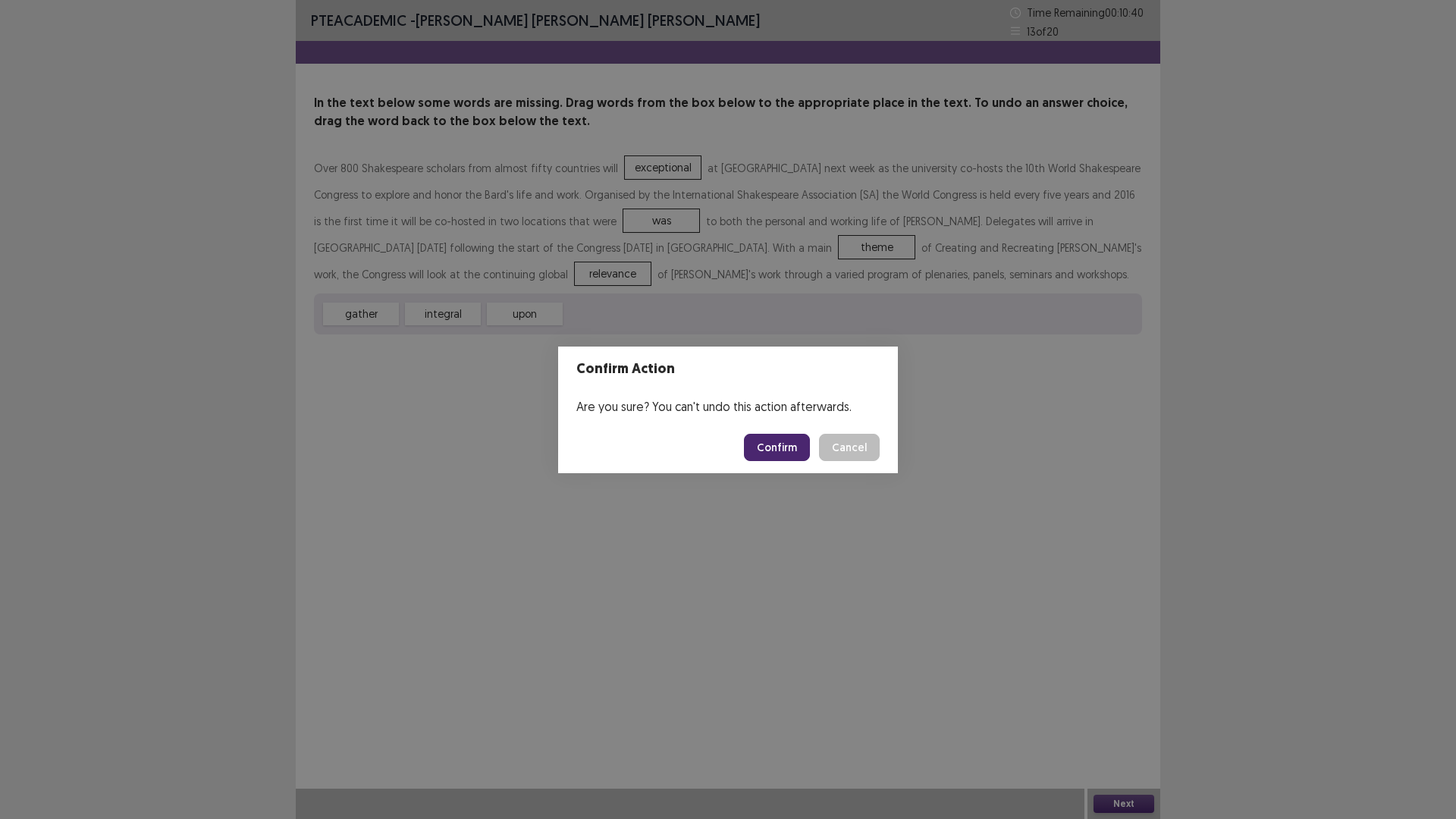
click at [781, 439] on button "Confirm" at bounding box center [777, 447] width 66 height 27
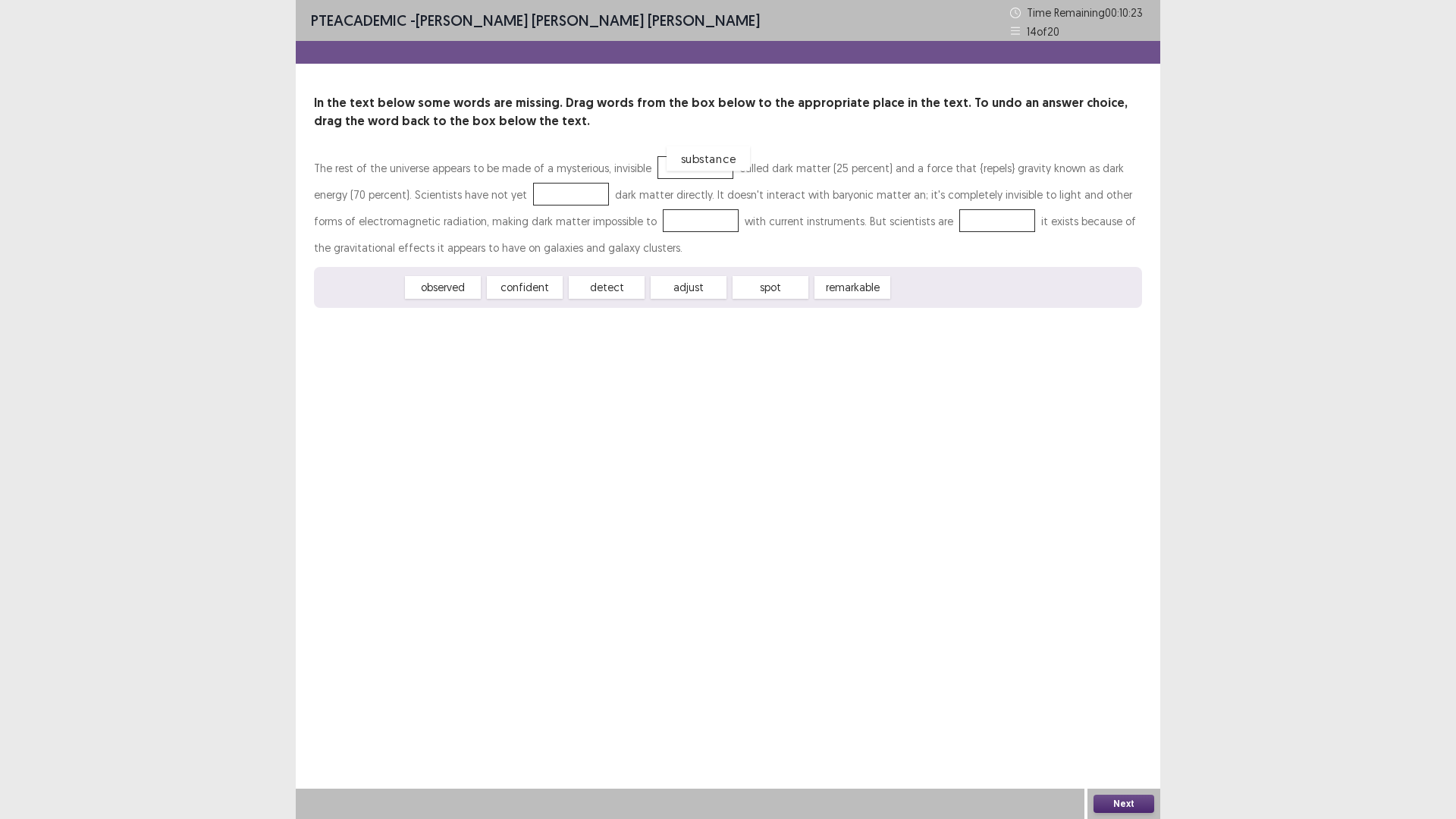
drag, startPoint x: 365, startPoint y: 285, endPoint x: 713, endPoint y: 156, distance: 371.1
drag, startPoint x: 519, startPoint y: 296, endPoint x: 530, endPoint y: 190, distance: 106.6
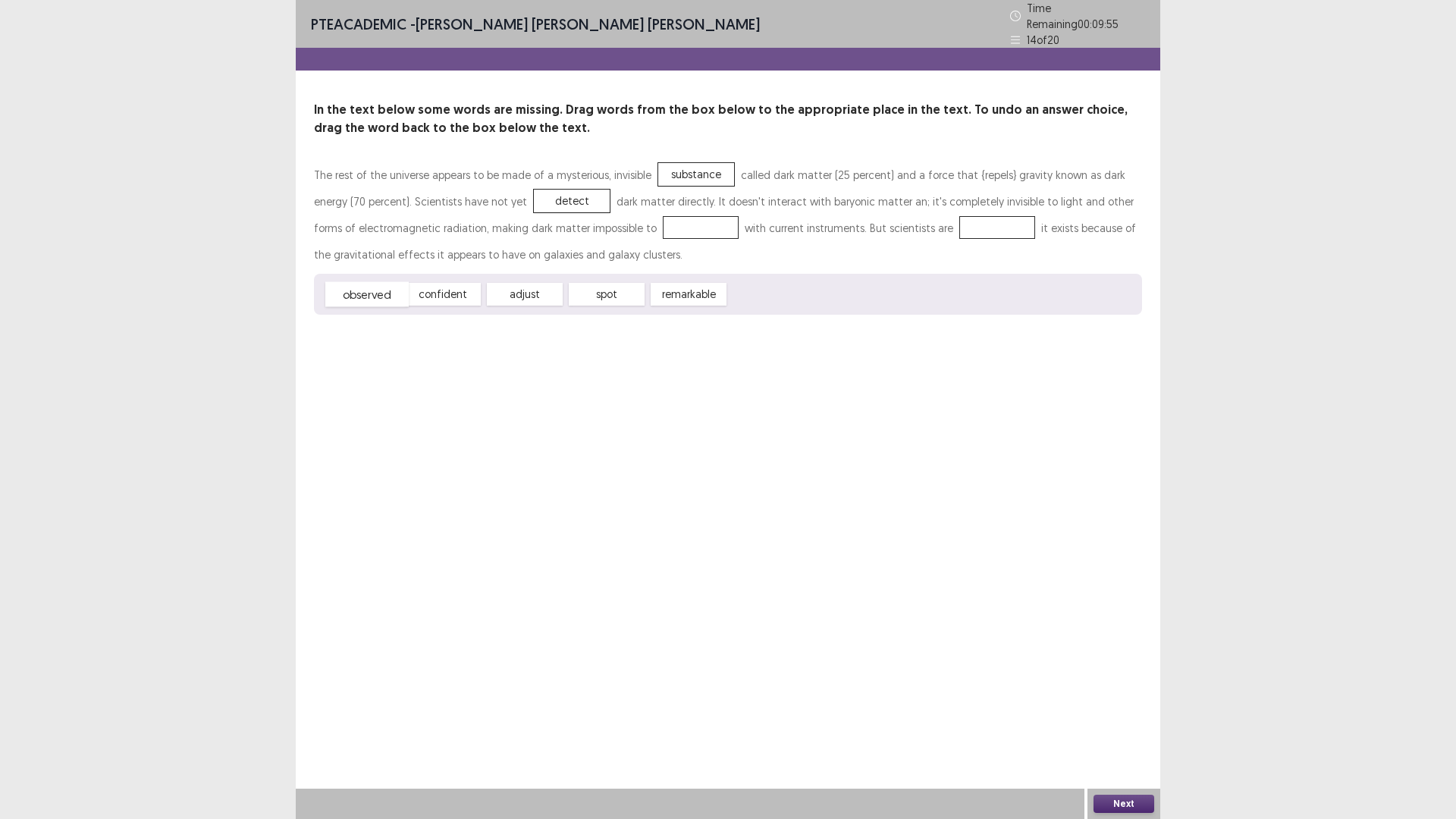
click at [363, 287] on div "observed" at bounding box center [366, 294] width 83 height 25
drag, startPoint x: 525, startPoint y: 290, endPoint x: 640, endPoint y: 221, distance: 134.1
drag, startPoint x: 383, startPoint y: 289, endPoint x: 945, endPoint y: 224, distance: 565.7
click at [1137, 691] on button "Next" at bounding box center [1123, 803] width 61 height 18
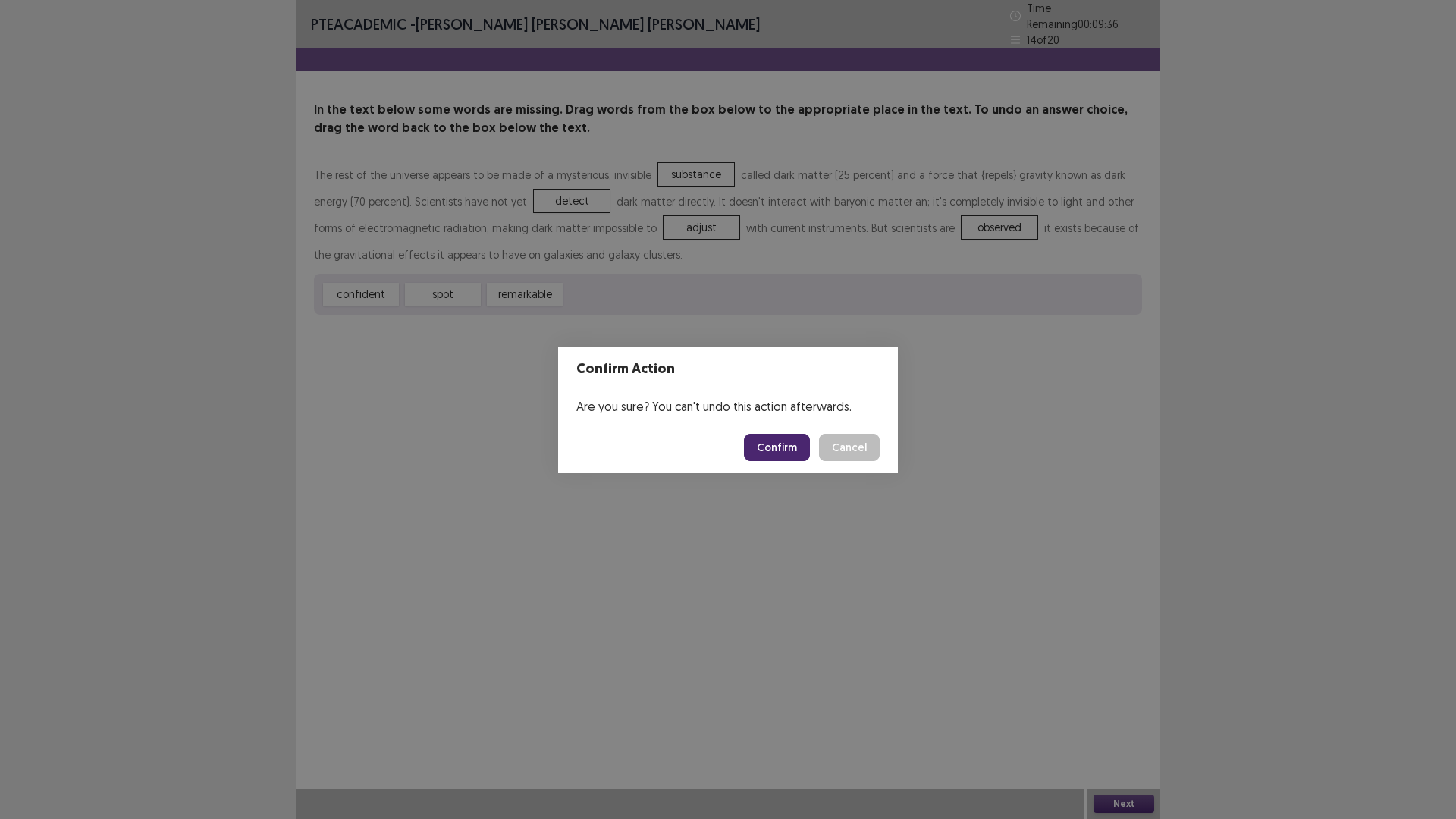
click at [776, 440] on button "Confirm" at bounding box center [777, 447] width 66 height 27
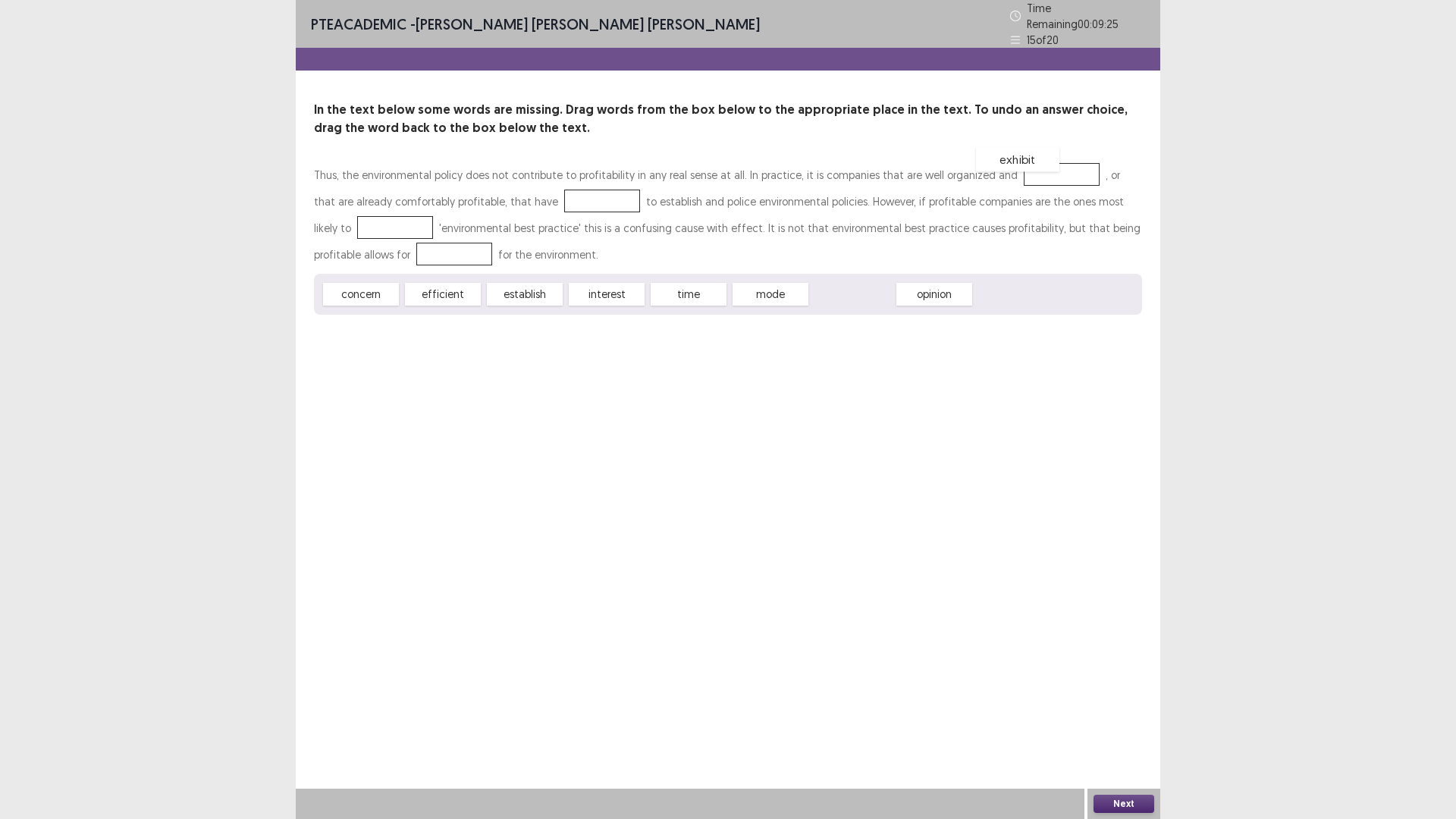
drag, startPoint x: 877, startPoint y: 292, endPoint x: 1046, endPoint y: 167, distance: 210.2
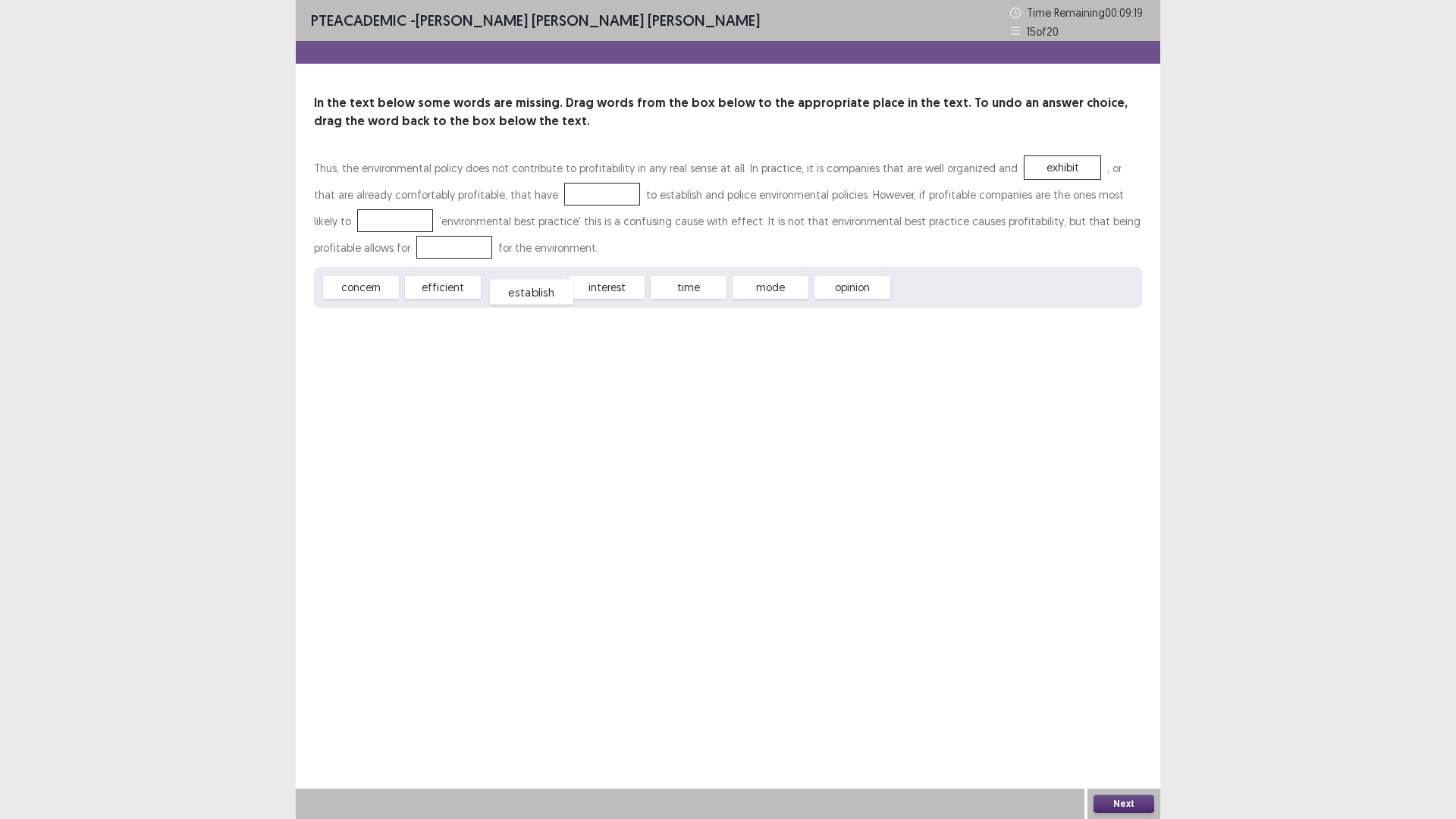
drag, startPoint x: 550, startPoint y: 293, endPoint x: 557, endPoint y: 297, distance: 8.1
click at [557, 297] on div "establish" at bounding box center [531, 292] width 83 height 25
drag, startPoint x: 629, startPoint y: 289, endPoint x: 580, endPoint y: 193, distance: 107.8
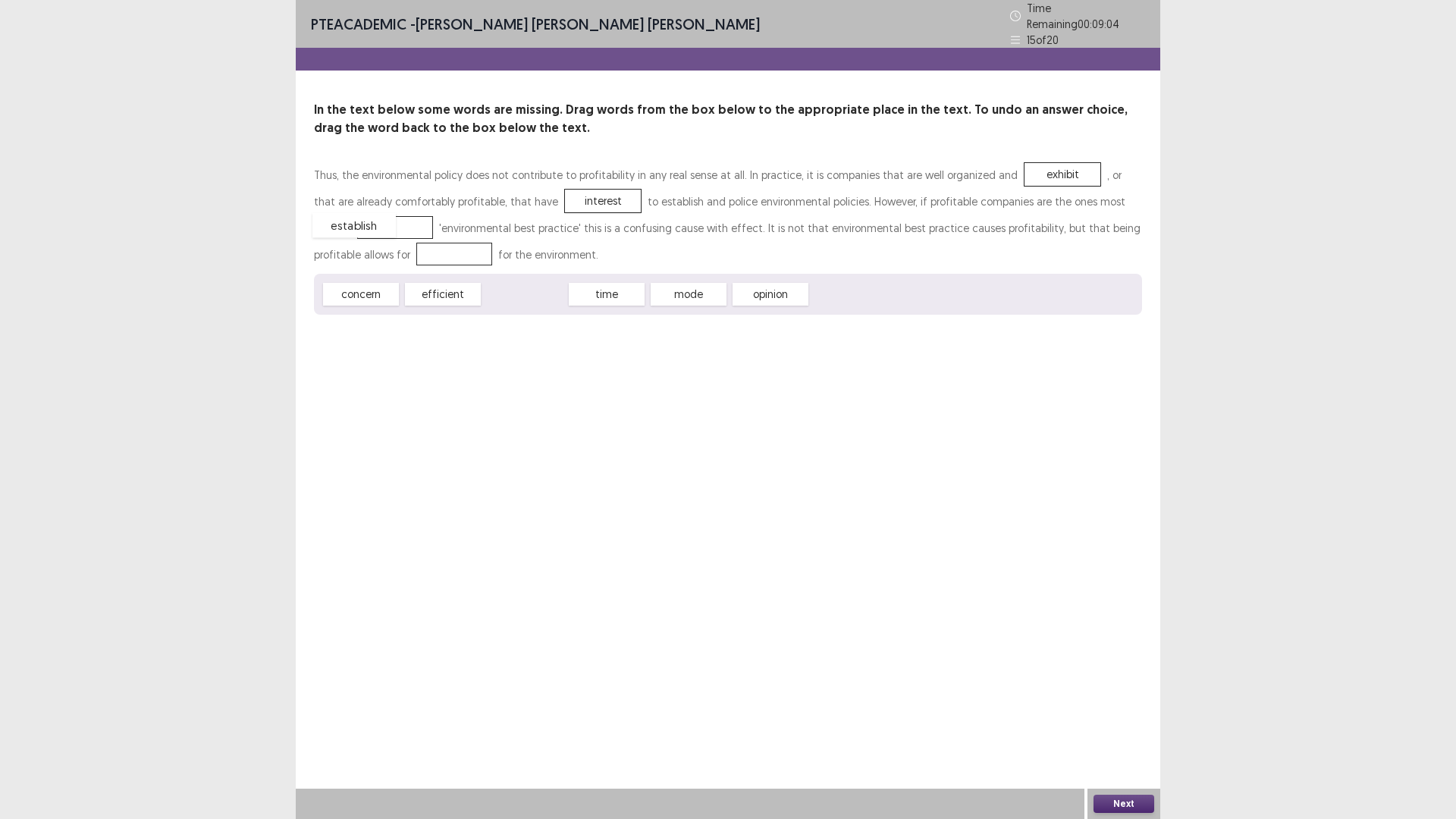
drag, startPoint x: 505, startPoint y: 281, endPoint x: 334, endPoint y: 213, distance: 184.0
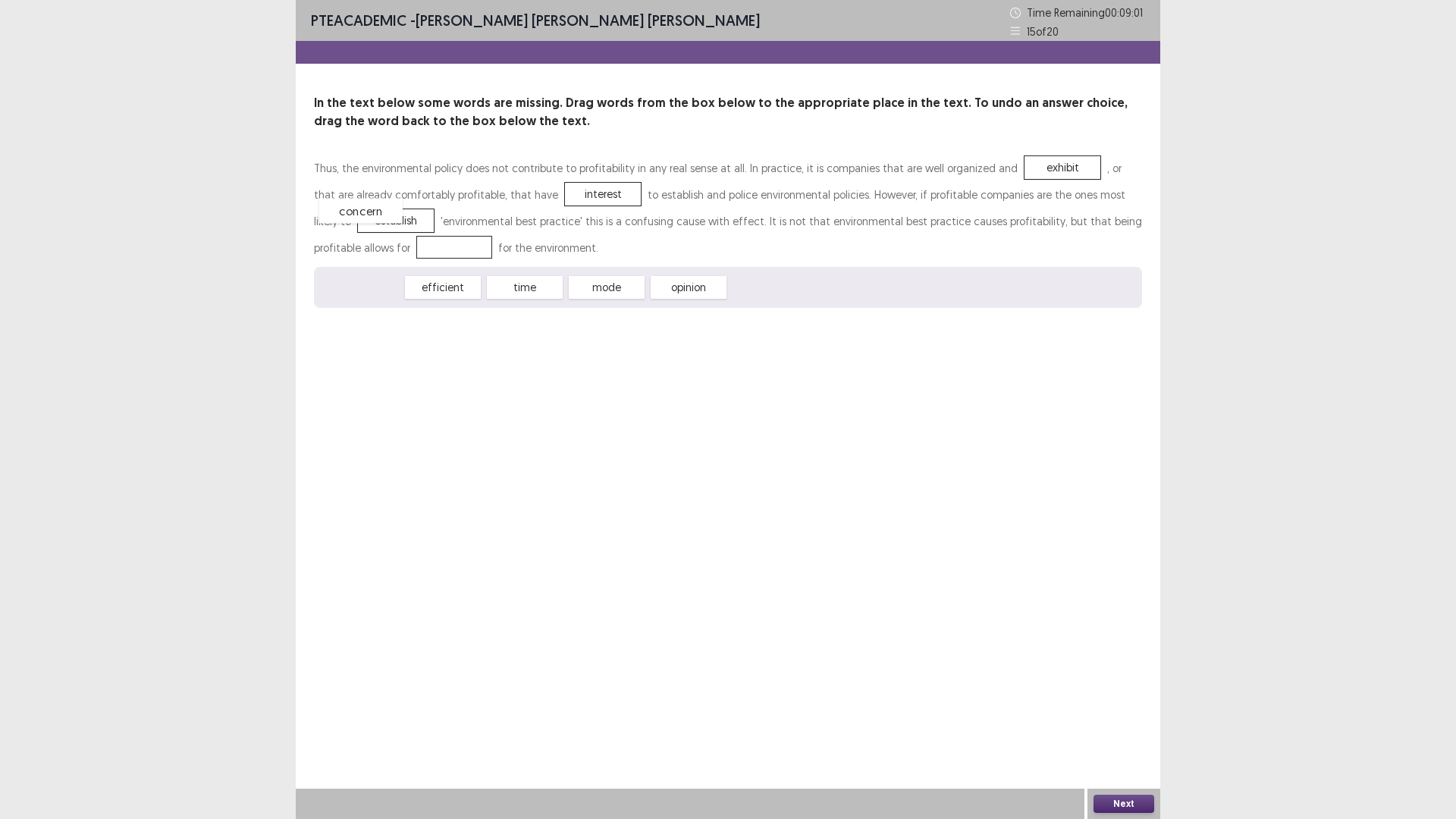
drag, startPoint x: 379, startPoint y: 289, endPoint x: 379, endPoint y: 213, distance: 76.0
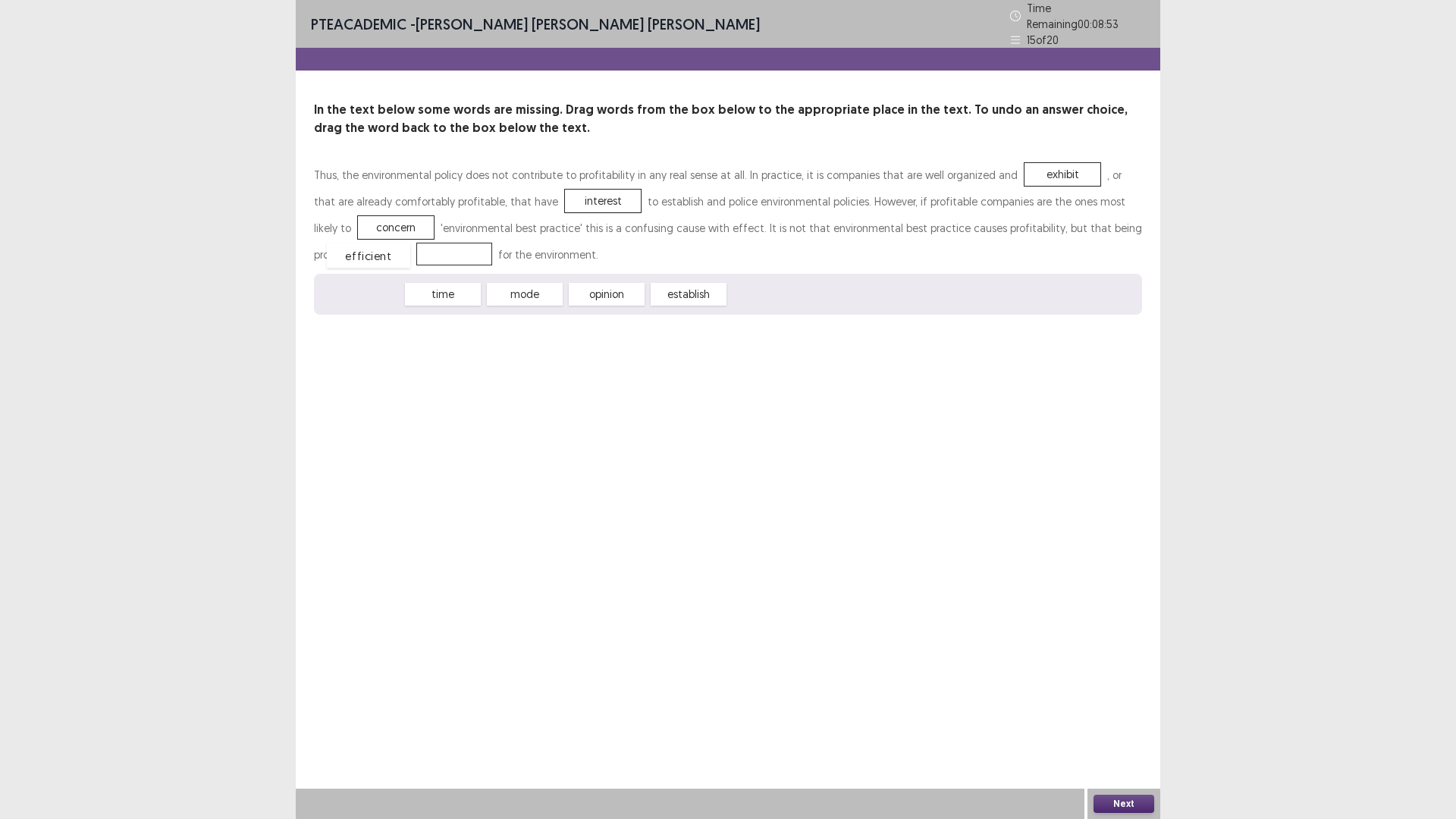
drag, startPoint x: 372, startPoint y: 285, endPoint x: 384, endPoint y: 241, distance: 45.6
click at [1109, 691] on button "Next" at bounding box center [1123, 803] width 61 height 18
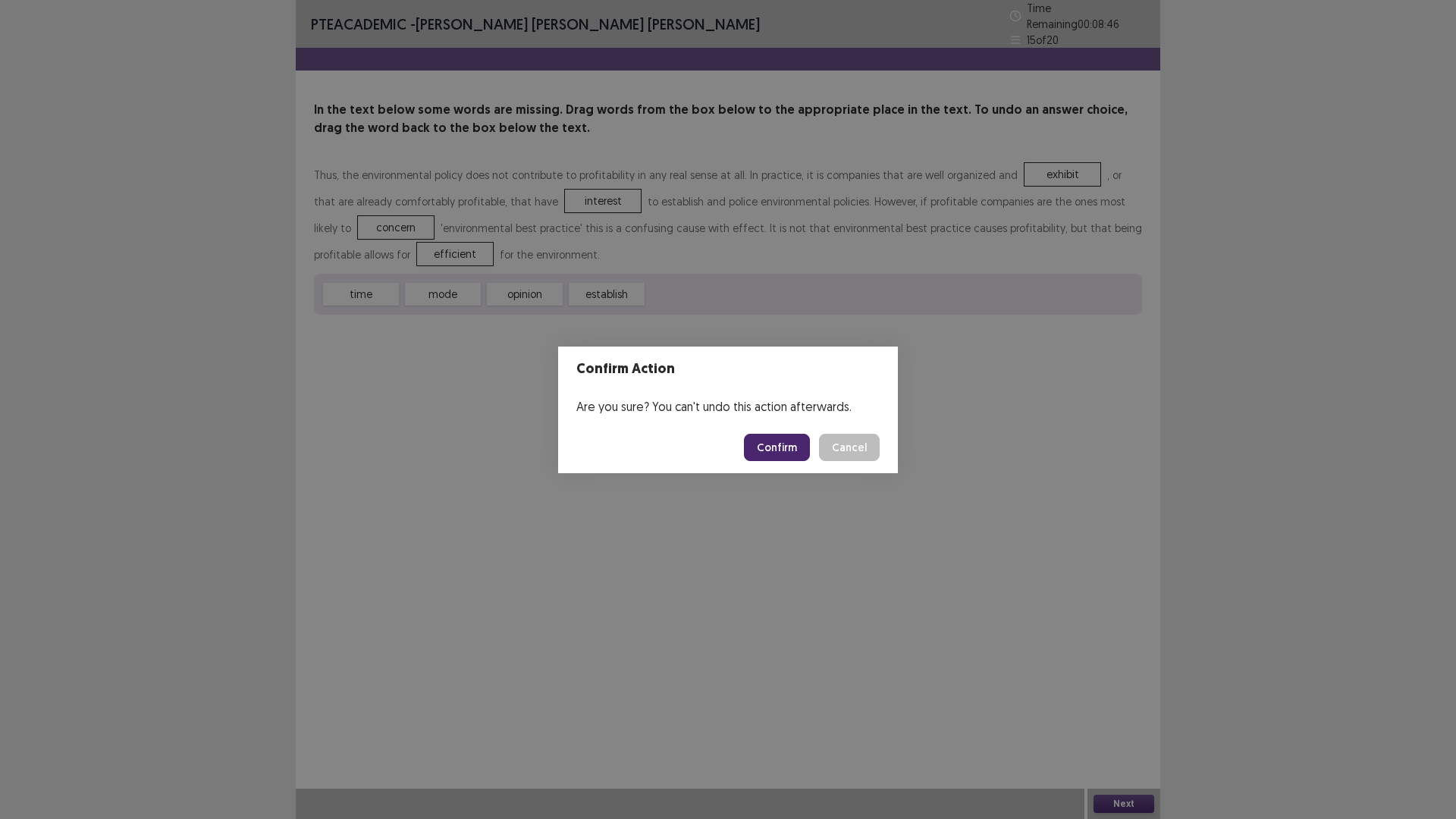
click at [788, 446] on button "Confirm" at bounding box center [777, 447] width 66 height 27
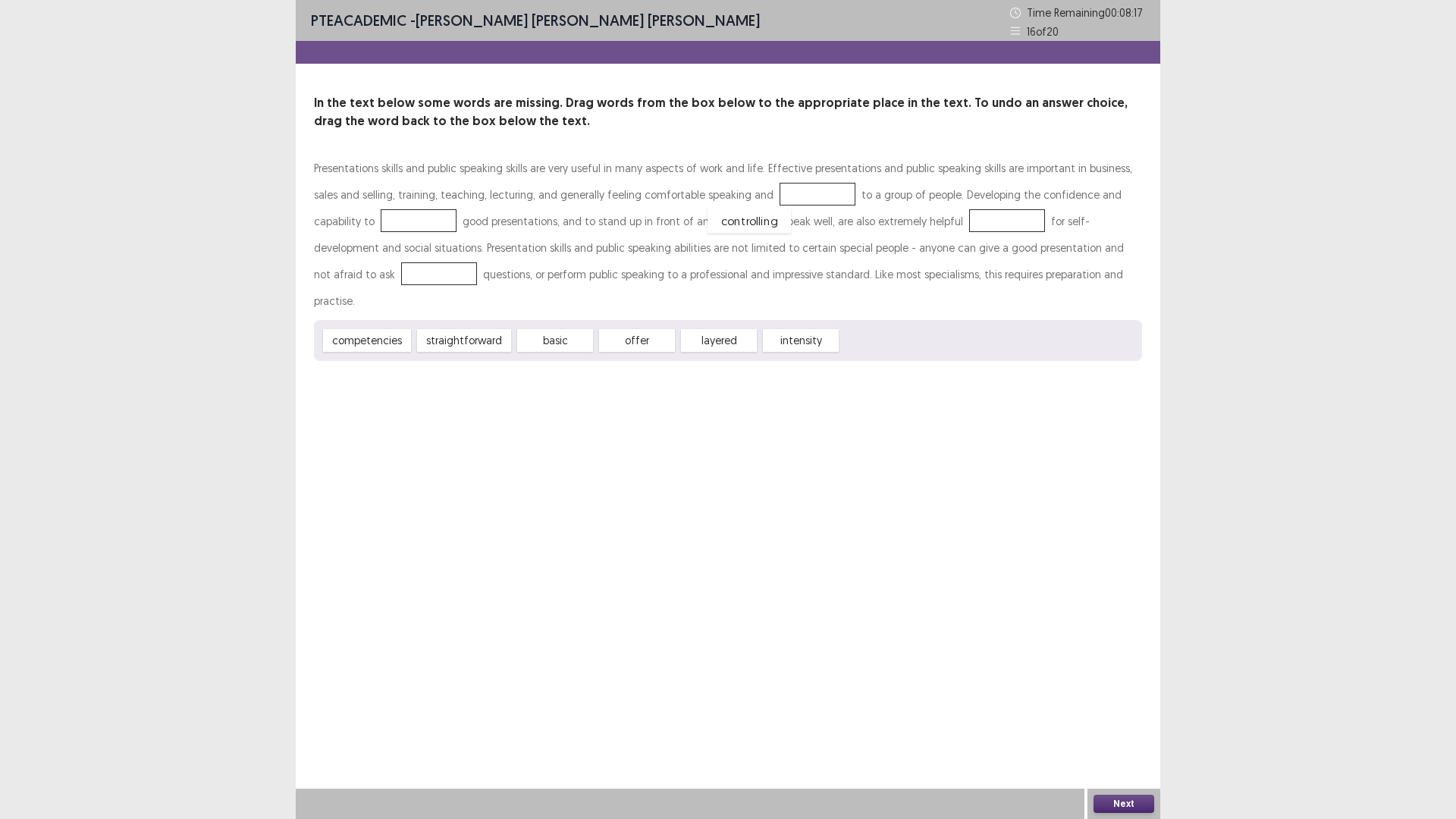
drag, startPoint x: 893, startPoint y: 308, endPoint x: 768, endPoint y: 183, distance: 176.8
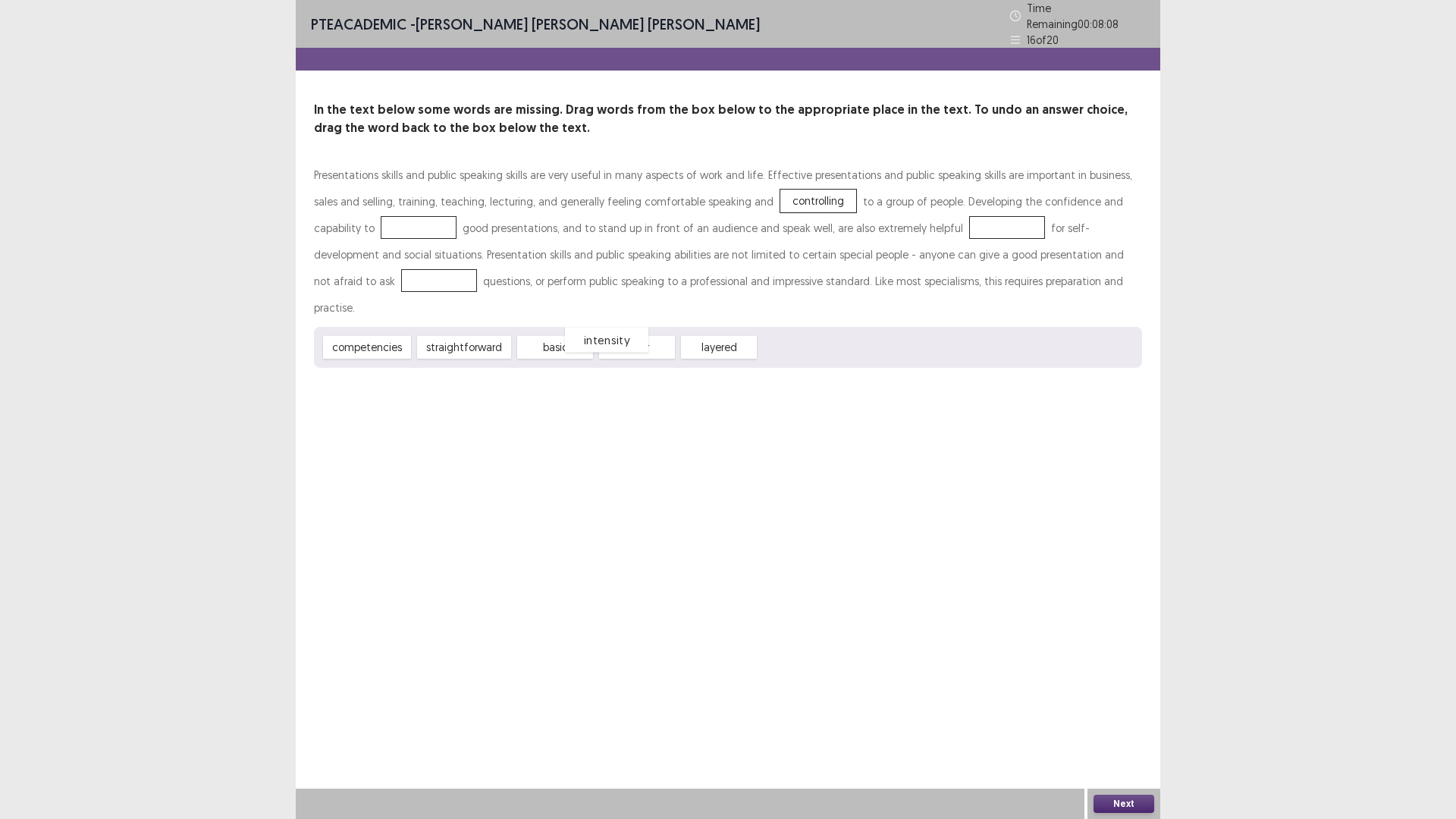
drag, startPoint x: 787, startPoint y: 313, endPoint x: 704, endPoint y: 331, distance: 84.9
click at [648, 331] on div "intensity" at bounding box center [606, 340] width 83 height 25
drag, startPoint x: 638, startPoint y: 318, endPoint x: 357, endPoint y: 218, distance: 298.3
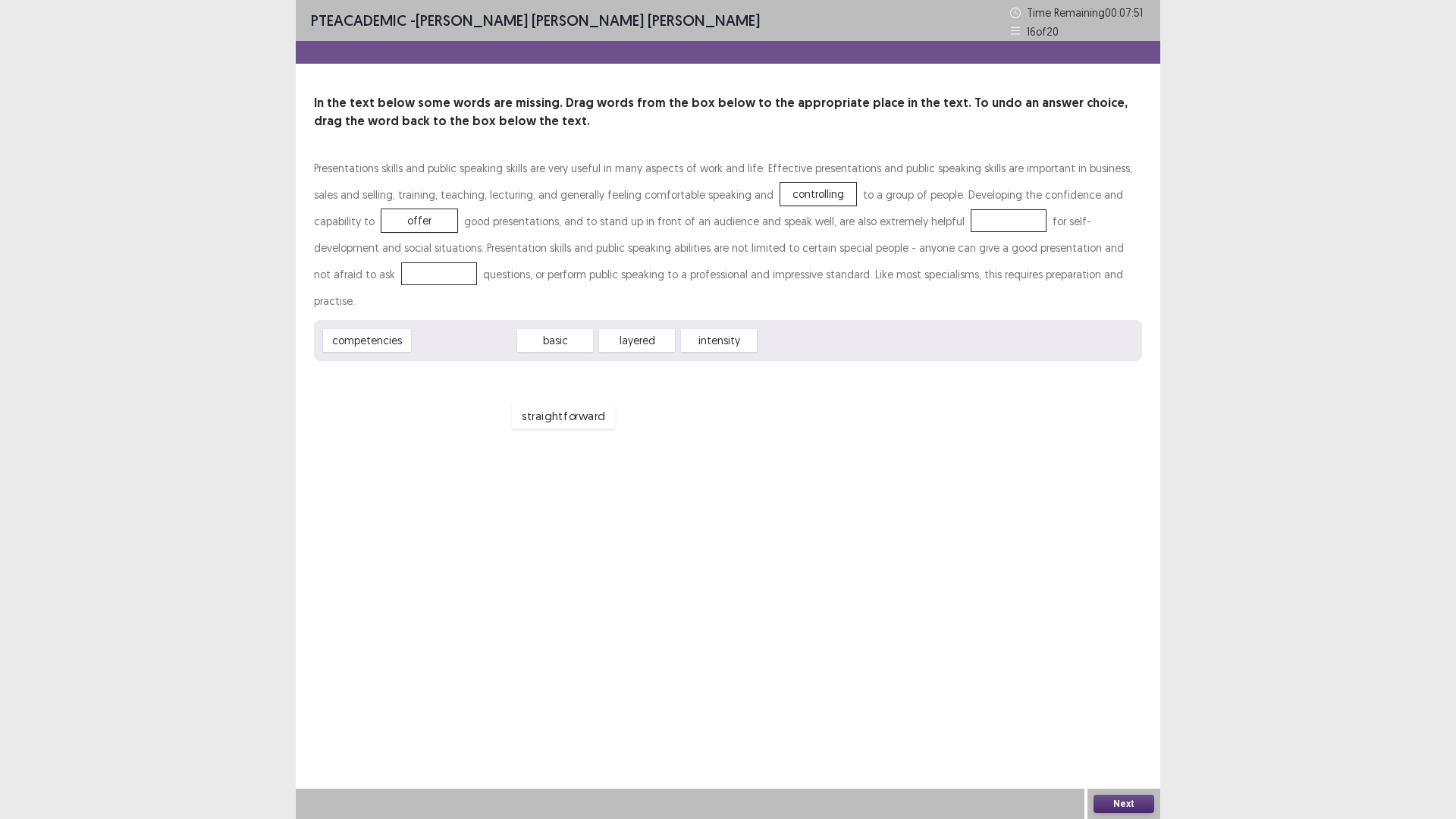
drag, startPoint x: 464, startPoint y: 318, endPoint x: 115, endPoint y: 415, distance: 362.2
click at [512, 428] on div "straightforward" at bounding box center [563, 417] width 103 height 25
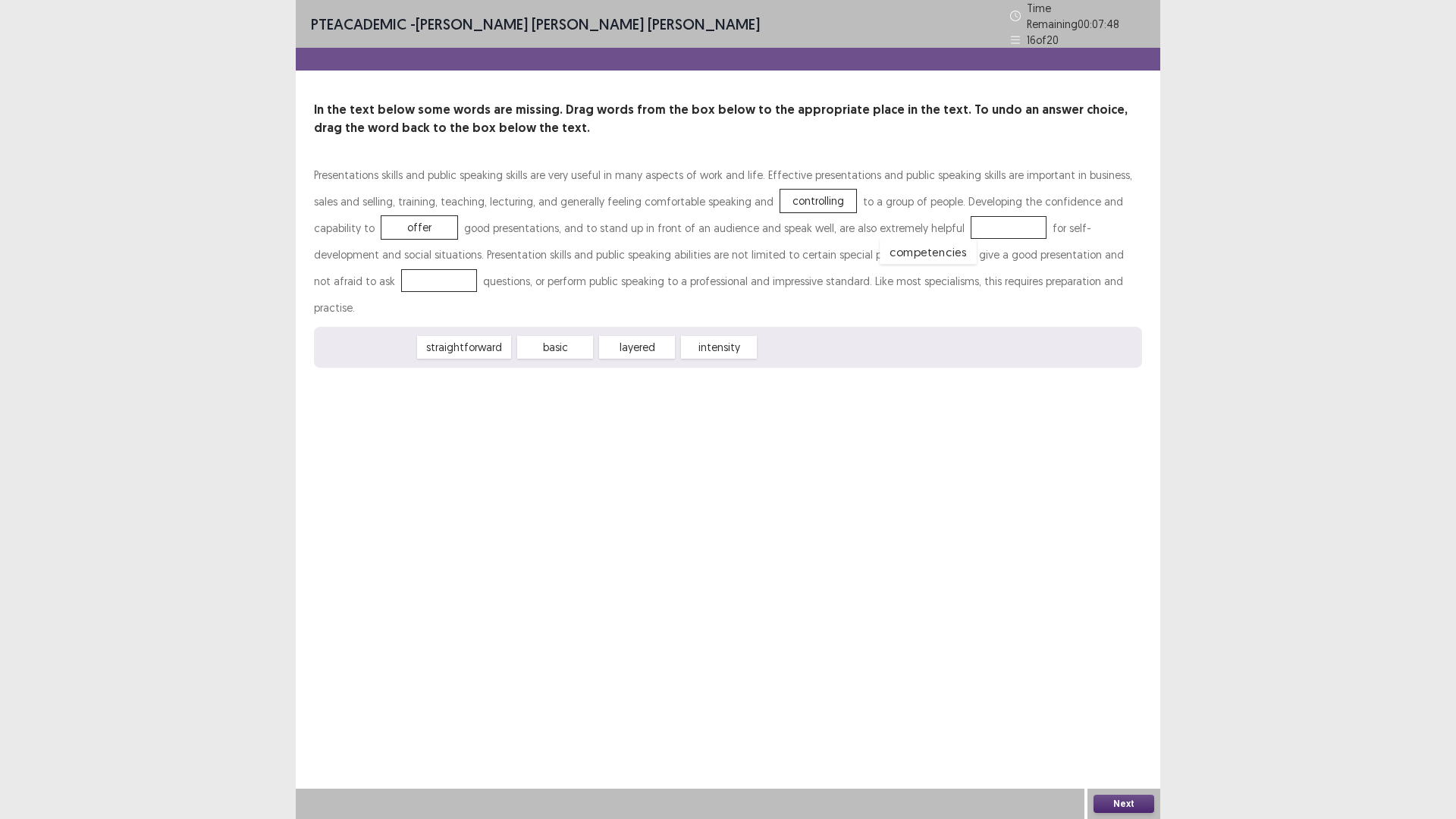
drag, startPoint x: 364, startPoint y: 306, endPoint x: 925, endPoint y: 211, distance: 569.0
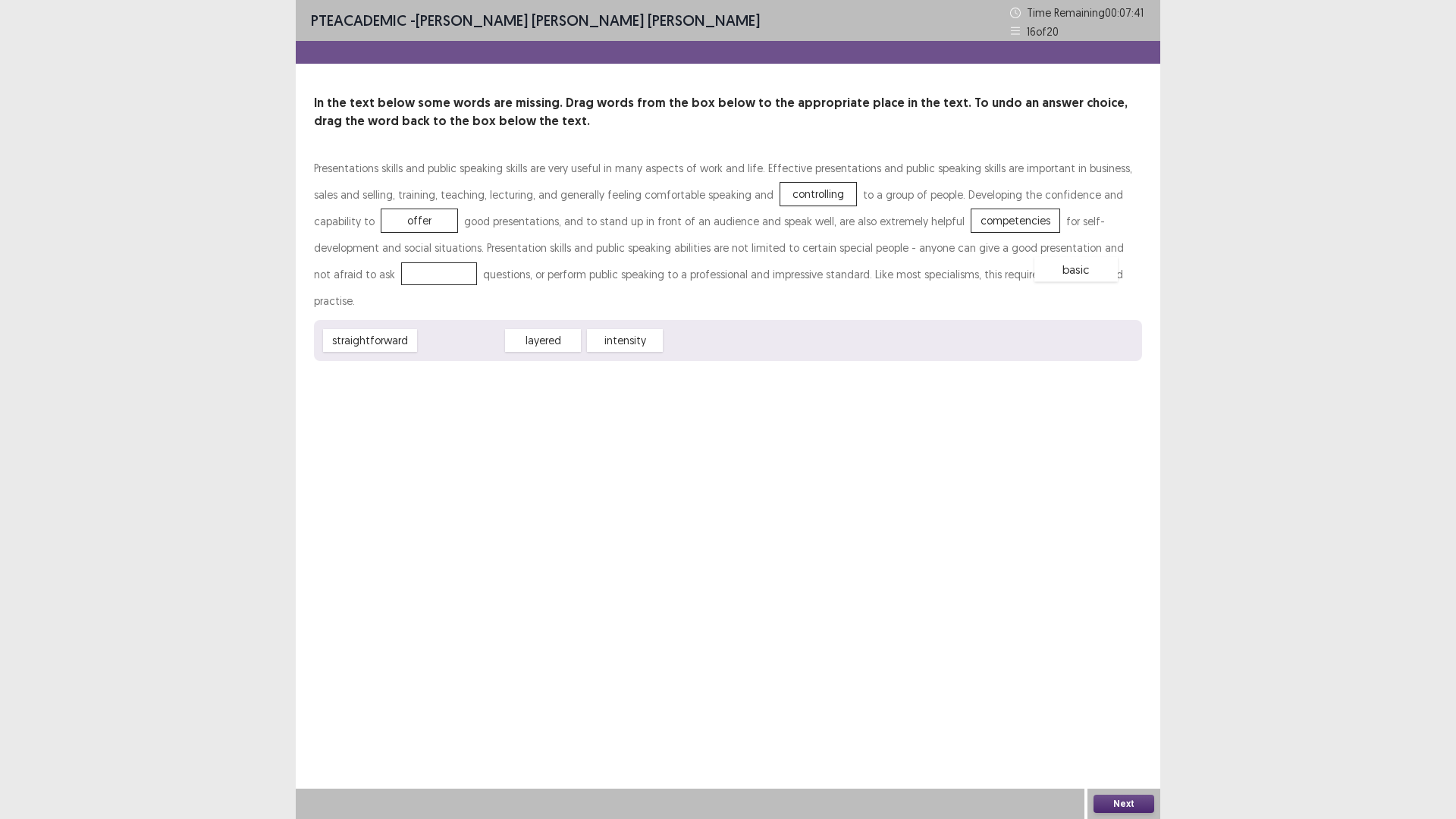
drag, startPoint x: 452, startPoint y: 319, endPoint x: 1104, endPoint y: 247, distance: 656.0
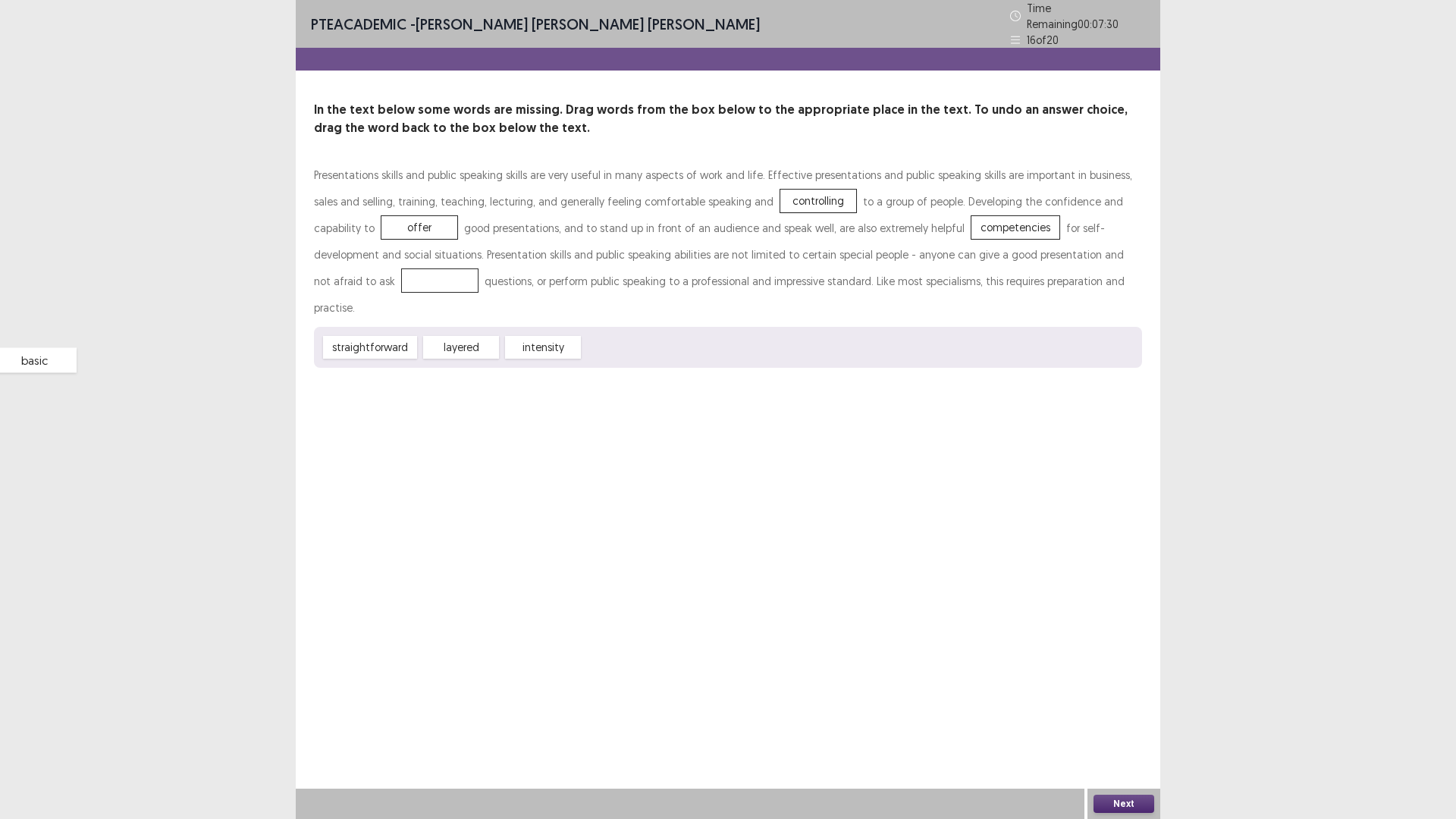
drag, startPoint x: 1082, startPoint y: 249, endPoint x: 677, endPoint y: 329, distance: 412.8
drag, startPoint x: 517, startPoint y: 310, endPoint x: 1087, endPoint y: 241, distance: 574.2
click at [1130, 691] on button "Next" at bounding box center [1123, 803] width 61 height 18
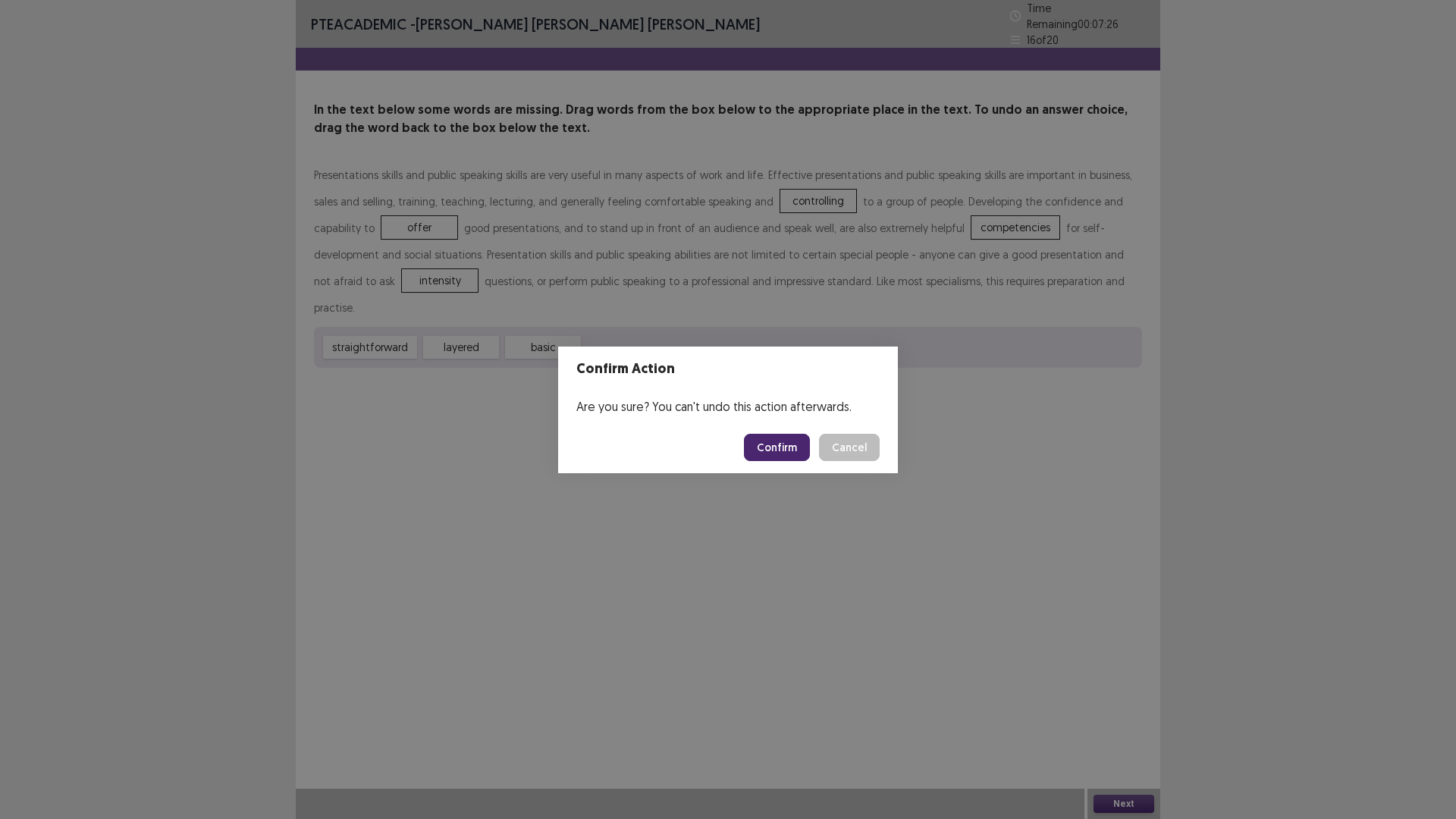
drag, startPoint x: 776, startPoint y: 438, endPoint x: 801, endPoint y: 458, distance: 32.0
click at [787, 445] on button "Confirm" at bounding box center [777, 447] width 66 height 27
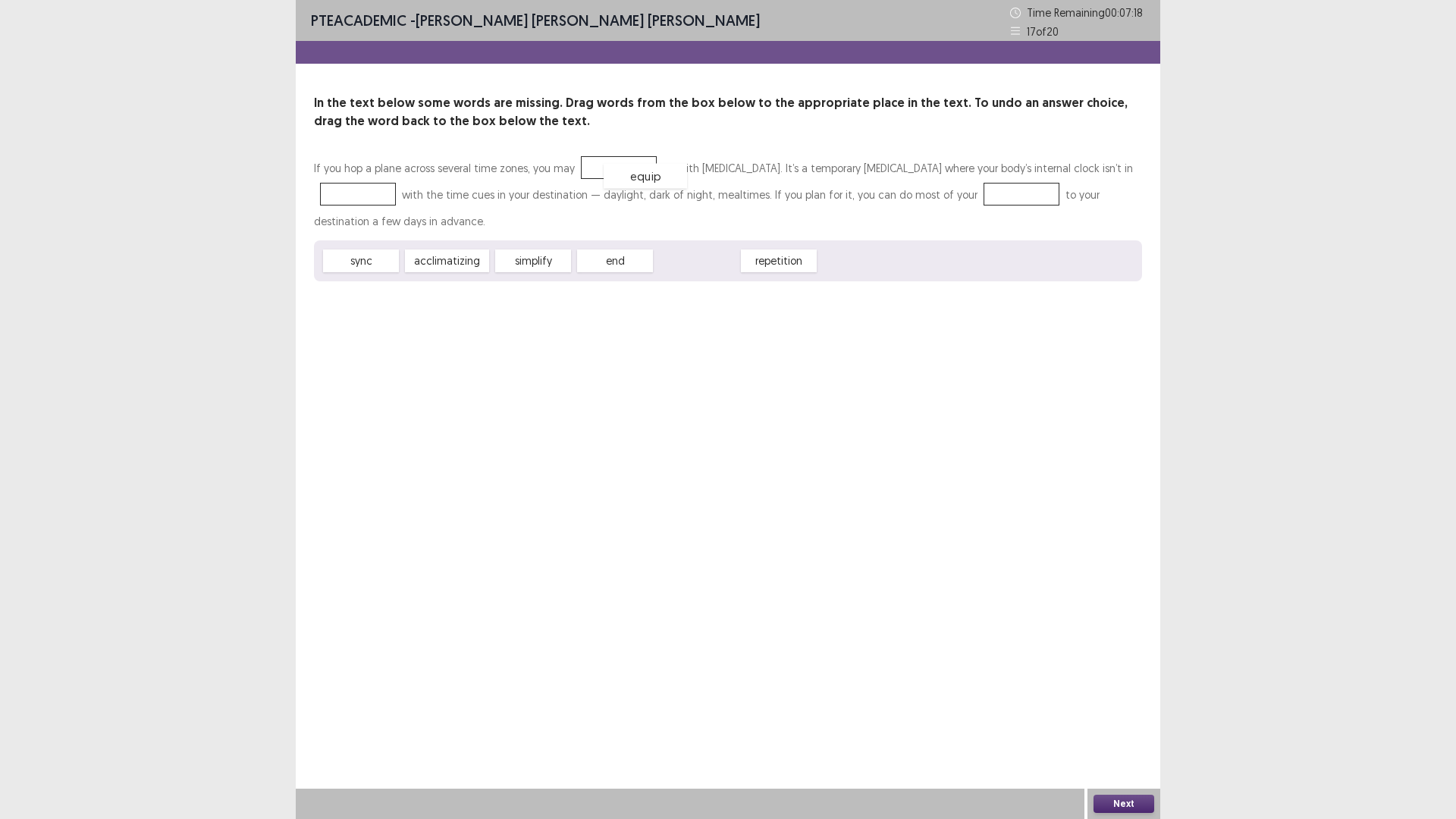
drag, startPoint x: 683, startPoint y: 265, endPoint x: 619, endPoint y: 173, distance: 112.1
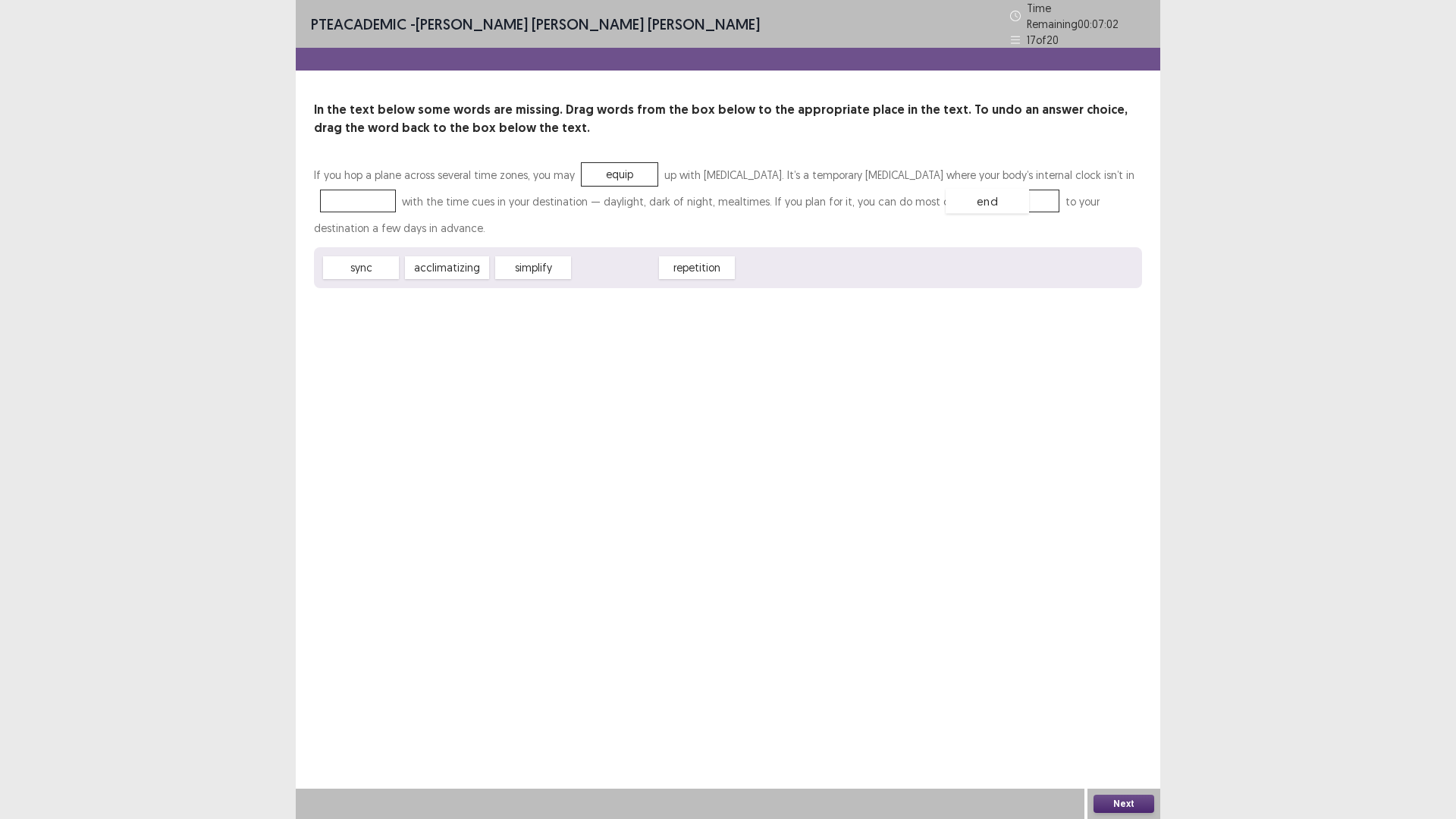
drag, startPoint x: 625, startPoint y: 267, endPoint x: 998, endPoint y: 201, distance: 378.8
drag, startPoint x: 980, startPoint y: 193, endPoint x: 329, endPoint y: 206, distance: 651.1
drag, startPoint x: 362, startPoint y: 181, endPoint x: 750, endPoint y: 230, distance: 391.1
click at [750, 230] on div "If you hop a plane across several time zones, you may equip up with [MEDICAL_DA…" at bounding box center [728, 201] width 828 height 80
drag, startPoint x: 345, startPoint y: 193, endPoint x: 1004, endPoint y: 209, distance: 659.2
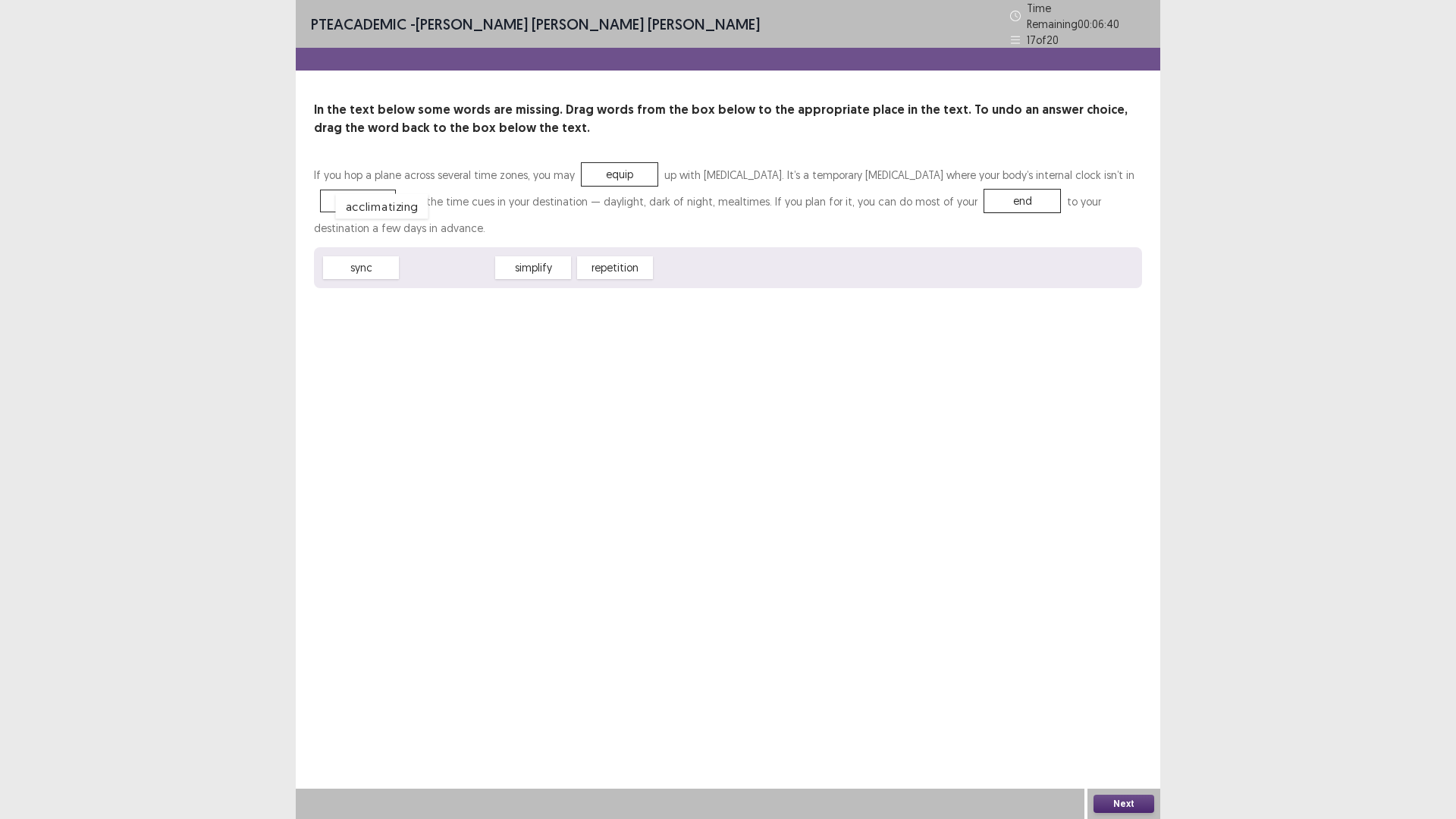
drag, startPoint x: 460, startPoint y: 264, endPoint x: 395, endPoint y: 202, distance: 89.8
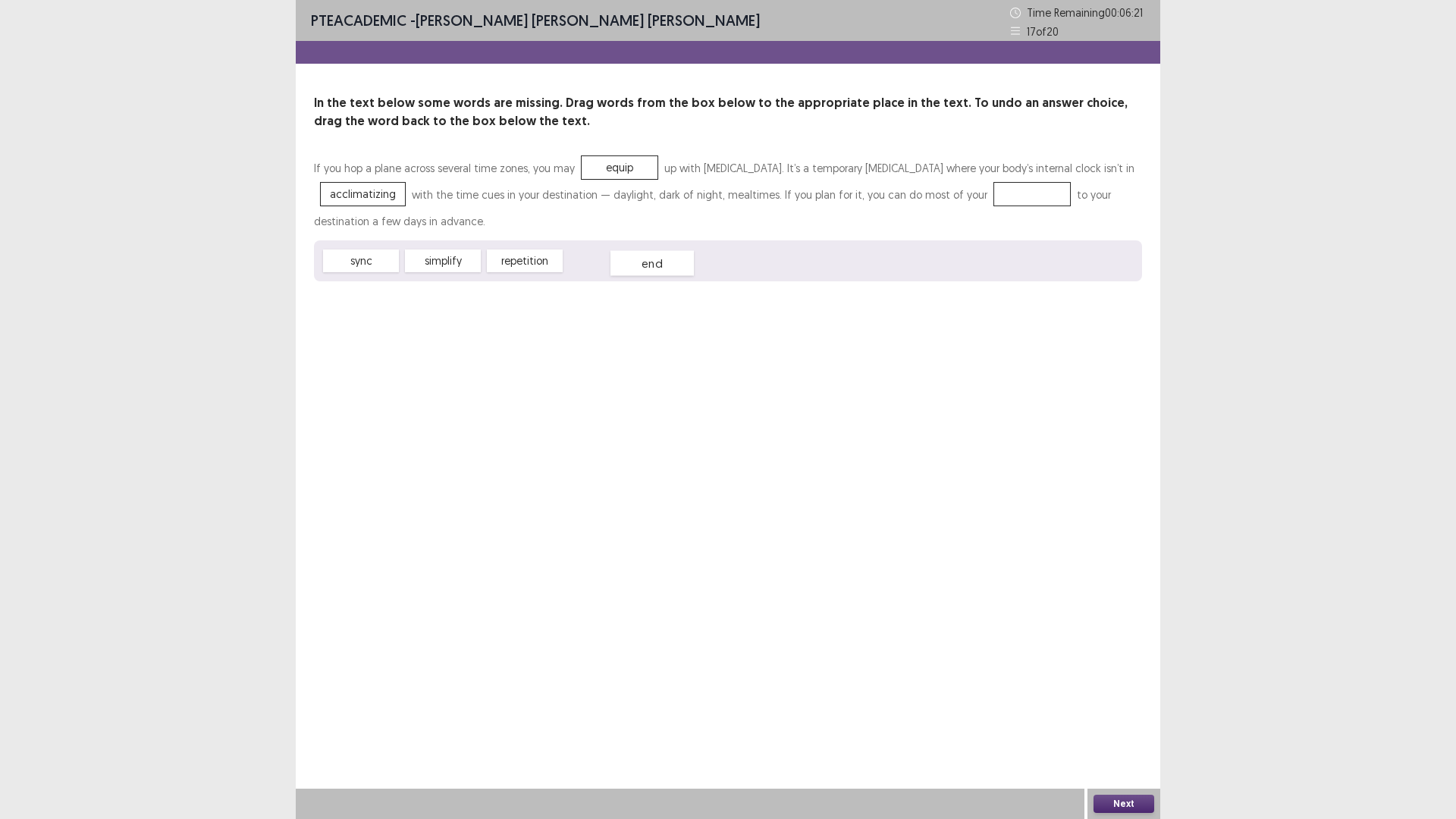
drag, startPoint x: 983, startPoint y: 197, endPoint x: 609, endPoint y: 261, distance: 379.4
drag, startPoint x: 435, startPoint y: 260, endPoint x: 393, endPoint y: 256, distance: 42.2
click at [412, 241] on div "simplify" at bounding box center [424, 241] width 83 height 25
drag, startPoint x: 369, startPoint y: 265, endPoint x: 991, endPoint y: 200, distance: 625.4
click at [1118, 691] on button "Next" at bounding box center [1123, 803] width 61 height 18
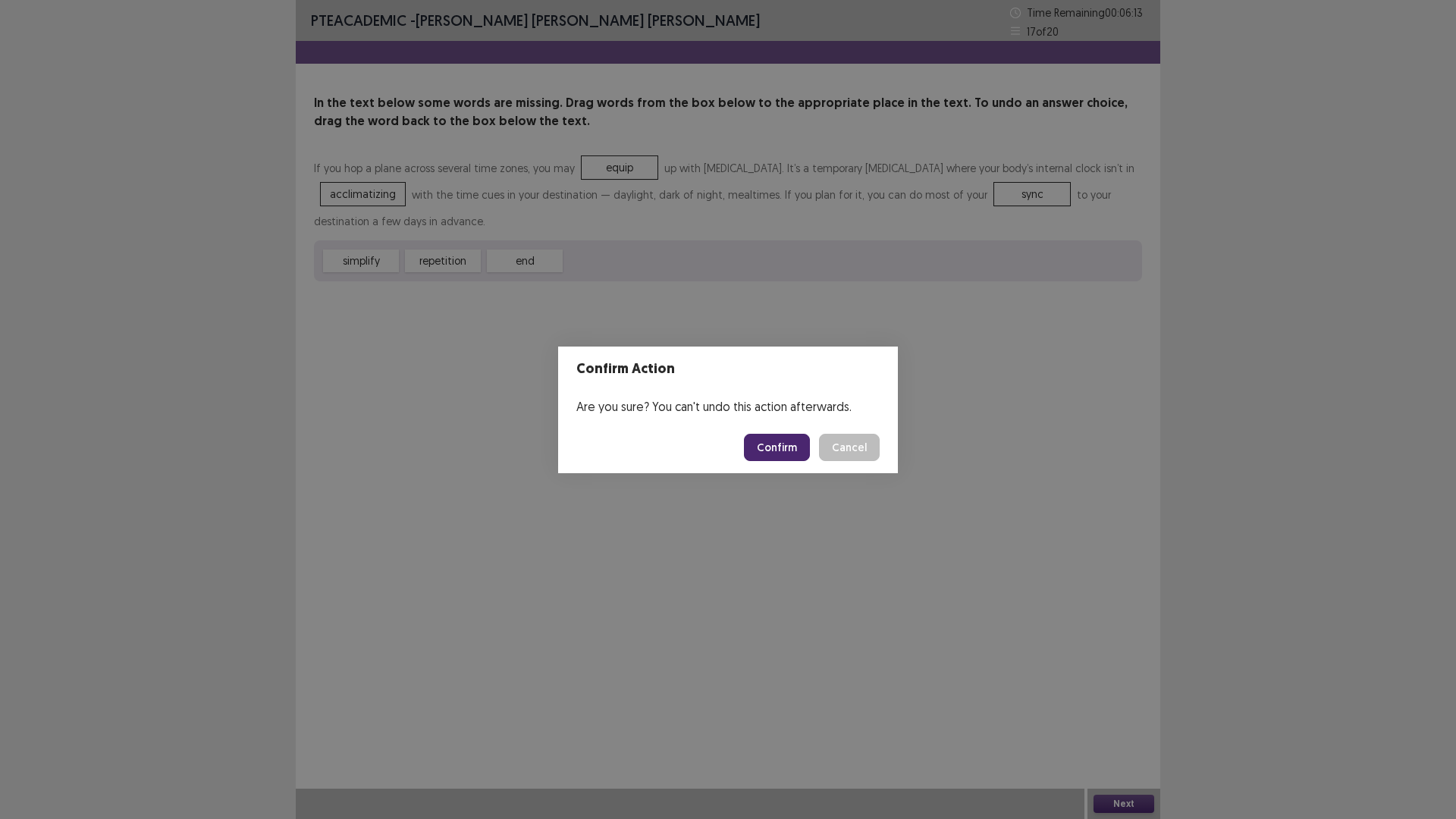
click at [781, 468] on footer "Confirm Cancel" at bounding box center [728, 447] width 340 height 52
click at [787, 454] on button "Confirm" at bounding box center [777, 447] width 66 height 27
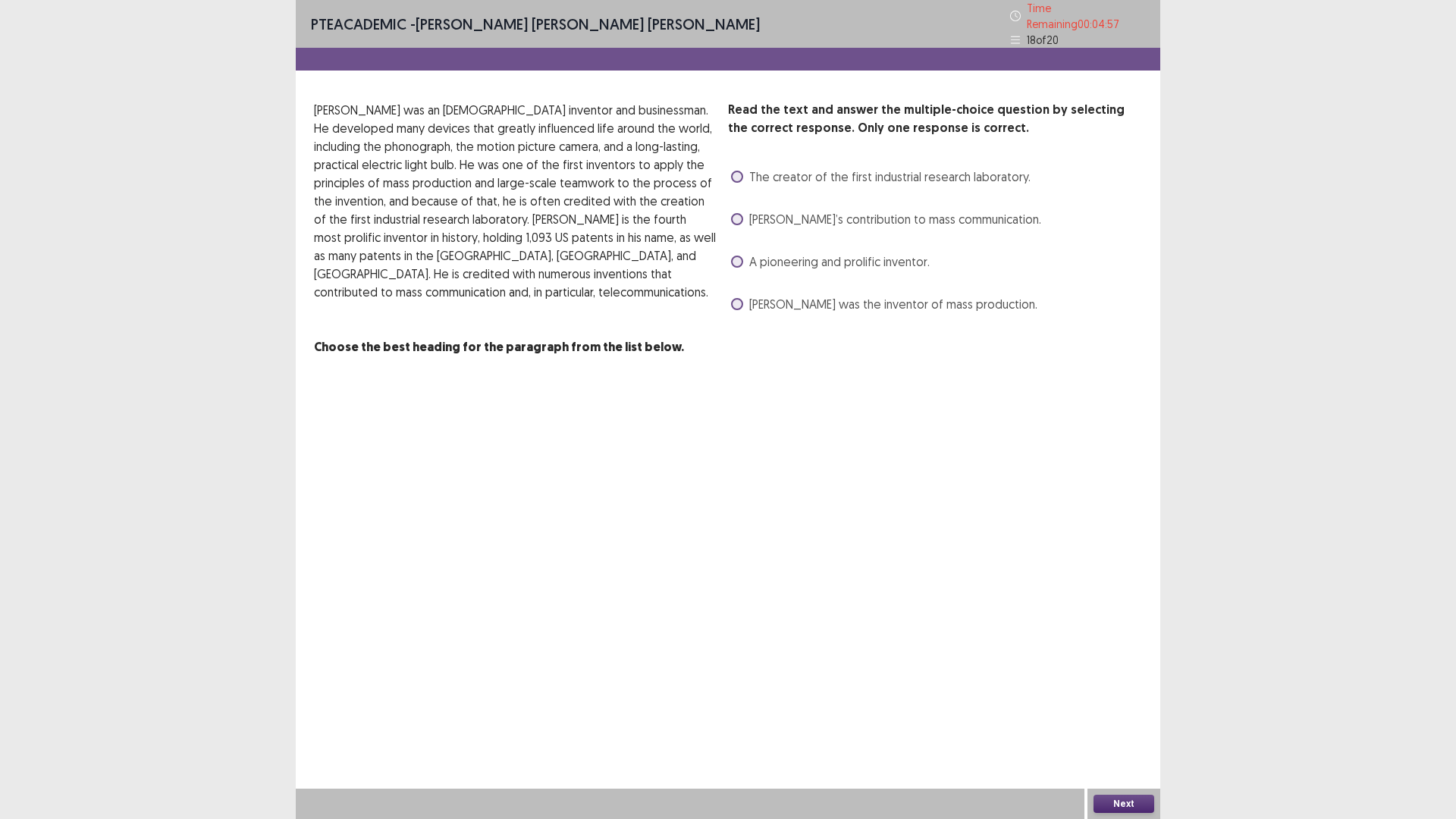
click at [975, 217] on span "[PERSON_NAME]’s contribution to mass communication." at bounding box center [896, 218] width 292 height 18
click at [1122, 691] on button "Next" at bounding box center [1123, 803] width 61 height 18
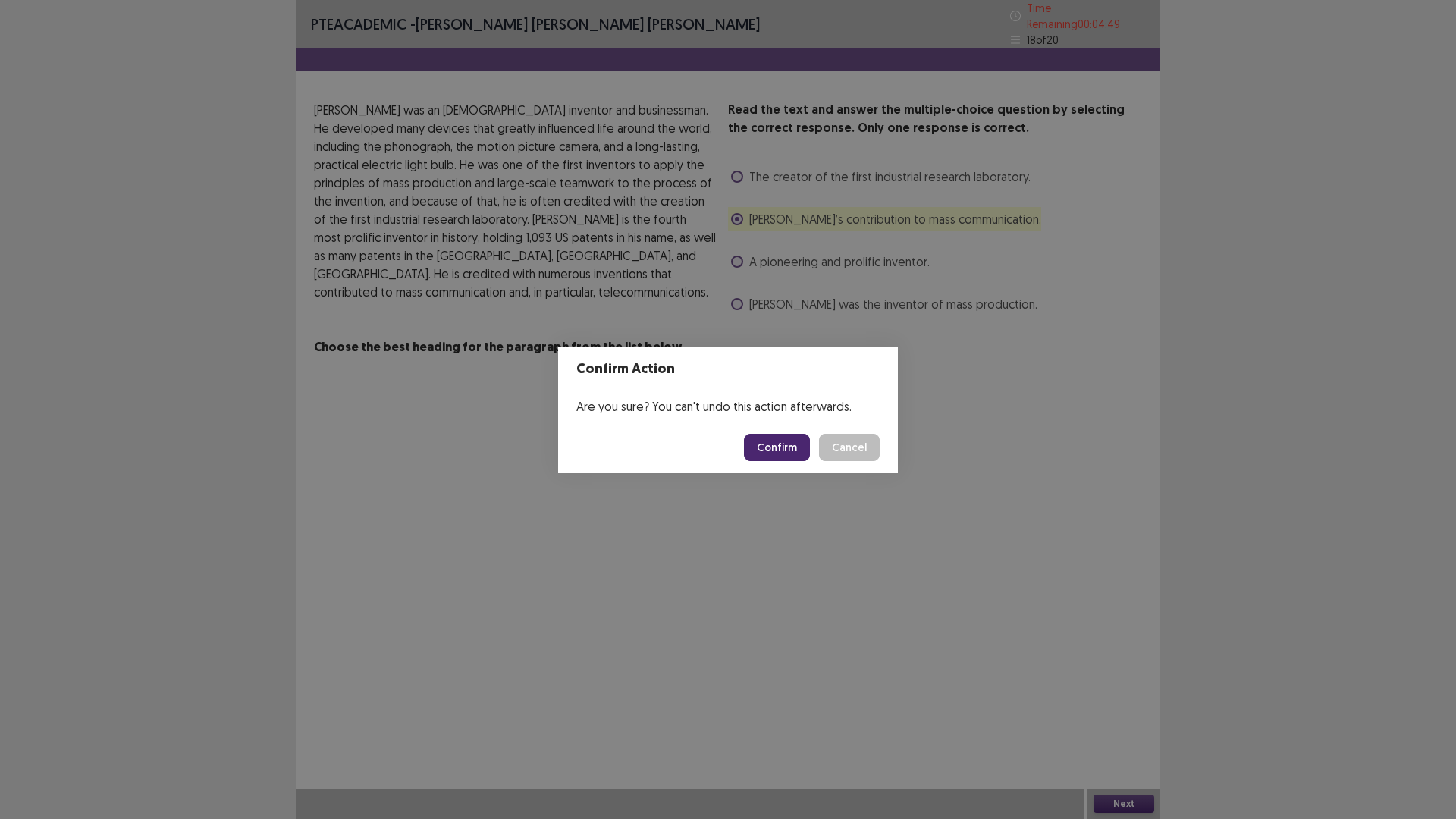
click at [770, 461] on footer "Confirm Cancel" at bounding box center [728, 447] width 340 height 52
click at [772, 455] on button "Confirm" at bounding box center [777, 447] width 66 height 27
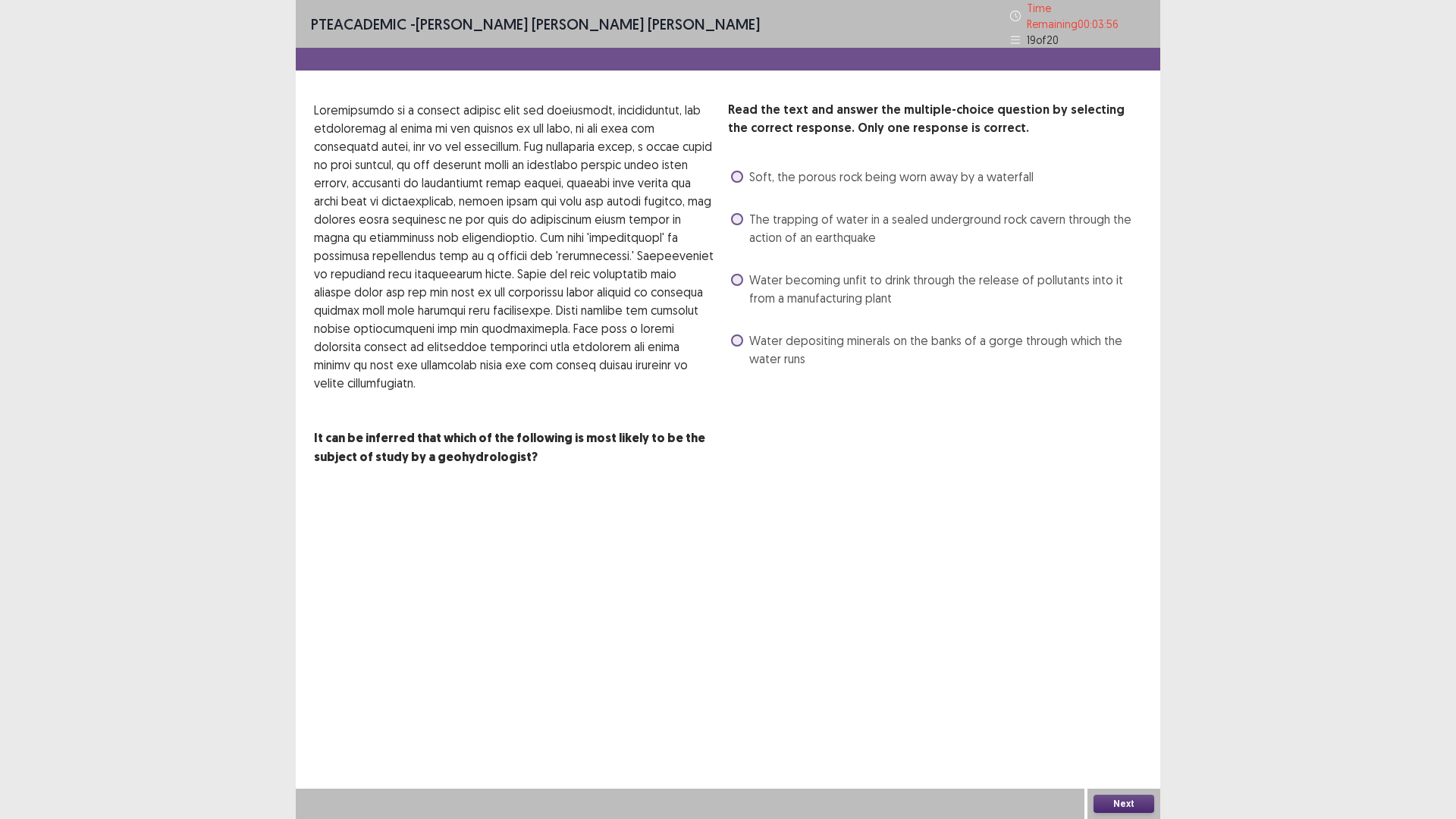
drag, startPoint x: 750, startPoint y: 328, endPoint x: 744, endPoint y: 335, distance: 9.2
click at [744, 335] on label "Water depositing minerals on the banks of a gorge through which the water runs" at bounding box center [936, 350] width 411 height 37
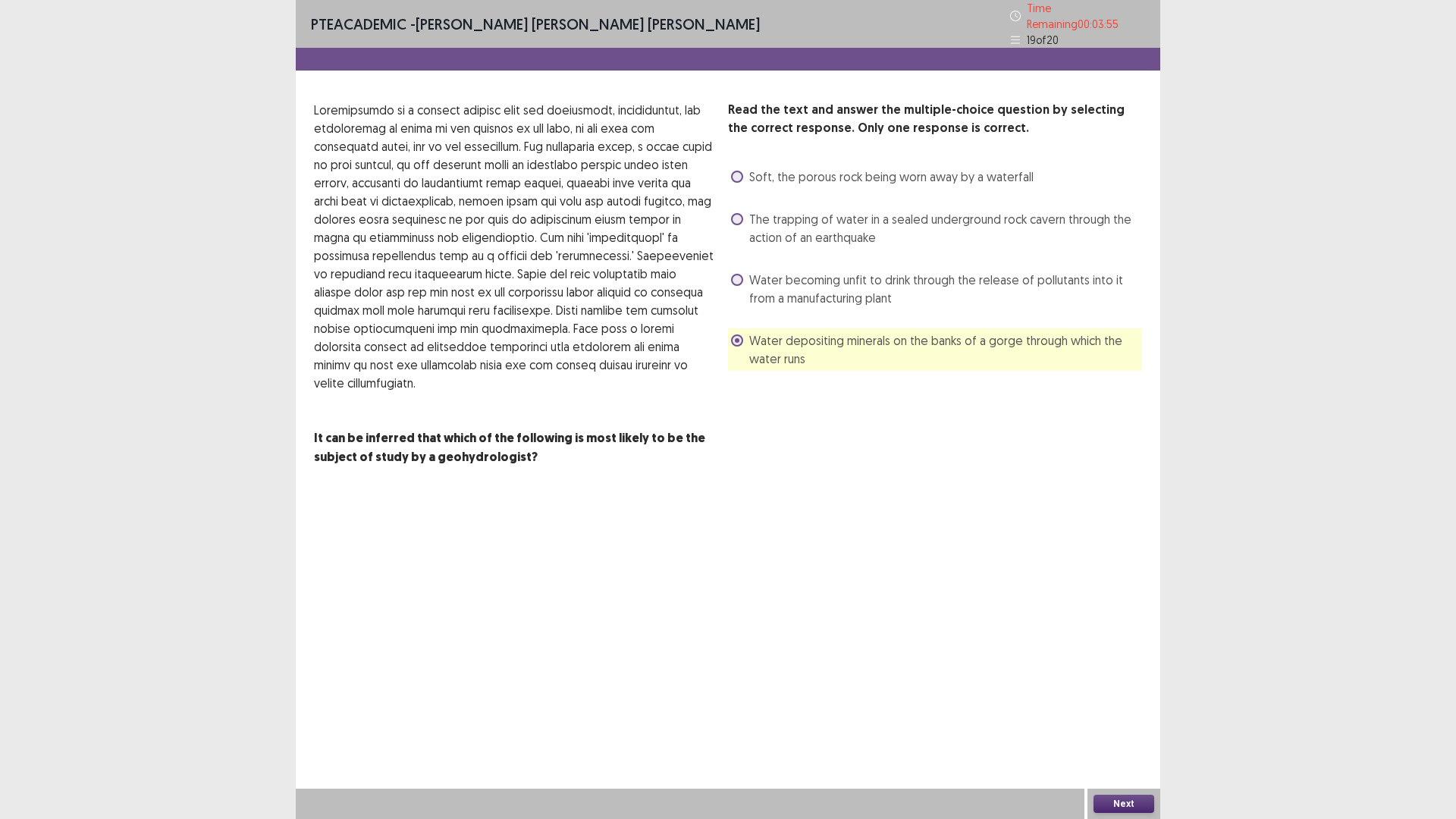
click at [1118, 691] on button "Next" at bounding box center [1123, 803] width 61 height 18
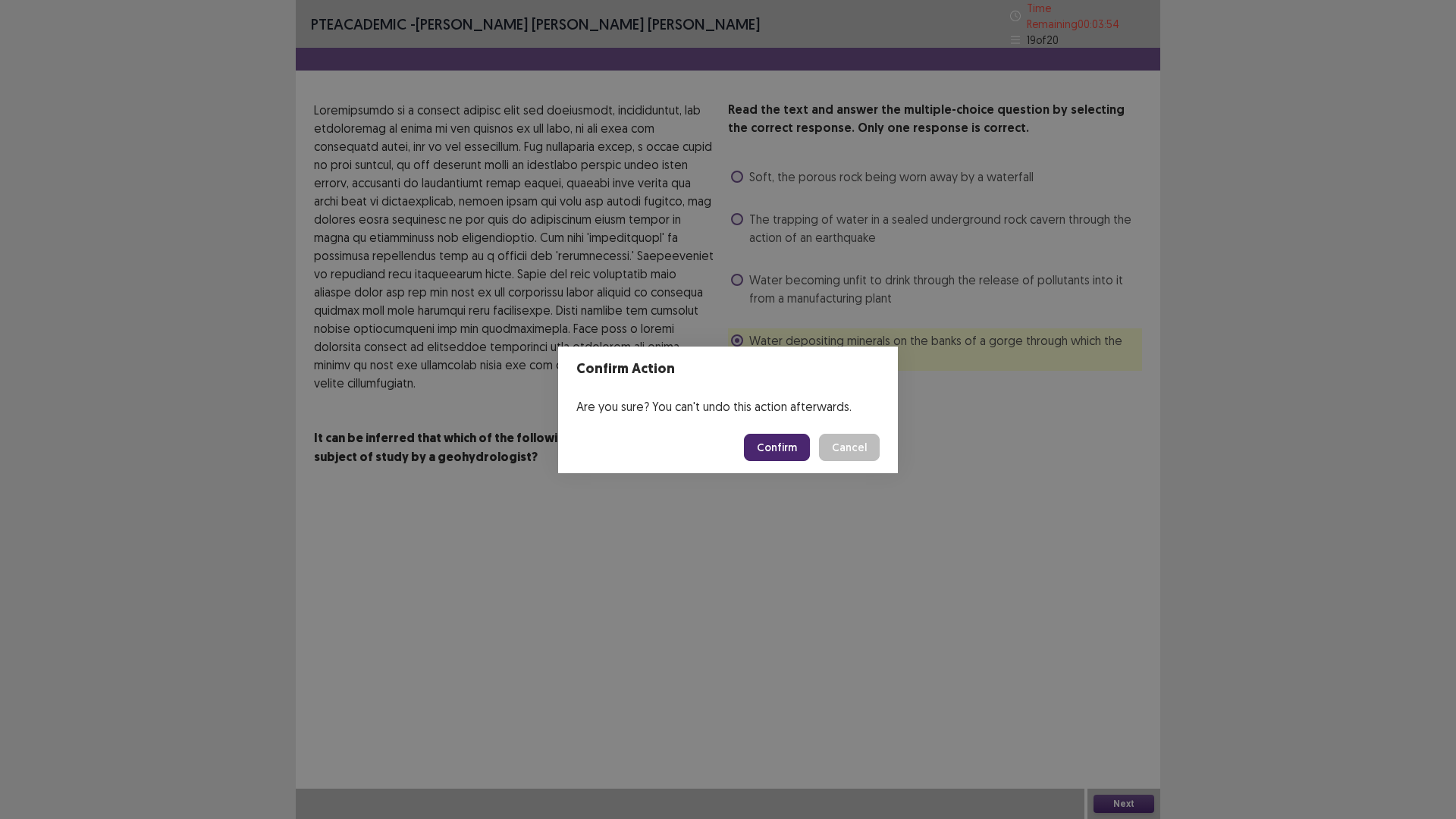
click at [784, 454] on button "Confirm" at bounding box center [777, 447] width 66 height 27
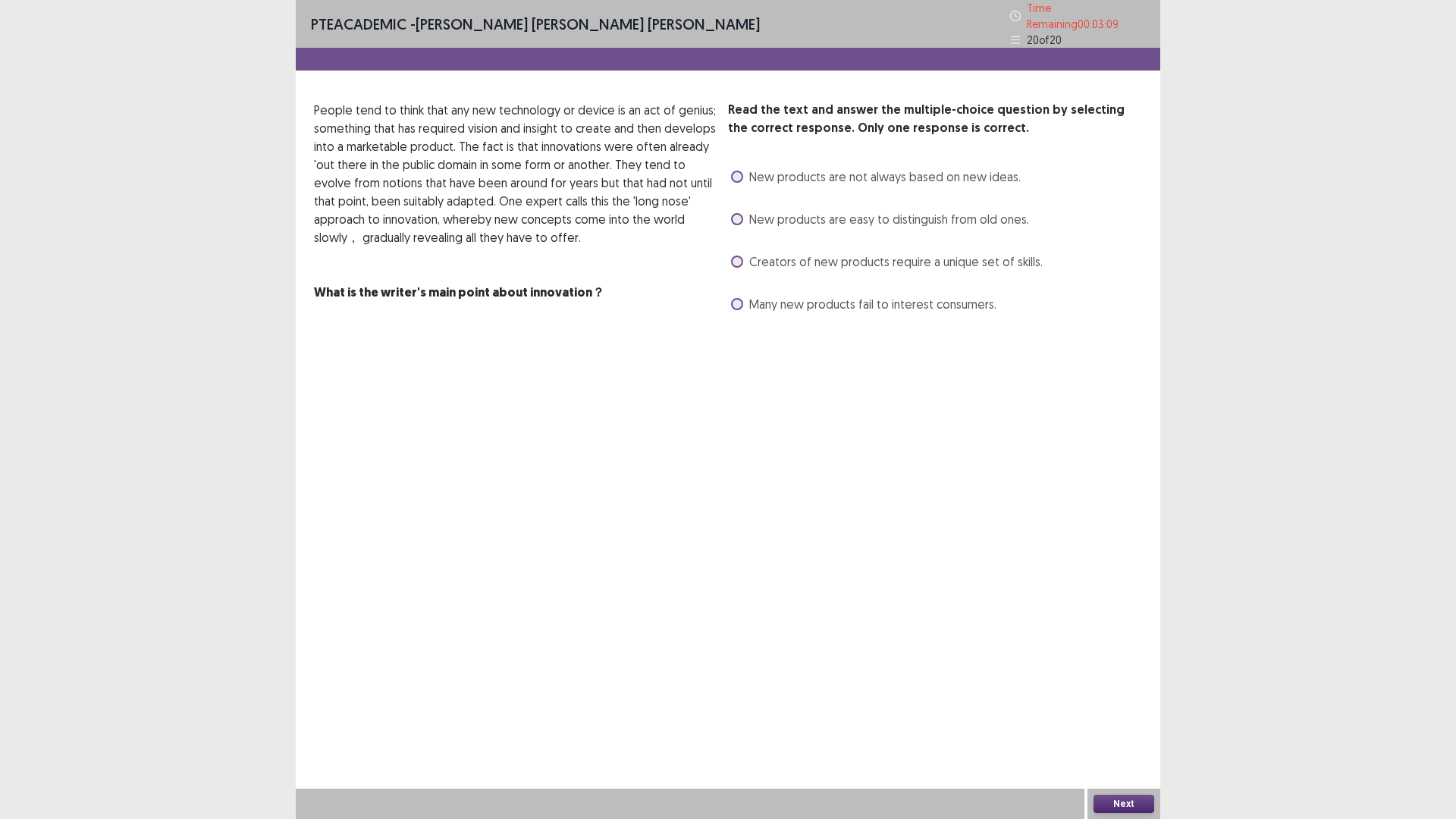
click at [966, 171] on span "New products are not always based on new ideas." at bounding box center [885, 176] width 272 height 18
click at [1157, 691] on div "Next" at bounding box center [1124, 804] width 73 height 30
click at [1143, 691] on button "Next" at bounding box center [1123, 803] width 61 height 18
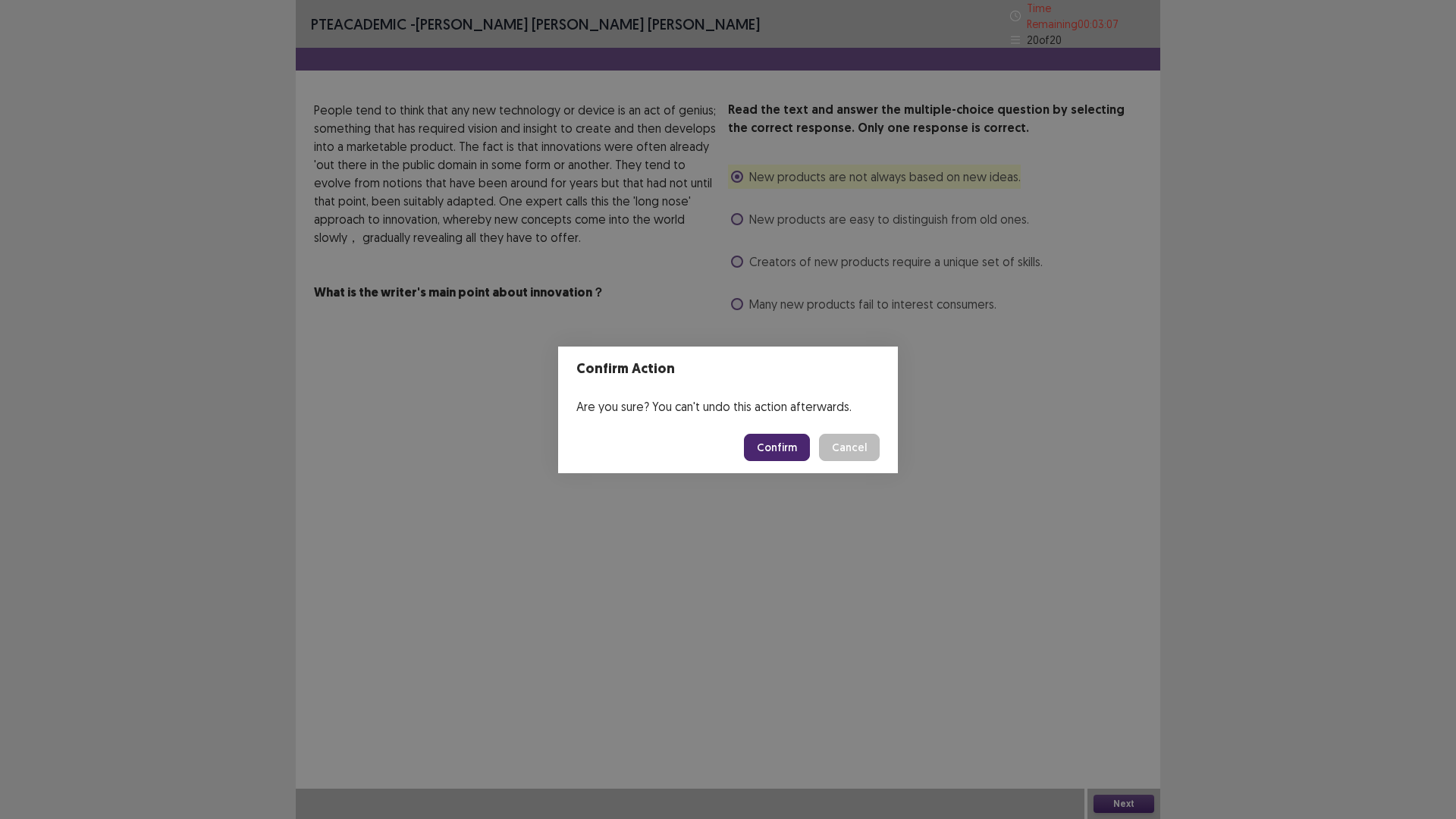
click at [781, 446] on button "Confirm" at bounding box center [777, 447] width 66 height 27
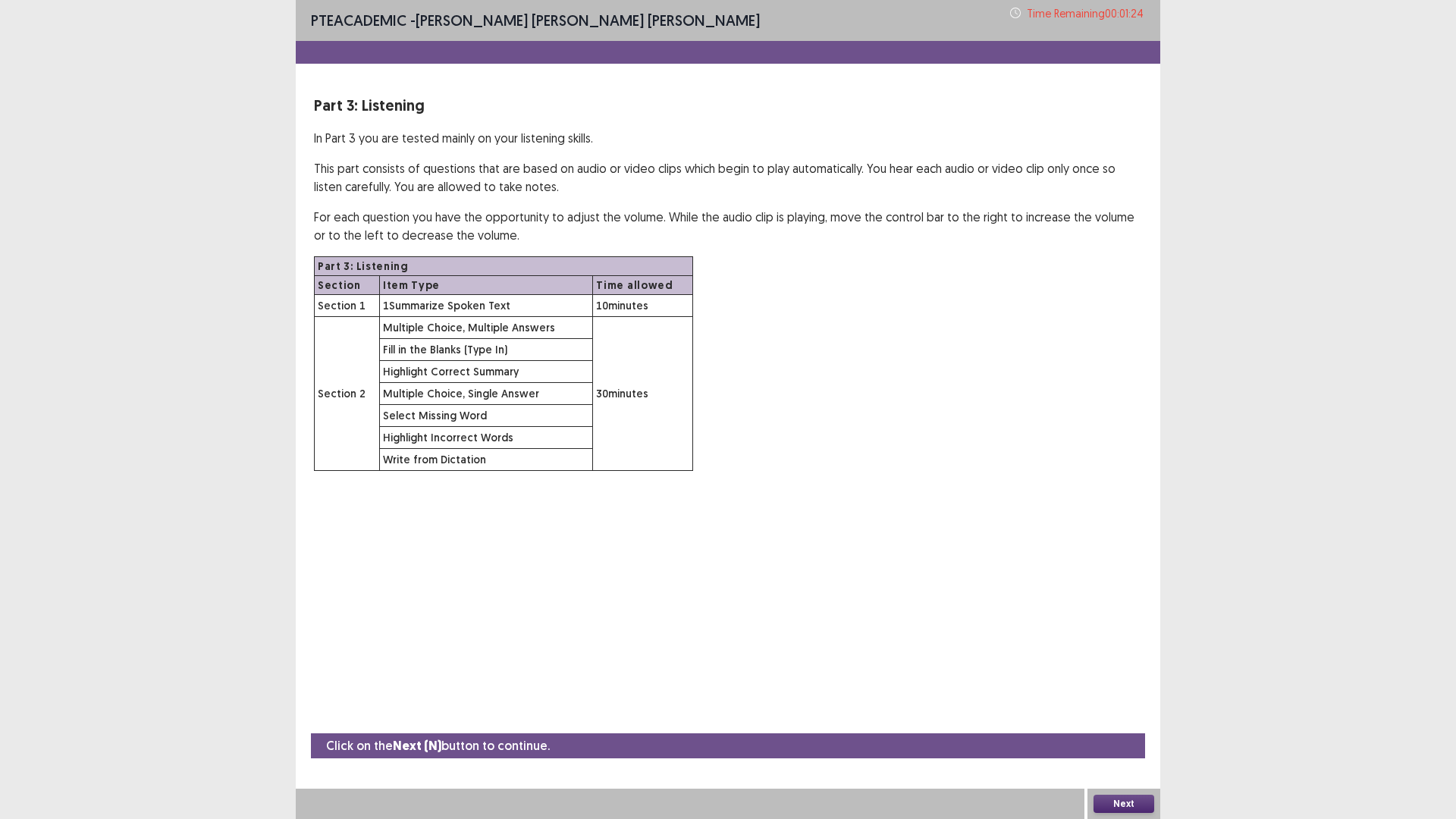
click at [1143, 691] on button "Next" at bounding box center [1123, 803] width 61 height 18
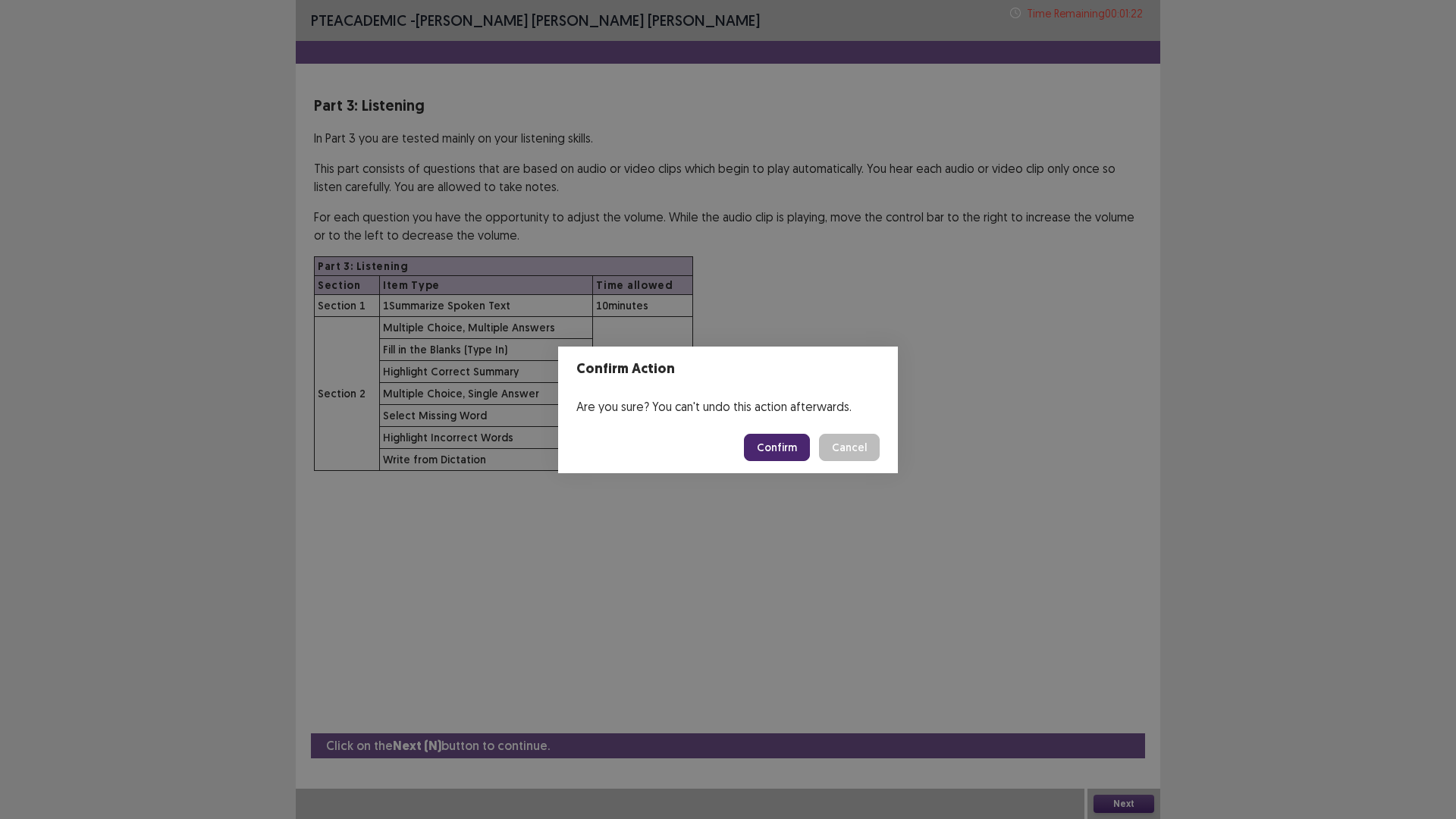
click at [771, 440] on button "Confirm" at bounding box center [777, 447] width 66 height 27
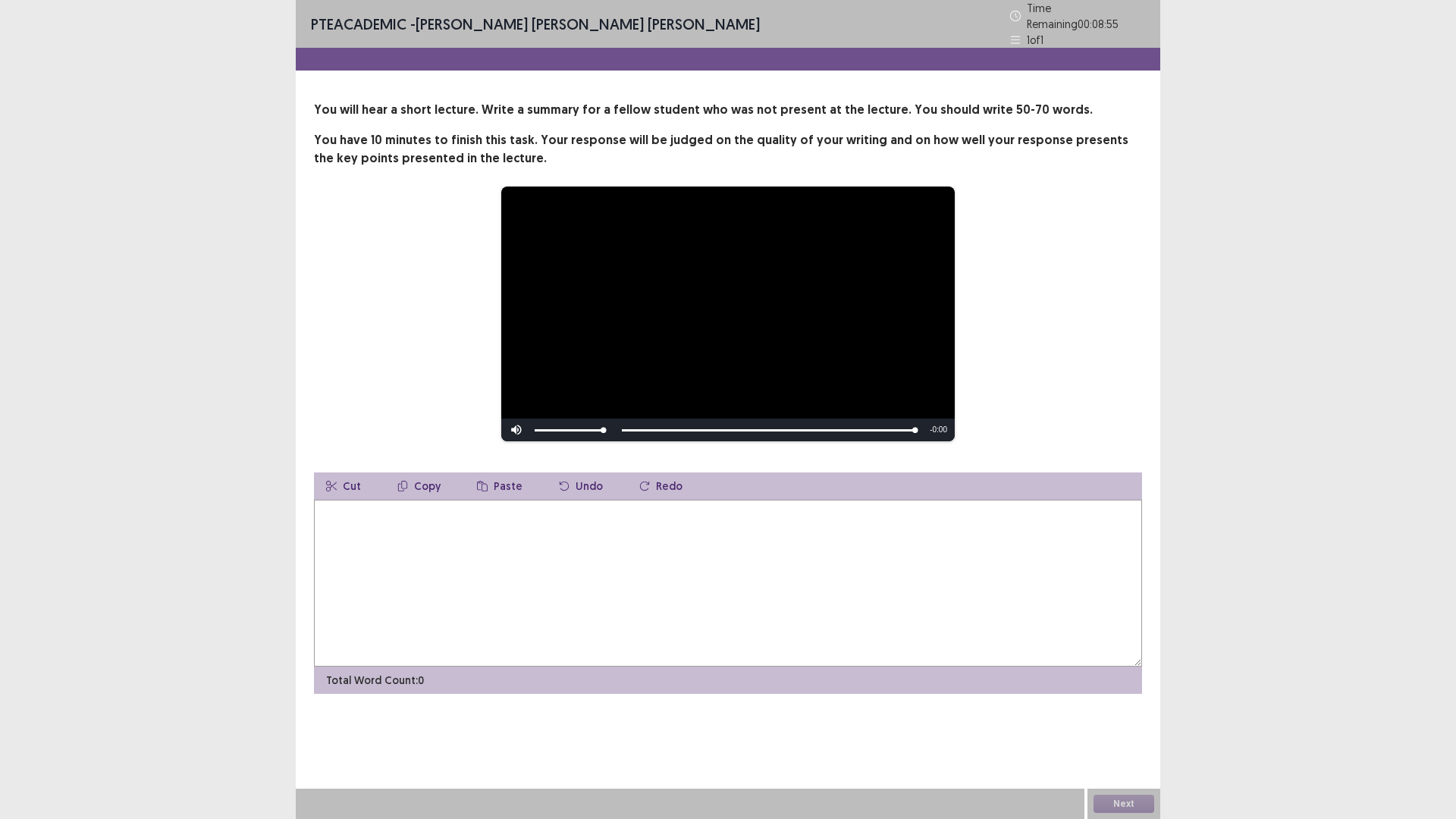
click at [356, 515] on textarea at bounding box center [728, 584] width 828 height 167
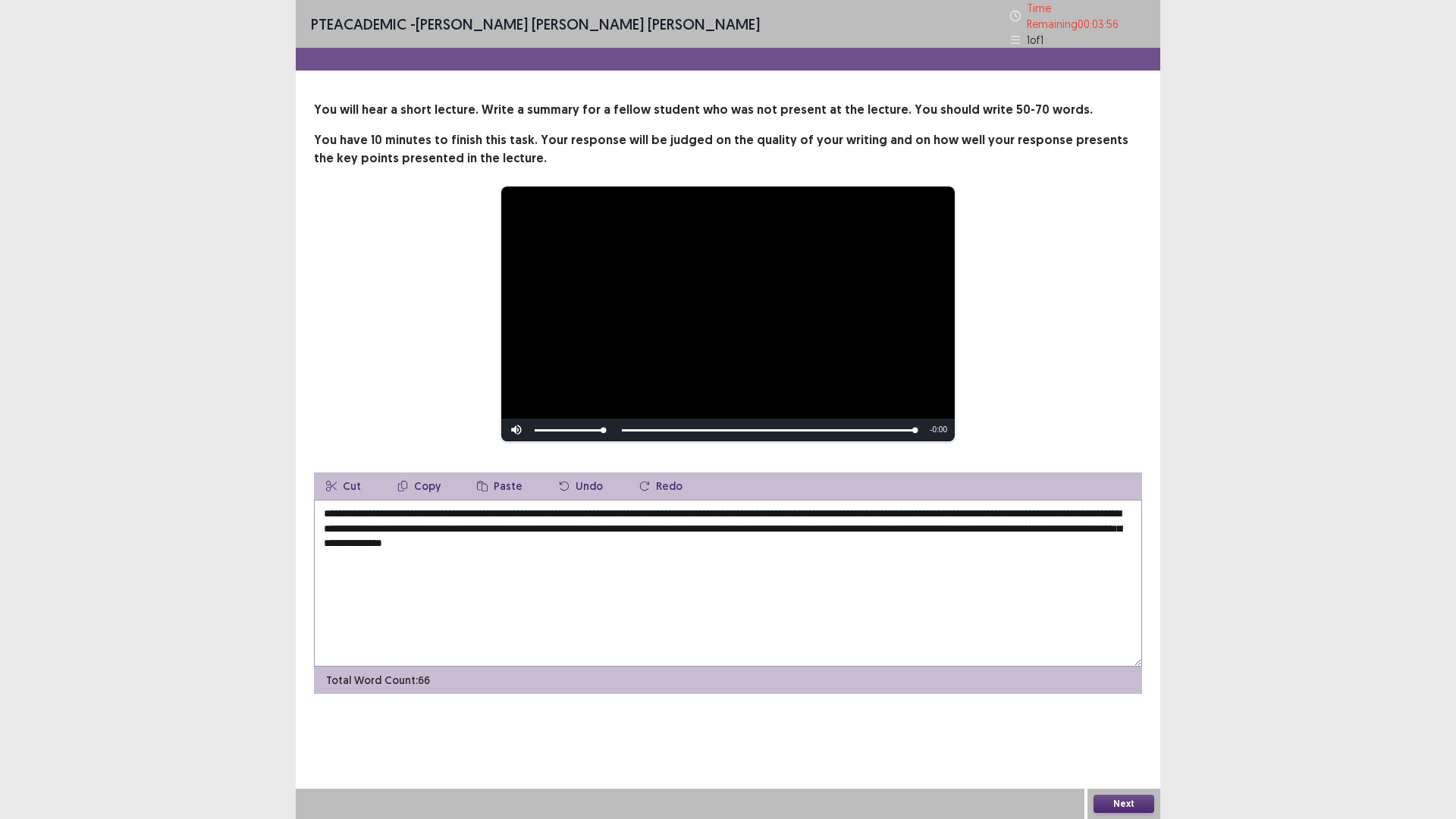
click at [793, 521] on textarea "**********" at bounding box center [728, 584] width 828 height 167
click at [789, 551] on textarea "**********" at bounding box center [728, 584] width 828 height 167
drag, startPoint x: 848, startPoint y: 540, endPoint x: 833, endPoint y: 541, distance: 15.0
click at [833, 541] on textarea "**********" at bounding box center [728, 584] width 828 height 167
click at [810, 552] on textarea "**********" at bounding box center [728, 584] width 828 height 167
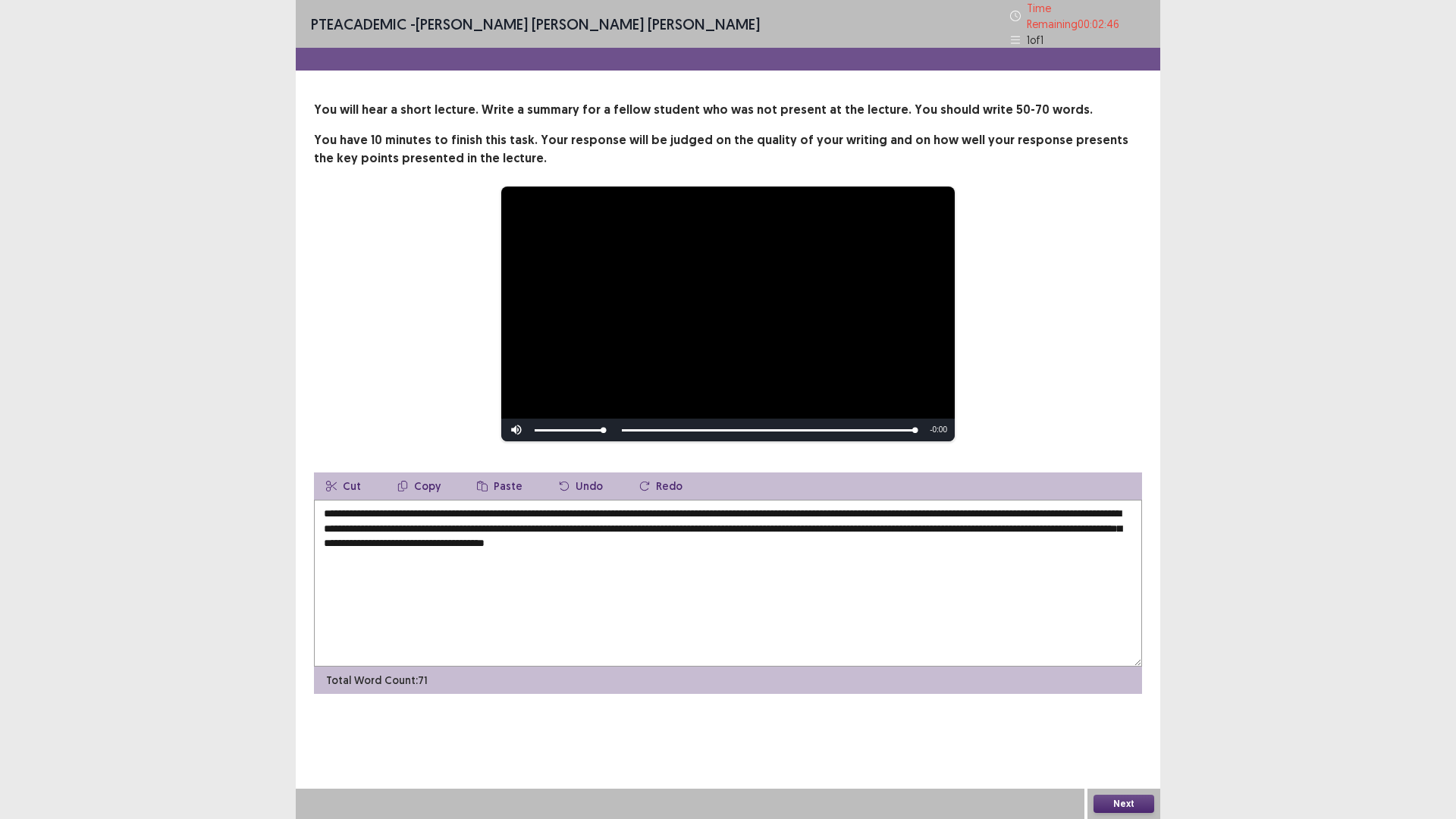
drag, startPoint x: 355, startPoint y: 526, endPoint x: 481, endPoint y: 524, distance: 126.0
click at [481, 524] on textarea "**********" at bounding box center [728, 584] width 828 height 167
click at [782, 542] on textarea "**********" at bounding box center [728, 584] width 828 height 167
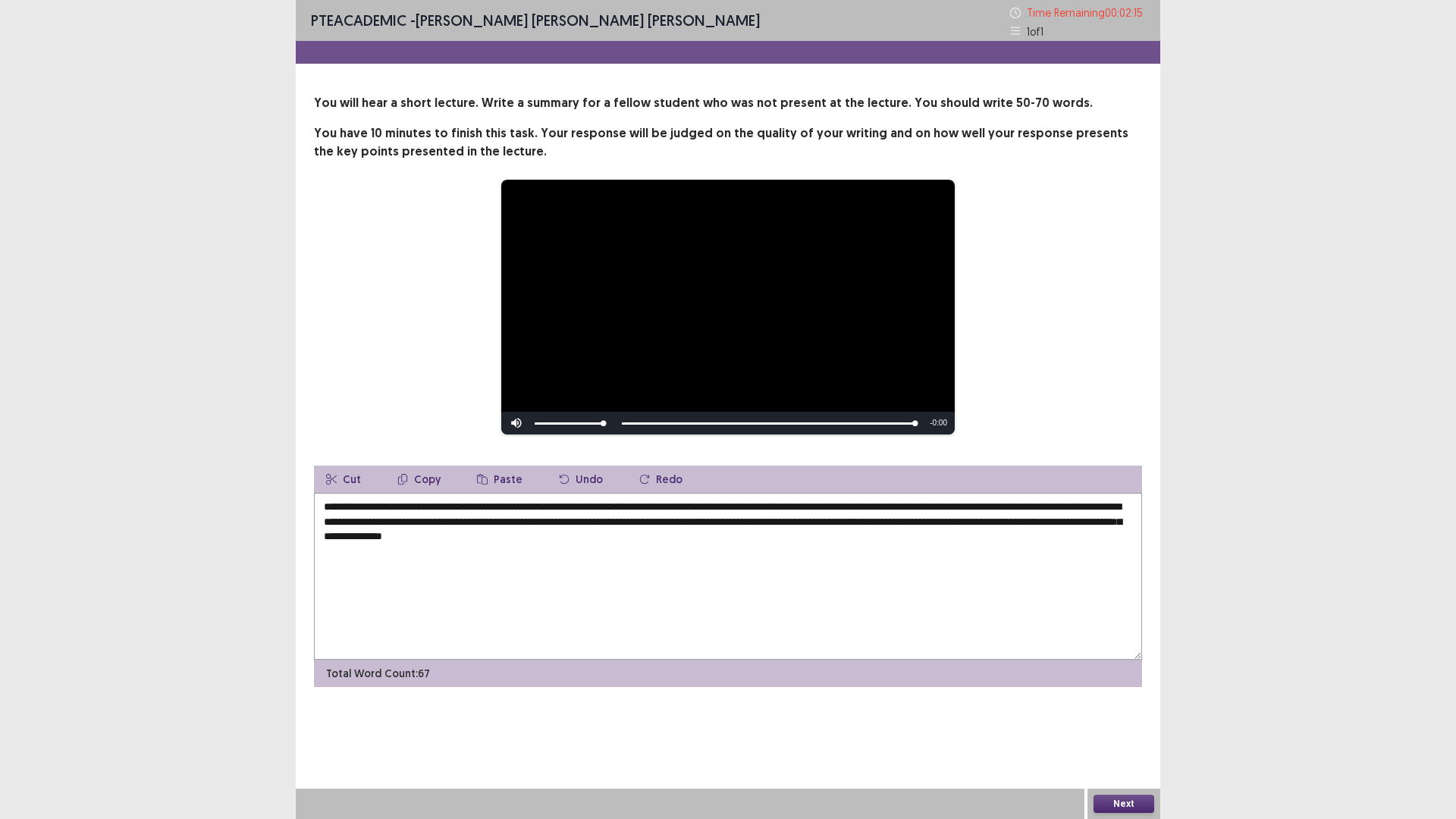
drag, startPoint x: 786, startPoint y: 540, endPoint x: 717, endPoint y: 546, distance: 69.3
click at [717, 546] on textarea "**********" at bounding box center [728, 576] width 828 height 167
type textarea "**********"
click at [1141, 691] on button "Next" at bounding box center [1123, 803] width 61 height 18
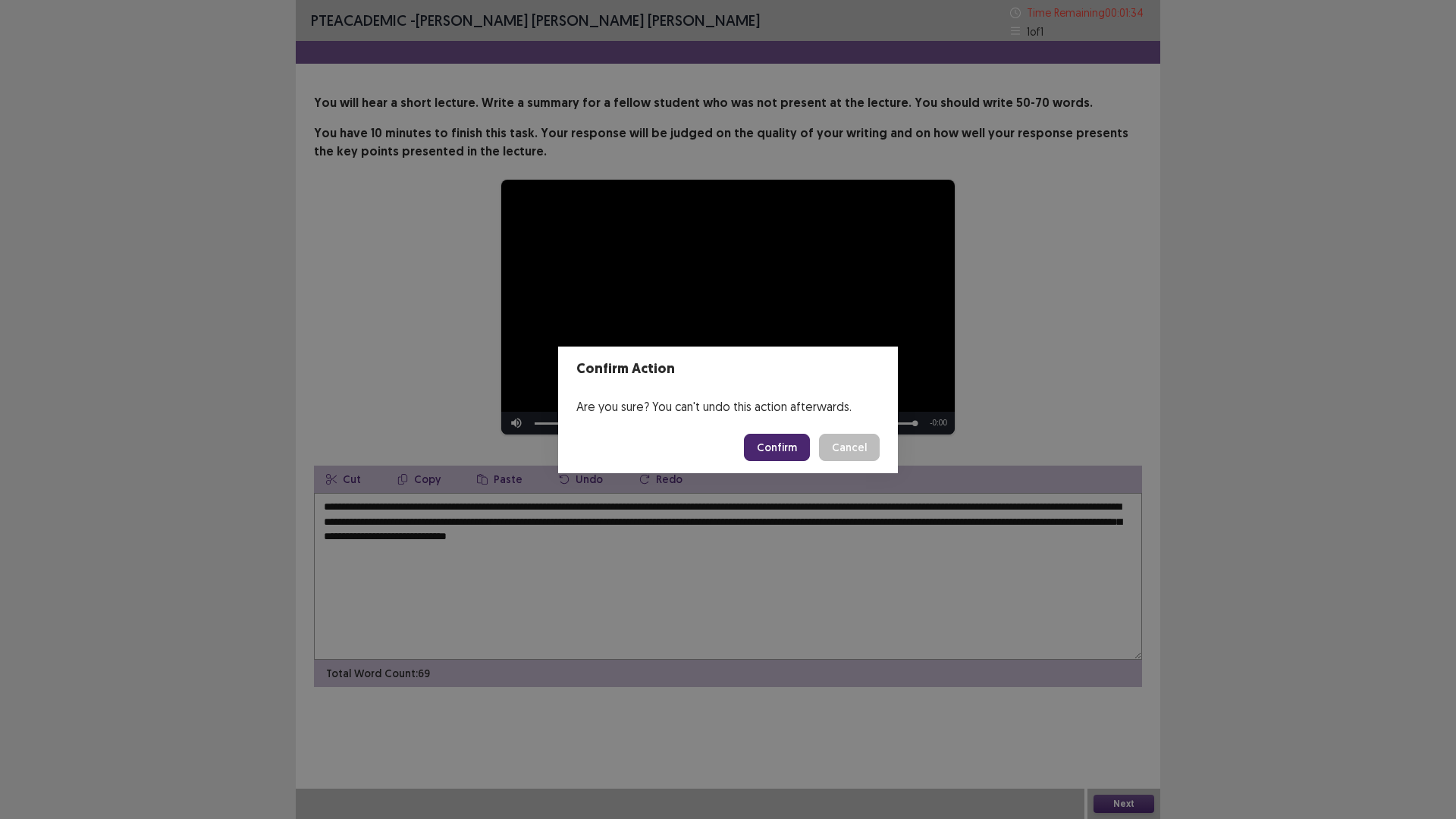
click at [783, 441] on button "Confirm" at bounding box center [777, 447] width 66 height 27
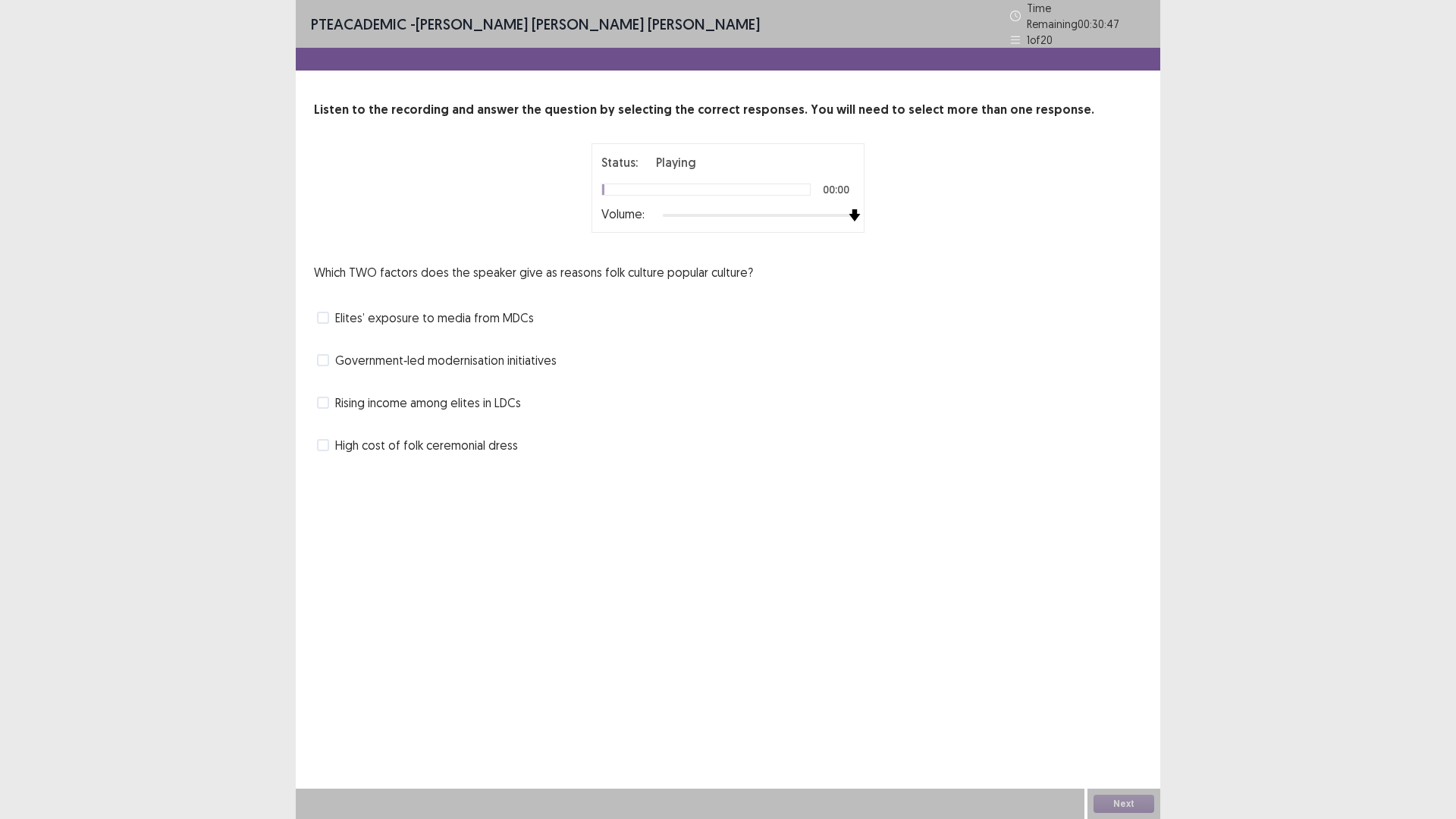
click at [852, 209] on div at bounding box center [759, 215] width 192 height 12
click at [319, 360] on label "Government‑led modernisation initiatives" at bounding box center [437, 360] width 240 height 18
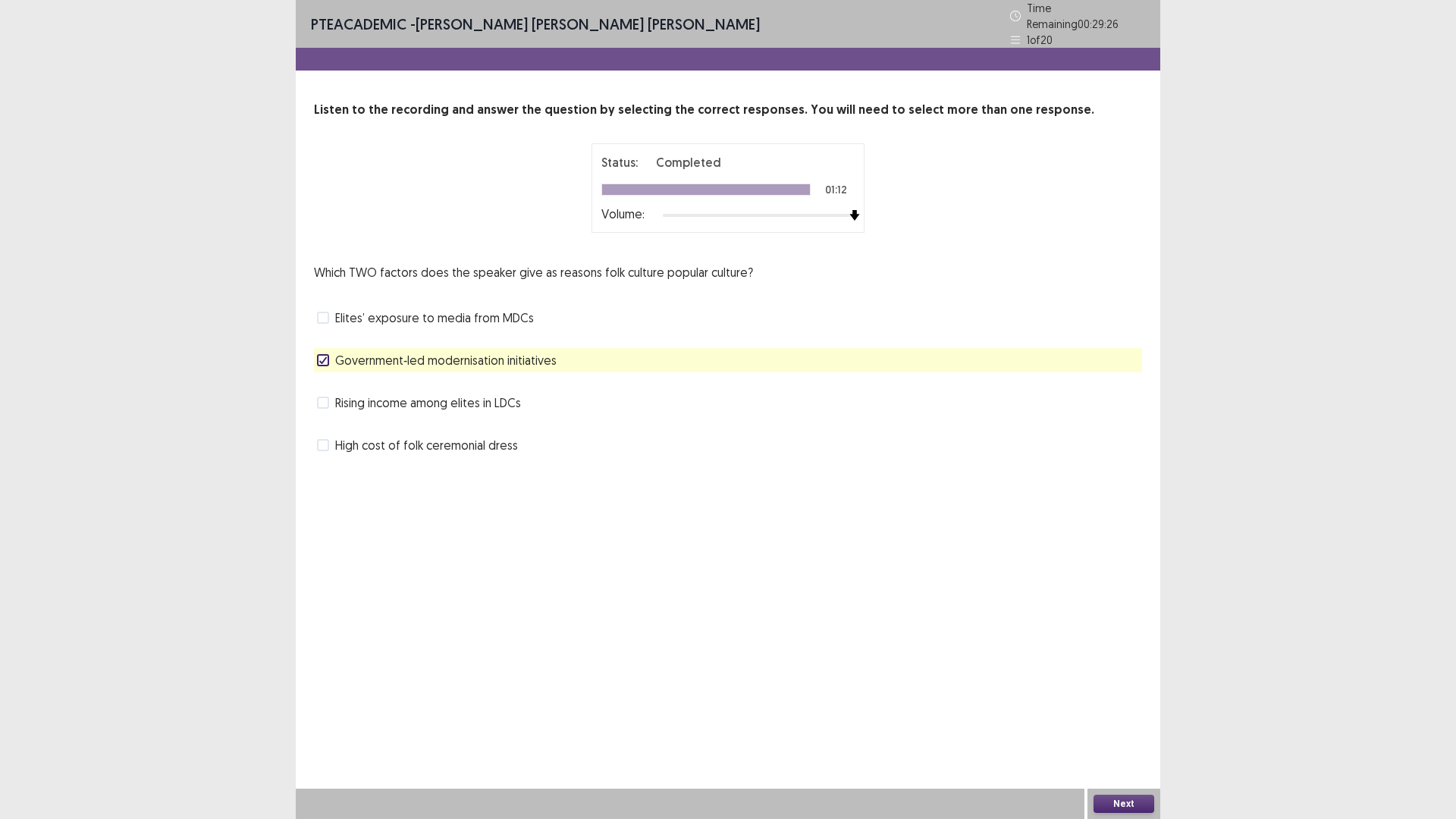
click at [1159, 691] on div "Next" at bounding box center [1124, 804] width 73 height 30
click at [1151, 691] on button "Next" at bounding box center [1123, 803] width 61 height 18
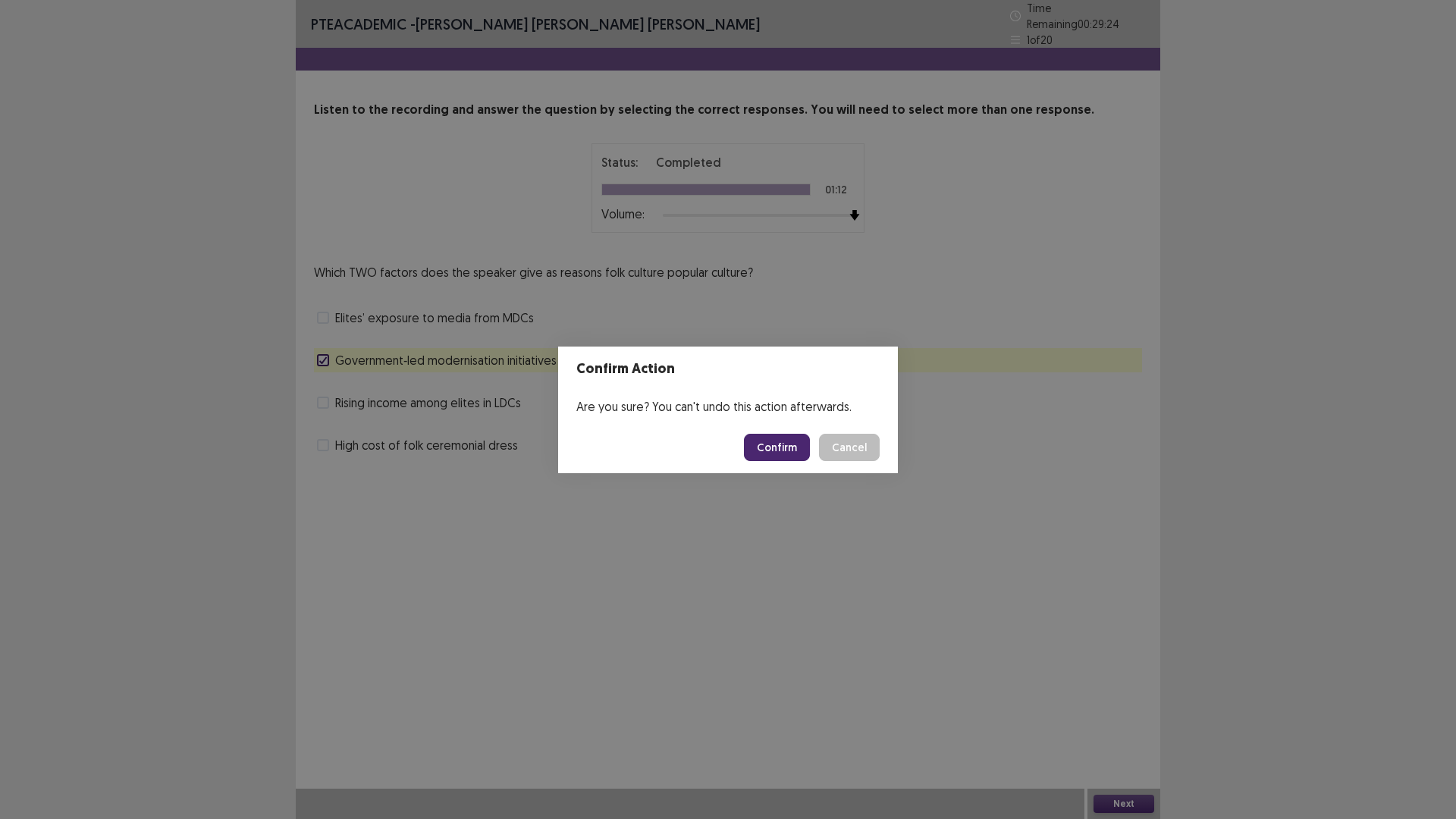
click at [766, 456] on button "Confirm" at bounding box center [777, 447] width 66 height 27
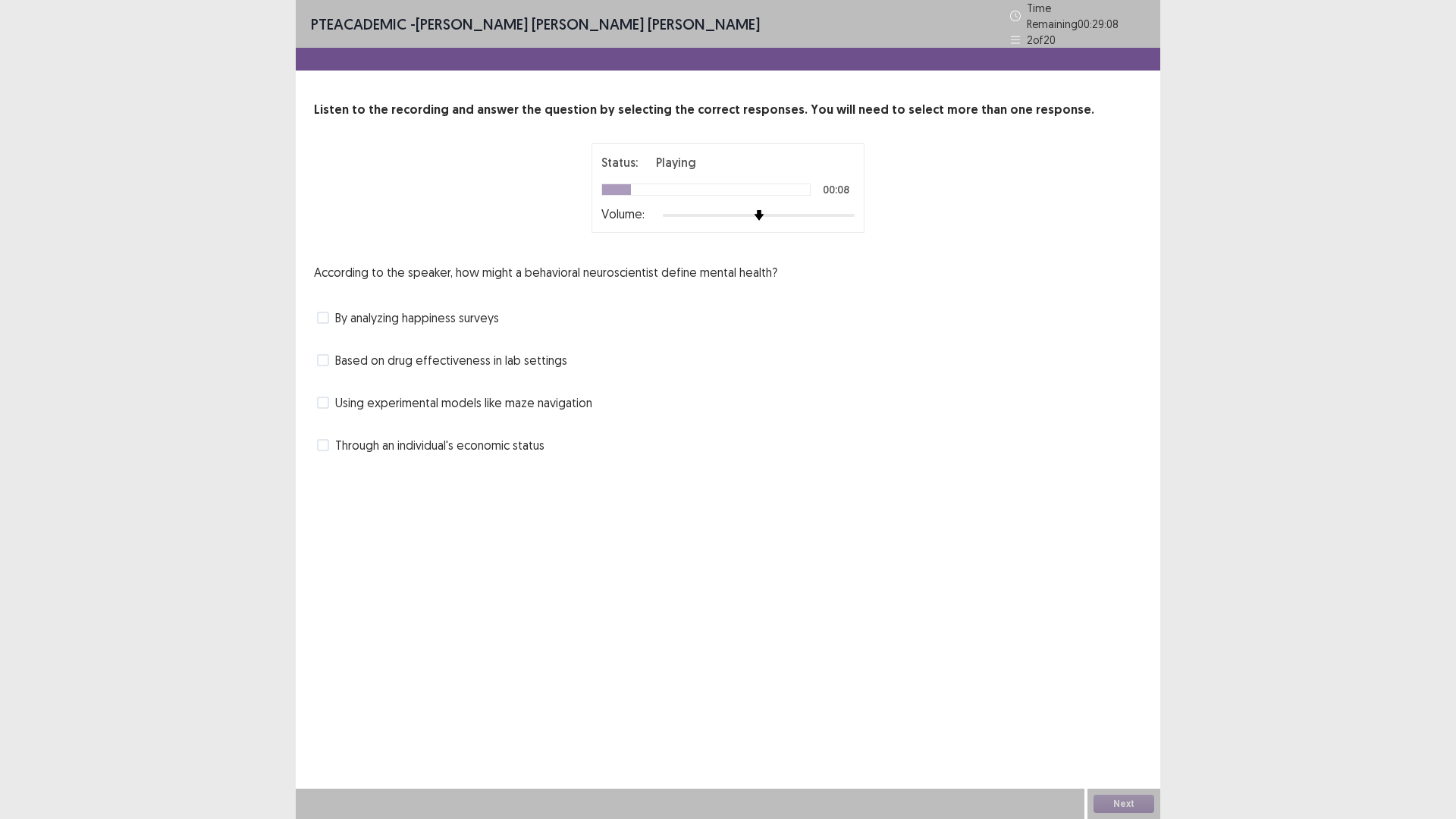
click at [851, 210] on div at bounding box center [759, 215] width 192 height 12
click at [332, 312] on label "By analyzing happiness surveys" at bounding box center [408, 318] width 182 height 18
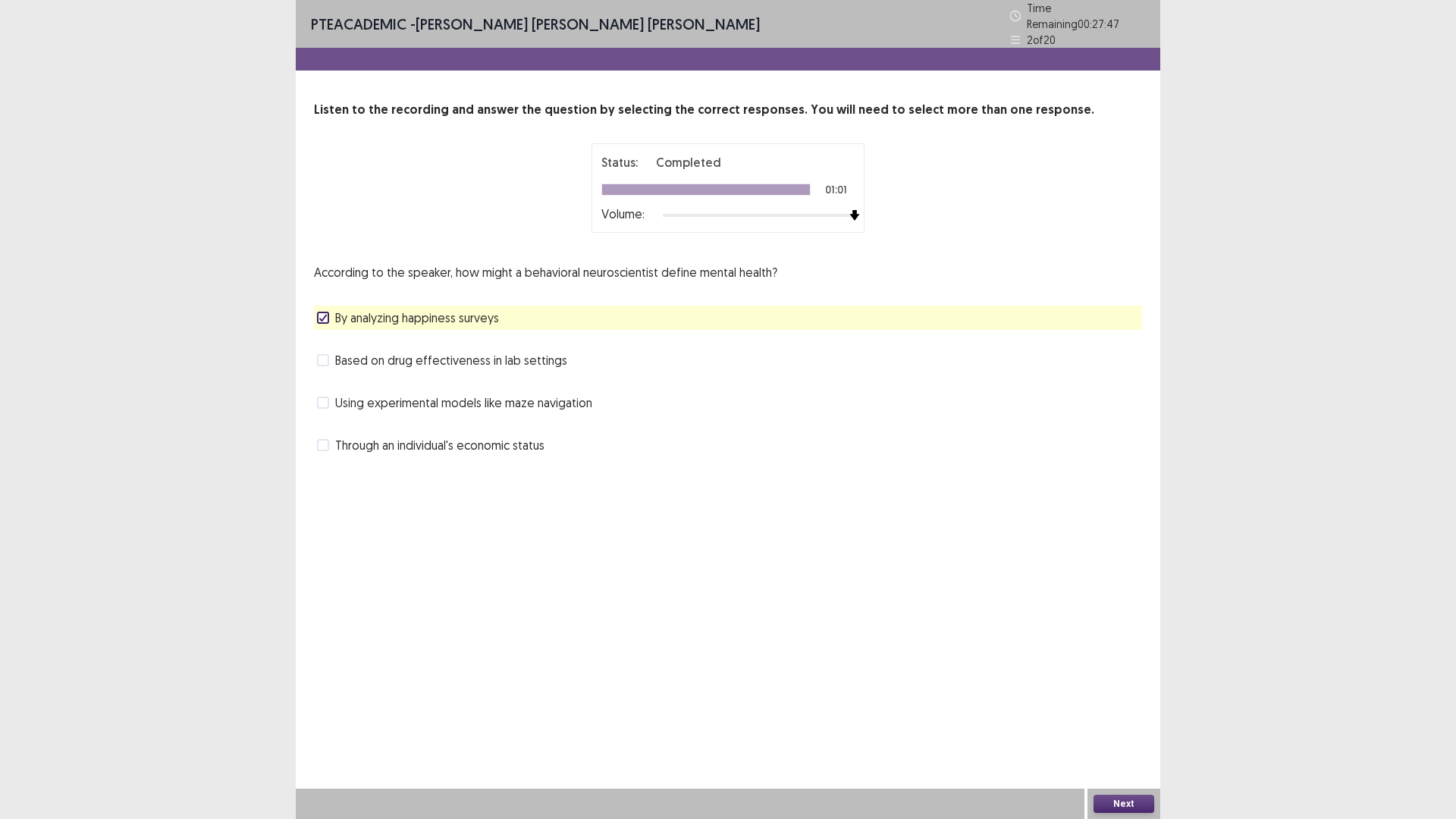
click at [1136, 691] on div "Next" at bounding box center [1124, 804] width 73 height 30
click at [1133, 691] on button "Next" at bounding box center [1123, 803] width 61 height 18
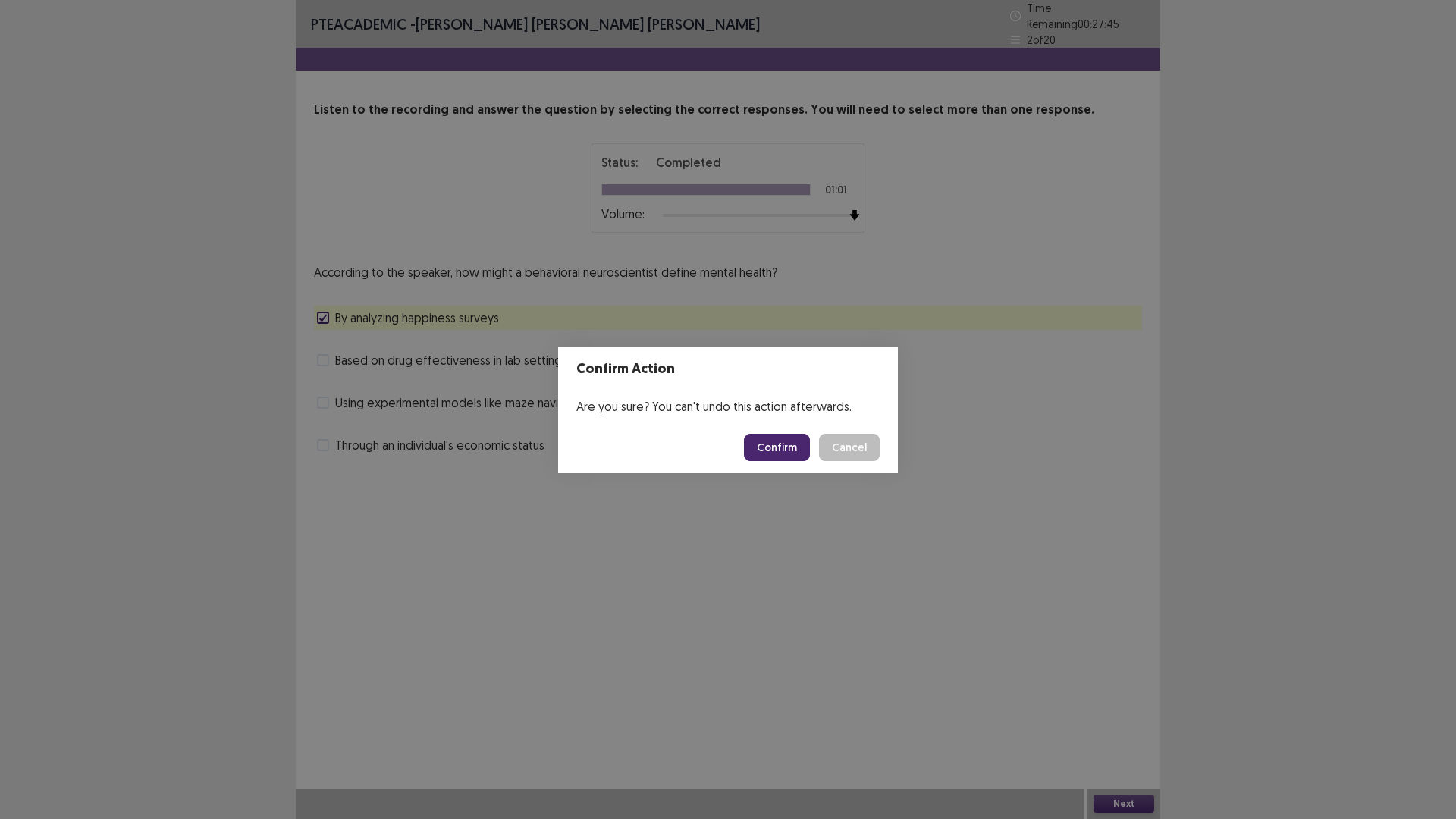
click at [800, 444] on button "Confirm" at bounding box center [777, 447] width 66 height 27
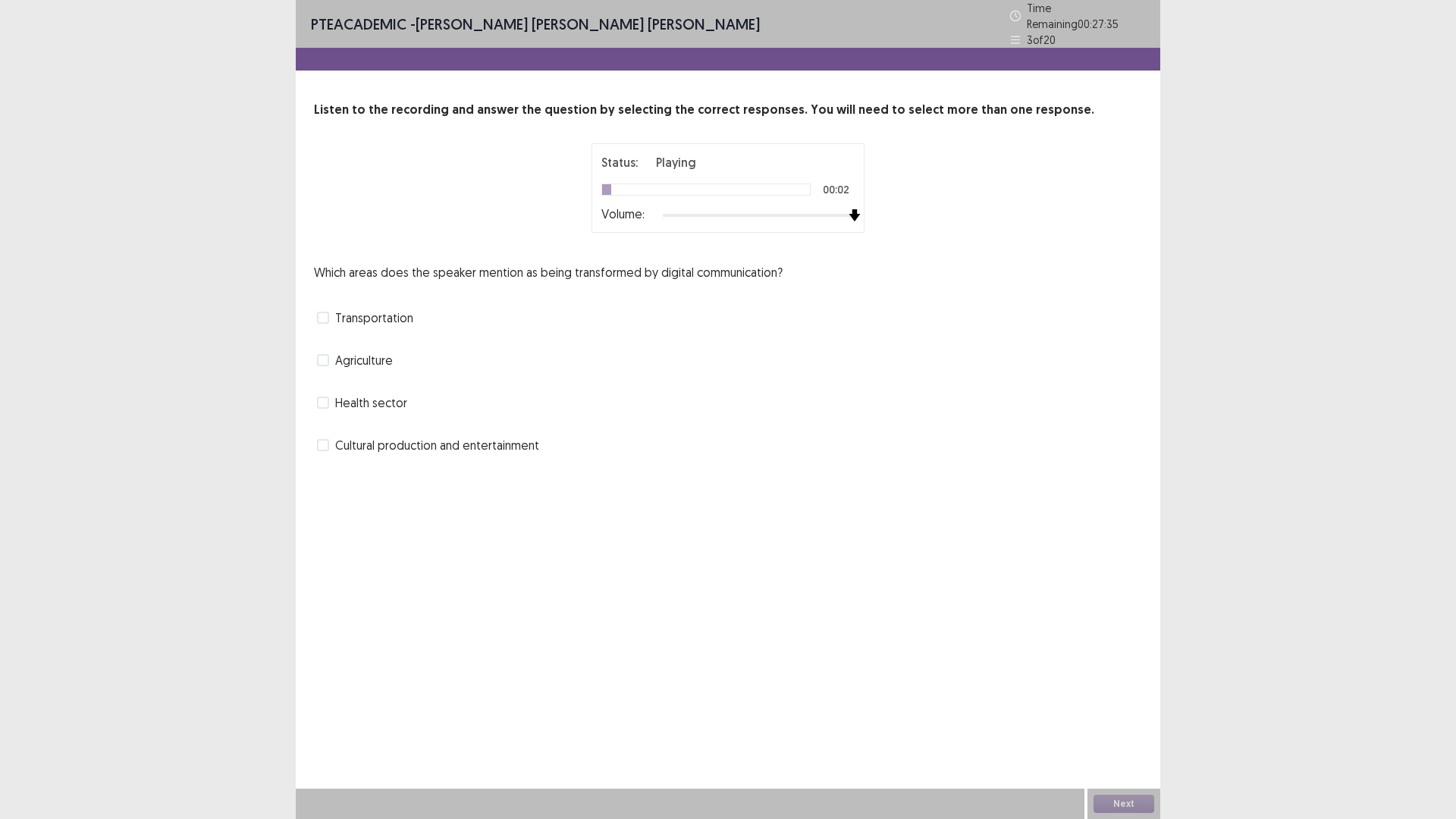
click at [852, 210] on div at bounding box center [759, 215] width 192 height 12
click at [329, 438] on label "Cultural production and entertainment" at bounding box center [427, 445] width 222 height 18
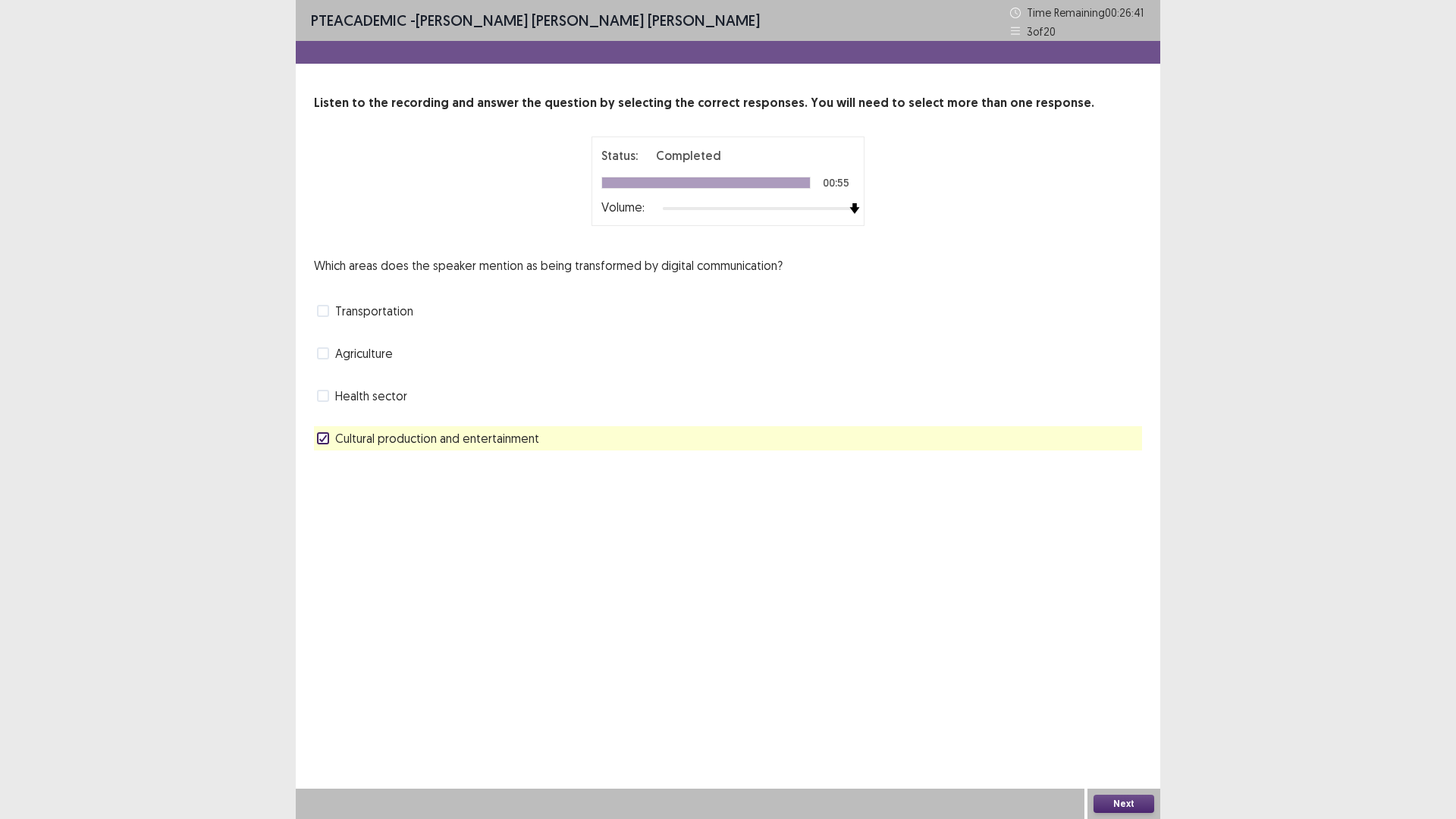
drag, startPoint x: 1161, startPoint y: 800, endPoint x: 1134, endPoint y: 792, distance: 28.2
click at [1148, 691] on div "PTE academic - [PERSON_NAME] [PERSON_NAME] [PERSON_NAME] Time Remaining 00 : 26…" at bounding box center [728, 410] width 1456 height 819
click at [1134, 691] on div "Next" at bounding box center [1124, 804] width 73 height 30
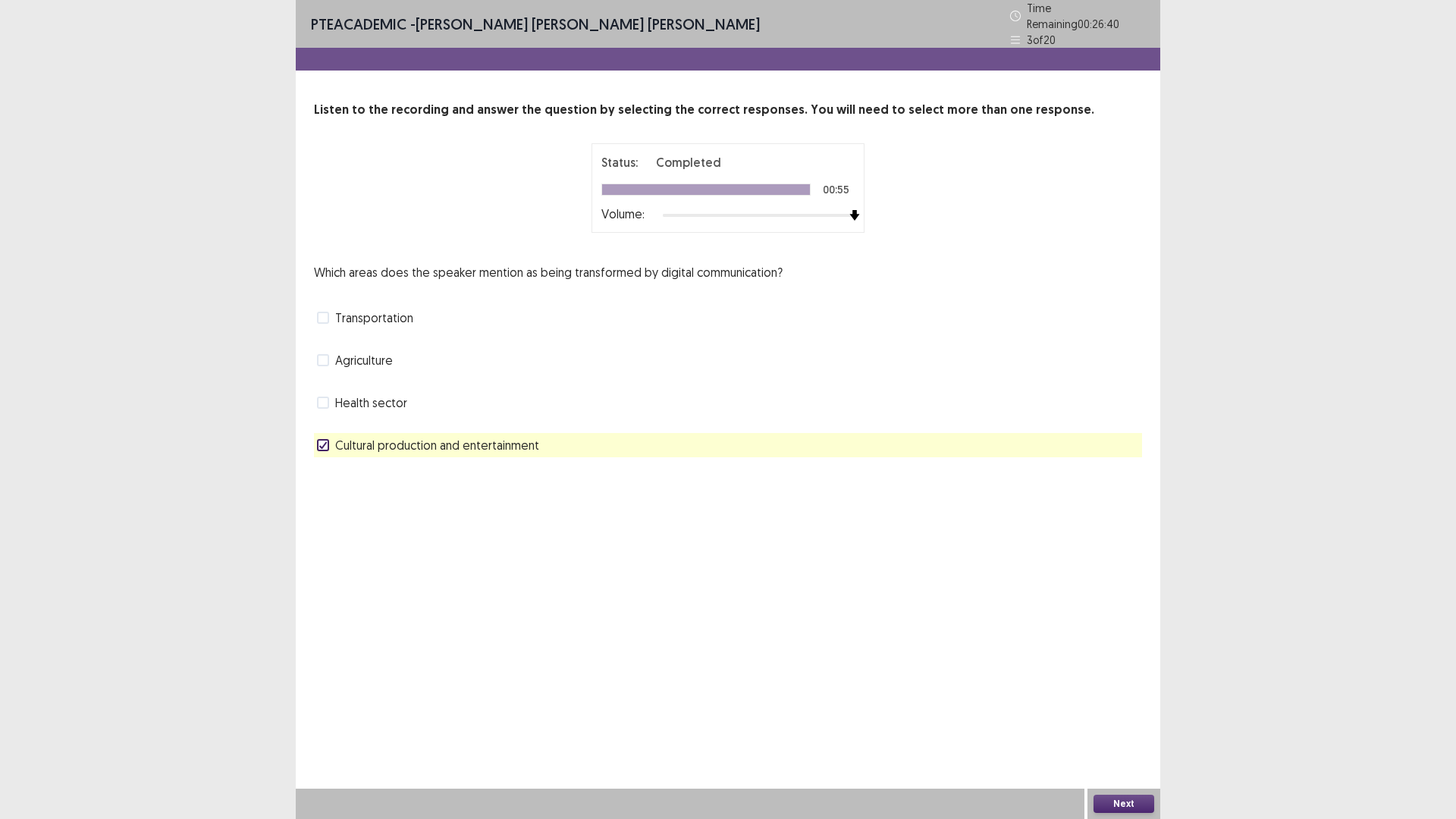
click at [1134, 691] on button "Next" at bounding box center [1123, 803] width 61 height 18
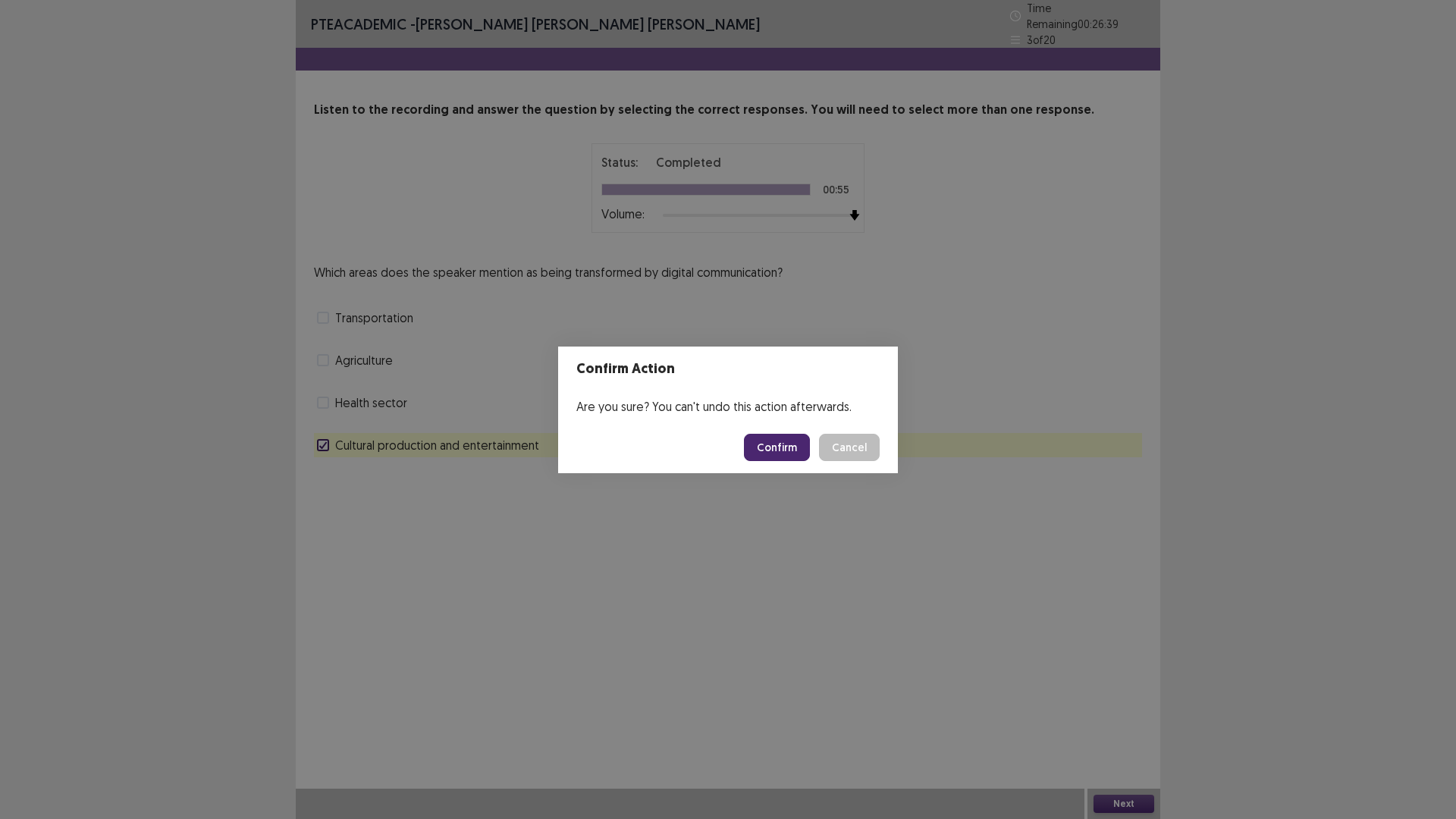
click at [791, 454] on button "Confirm" at bounding box center [777, 447] width 66 height 27
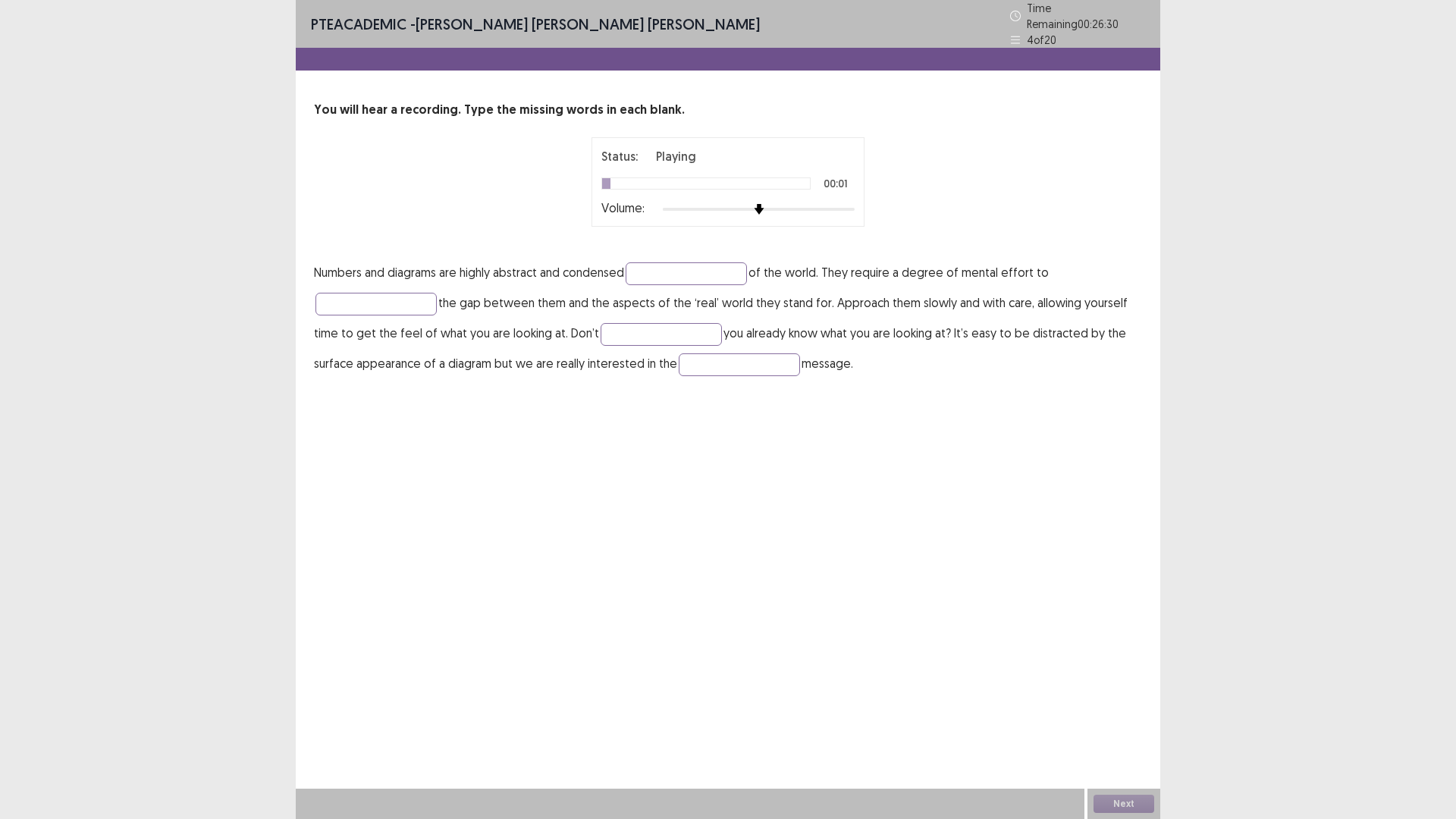
click at [850, 203] on div at bounding box center [759, 209] width 192 height 12
click at [662, 271] on input "text" at bounding box center [687, 274] width 122 height 22
type input "*******"
click at [716, 363] on input "text" at bounding box center [740, 365] width 122 height 22
type input "*********"
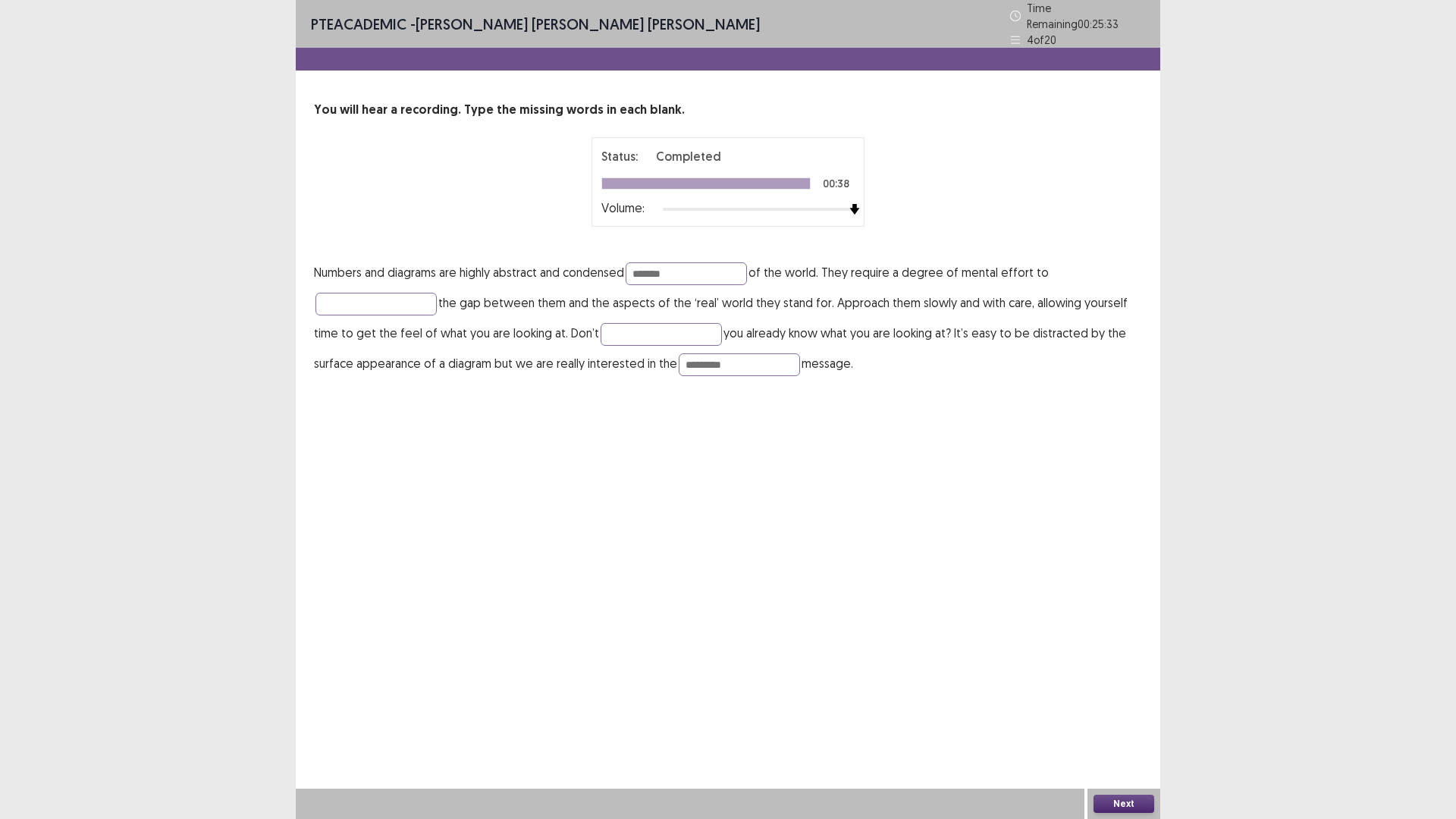
click at [651, 201] on div "Volume:" at bounding box center [728, 209] width 253 height 15
click at [667, 203] on div at bounding box center [759, 209] width 192 height 12
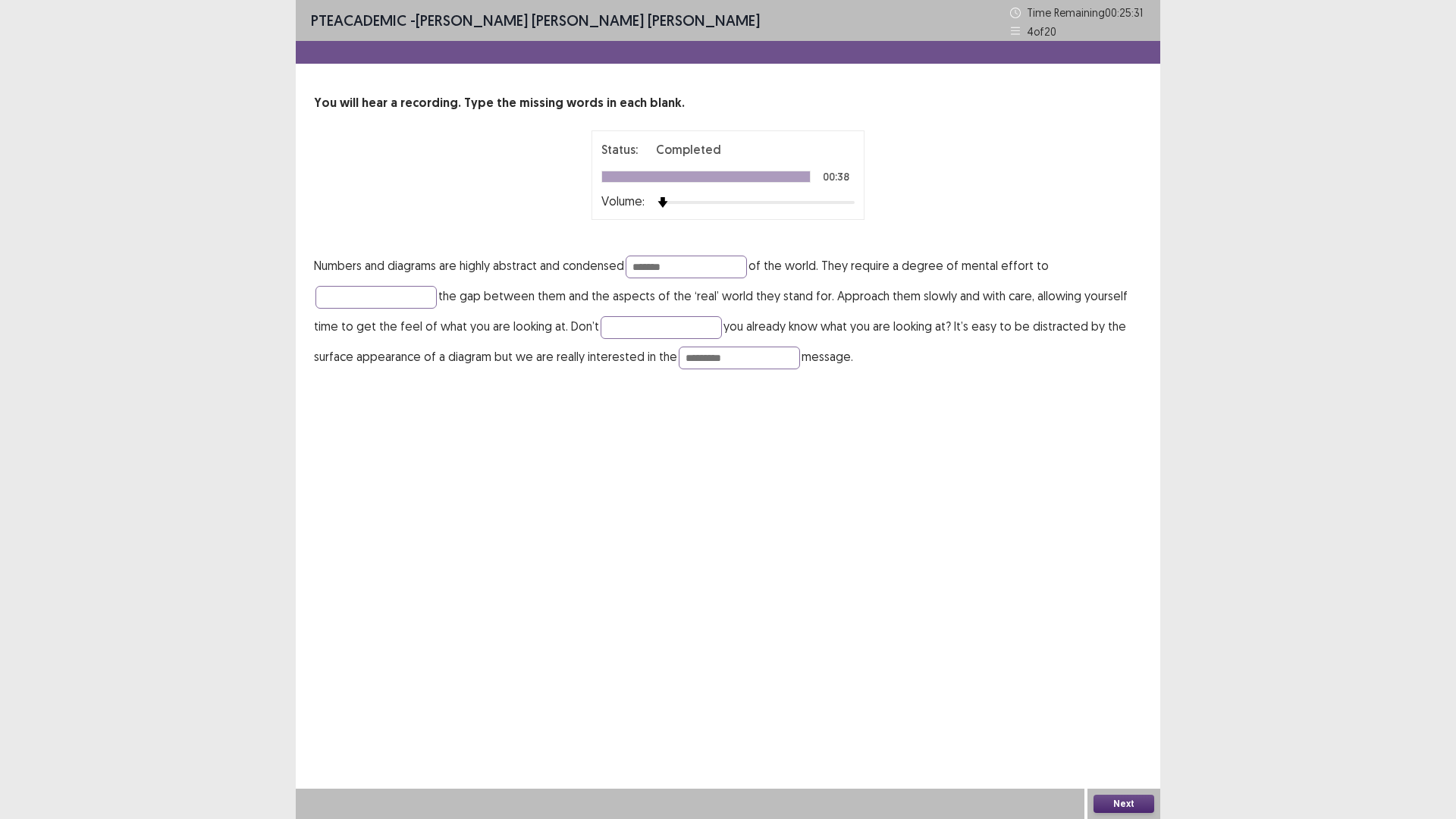
click at [635, 172] on div at bounding box center [706, 176] width 208 height 10
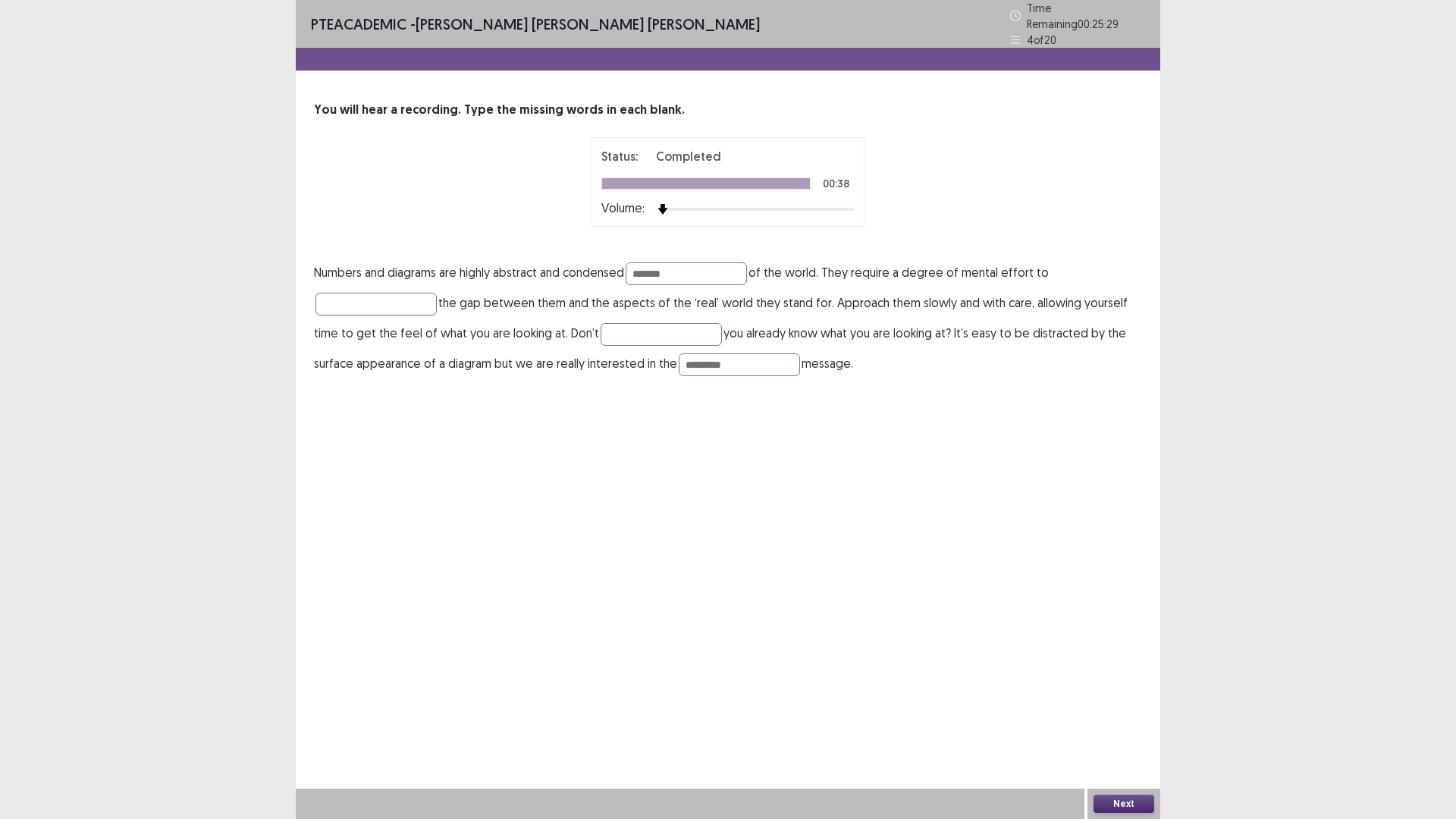
click at [854, 203] on div at bounding box center [759, 209] width 192 height 12
click at [1123, 691] on button "Next" at bounding box center [1123, 803] width 61 height 18
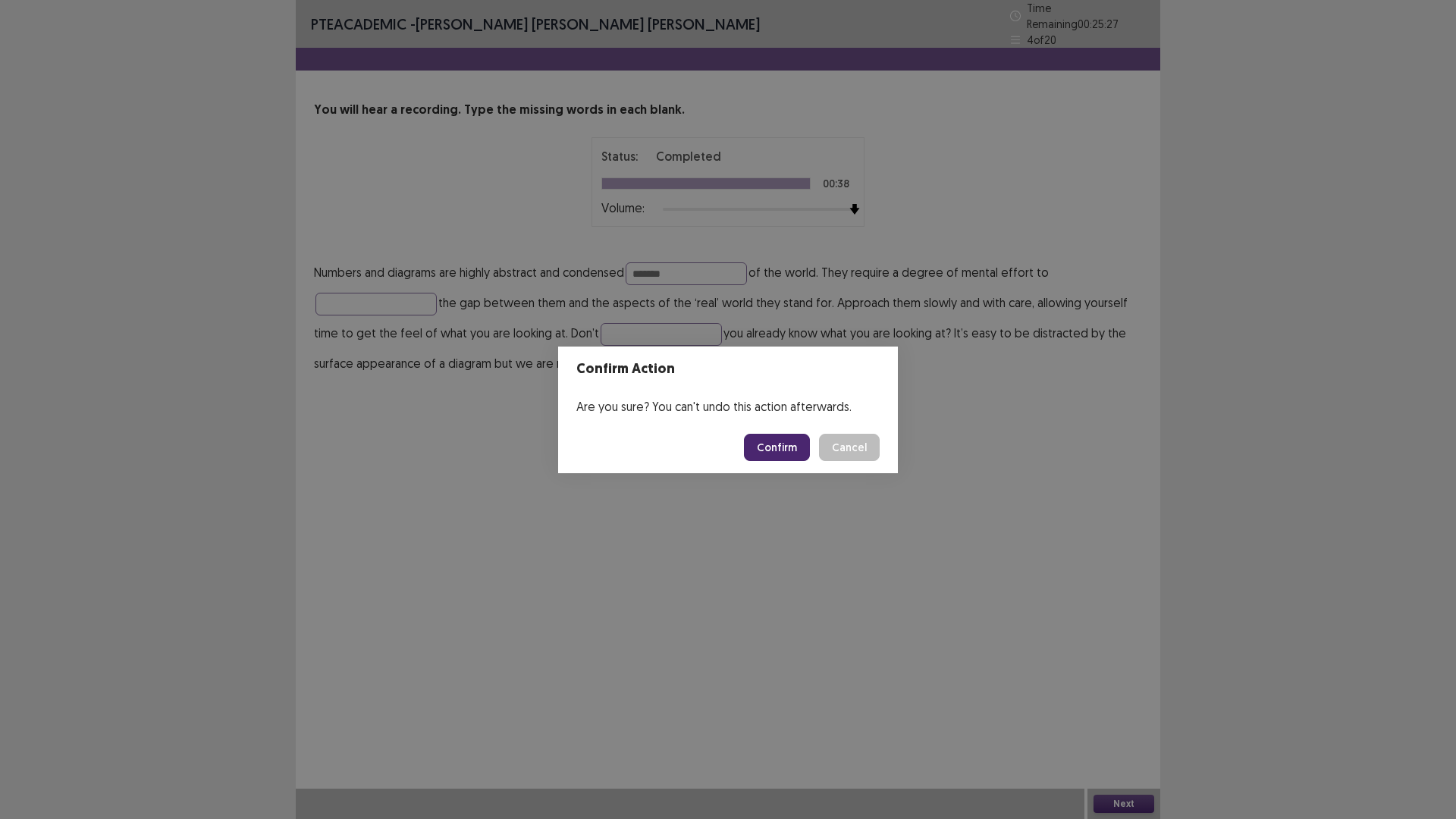
click at [819, 434] on button "Cancel" at bounding box center [849, 447] width 61 height 27
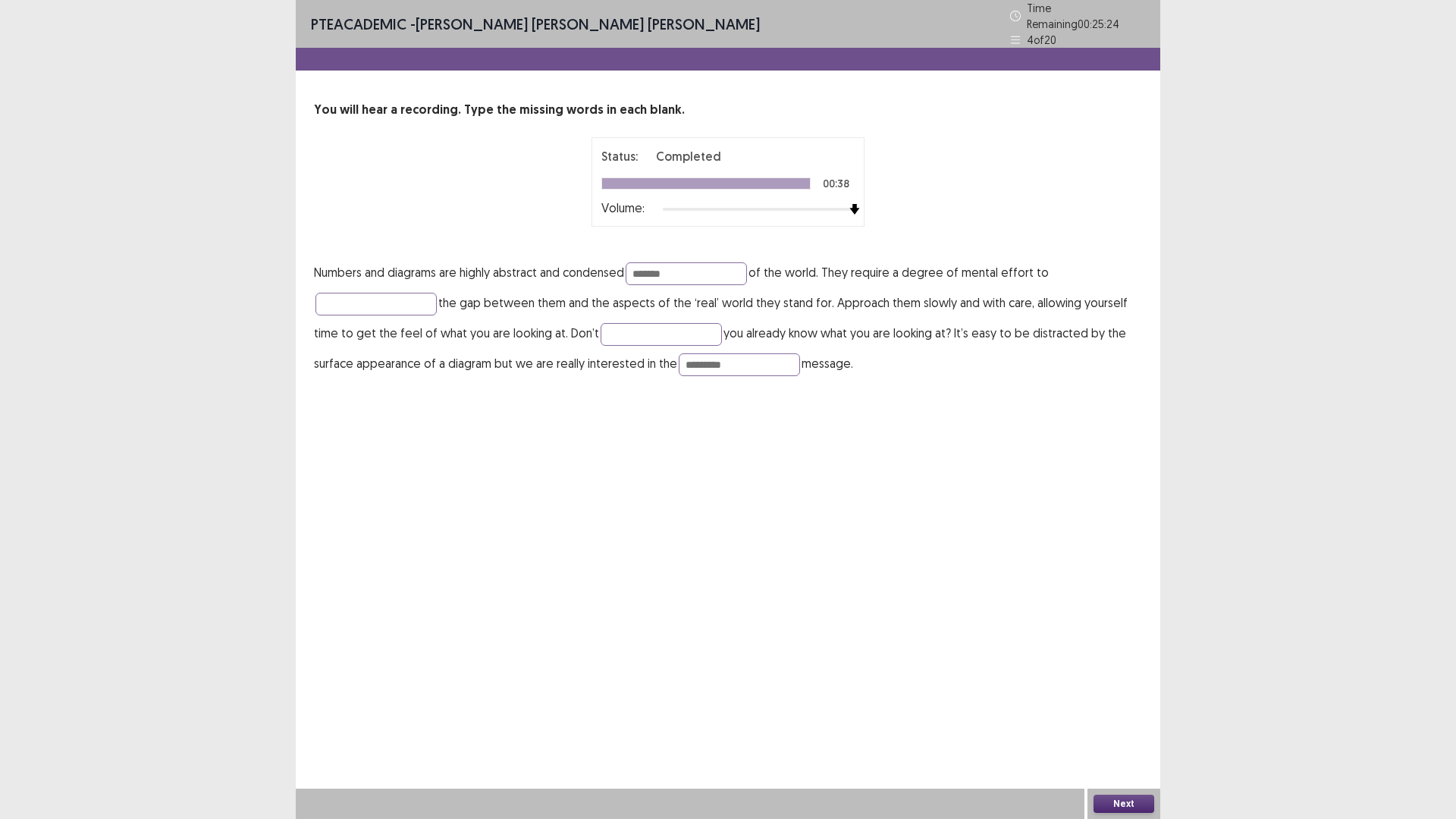
click at [1135, 691] on button "Next" at bounding box center [1123, 803] width 61 height 18
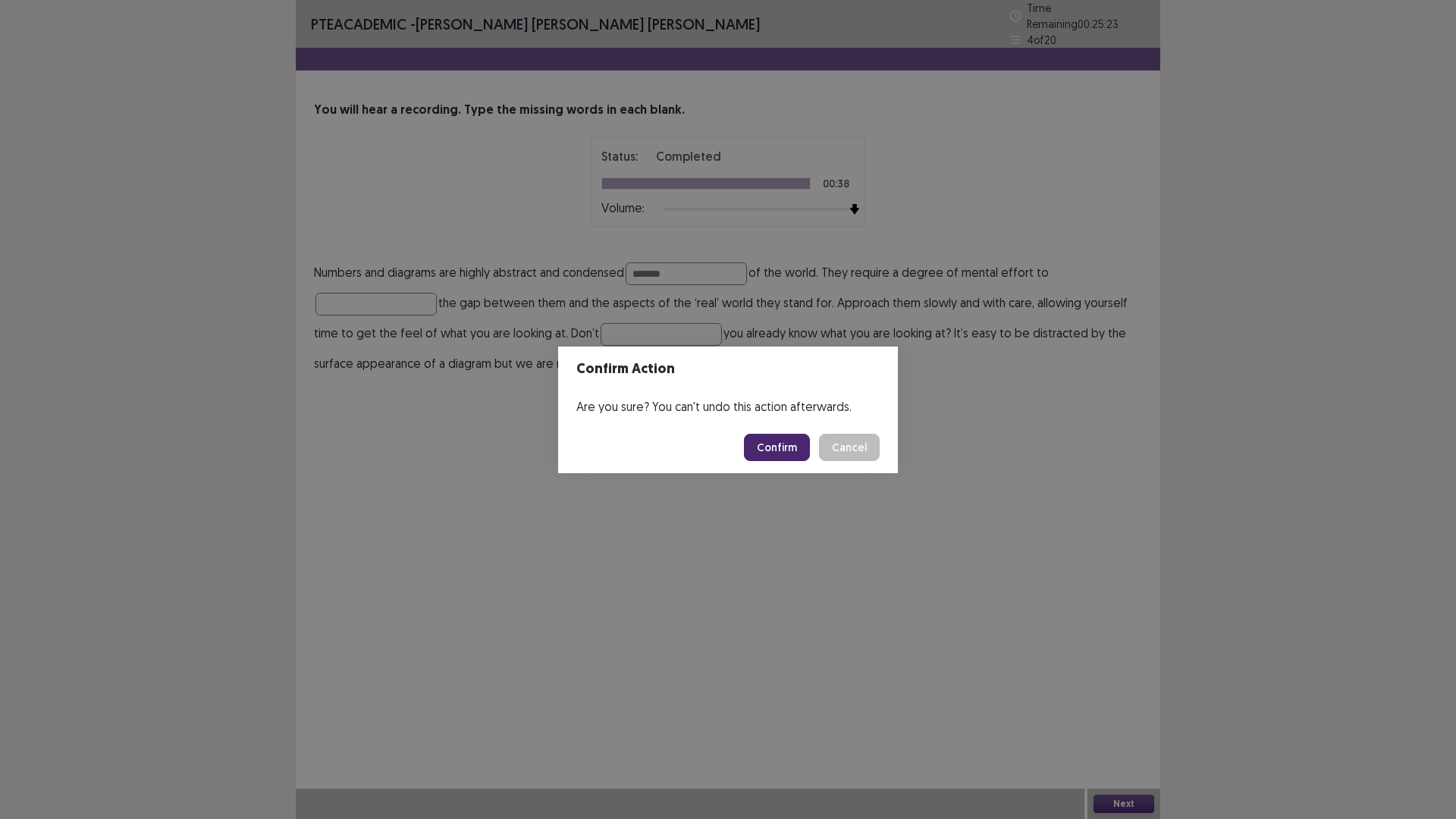
click at [765, 434] on button "Confirm" at bounding box center [777, 447] width 66 height 27
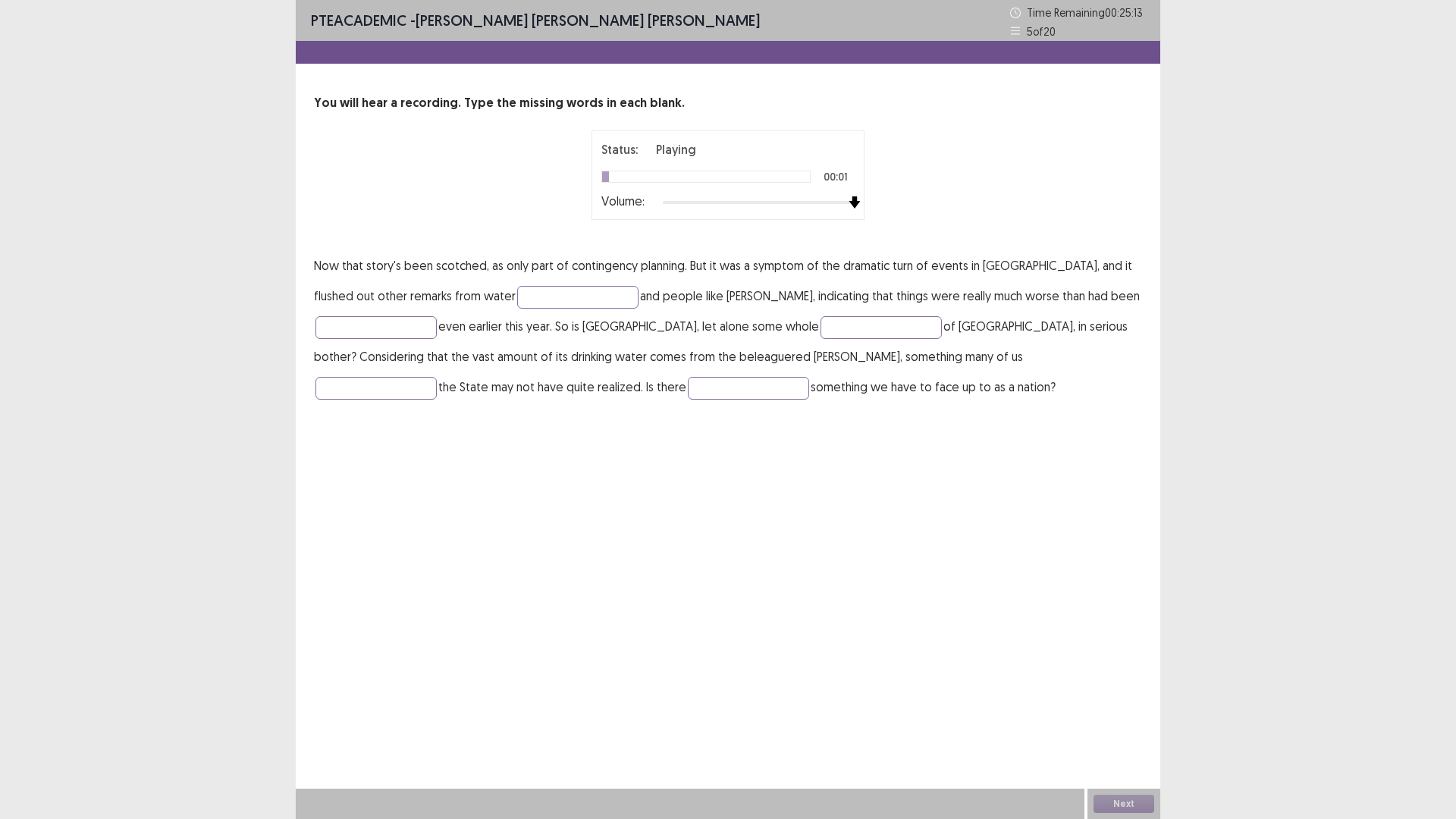
click at [854, 201] on div at bounding box center [759, 202] width 192 height 12
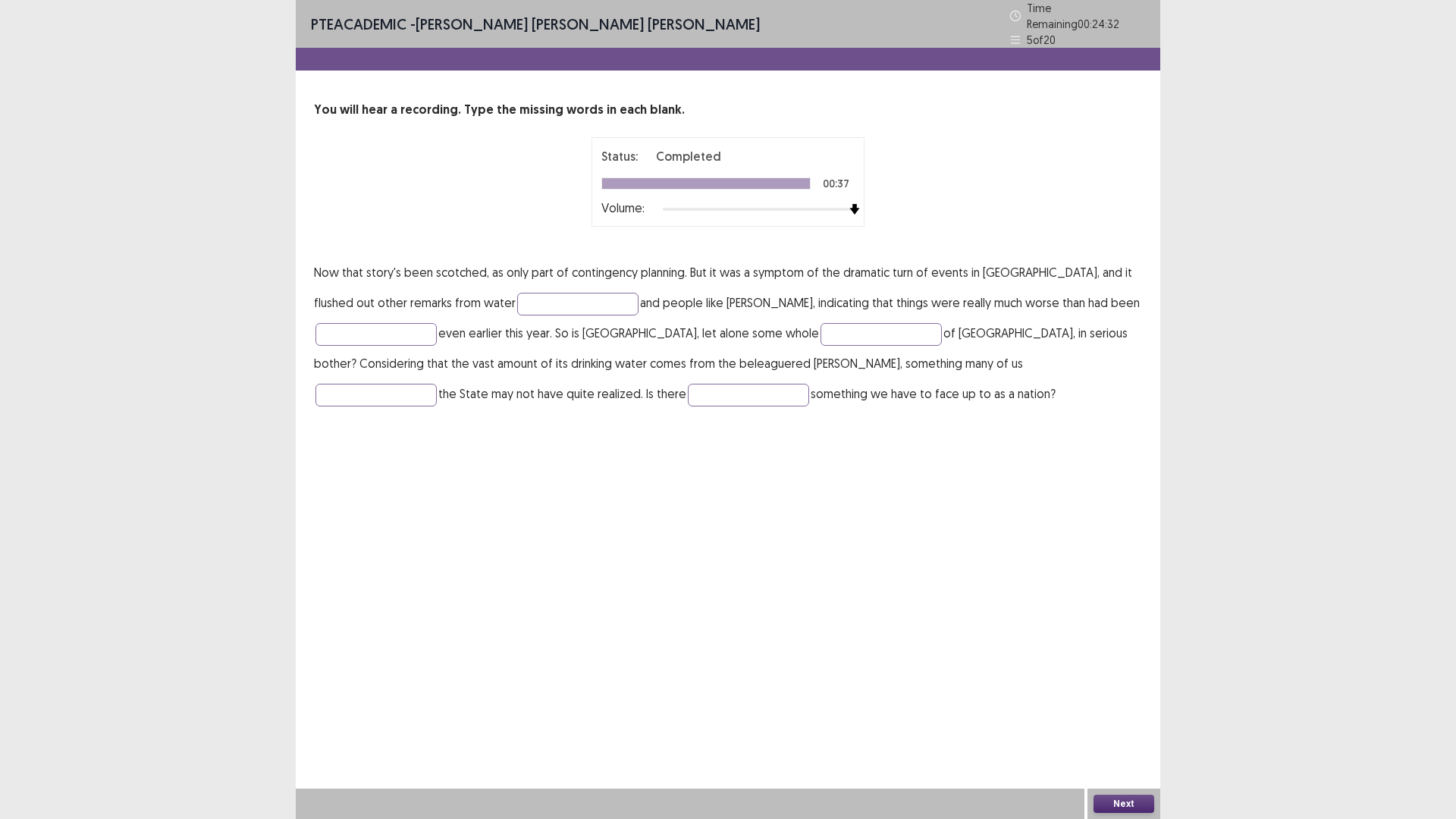
click at [476, 280] on p "Now that story's been scotched, as only part of contingency planning. But it wa…" at bounding box center [728, 333] width 828 height 152
click at [517, 293] on input "text" at bounding box center [578, 305] width 122 height 22
type input "*********"
click at [1130, 691] on button "Next" at bounding box center [1123, 803] width 61 height 18
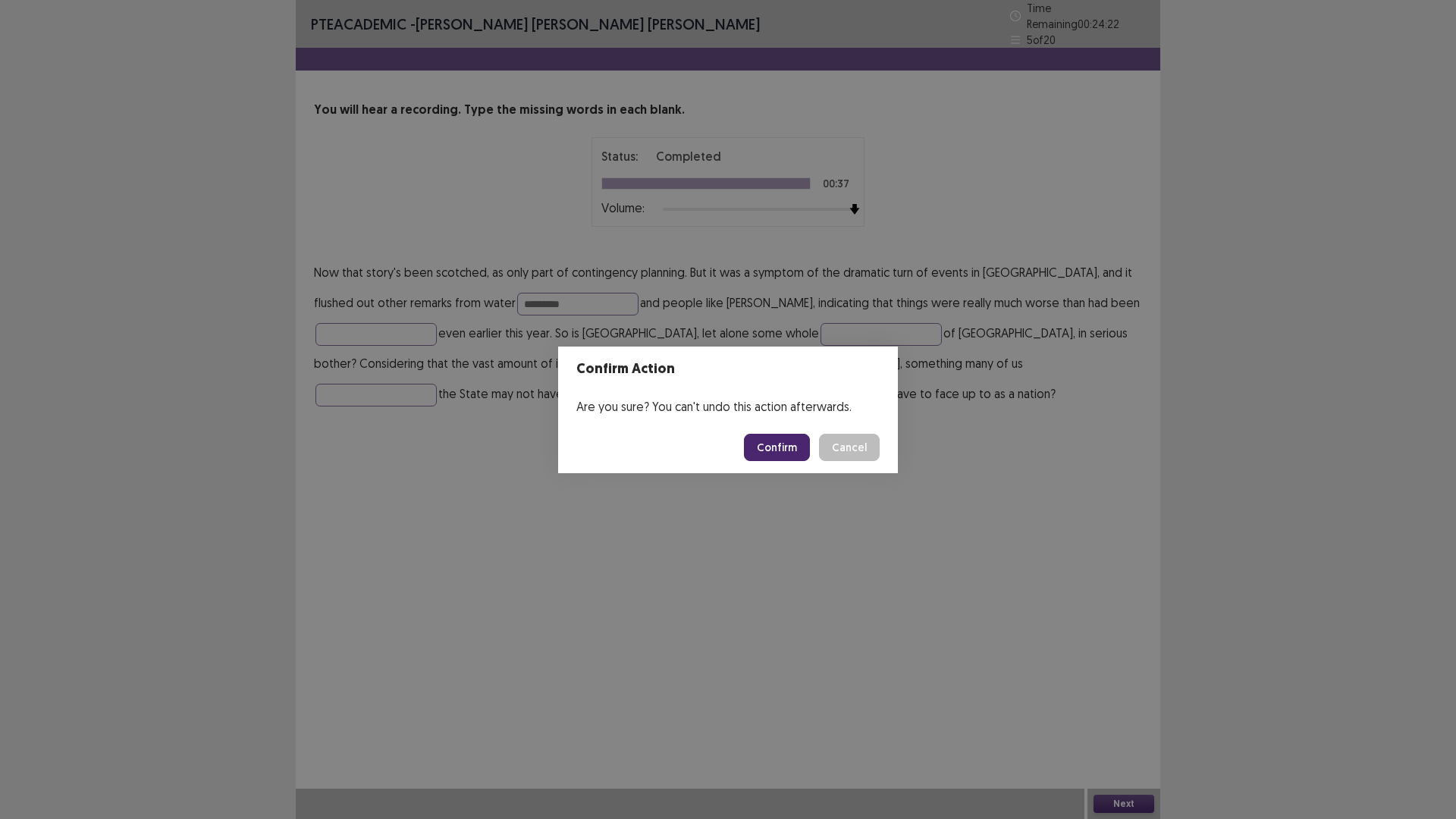
click at [784, 464] on footer "Confirm Cancel" at bounding box center [728, 447] width 340 height 52
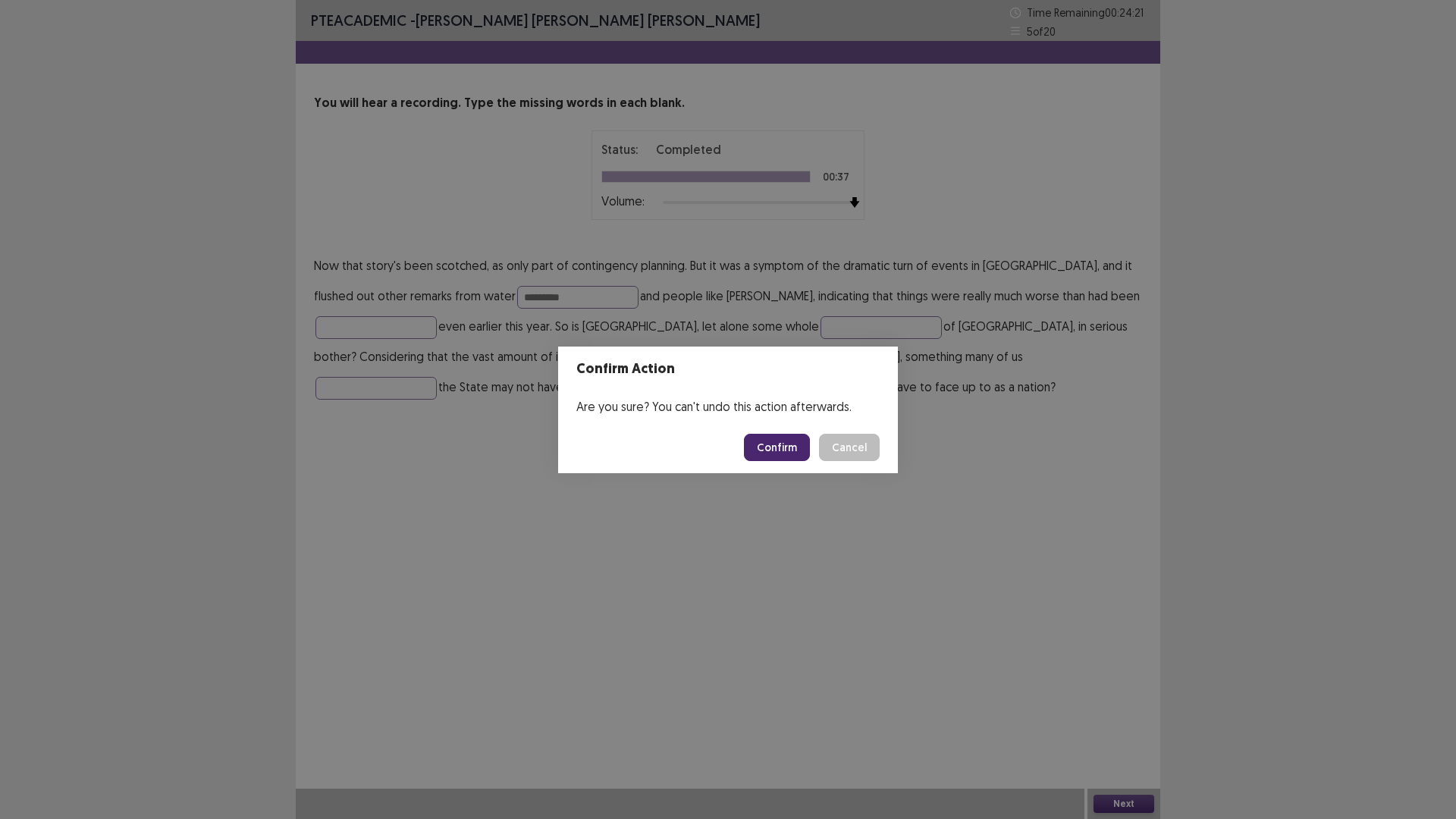
click at [785, 454] on button "Confirm" at bounding box center [777, 447] width 66 height 27
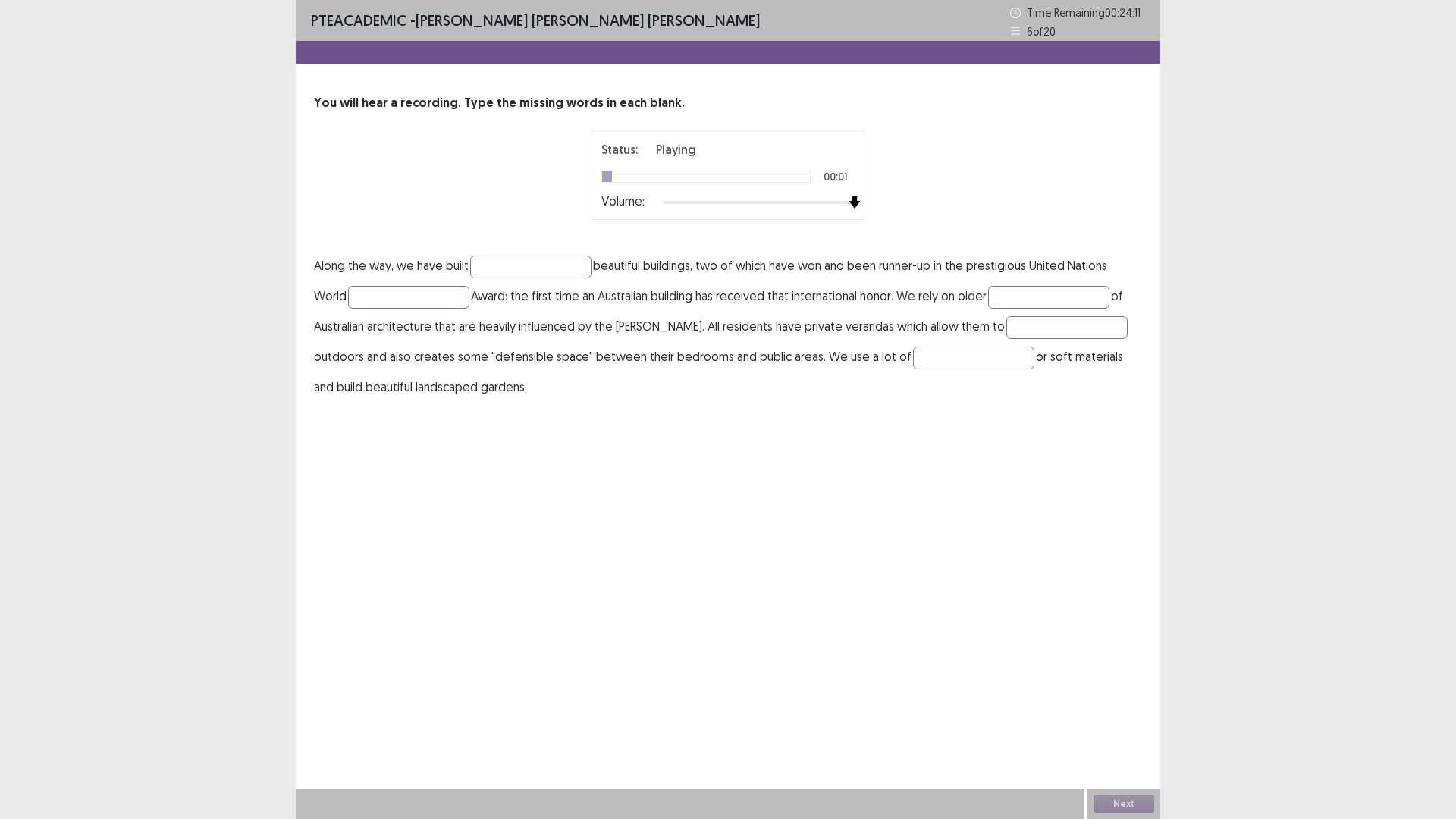
click at [849, 201] on div at bounding box center [759, 202] width 192 height 12
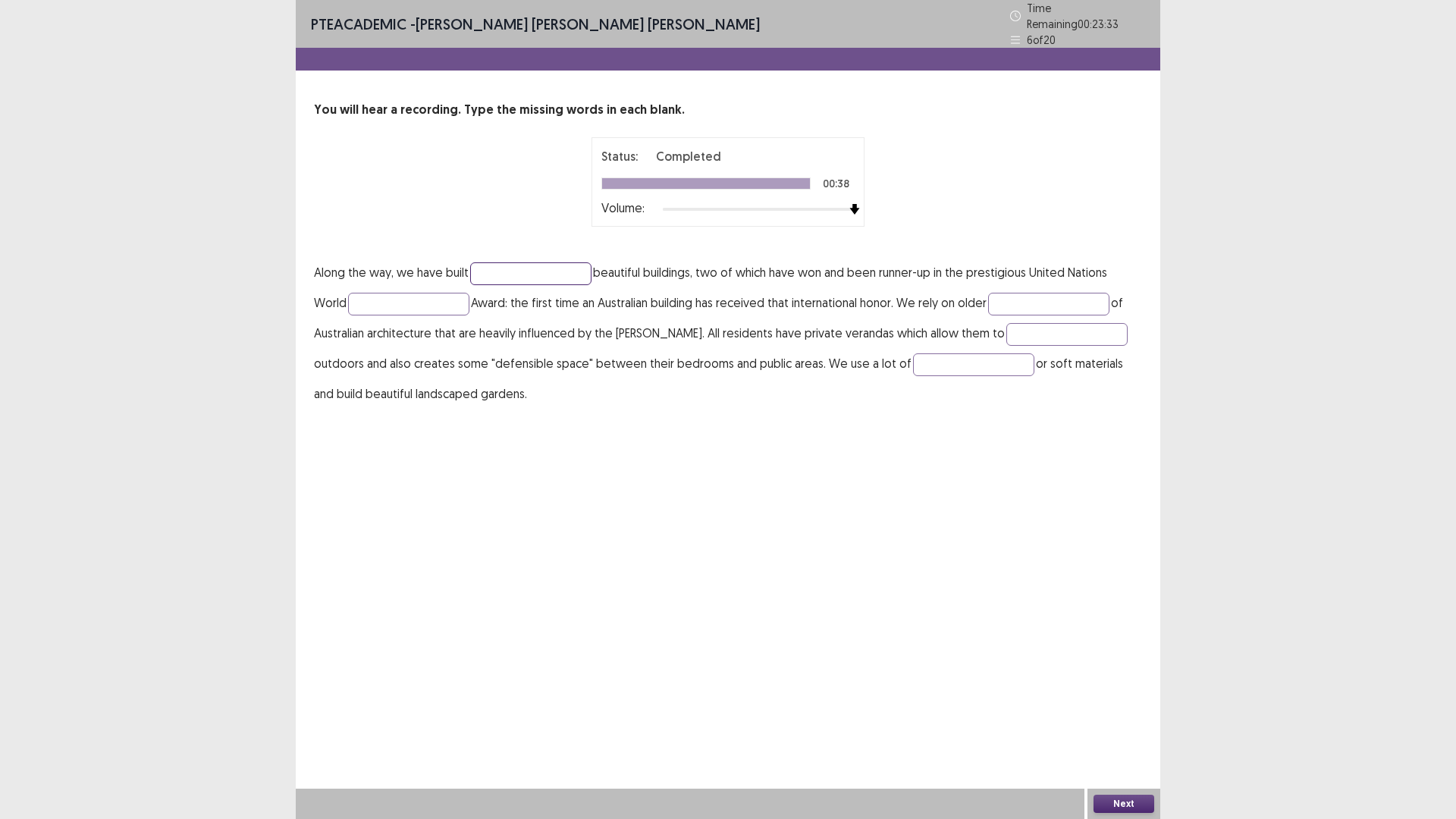
click at [563, 262] on input "text" at bounding box center [531, 274] width 122 height 22
type input "*******"
click at [1030, 301] on input "text" at bounding box center [1049, 305] width 122 height 22
type input "******"
click at [1019, 328] on input "text" at bounding box center [1067, 335] width 122 height 22
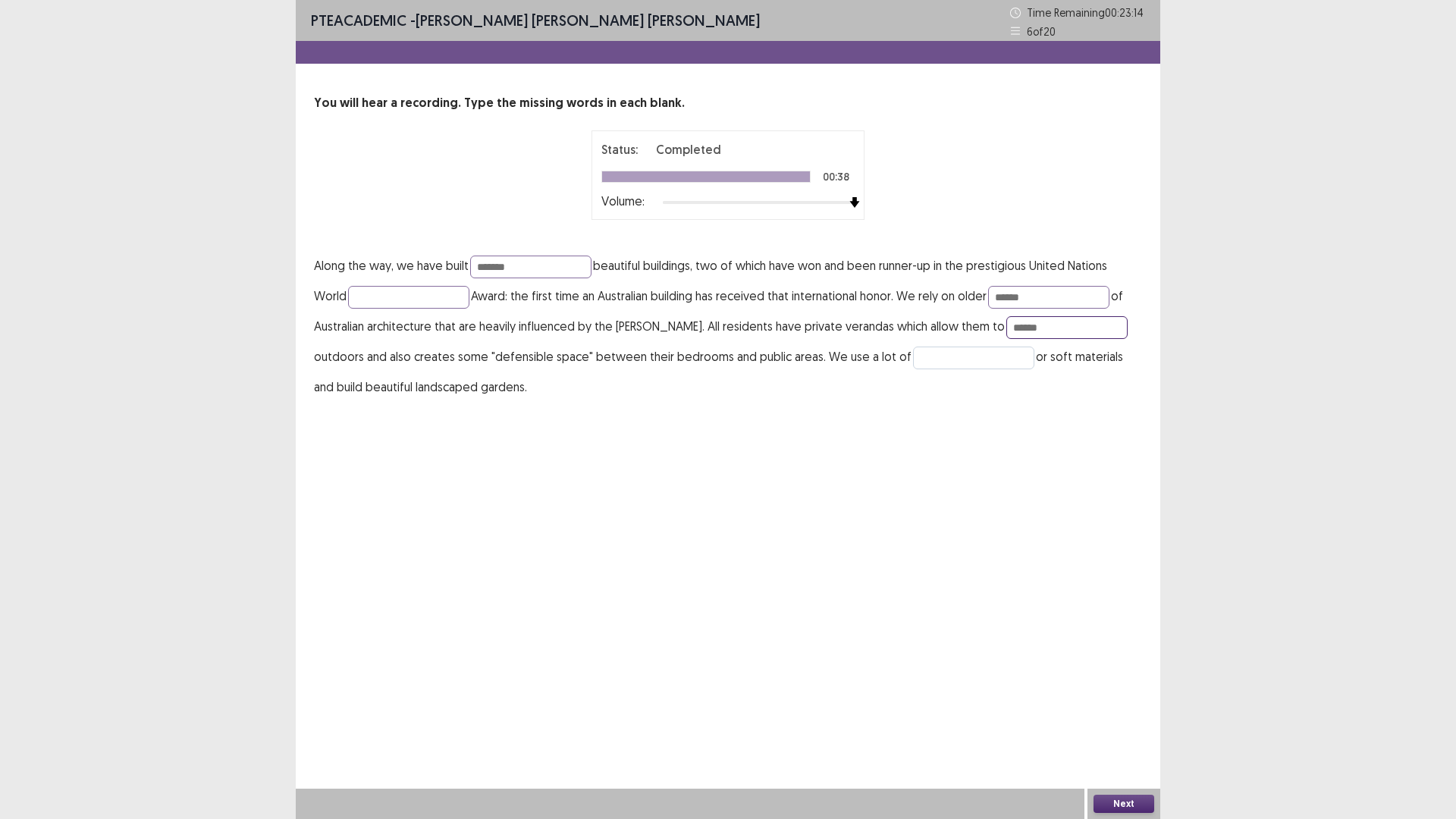
type input "******"
click at [914, 361] on input "text" at bounding box center [974, 358] width 122 height 22
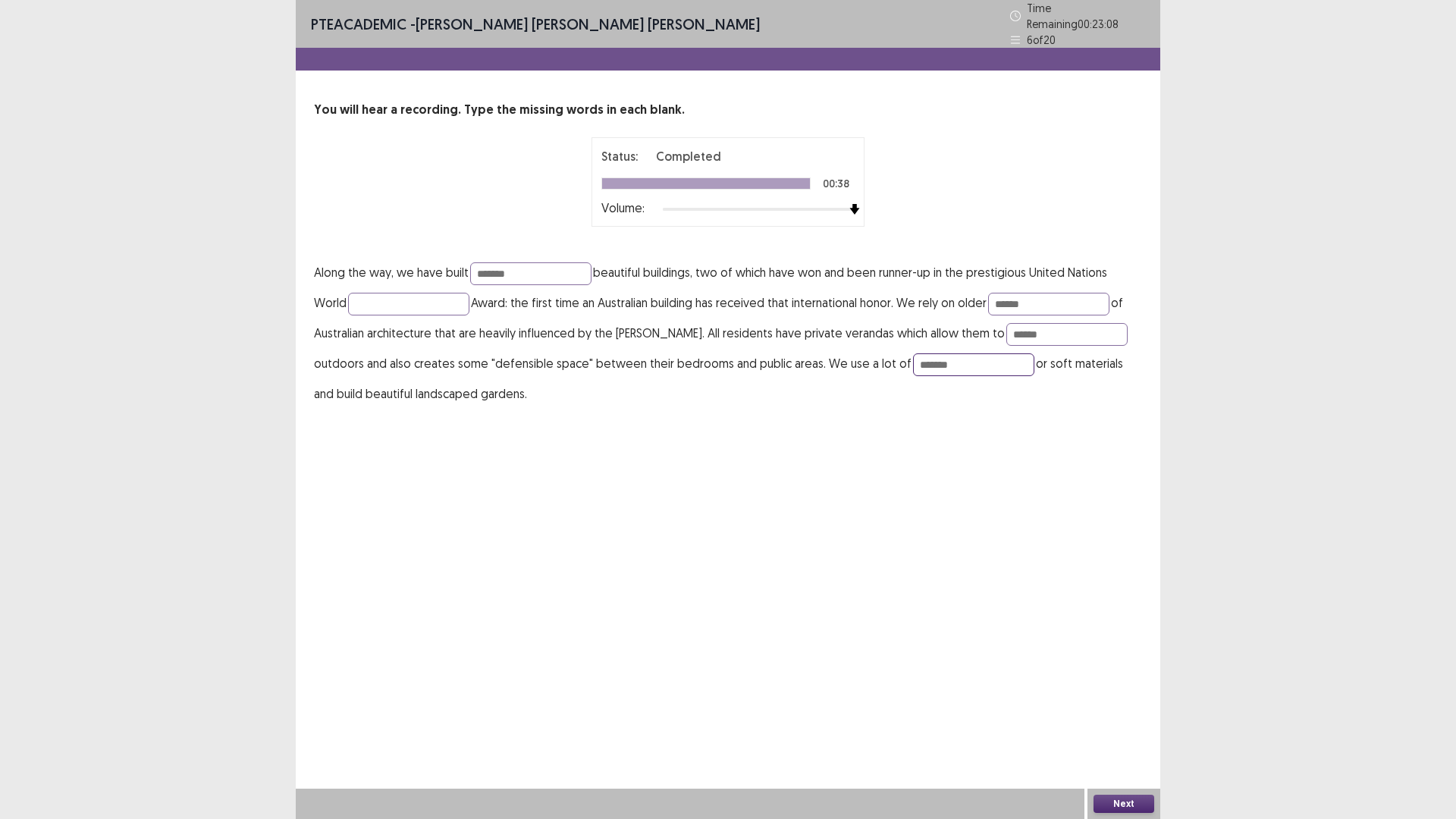
type input "*******"
click at [1111, 691] on button "Next" at bounding box center [1123, 803] width 61 height 18
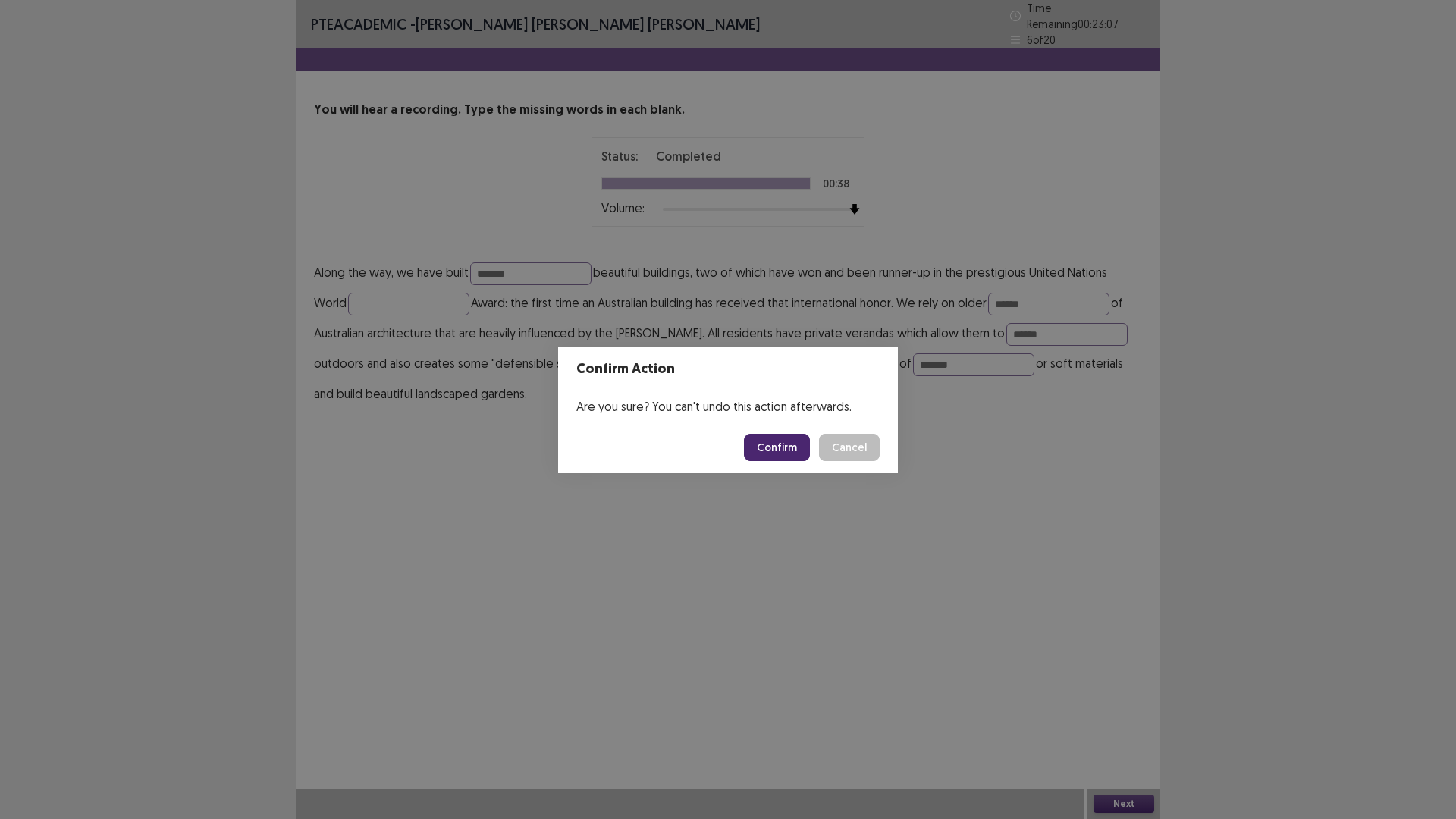
click at [788, 439] on button "Confirm" at bounding box center [777, 447] width 66 height 27
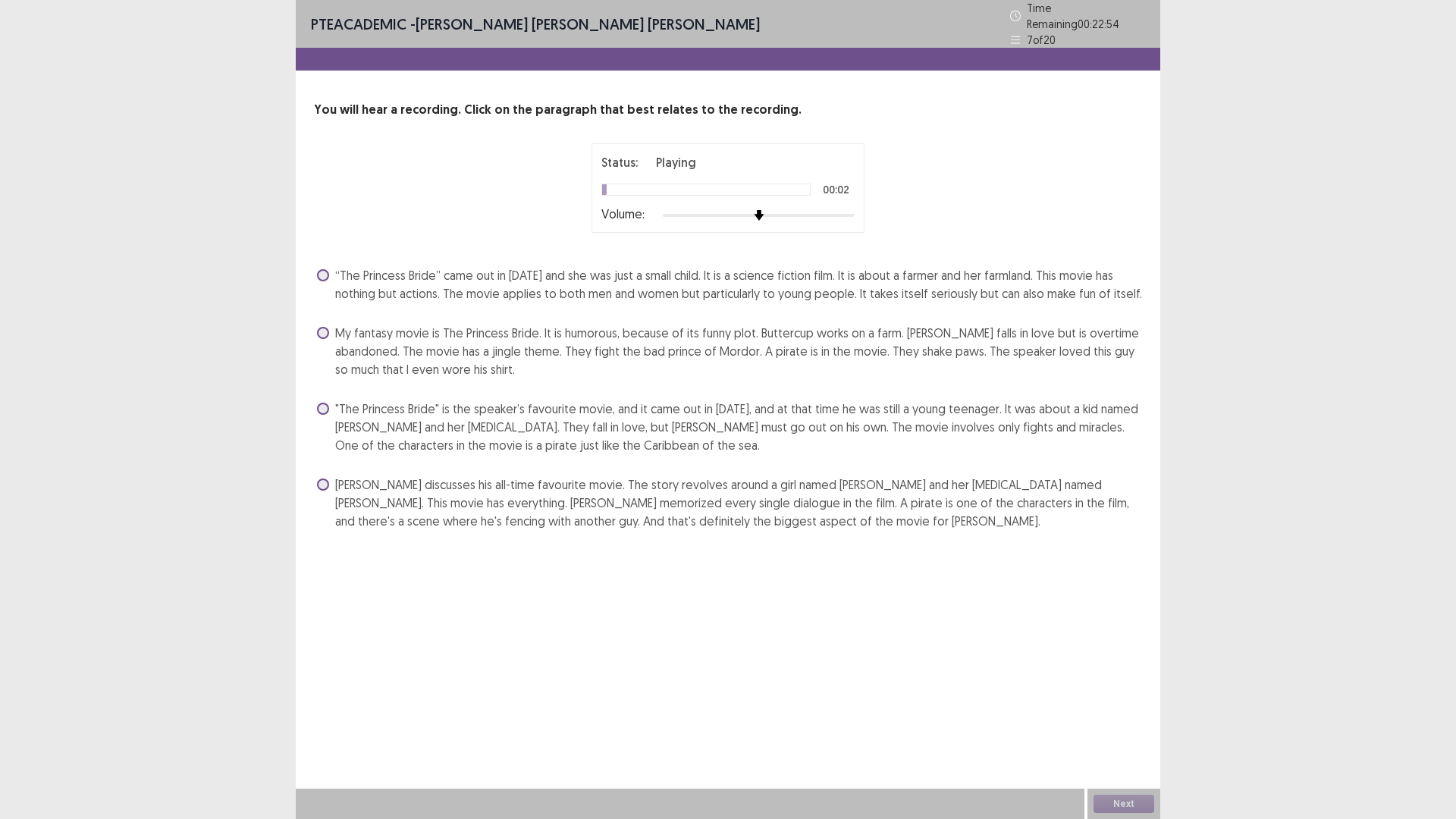
click at [853, 209] on div at bounding box center [759, 215] width 192 height 12
click at [418, 410] on span ""The Princess Bride" is the speaker’s favourite movie, and it came out in [DATE…" at bounding box center [738, 427] width 807 height 54
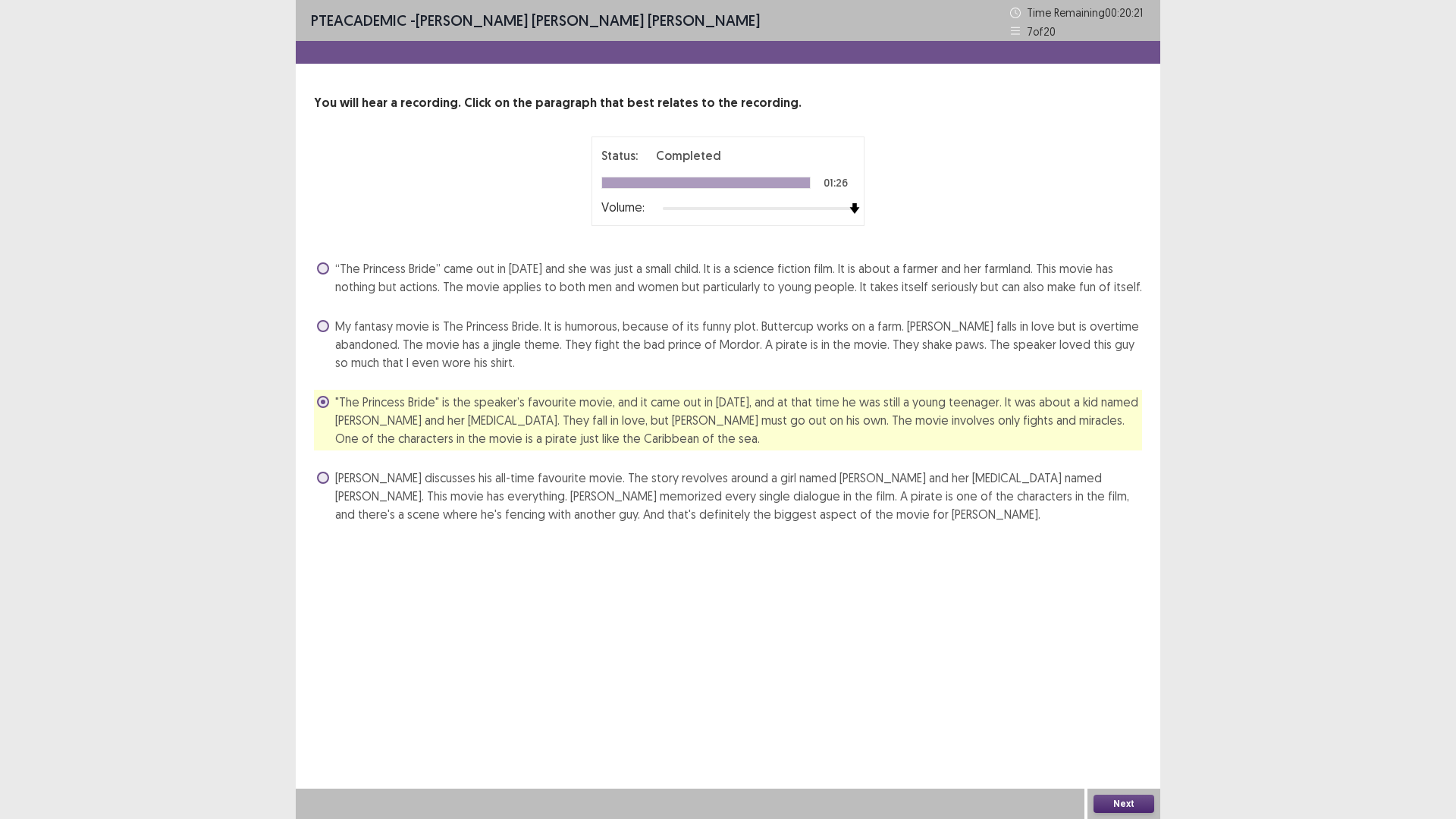
click at [1117, 691] on button "Next" at bounding box center [1123, 803] width 61 height 18
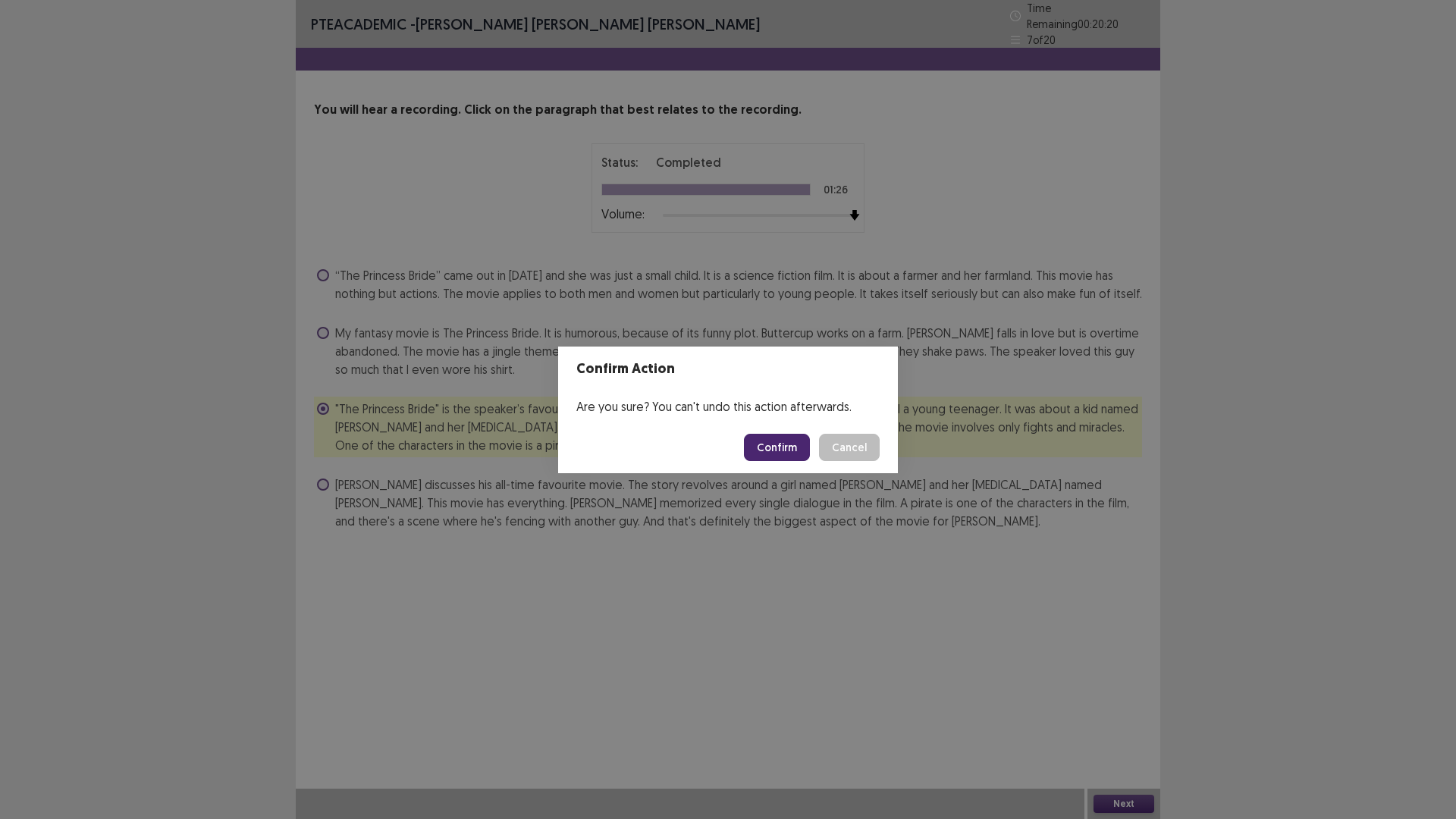
click at [770, 446] on button "Confirm" at bounding box center [777, 447] width 66 height 27
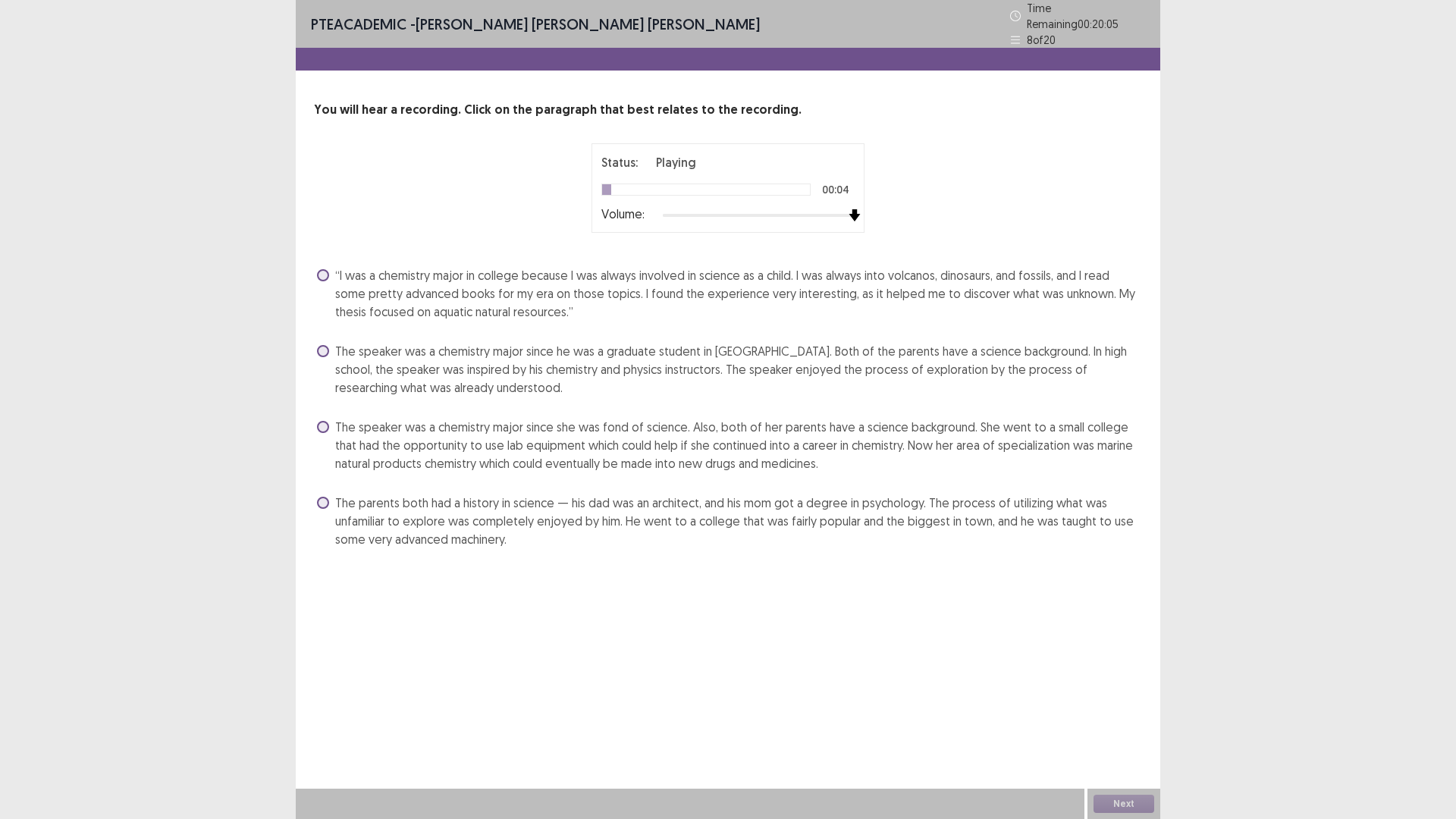
click at [849, 209] on div at bounding box center [759, 215] width 192 height 12
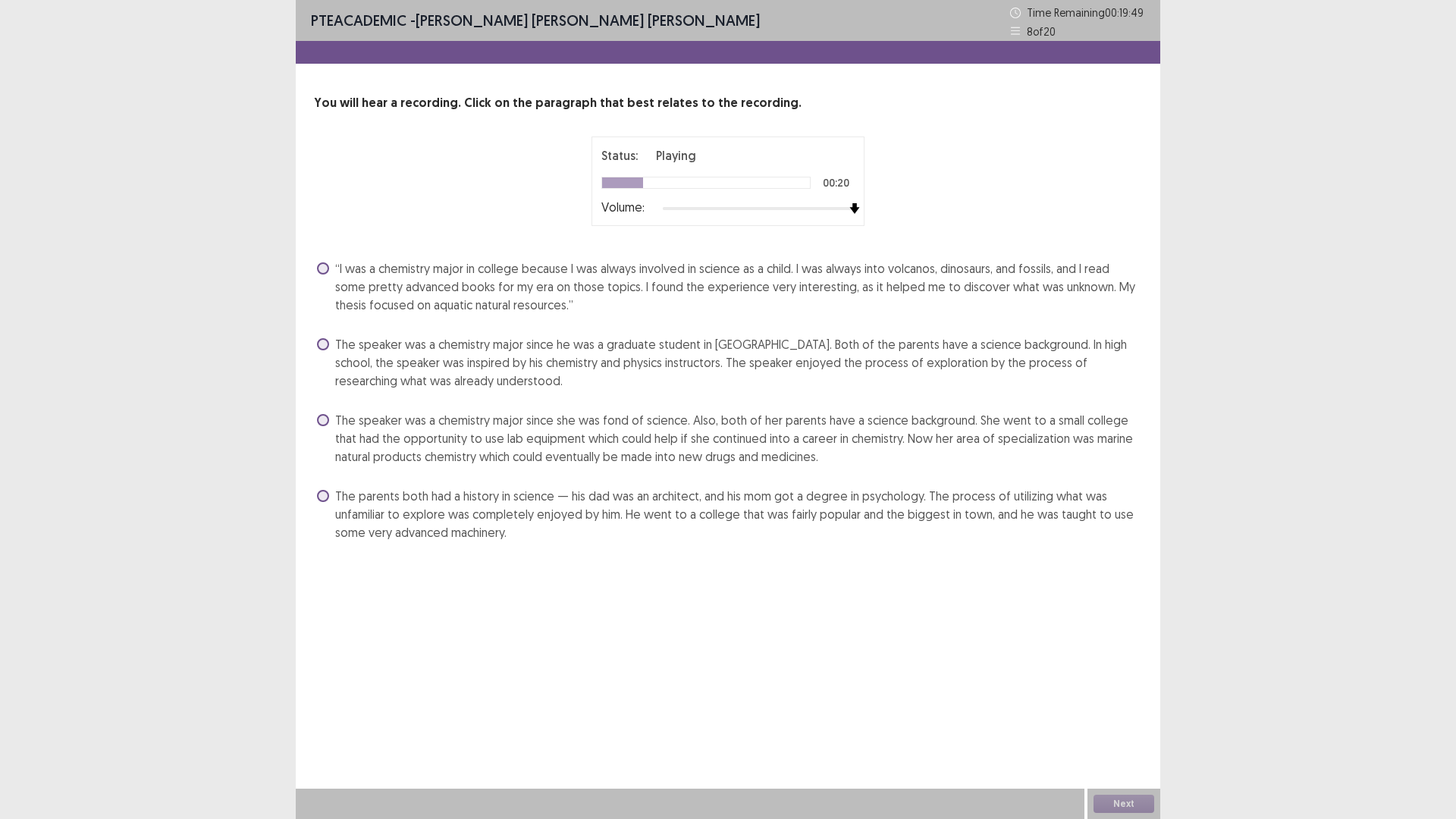
click at [320, 270] on span at bounding box center [322, 268] width 12 height 12
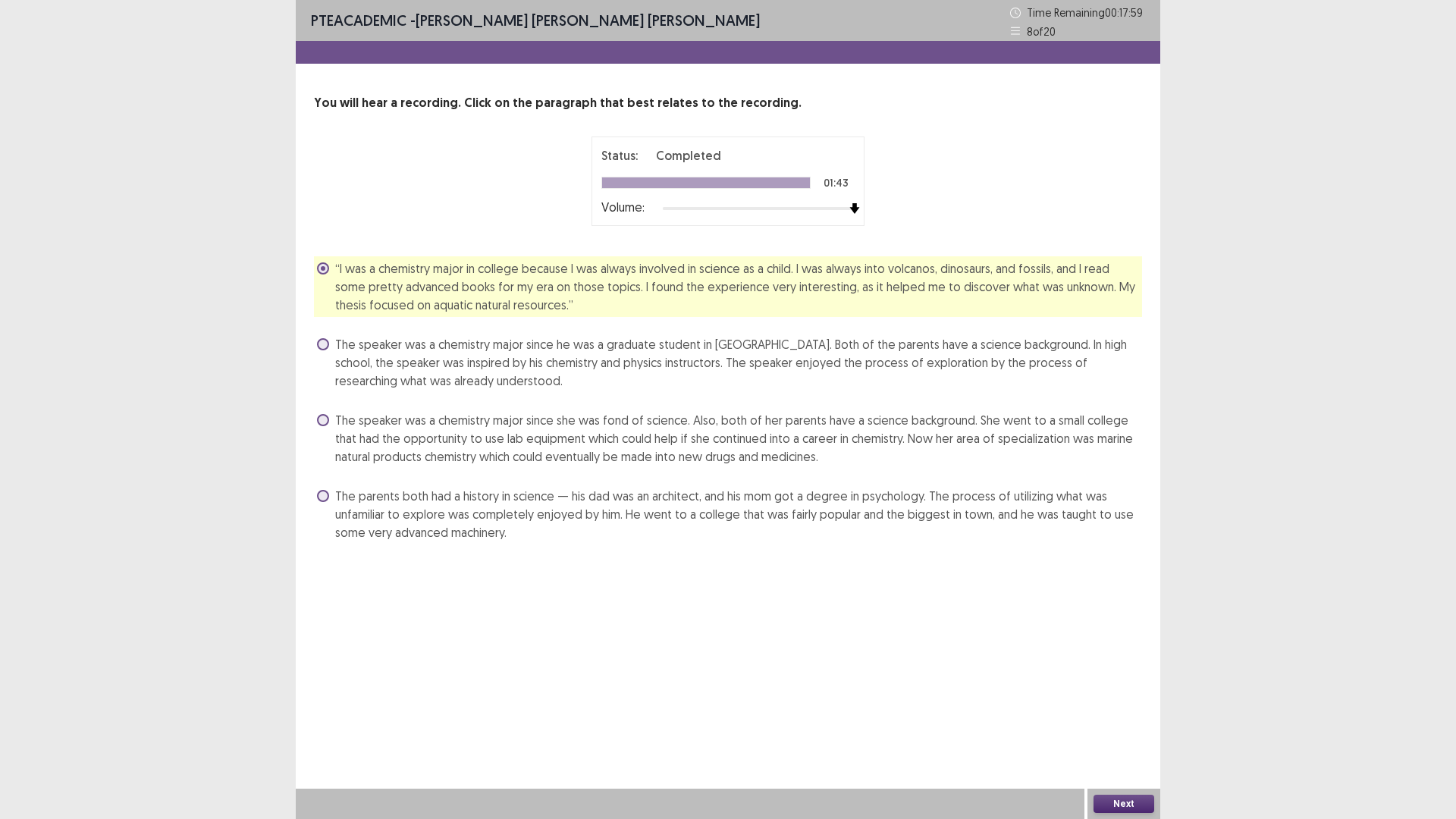
click at [312, 416] on div "You will hear a recording. Click on the paragraph that best relates to the reco…" at bounding box center [728, 319] width 865 height 451
click at [321, 415] on span at bounding box center [322, 420] width 12 height 12
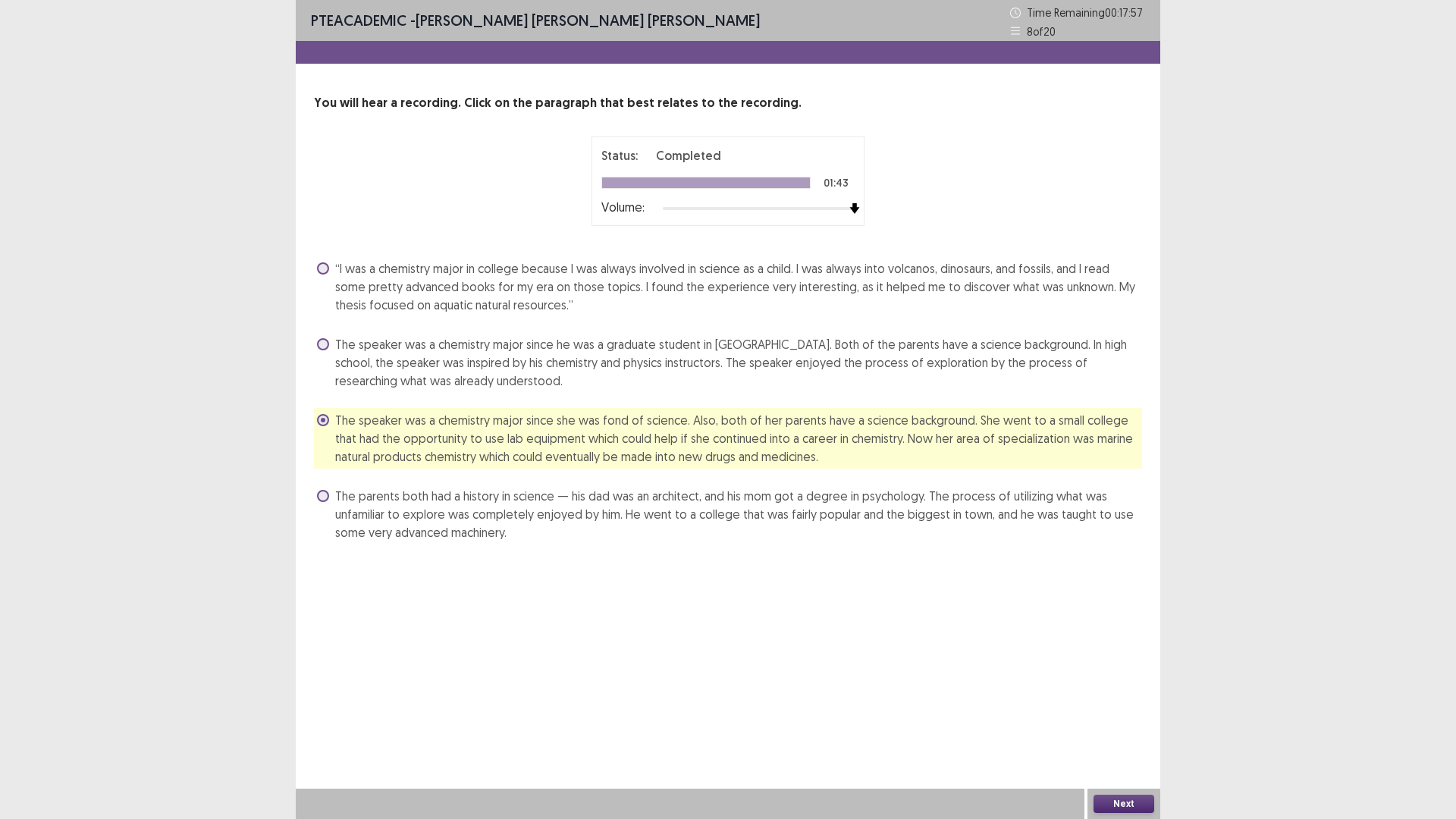
click at [1126, 691] on button "Next" at bounding box center [1123, 803] width 61 height 18
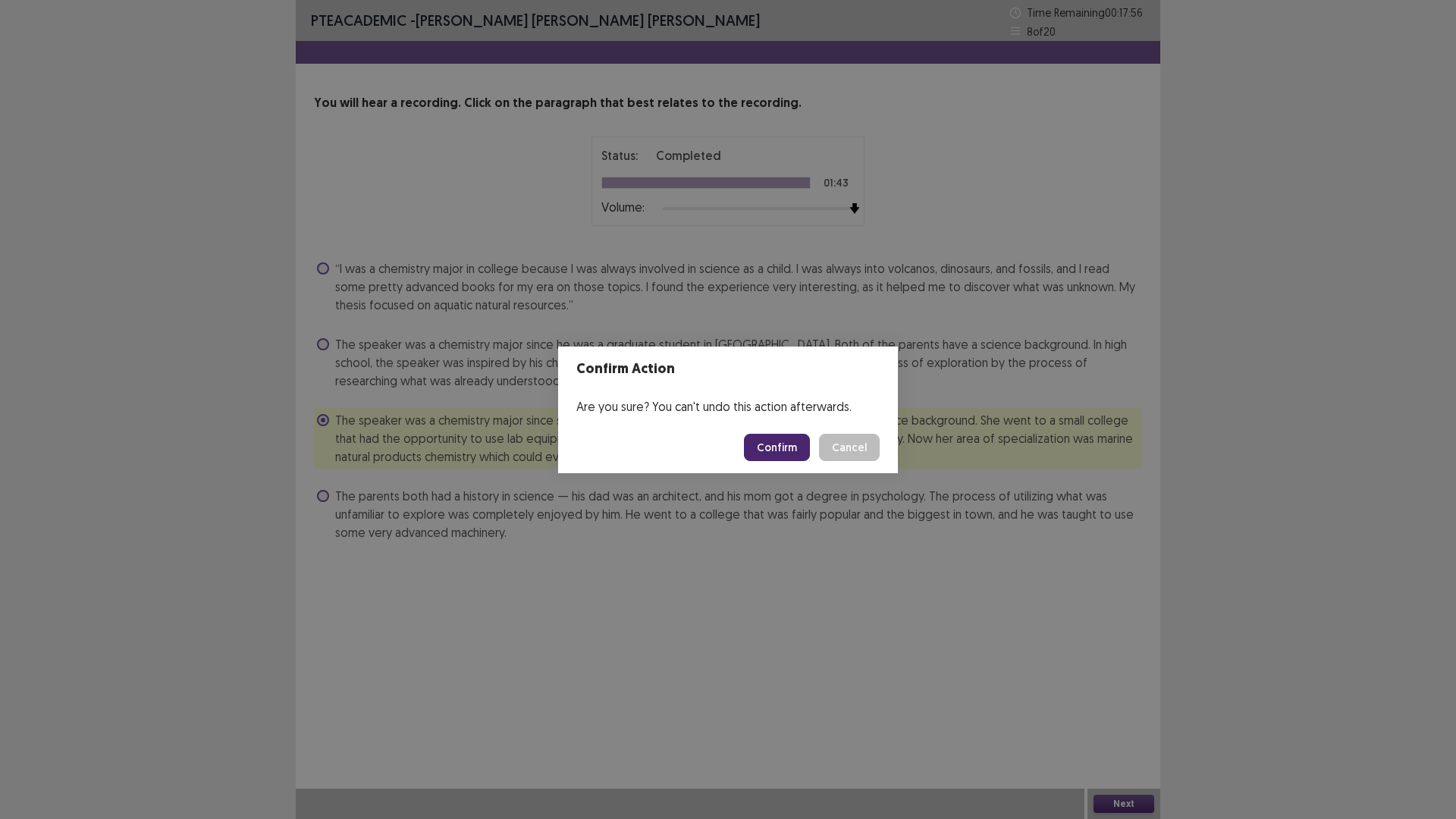
click at [775, 449] on button "Confirm" at bounding box center [777, 447] width 66 height 27
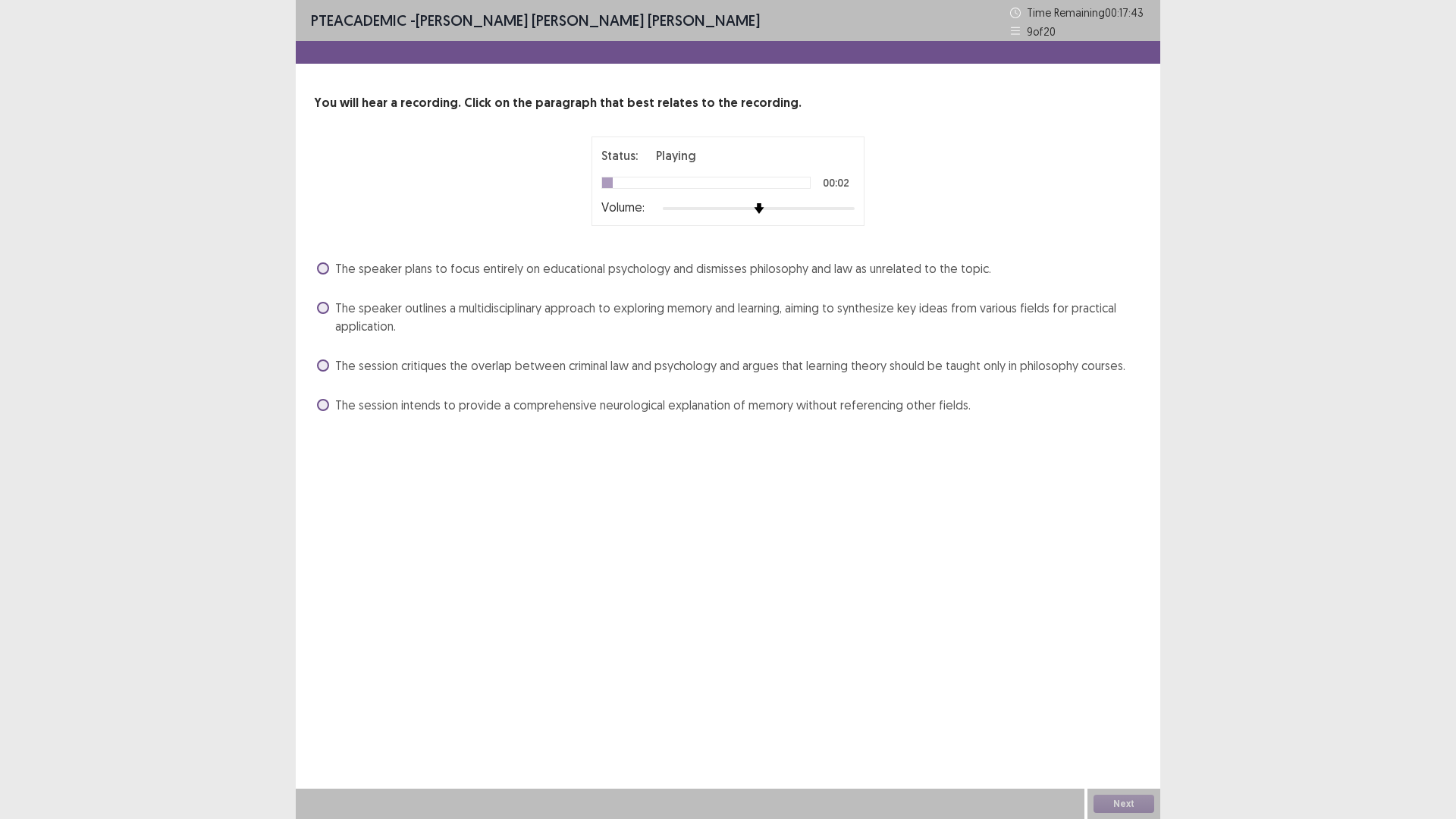
click at [854, 207] on div at bounding box center [759, 208] width 192 height 12
click at [432, 361] on span "The session critiques the overlap between criminal law and psychology and argue…" at bounding box center [731, 365] width 791 height 18
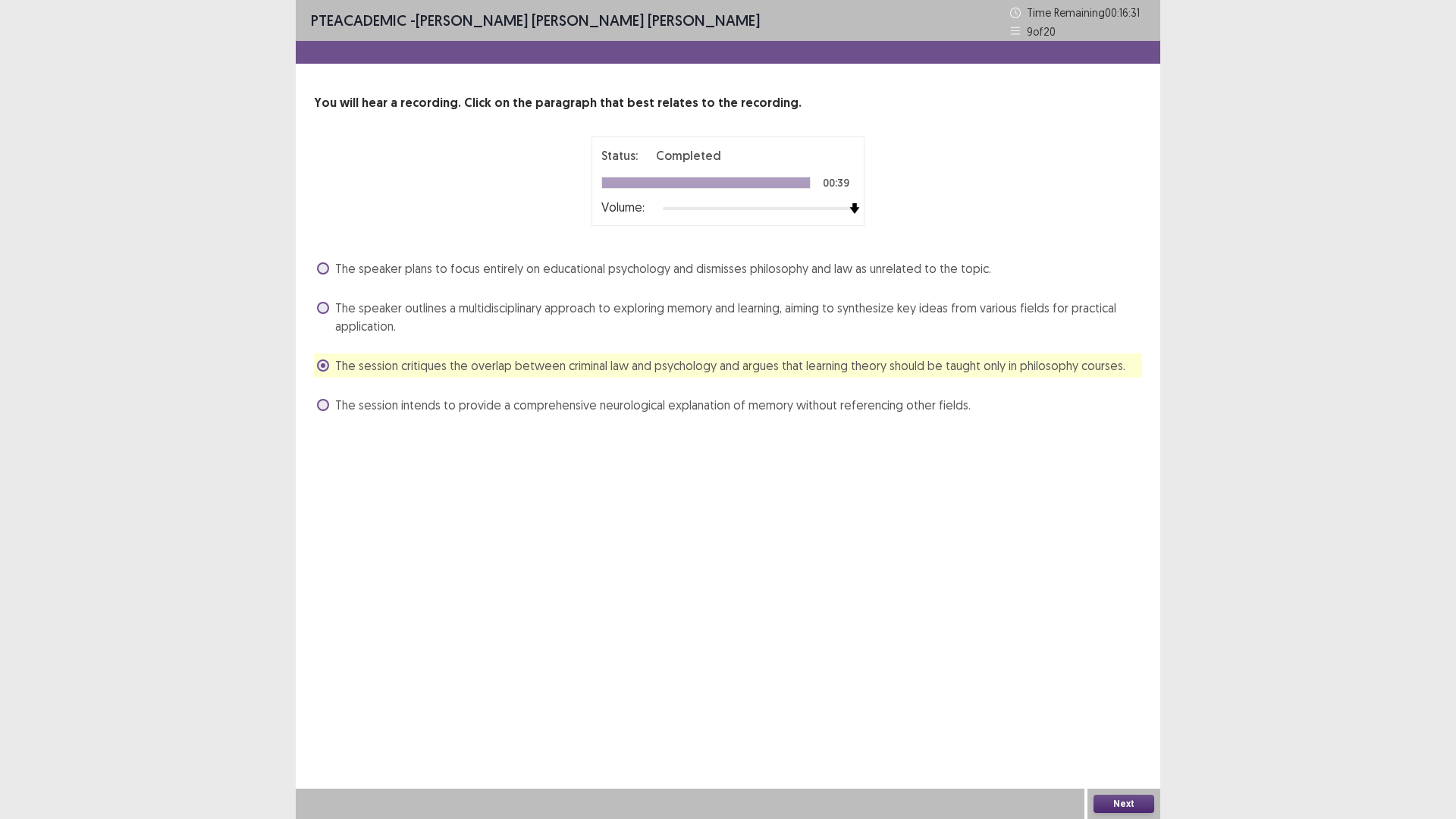
click at [1125, 691] on button "Next" at bounding box center [1123, 803] width 61 height 18
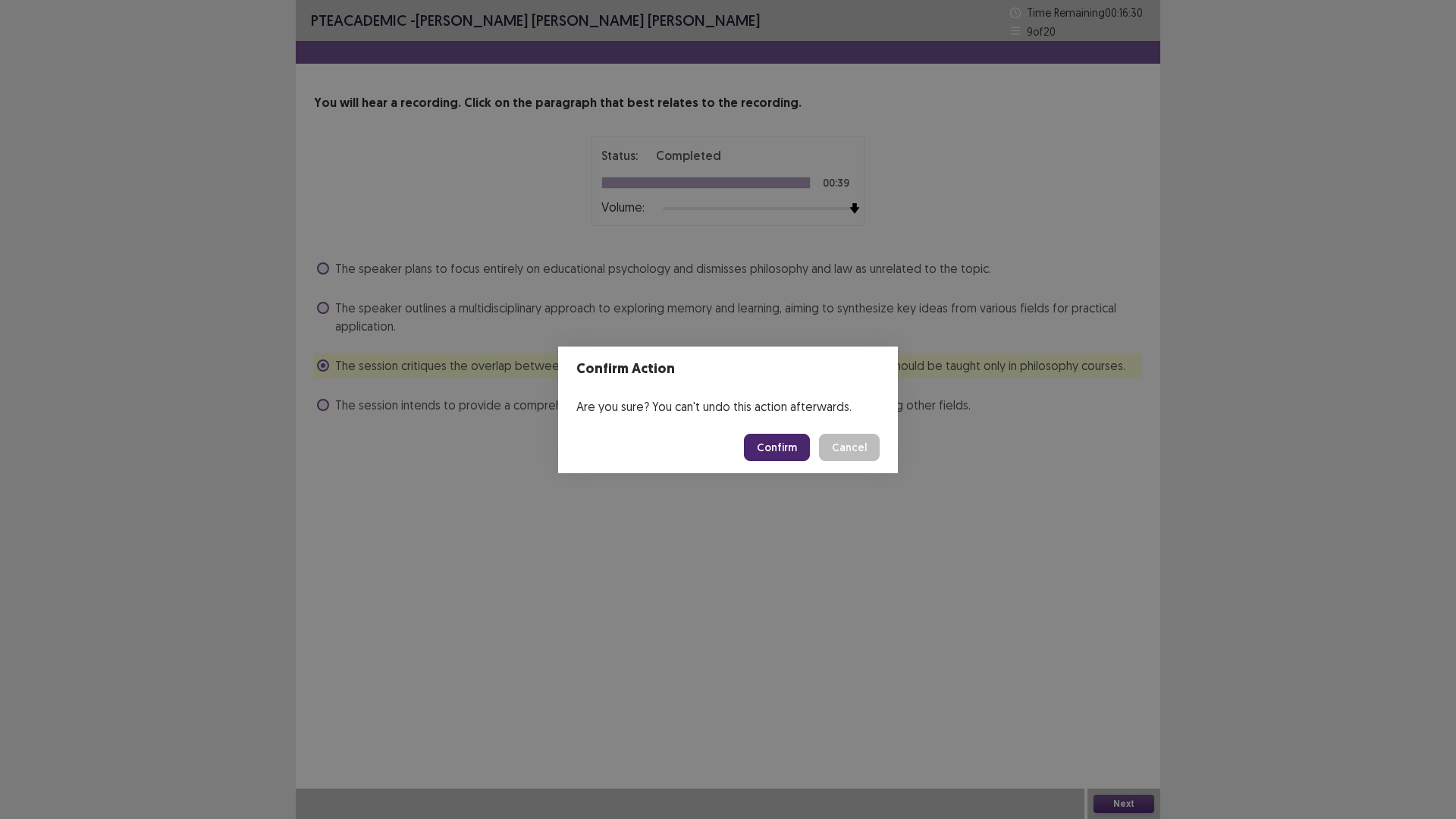
click at [803, 457] on button "Confirm" at bounding box center [777, 447] width 66 height 27
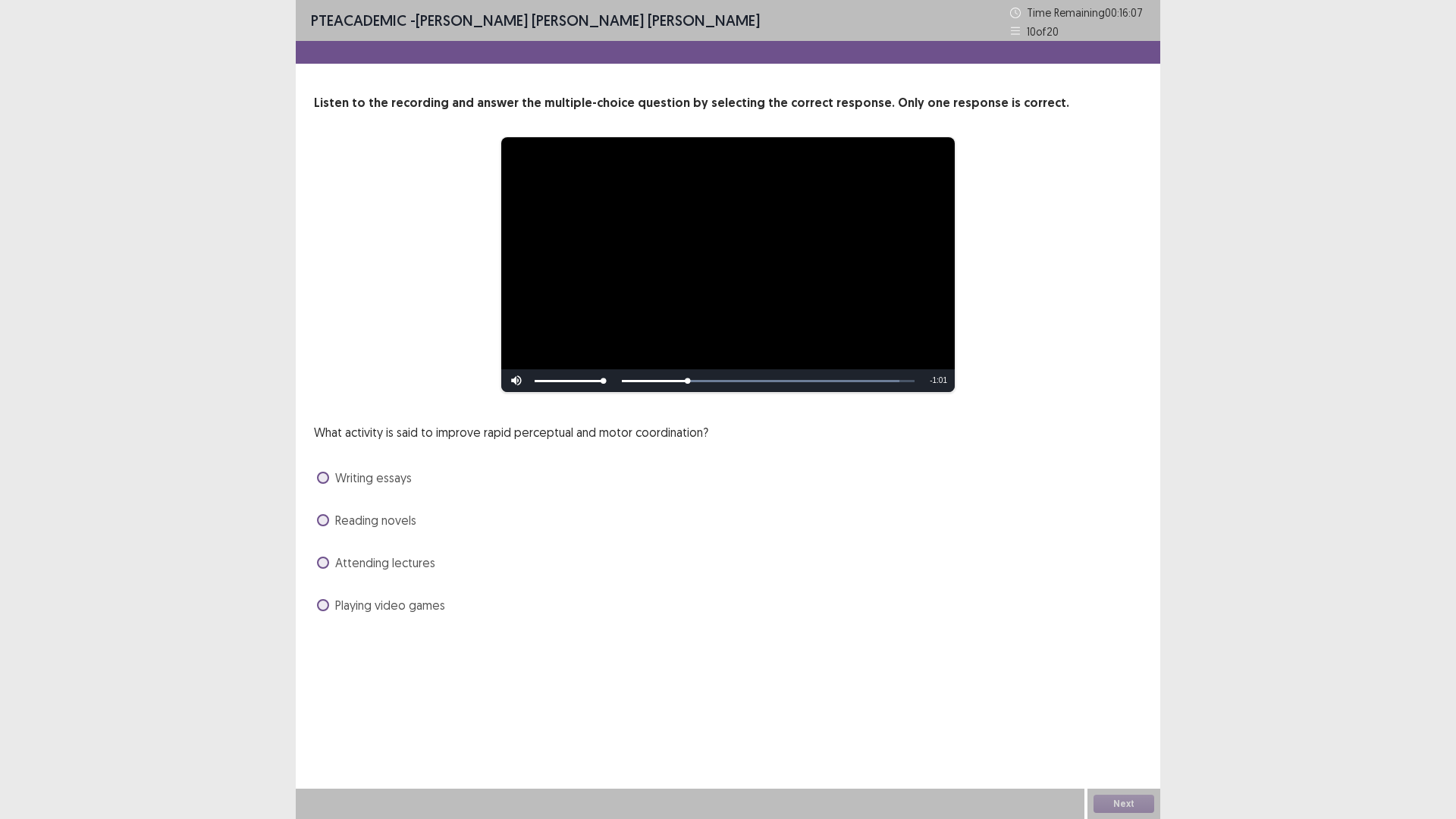
click at [325, 603] on span at bounding box center [322, 605] width 12 height 12
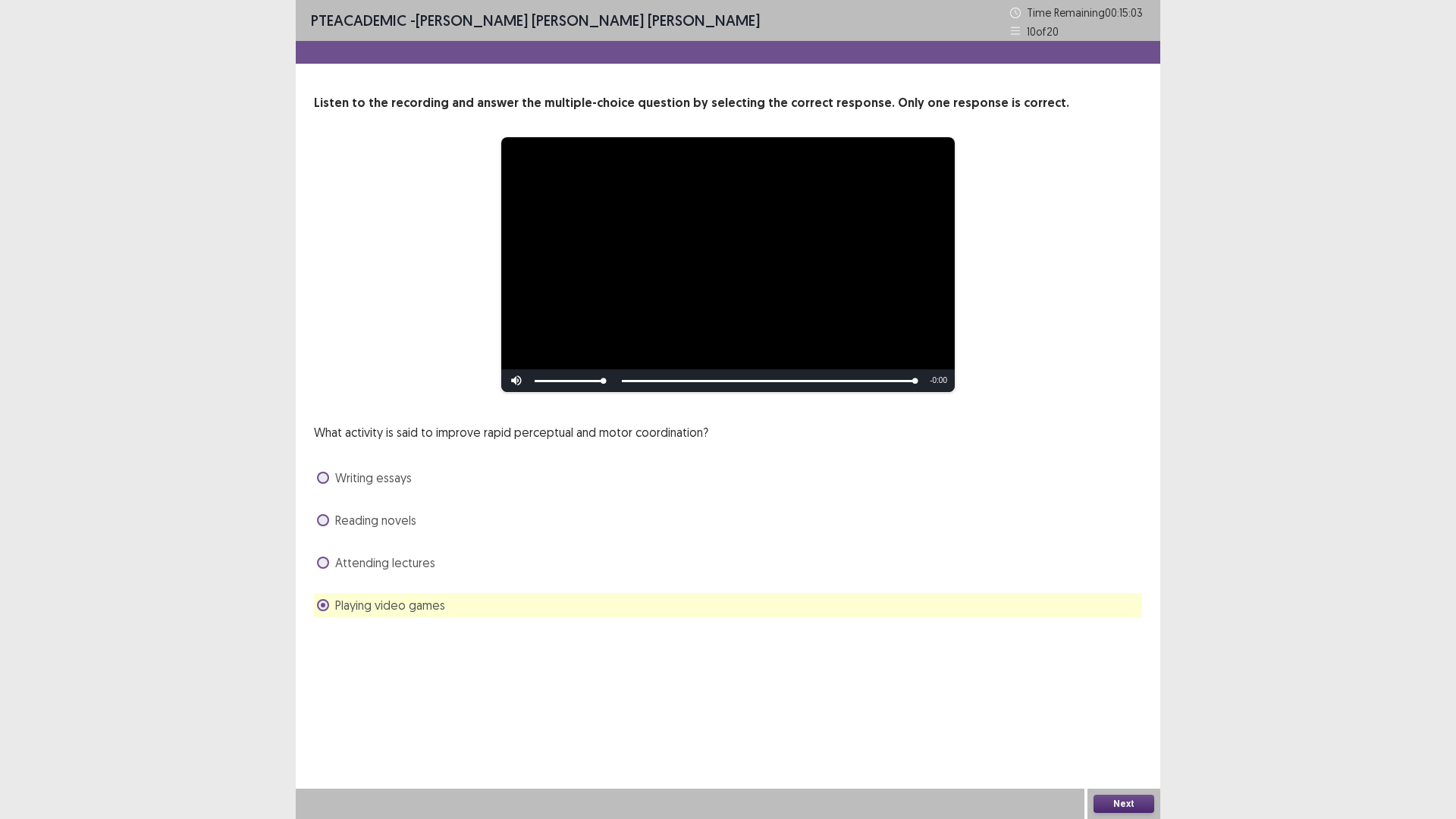
click at [1146, 691] on button "Next" at bounding box center [1123, 803] width 61 height 18
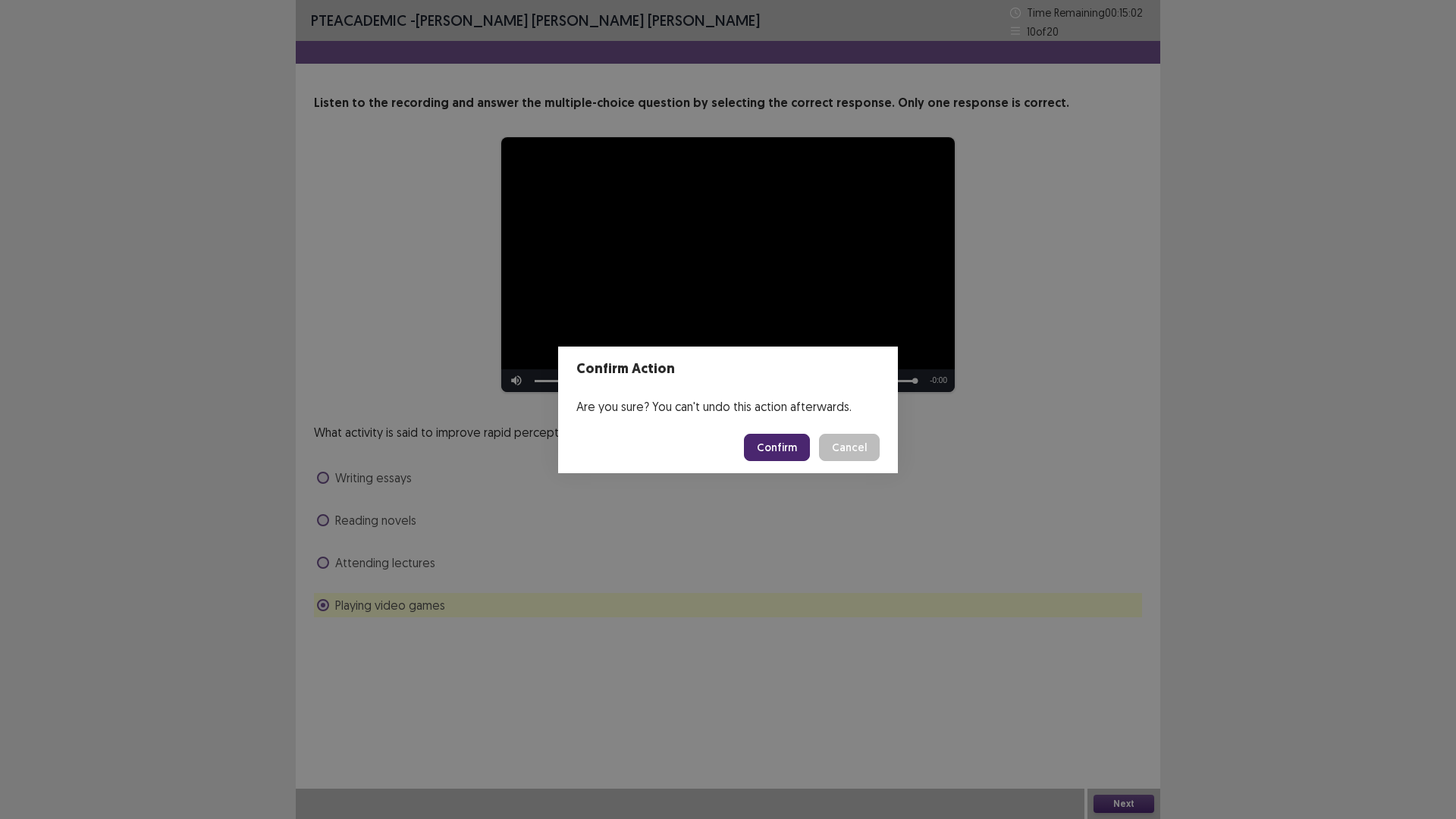
click at [784, 437] on button "Confirm" at bounding box center [777, 447] width 66 height 27
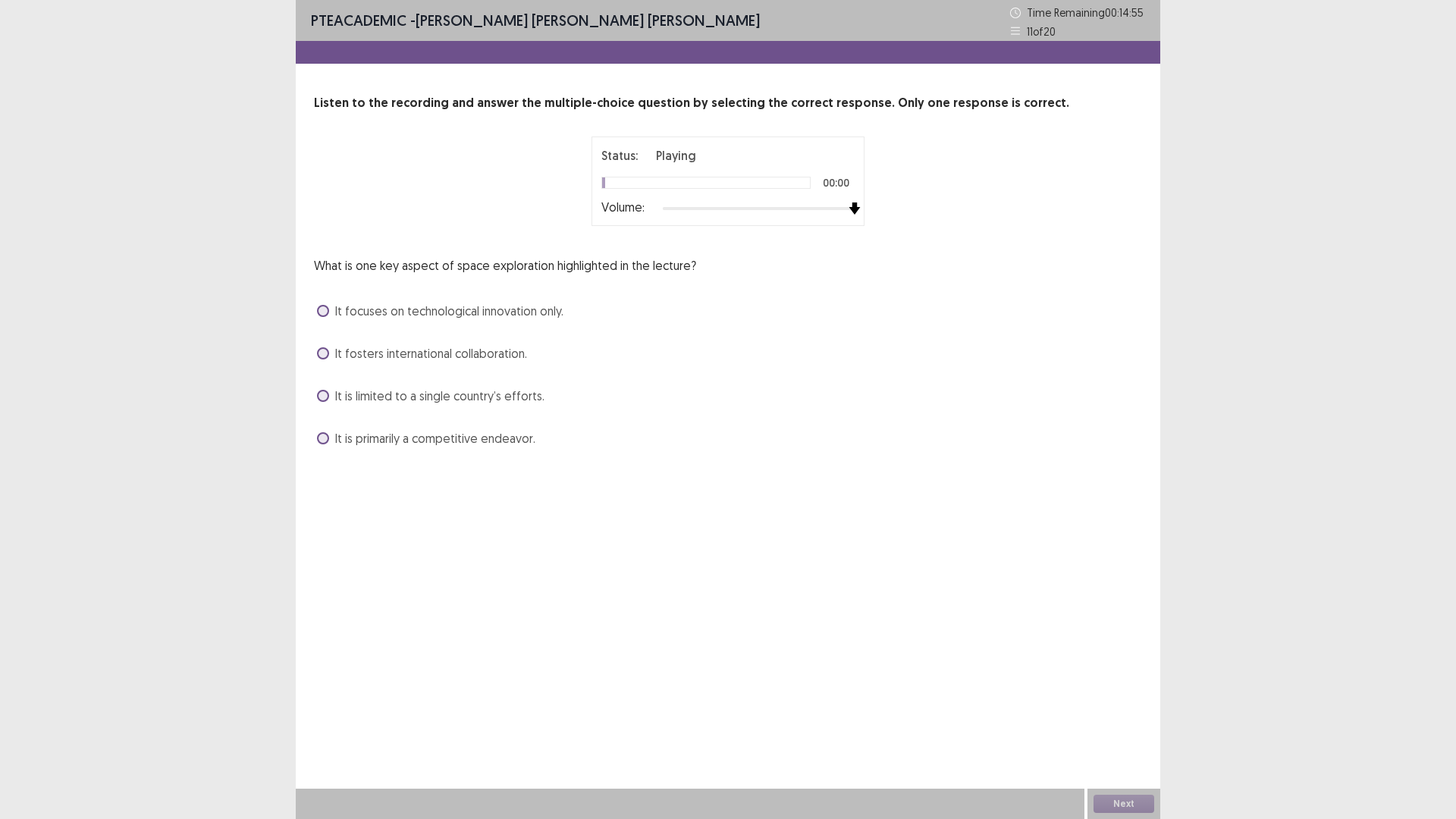
click at [852, 205] on div at bounding box center [759, 208] width 192 height 12
click at [329, 352] on label "It fosters international collaboration." at bounding box center [422, 353] width 210 height 18
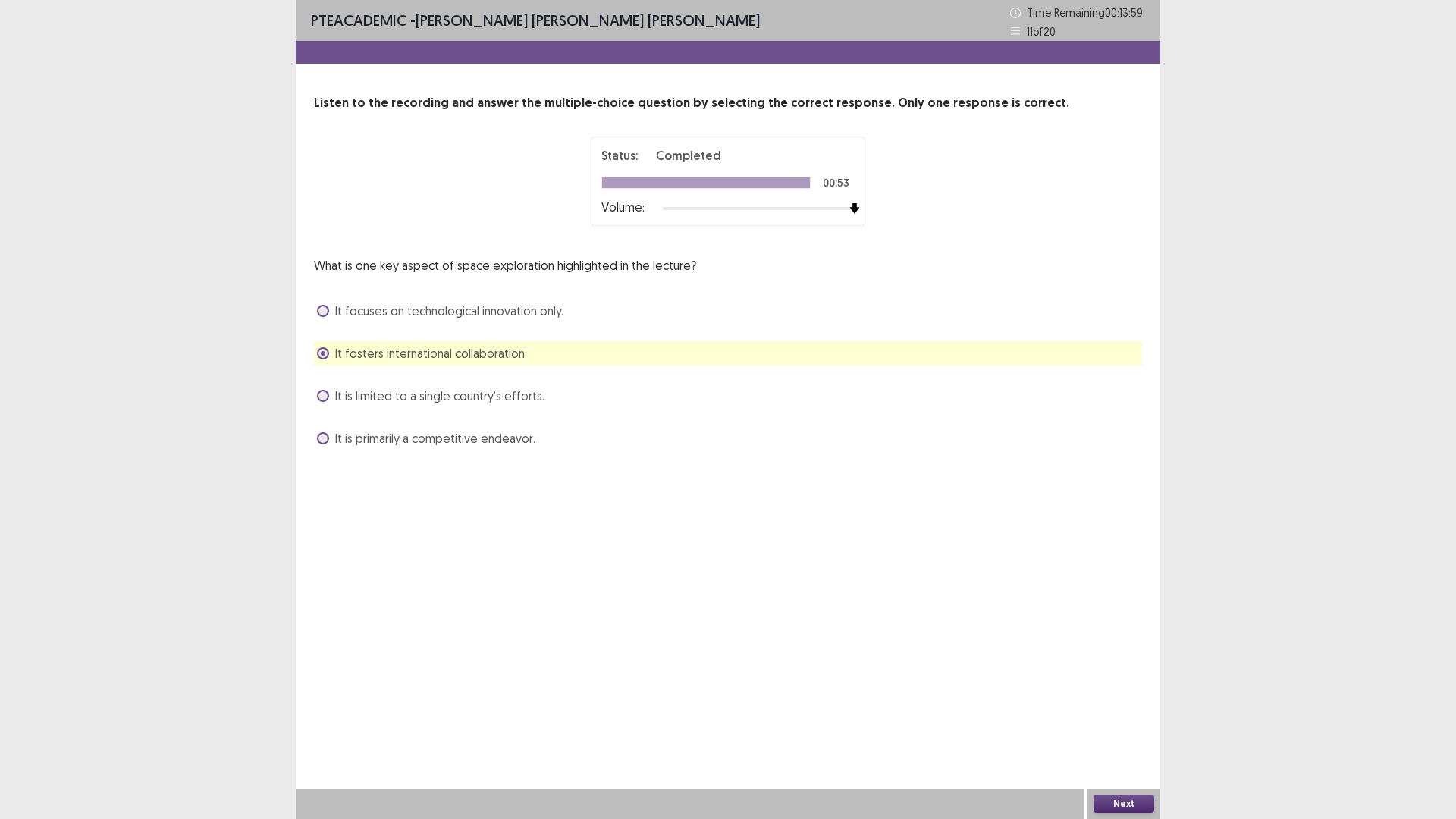
click at [1124, 691] on button "Next" at bounding box center [1123, 803] width 61 height 18
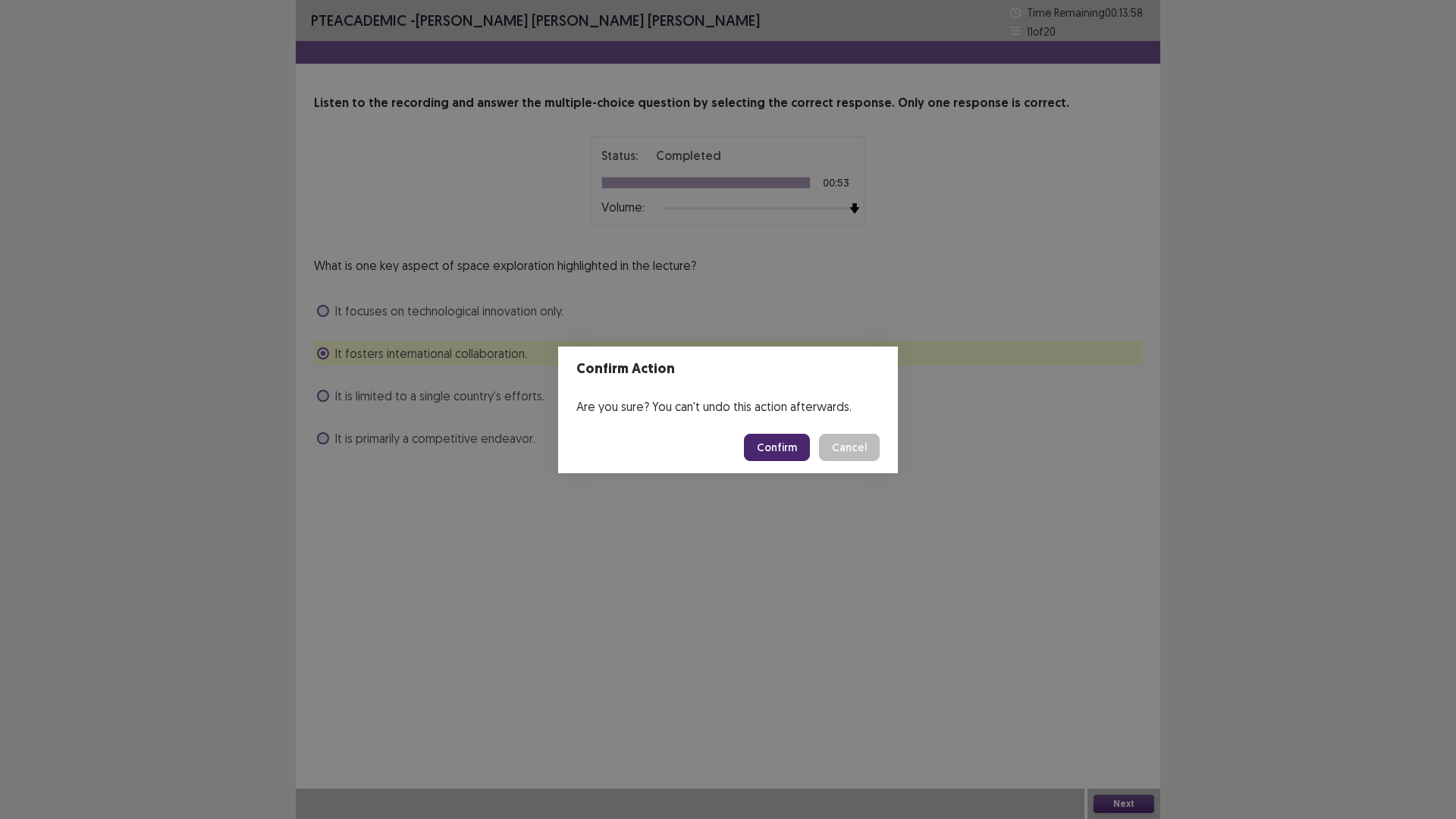
click at [793, 452] on button "Confirm" at bounding box center [777, 447] width 66 height 27
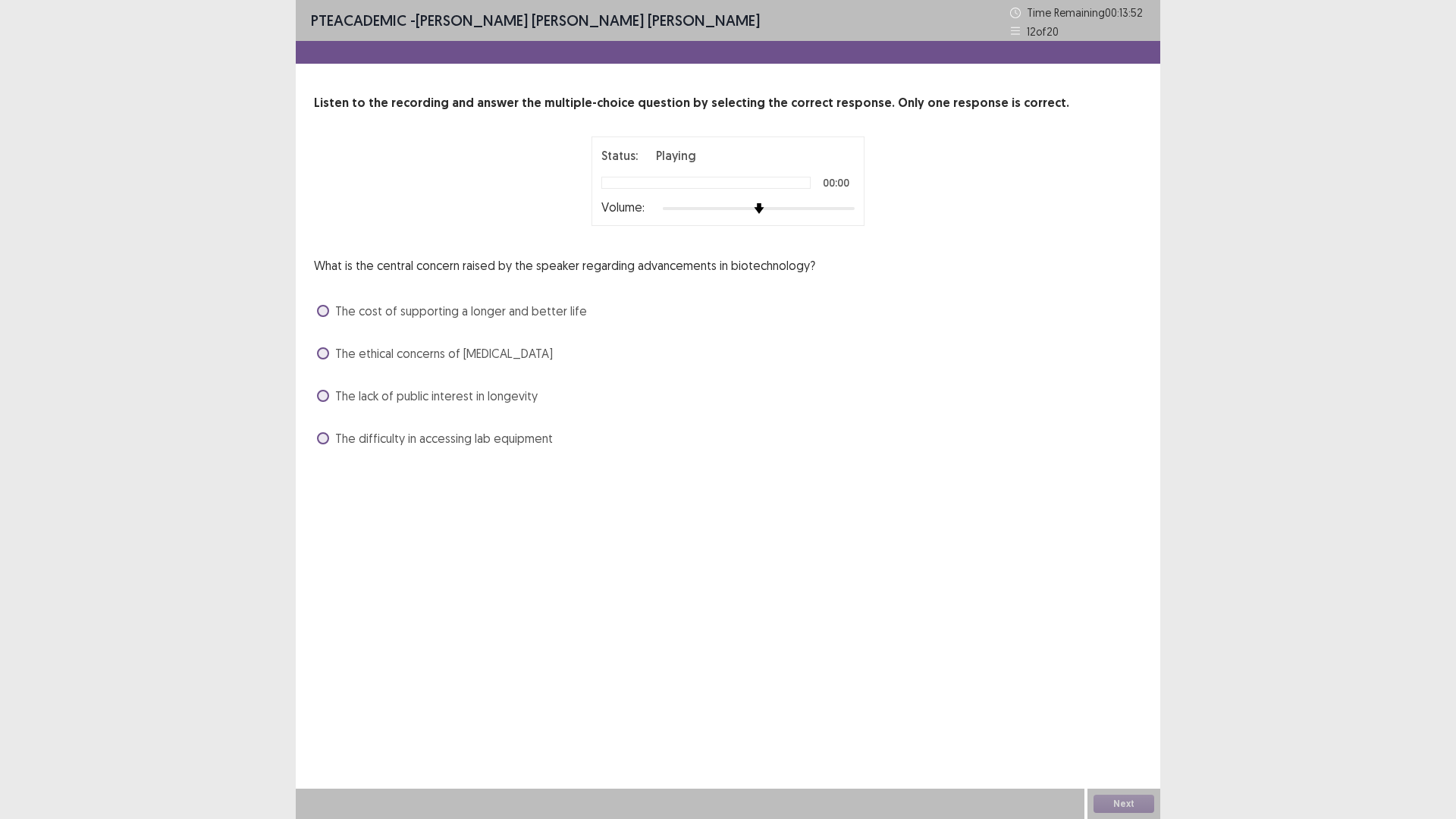
click at [854, 209] on div at bounding box center [759, 208] width 192 height 12
click at [321, 318] on label "The cost of supporting a longer and better life" at bounding box center [452, 310] width 270 height 18
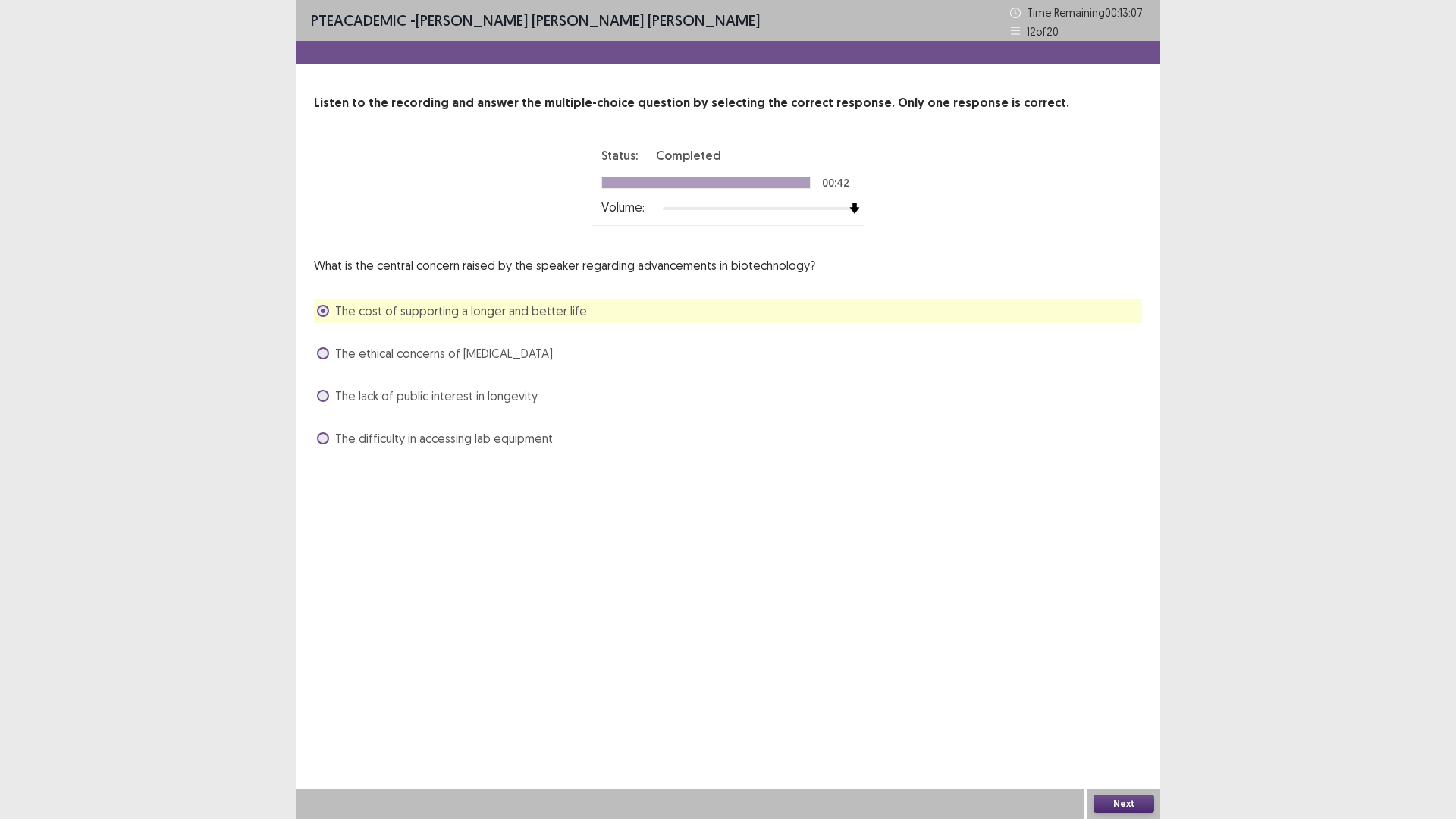
click at [1130, 691] on button "Next" at bounding box center [1123, 803] width 61 height 18
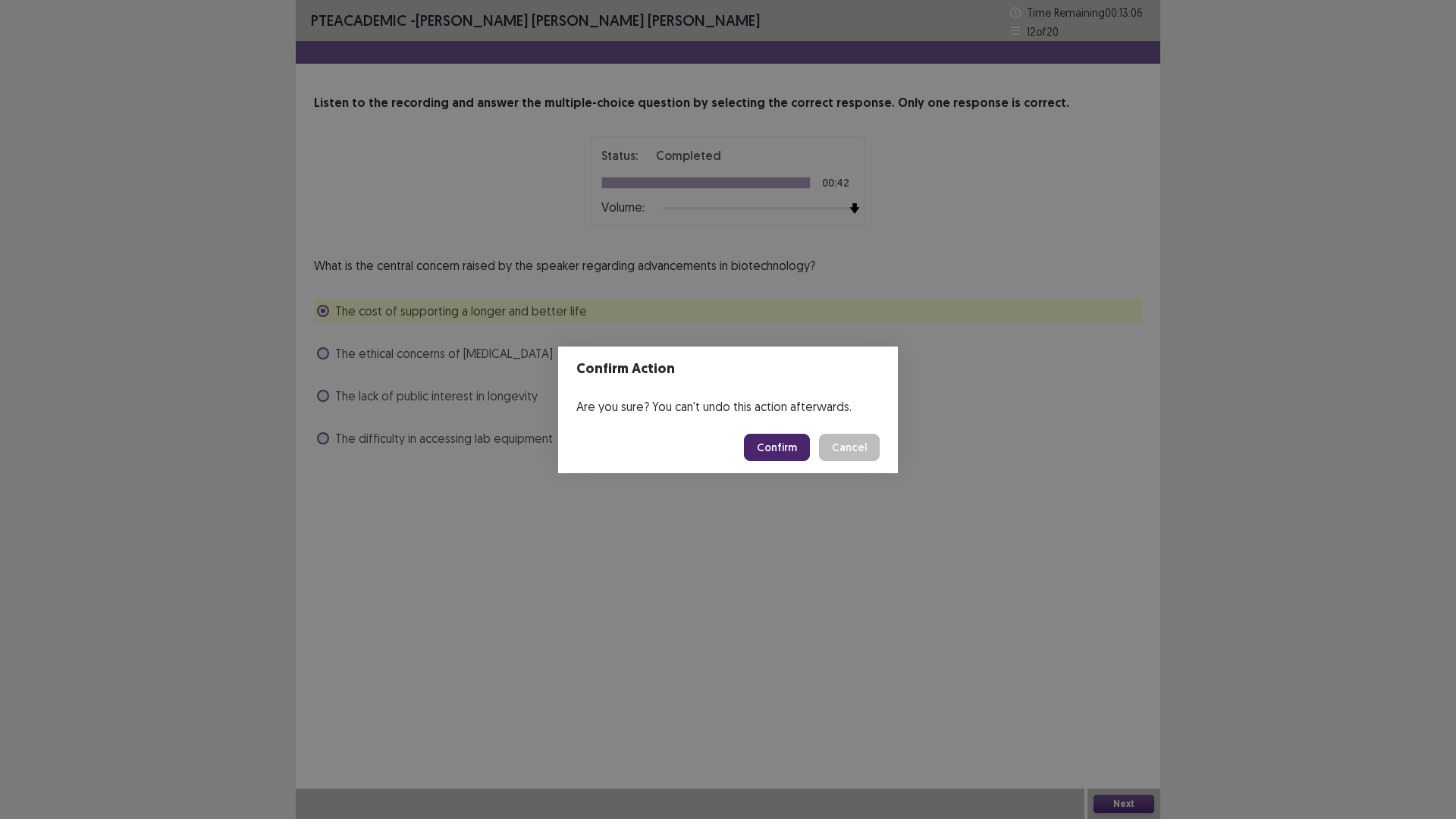
click at [780, 447] on button "Confirm" at bounding box center [777, 447] width 66 height 27
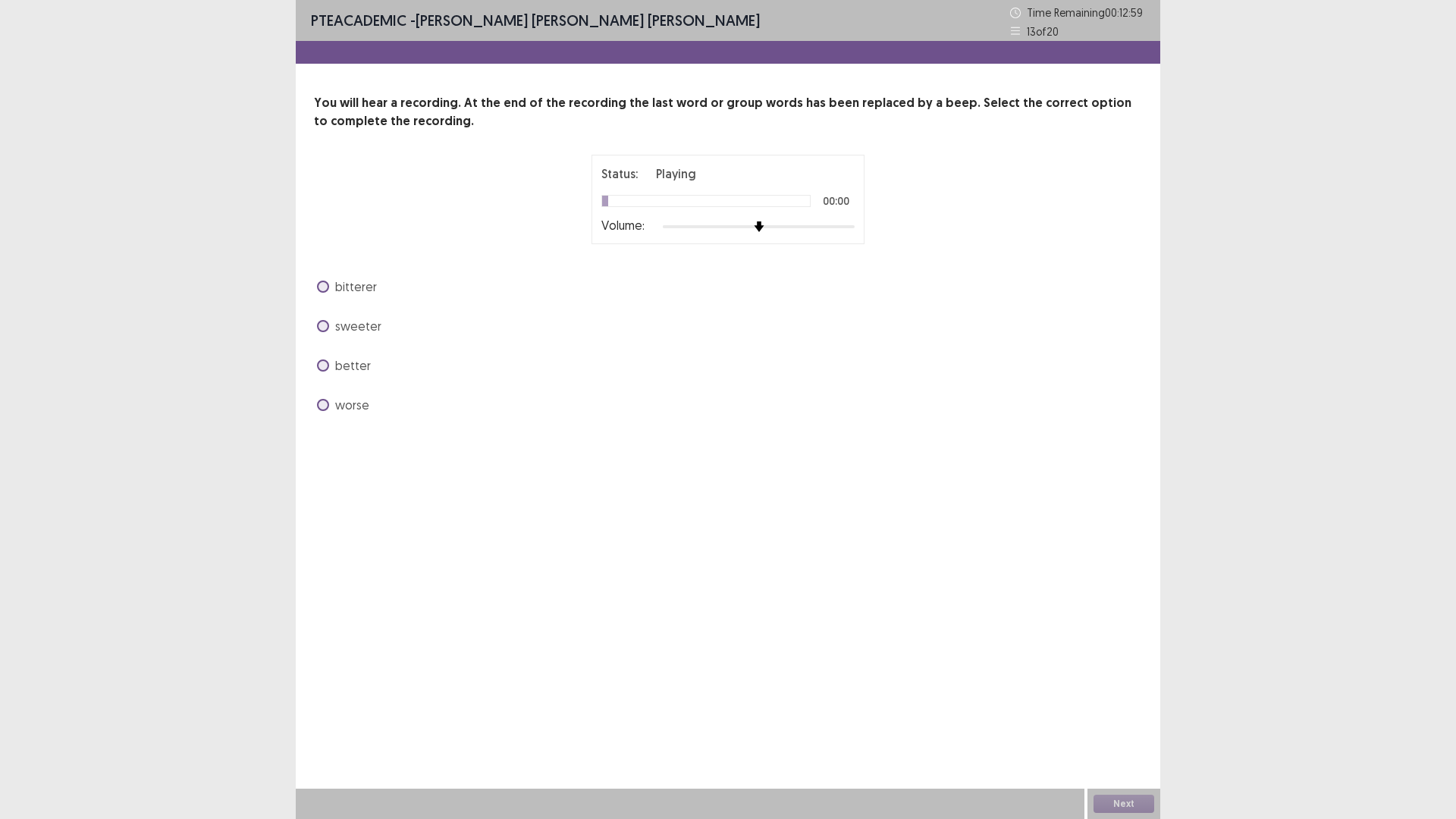
click at [850, 224] on div at bounding box center [759, 227] width 192 height 12
click at [344, 368] on span "better" at bounding box center [353, 365] width 36 height 18
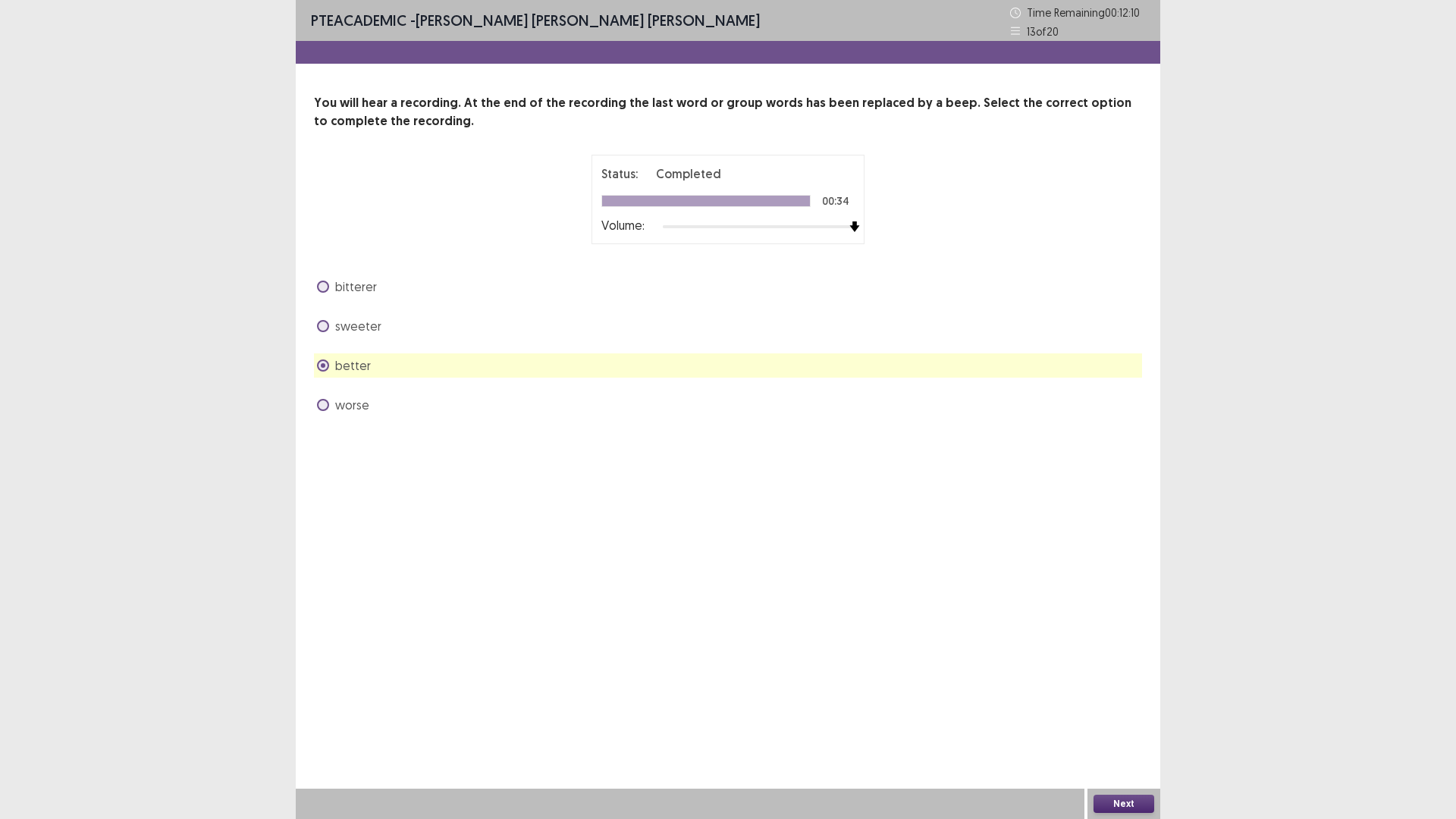
click at [343, 331] on span "sweeter" at bounding box center [358, 325] width 46 height 18
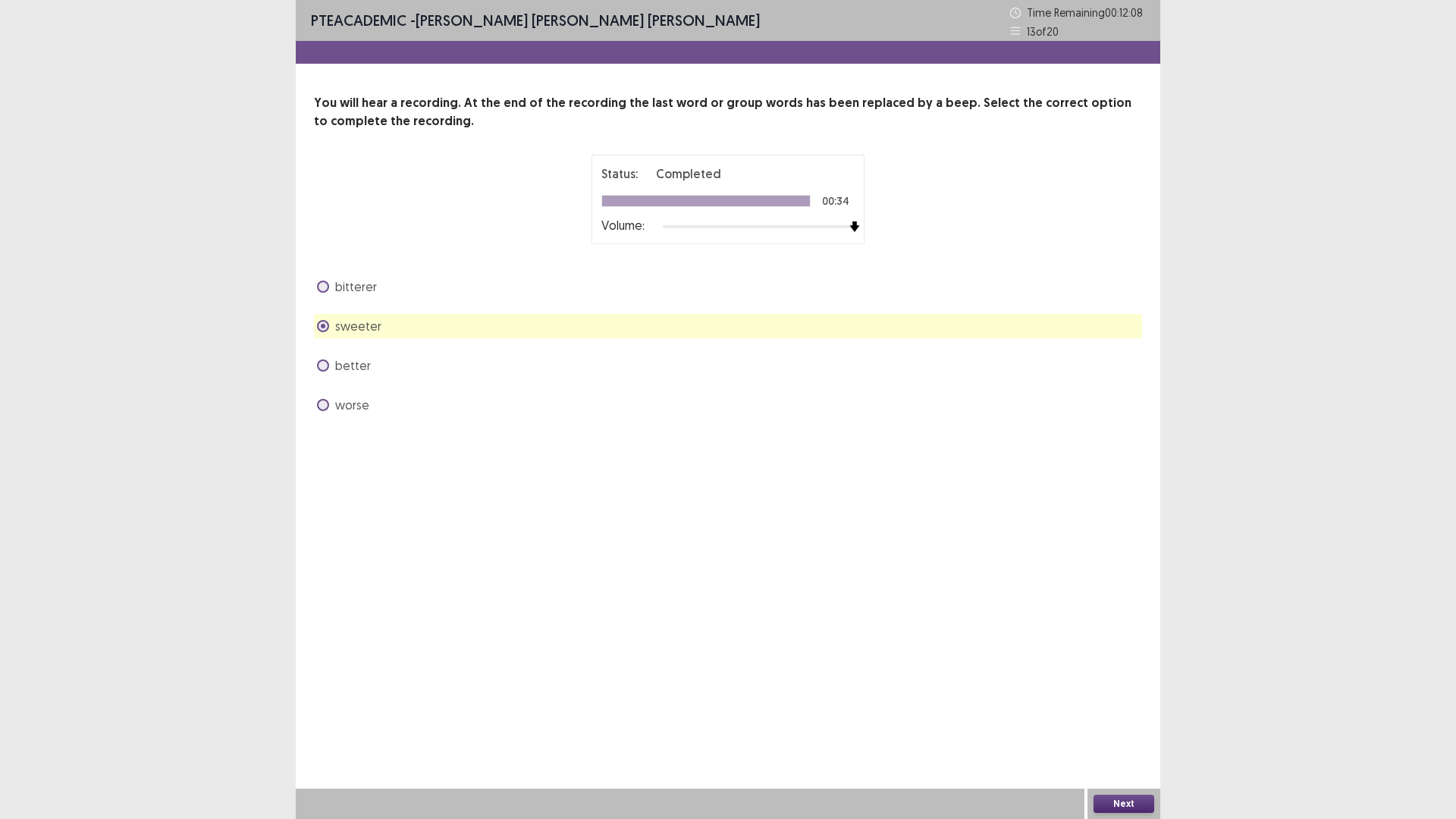
click at [364, 287] on span "bitterer" at bounding box center [356, 286] width 42 height 18
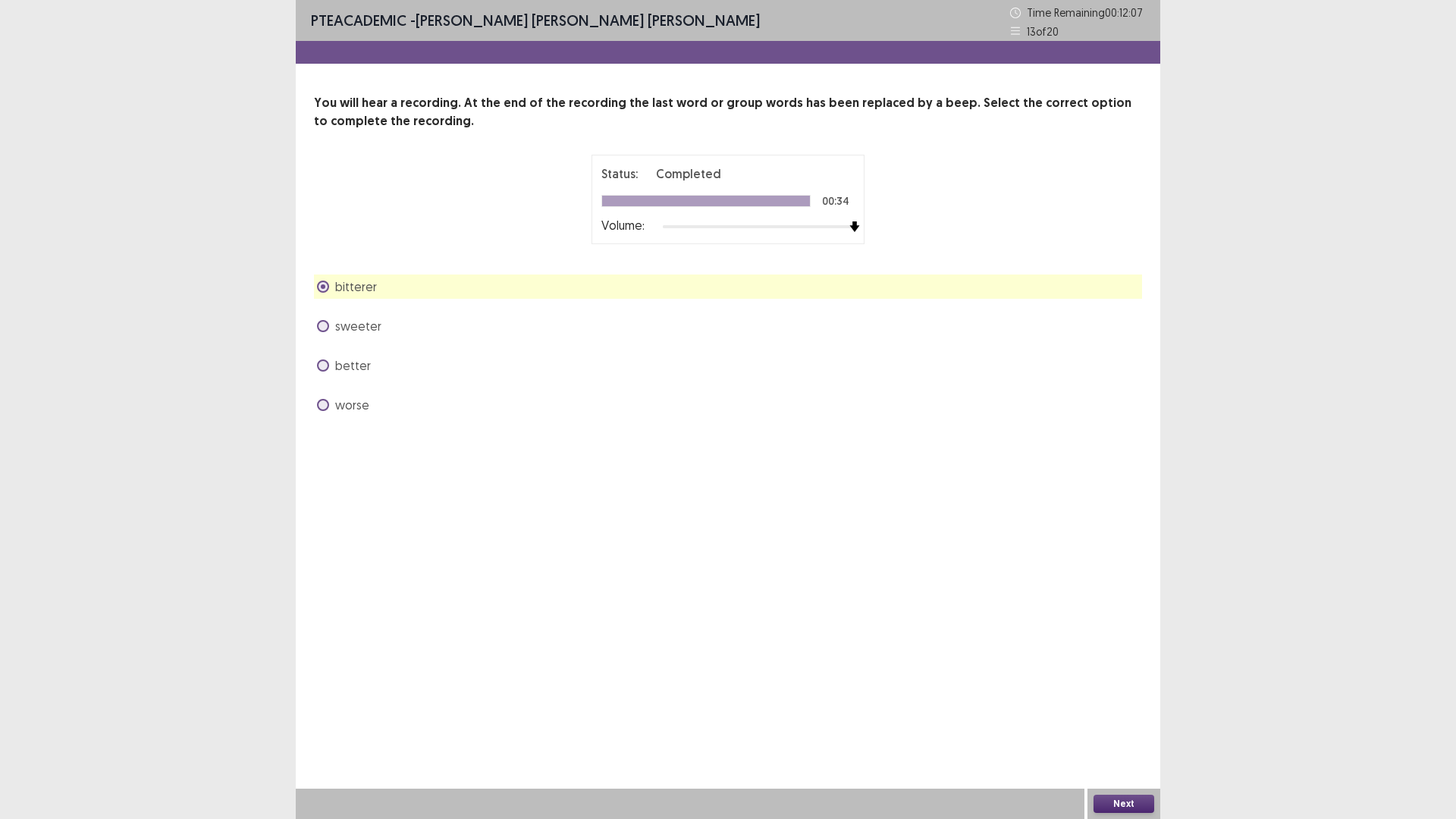
click at [1142, 691] on button "Next" at bounding box center [1123, 803] width 61 height 18
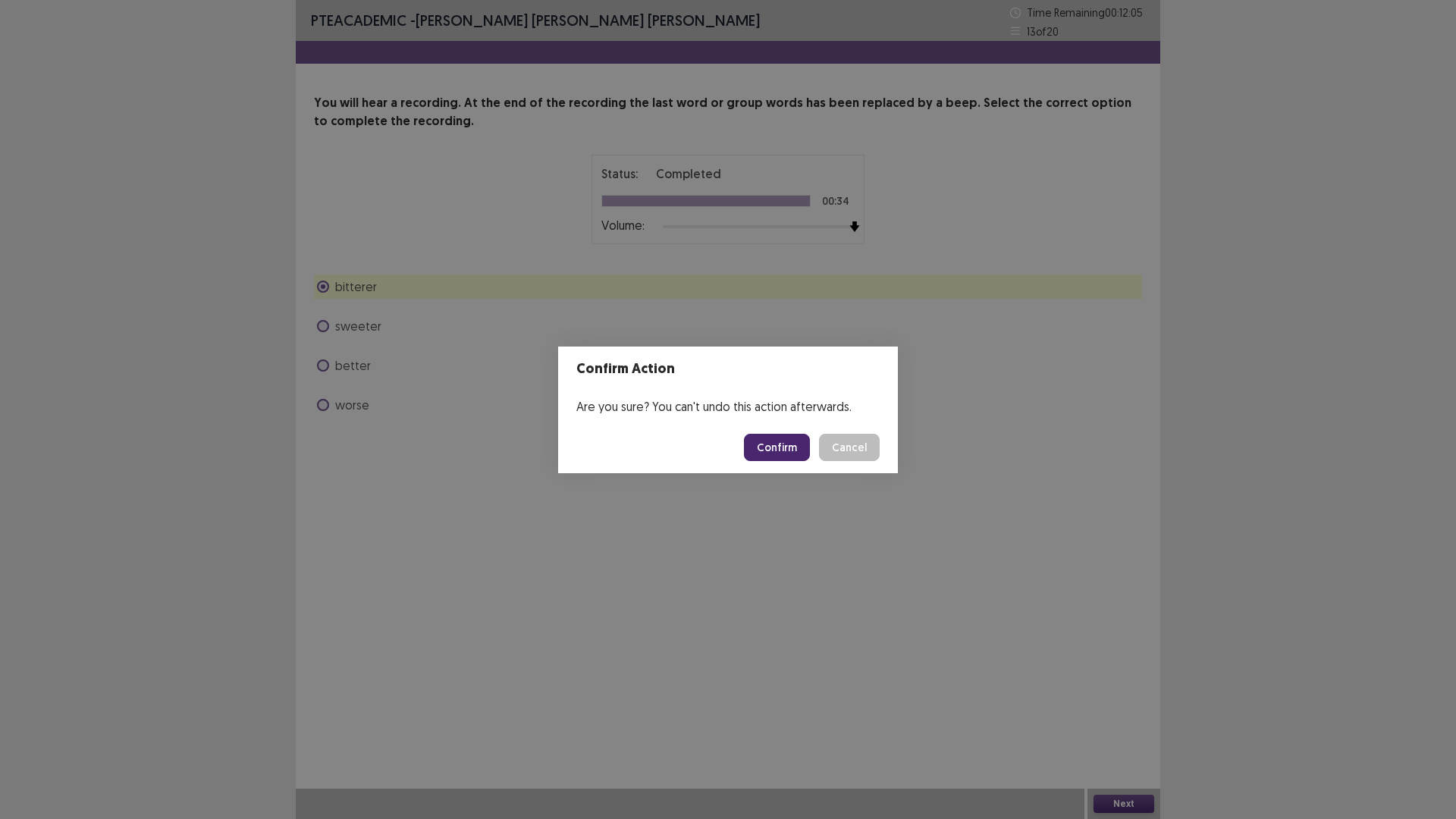
click at [746, 454] on footer "Confirm Cancel" at bounding box center [728, 447] width 340 height 52
click at [763, 452] on button "Confirm" at bounding box center [777, 447] width 66 height 27
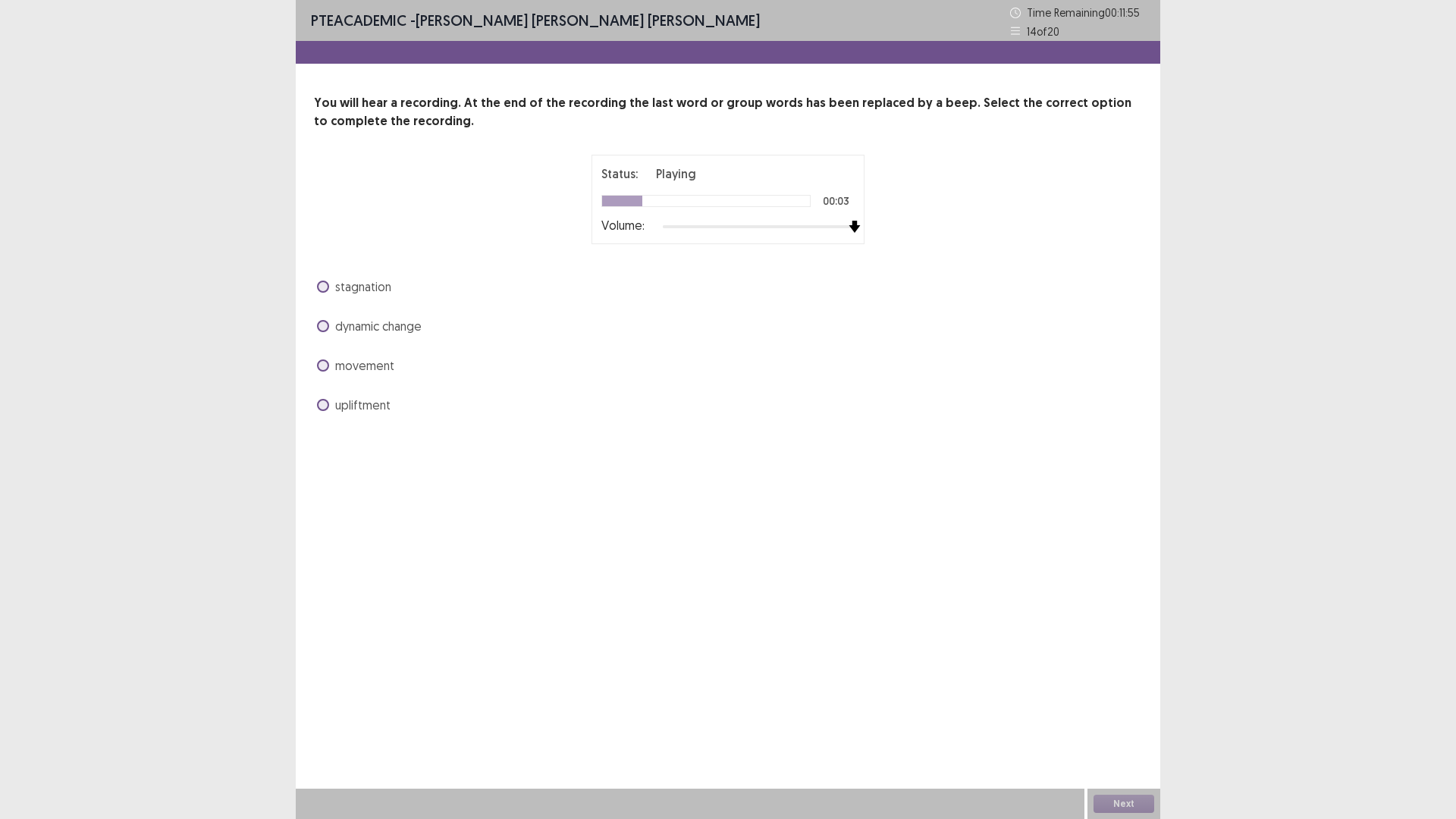
click at [854, 225] on div at bounding box center [759, 227] width 192 height 12
click at [353, 372] on span "movement" at bounding box center [364, 365] width 59 height 18
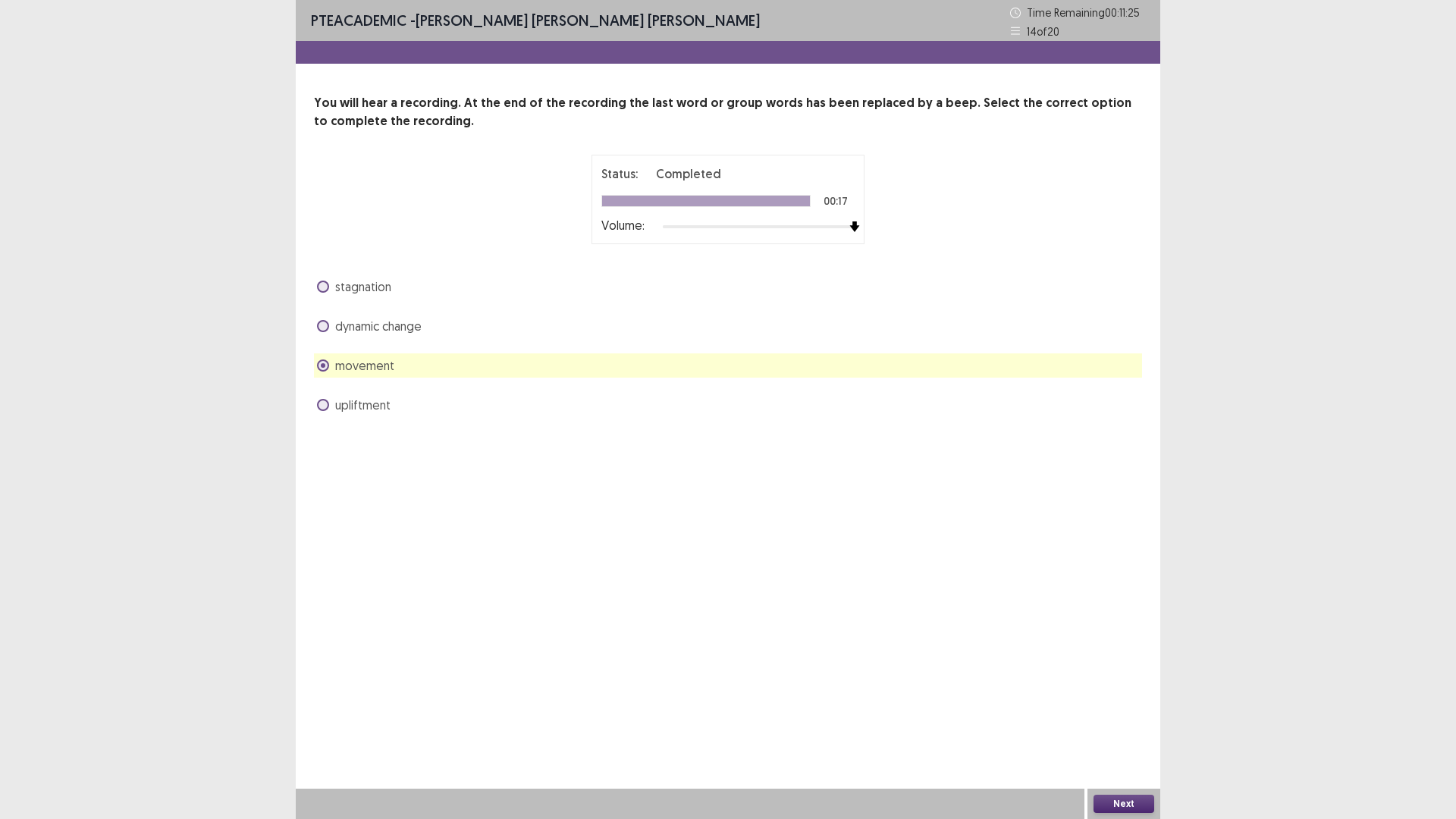
click at [1129, 691] on button "Next" at bounding box center [1123, 803] width 61 height 18
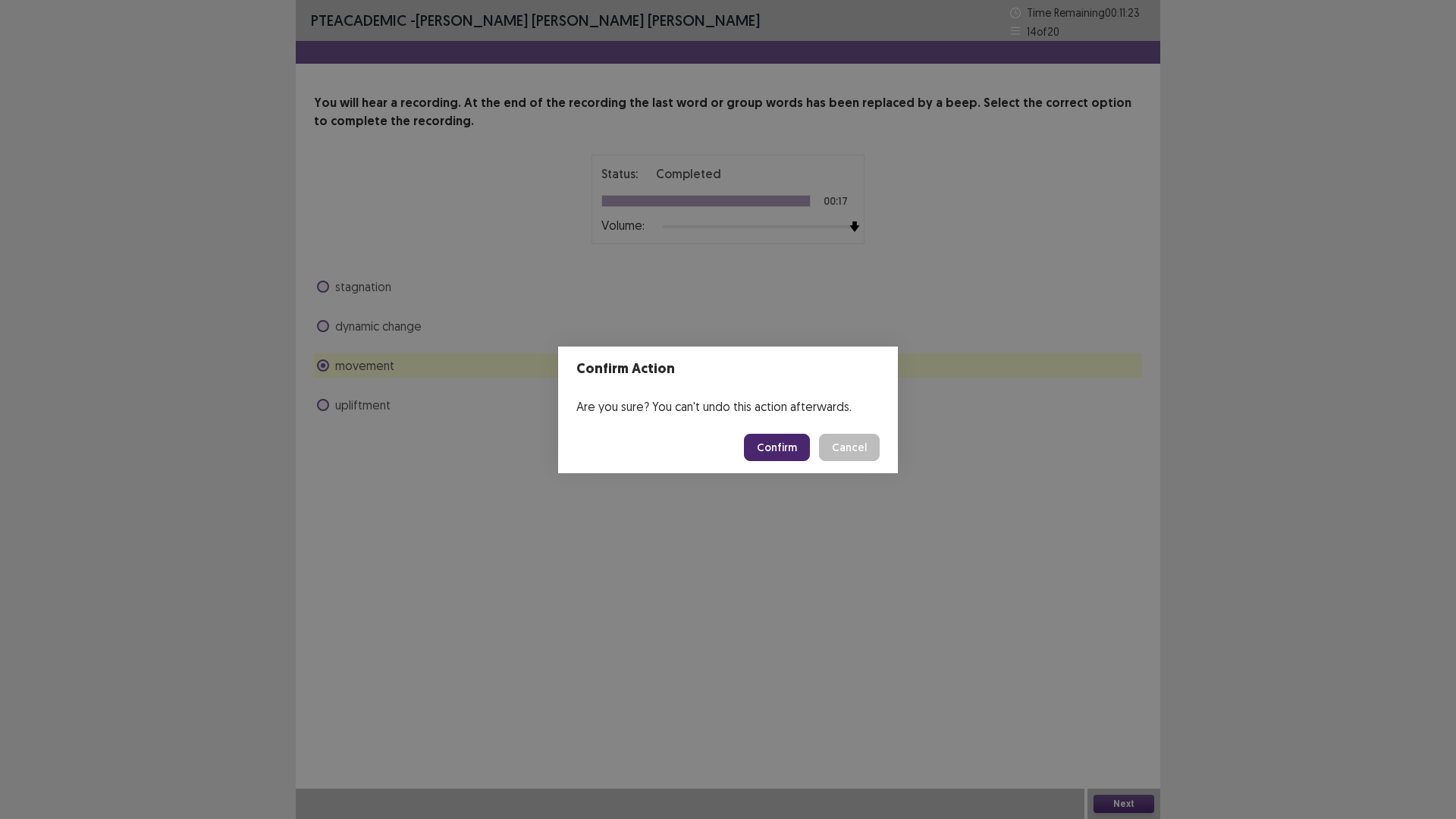
click at [785, 438] on button "Confirm" at bounding box center [777, 447] width 66 height 27
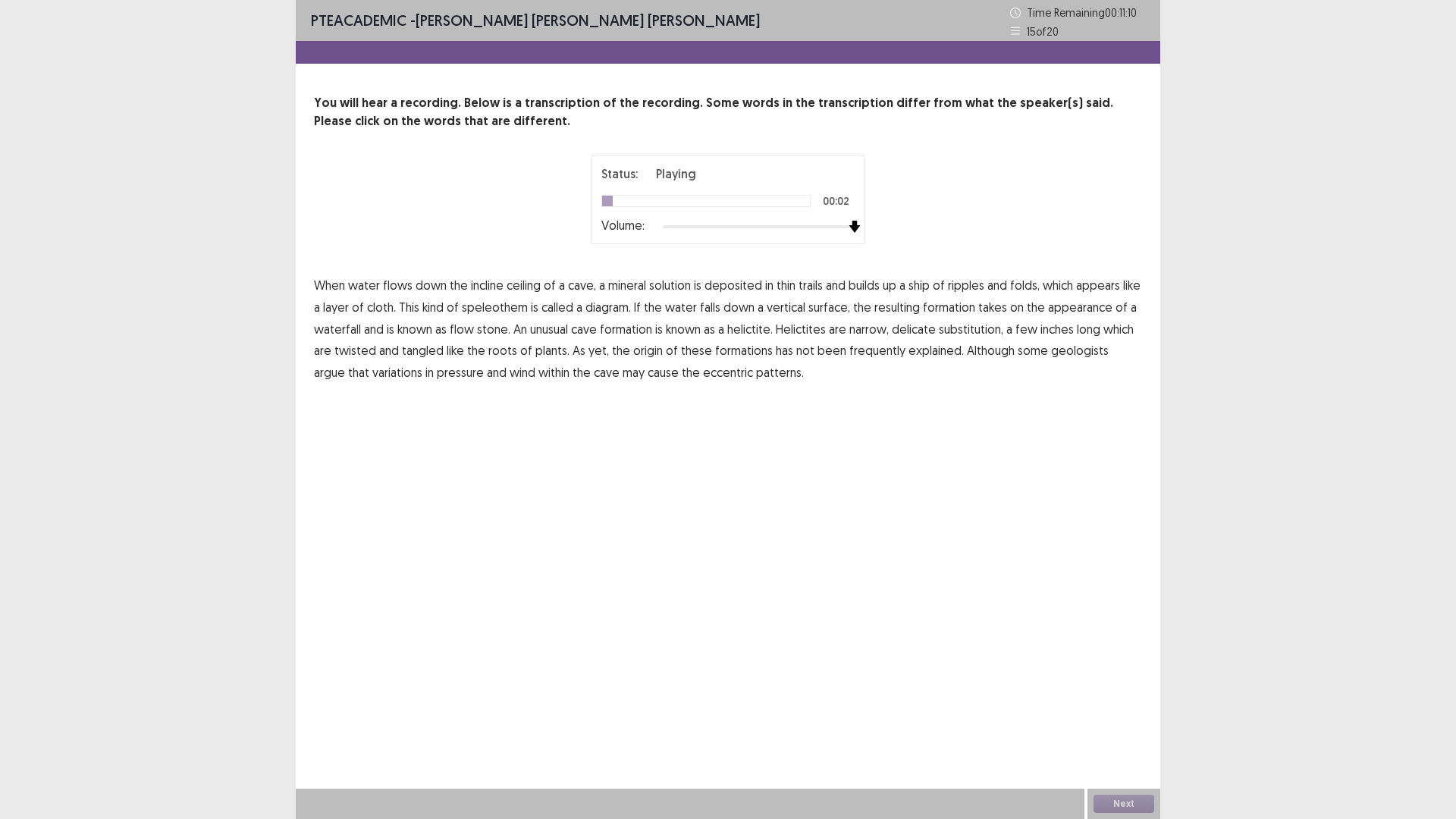
click at [849, 221] on div at bounding box center [759, 227] width 192 height 12
click at [621, 302] on span "diagram." at bounding box center [608, 306] width 46 height 18
click at [969, 329] on span "substitution," at bounding box center [971, 329] width 65 height 18
click at [868, 349] on span "frequently" at bounding box center [878, 350] width 56 height 18
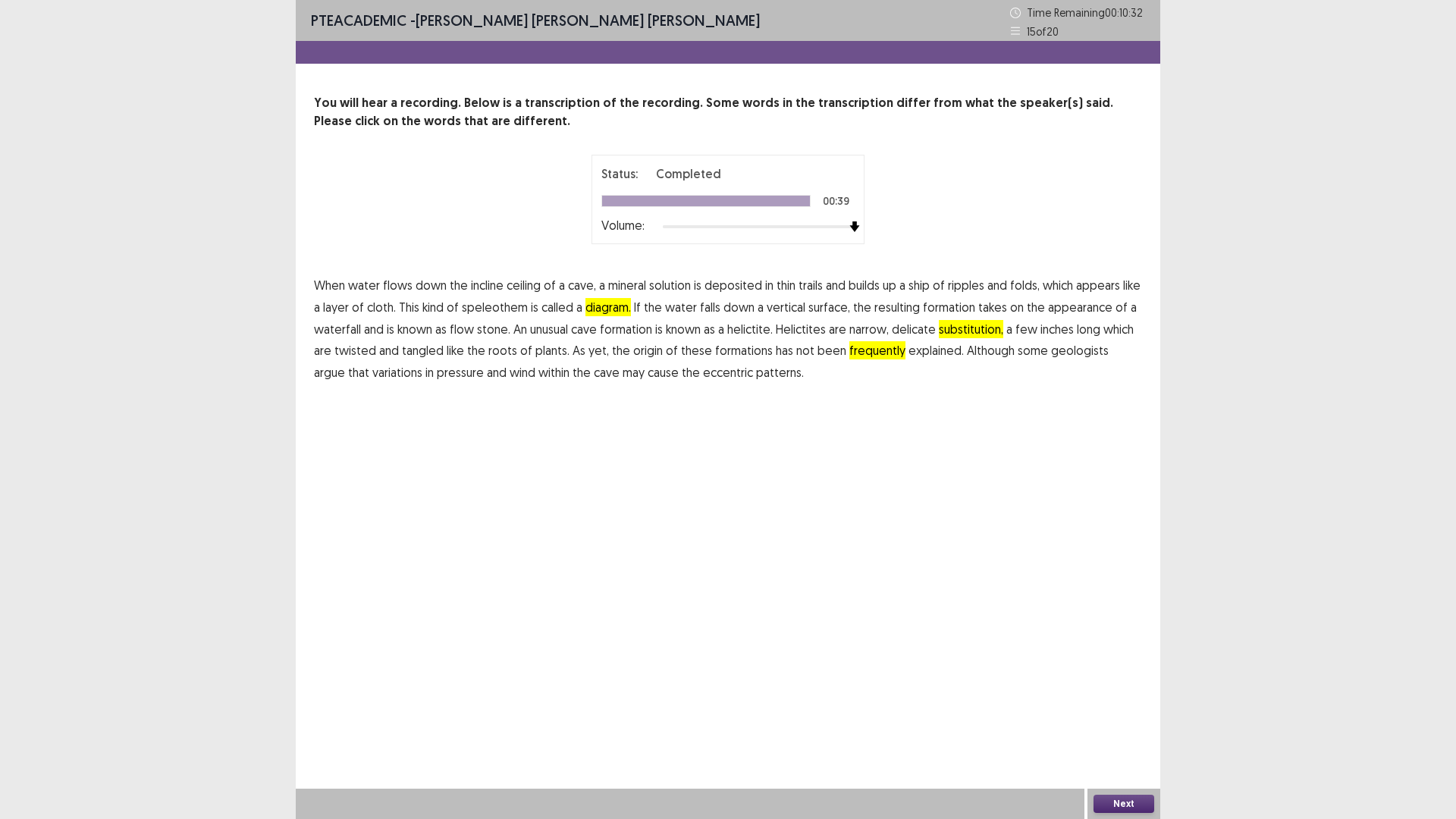
click at [1122, 691] on button "Next" at bounding box center [1123, 803] width 61 height 18
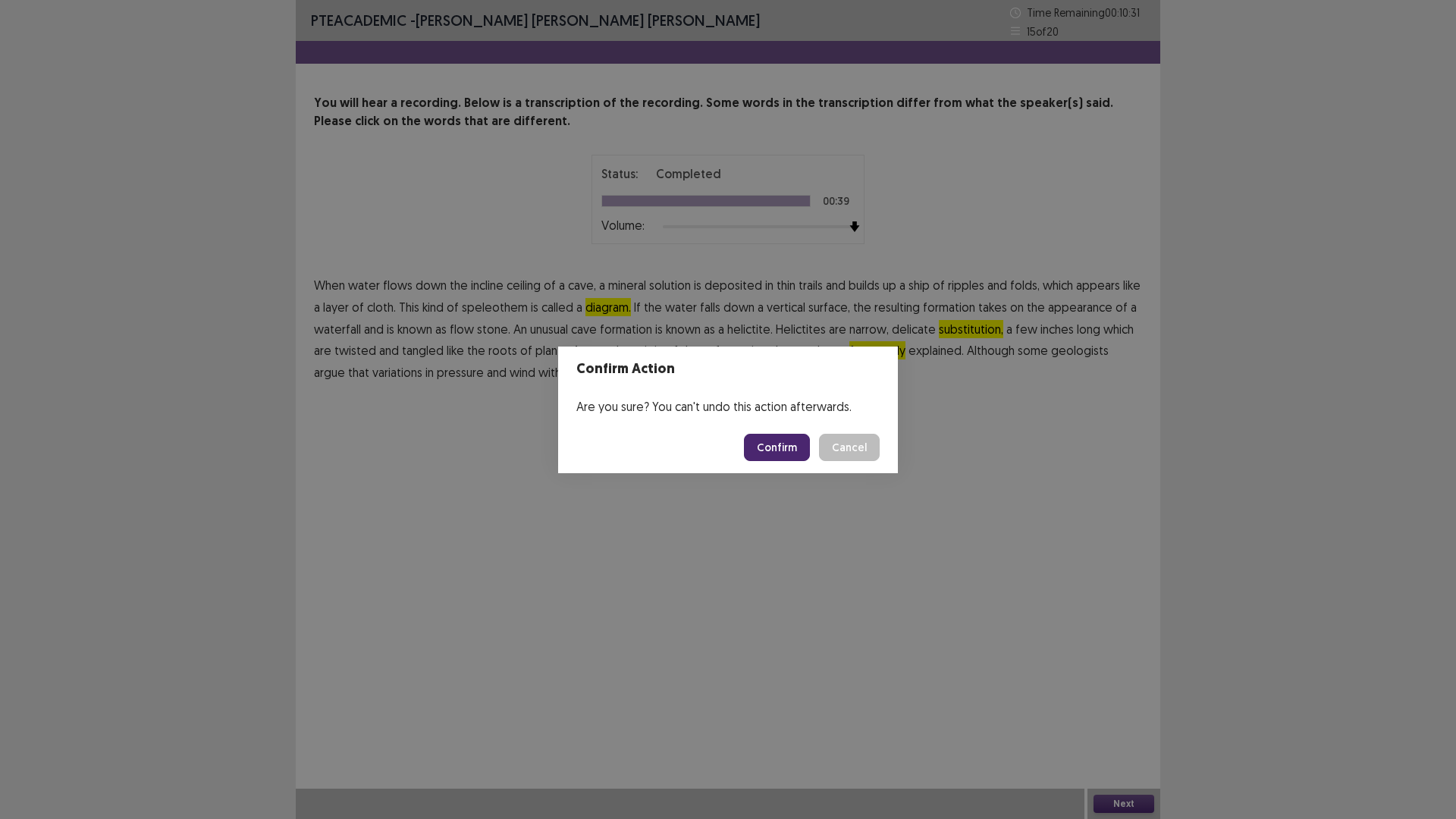
click at [773, 449] on button "Confirm" at bounding box center [777, 447] width 66 height 27
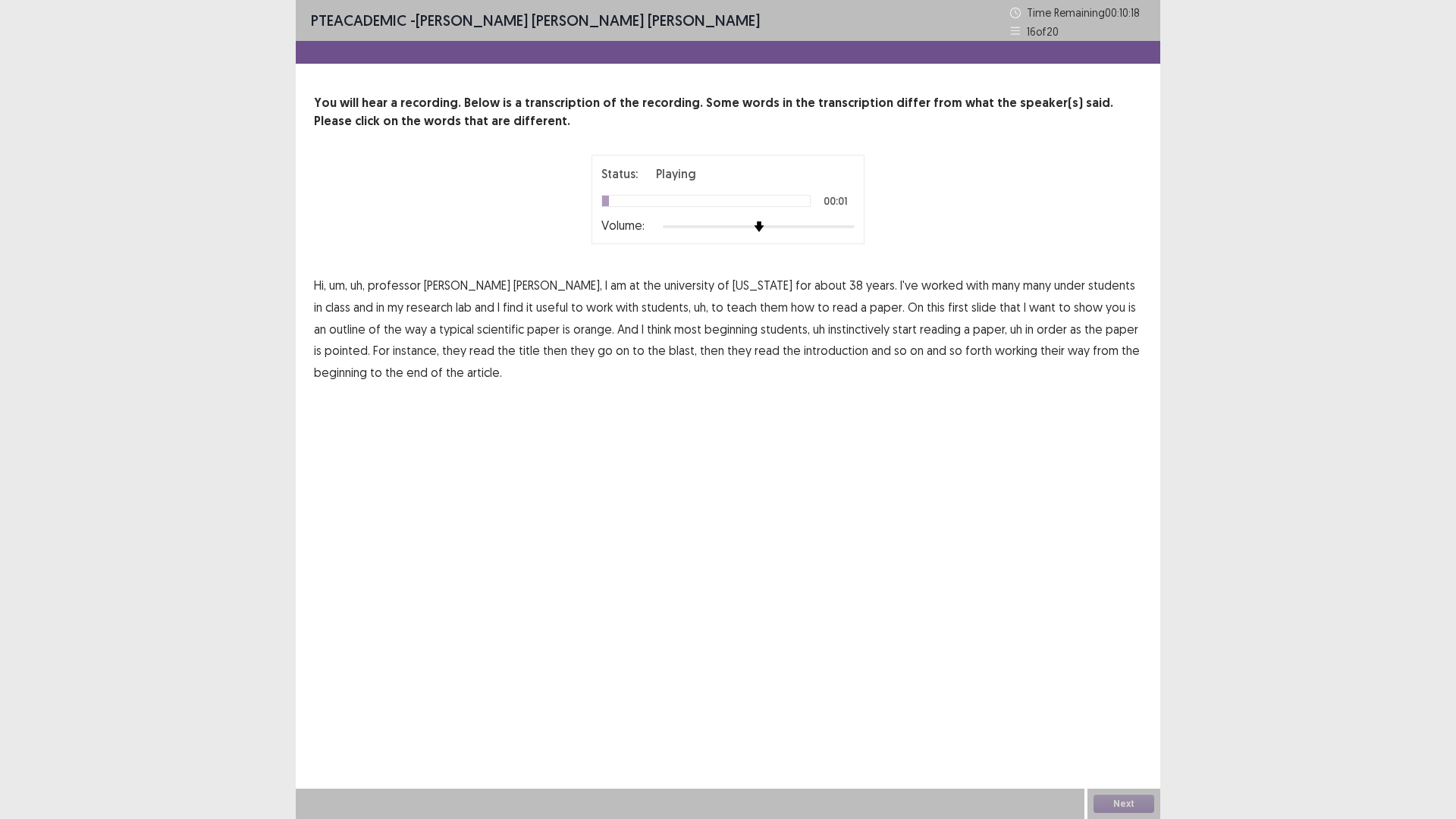
click at [854, 227] on div at bounding box center [759, 227] width 192 height 12
click at [1054, 284] on span "under" at bounding box center [1069, 285] width 31 height 18
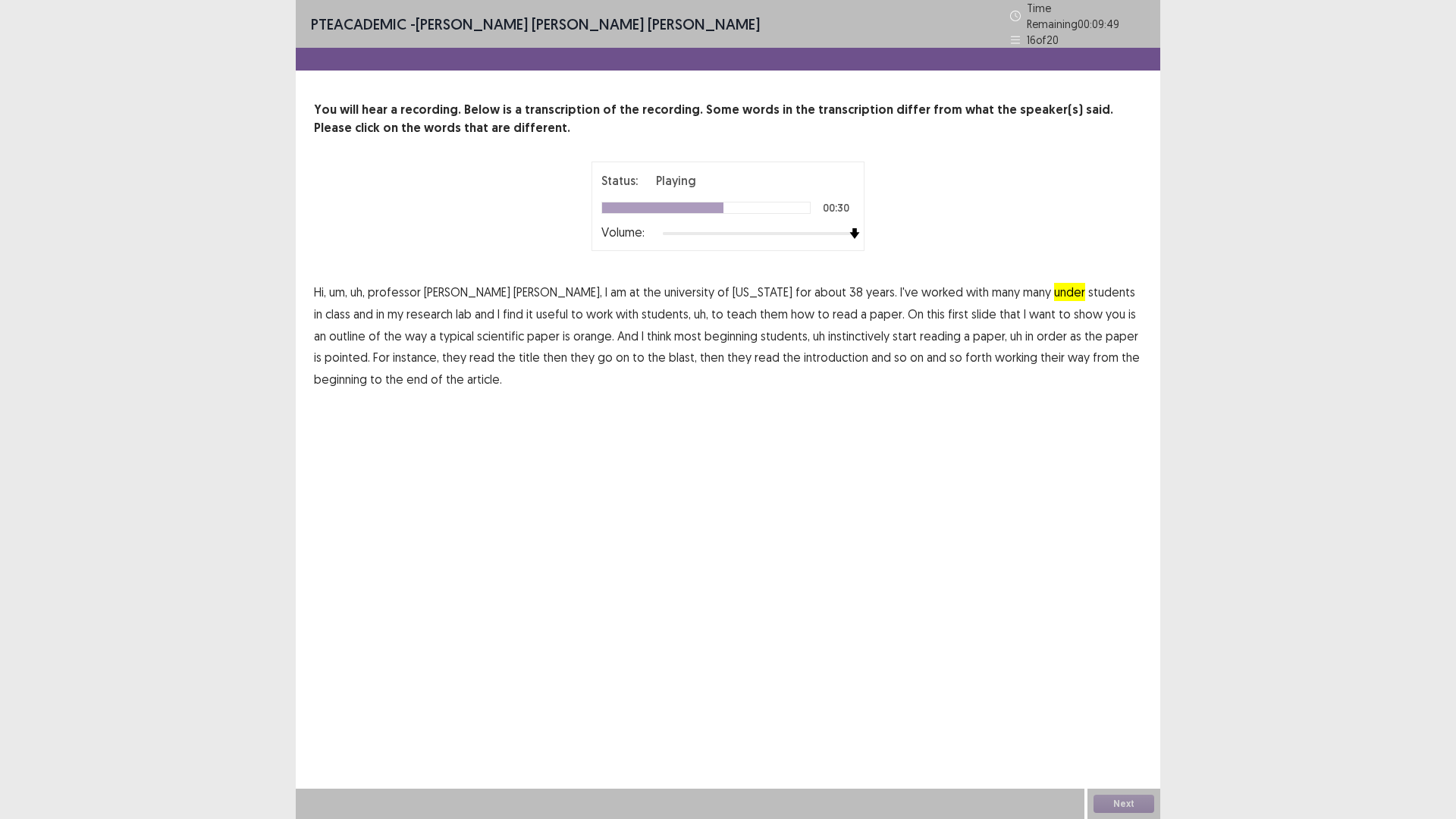
click at [573, 333] on span "orange." at bounding box center [594, 335] width 41 height 18
click at [370, 349] on span "pointed." at bounding box center [348, 357] width 46 height 18
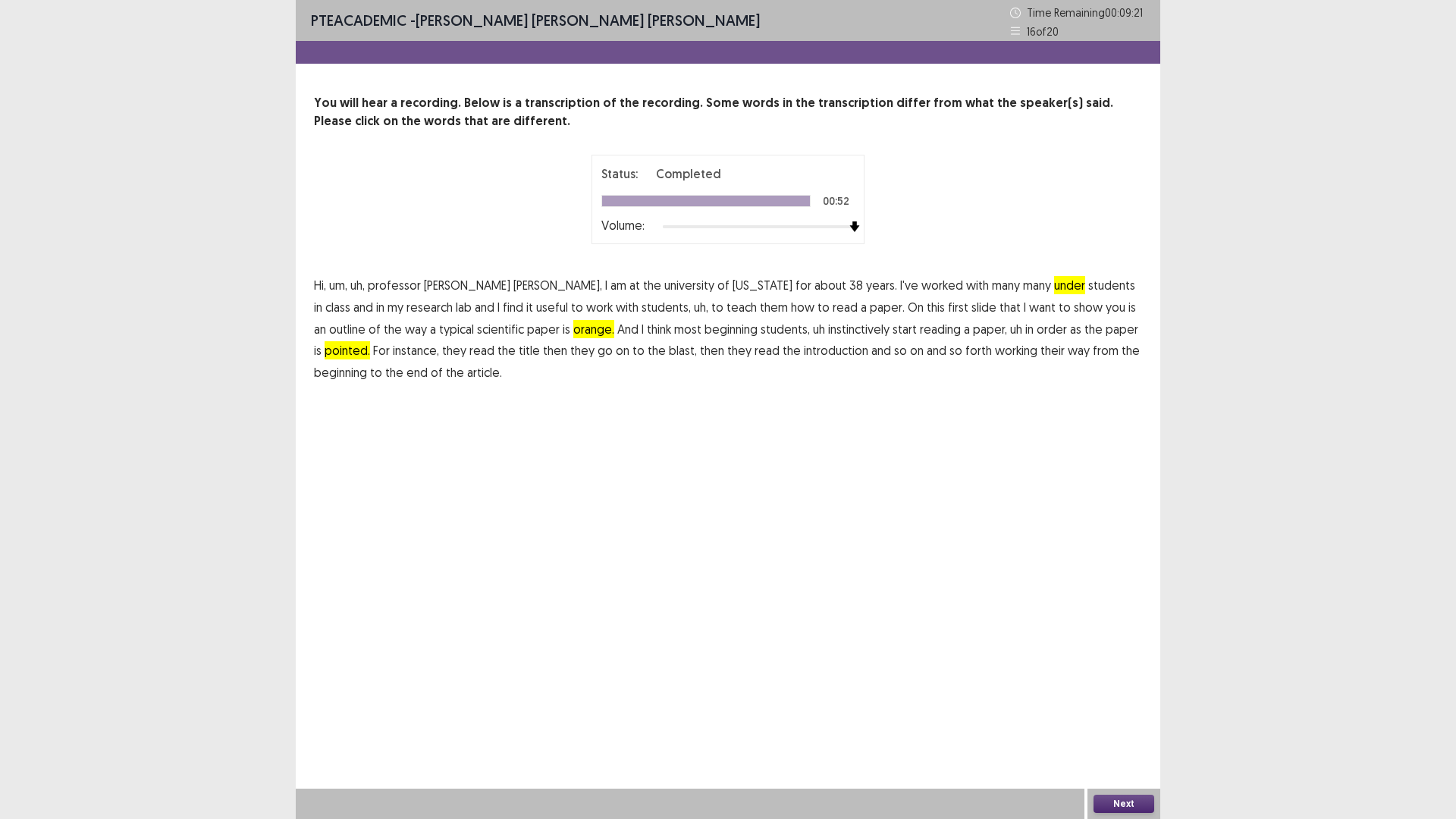
click at [1109, 691] on button "Next" at bounding box center [1123, 803] width 61 height 18
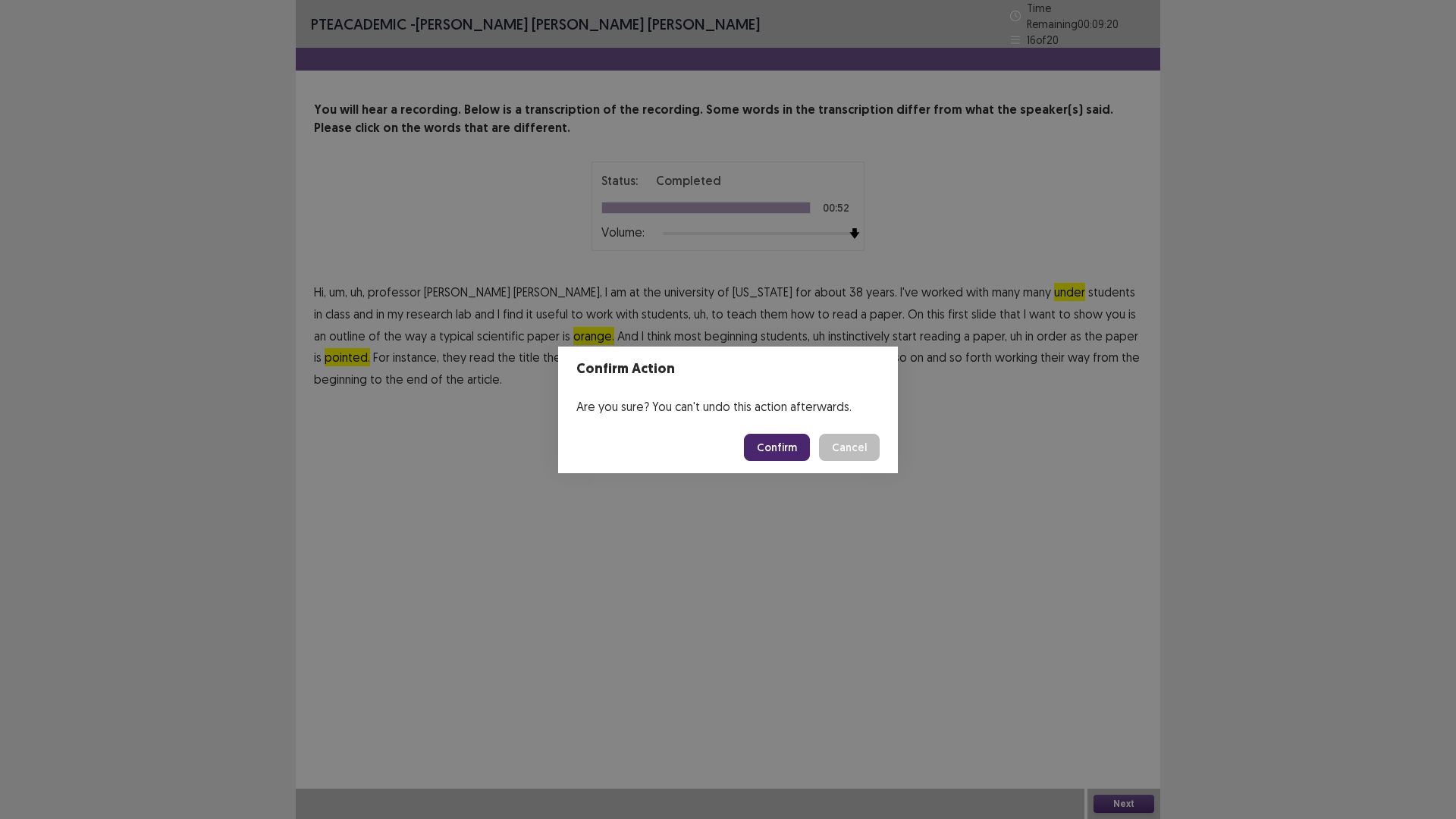
click at [783, 445] on button "Confirm" at bounding box center [777, 447] width 66 height 27
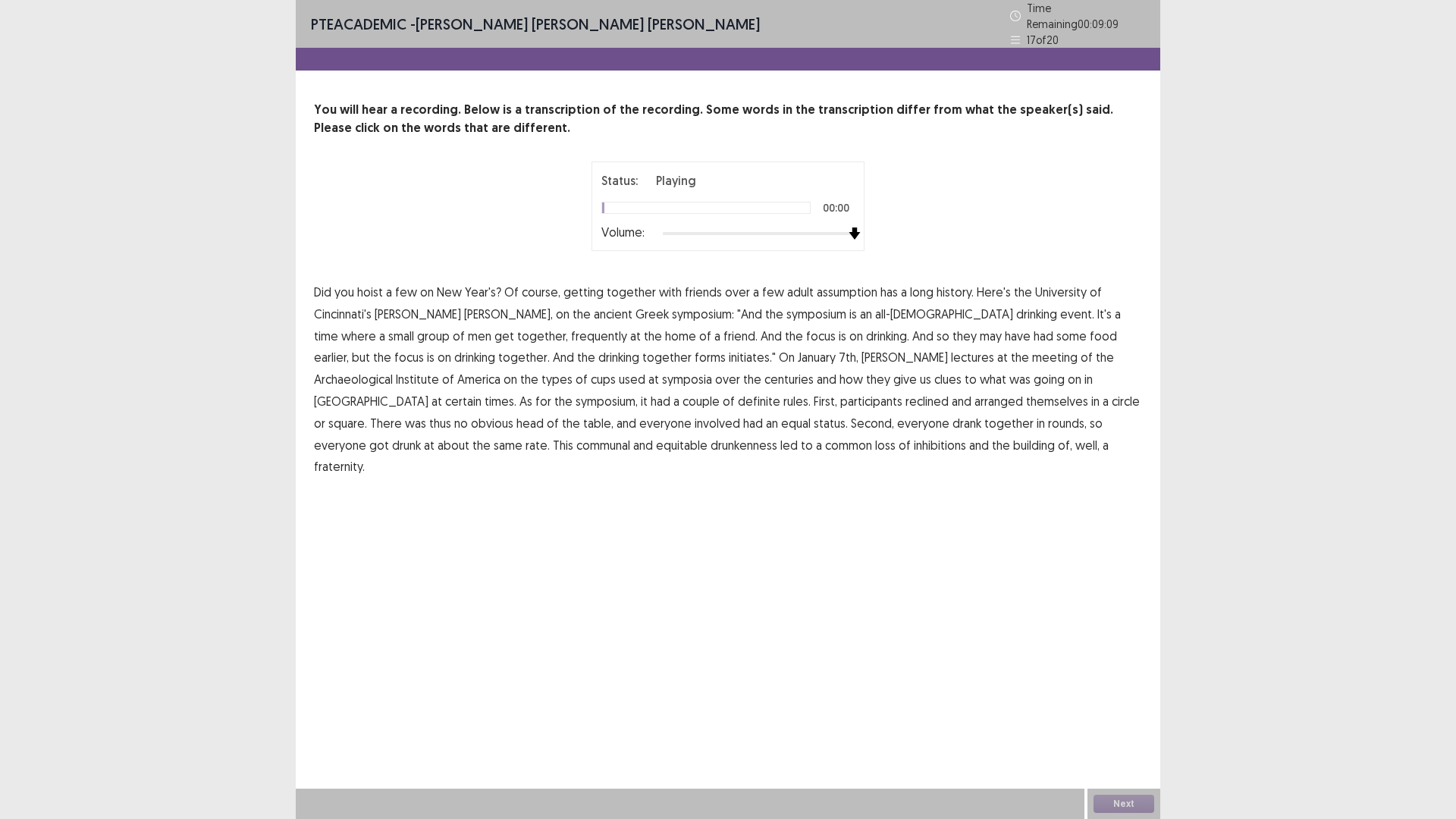
click at [853, 228] on div at bounding box center [759, 233] width 192 height 12
click at [850, 287] on span "assumption" at bounding box center [847, 291] width 61 height 18
click at [572, 329] on span "frequently" at bounding box center [600, 335] width 56 height 18
click at [729, 352] on span "initiates."" at bounding box center [752, 357] width 47 height 18
click at [482, 393] on span "certain" at bounding box center [463, 401] width 37 height 18
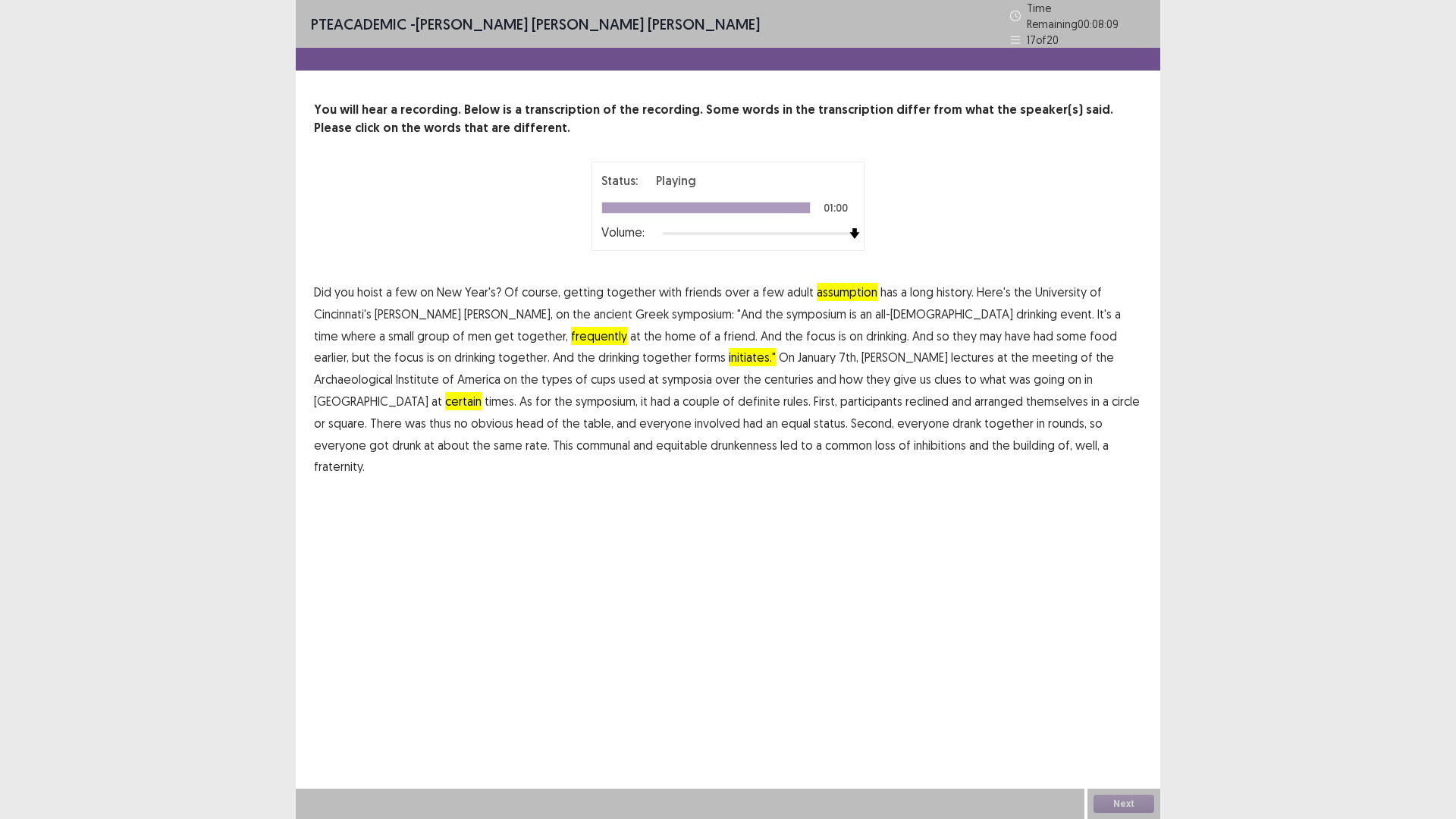
click at [711, 437] on span "drunkenness" at bounding box center [744, 445] width 67 height 18
click at [1125, 691] on button "Next" at bounding box center [1123, 803] width 61 height 18
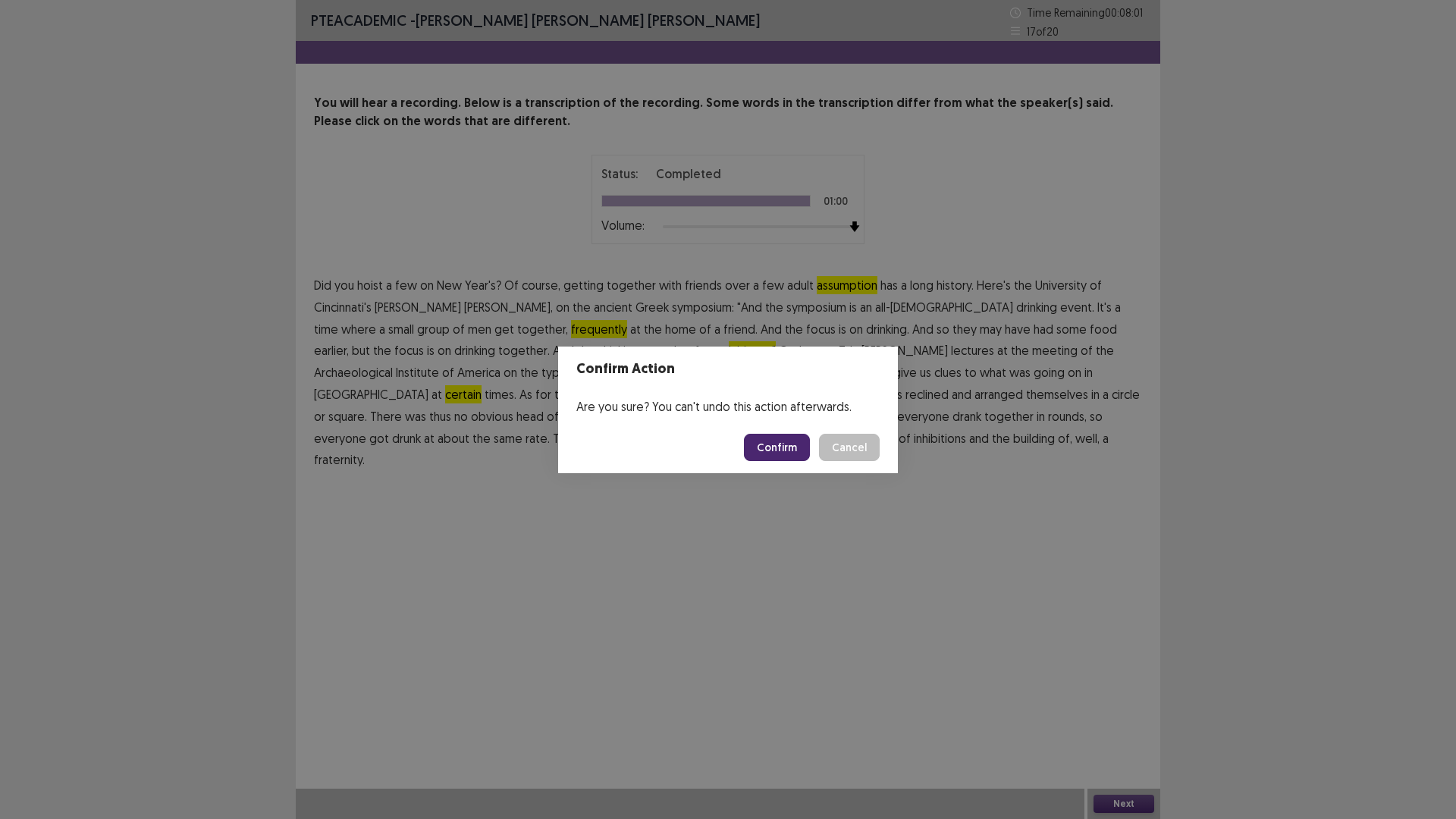
click at [783, 444] on button "Confirm" at bounding box center [777, 447] width 66 height 27
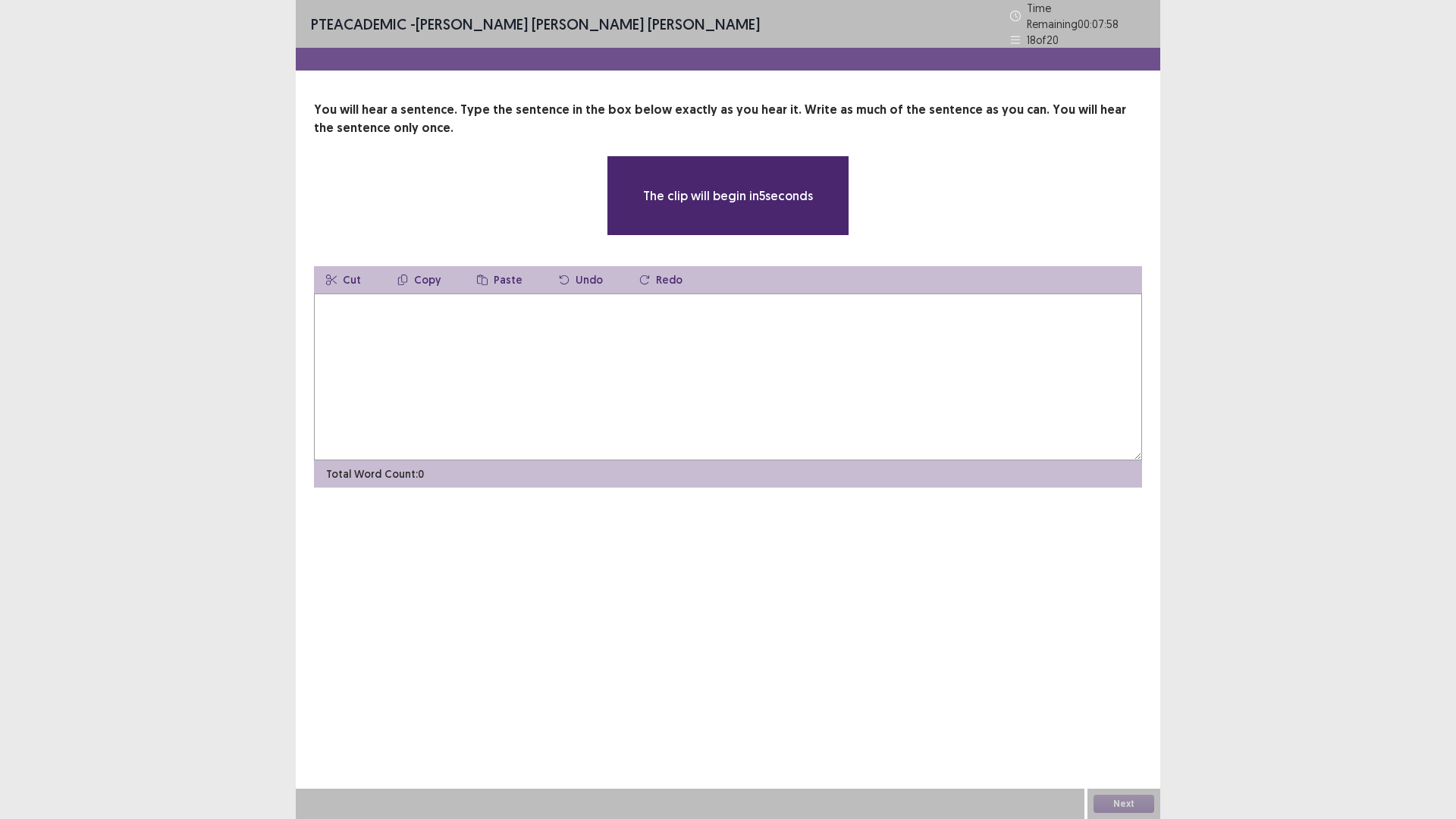
click at [368, 320] on textarea at bounding box center [728, 377] width 828 height 167
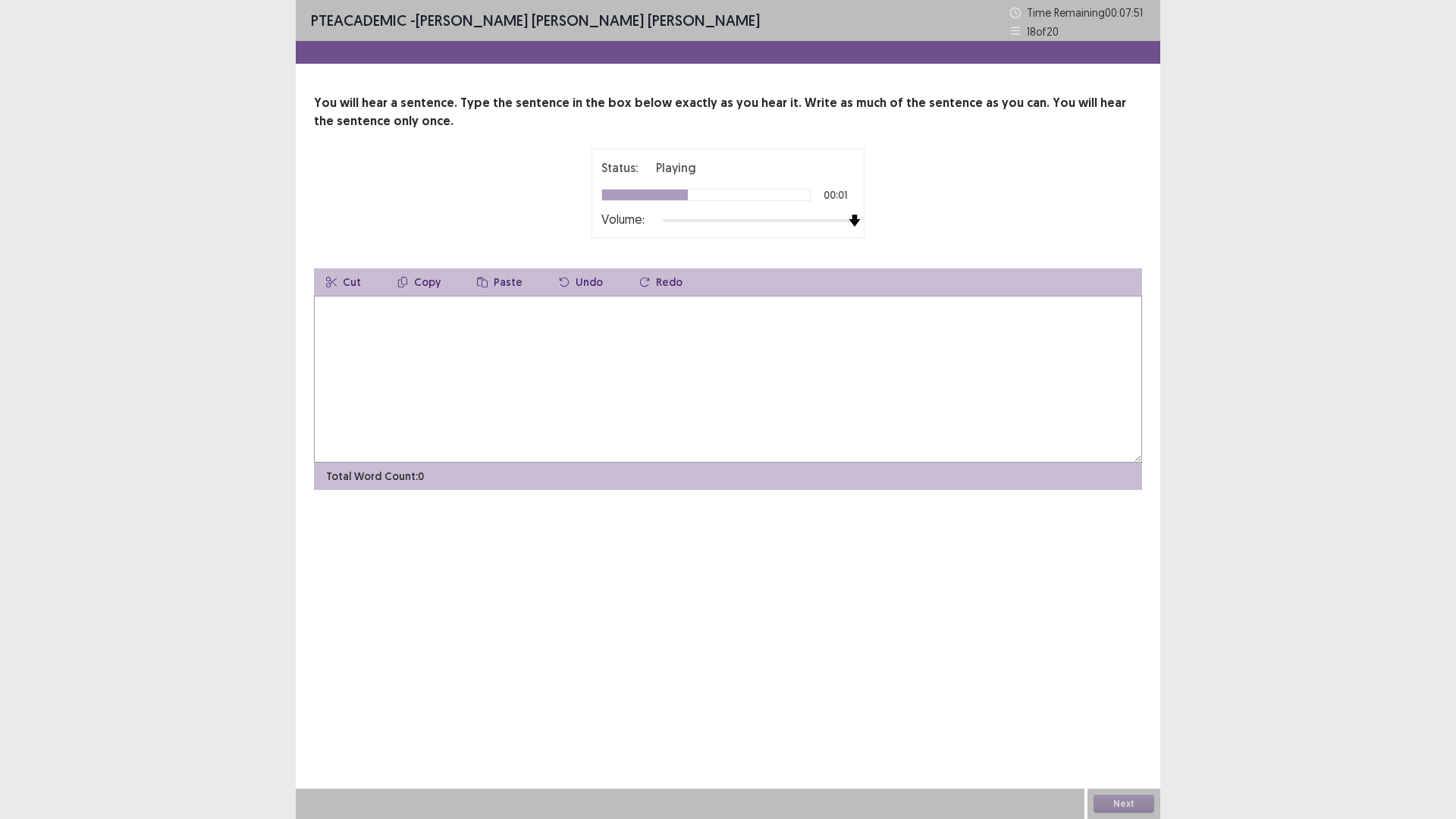
click at [852, 224] on div at bounding box center [759, 220] width 192 height 12
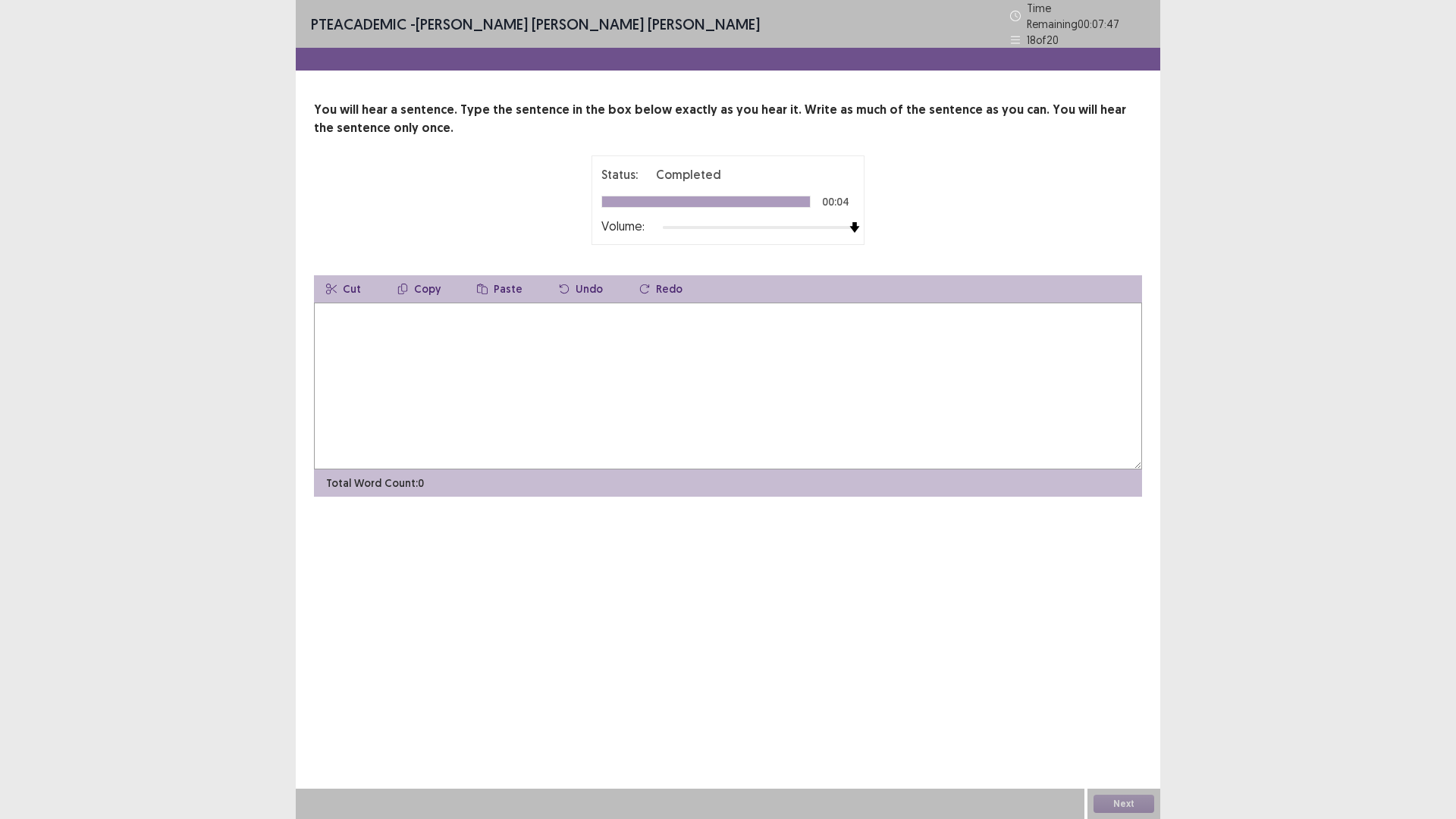
click at [453, 330] on textarea at bounding box center [728, 386] width 828 height 167
type textarea "**********"
click at [1139, 691] on div "Next" at bounding box center [1124, 804] width 73 height 30
click at [1134, 691] on button "Next" at bounding box center [1123, 803] width 61 height 18
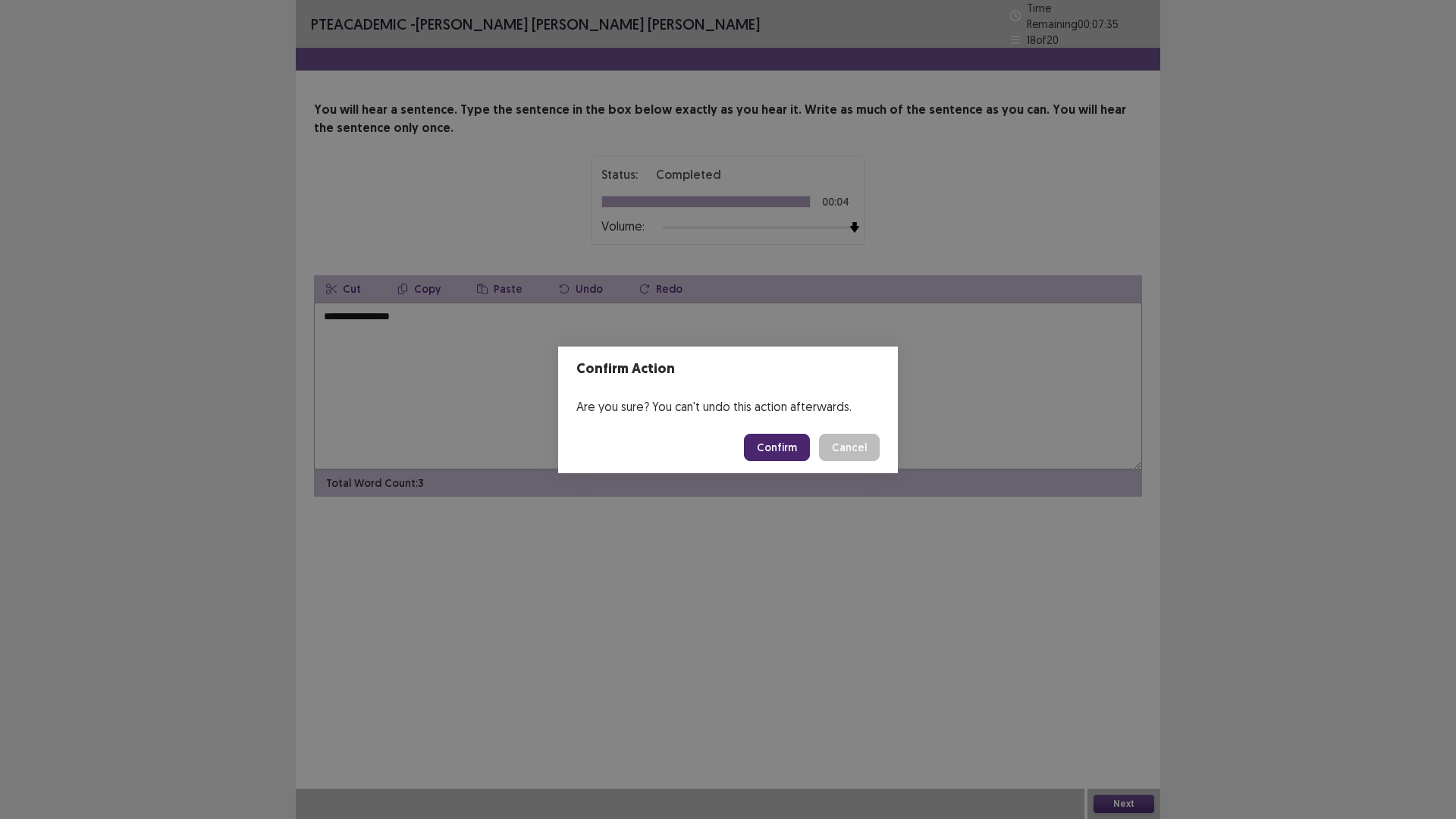
click at [791, 444] on button "Confirm" at bounding box center [777, 447] width 66 height 27
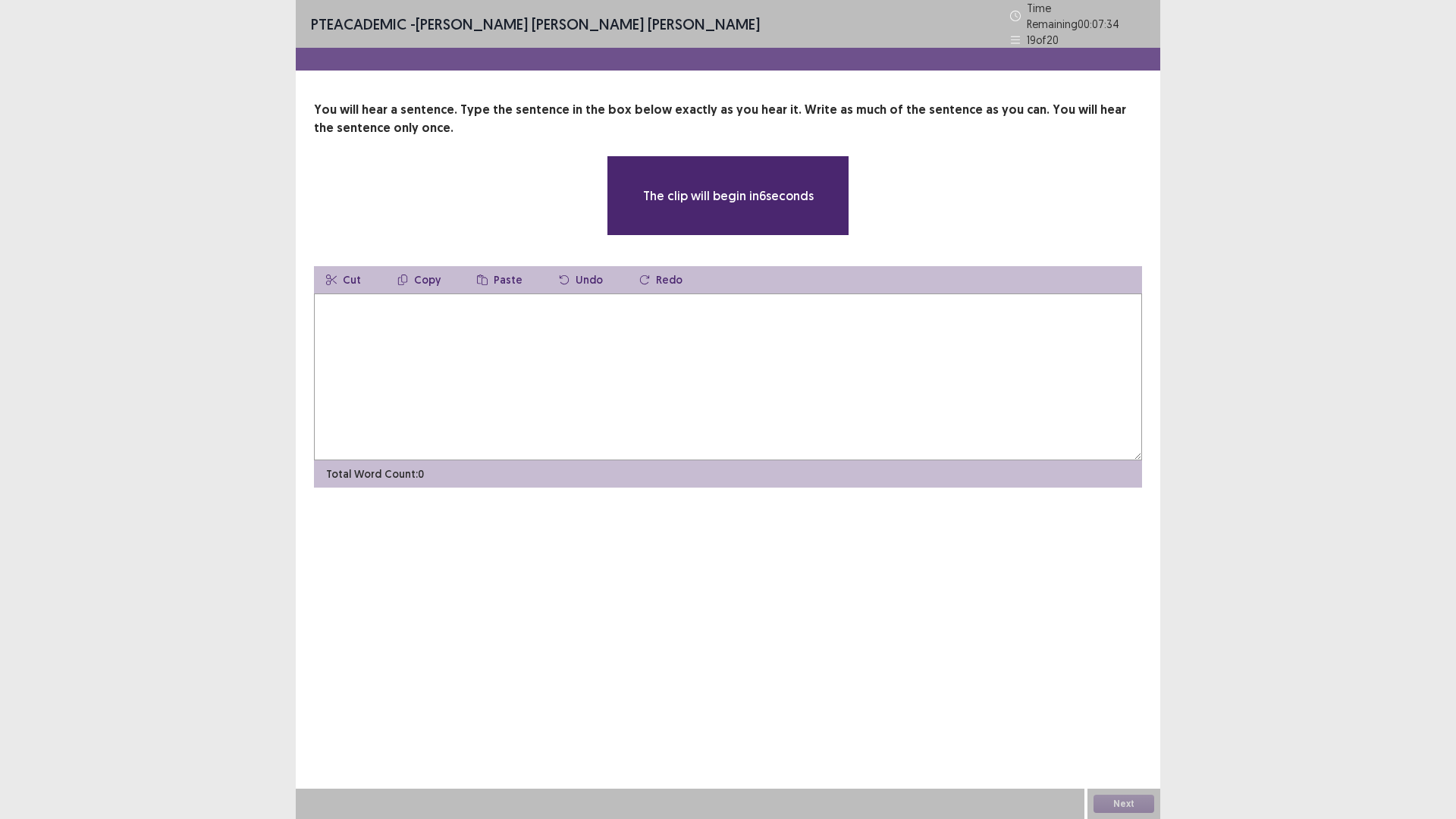
click at [424, 345] on textarea at bounding box center [728, 377] width 828 height 167
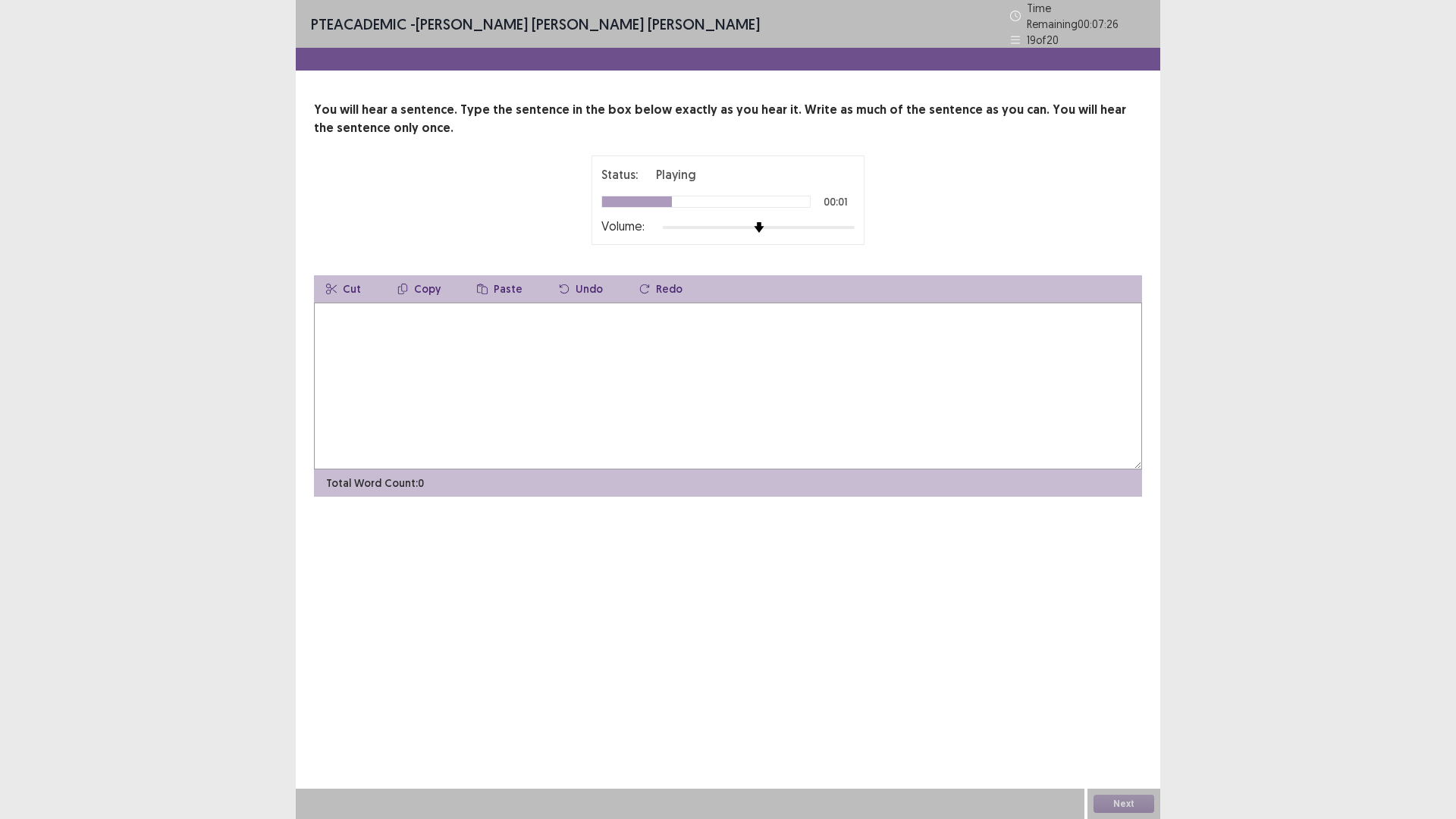
click at [845, 221] on div at bounding box center [759, 227] width 192 height 12
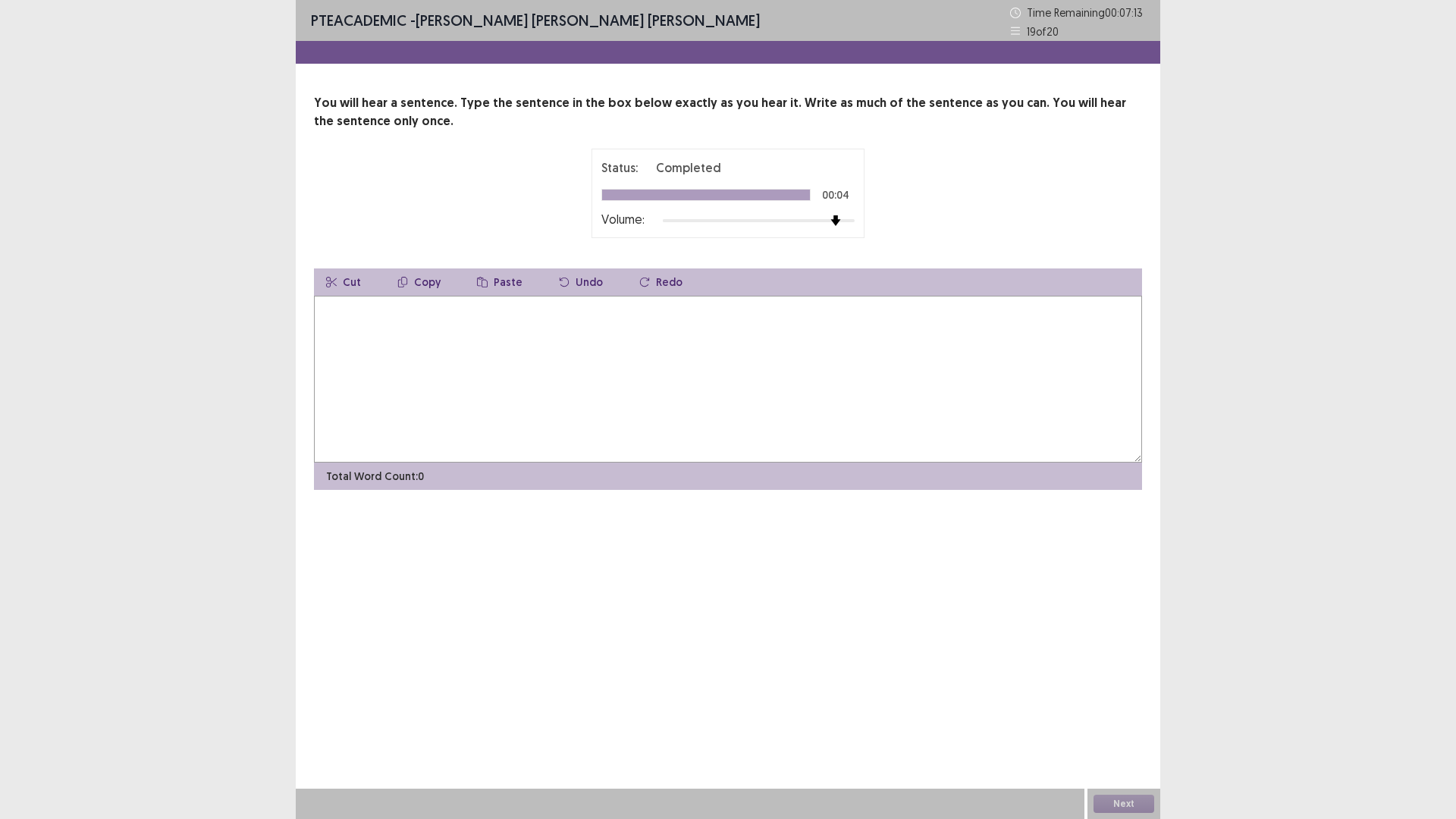
click at [636, 298] on textarea at bounding box center [728, 380] width 828 height 167
type textarea "*"
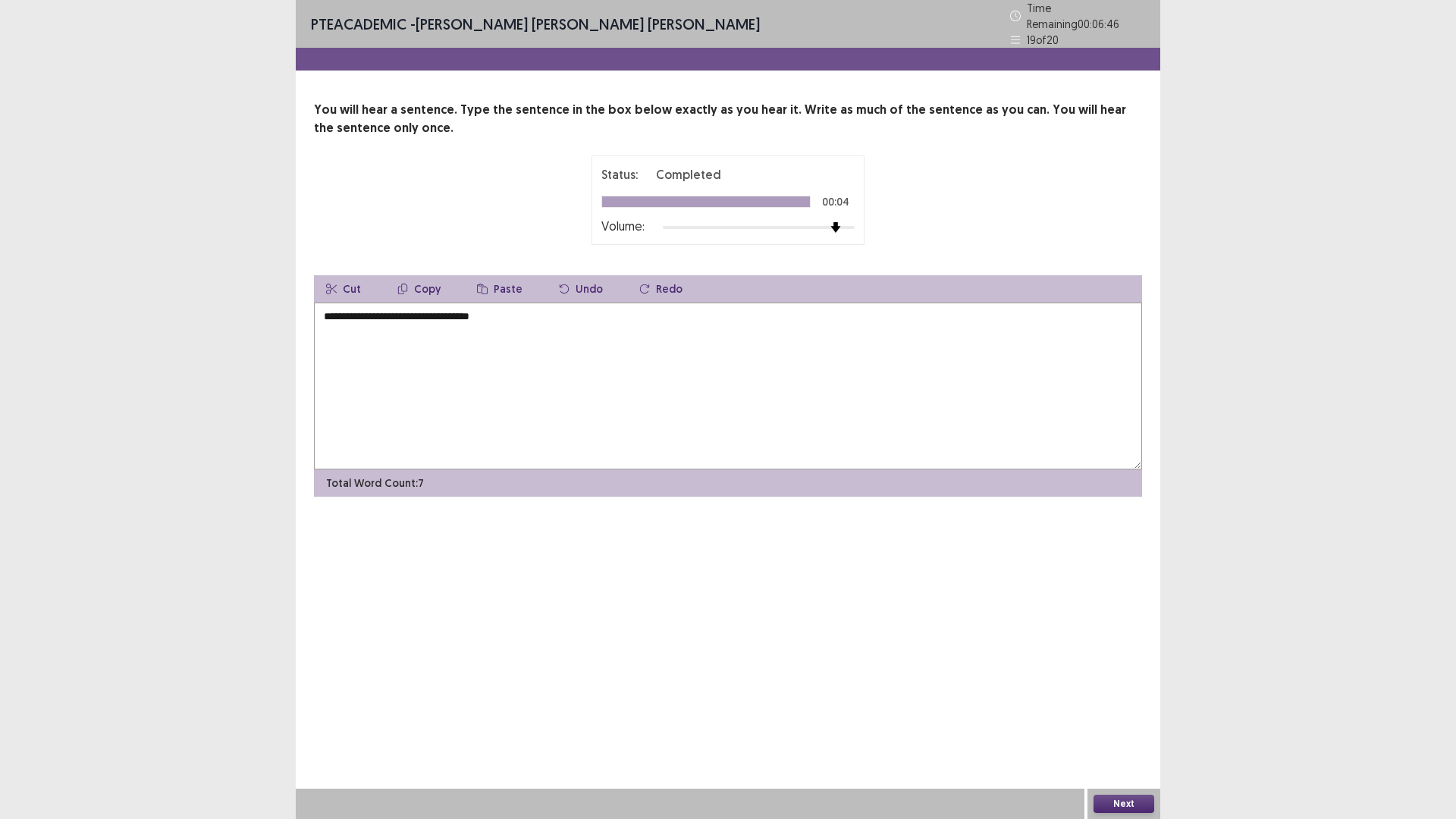
type textarea "**********"
click at [1122, 691] on button "Next" at bounding box center [1123, 803] width 61 height 18
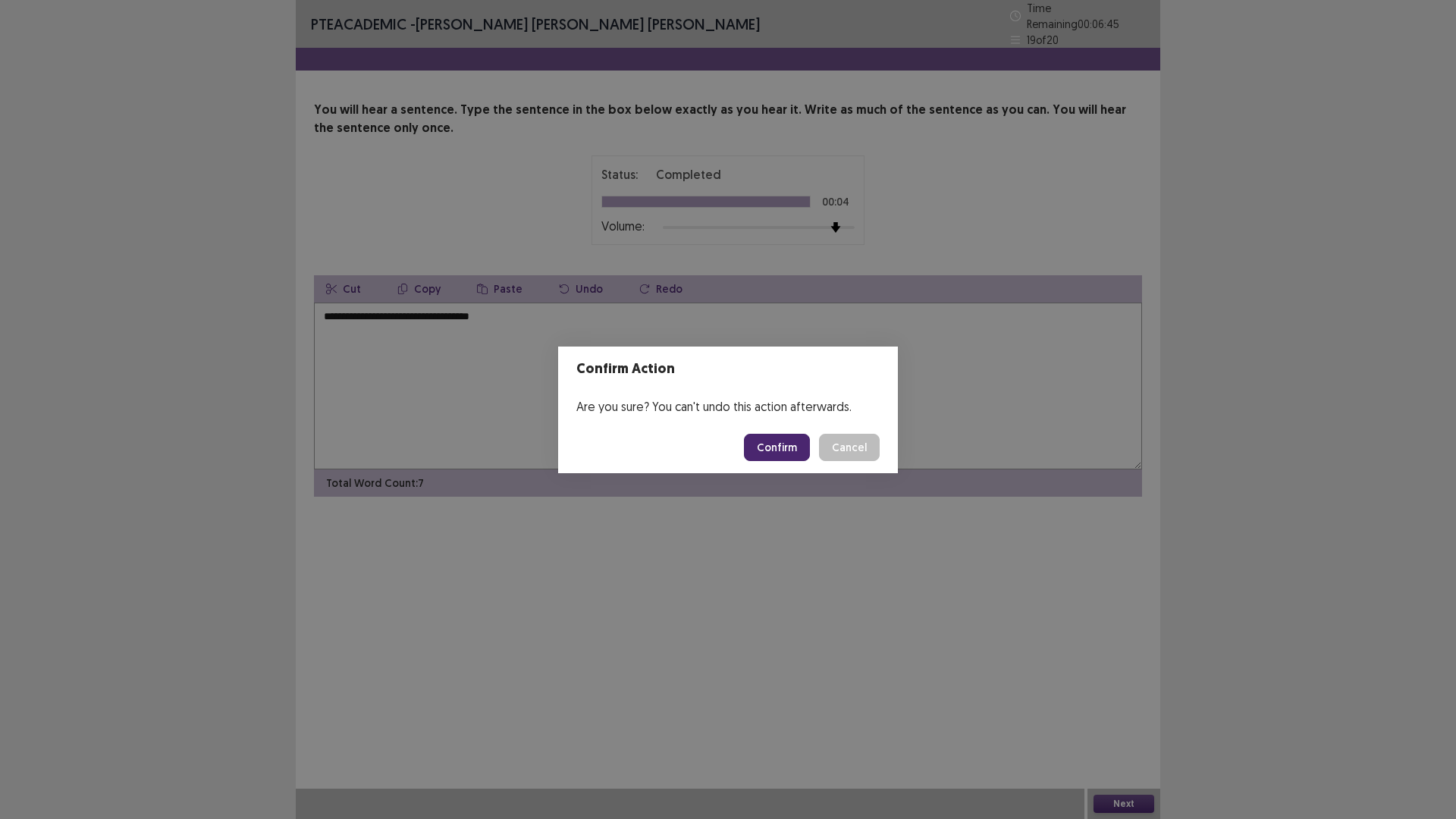
click at [797, 442] on button "Confirm" at bounding box center [777, 447] width 66 height 27
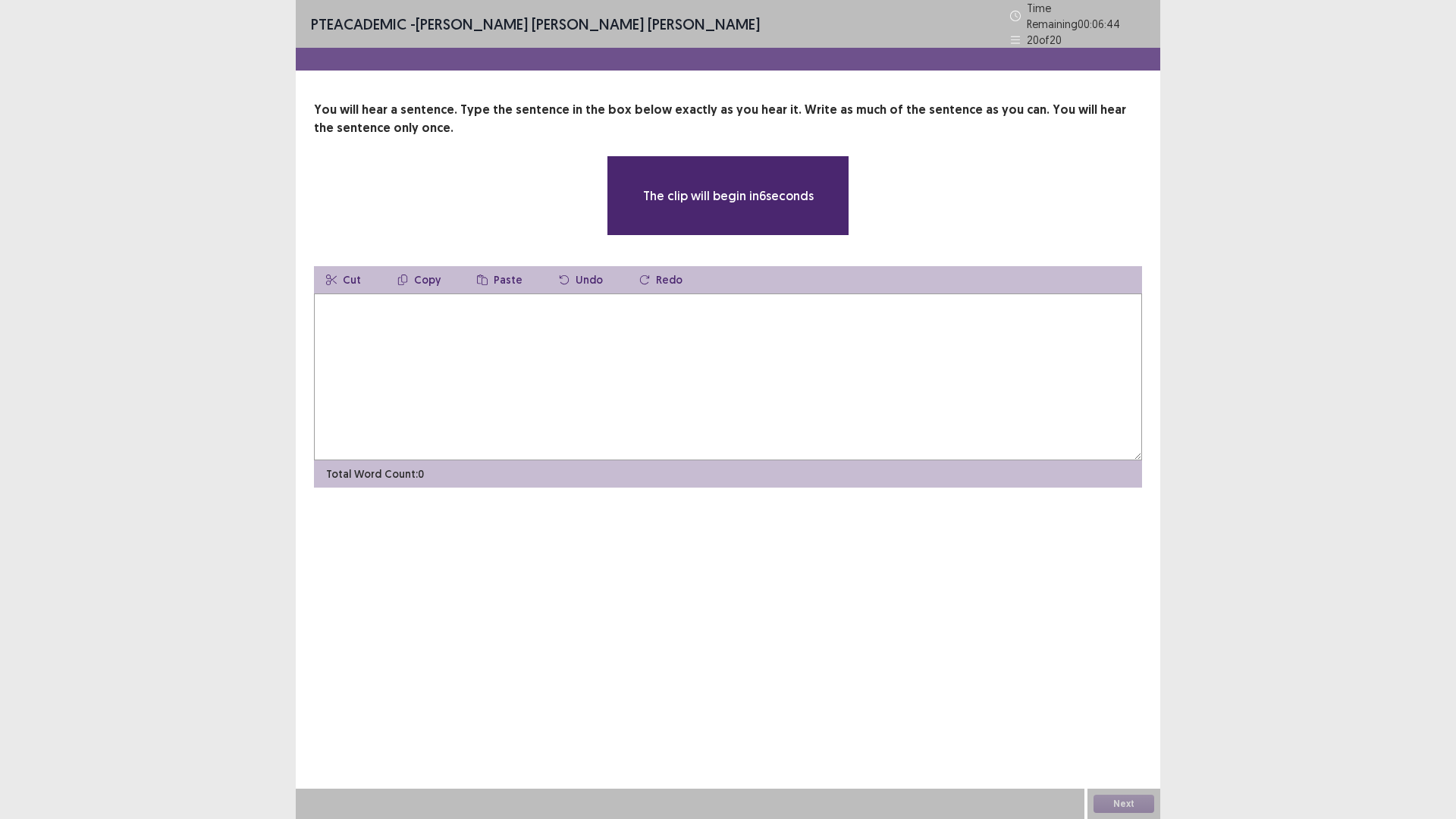
click at [902, 351] on textarea at bounding box center [728, 377] width 828 height 167
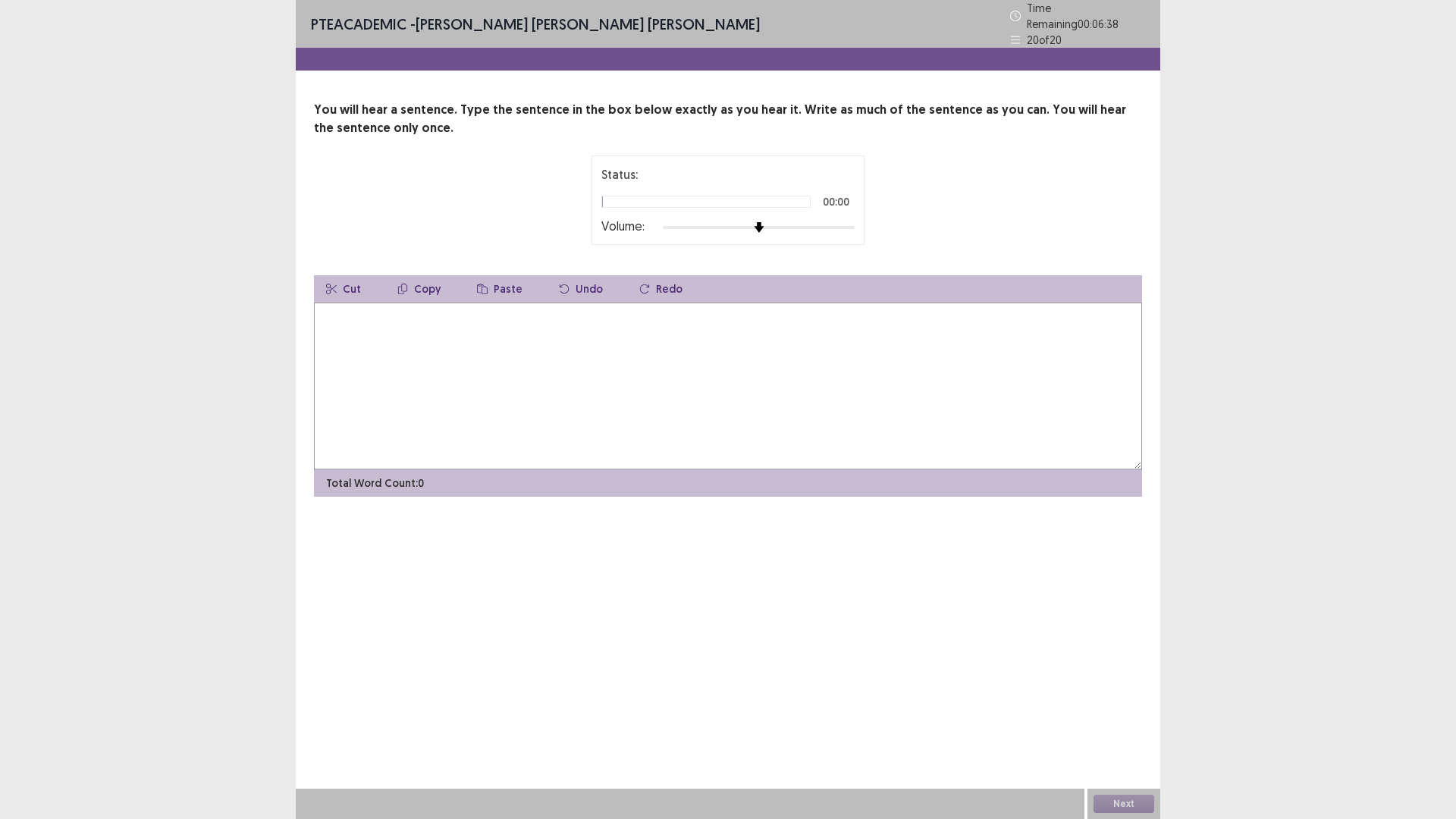
click at [854, 224] on div at bounding box center [759, 227] width 192 height 12
click at [530, 334] on textarea at bounding box center [728, 386] width 828 height 167
type textarea "**********"
click at [1139, 691] on button "Next" at bounding box center [1123, 803] width 61 height 18
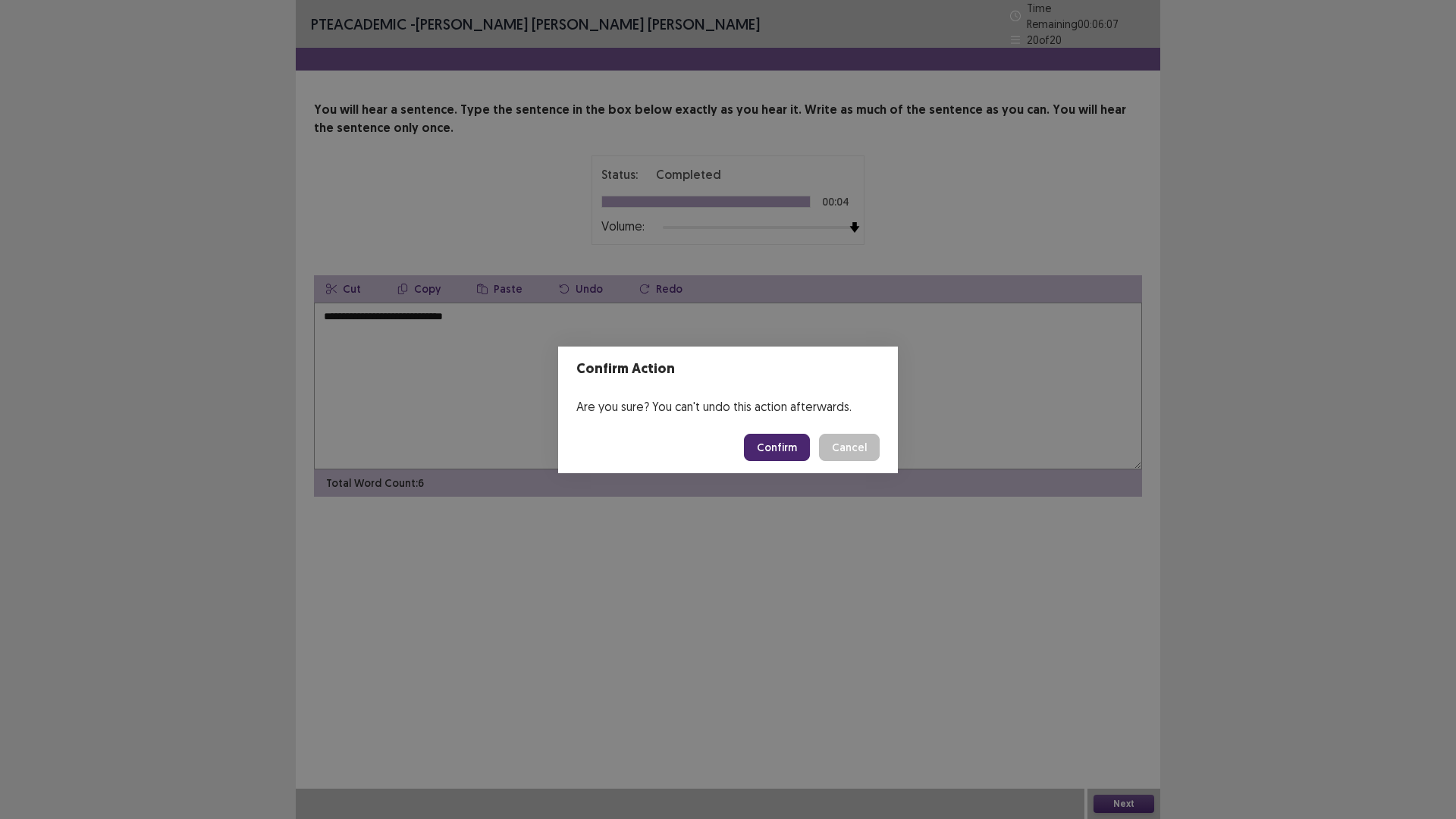
click at [777, 460] on button "Confirm" at bounding box center [777, 447] width 66 height 27
